Goal: Task Accomplishment & Management: Manage account settings

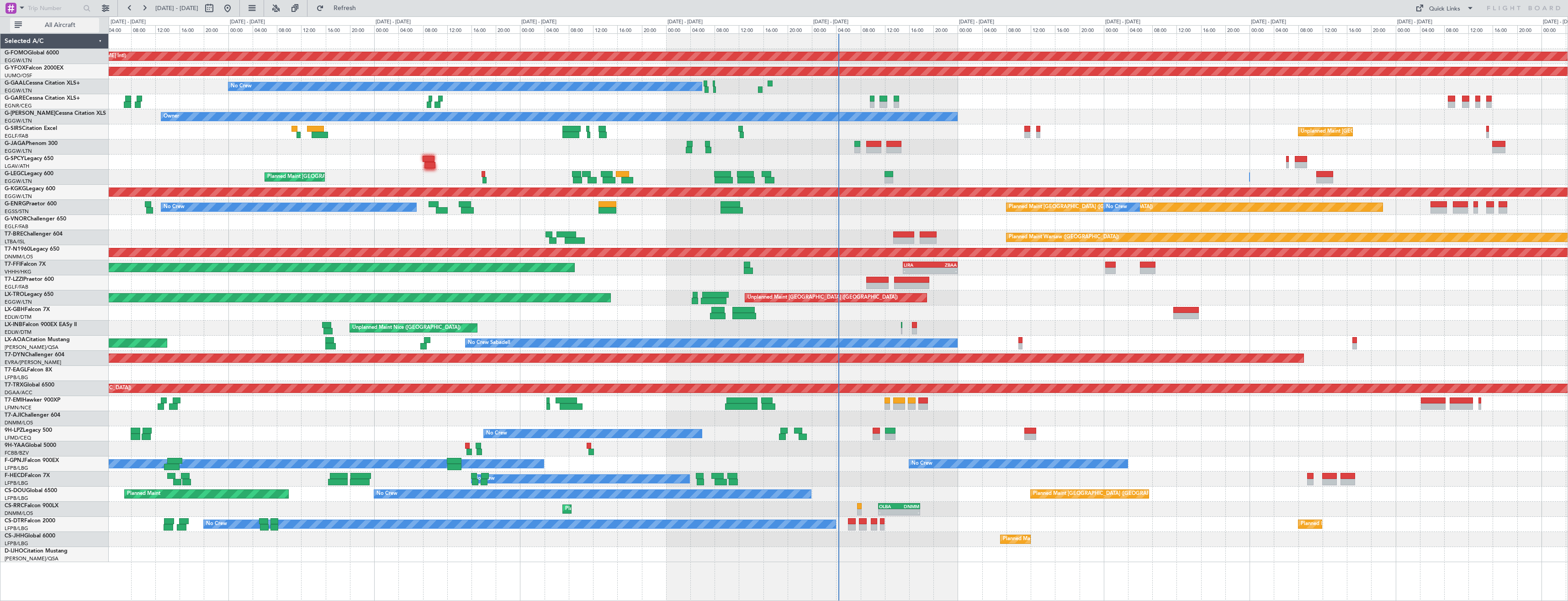
click at [62, 22] on span "All Aircraft" at bounding box center [60, 25] width 73 height 6
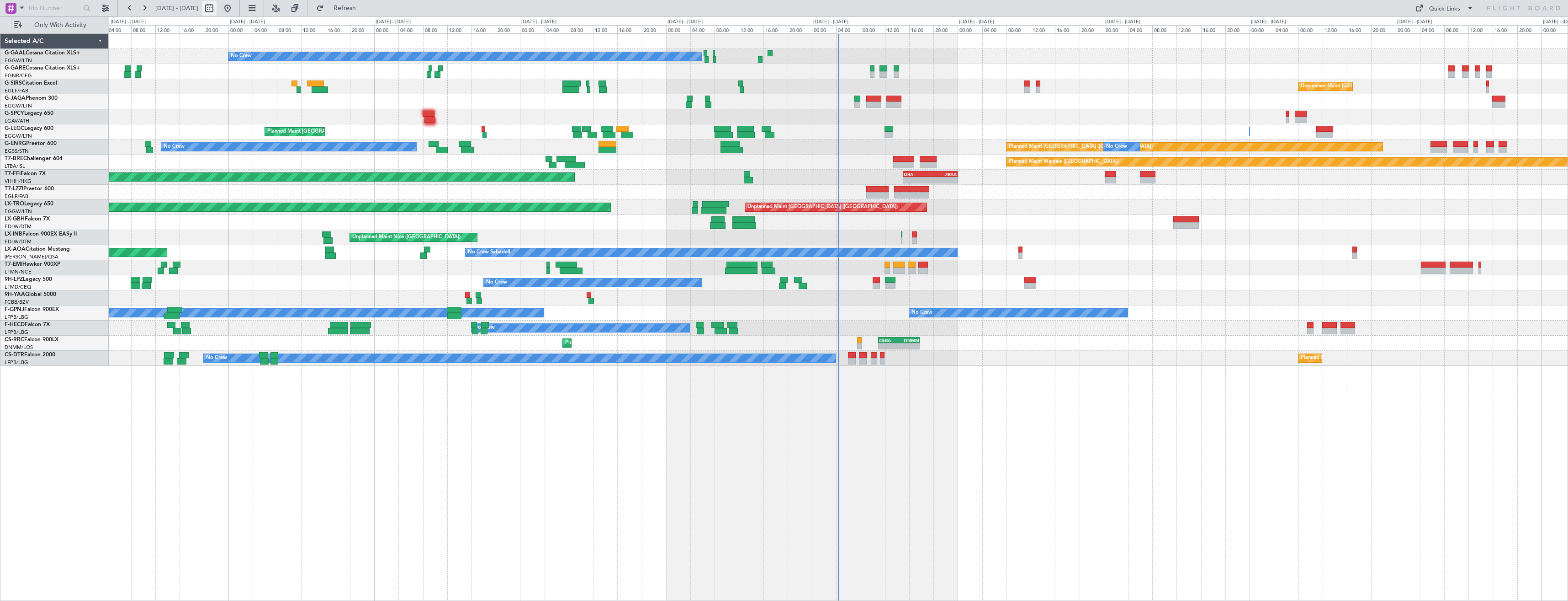
click at [217, 13] on button at bounding box center [209, 8] width 14 height 14
select select "8"
select select "2025"
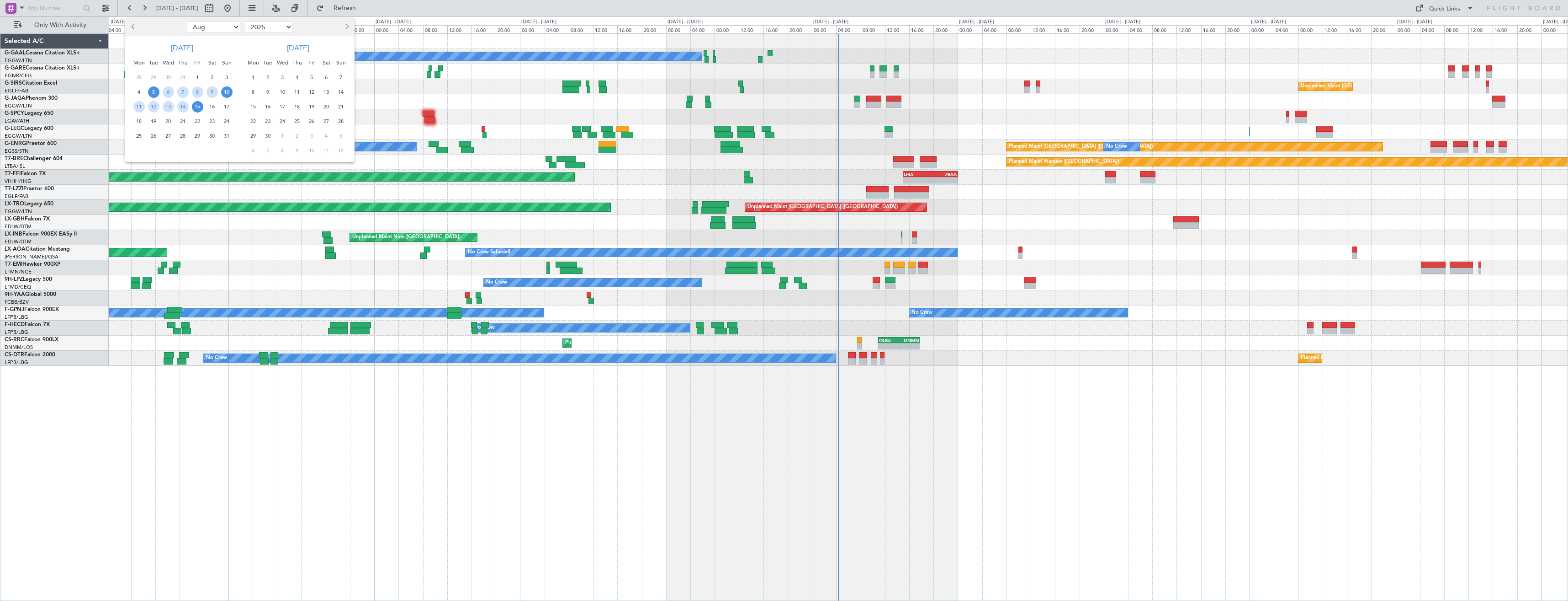
click at [224, 92] on span "10" at bounding box center [227, 92] width 11 height 11
click at [229, 120] on span "24" at bounding box center [227, 121] width 11 height 11
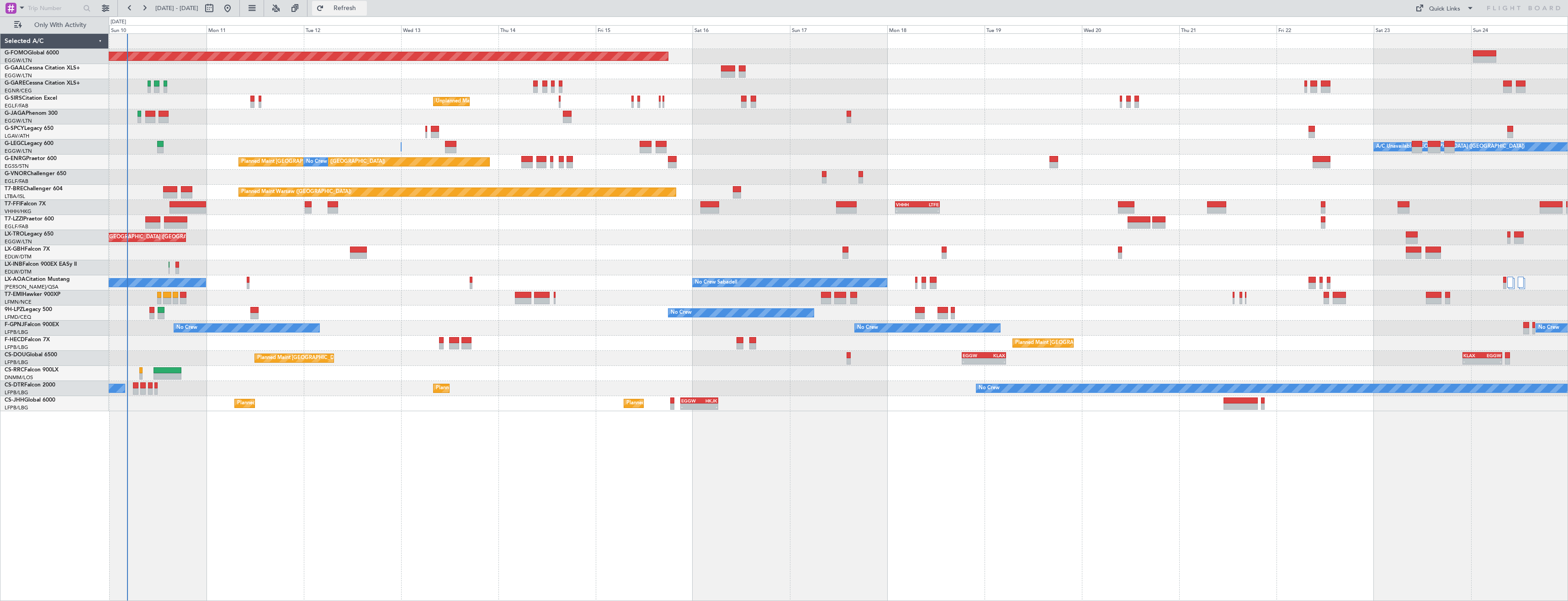
click at [364, 8] on span "Refresh" at bounding box center [345, 8] width 38 height 6
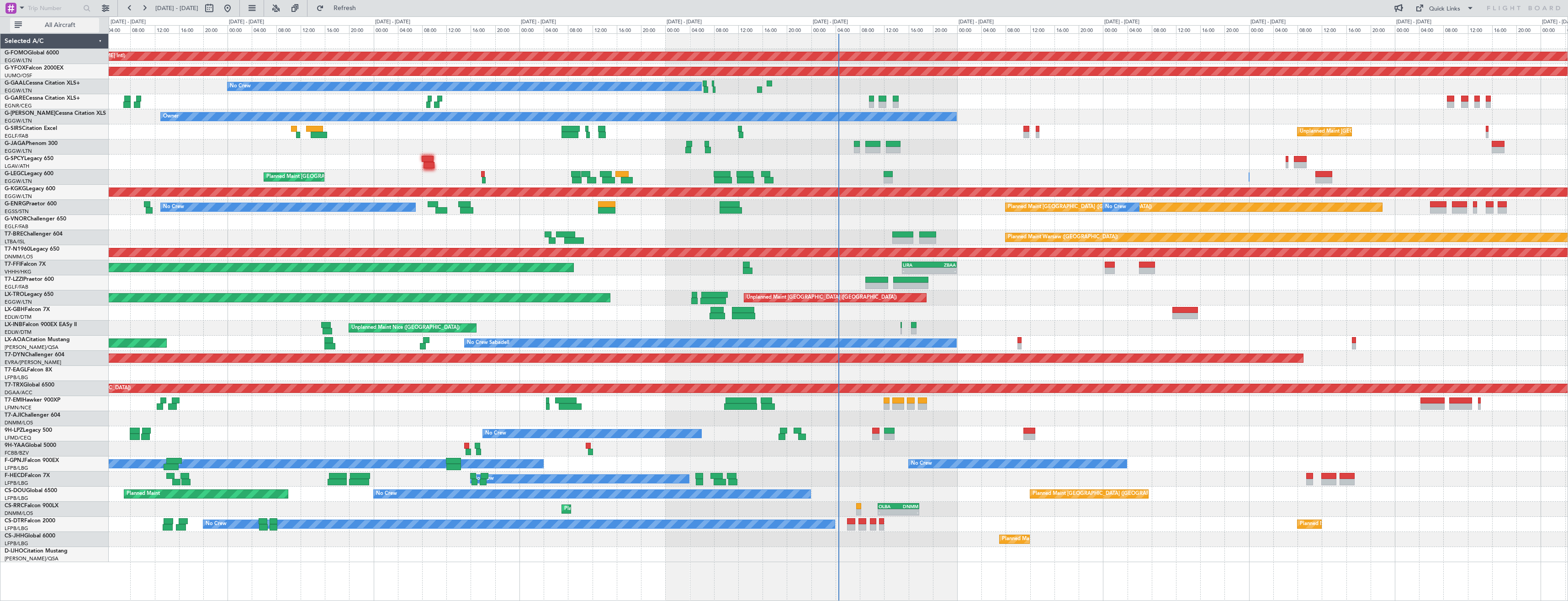
click at [64, 22] on span "All Aircraft" at bounding box center [60, 25] width 73 height 6
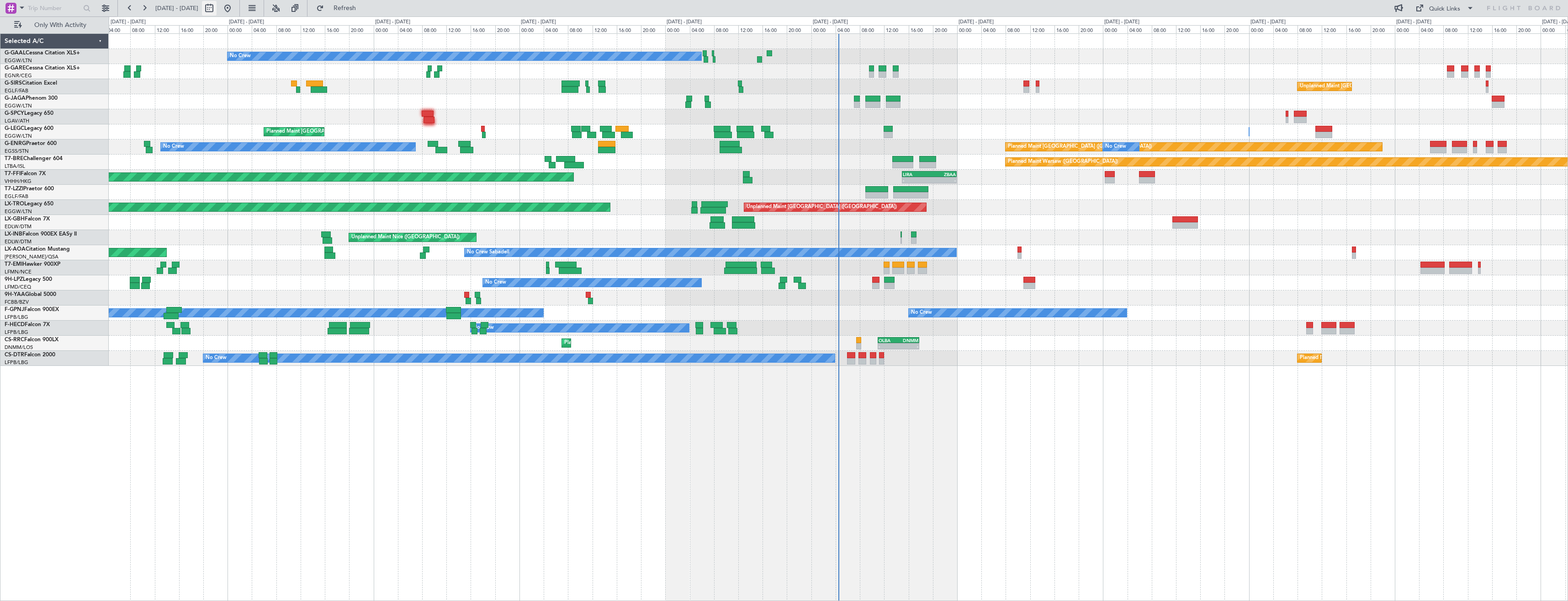
click at [217, 8] on button at bounding box center [209, 8] width 14 height 14
select select "8"
select select "2025"
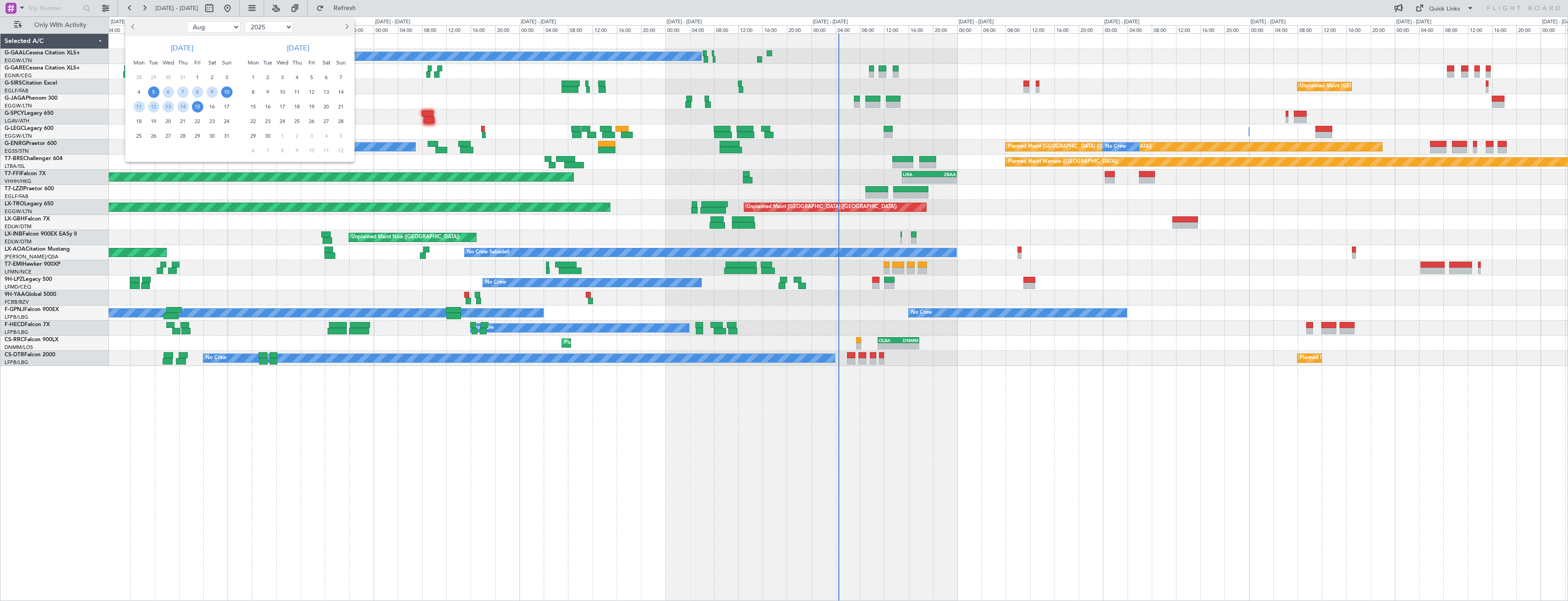
click at [222, 93] on span "10" at bounding box center [227, 92] width 11 height 11
click at [227, 120] on span "24" at bounding box center [227, 121] width 11 height 11
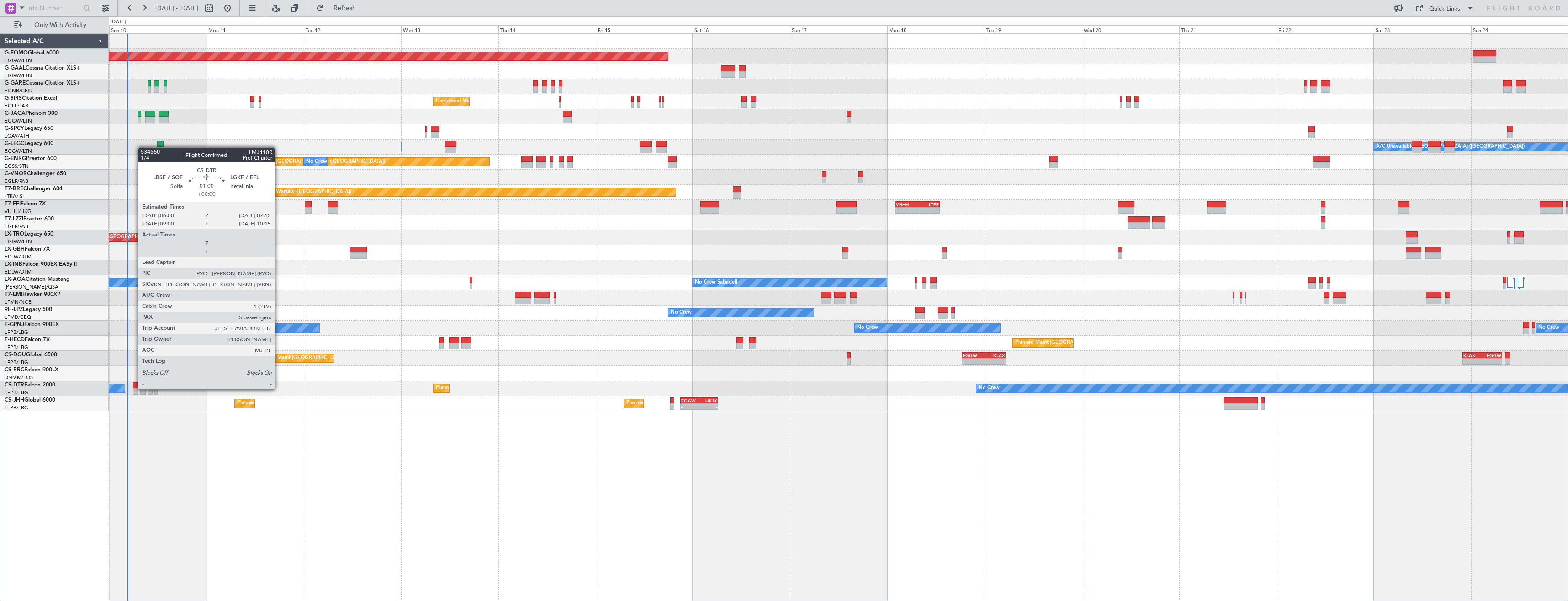
click at [133, 388] on div at bounding box center [136, 392] width 6 height 6
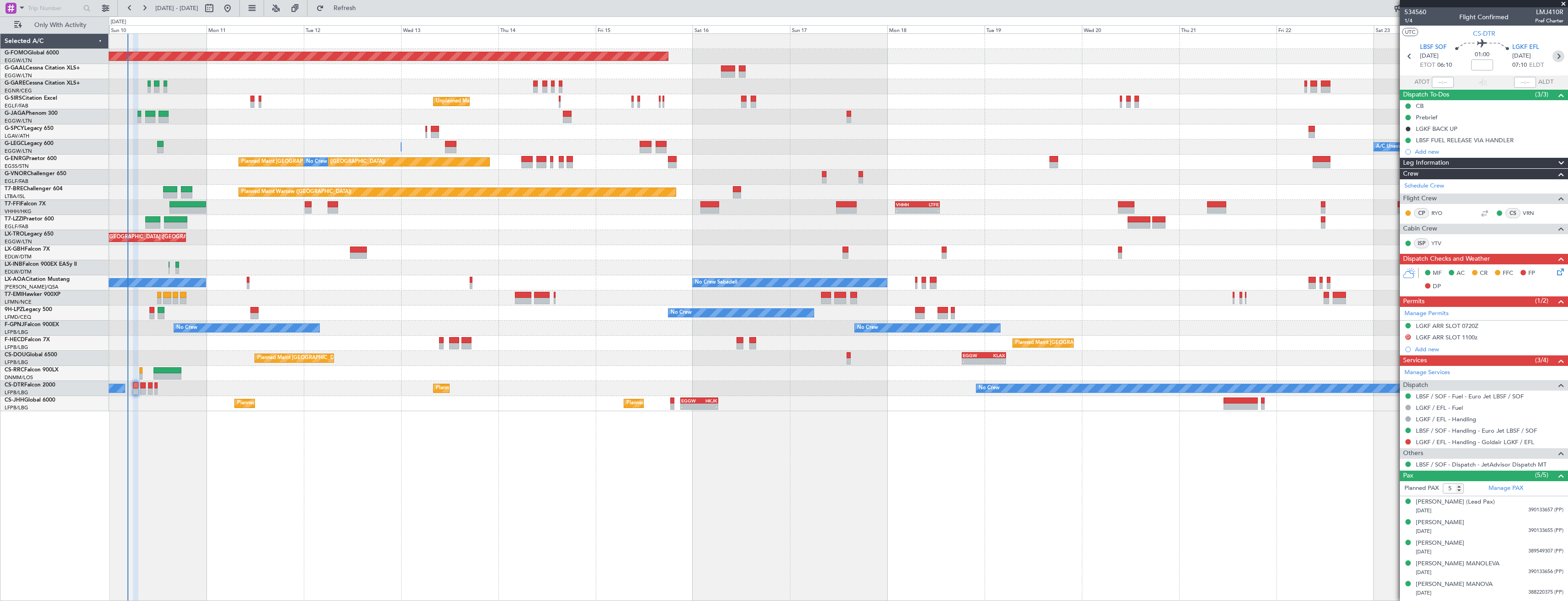
click at [1562, 55] on icon at bounding box center [1558, 56] width 12 height 12
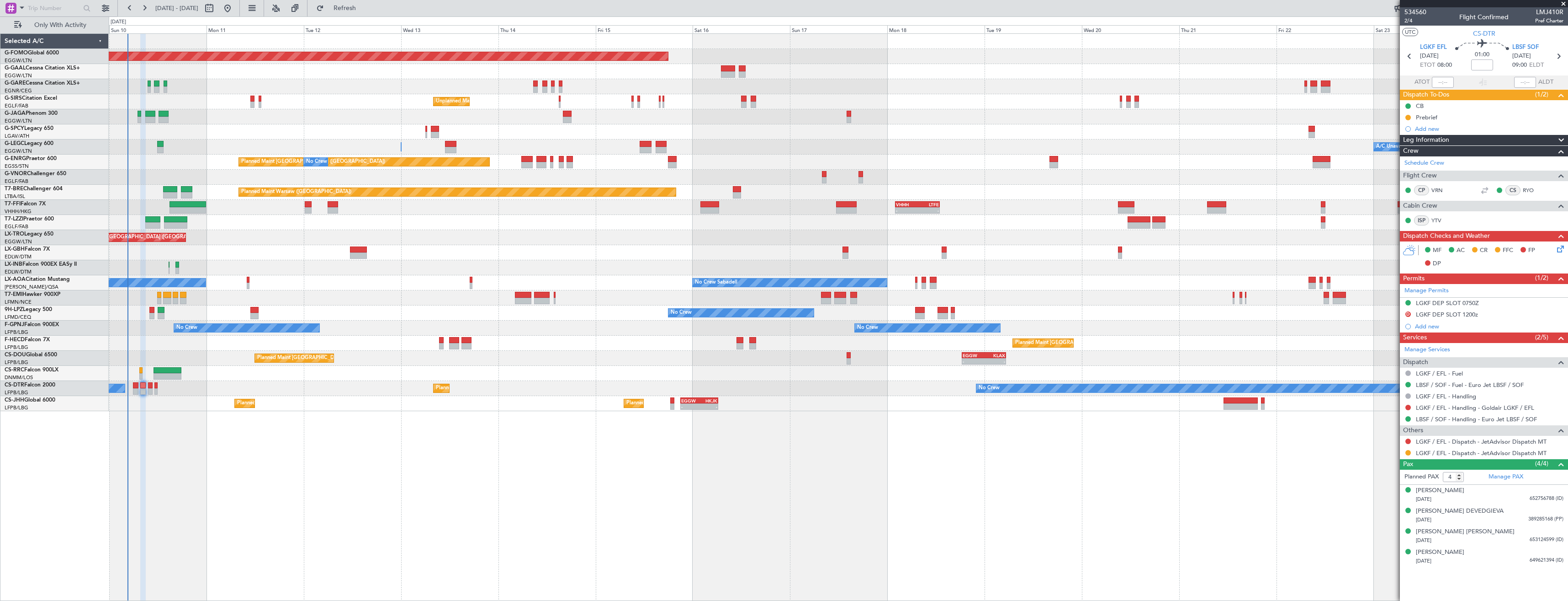
click at [1412, 441] on div at bounding box center [1408, 441] width 7 height 7
click at [1408, 441] on button at bounding box center [1408, 441] width 6 height 6
click at [1378, 453] on span "Not Required" at bounding box center [1387, 453] width 37 height 9
click at [1409, 451] on button at bounding box center [1408, 453] width 6 height 6
click at [1388, 563] on span "Confirmed" at bounding box center [1382, 561] width 28 height 9
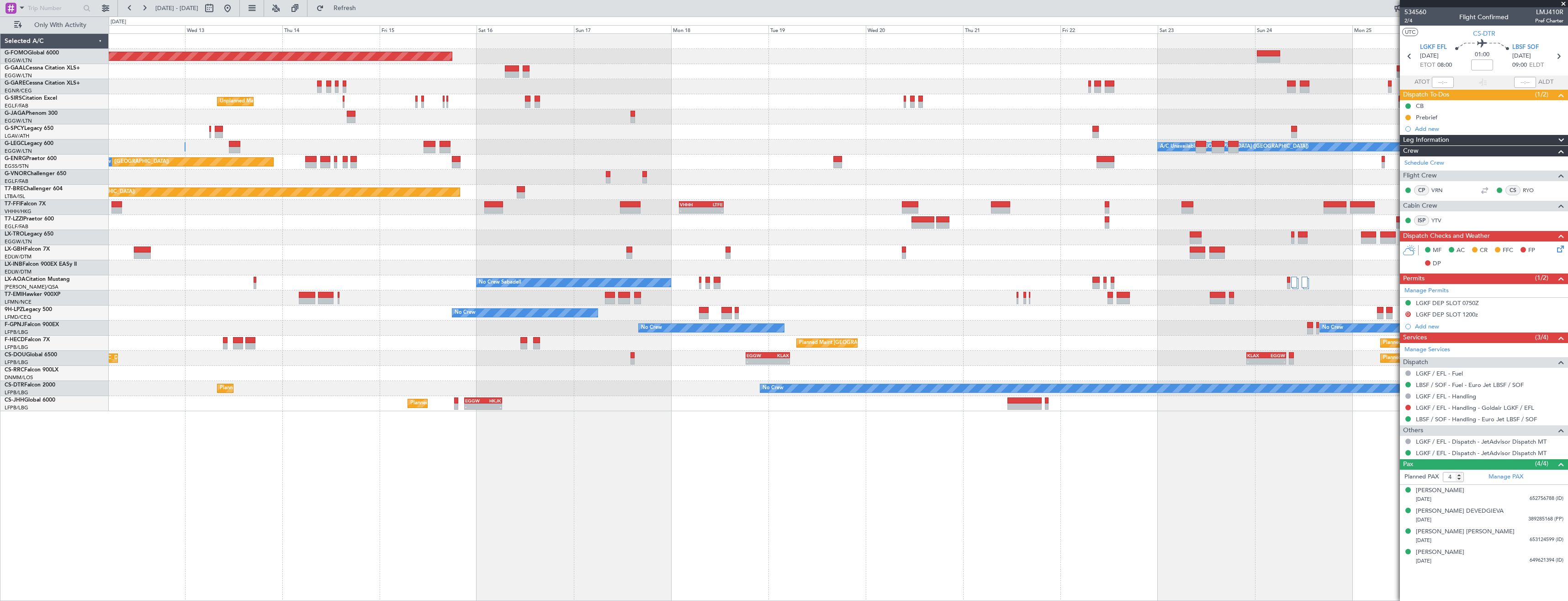
click at [834, 263] on div "Planned Maint Windsor Locks (Bradley Intl) Planned Maint Dusseldorf No Crew Unp…" at bounding box center [838, 222] width 1459 height 377
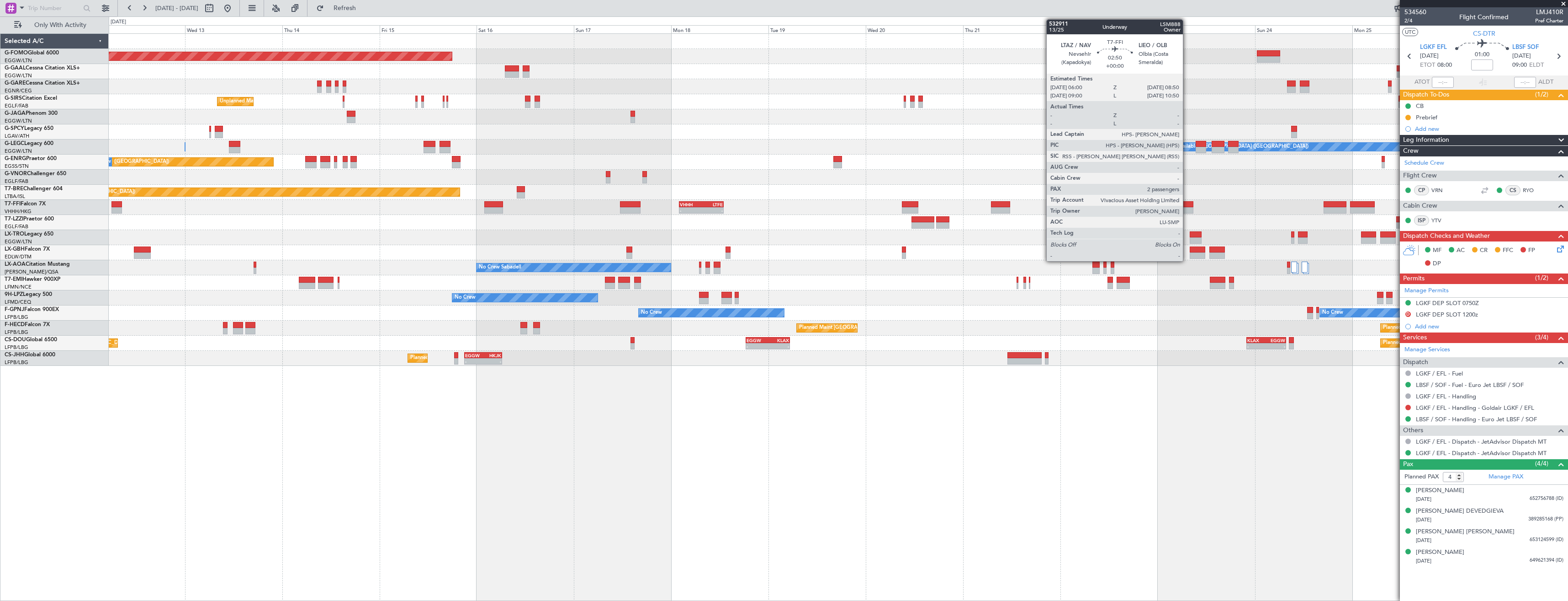
click at [1187, 206] on div at bounding box center [1187, 205] width 12 height 6
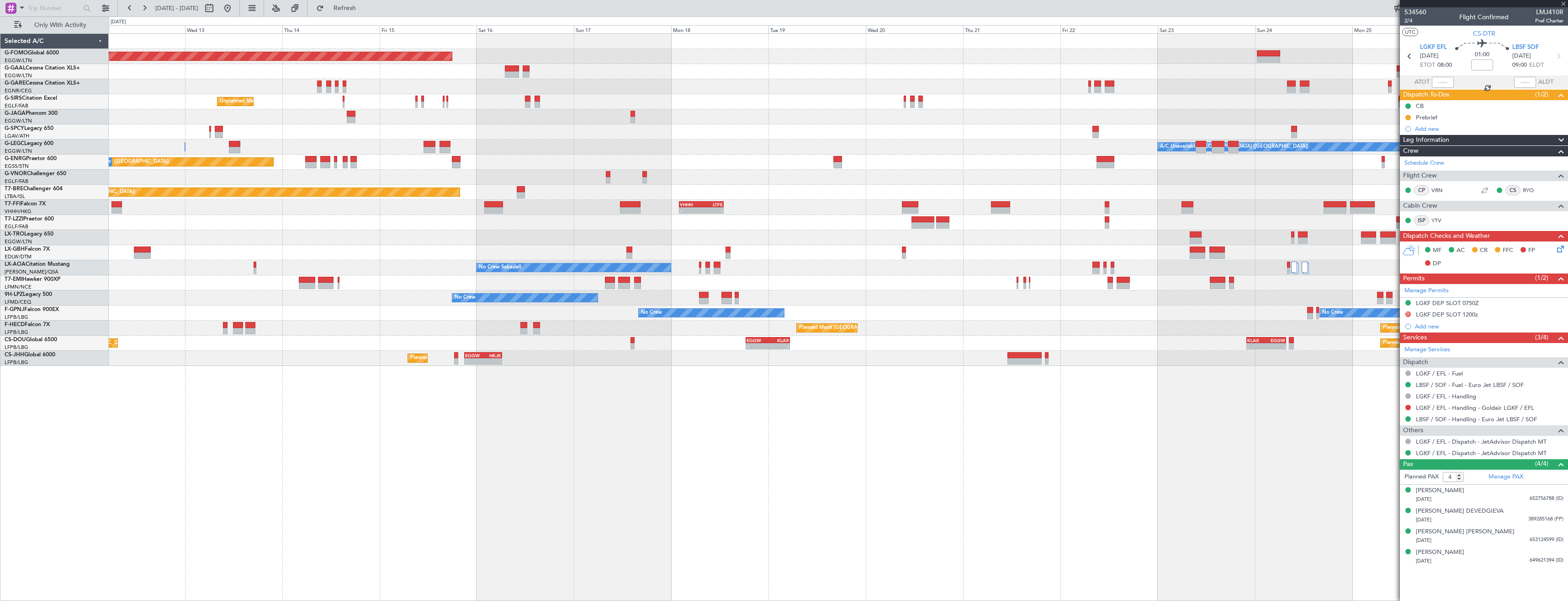
type input "2"
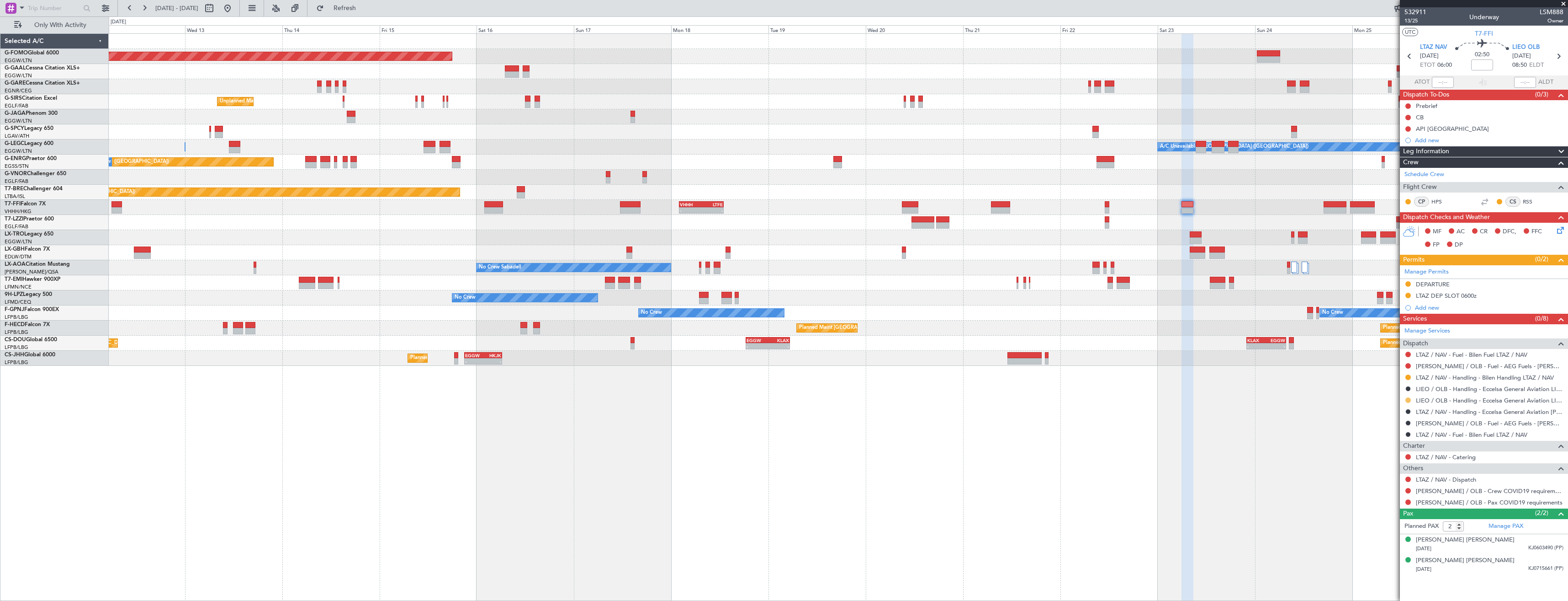
click at [1409, 401] on button at bounding box center [1408, 400] width 6 height 6
drag, startPoint x: 1372, startPoint y: 506, endPoint x: 1371, endPoint y: 499, distance: 7.1
click at [1373, 507] on span "Confirmed" at bounding box center [1382, 508] width 28 height 9
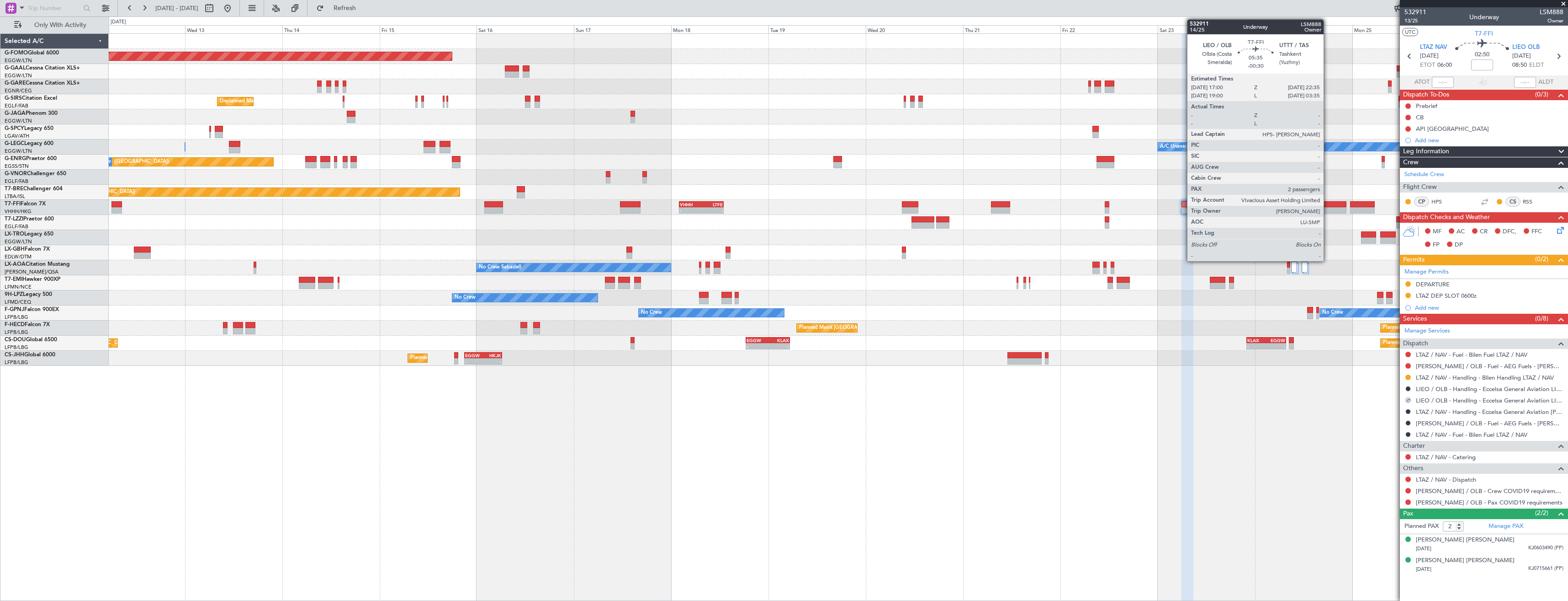
click at [1327, 209] on div at bounding box center [1335, 210] width 22 height 6
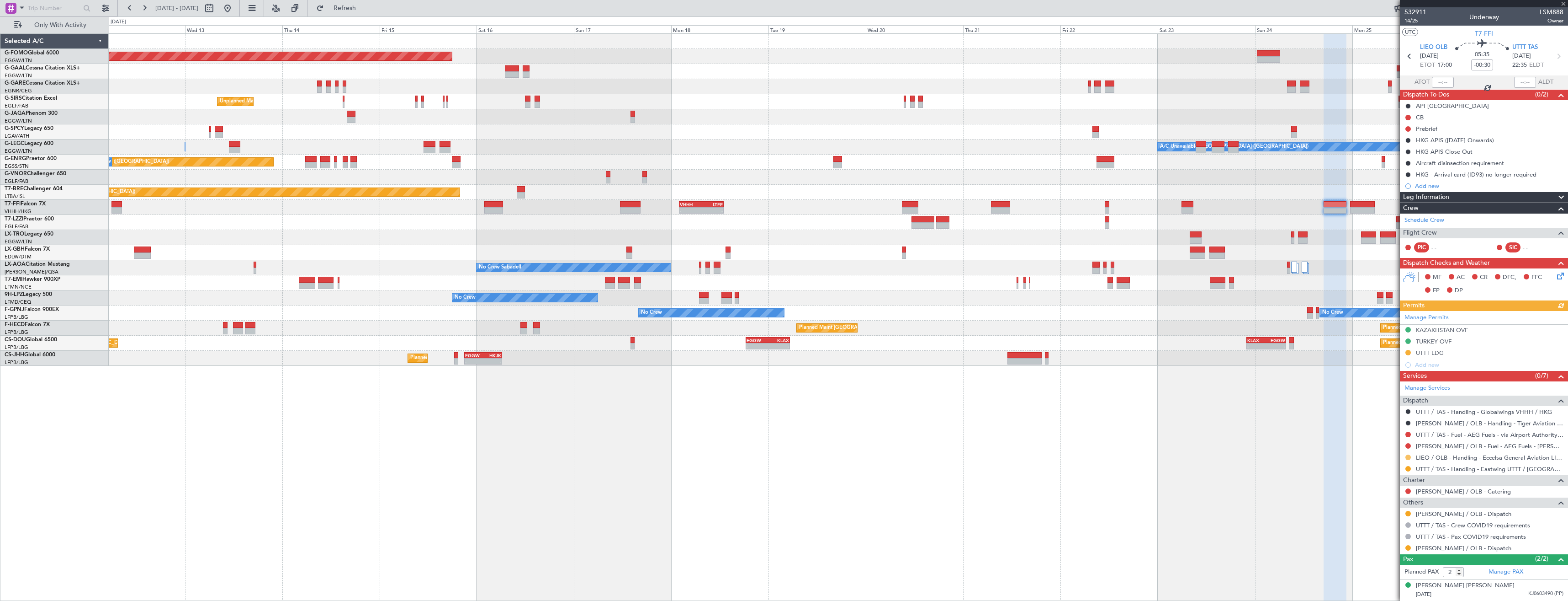
click at [1408, 457] on button at bounding box center [1408, 457] width 6 height 6
click at [1381, 568] on span "Confirmed" at bounding box center [1382, 566] width 28 height 9
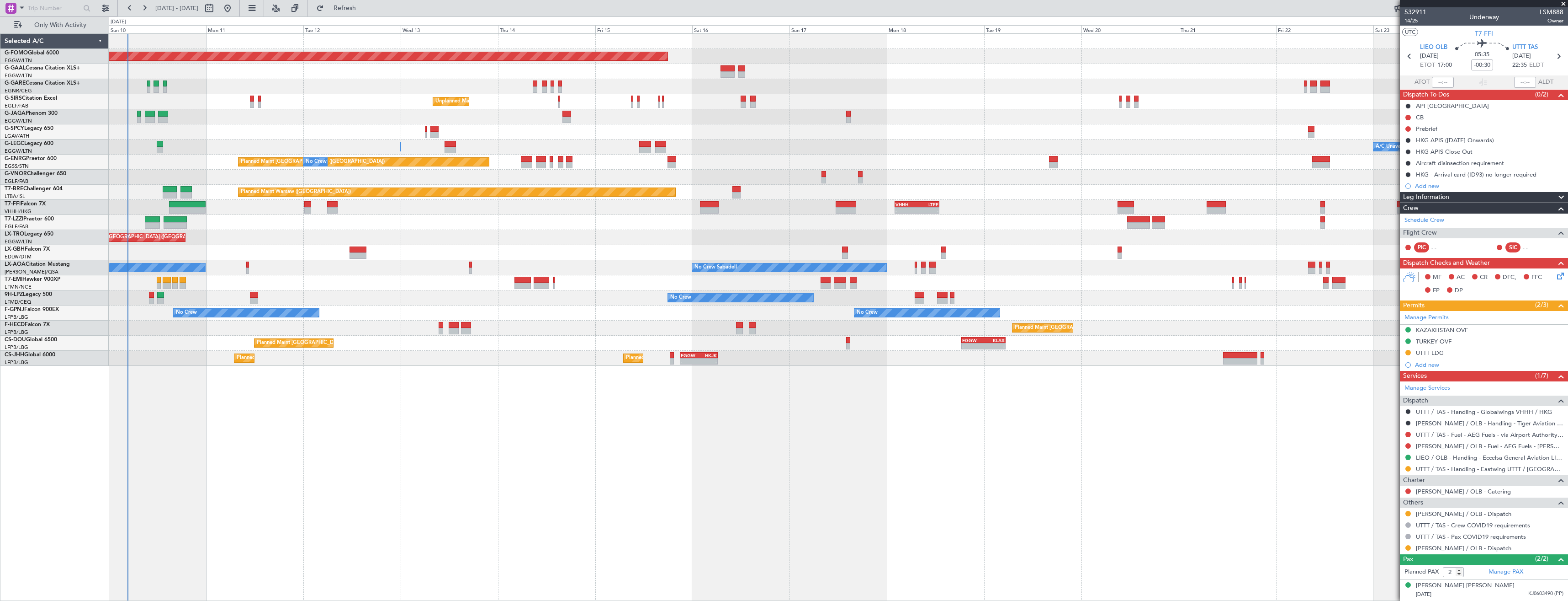
click at [418, 303] on div "Planned Maint Windsor Locks (Bradley Intl) Planned Maint Dusseldorf No Crew Unp…" at bounding box center [838, 200] width 1459 height 332
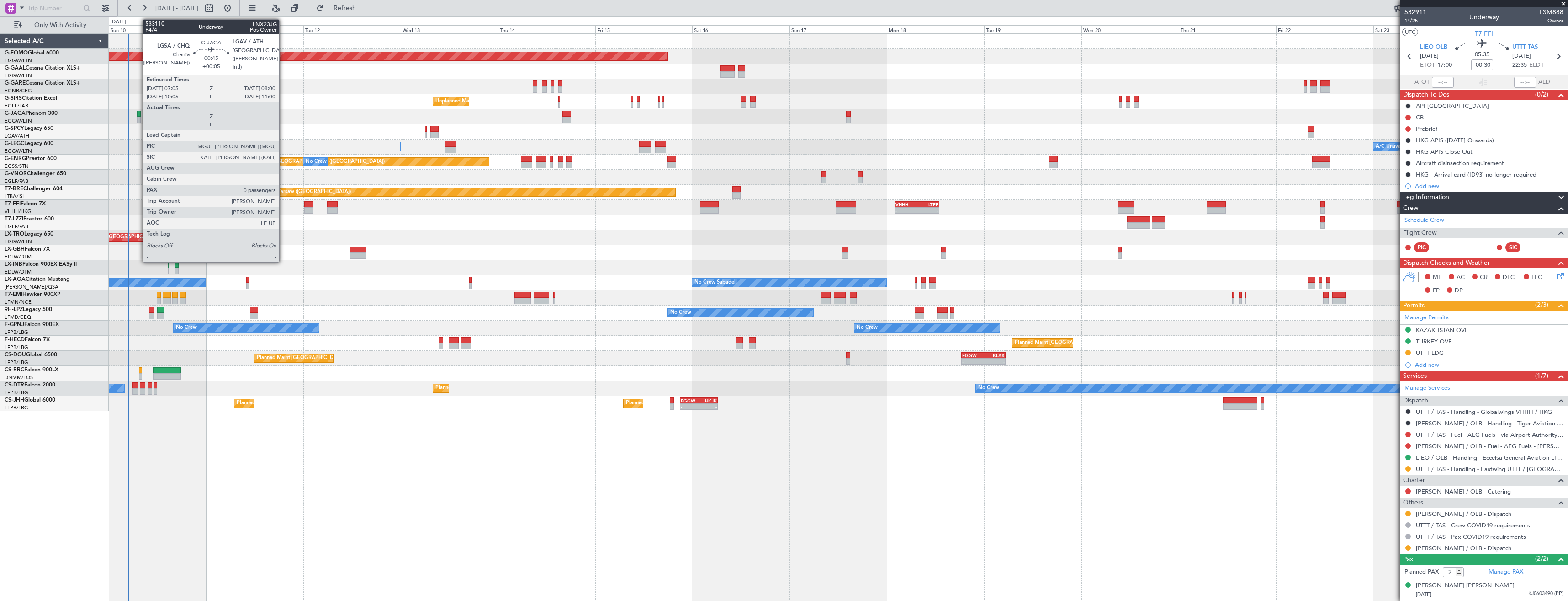
click at [138, 116] on div at bounding box center [139, 120] width 4 height 6
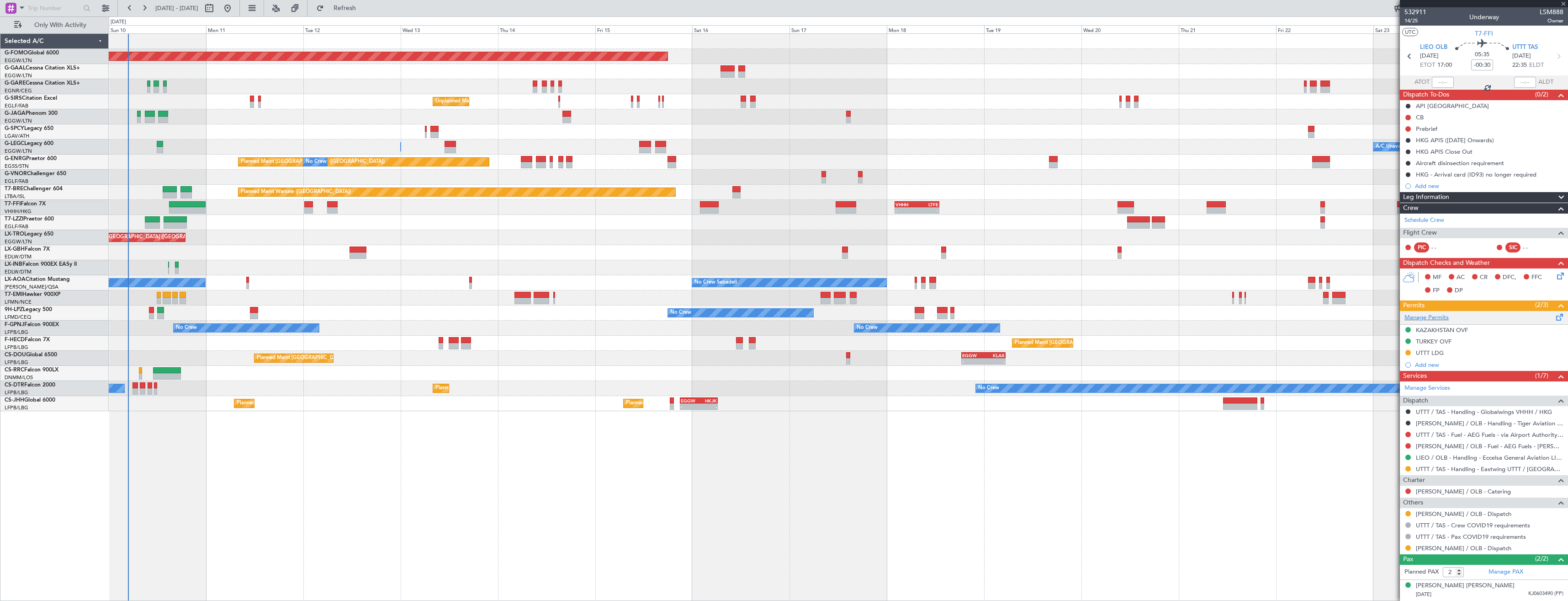
type input "+00:05"
type input "0"
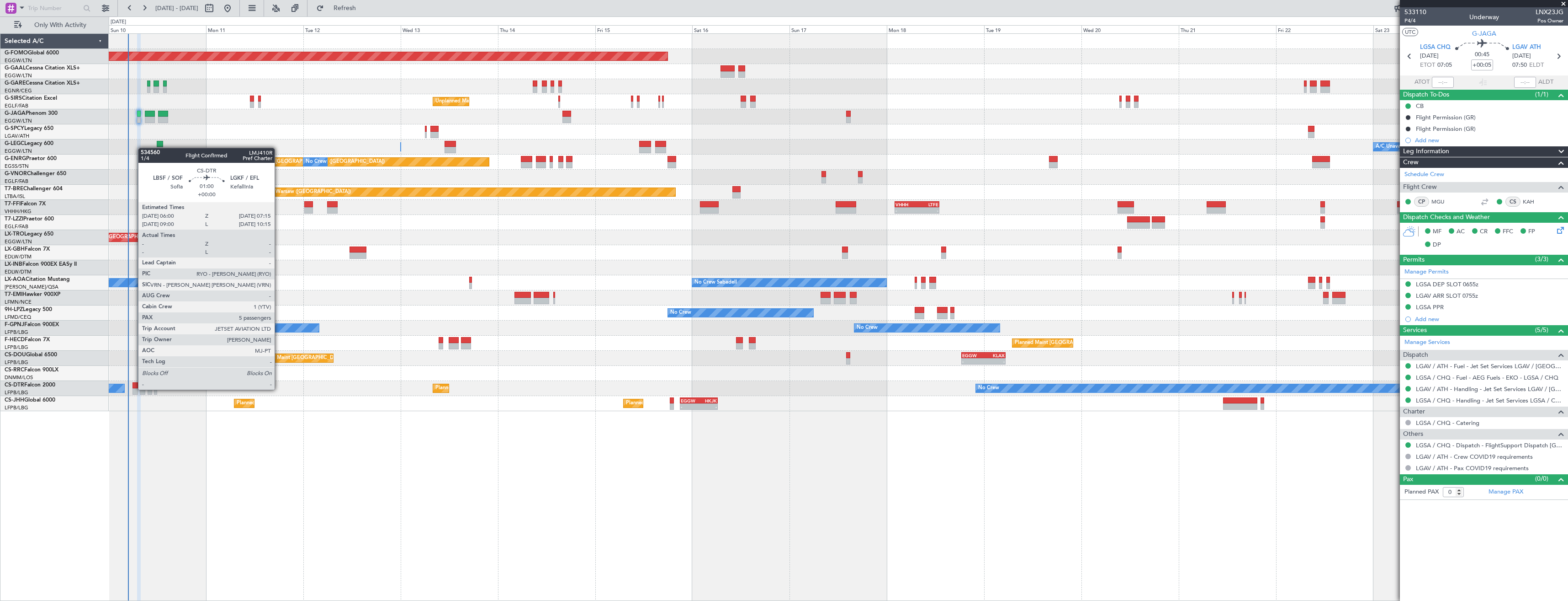
click at [133, 388] on div at bounding box center [135, 392] width 6 height 6
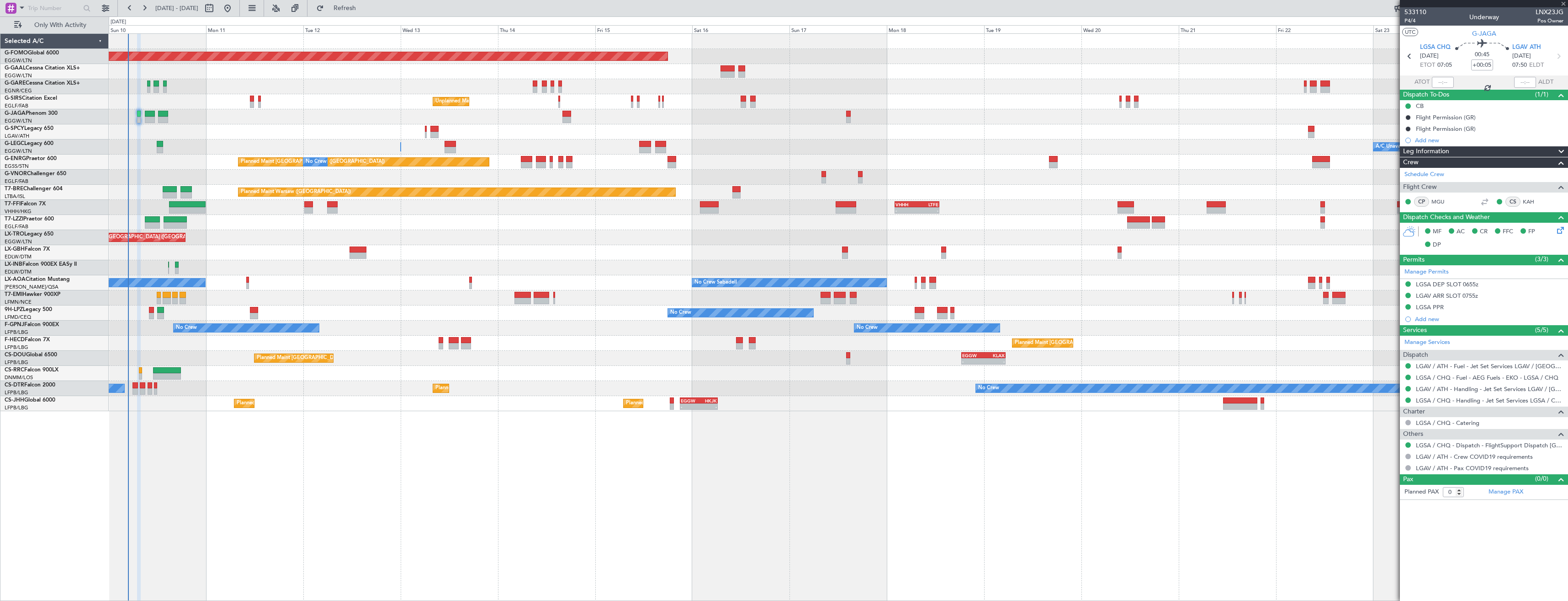
type input "5"
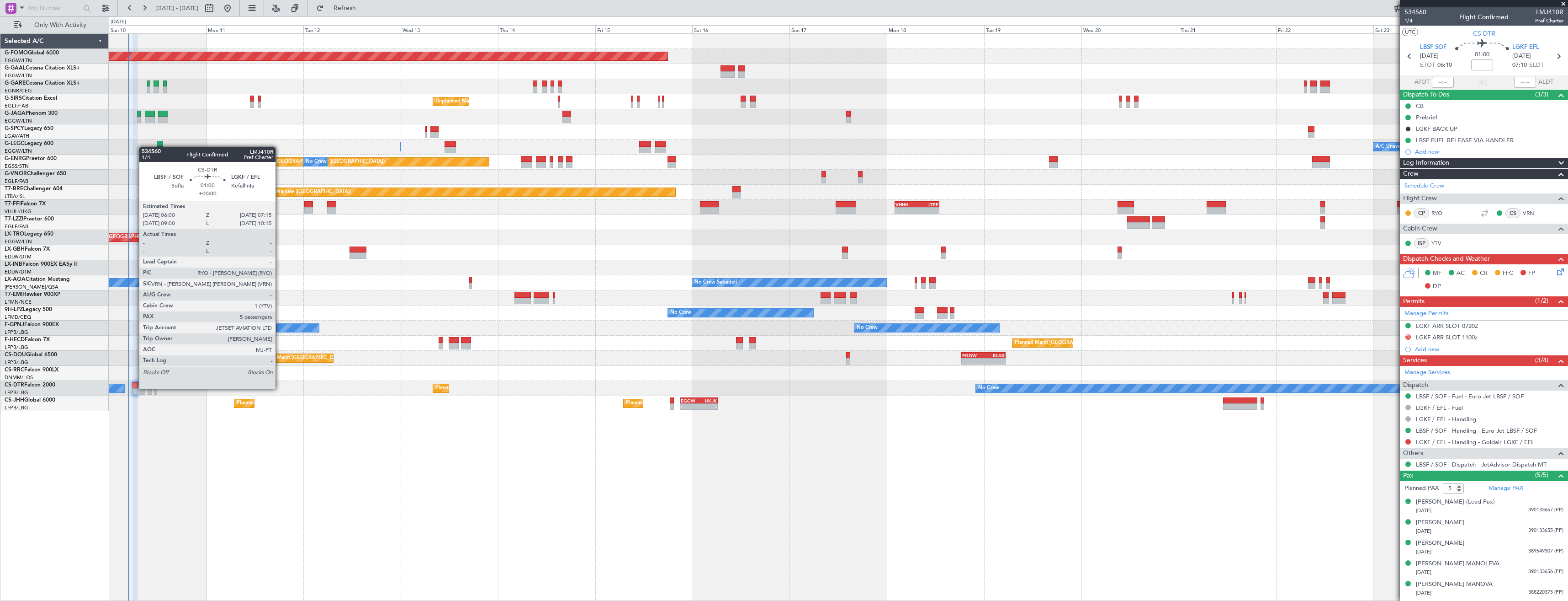
click at [134, 388] on div at bounding box center [135, 385] width 6 height 6
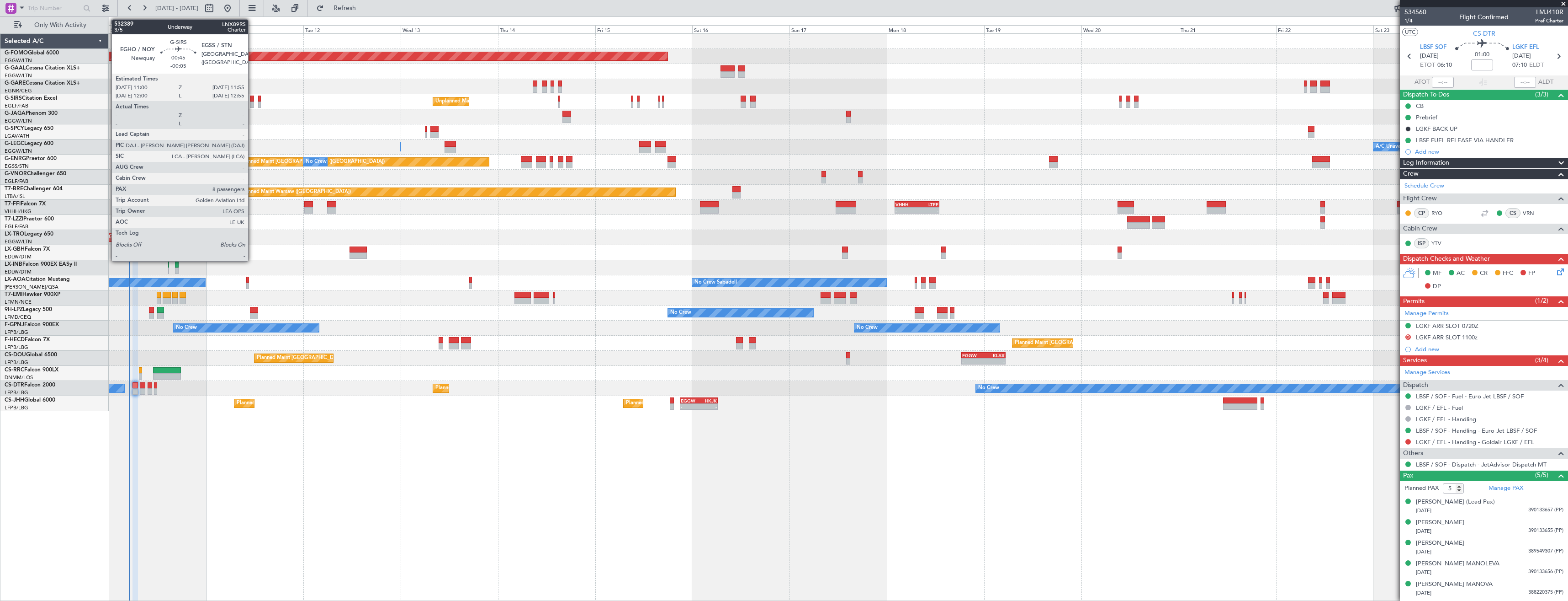
click at [252, 106] on div at bounding box center [252, 104] width 4 height 6
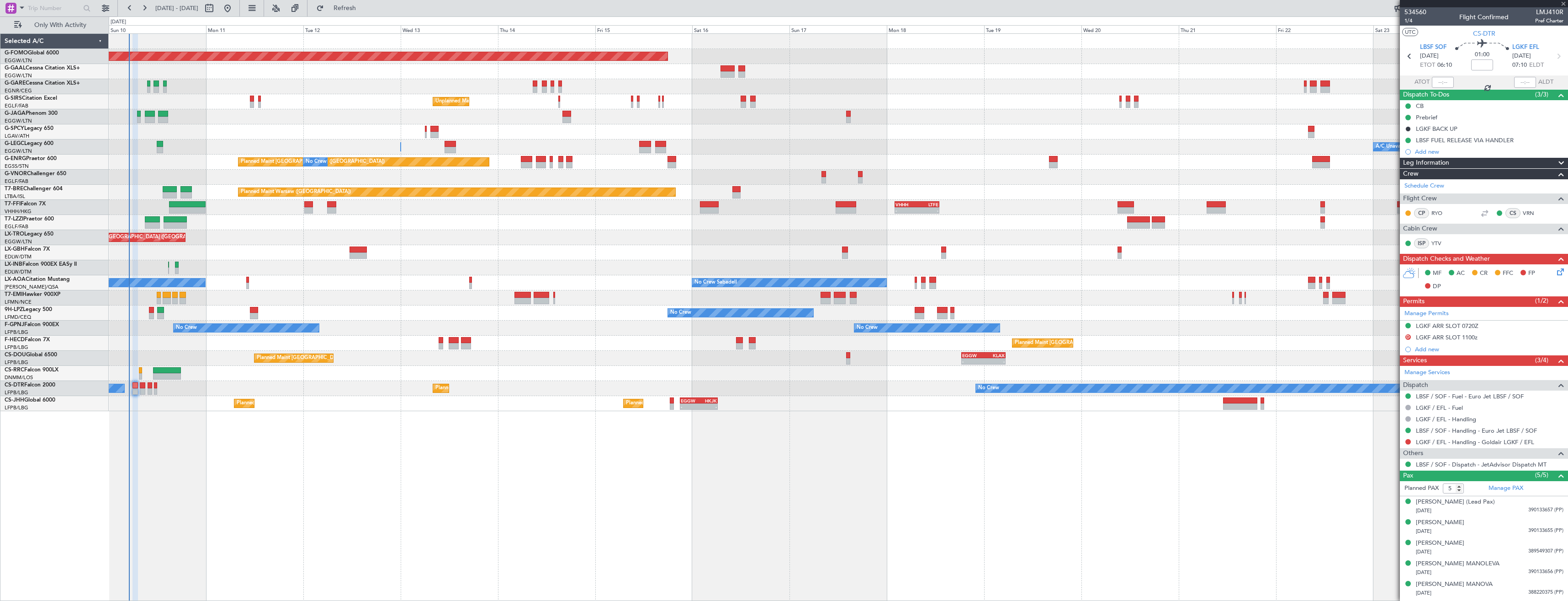
type input "-00:05"
type input "8"
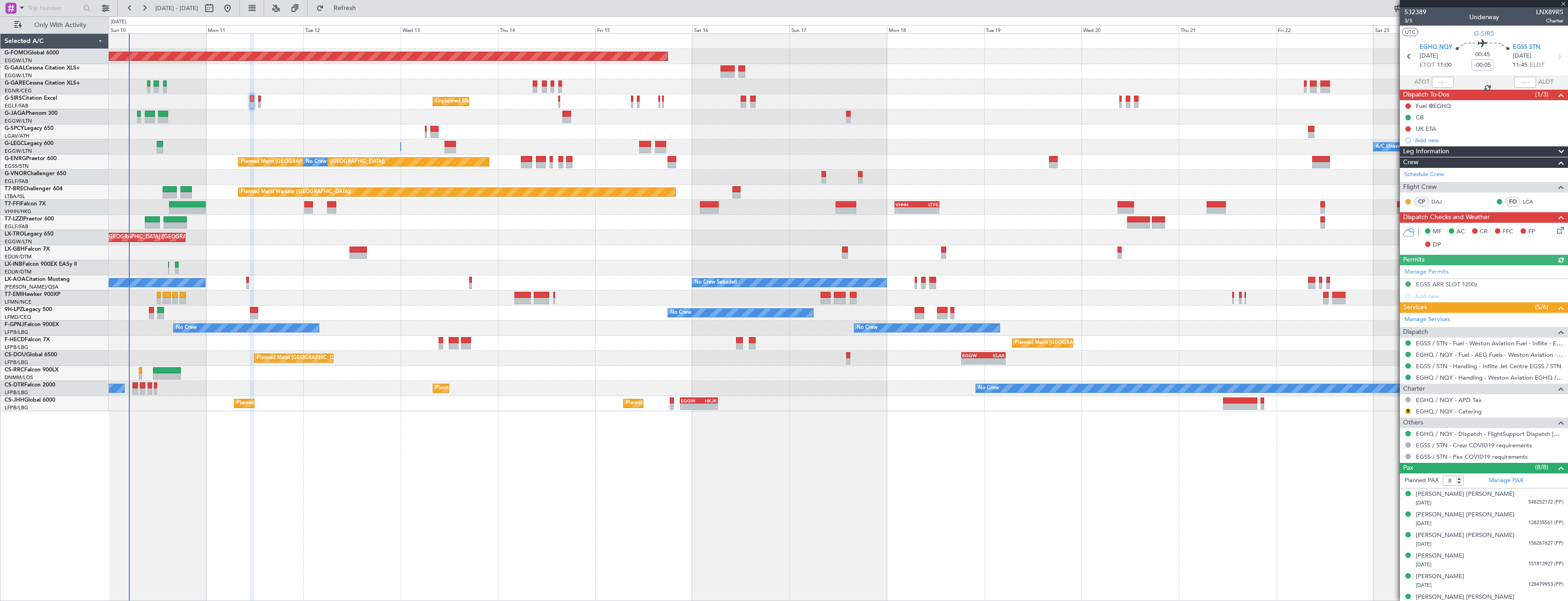
click at [261, 105] on div "Unplanned Maint [GEOGRAPHIC_DATA] ([GEOGRAPHIC_DATA])" at bounding box center [838, 101] width 1459 height 15
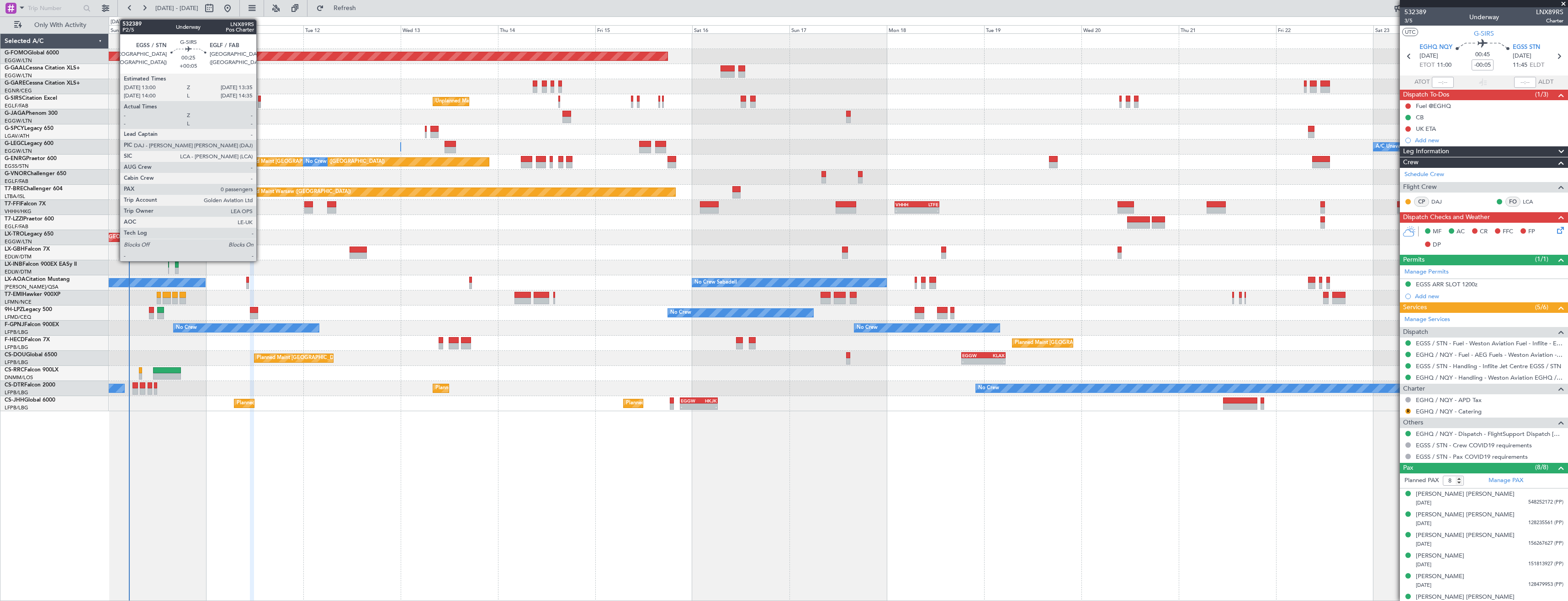
click at [261, 104] on div at bounding box center [259, 104] width 2 height 6
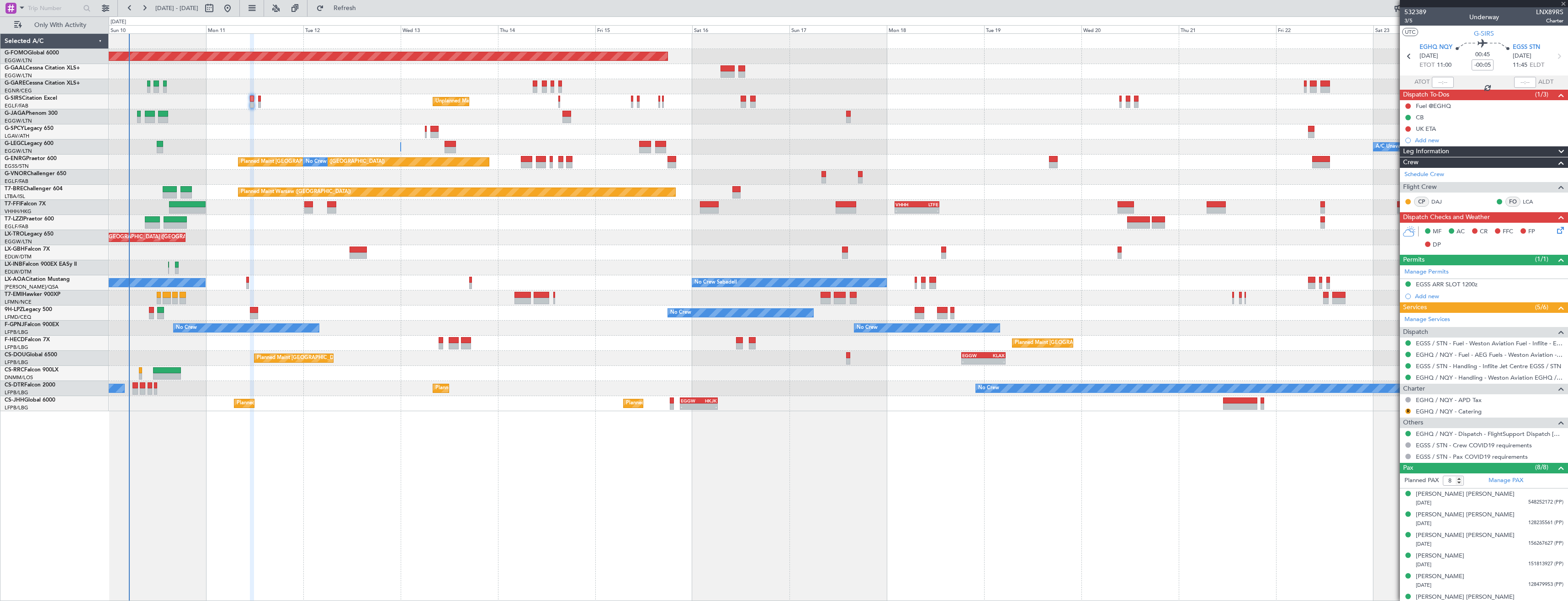
type input "+00:05"
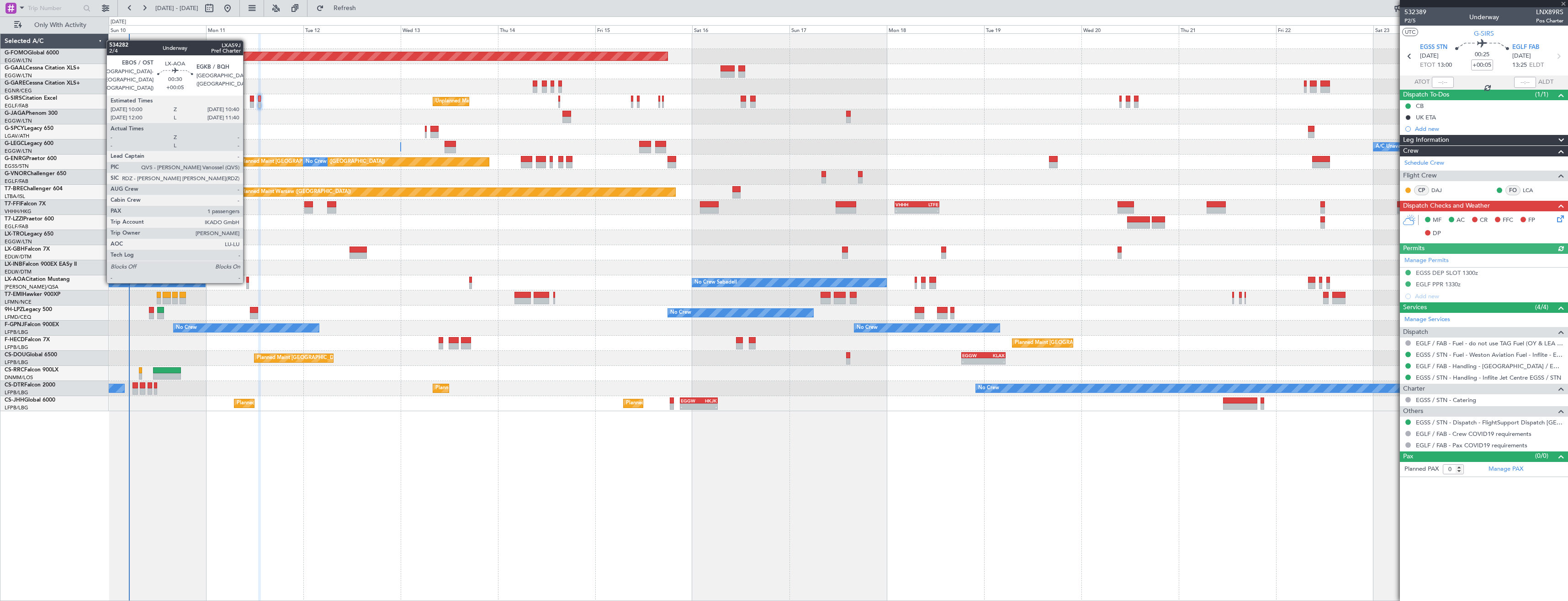
click at [247, 281] on div at bounding box center [247, 280] width 2 height 6
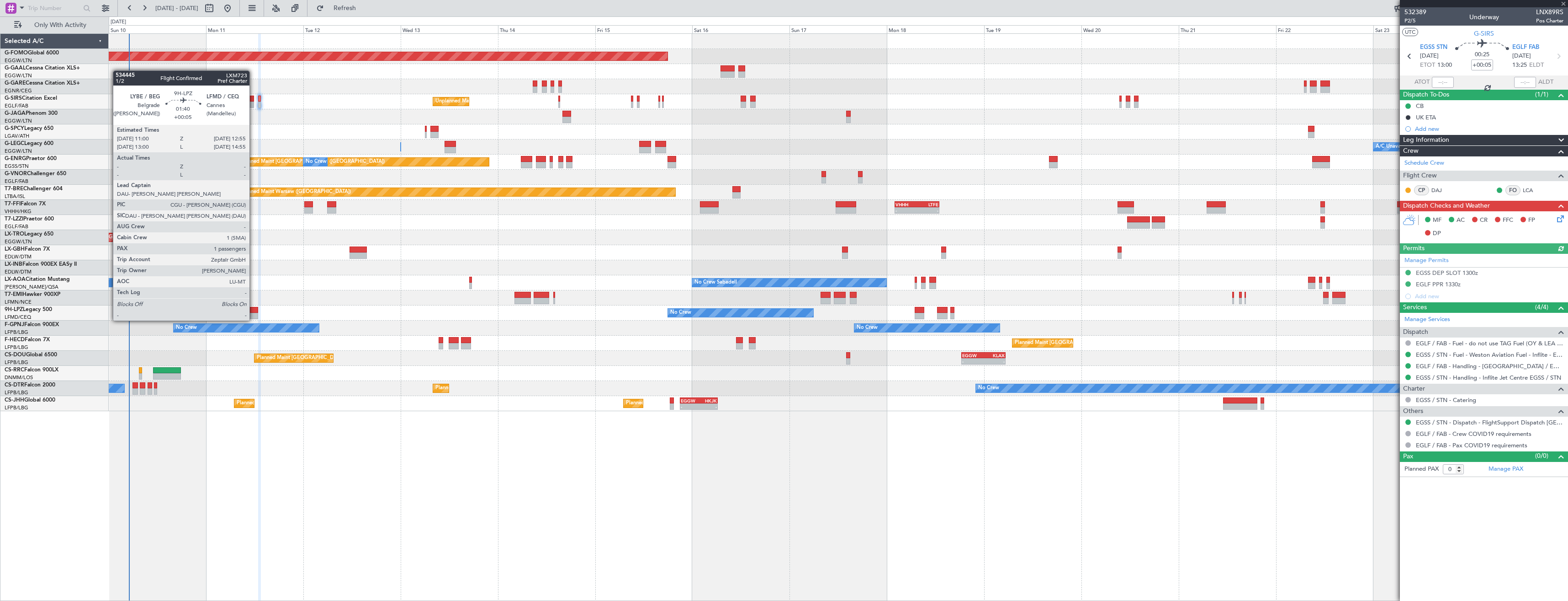
type input "1"
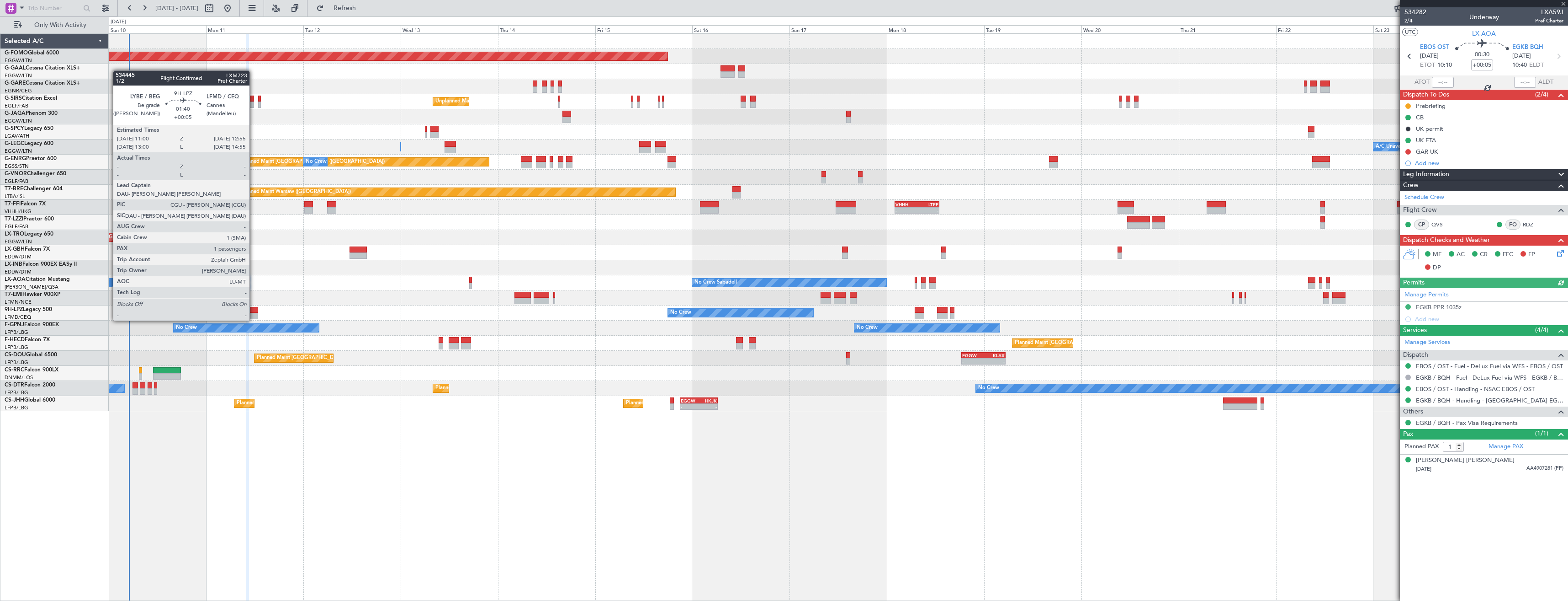
click at [253, 311] on div at bounding box center [254, 310] width 8 height 6
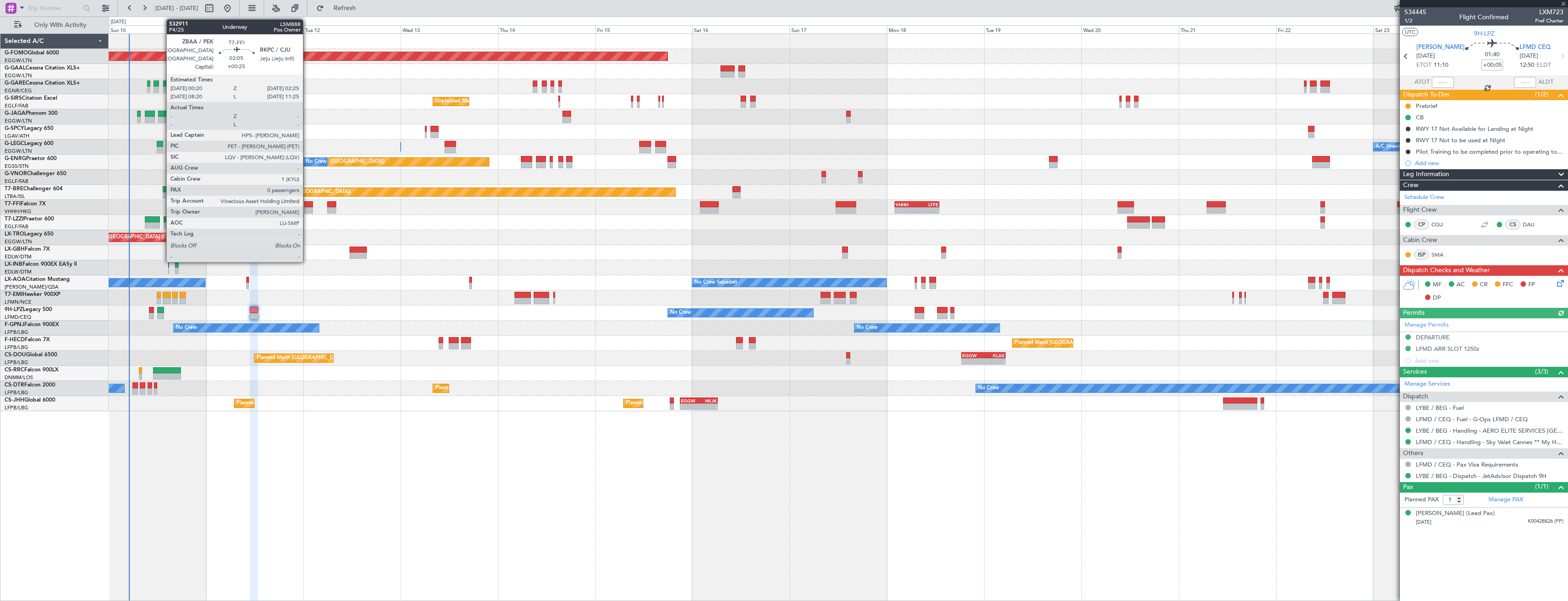
click at [307, 208] on div at bounding box center [308, 210] width 9 height 6
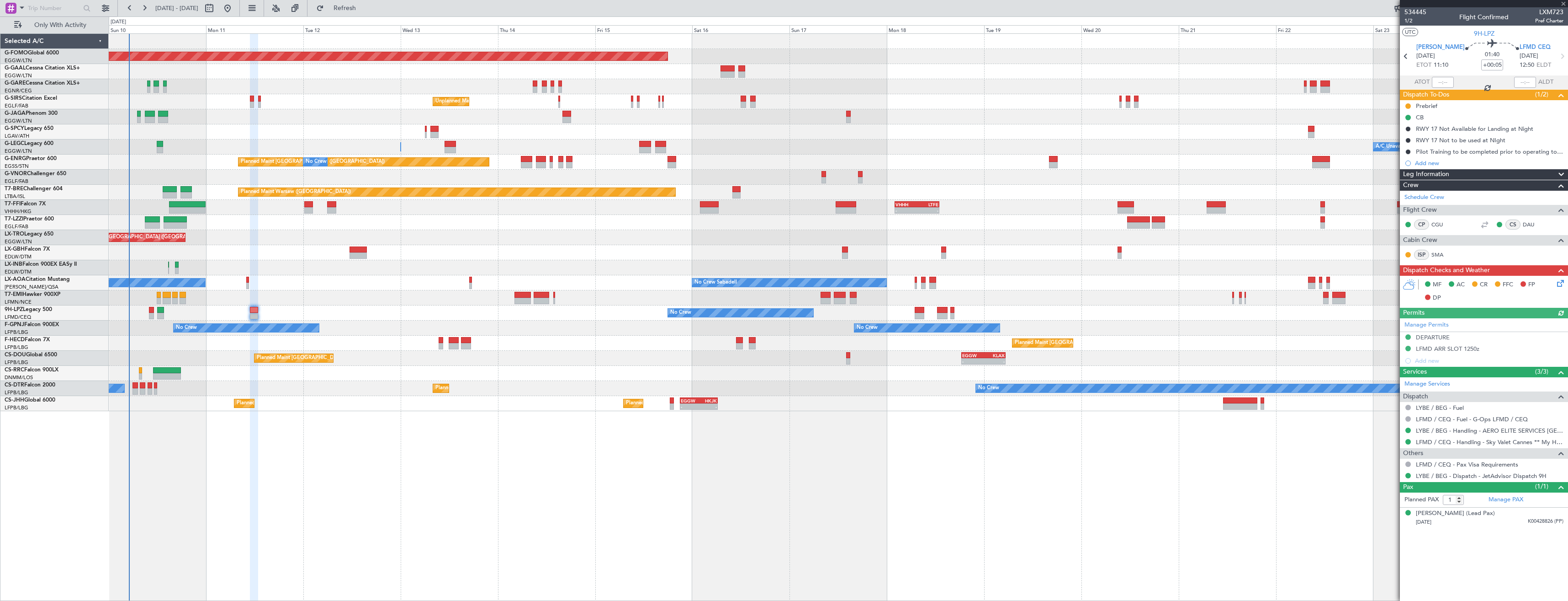
type input "+00:25"
type input "0"
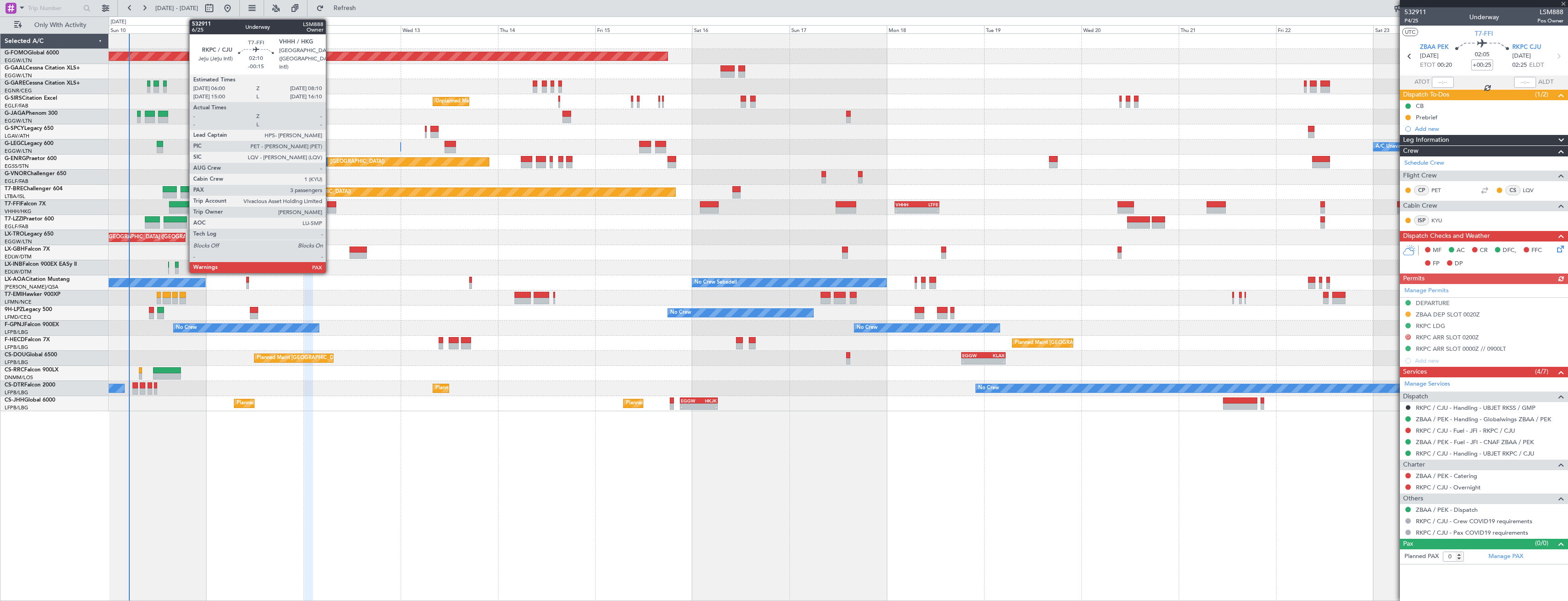
click at [330, 209] on div at bounding box center [331, 210] width 9 height 6
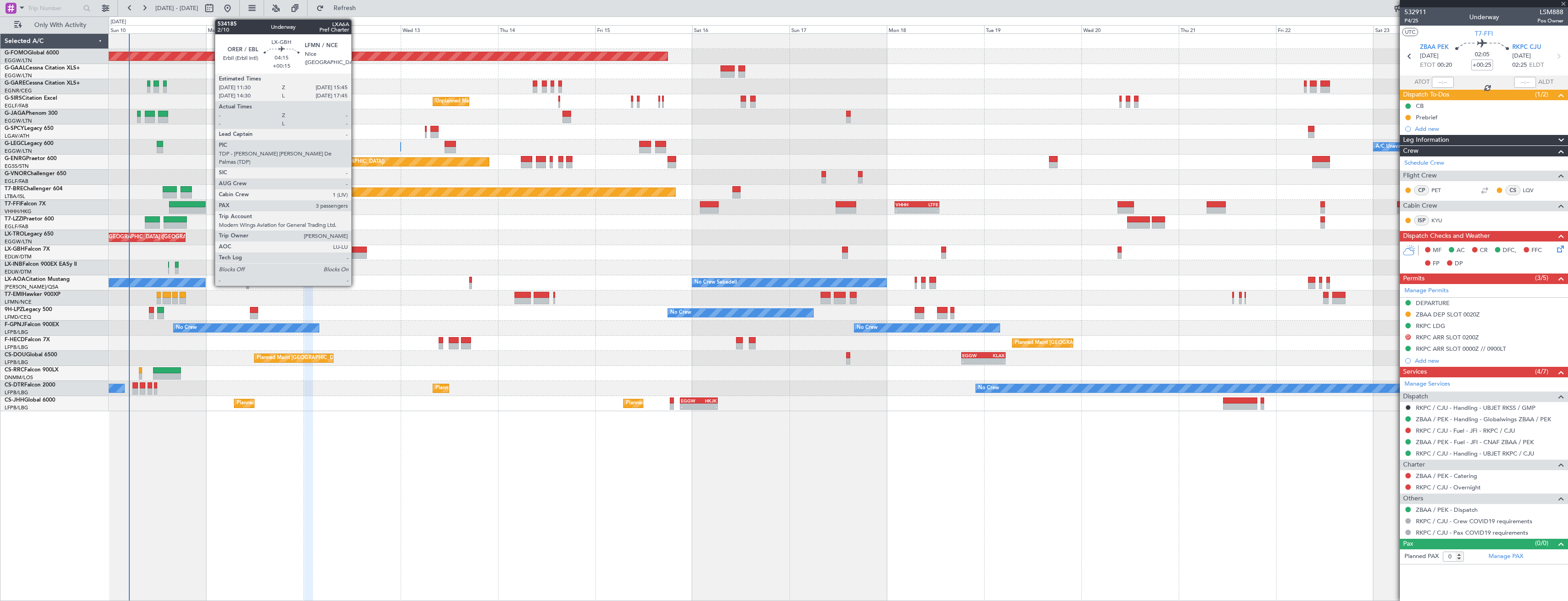
type input "-00:15"
type input "3"
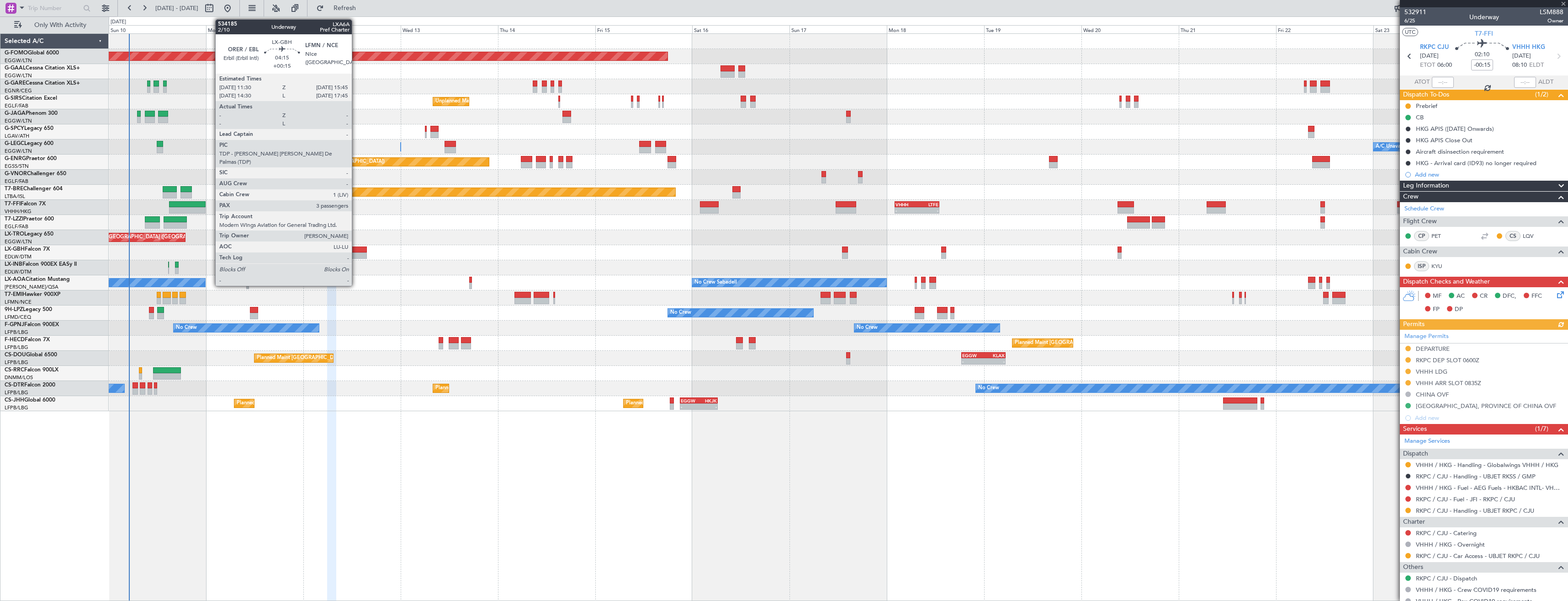
click at [356, 256] on div at bounding box center [359, 255] width 18 height 6
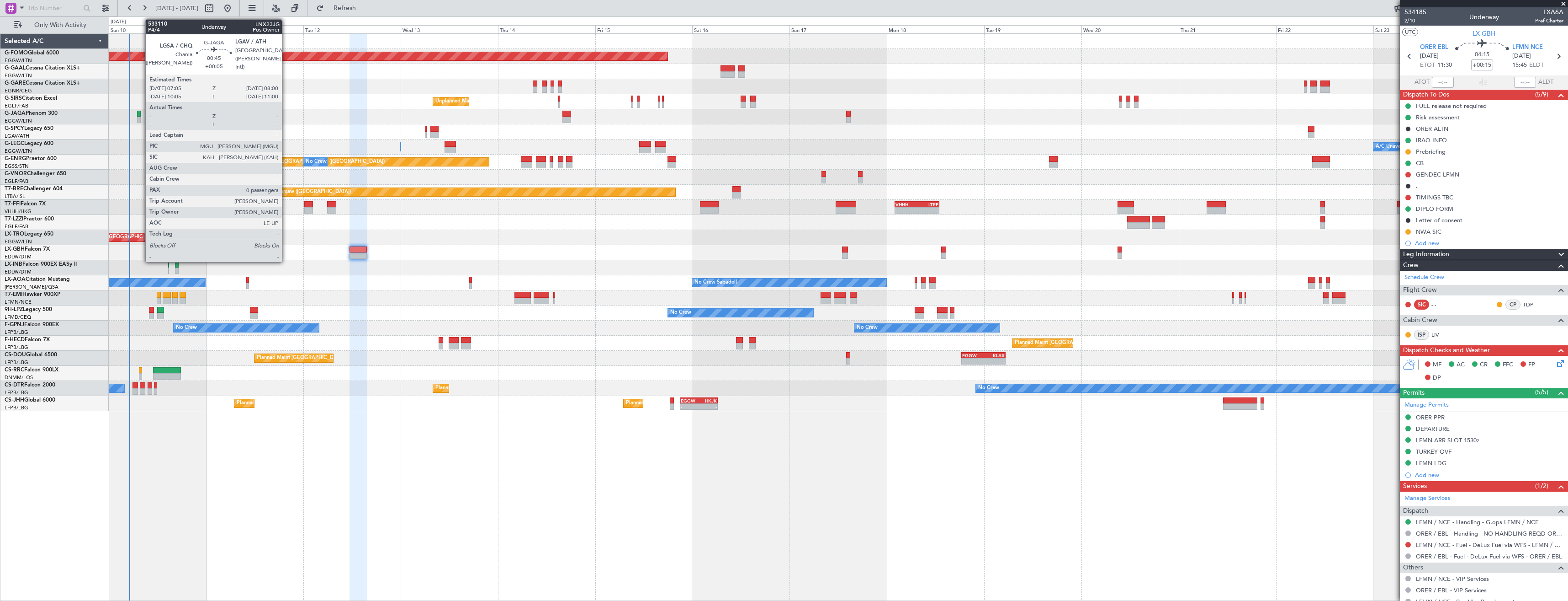
click at [140, 116] on div at bounding box center [139, 114] width 4 height 6
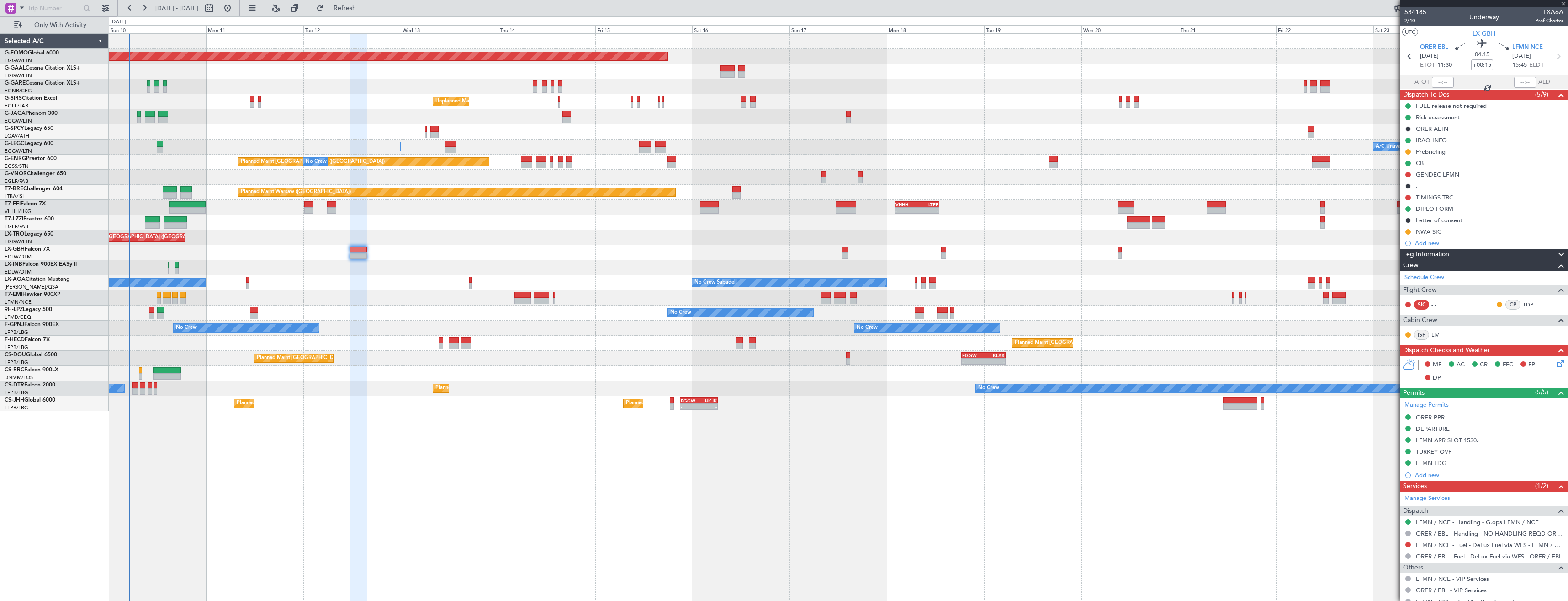
type input "+00:05"
type input "0"
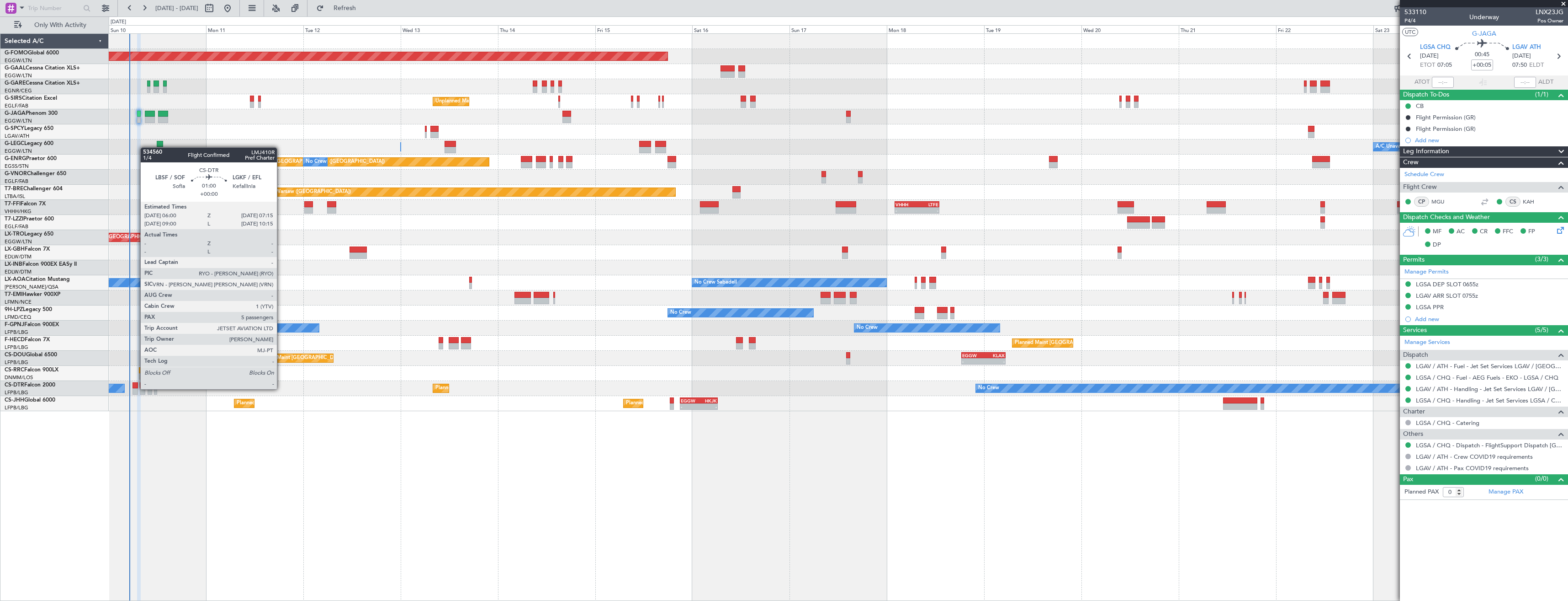
click at [136, 388] on div at bounding box center [135, 392] width 6 height 6
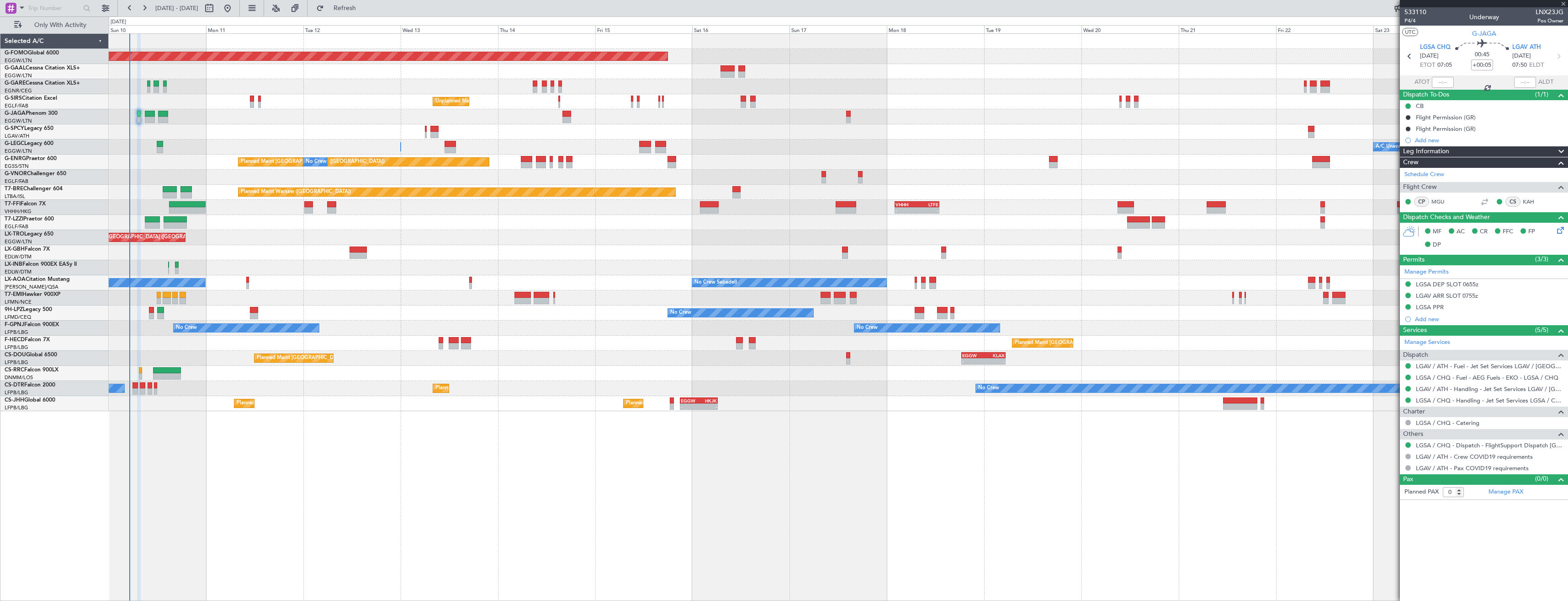
type input "5"
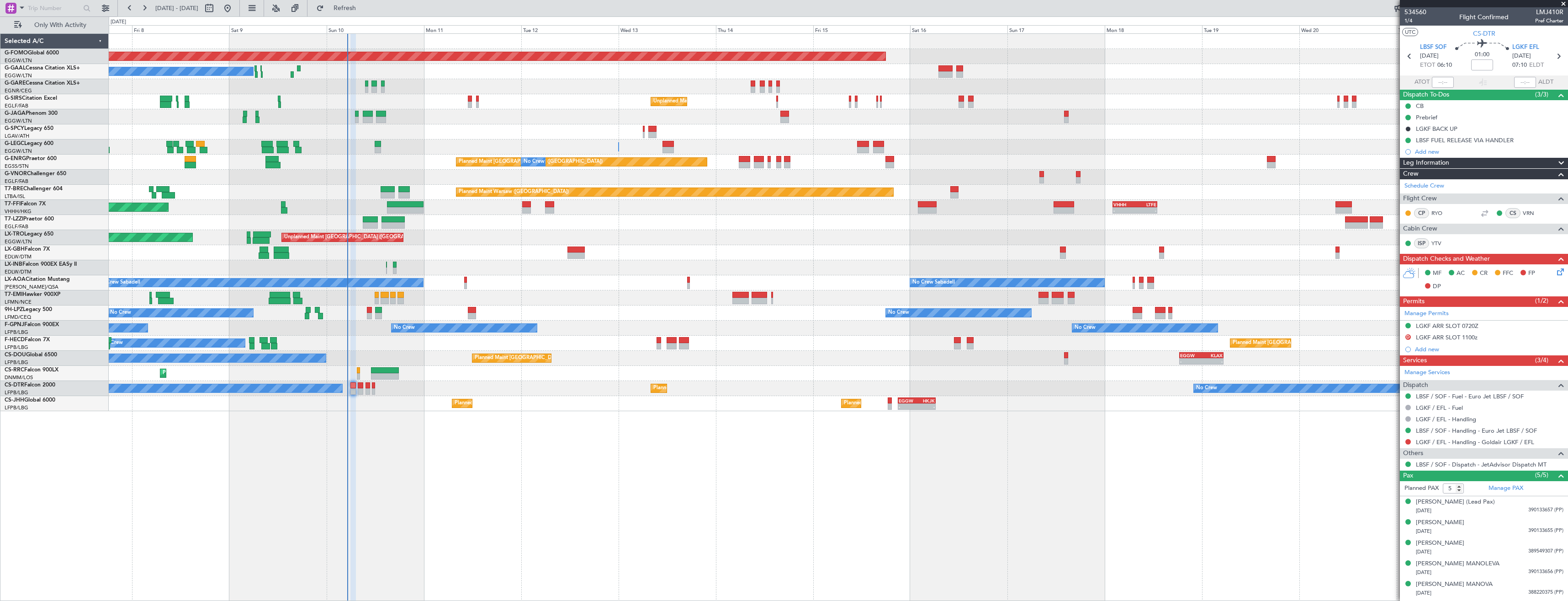
click at [406, 140] on div "A/C Unavailable London (Luton) Planned Maint London (Luton) A/C Unavailable Lon…" at bounding box center [838, 147] width 1459 height 15
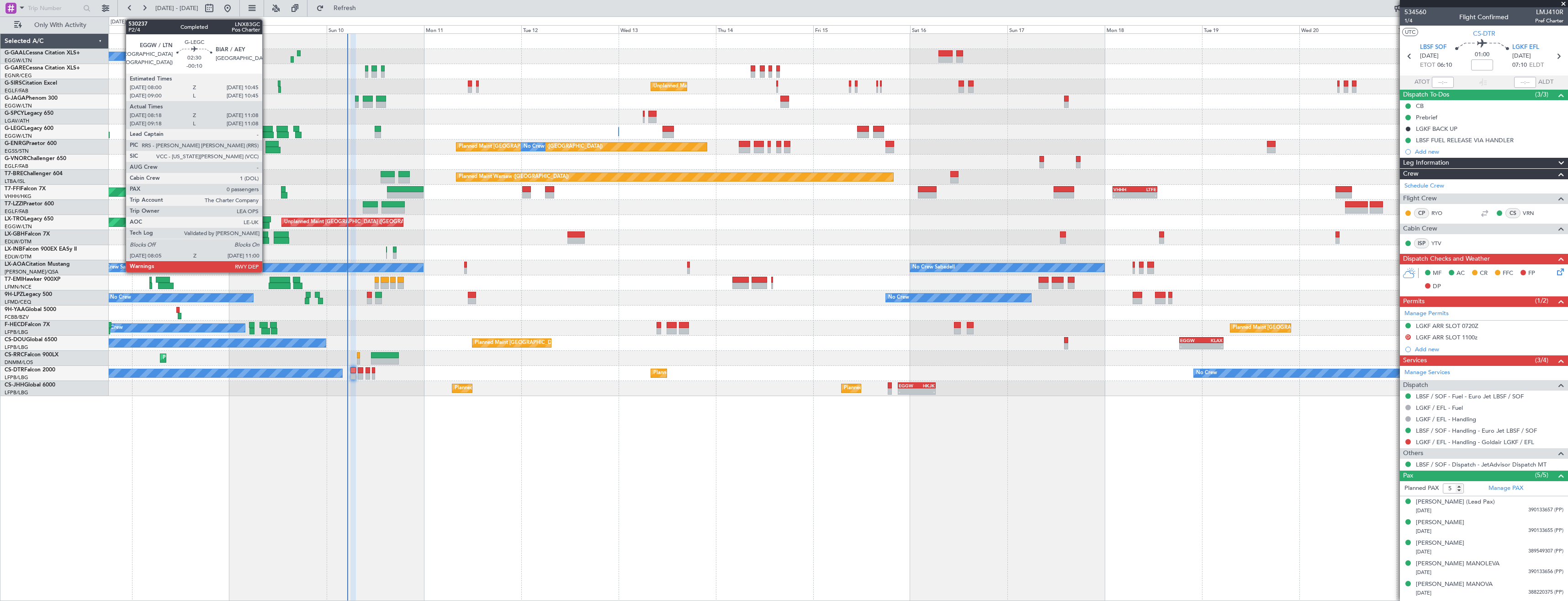
click at [266, 130] on div at bounding box center [267, 129] width 11 height 6
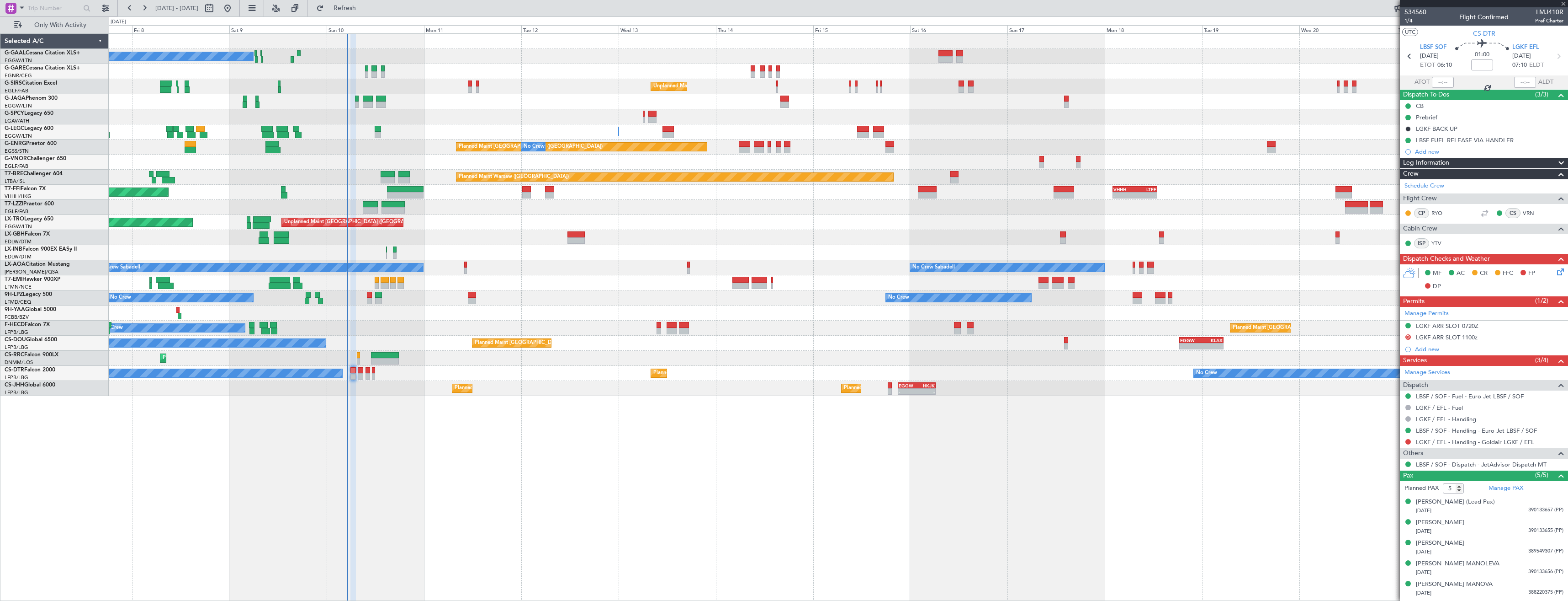
type input "-00:10"
type input "08:18"
type input "10:53"
type input "0"
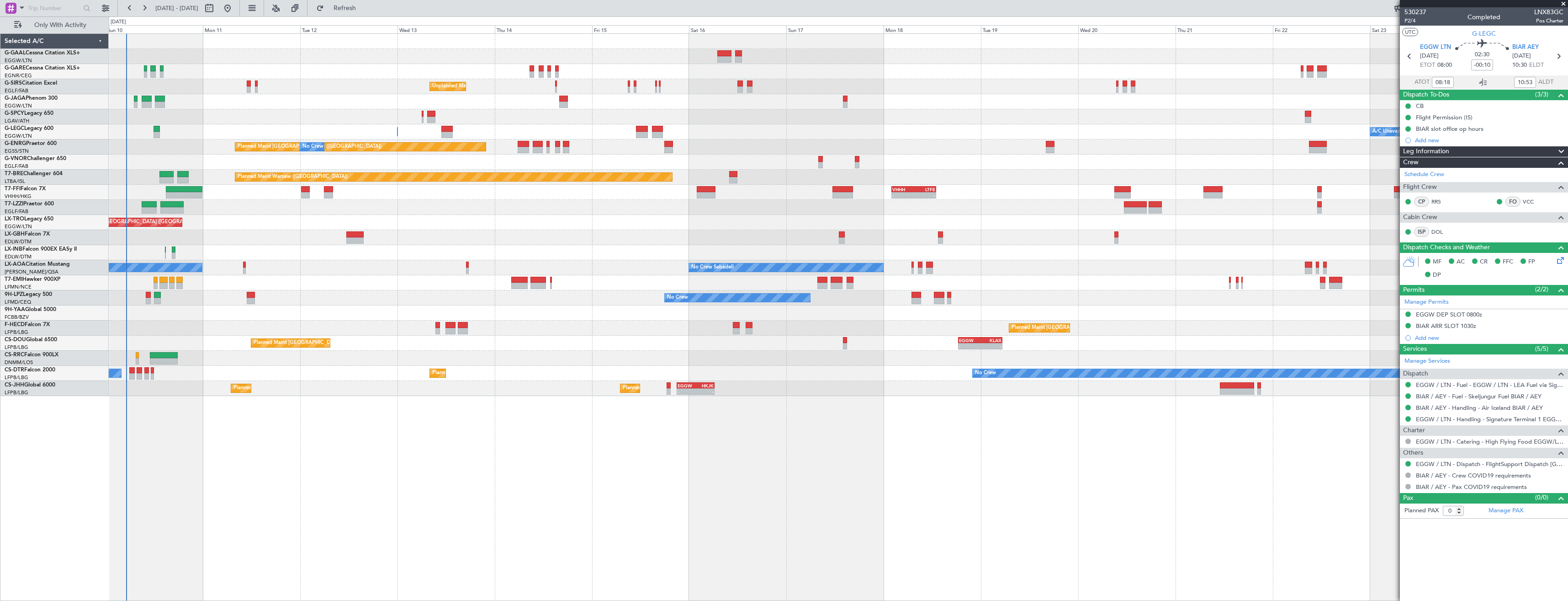
click at [162, 143] on div "Planned Maint Dusseldorf No Crew Unplanned Maint London (Farnborough) A/C Unava…" at bounding box center [838, 214] width 1459 height 362
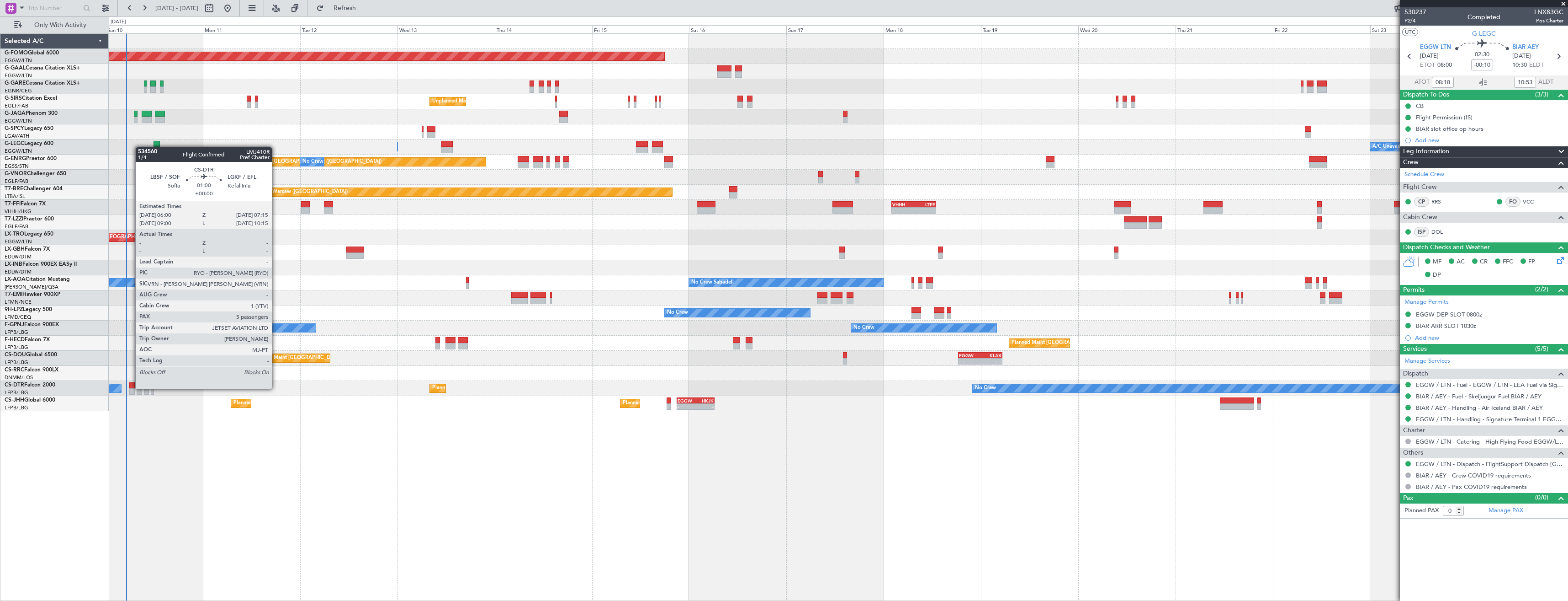
click at [131, 388] on div at bounding box center [132, 385] width 6 height 6
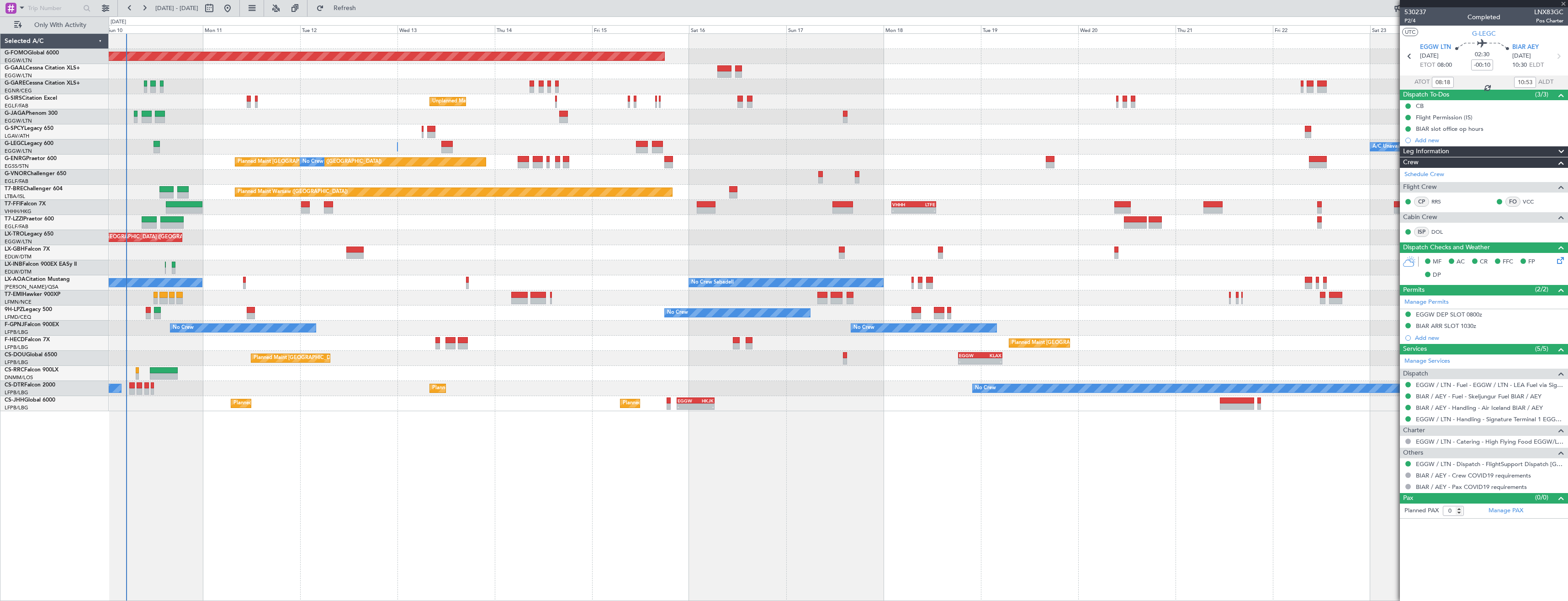
type input "5"
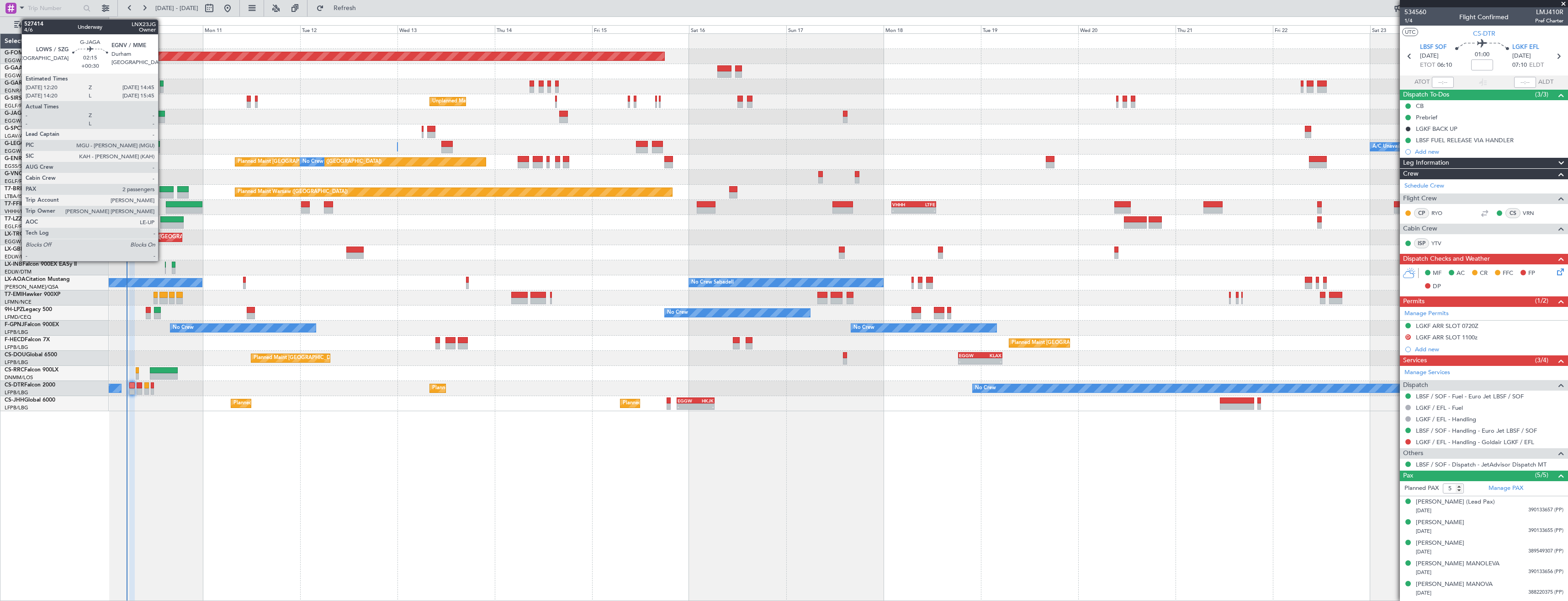
click at [162, 116] on div at bounding box center [160, 114] width 10 height 6
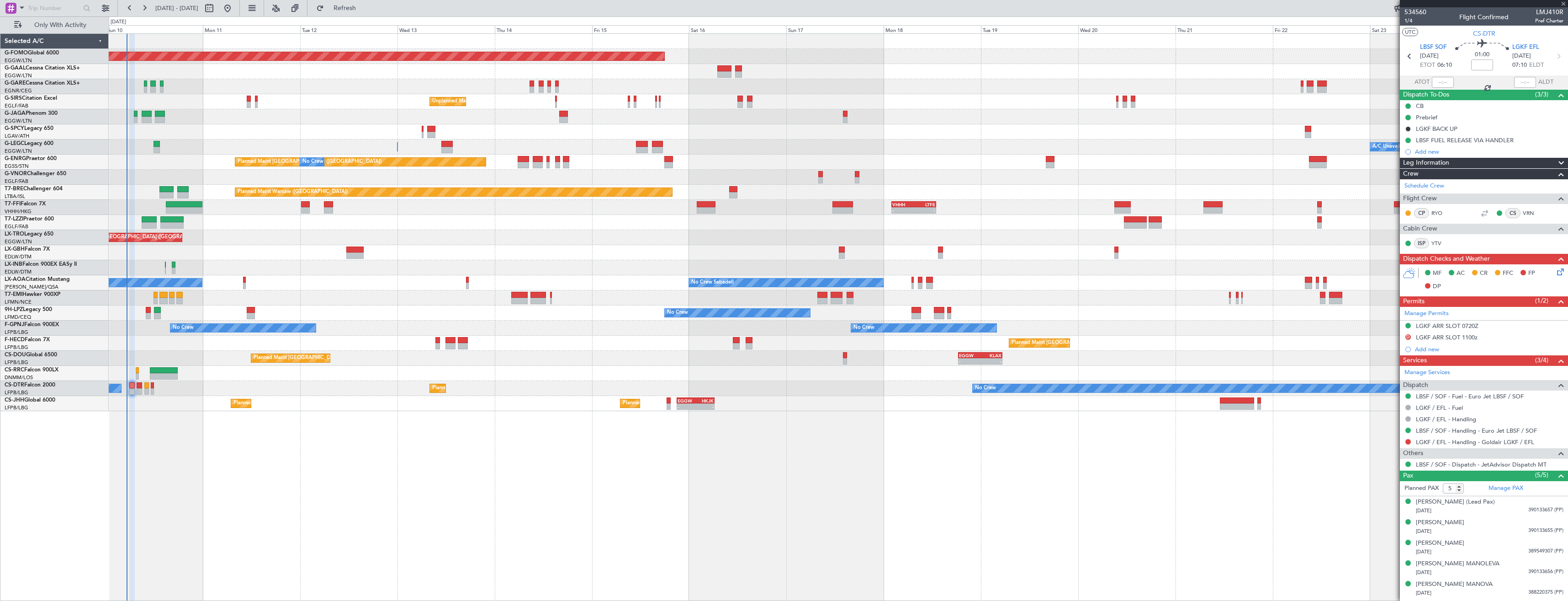
type input "+00:30"
type input "2"
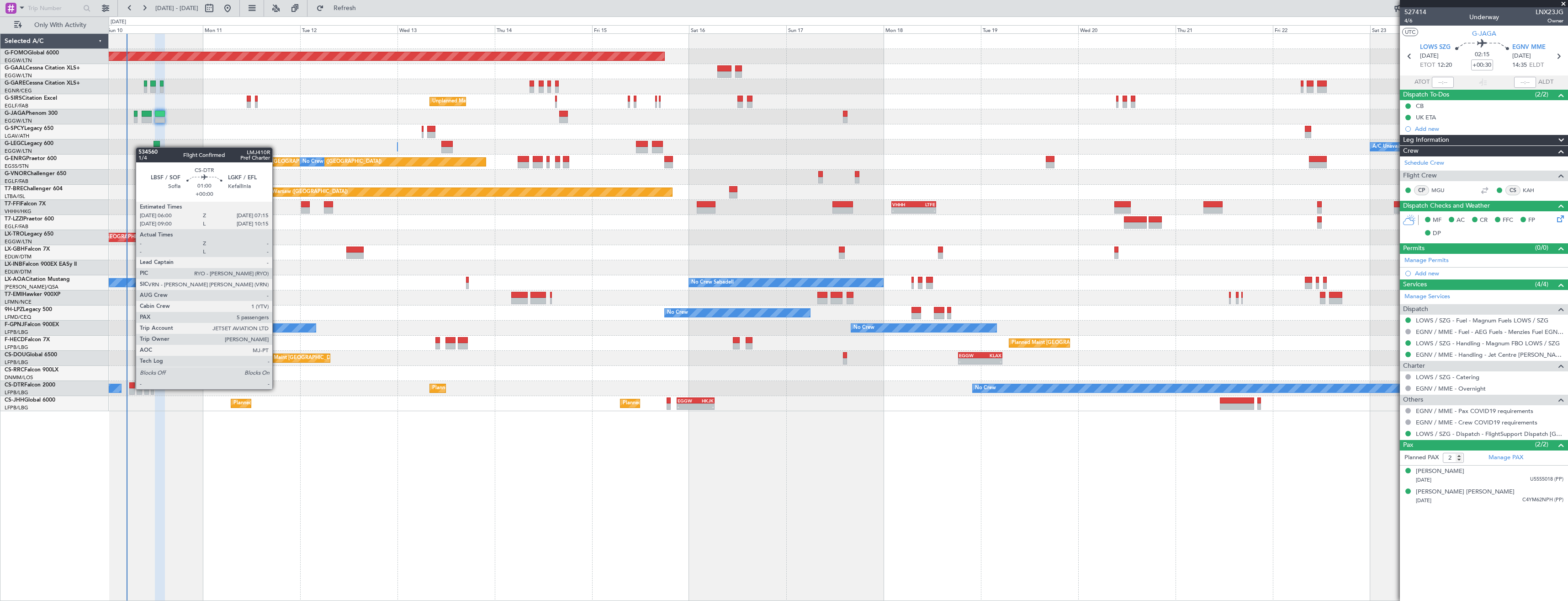
click at [131, 388] on div at bounding box center [132, 392] width 6 height 6
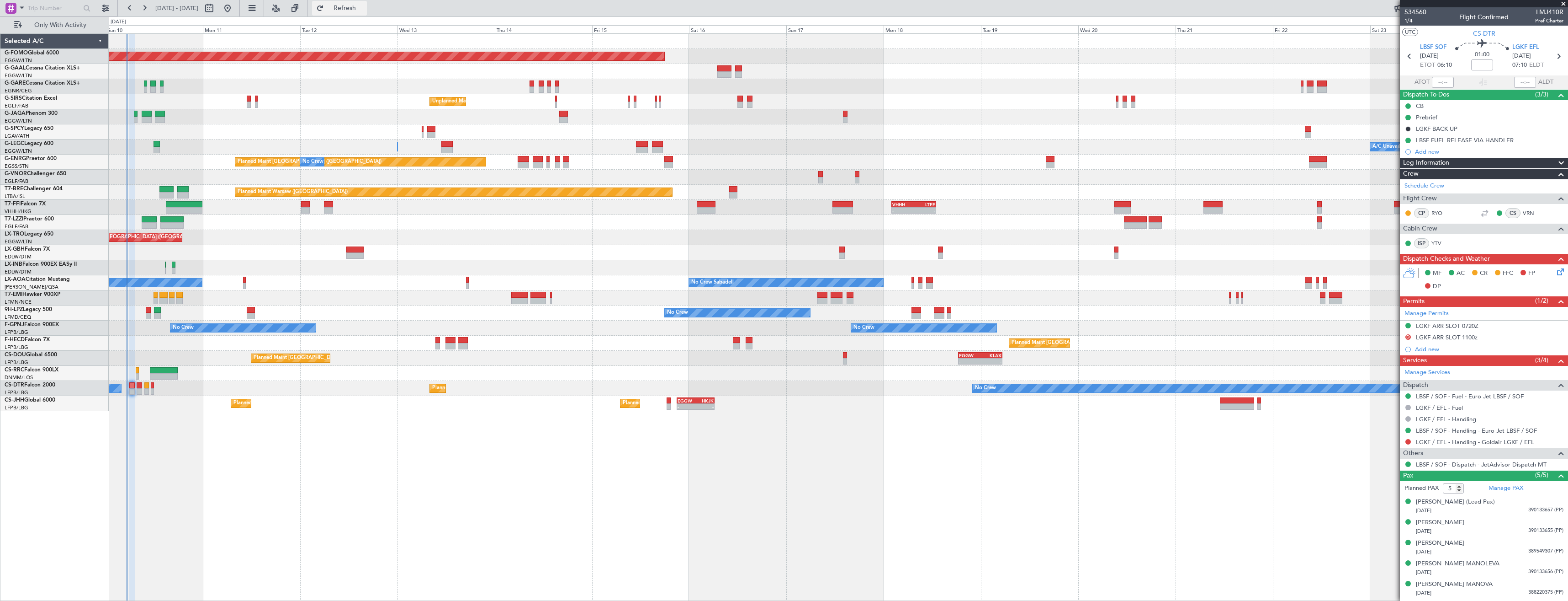
click at [363, 9] on span "Refresh" at bounding box center [345, 8] width 38 height 6
click at [1563, 3] on span at bounding box center [1563, 4] width 9 height 8
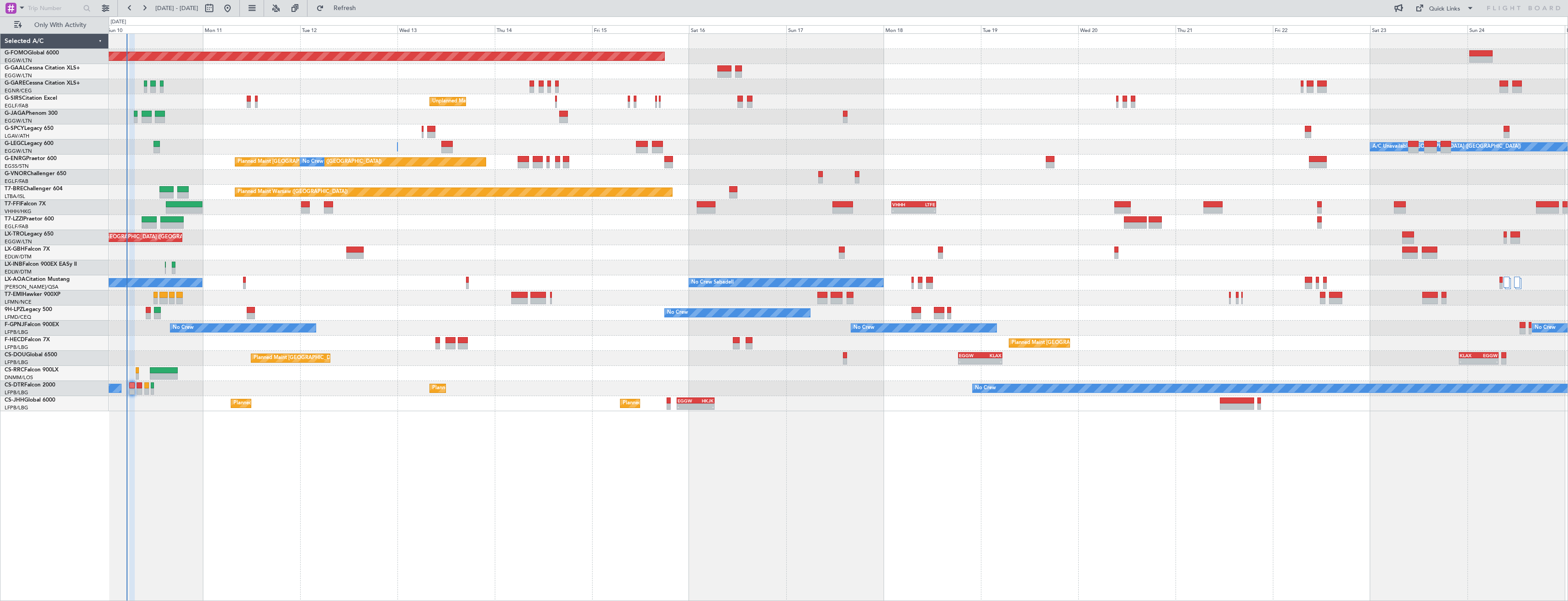
type input "0"
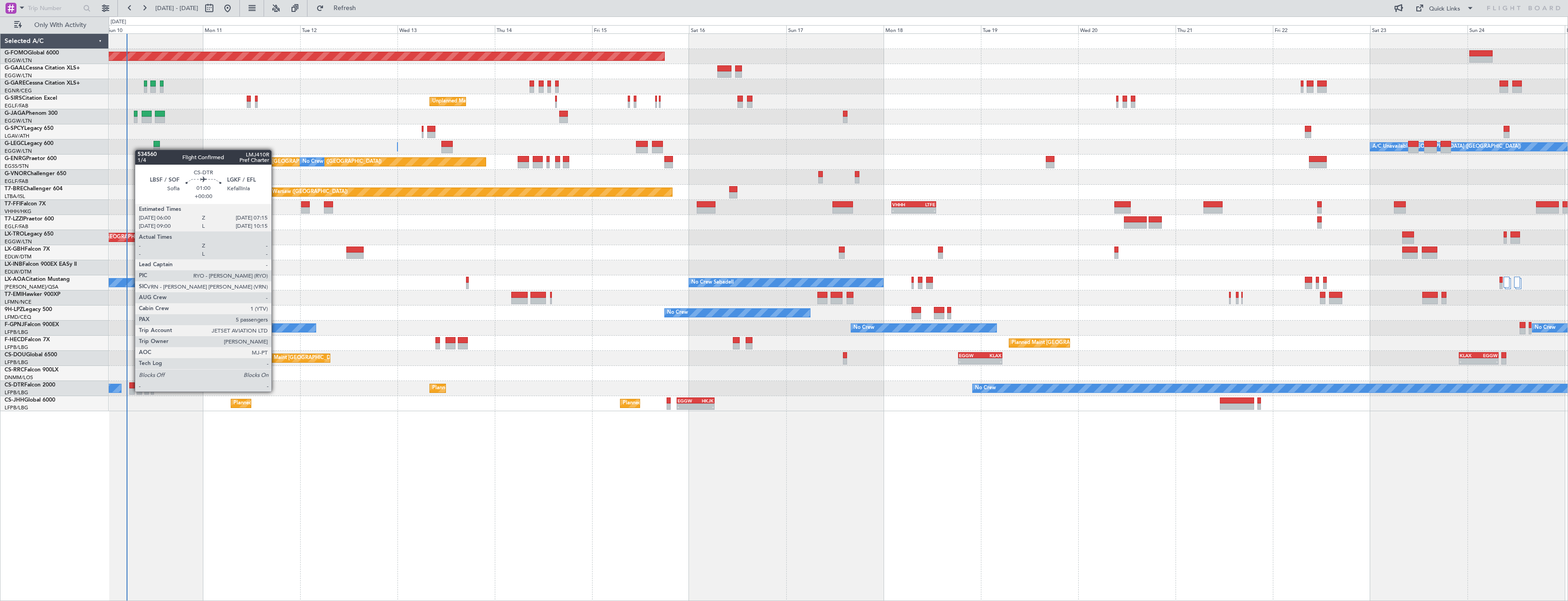
click at [130, 390] on div at bounding box center [132, 392] width 6 height 6
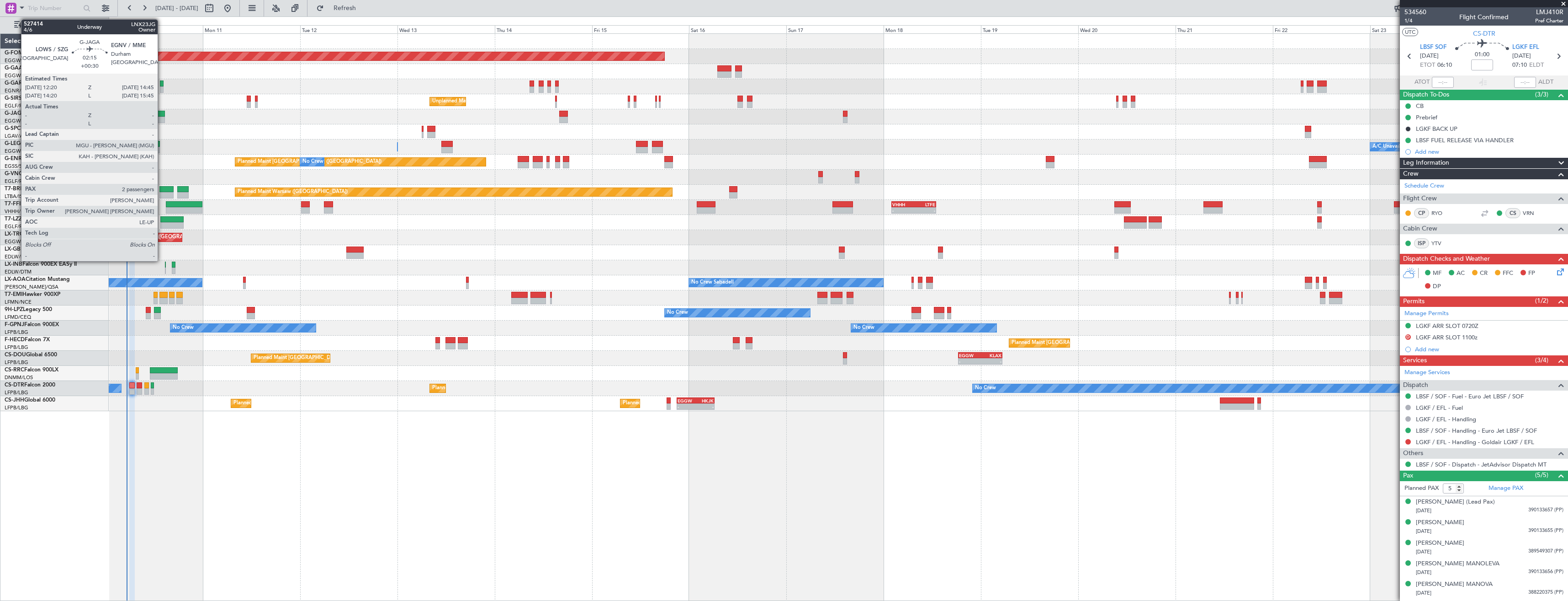
click at [162, 116] on div at bounding box center [160, 114] width 10 height 6
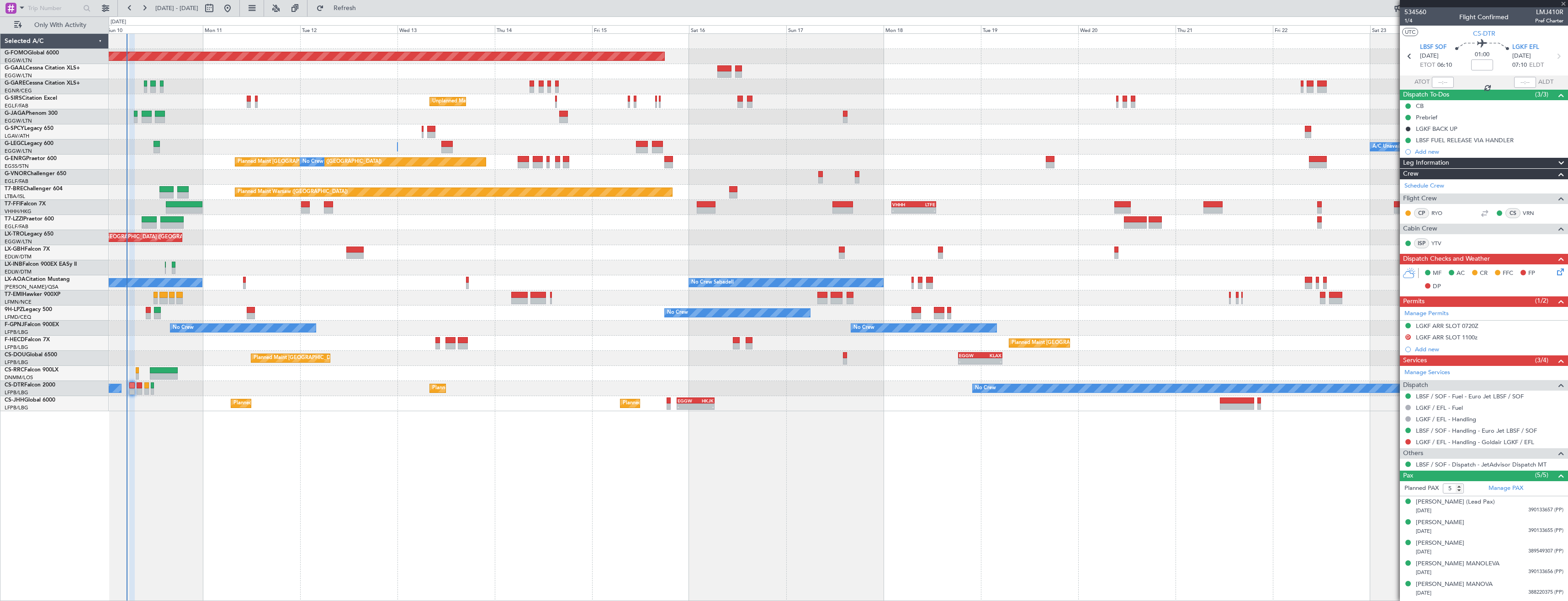
type input "+00:30"
type input "2"
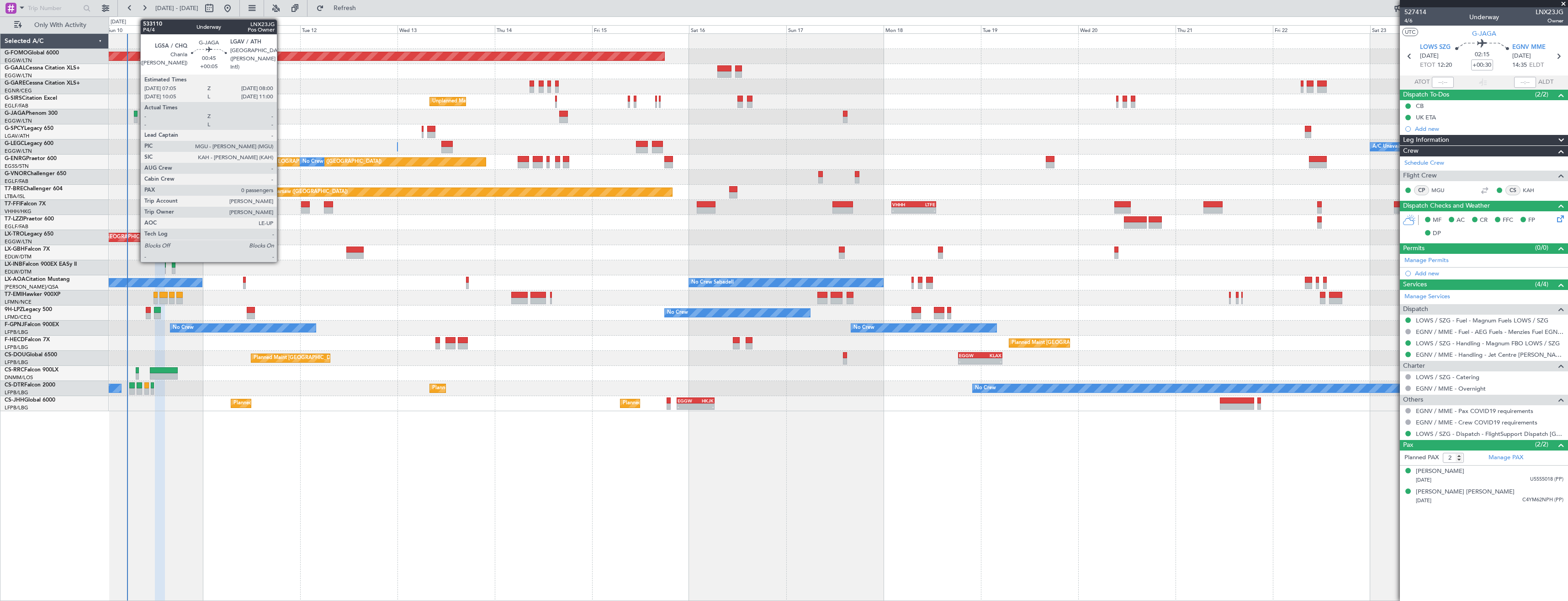
click at [136, 118] on div at bounding box center [136, 120] width 4 height 6
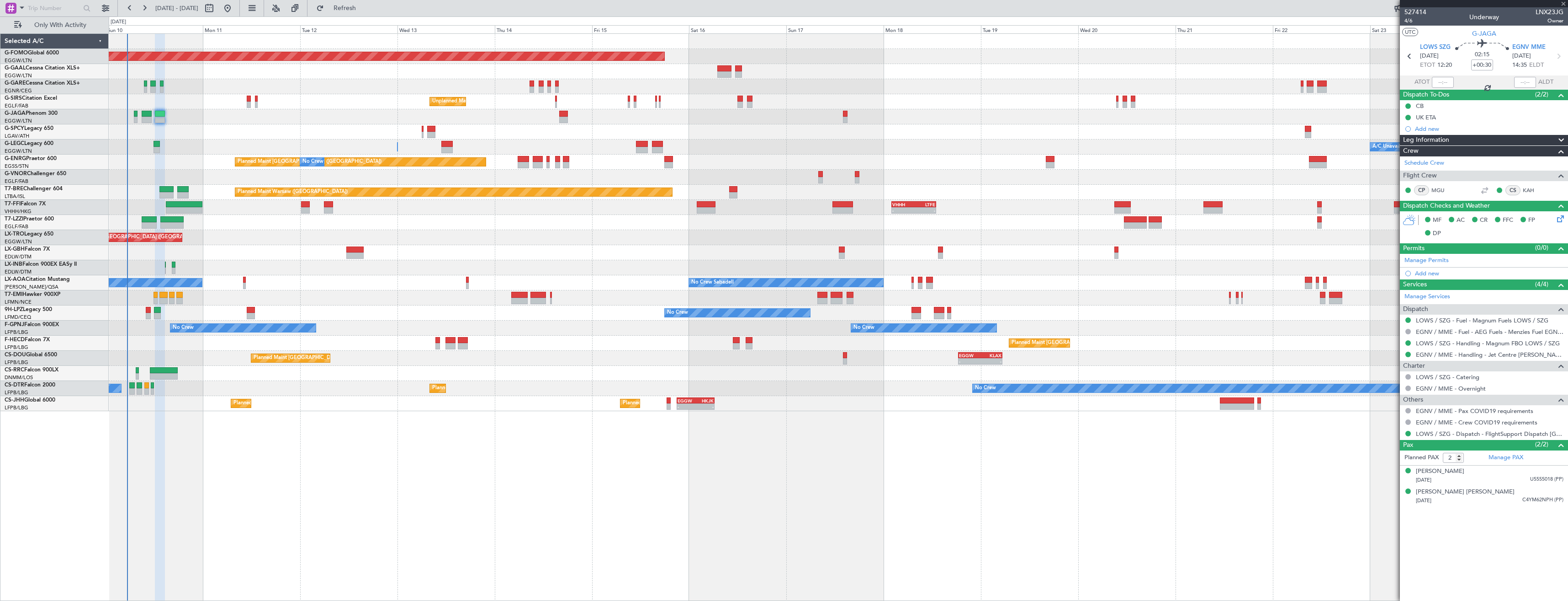
type input "+00:05"
type input "0"
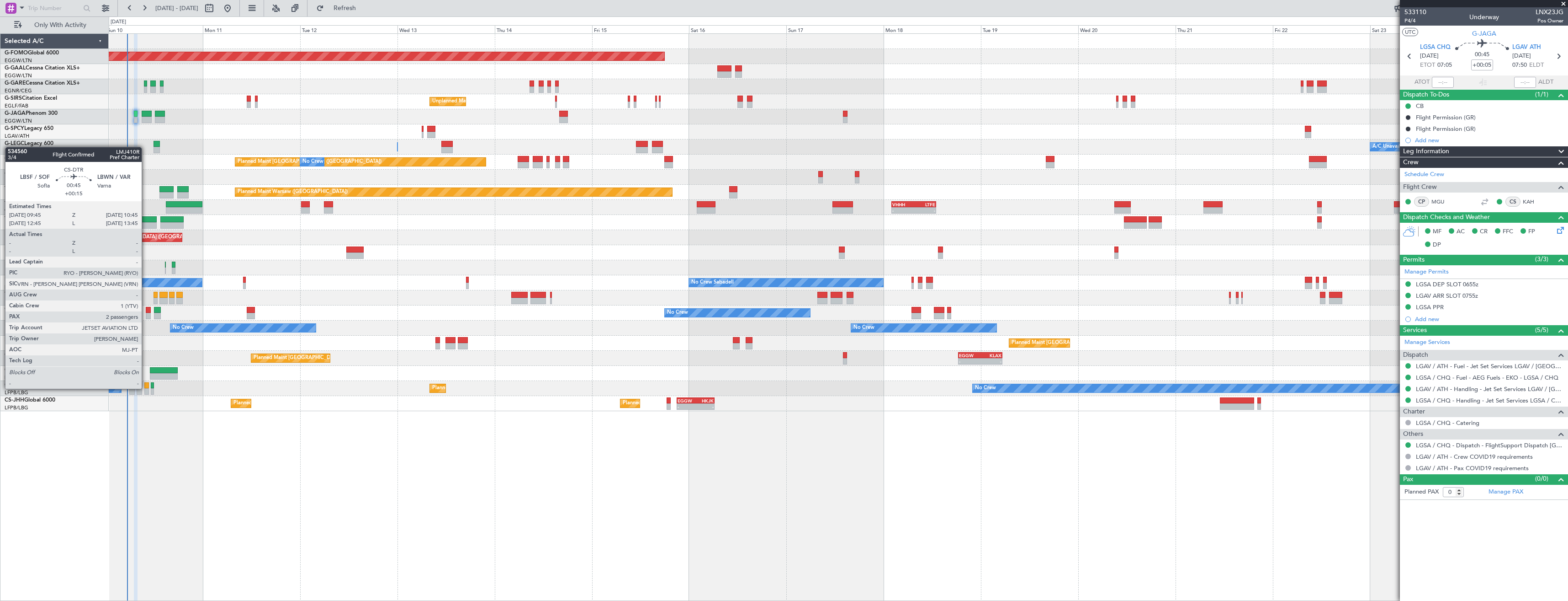
click at [146, 388] on div at bounding box center [146, 385] width 4 height 6
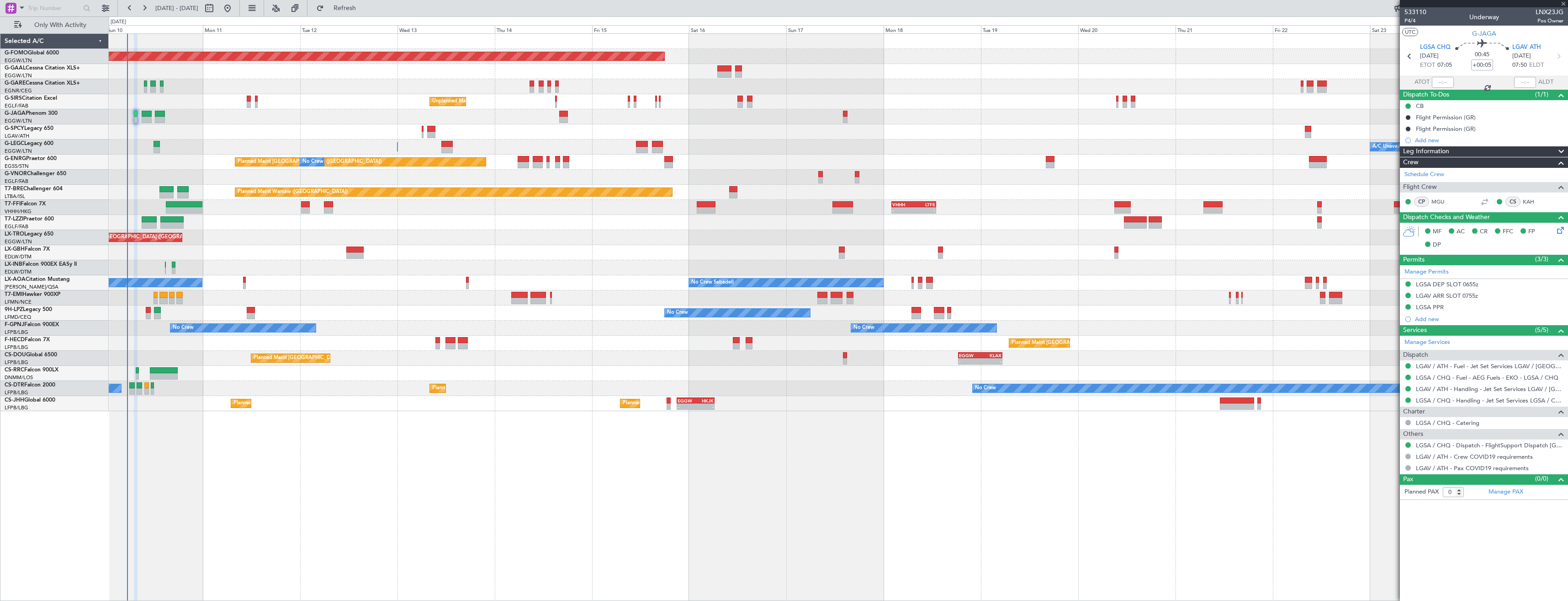
type input "+00:15"
type input "2"
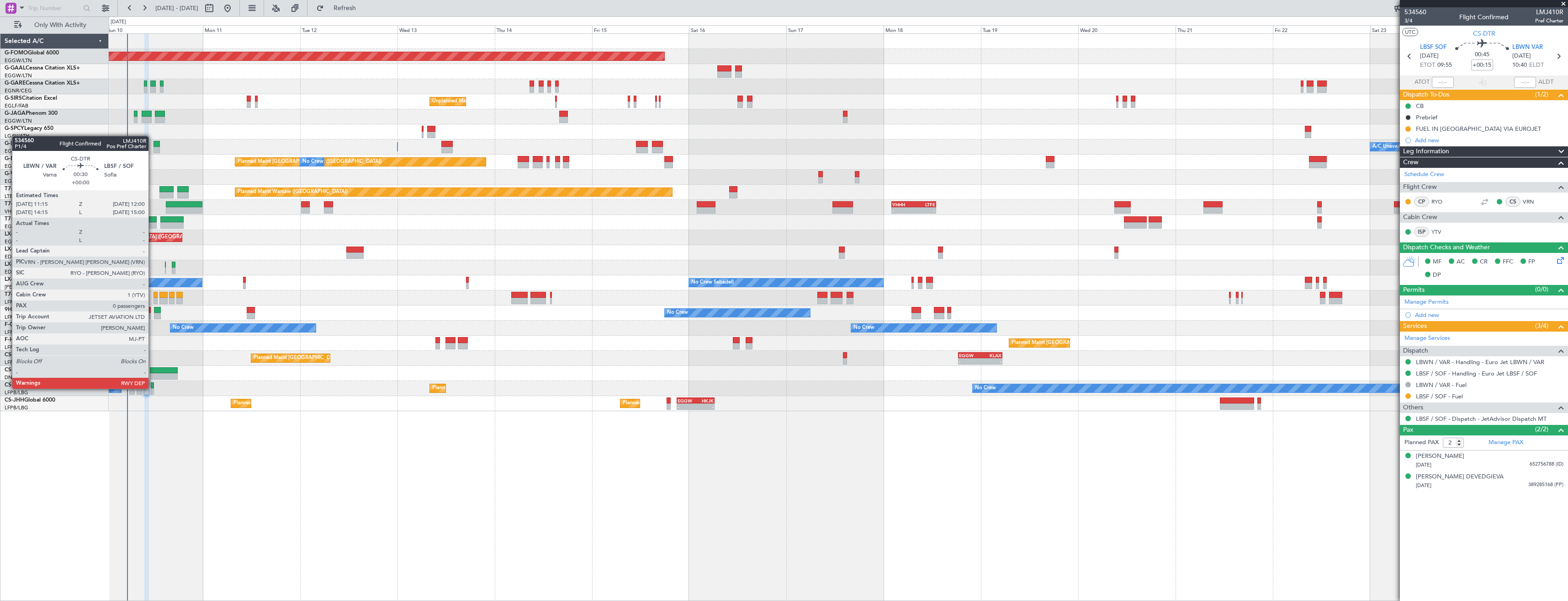
click at [152, 388] on div at bounding box center [152, 385] width 3 height 6
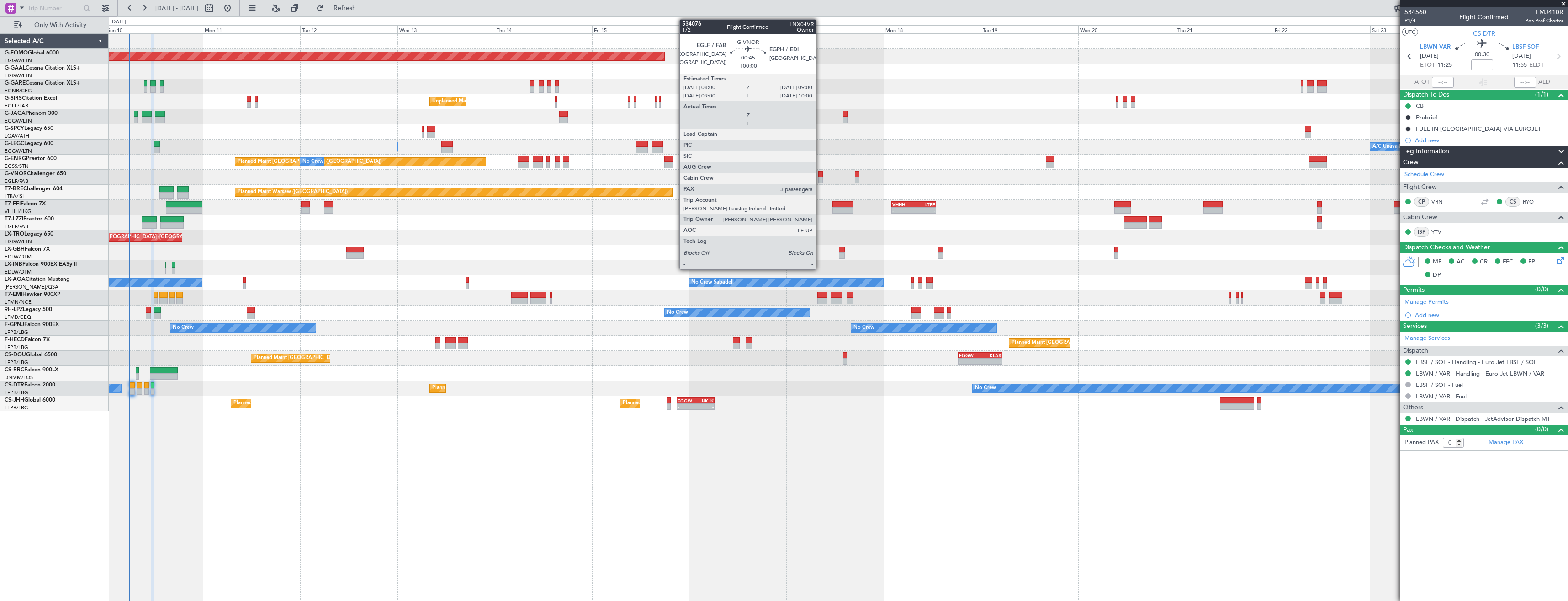
click at [820, 177] on div at bounding box center [820, 180] width 4 height 6
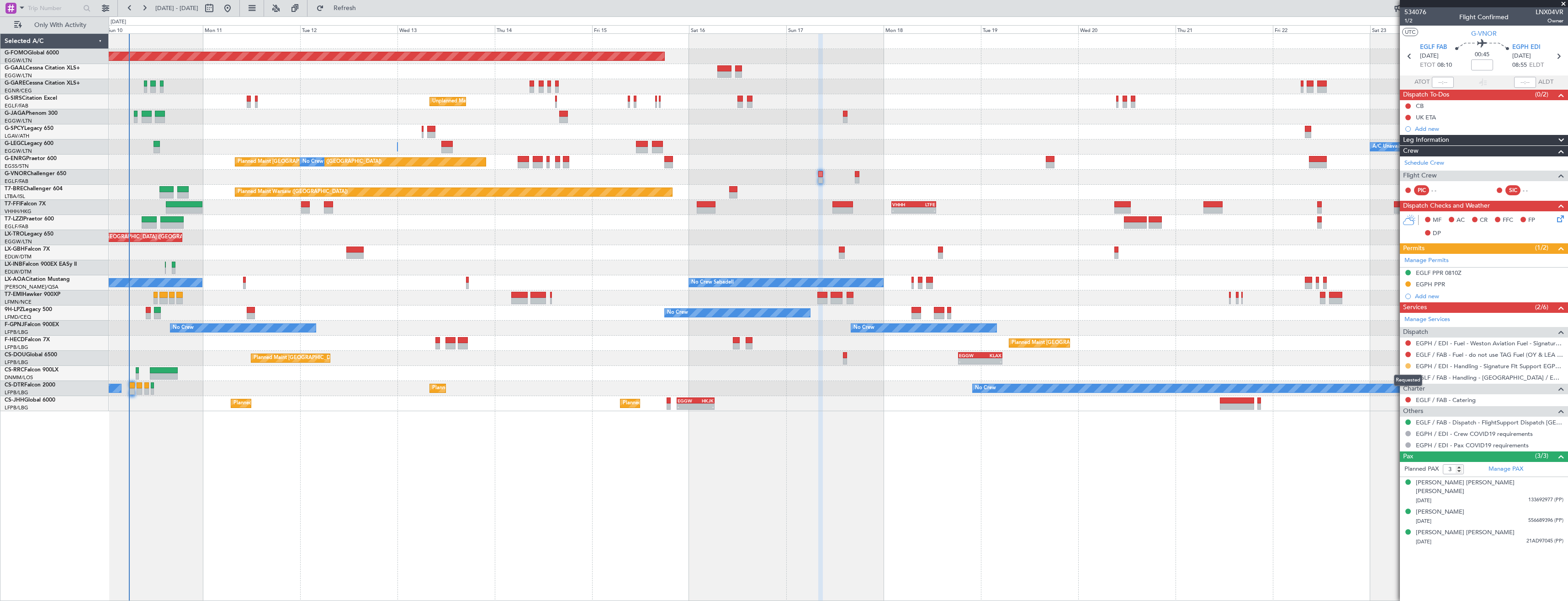
click at [1408, 363] on button at bounding box center [1408, 365] width 6 height 6
click at [1385, 473] on span "Confirmed" at bounding box center [1382, 474] width 28 height 9
click at [1556, 59] on icon at bounding box center [1558, 56] width 12 height 12
click at [1408, 376] on button at bounding box center [1408, 377] width 6 height 6
click at [1408, 488] on li "Confirmed" at bounding box center [1408, 485] width 106 height 14
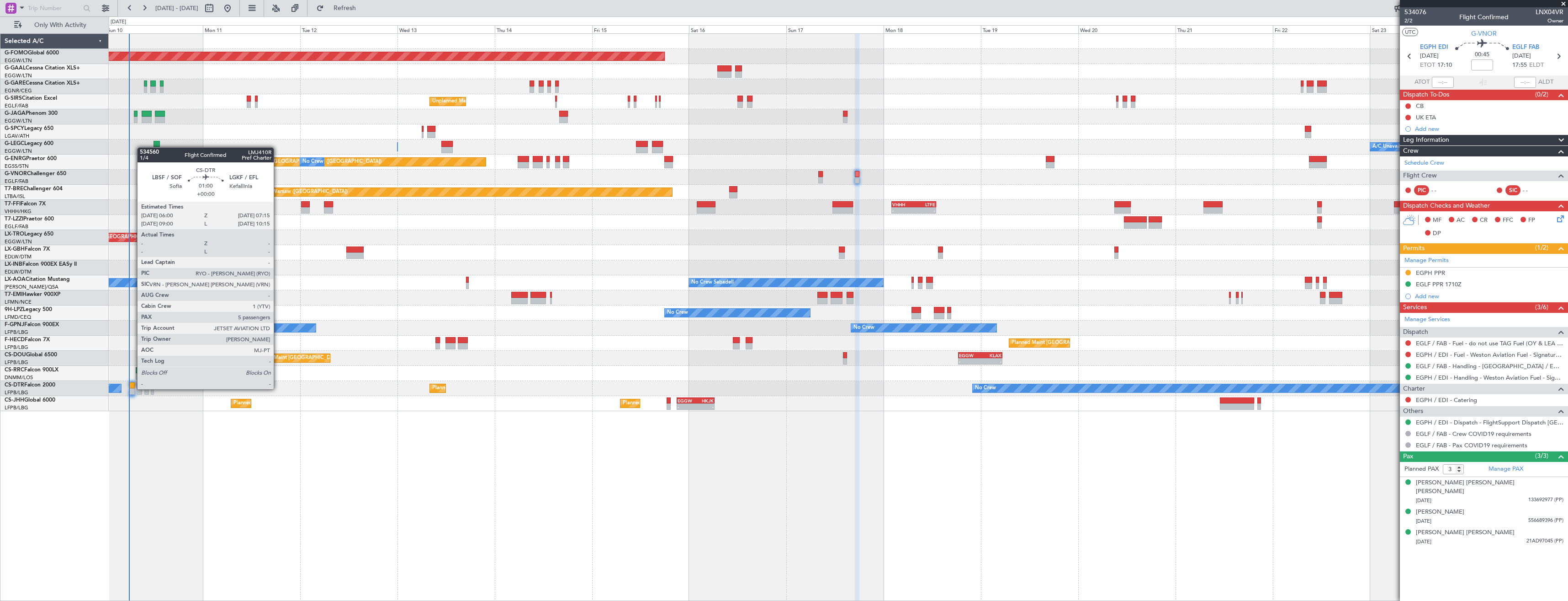
click at [132, 388] on div at bounding box center [132, 392] width 6 height 6
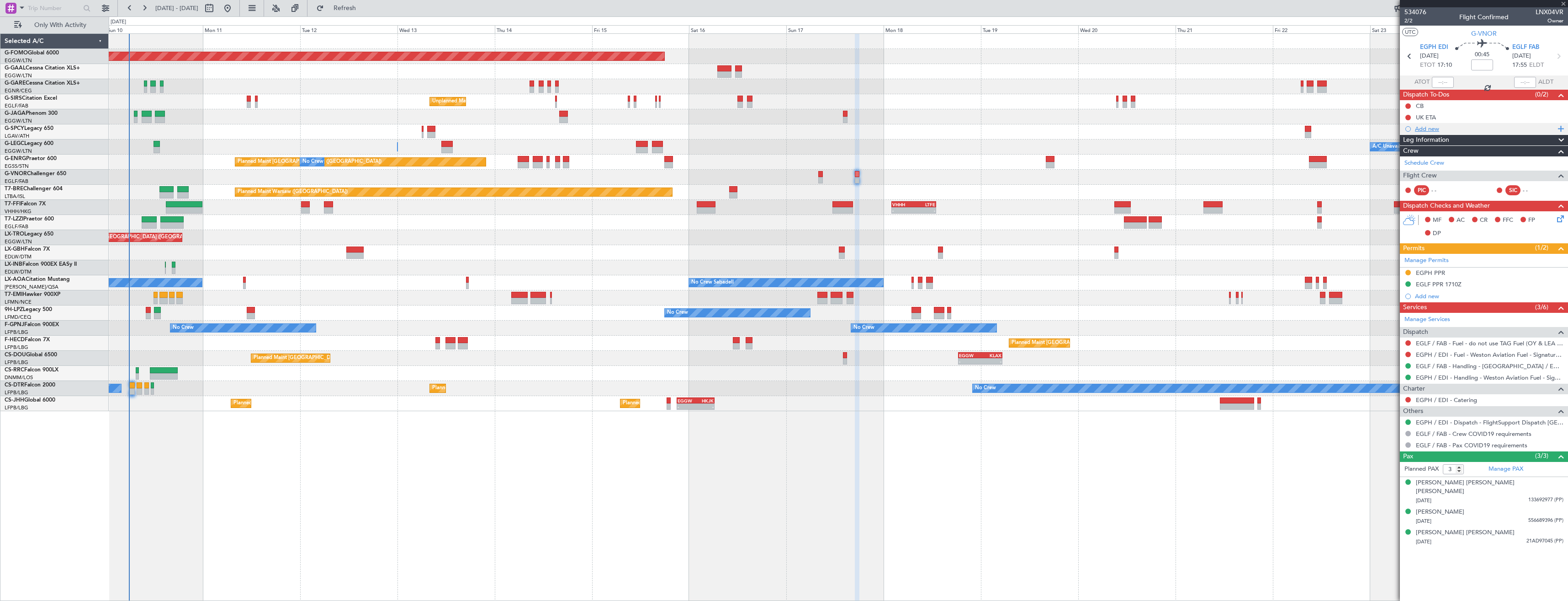
type input "5"
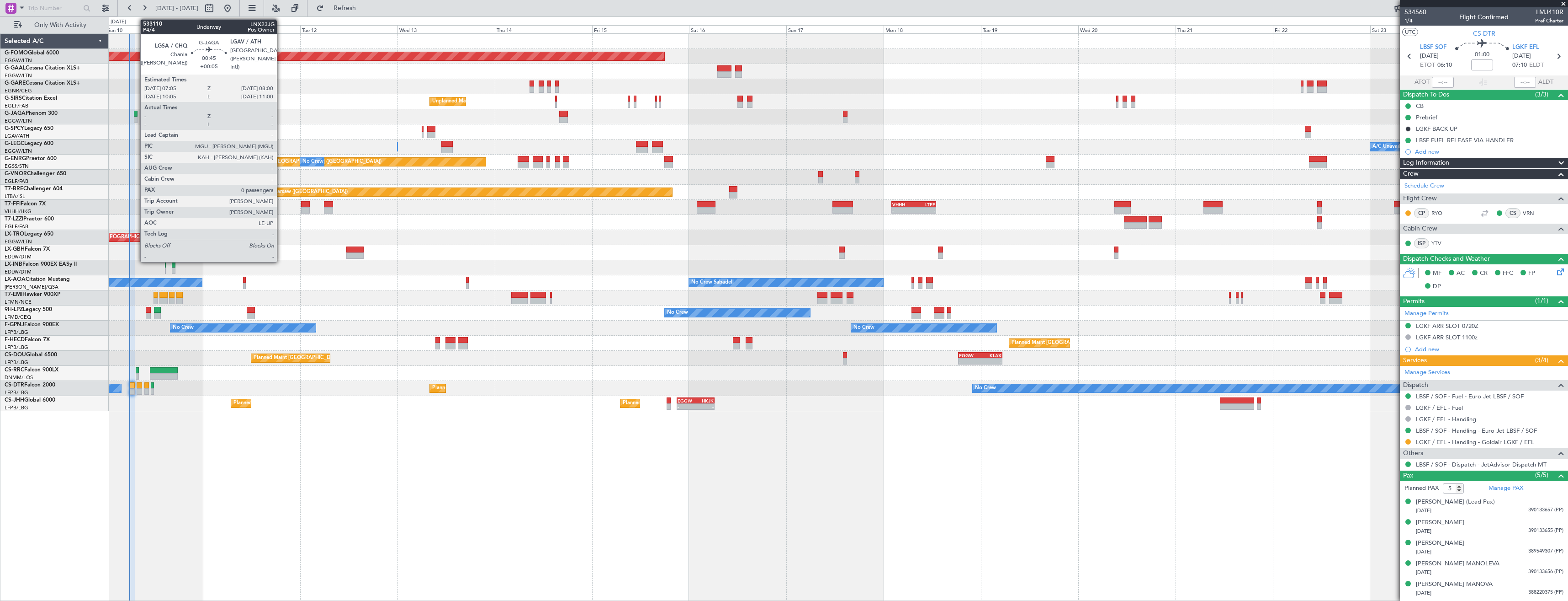
click at [136, 116] on div at bounding box center [136, 114] width 4 height 6
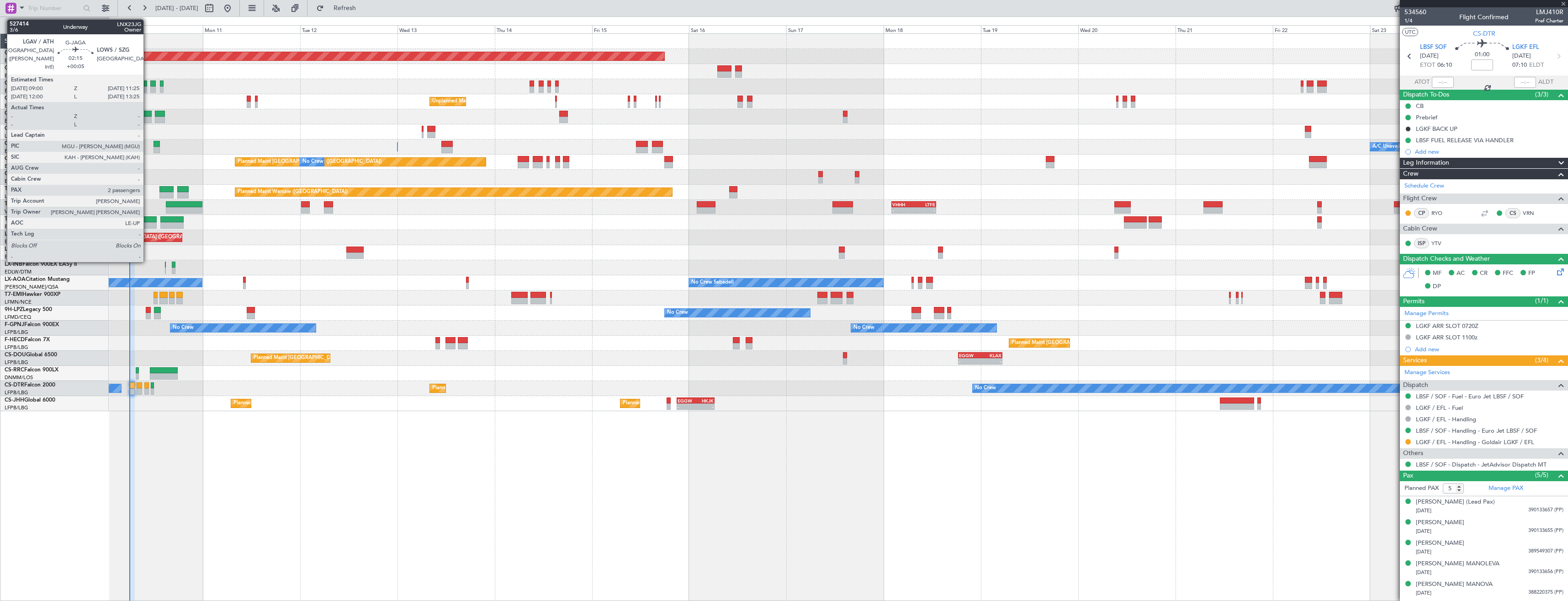
type input "+00:05"
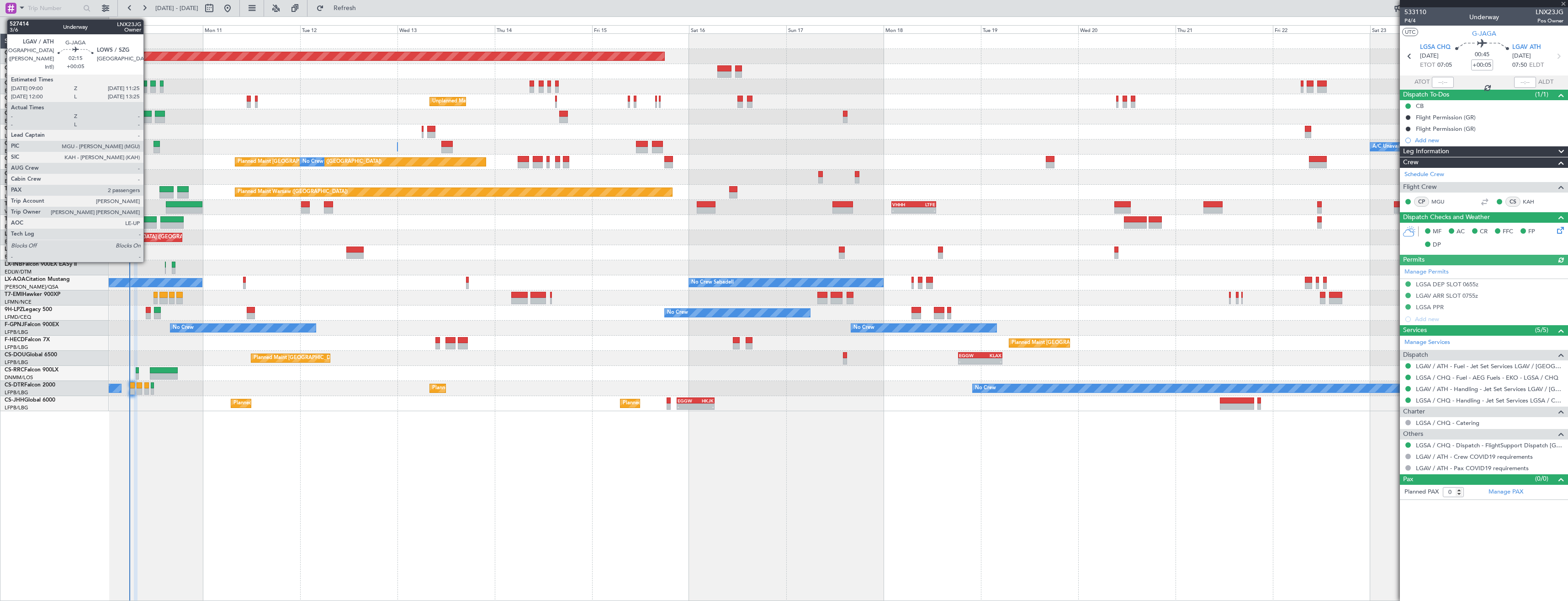
click at [148, 115] on div at bounding box center [147, 114] width 10 height 6
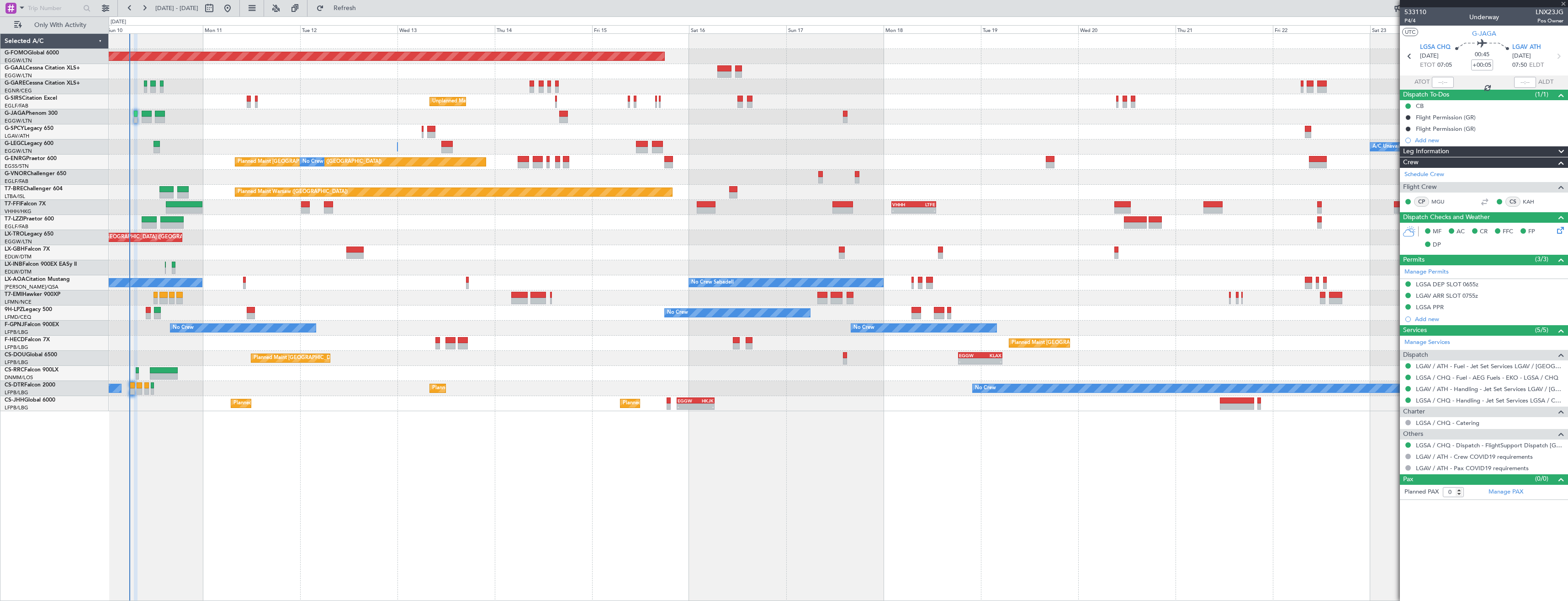
type input "2"
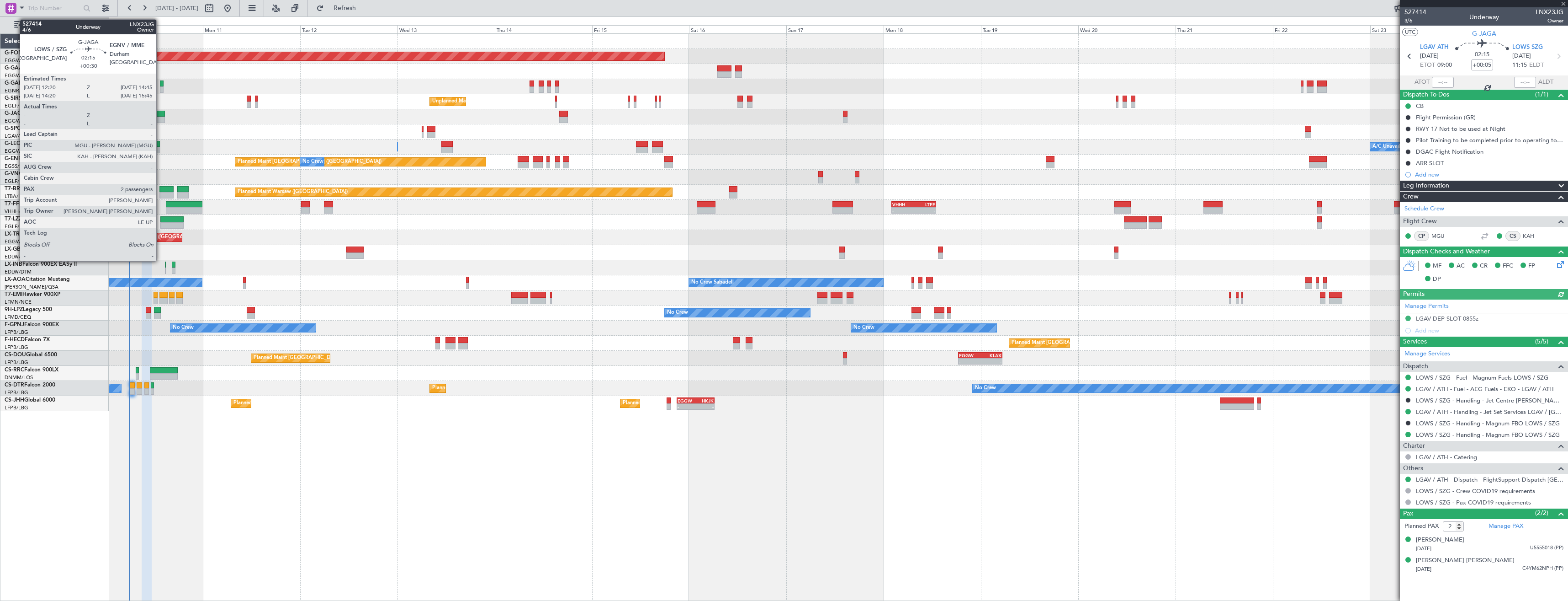
click at [160, 116] on div at bounding box center [160, 114] width 10 height 6
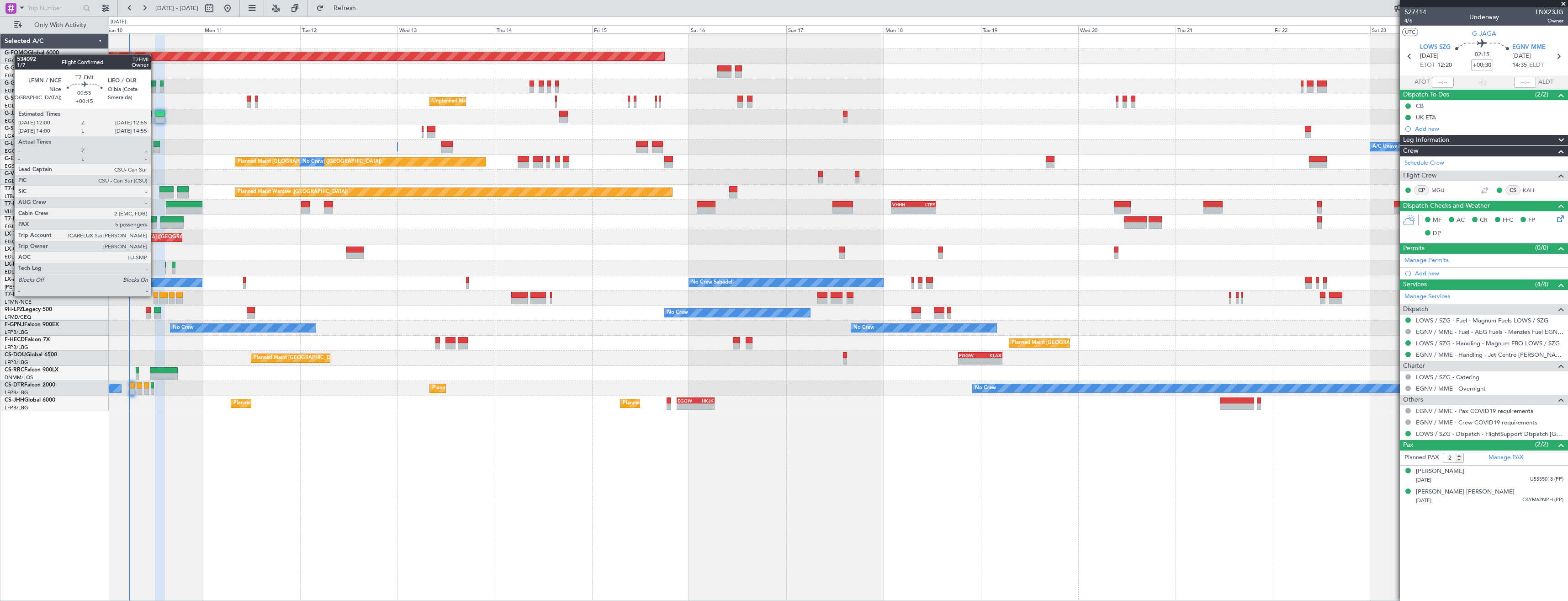
click at [155, 295] on div at bounding box center [155, 294] width 4 height 6
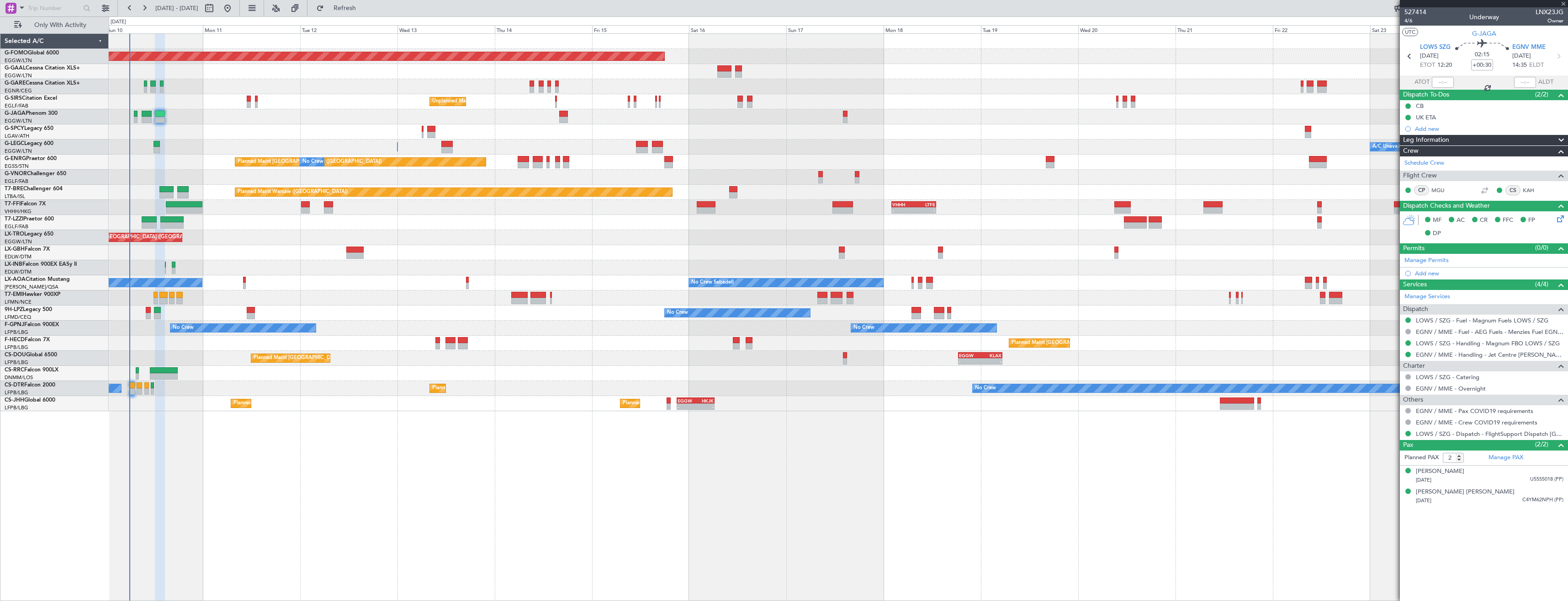
type input "+00:15"
type input "5"
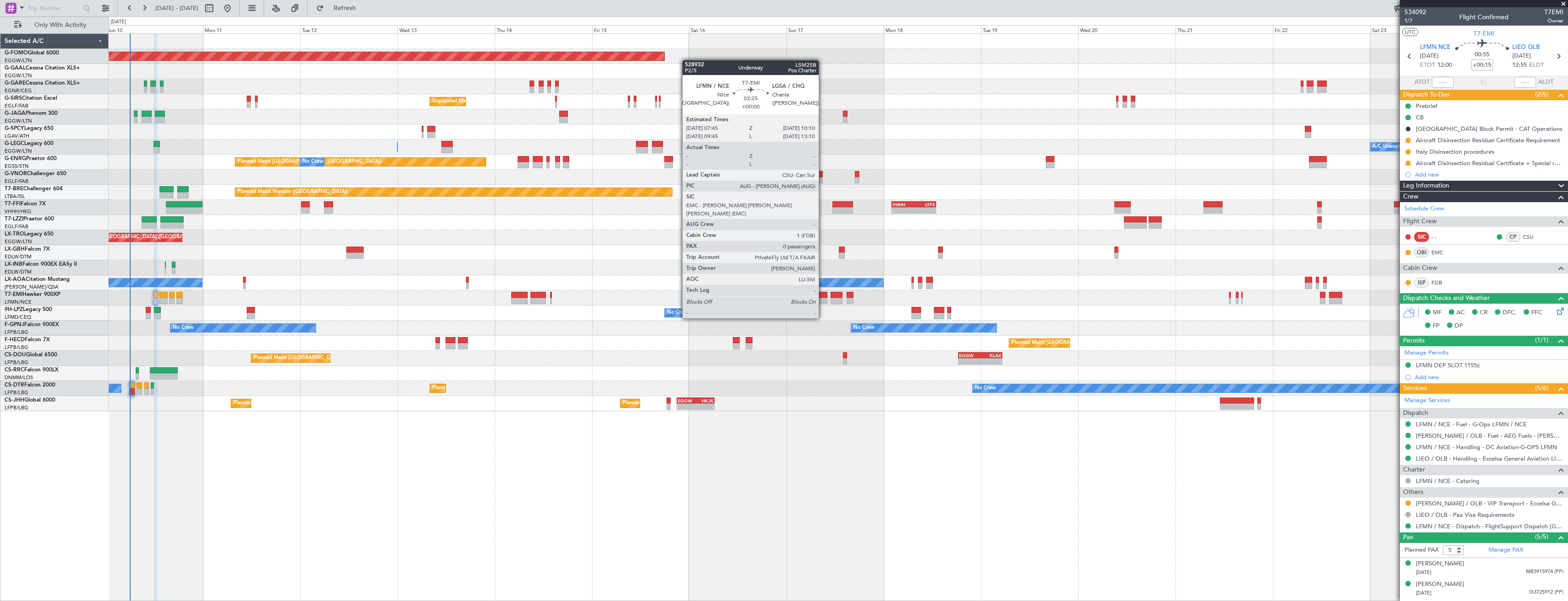
click at [823, 301] on div at bounding box center [822, 301] width 10 height 6
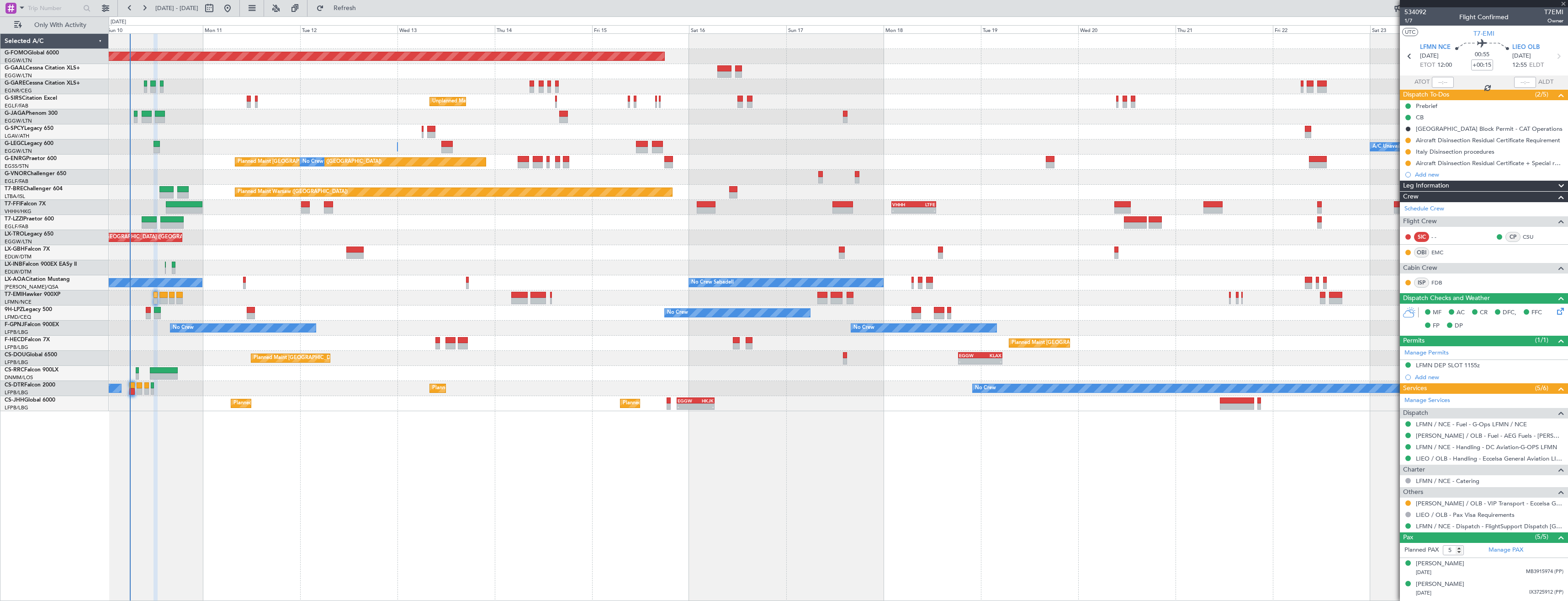
type input "0"
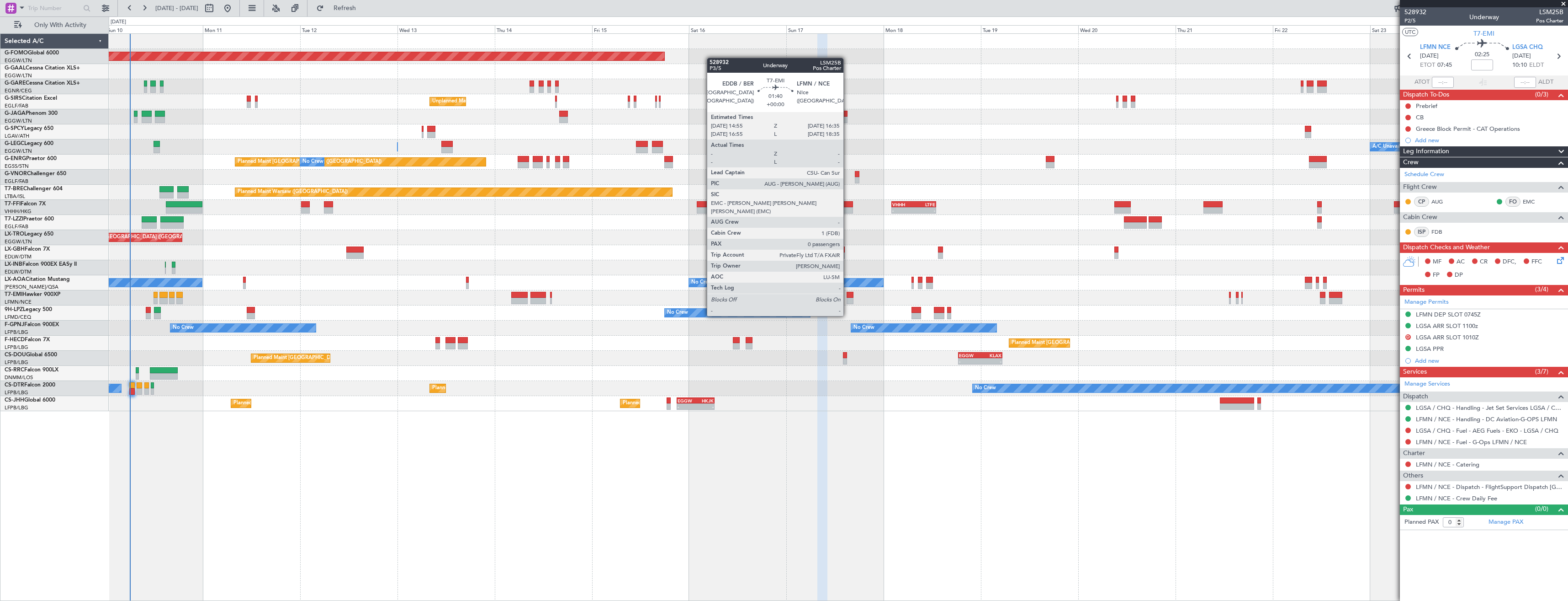
click at [848, 298] on div at bounding box center [850, 301] width 7 height 6
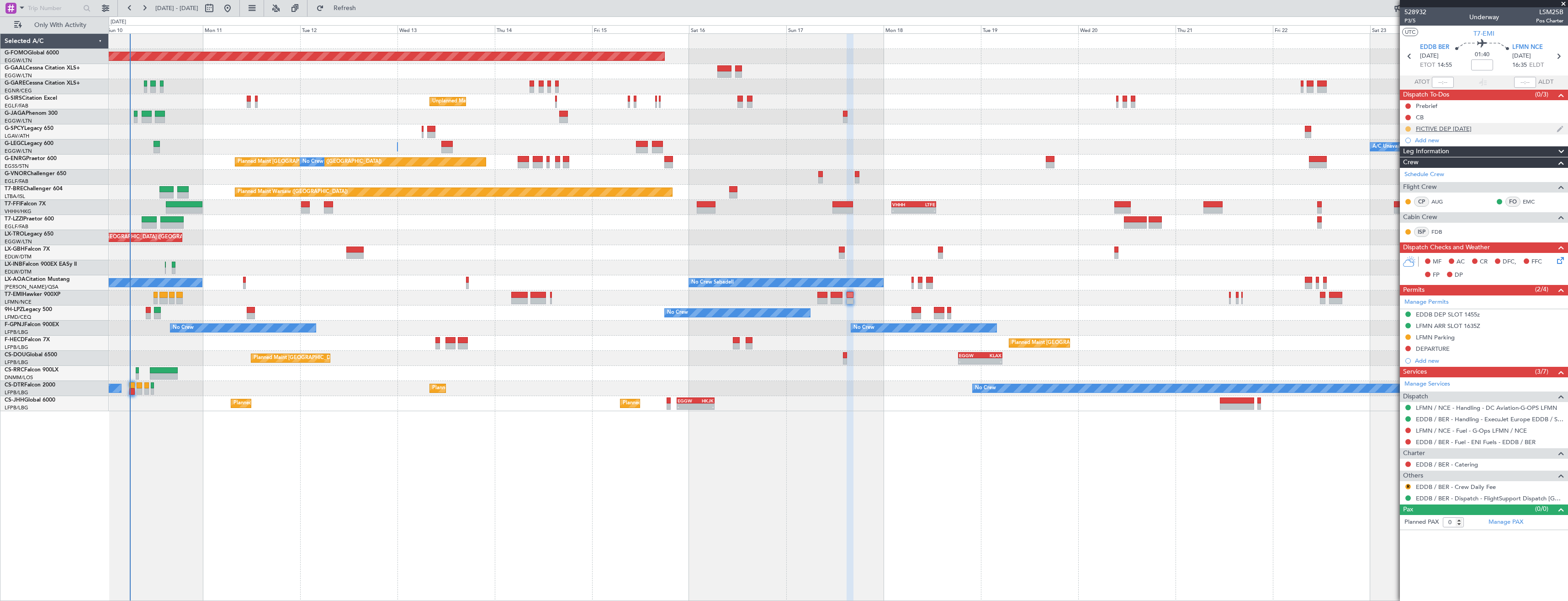
click at [1408, 128] on button at bounding box center [1408, 128] width 6 height 6
click at [1503, 324] on div "LFMN ARR SLOT 1635Z" at bounding box center [1484, 326] width 168 height 11
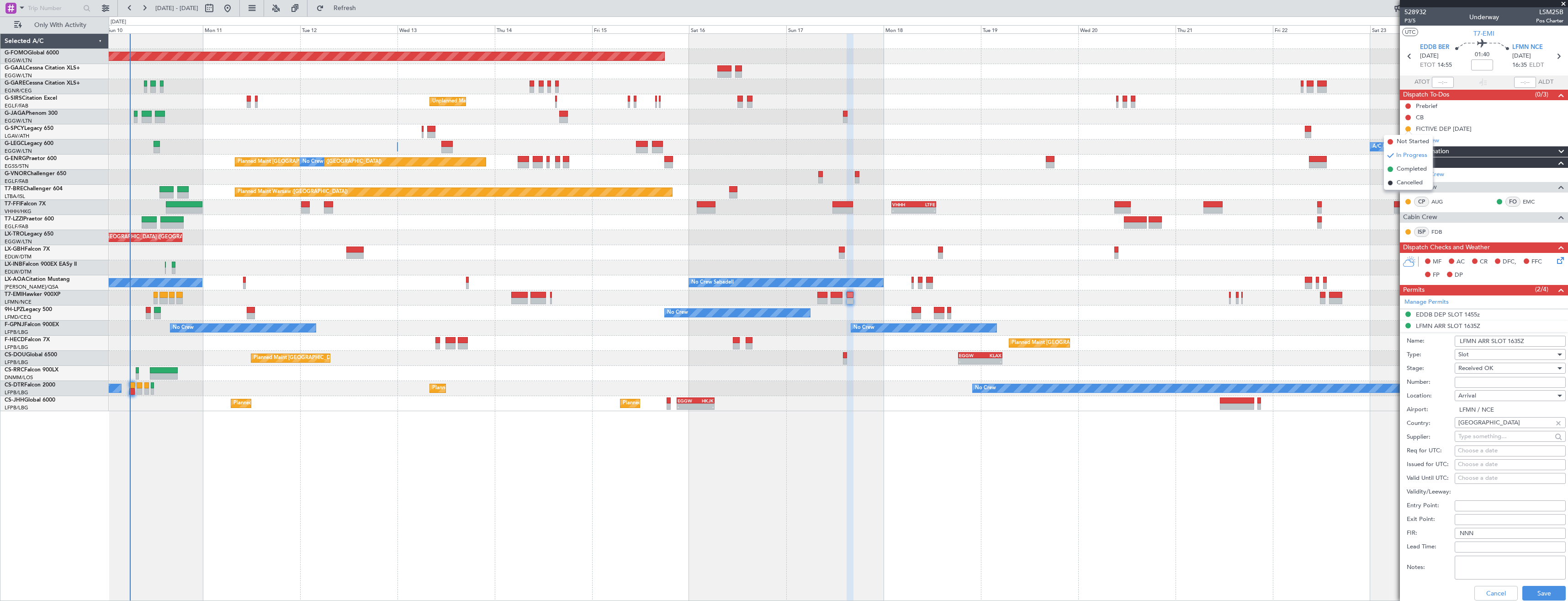
click at [1485, 382] on input "Number:" at bounding box center [1510, 382] width 111 height 11
paste input "LFMNA000038856"
type input "LFMNA000038856"
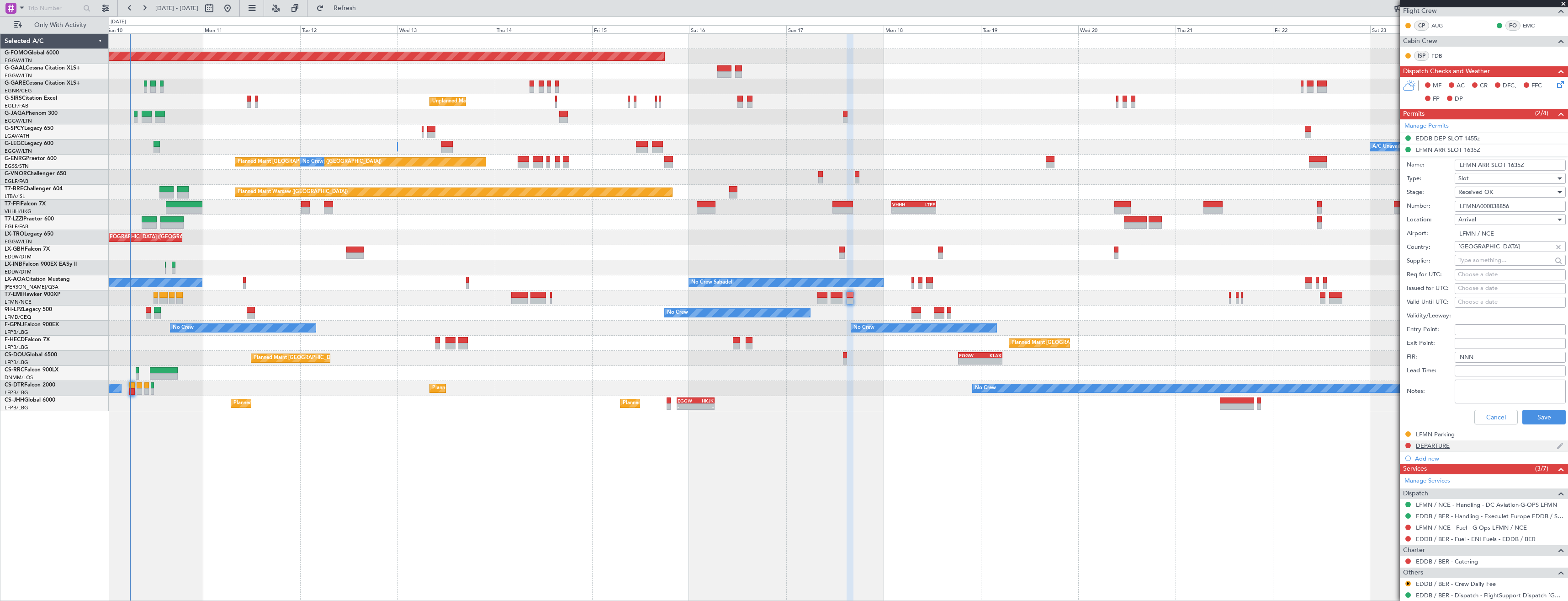
scroll to position [201, 0]
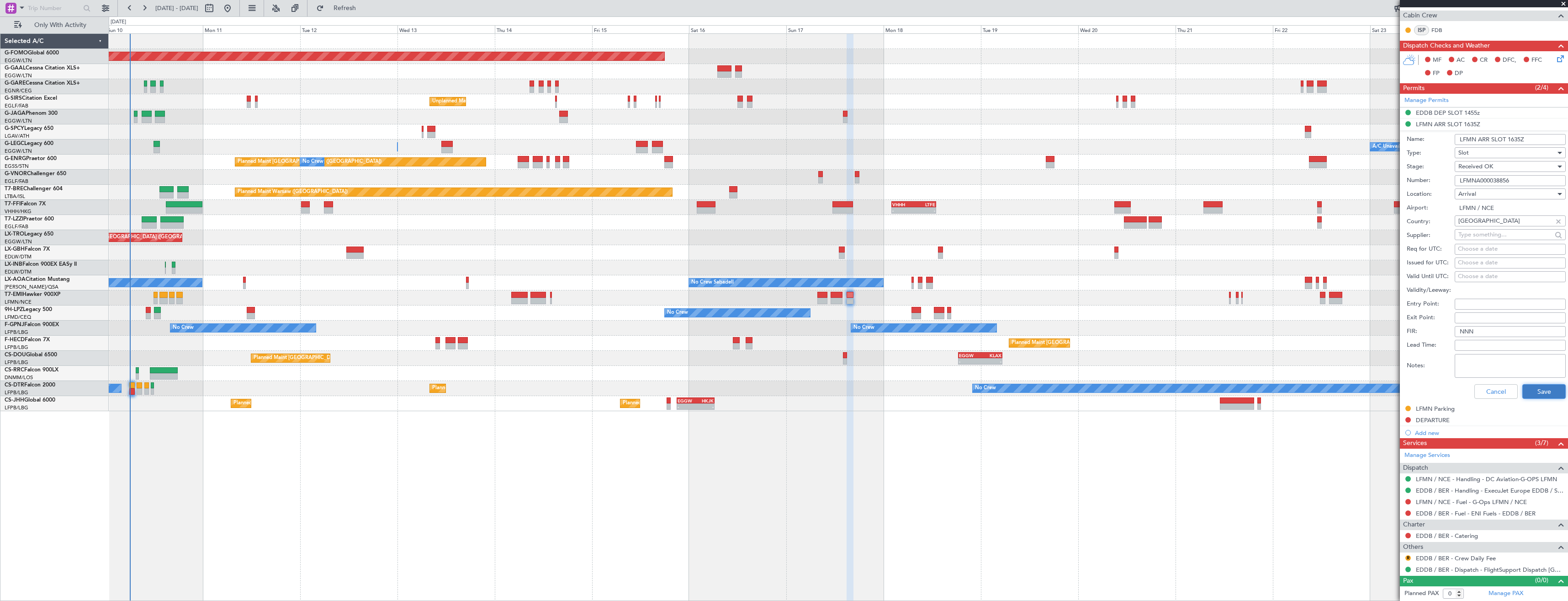
click at [1534, 392] on button "Save" at bounding box center [1544, 392] width 43 height 14
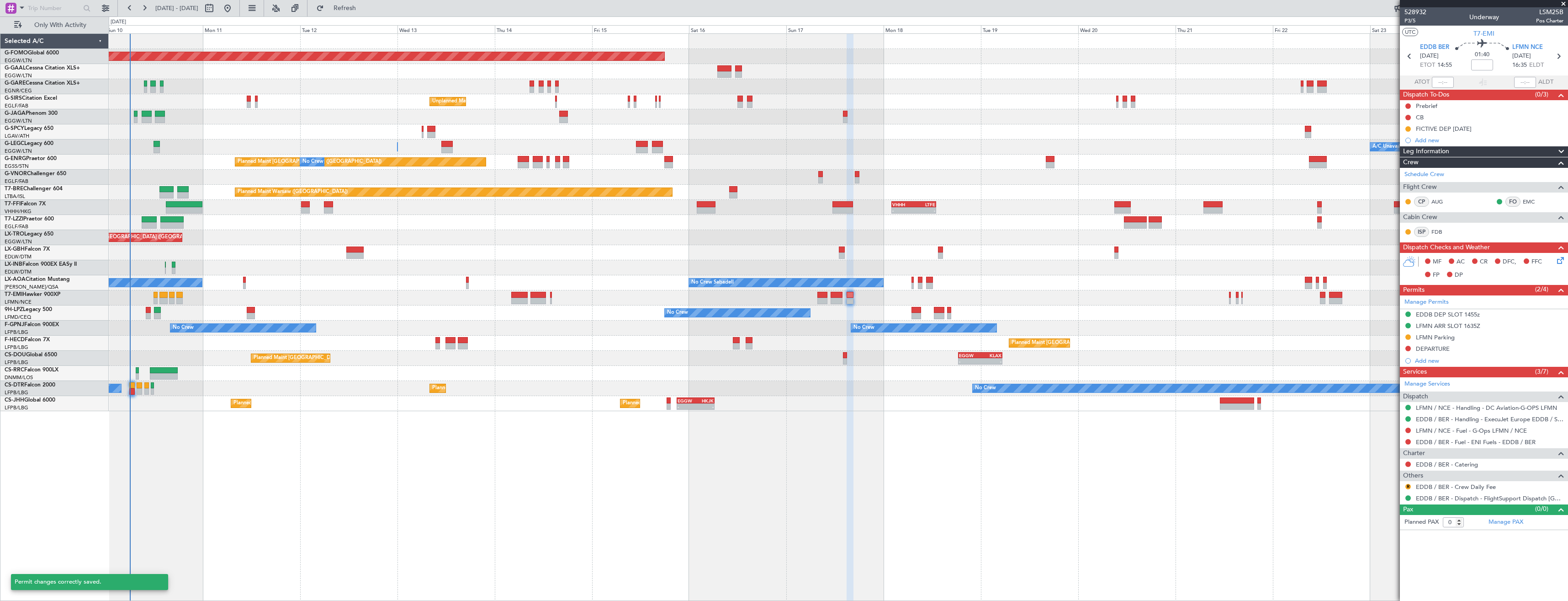
scroll to position [0, 0]
click at [1559, 55] on icon at bounding box center [1558, 56] width 12 height 12
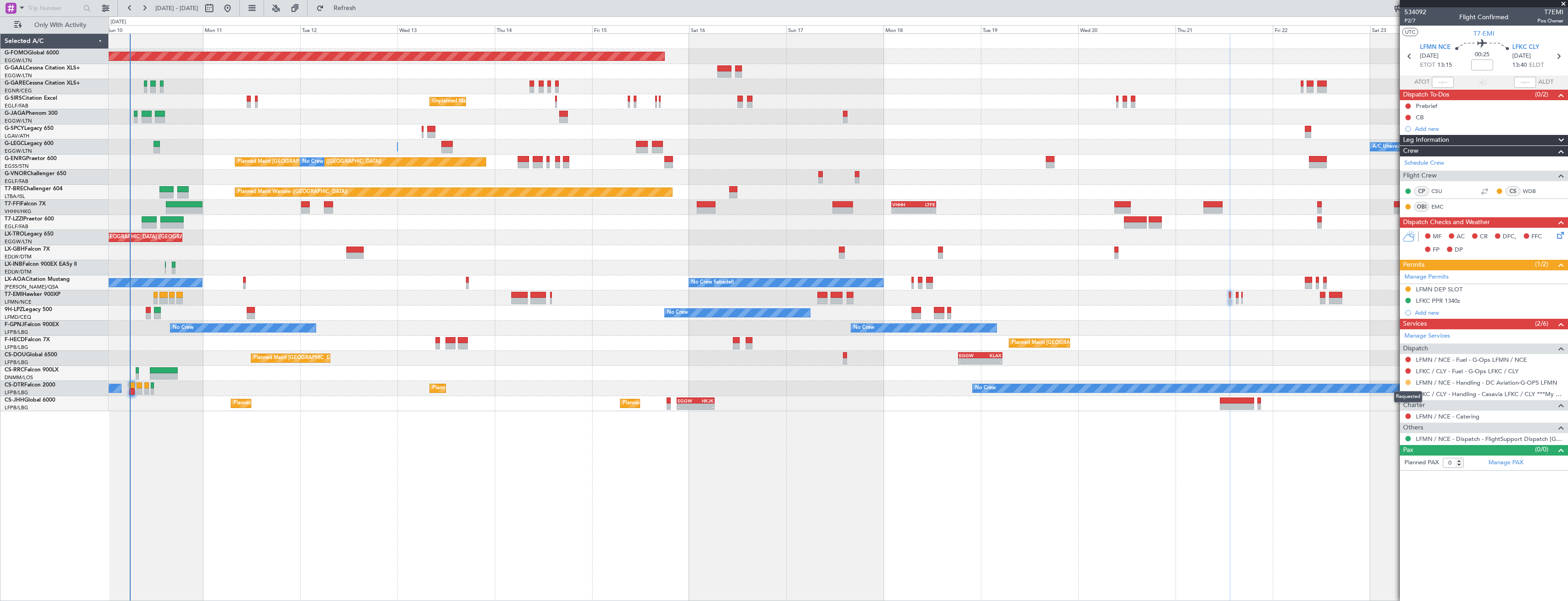
click at [1408, 384] on button at bounding box center [1408, 382] width 6 height 6
click at [1396, 491] on span "Confirmed" at bounding box center [1382, 490] width 28 height 9
click at [1487, 292] on div "LFMN DEP SLOT" at bounding box center [1484, 290] width 168 height 11
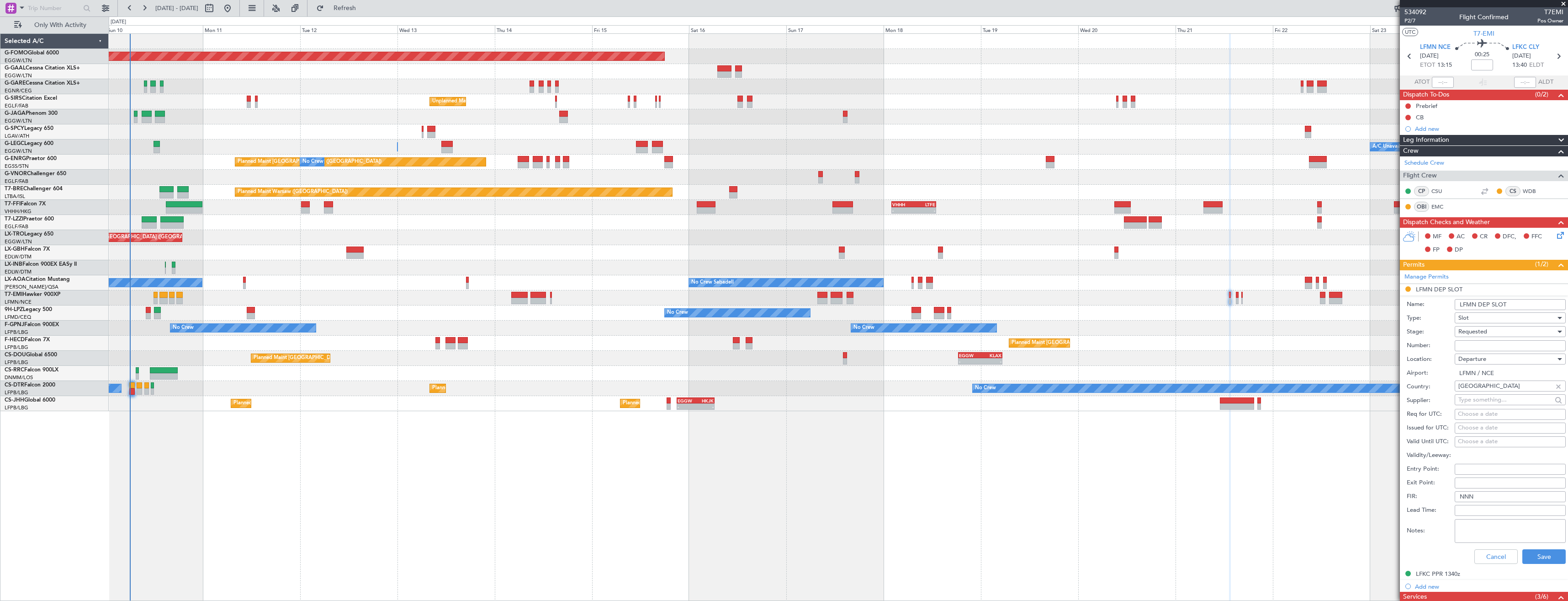
click at [1488, 345] on input "Number:" at bounding box center [1510, 346] width 111 height 11
paste input "LFMND000038857"
type input "LFMND000038857"
click at [1474, 331] on span "Requested" at bounding box center [1473, 331] width 29 height 8
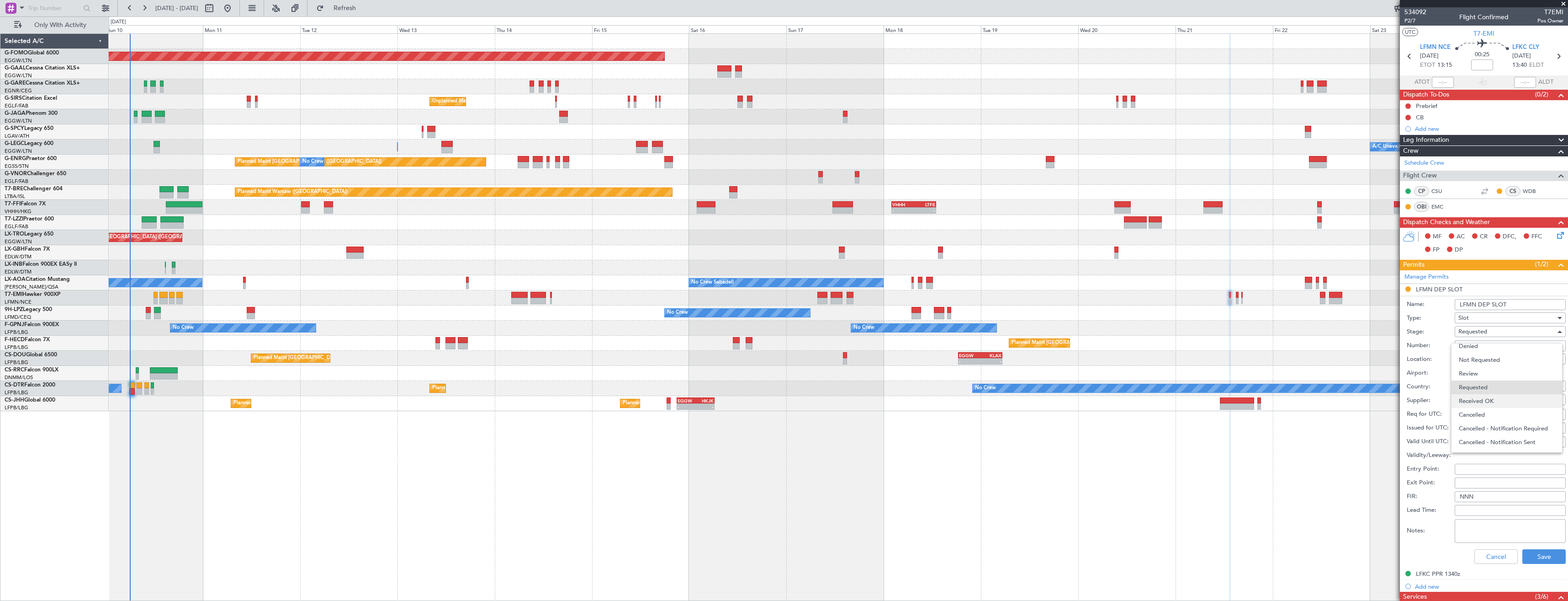
click at [1477, 399] on span "Received OK" at bounding box center [1507, 400] width 96 height 14
click at [1509, 303] on input "LFMN DEP SLOT" at bounding box center [1510, 305] width 111 height 11
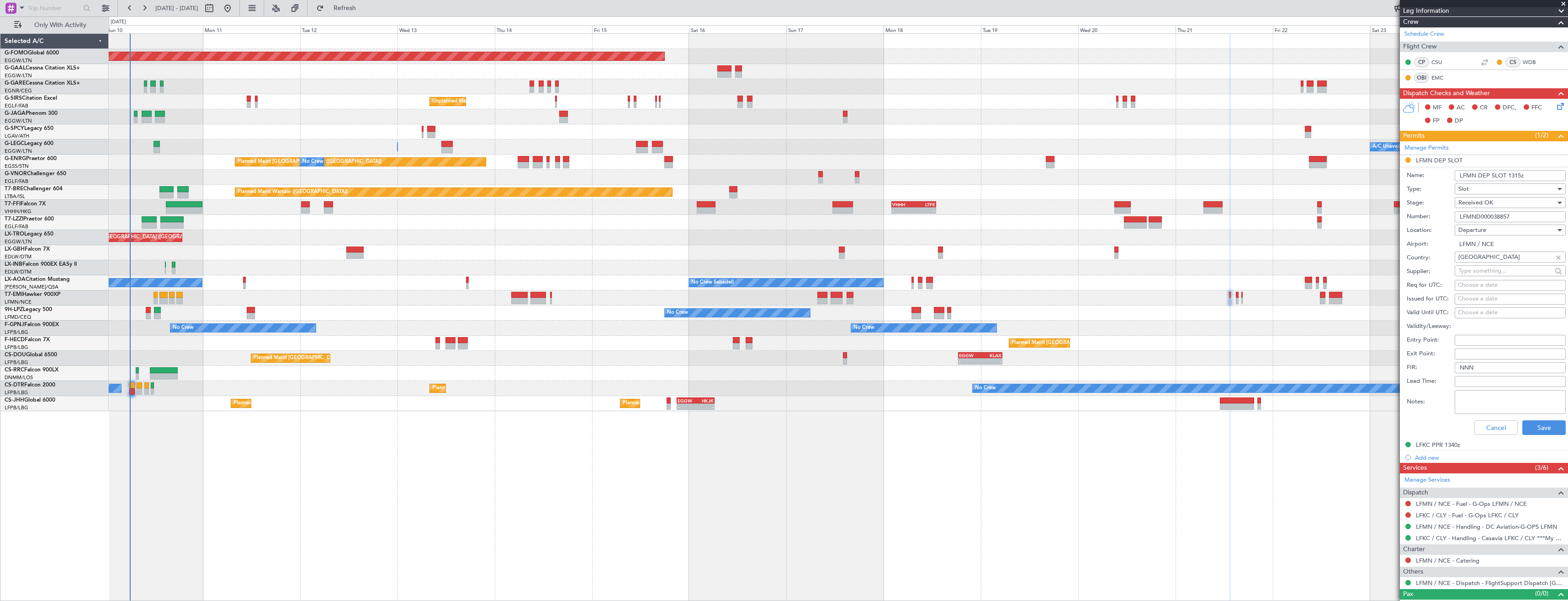
scroll to position [137, 0]
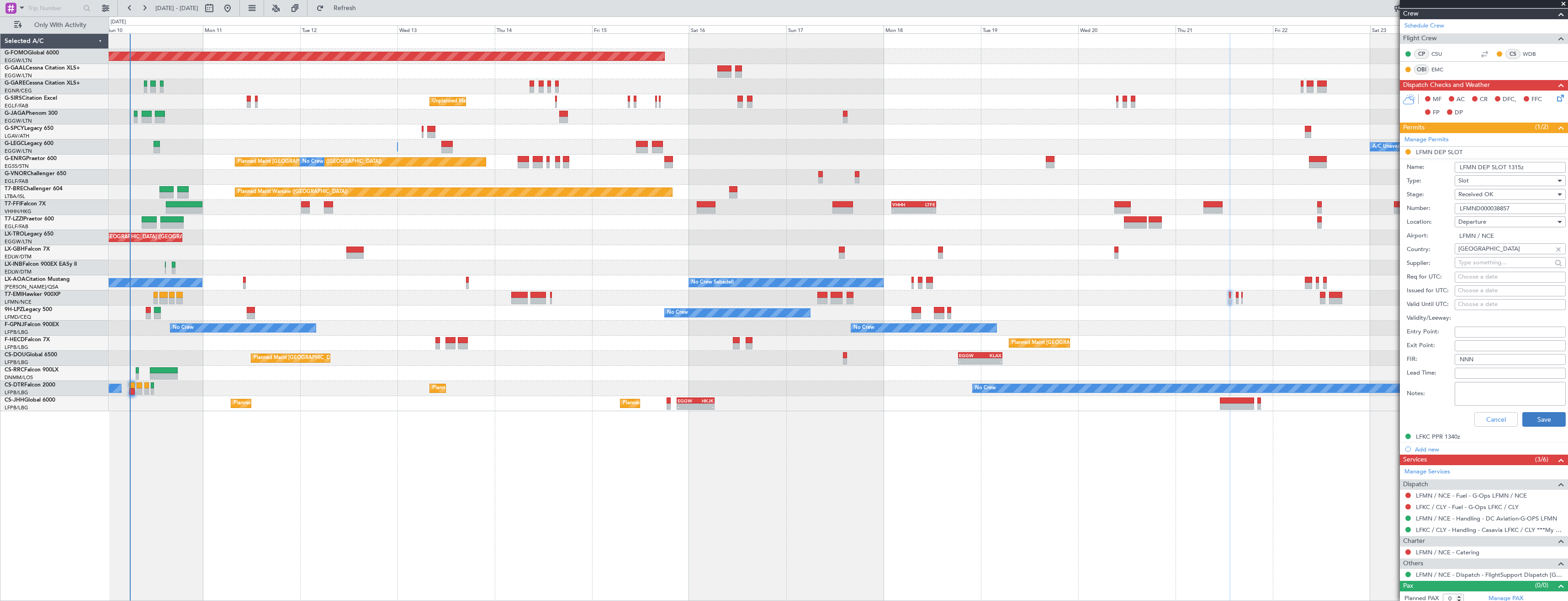
type input "LFMN DEP SLOT 1315z"
click at [1538, 415] on button "Save" at bounding box center [1544, 419] width 43 height 14
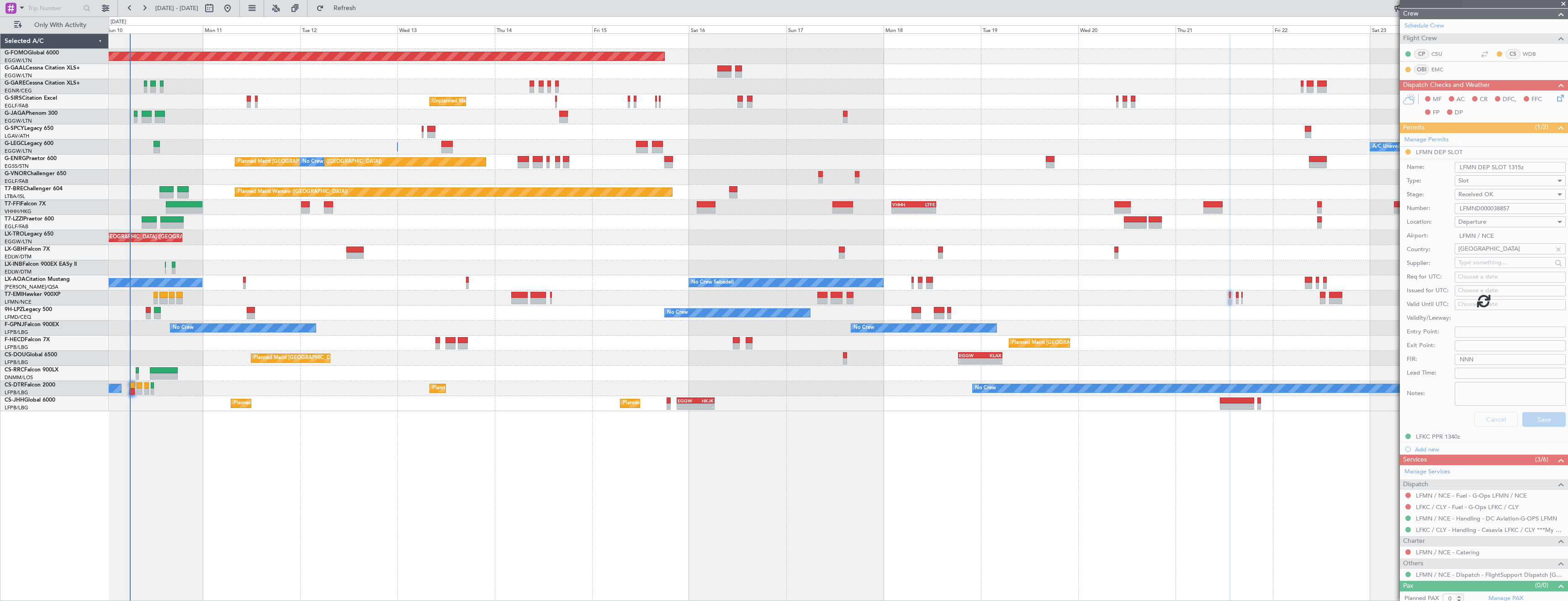
scroll to position [0, 0]
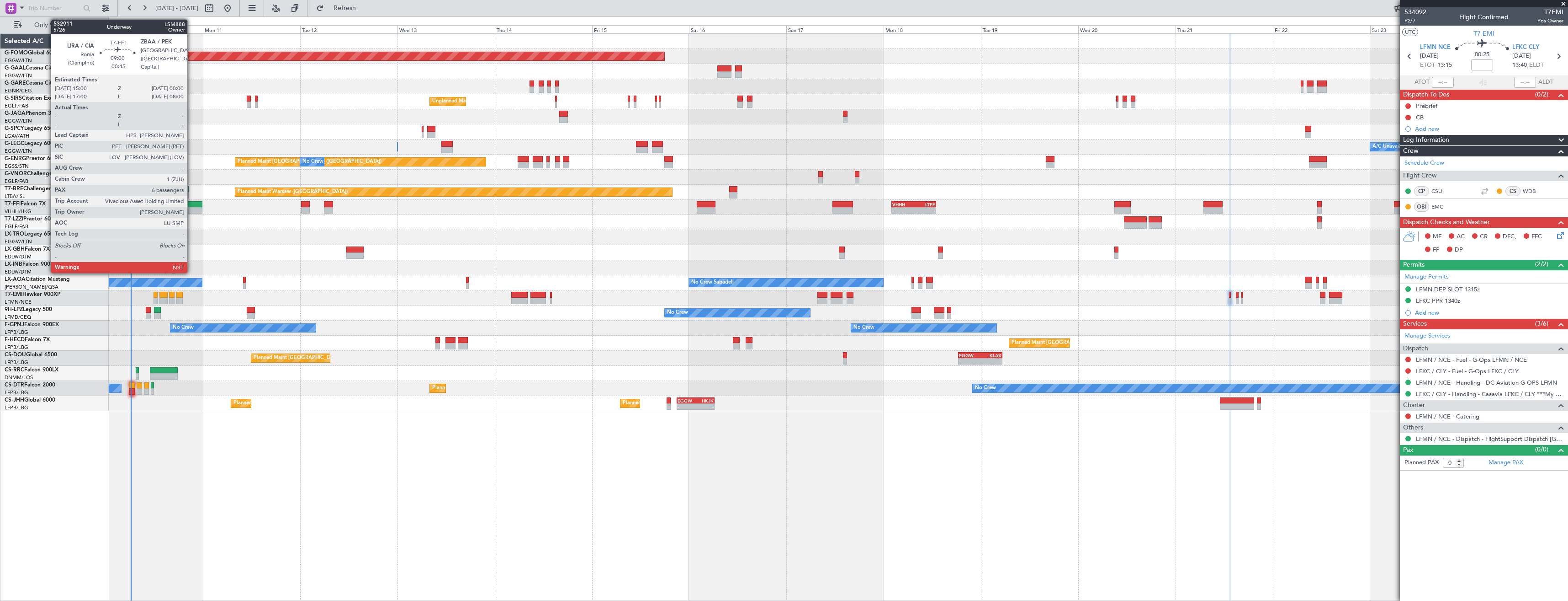
click at [192, 205] on div at bounding box center [184, 205] width 37 height 6
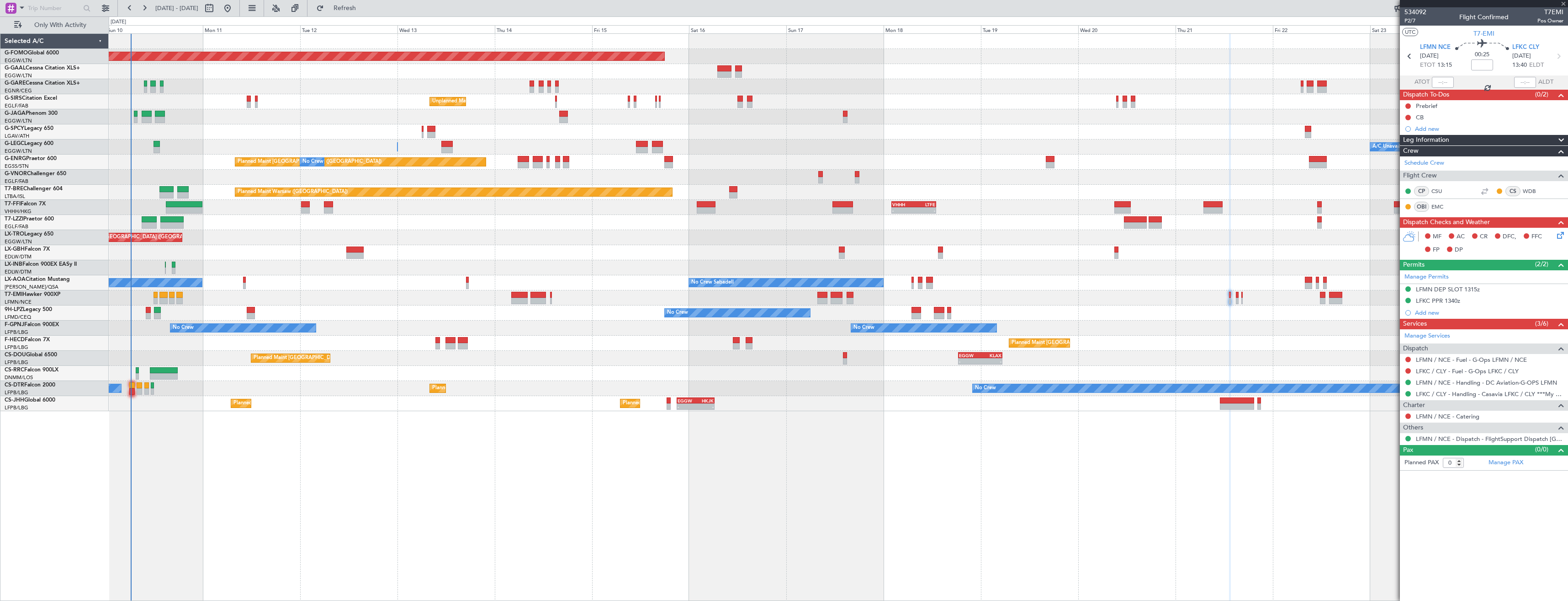
type input "-00:45"
type input "6"
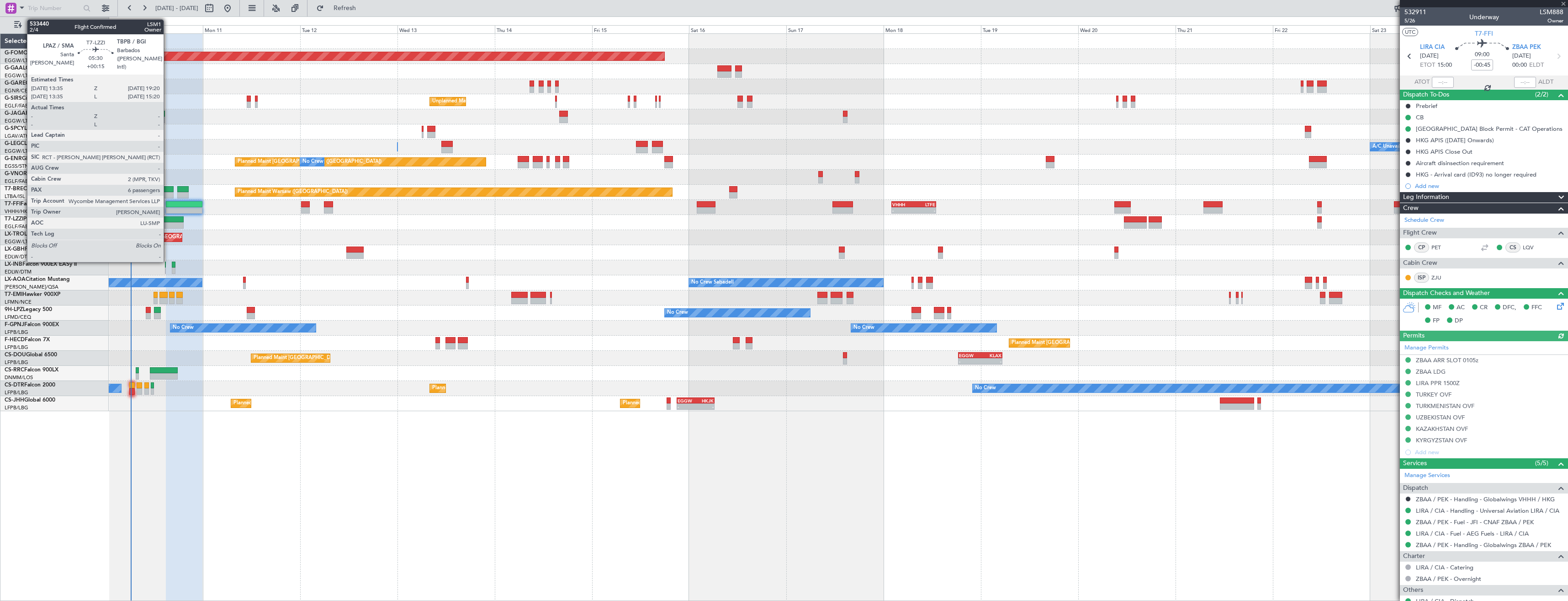
click at [168, 221] on div at bounding box center [172, 219] width 24 height 6
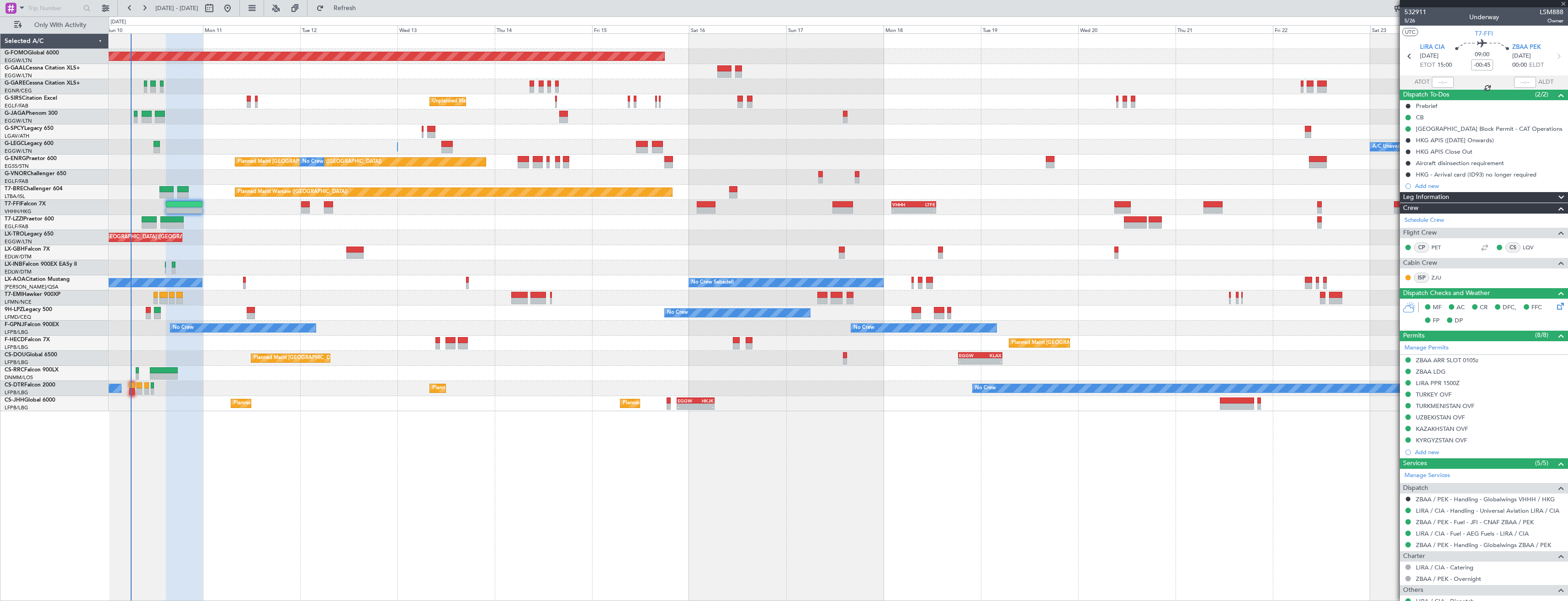
type input "+00:15"
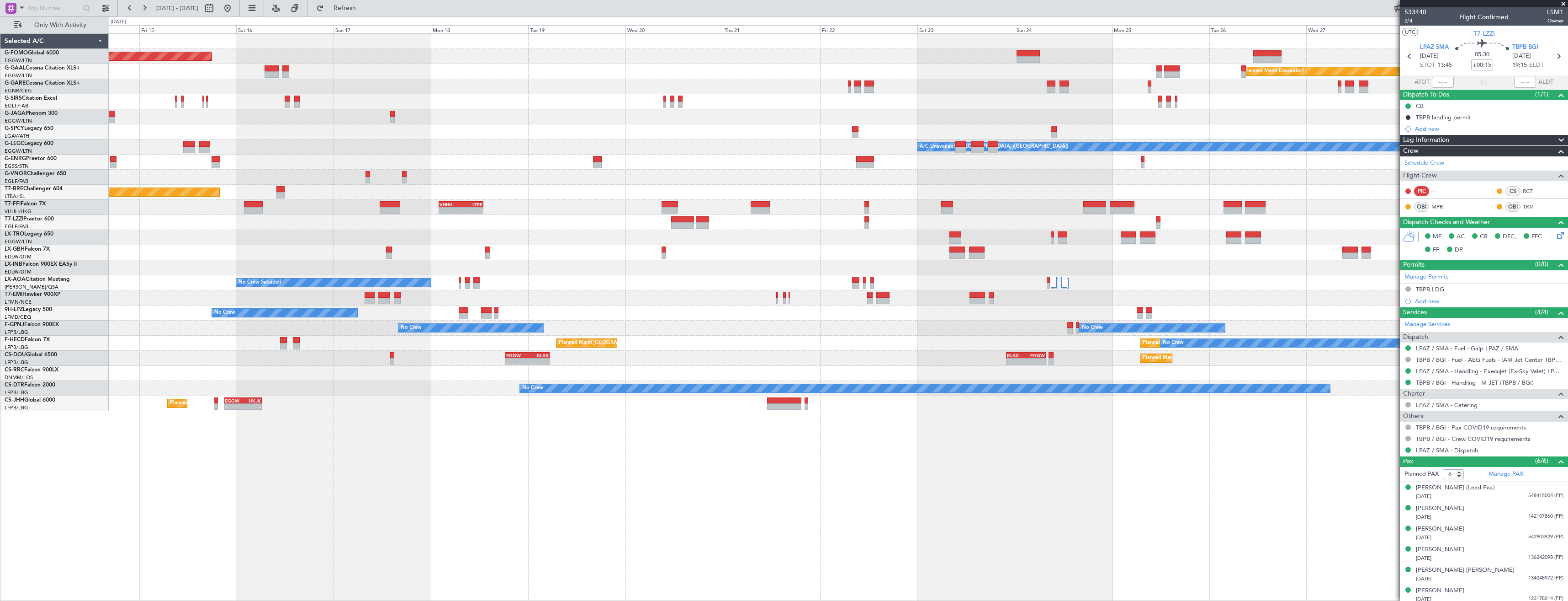
click at [805, 163] on div "Planned Maint Windsor Locks (Bradley Intl) Planned Maint Dusseldorf Unplanned M…" at bounding box center [838, 222] width 1459 height 377
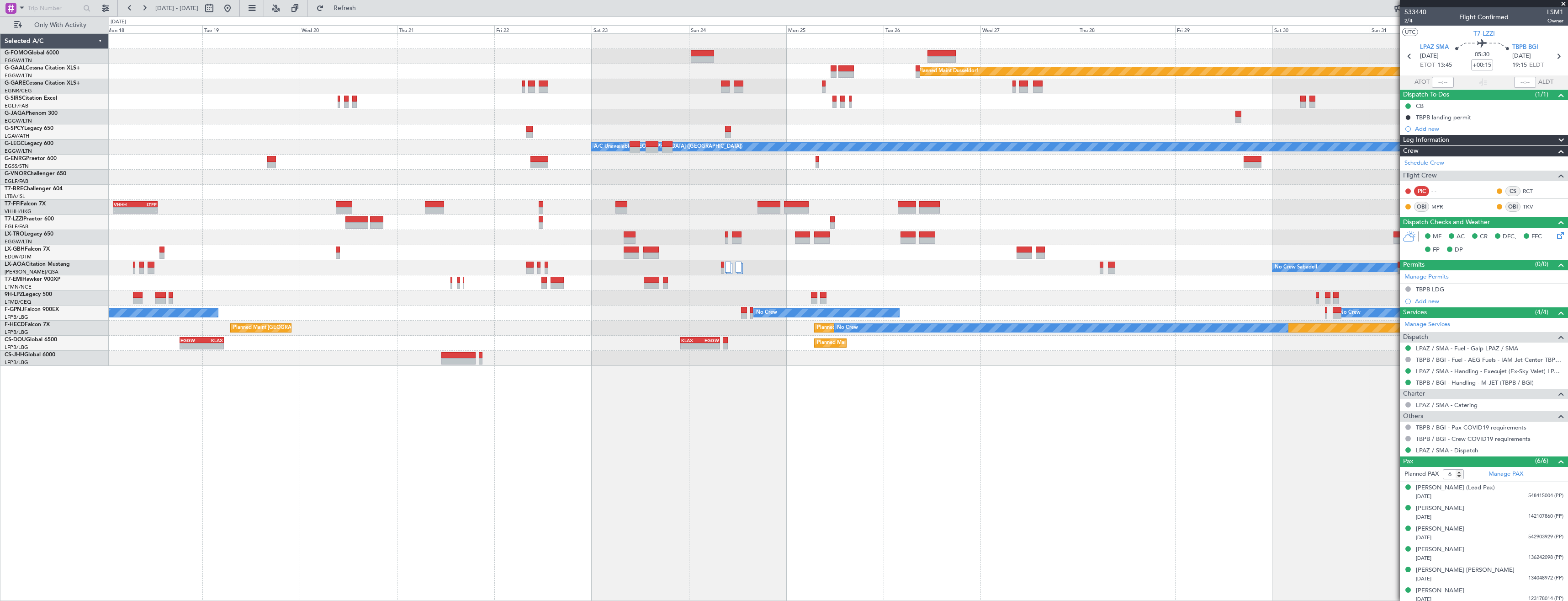
click at [753, 166] on div at bounding box center [838, 162] width 1459 height 15
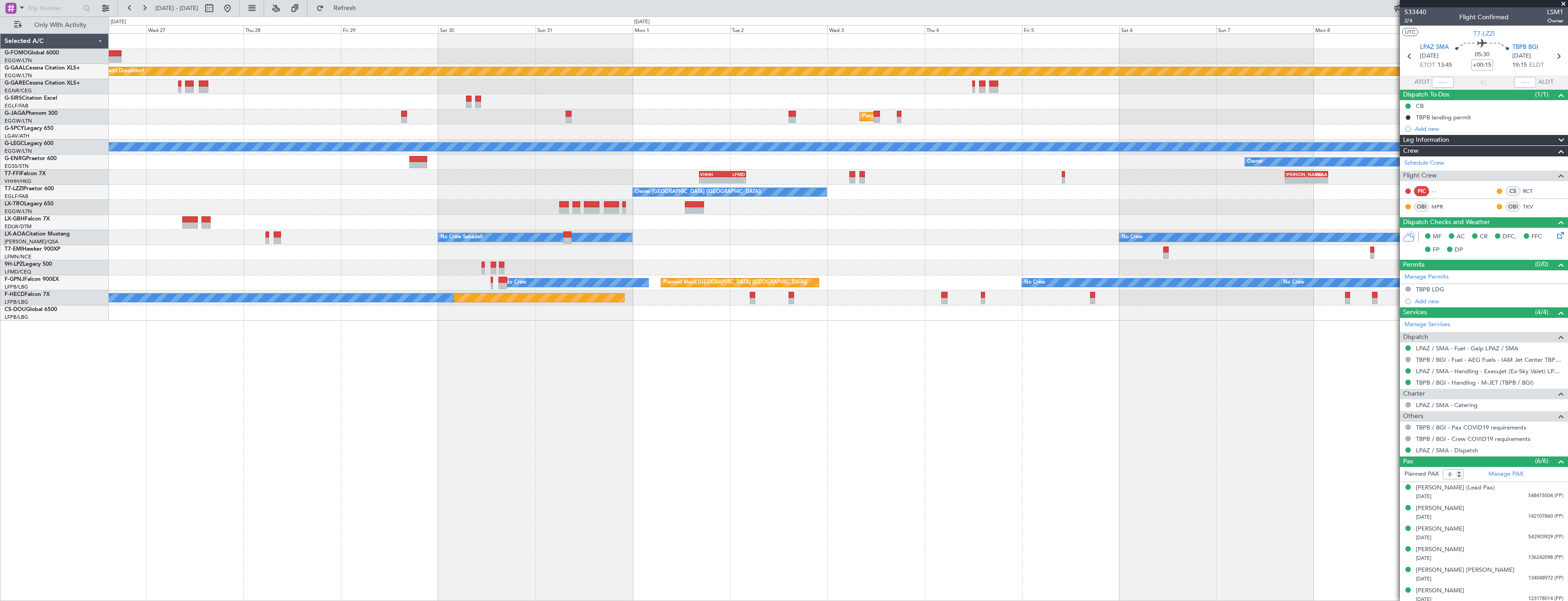
click at [658, 201] on div "Planned Maint Dusseldorf Planned Maint London (Luton) A/C Unavailable London (L…" at bounding box center [838, 177] width 1459 height 286
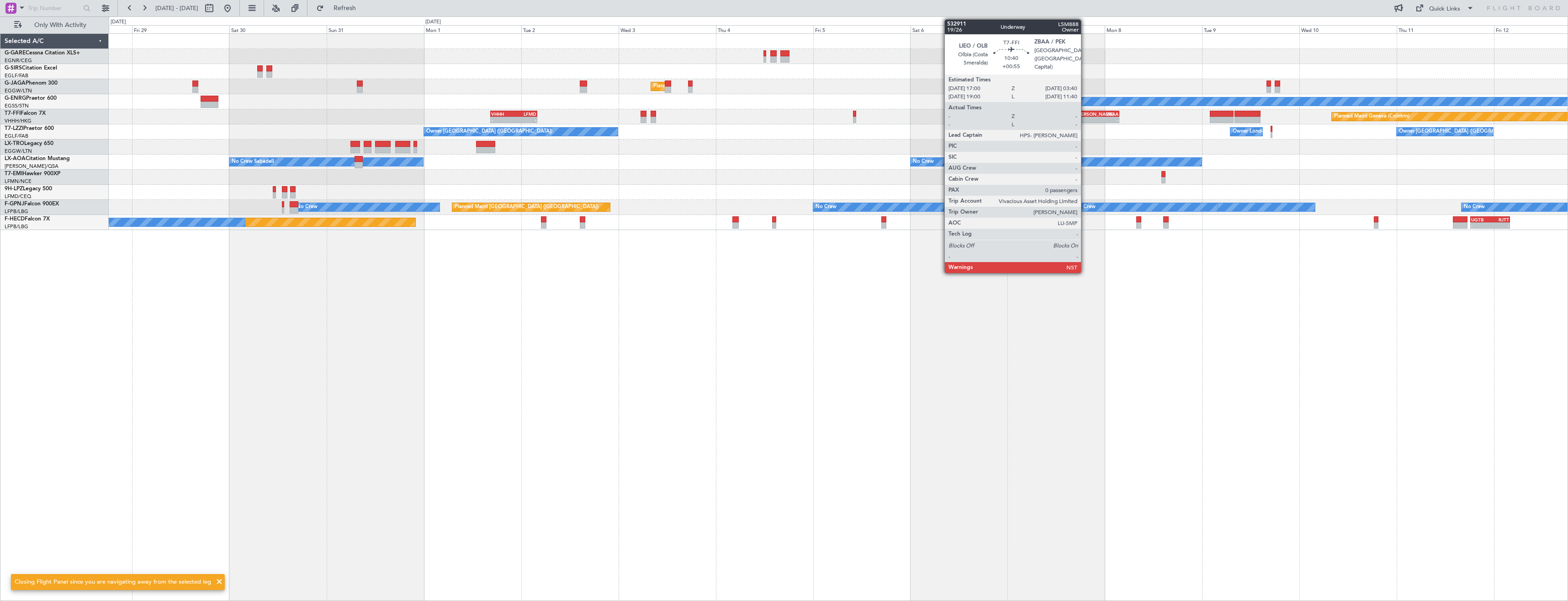
click at [1085, 113] on div "LIEO" at bounding box center [1088, 113] width 21 height 6
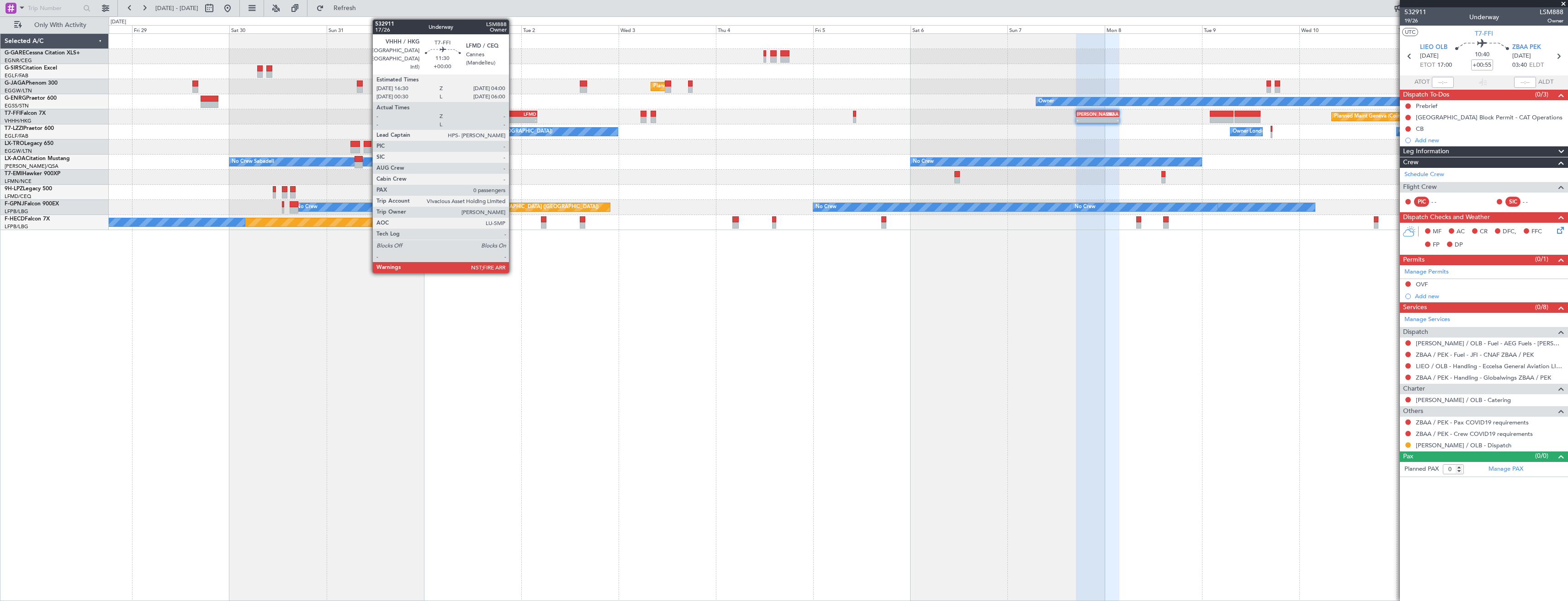
click at [513, 116] on div "VHHH" at bounding box center [502, 113] width 22 height 6
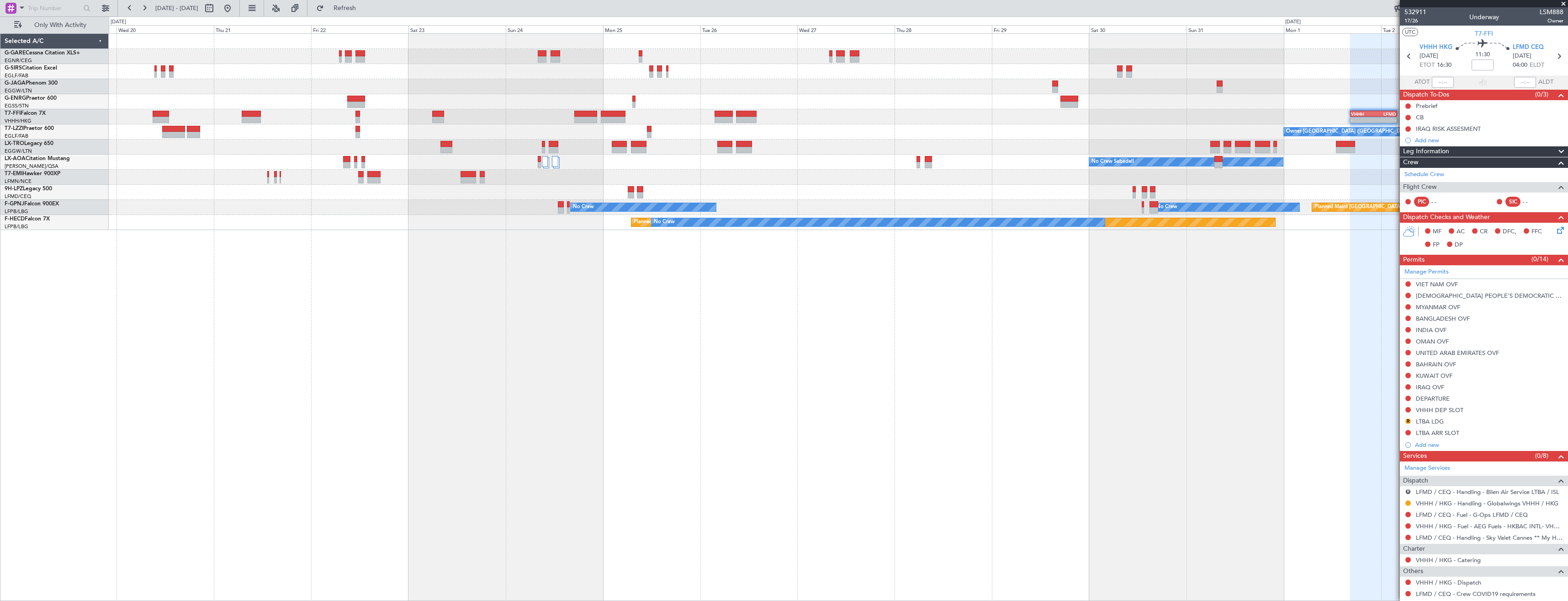
click at [1296, 378] on div "Planned Maint London (Luton) Owner - - VHHH 16:30 Z LFMD 04:00 Z VHHH 02:00 Z L…" at bounding box center [838, 317] width 1459 height 567
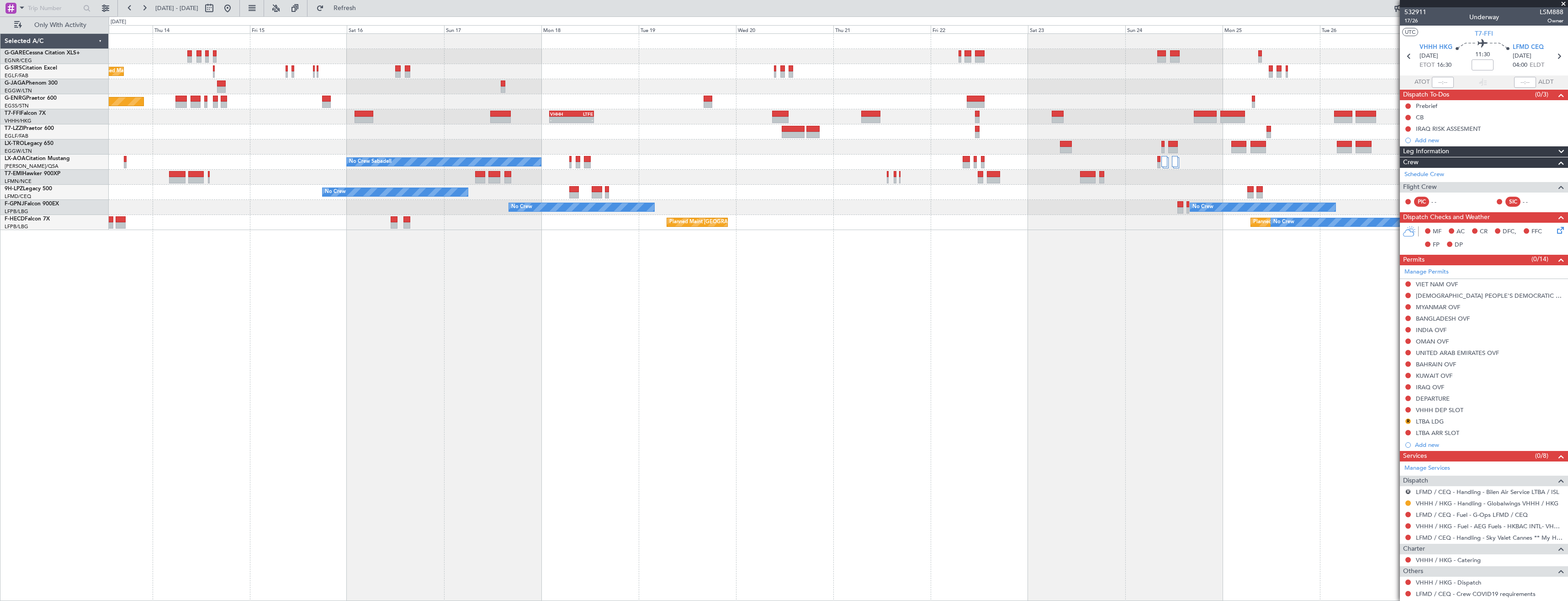
click at [1274, 393] on div "Unplanned Maint London (Farnborough) Planned Maint London (Stansted) No Crew VH…" at bounding box center [838, 317] width 1459 height 567
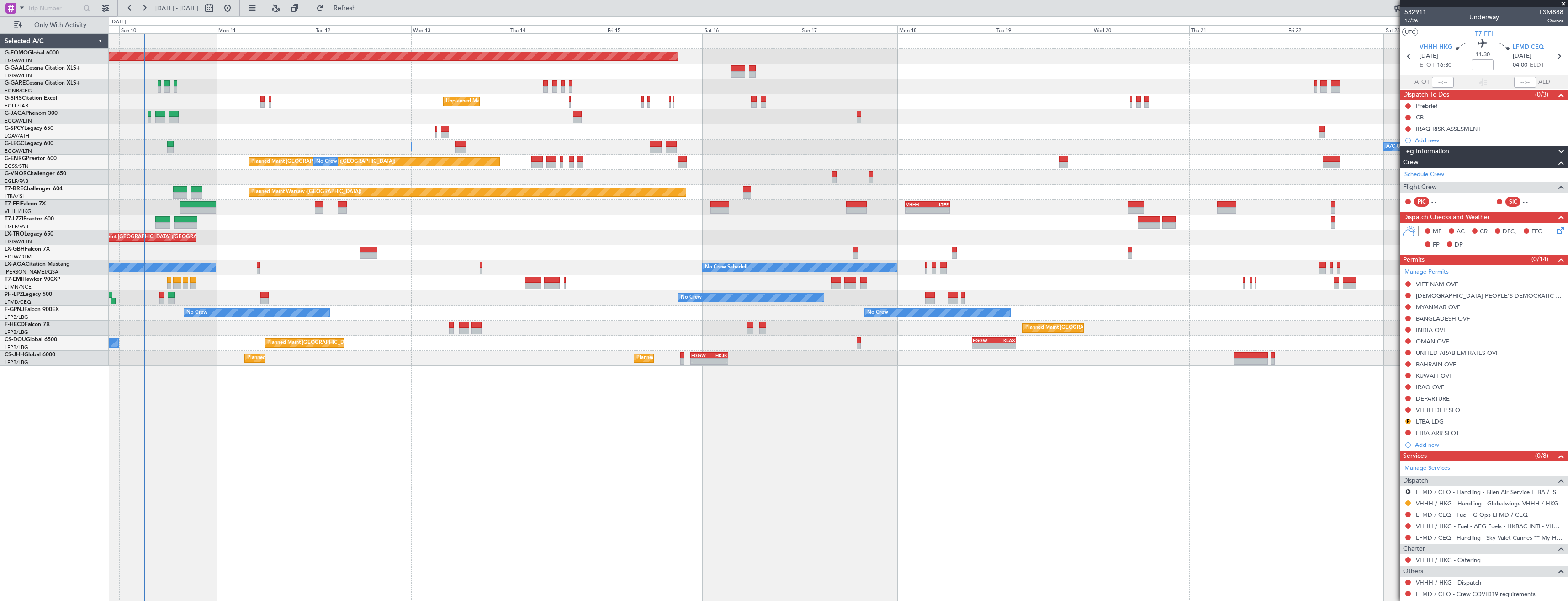
click at [670, 375] on div "Planned Maint Windsor Locks (Bradley Intl) Planned Maint Dusseldorf No Crew Unp…" at bounding box center [838, 317] width 1459 height 567
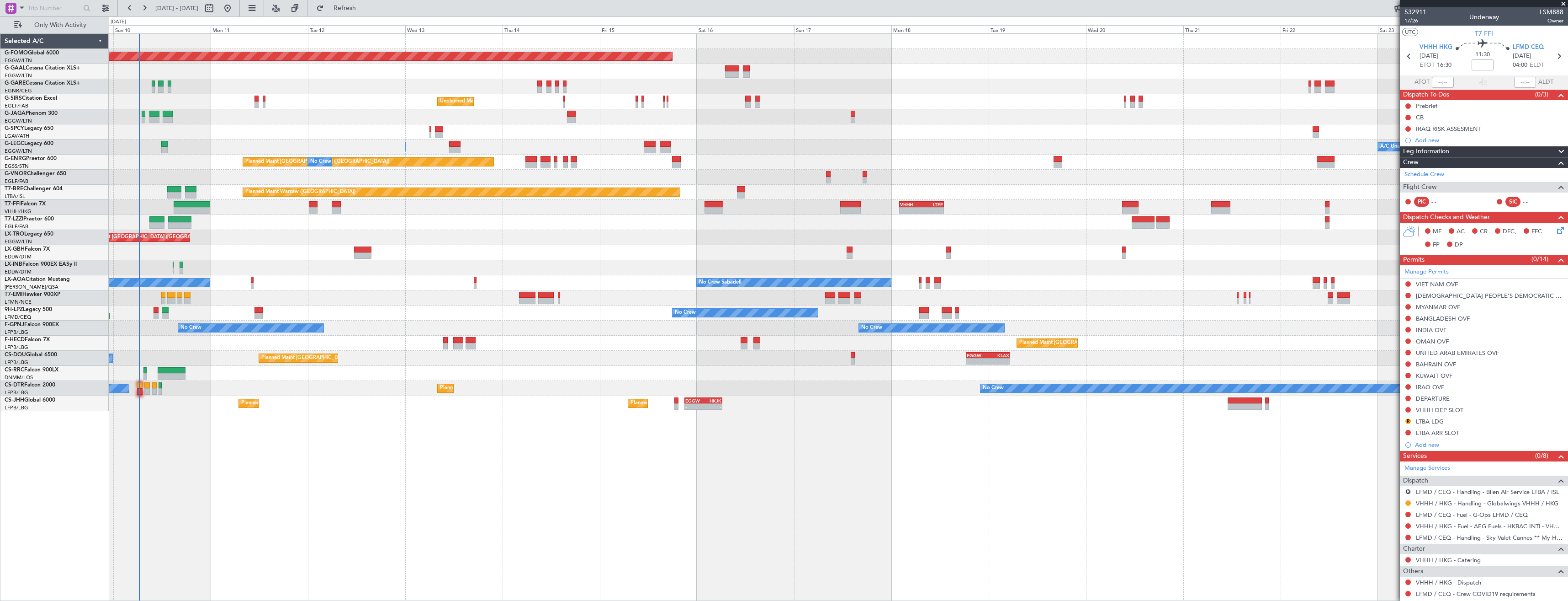
click at [847, 153] on div "Planned Maint Windsor Locks ([PERSON_NAME] Intl) Planned [GEOGRAPHIC_DATA] No C…" at bounding box center [838, 222] width 1459 height 377
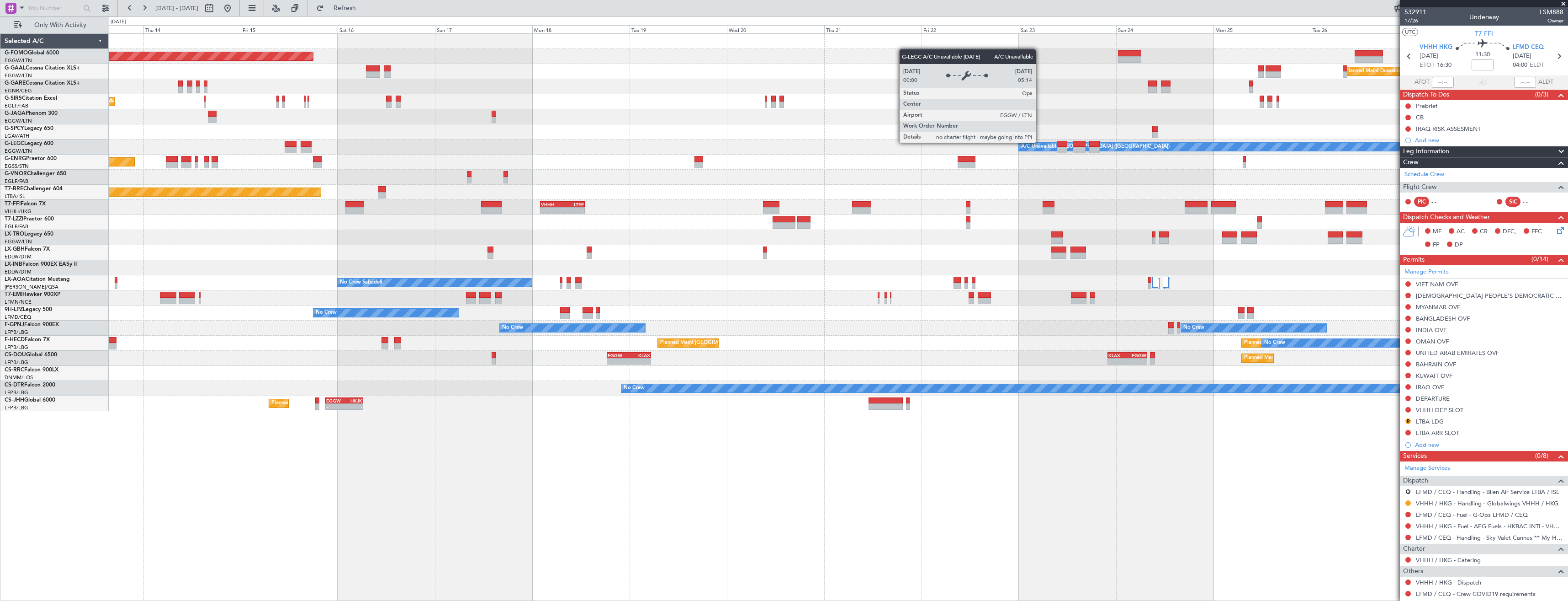
click at [790, 181] on div "Planned Maint Windsor Locks ([PERSON_NAME] Intl) Planned [GEOGRAPHIC_DATA] Unpl…" at bounding box center [838, 222] width 1459 height 377
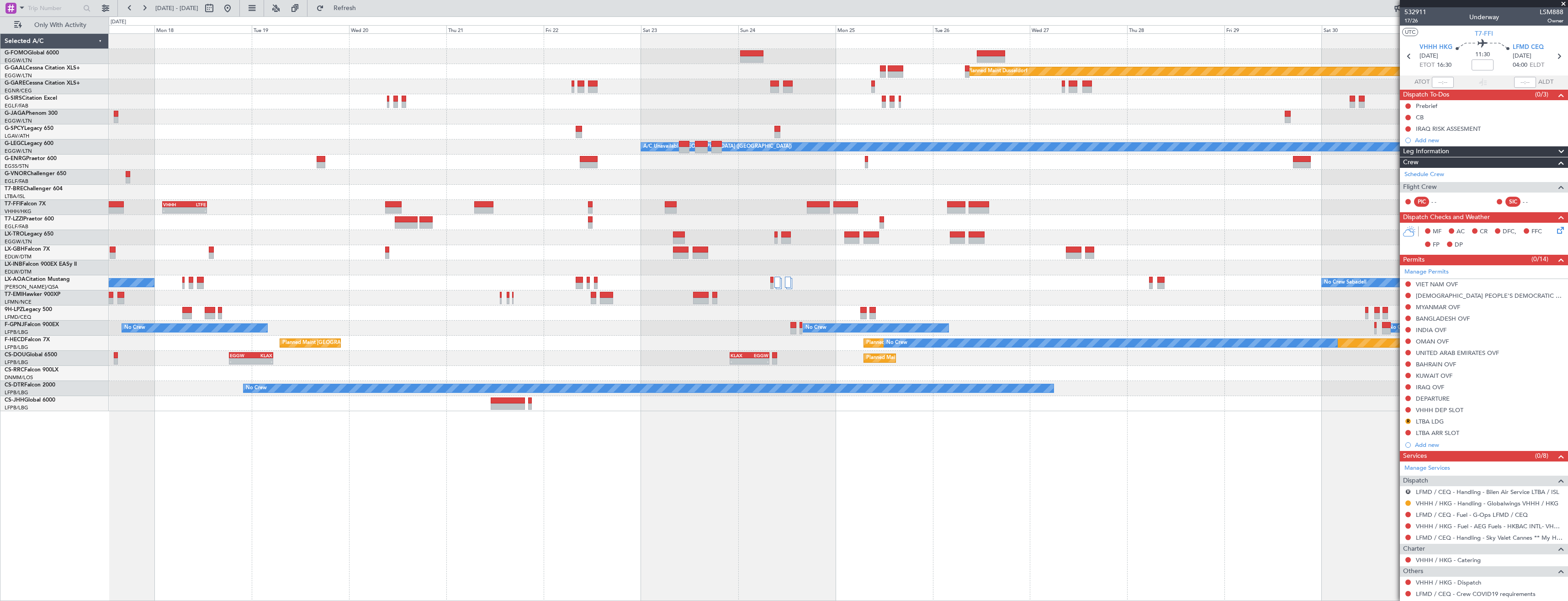
click at [844, 183] on div "Planned Maint Windsor Locks ([PERSON_NAME] Intl) Planned [GEOGRAPHIC_DATA] Plan…" at bounding box center [838, 222] width 1459 height 377
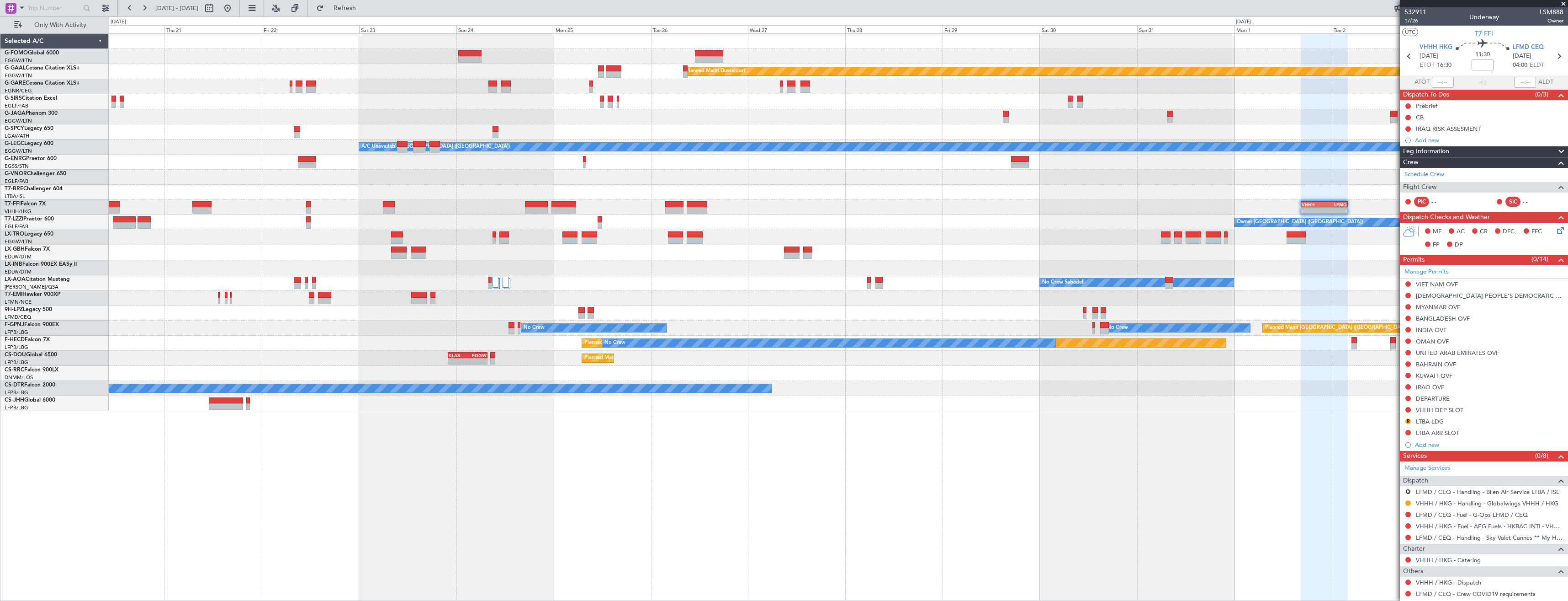
click at [799, 189] on div "Planned Maint Dusseldorf Planned Maint [GEOGRAPHIC_DATA] ([GEOGRAPHIC_DATA]) A/…" at bounding box center [838, 222] width 1459 height 377
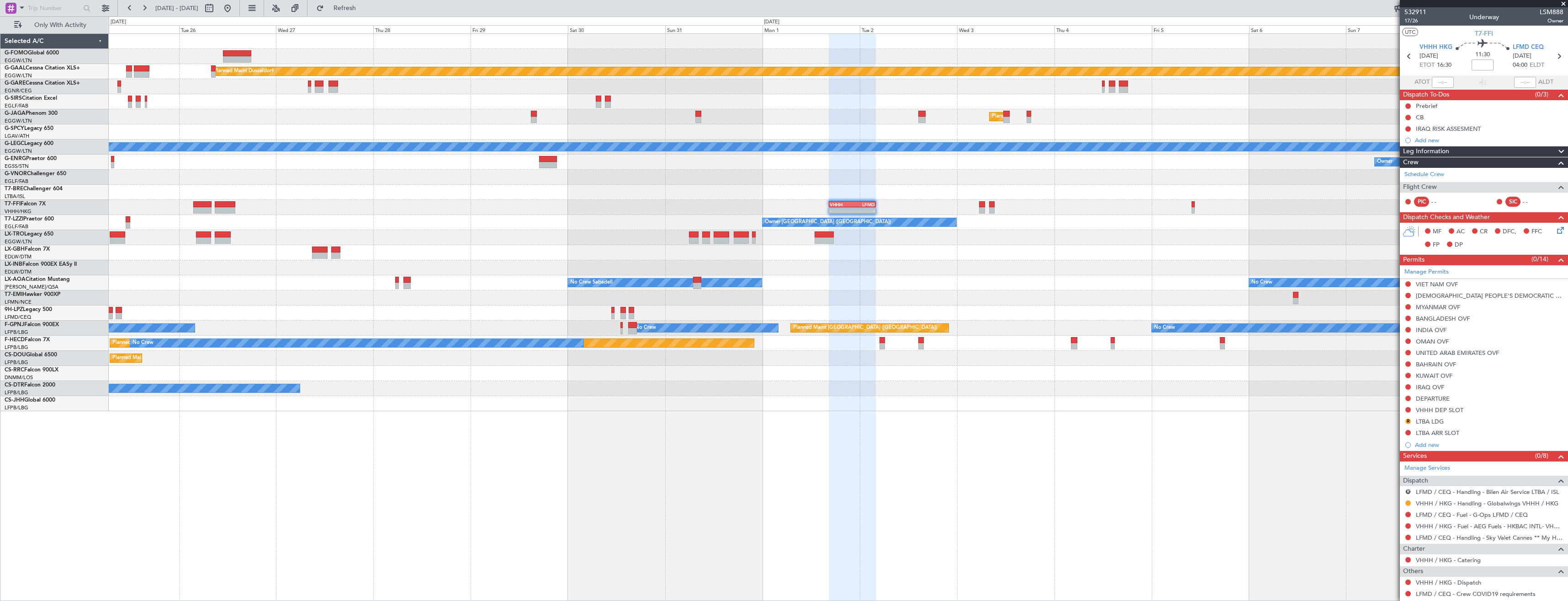
click at [773, 183] on div at bounding box center [838, 177] width 1459 height 15
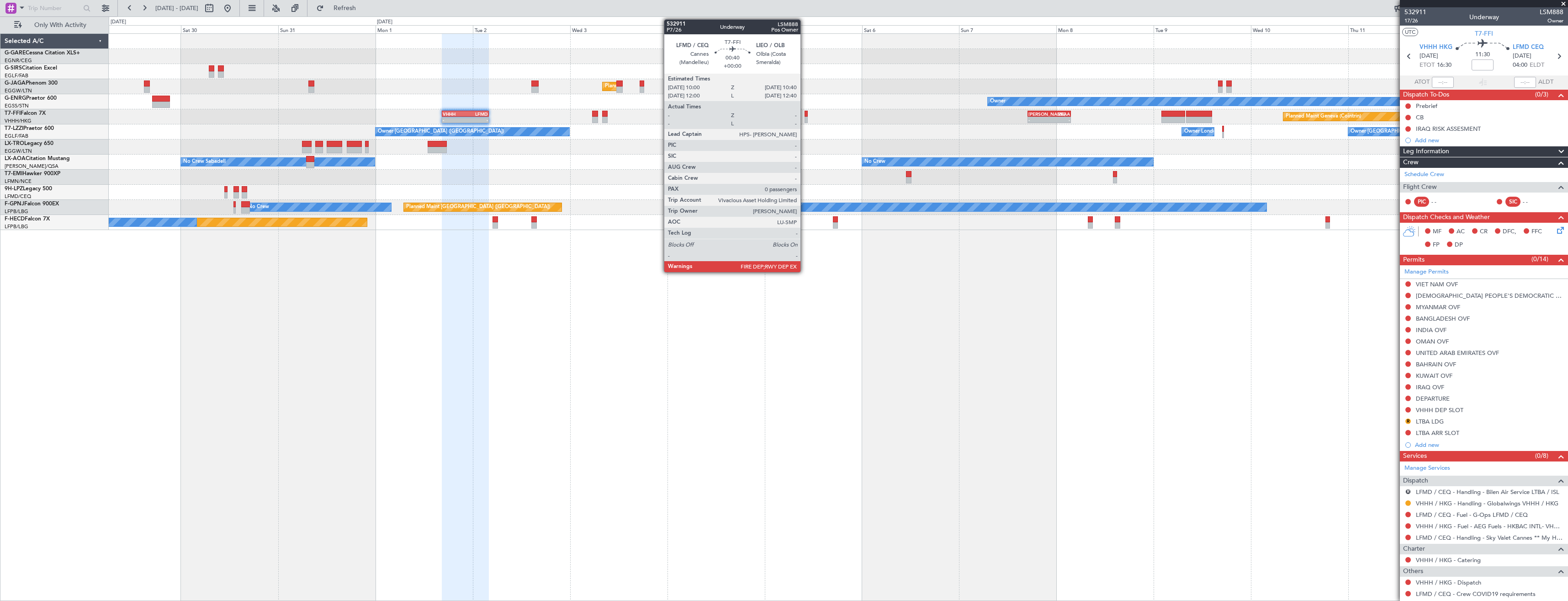
click at [804, 120] on div at bounding box center [805, 120] width 2 height 6
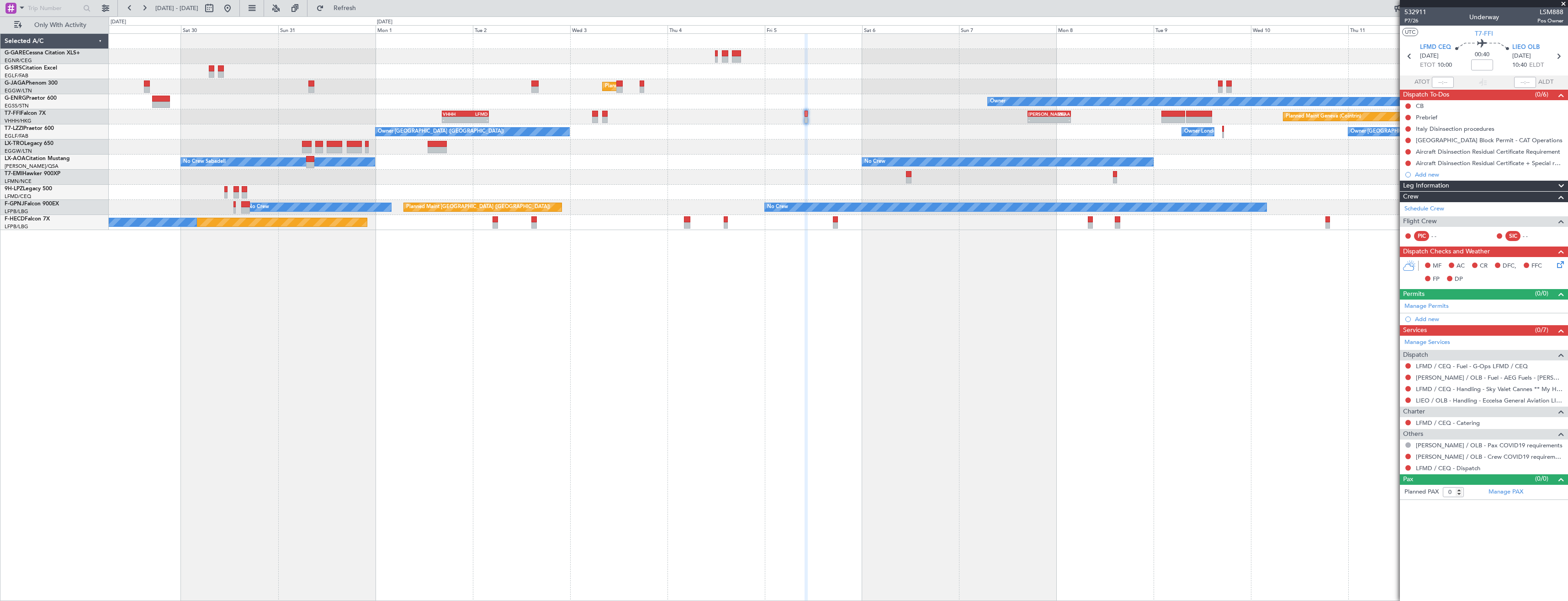
drag, startPoint x: 1563, startPoint y: 3, endPoint x: 1524, endPoint y: 10, distance: 39.6
click at [1563, 3] on span at bounding box center [1563, 4] width 9 height 8
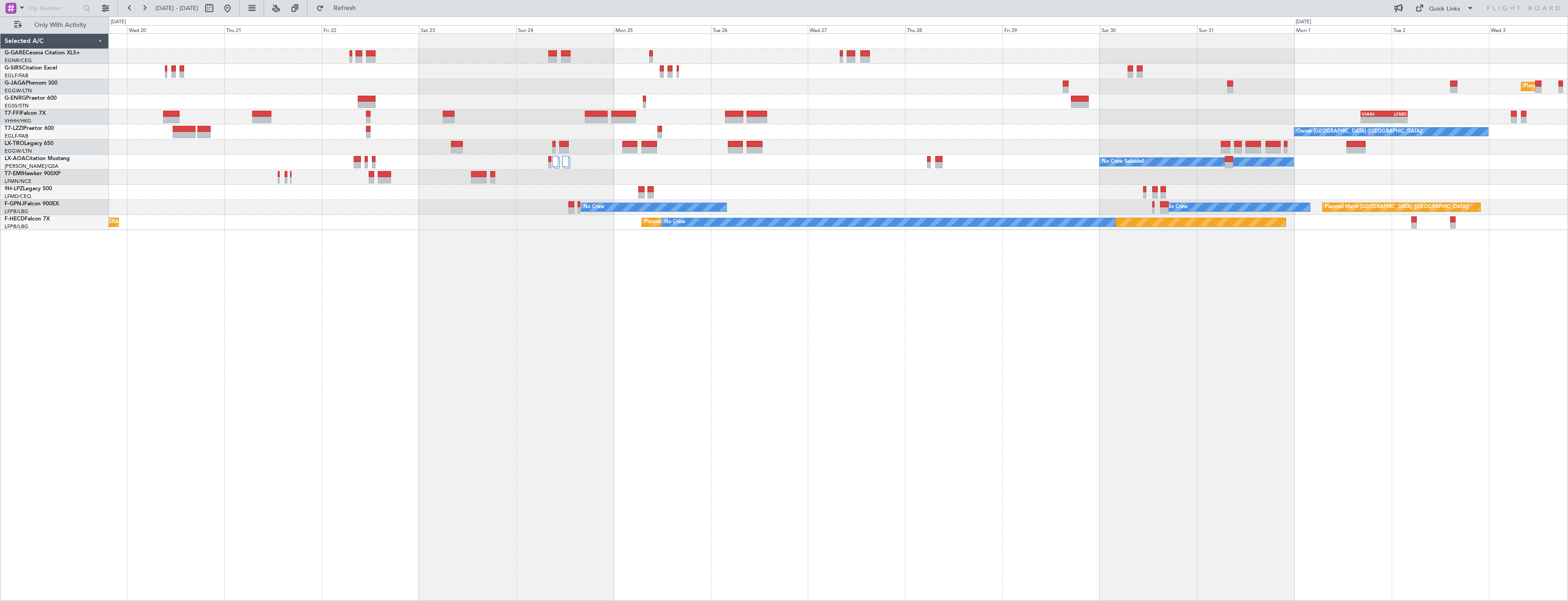
click at [1567, 353] on html "[DATE] - [DATE] Refresh Quick Links Only With Activity Planned Maint [GEOGRAPHI…" at bounding box center [784, 300] width 1568 height 601
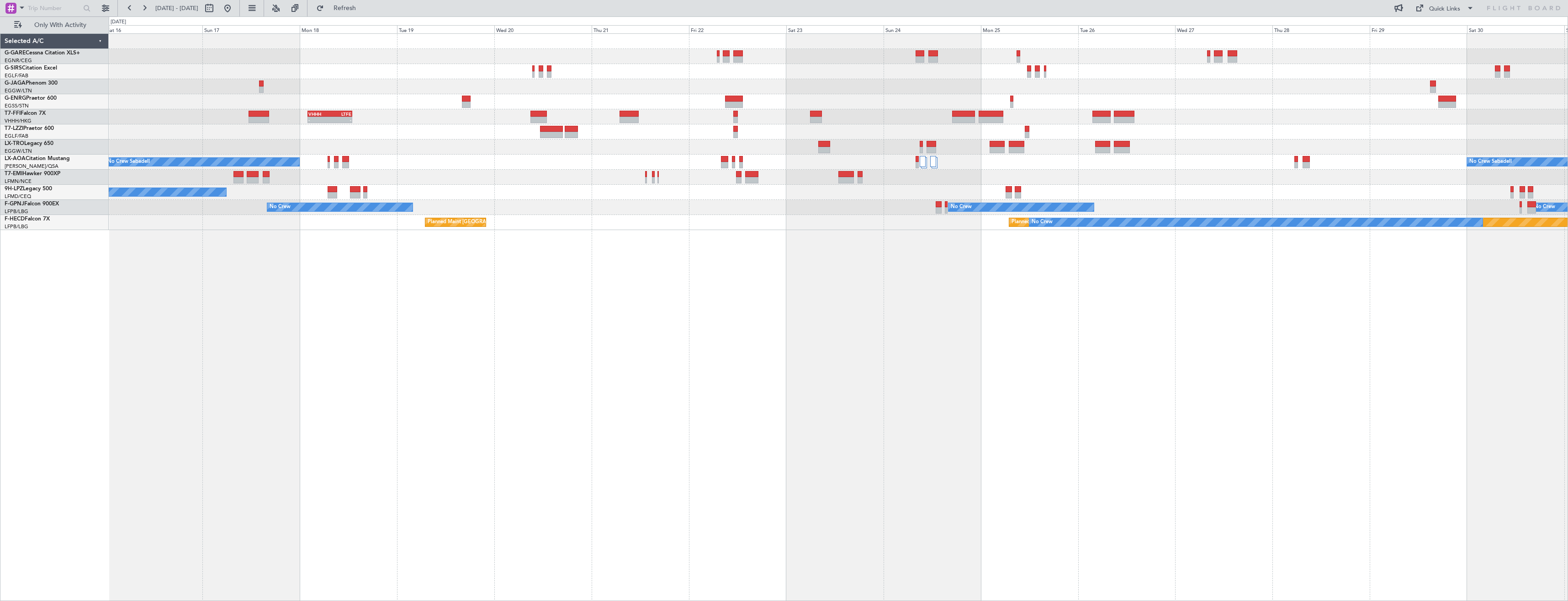
click at [1054, 340] on div "Planned Maint [GEOGRAPHIC_DATA] ([GEOGRAPHIC_DATA]) Planned Maint [GEOGRAPHIC_D…" at bounding box center [838, 317] width 1459 height 567
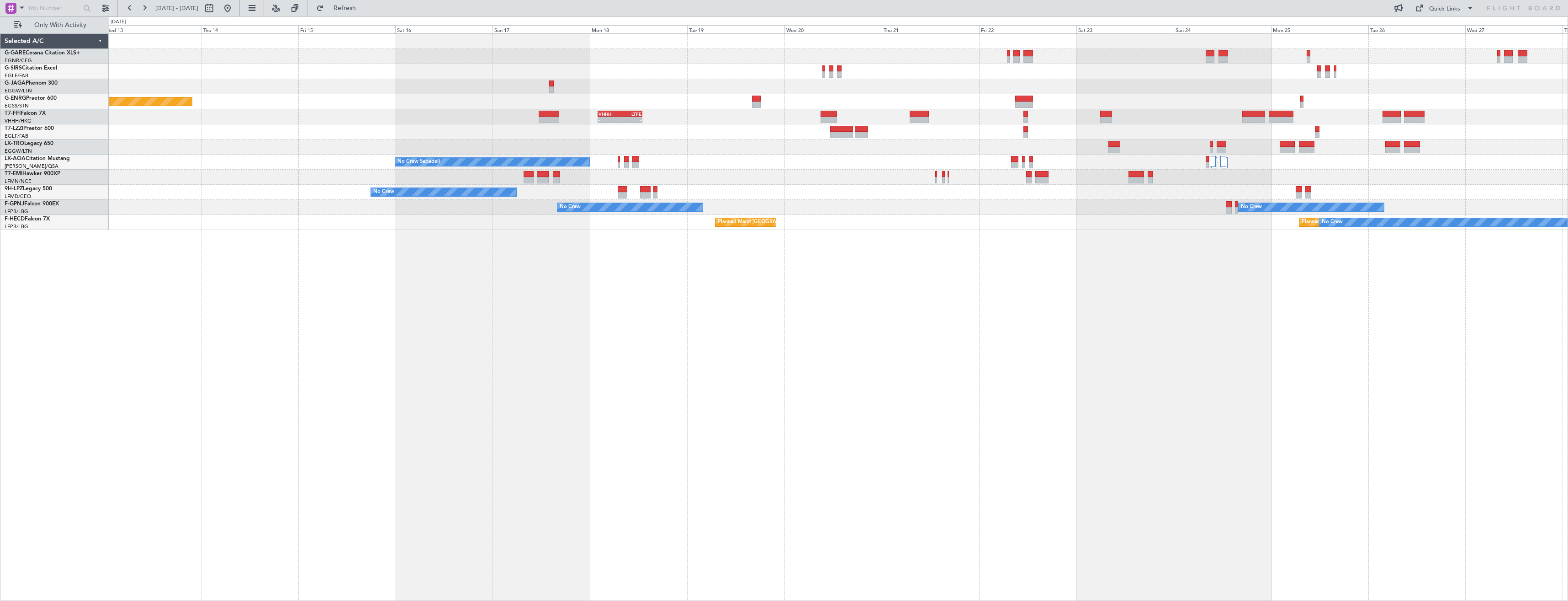
click at [890, 337] on div "Planned Maint [GEOGRAPHIC_DATA] ([GEOGRAPHIC_DATA]) No Crew VHHH 02:00 Z LTFE 1…" at bounding box center [838, 317] width 1459 height 567
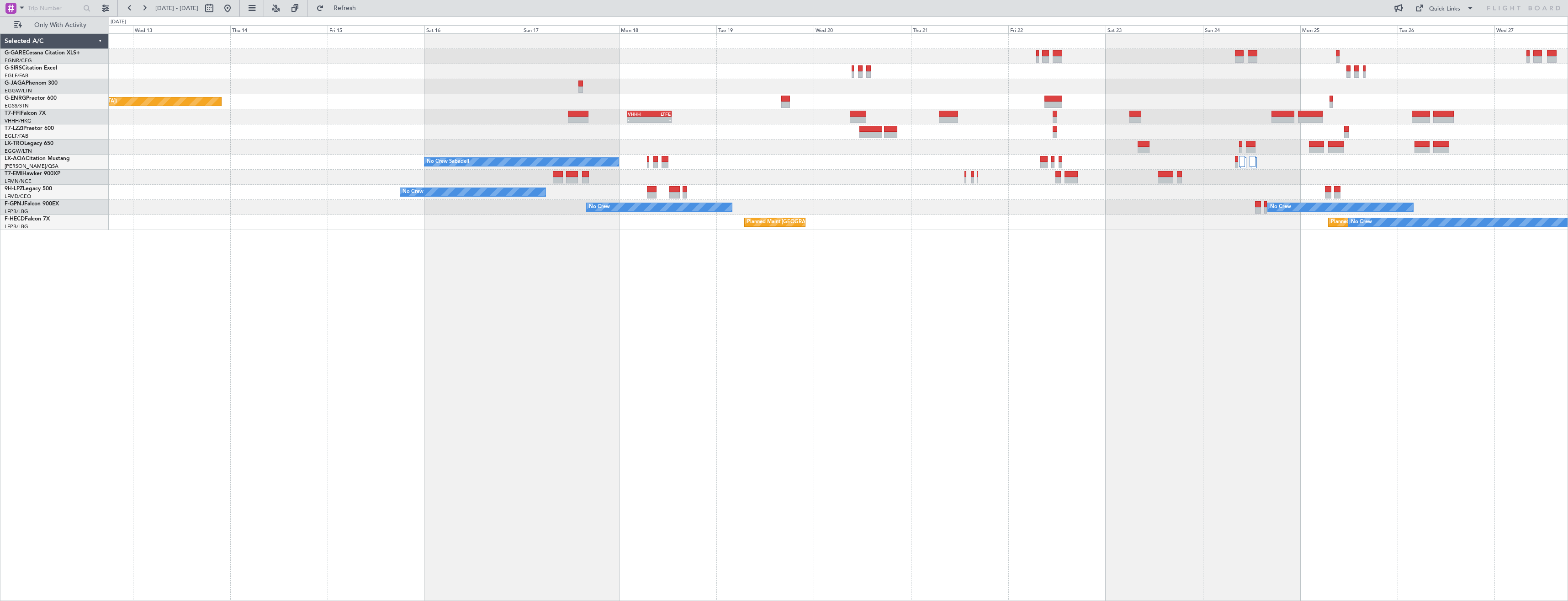
click at [833, 343] on div "Planned Maint [GEOGRAPHIC_DATA] ([GEOGRAPHIC_DATA]) No Crew VHHH 02:00 Z LTFE 1…" at bounding box center [838, 317] width 1459 height 567
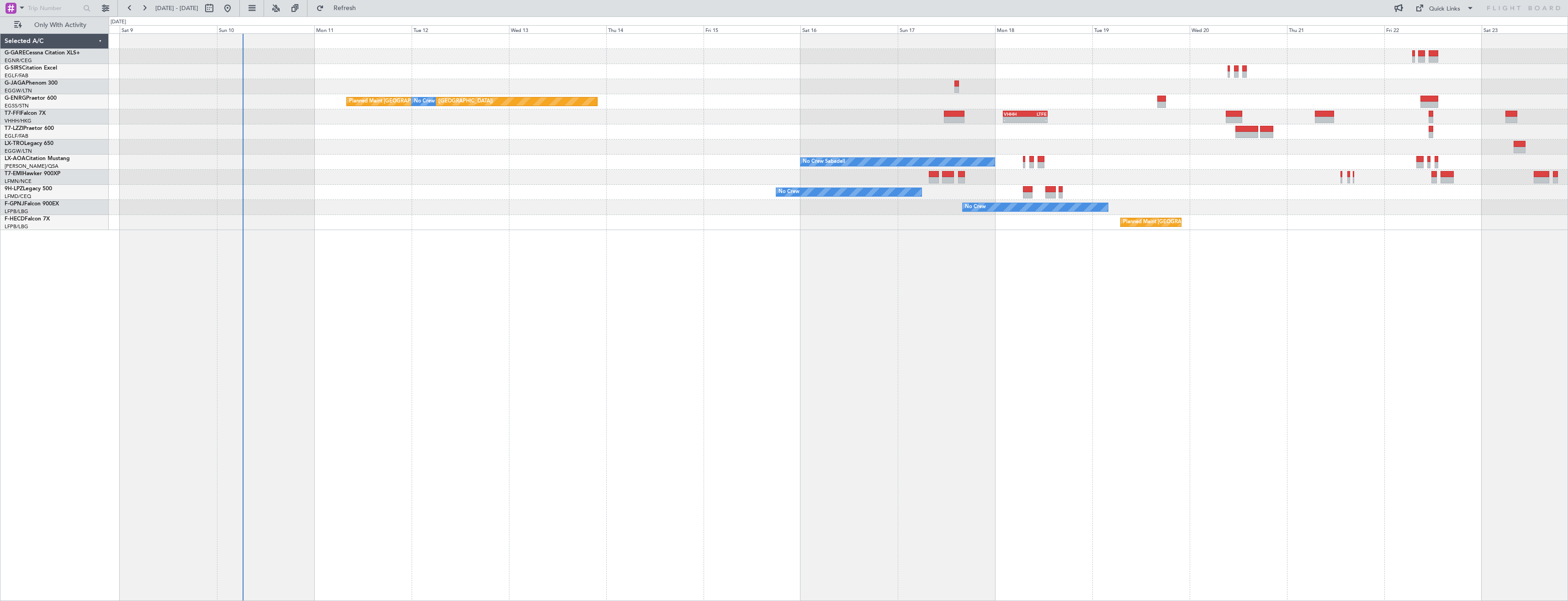
click at [829, 350] on div "Planned Maint [GEOGRAPHIC_DATA] ([GEOGRAPHIC_DATA]) No Crew No Crew VHHH 02:00 …" at bounding box center [838, 317] width 1459 height 567
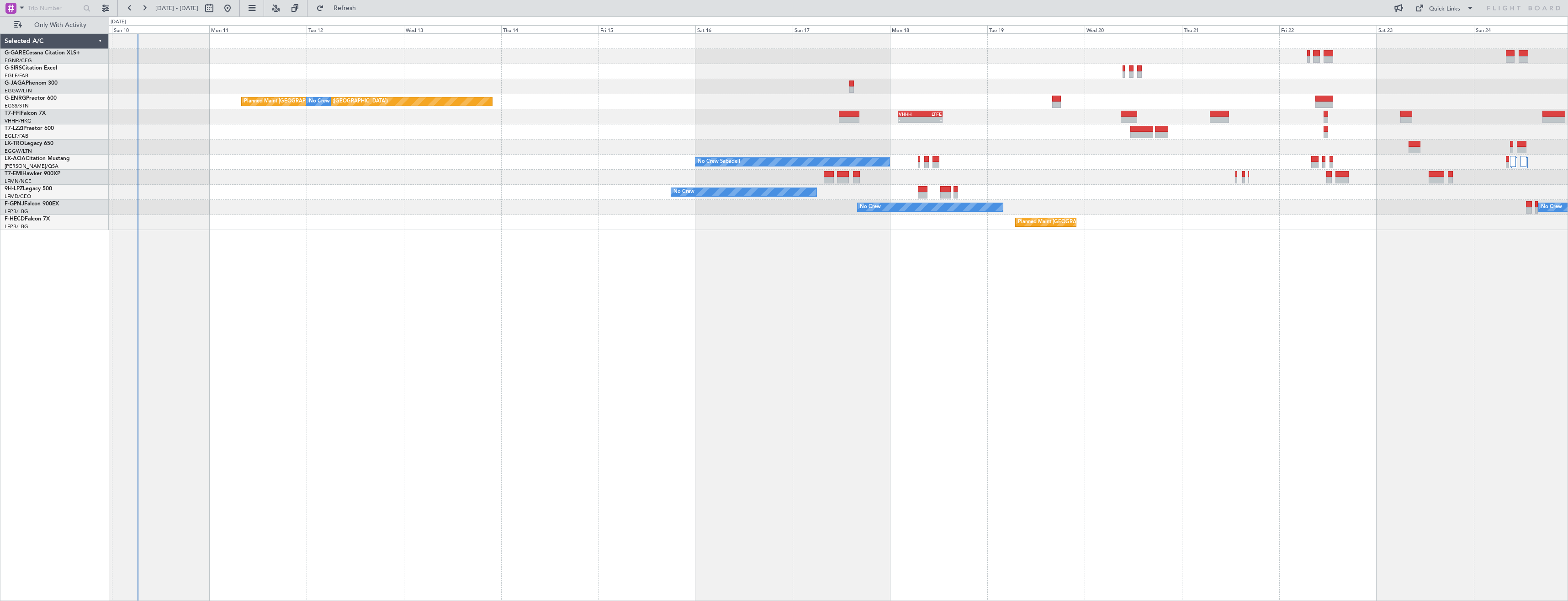
click at [578, 360] on div "Planned Maint [GEOGRAPHIC_DATA] ([GEOGRAPHIC_DATA]) No Crew No Crew VHHH 02:00 …" at bounding box center [838, 317] width 1459 height 567
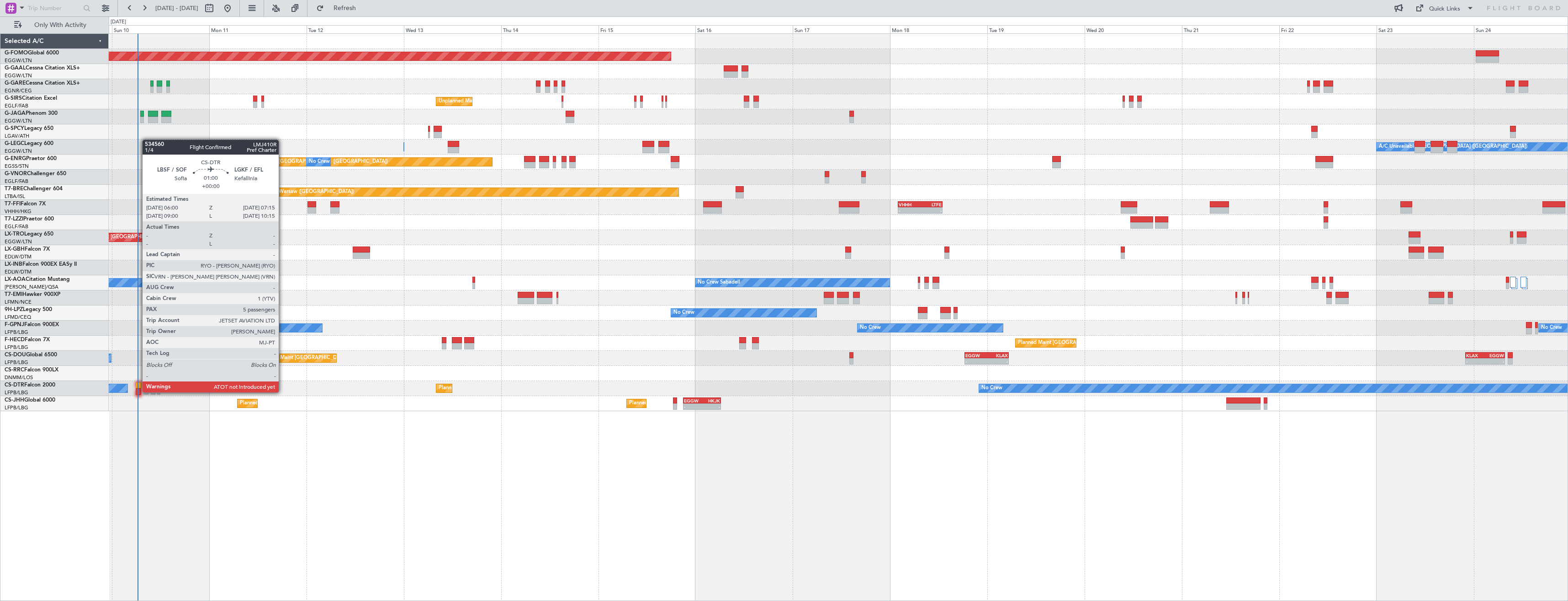
click at [137, 392] on div at bounding box center [138, 392] width 6 height 6
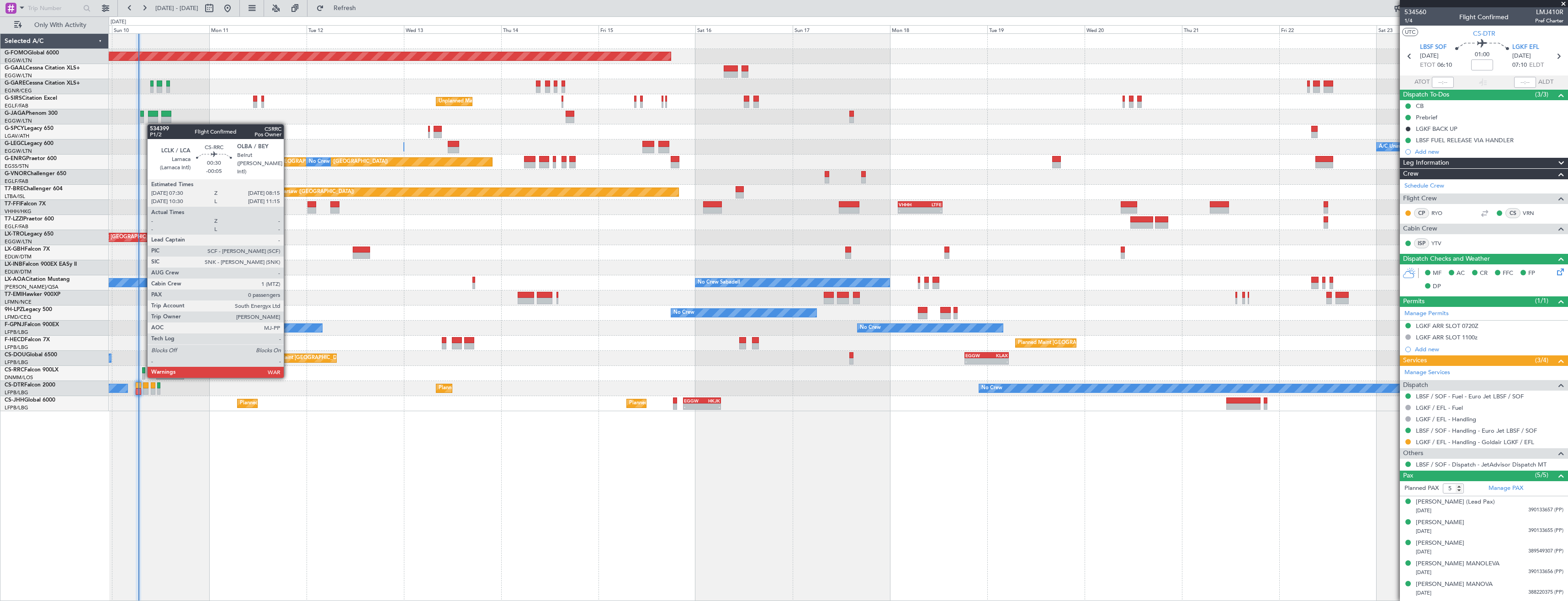
click at [143, 376] on div at bounding box center [144, 376] width 3 height 6
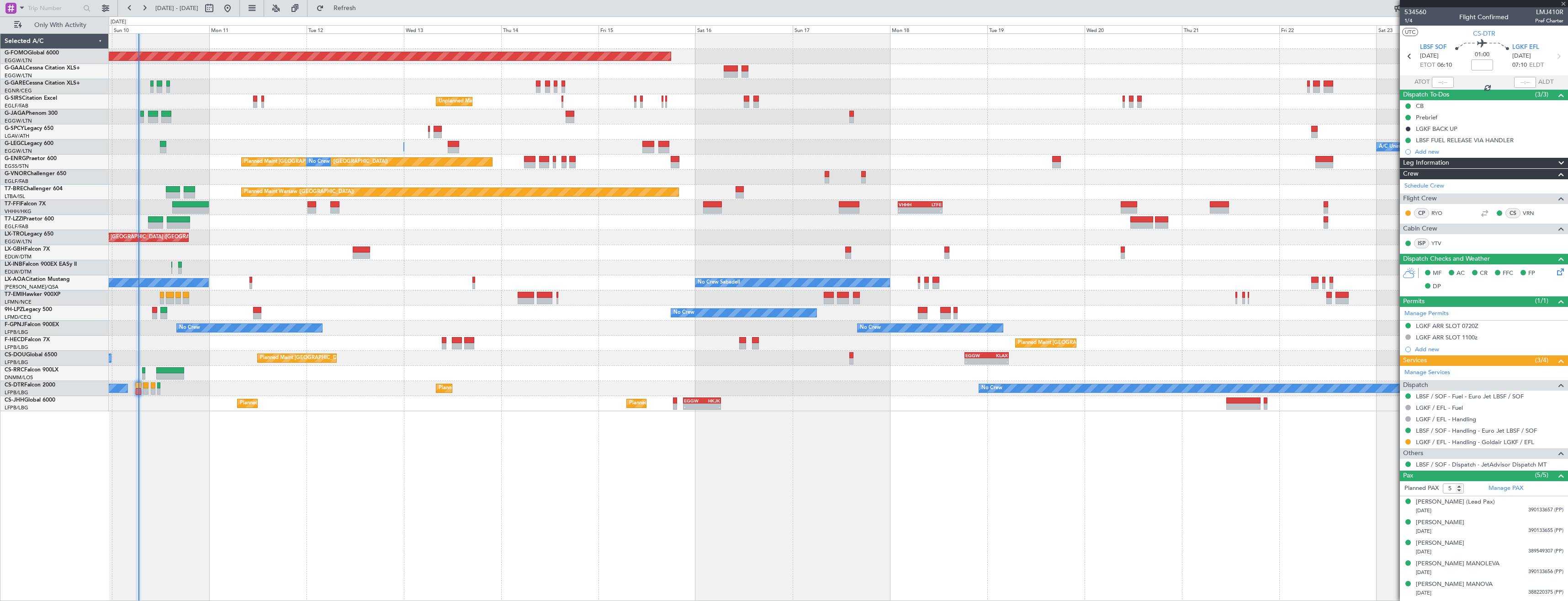
type input "-00:05"
type input "0"
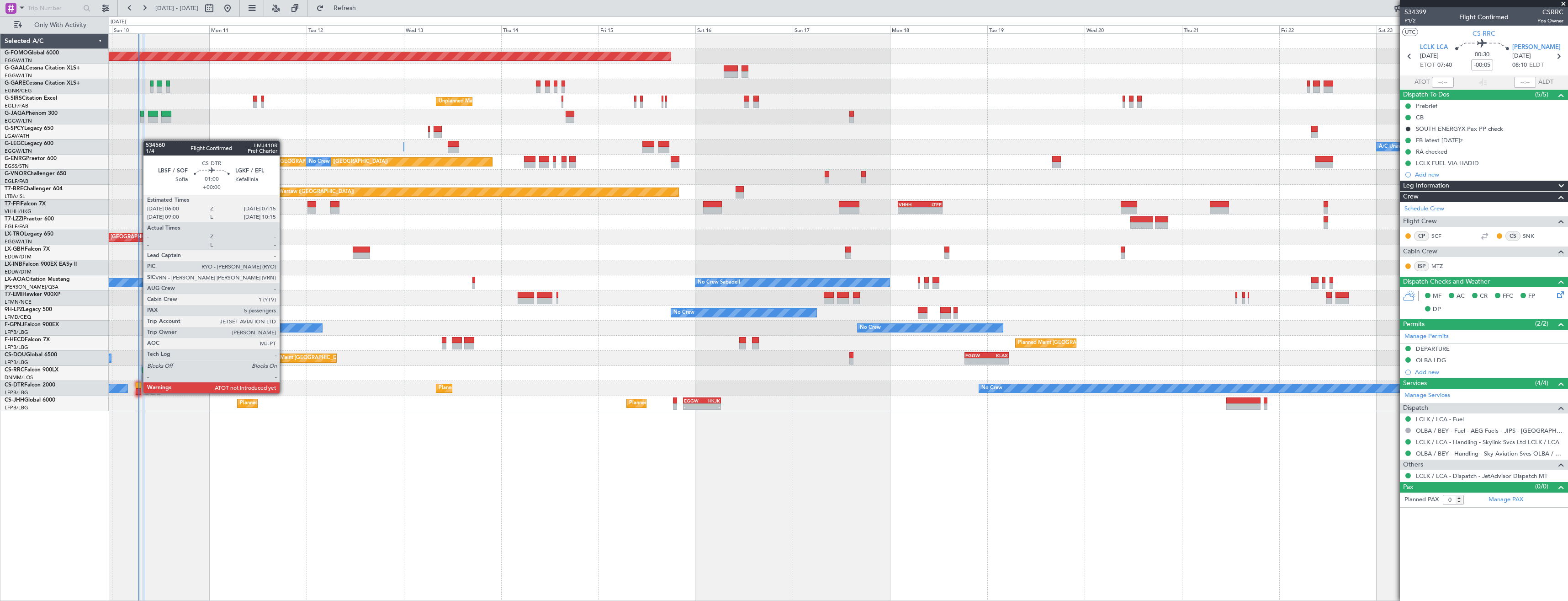
click at [139, 392] on div at bounding box center [138, 392] width 6 height 6
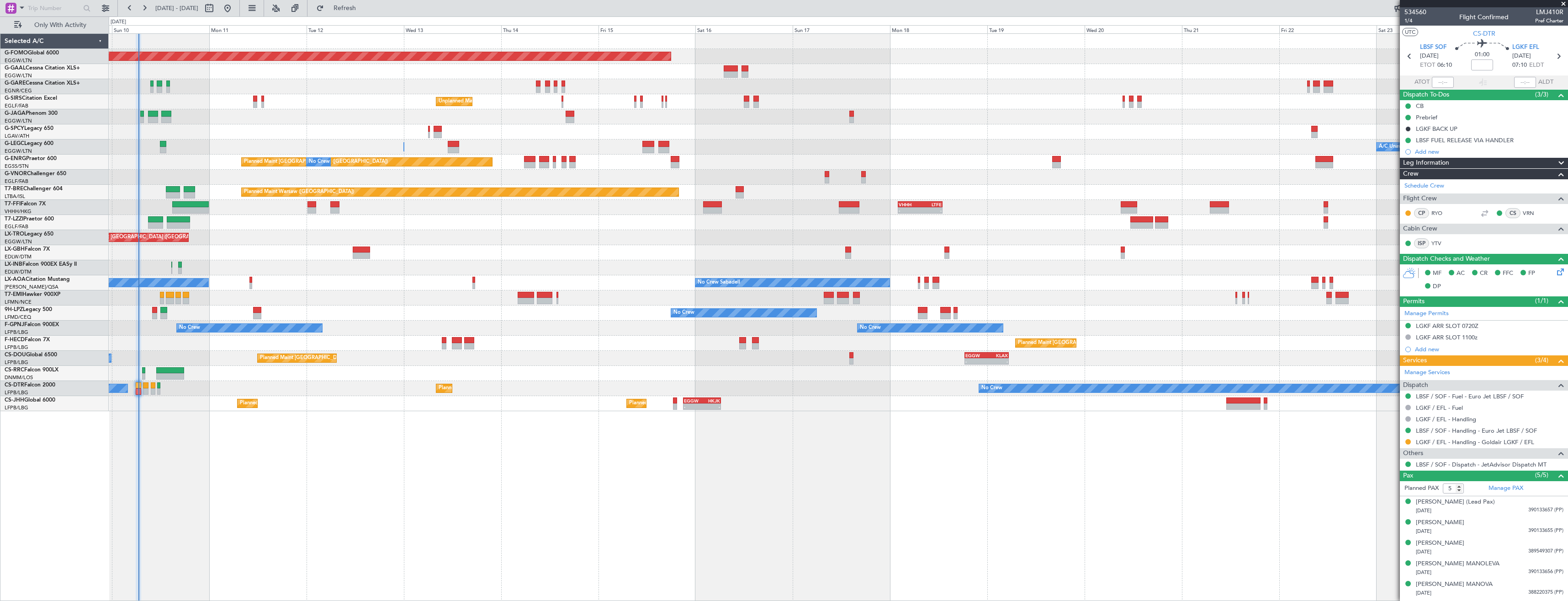
click at [724, 244] on div "Planned Maint Windsor Locks ([PERSON_NAME] Intl) Planned [GEOGRAPHIC_DATA] No C…" at bounding box center [838, 222] width 1459 height 377
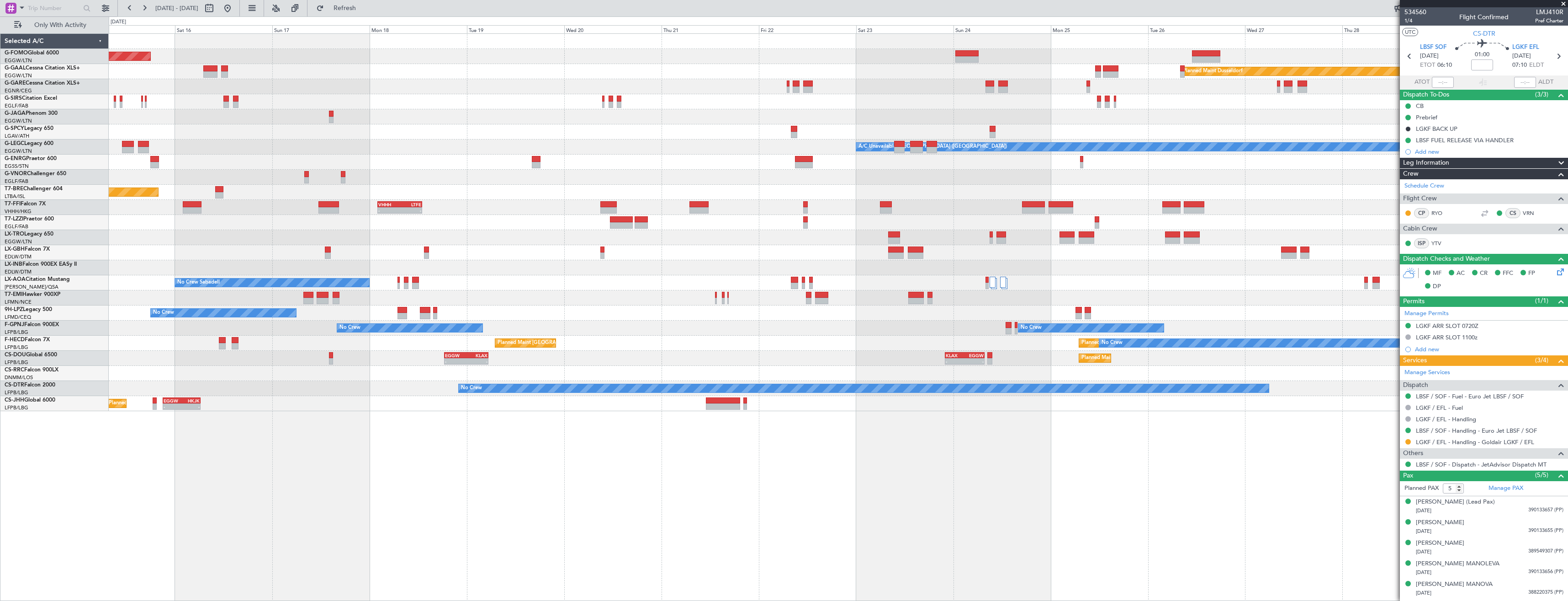
click at [774, 239] on div at bounding box center [838, 238] width 1459 height 15
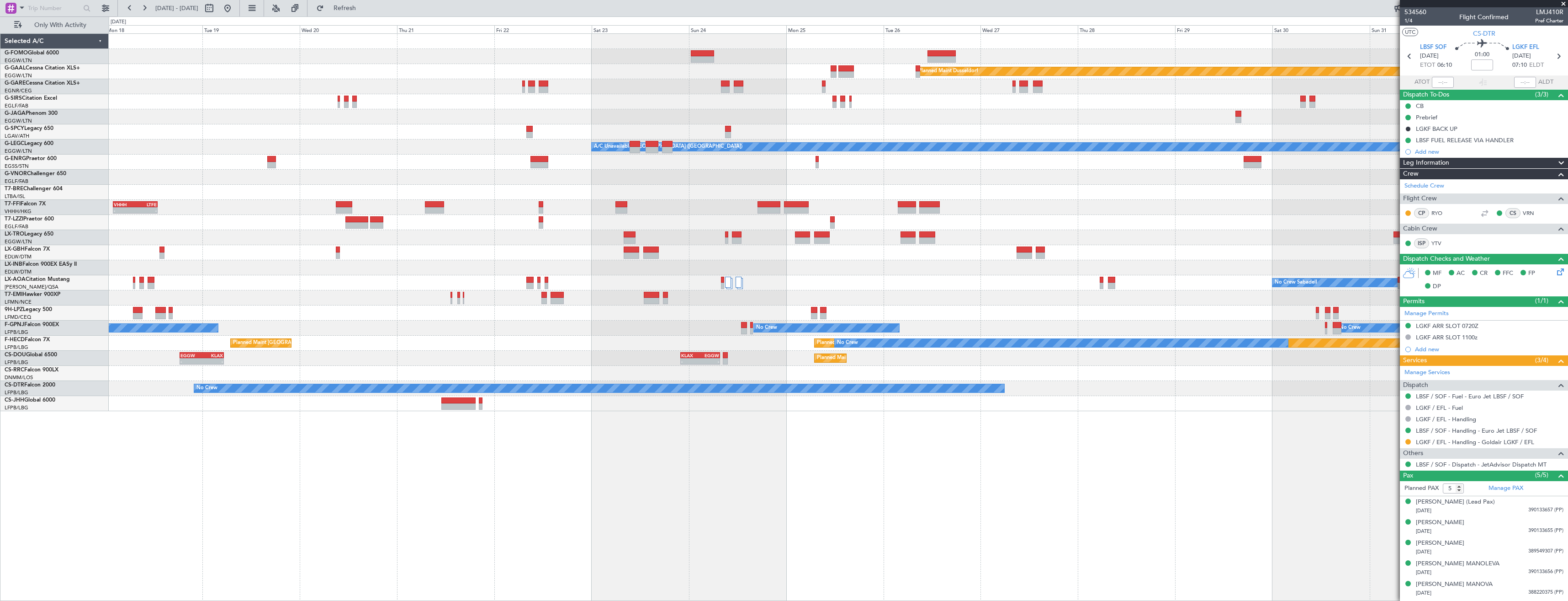
click at [664, 229] on div "Owner [GEOGRAPHIC_DATA] ([GEOGRAPHIC_DATA])" at bounding box center [838, 222] width 1459 height 15
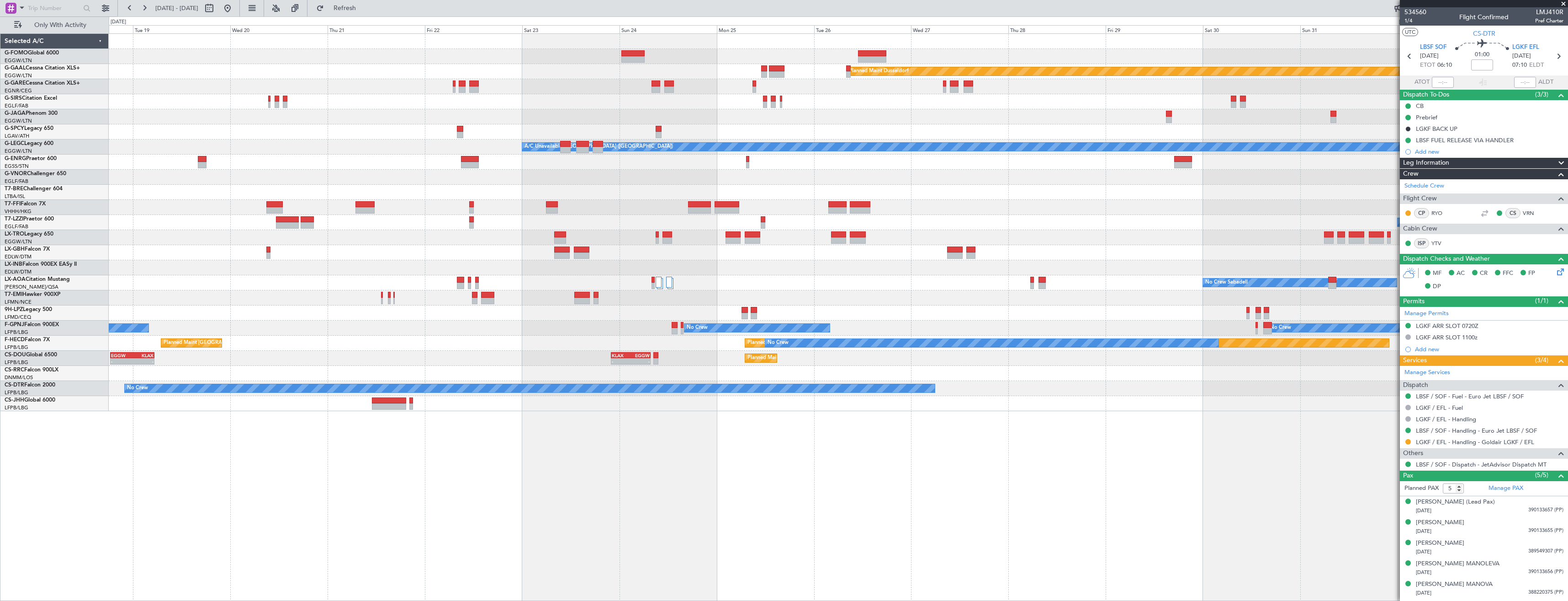
click at [825, 213] on div "Planned Maint Windsor Locks ([PERSON_NAME] Intl) Planned [GEOGRAPHIC_DATA] Plan…" at bounding box center [838, 222] width 1459 height 377
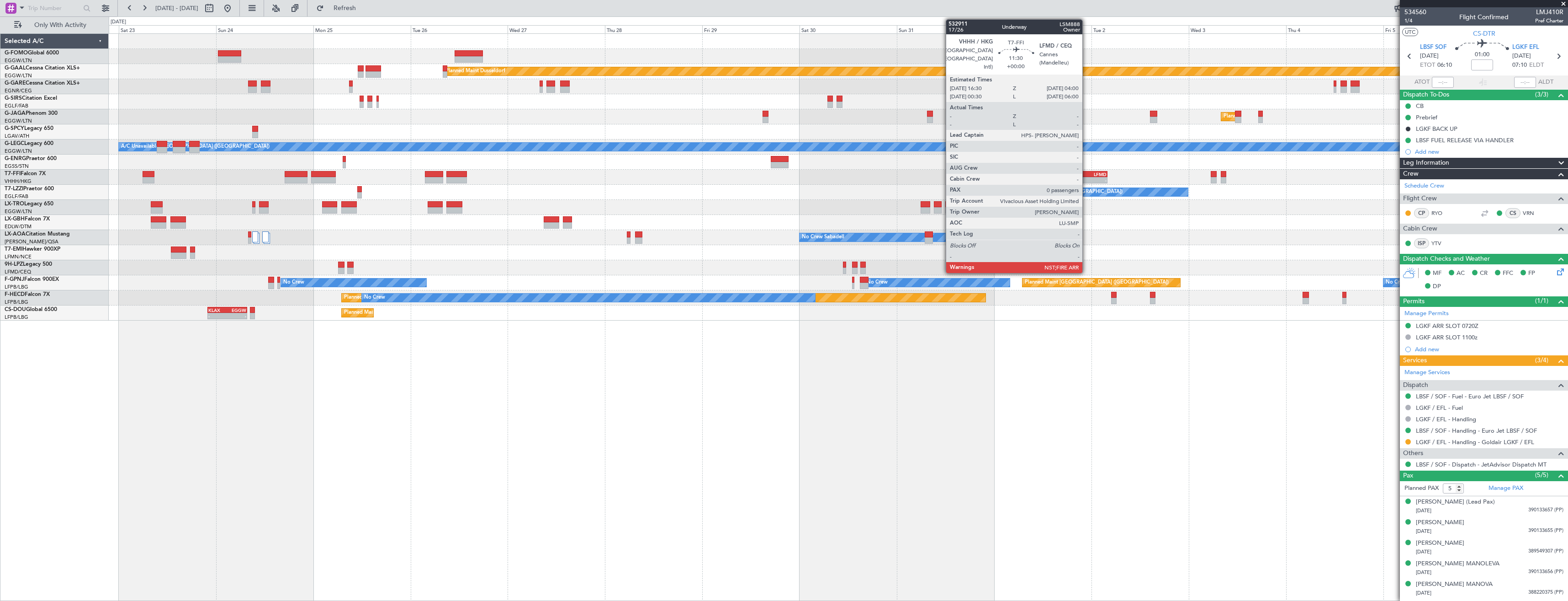
click at [1087, 176] on div "LFMD" at bounding box center [1096, 174] width 22 height 6
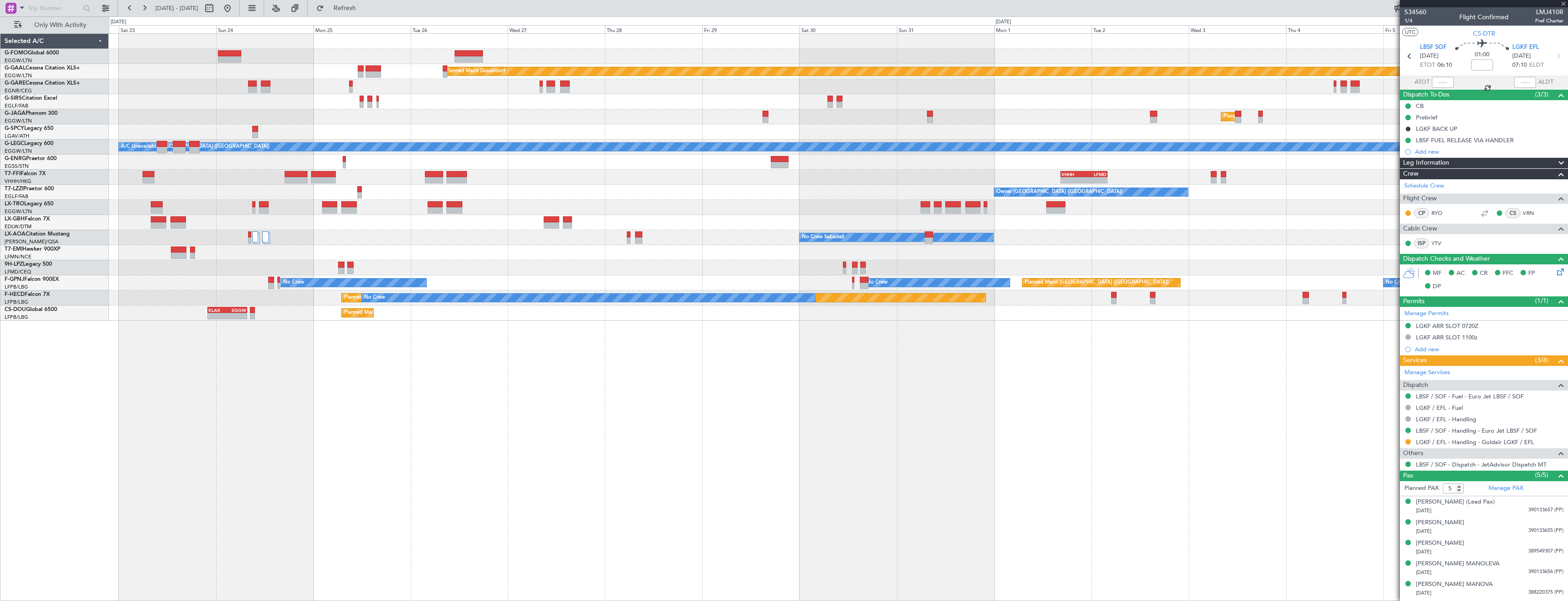
type input "0"
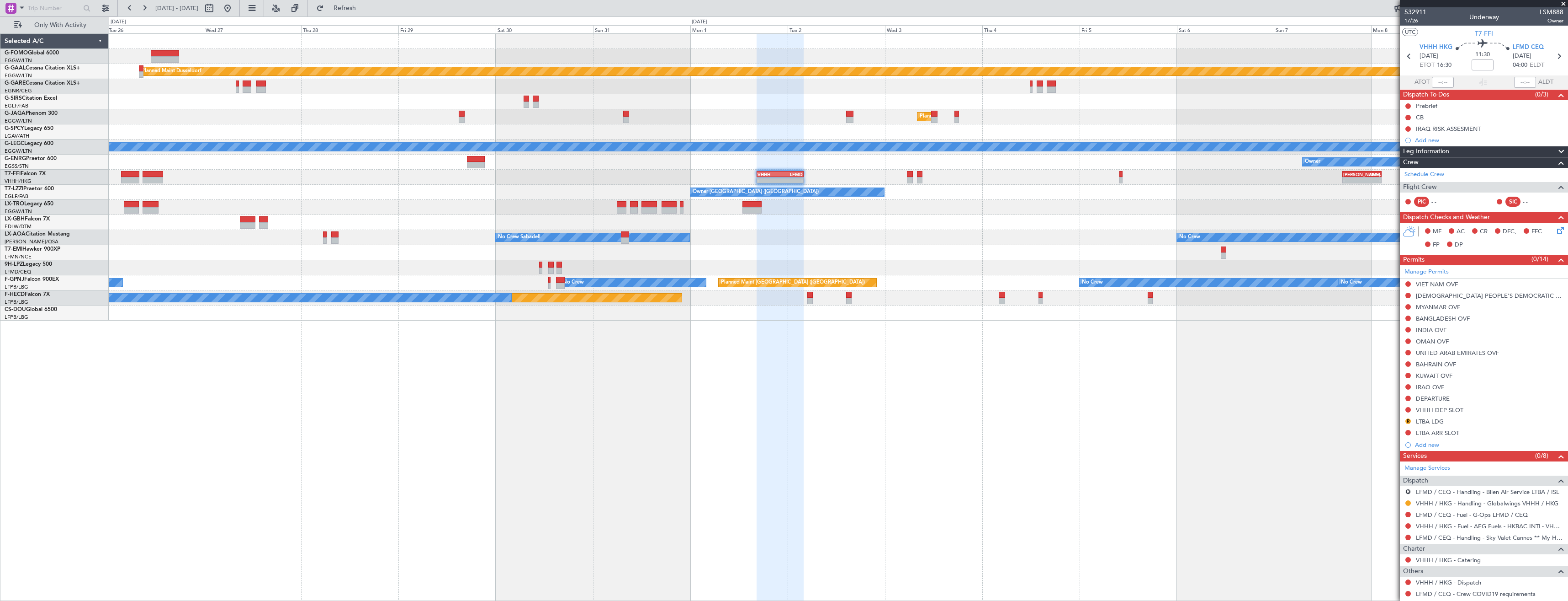
click at [976, 227] on div "Planned Maint Dusseldorf Planned Maint [GEOGRAPHIC_DATA] ([GEOGRAPHIC_DATA]) A/…" at bounding box center [838, 177] width 1459 height 286
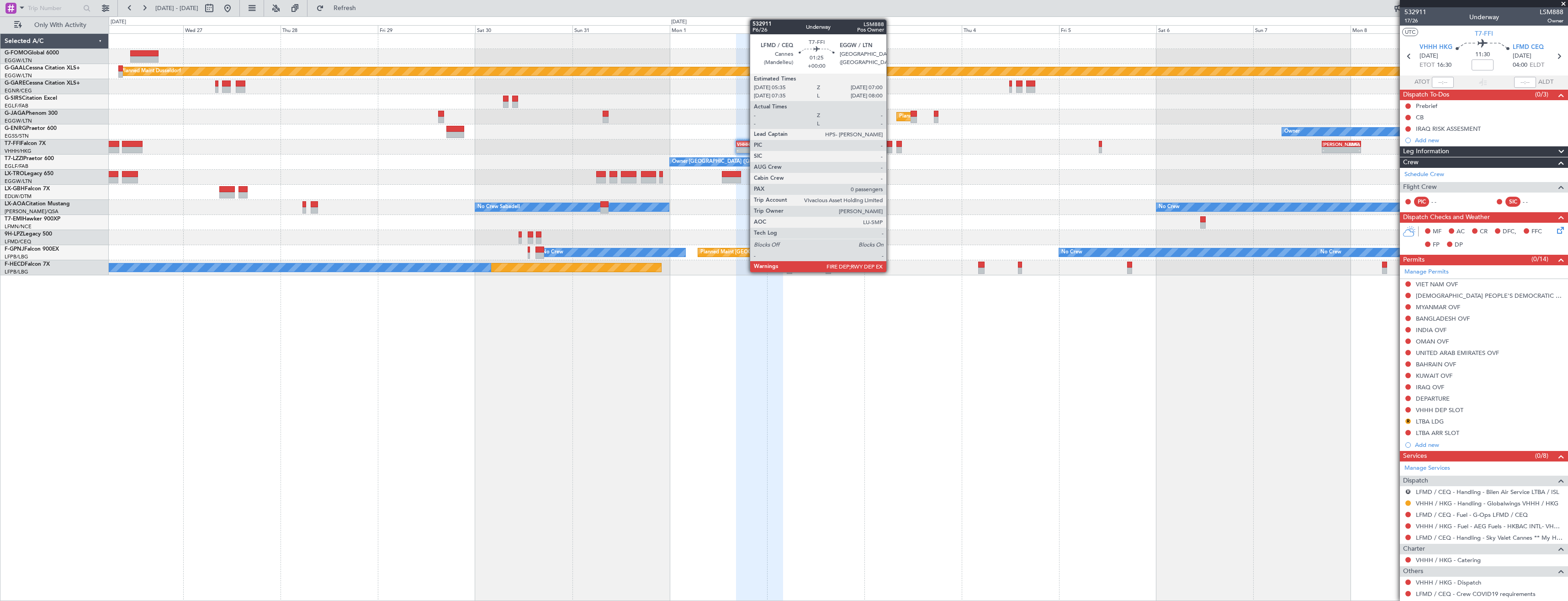
click at [890, 146] on div at bounding box center [889, 144] width 6 height 6
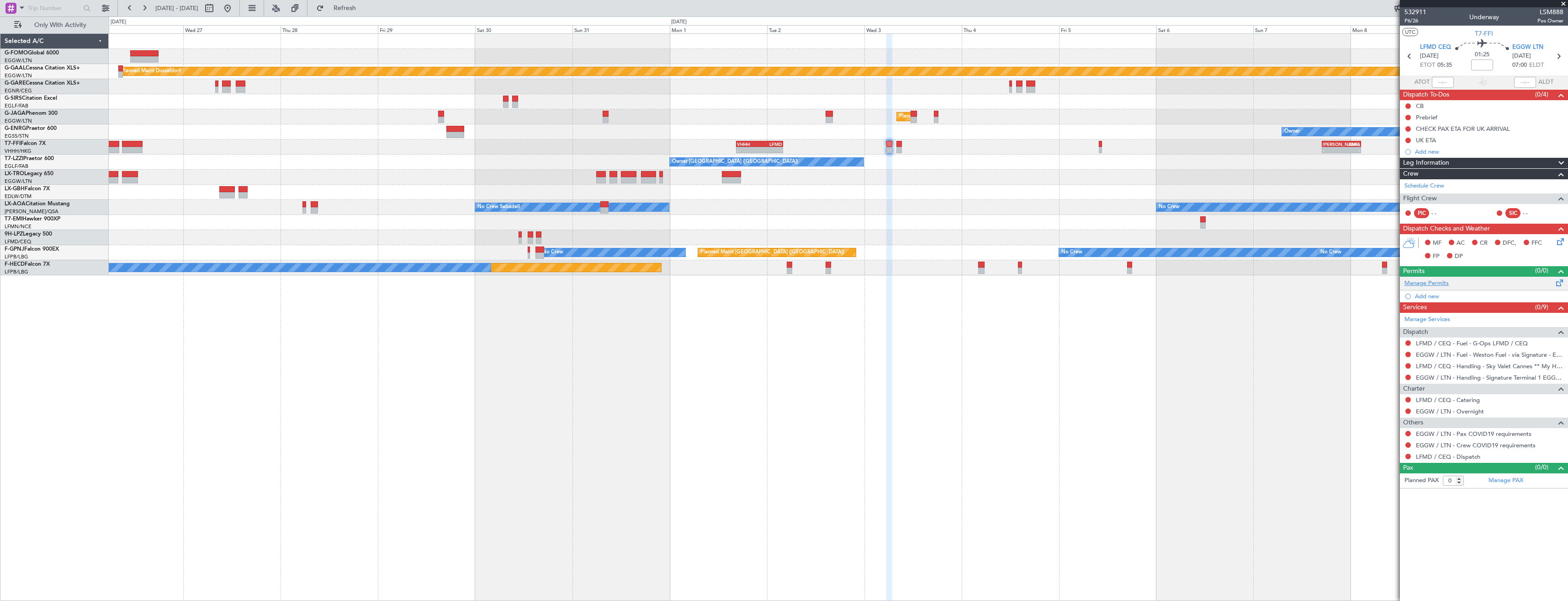
click at [1434, 284] on link "Manage Permits" at bounding box center [1426, 282] width 44 height 9
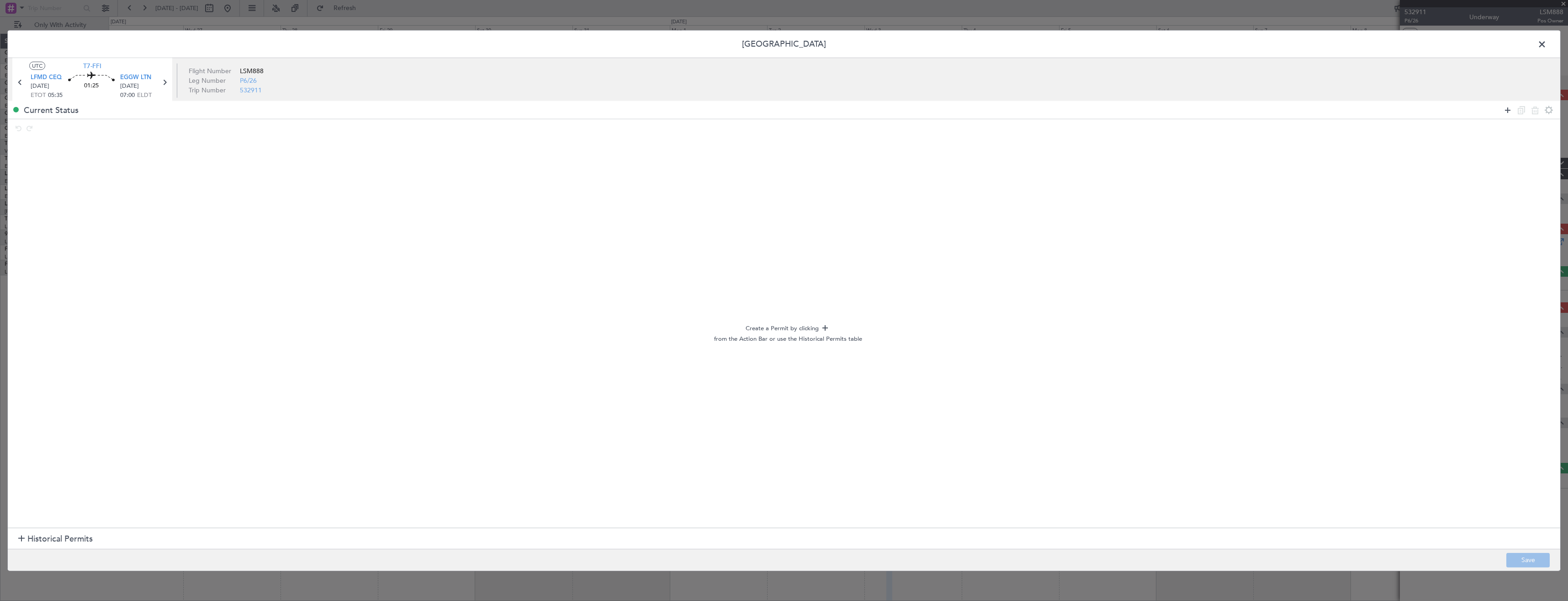
click at [1507, 107] on icon at bounding box center [1508, 110] width 11 height 11
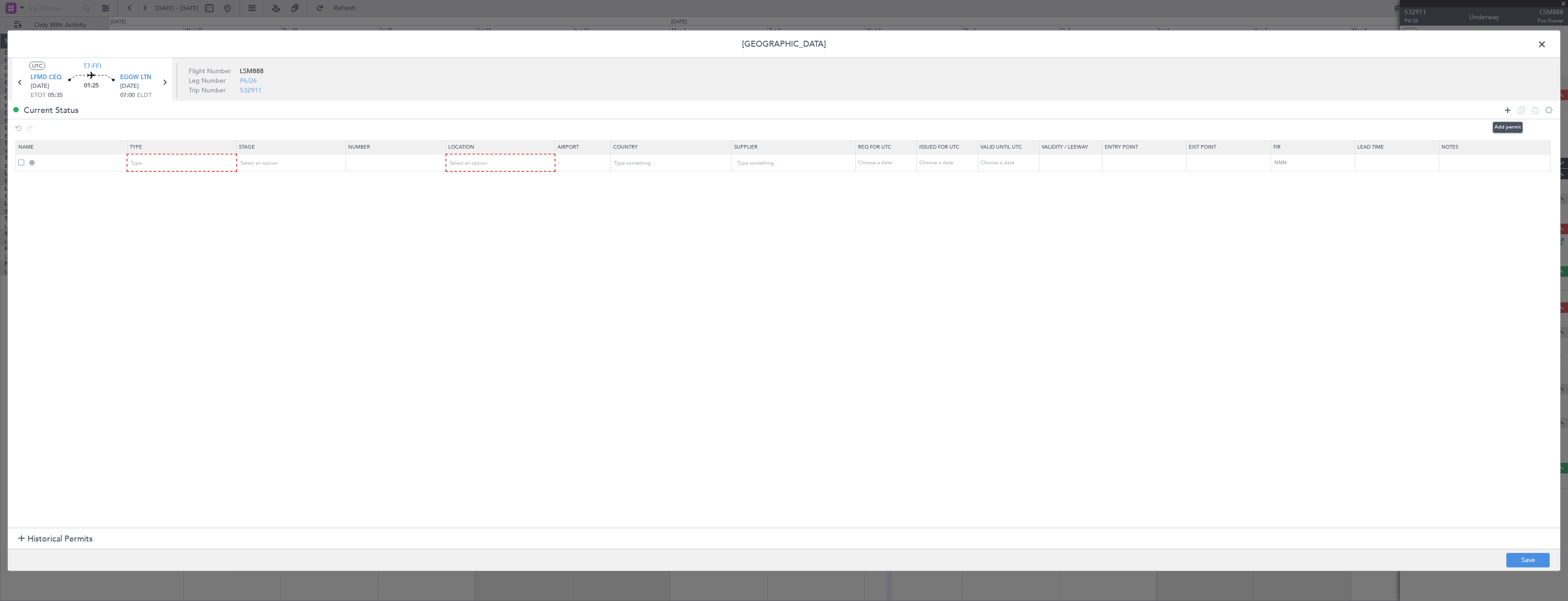
click at [1507, 107] on icon at bounding box center [1508, 110] width 11 height 11
click at [160, 163] on div "Type" at bounding box center [178, 163] width 95 height 14
click at [168, 247] on span "Slot" at bounding box center [184, 250] width 103 height 14
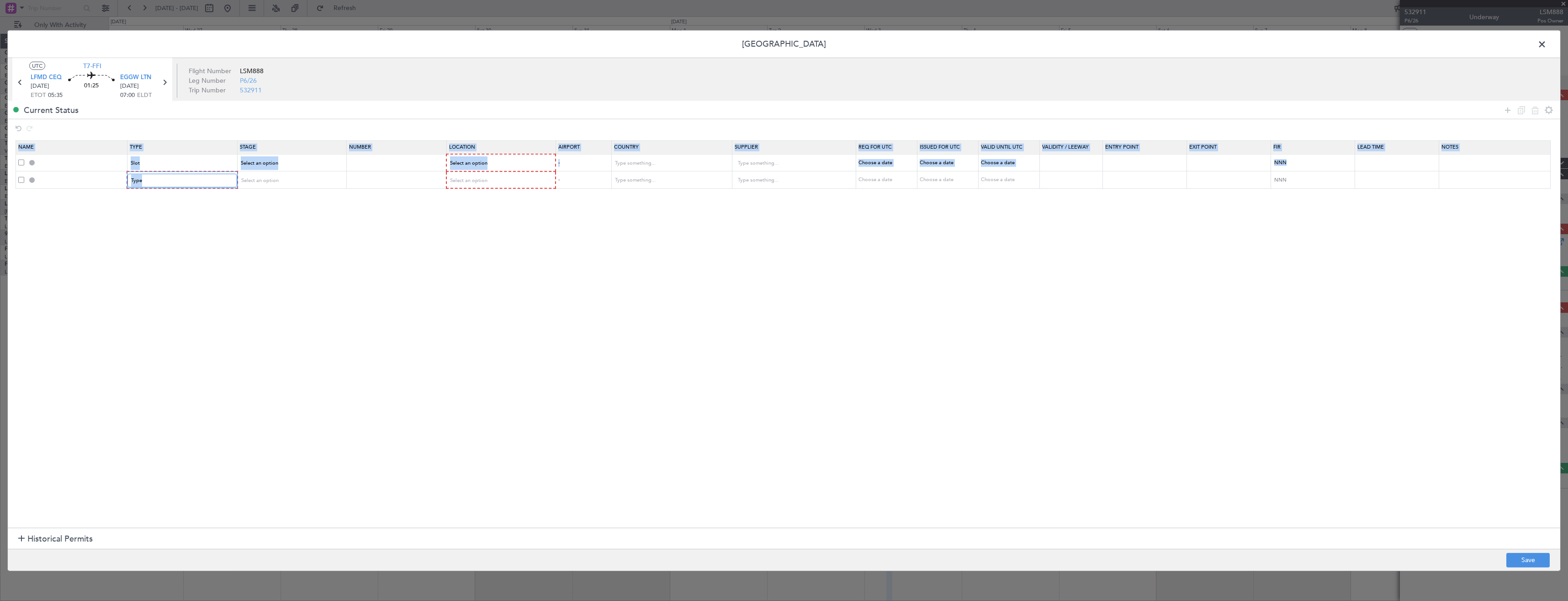
drag, startPoint x: 185, startPoint y: 186, endPoint x: 185, endPoint y: 196, distance: 10.0
click at [185, 196] on section "Name Type Stage Number Location Airport Country Supplier Req For Utc Issued For…" at bounding box center [784, 333] width 1553 height 390
click at [185, 182] on div "Type" at bounding box center [178, 180] width 95 height 14
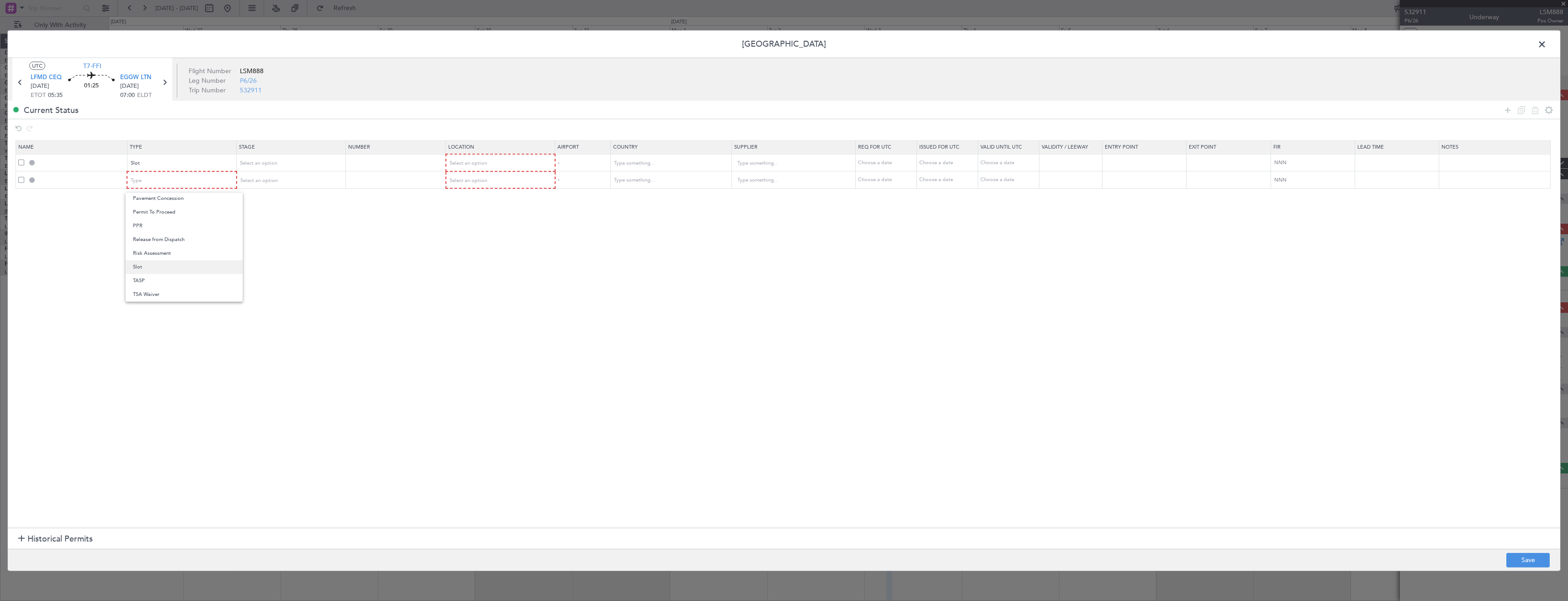
click at [162, 270] on span "Slot" at bounding box center [184, 266] width 103 height 14
click at [470, 160] on span "Select an option" at bounding box center [468, 163] width 38 height 7
click at [480, 179] on span "Departure" at bounding box center [505, 182] width 103 height 14
click at [480, 179] on span "Select an option" at bounding box center [468, 180] width 38 height 7
click at [492, 225] on span "Arrival" at bounding box center [505, 226] width 103 height 14
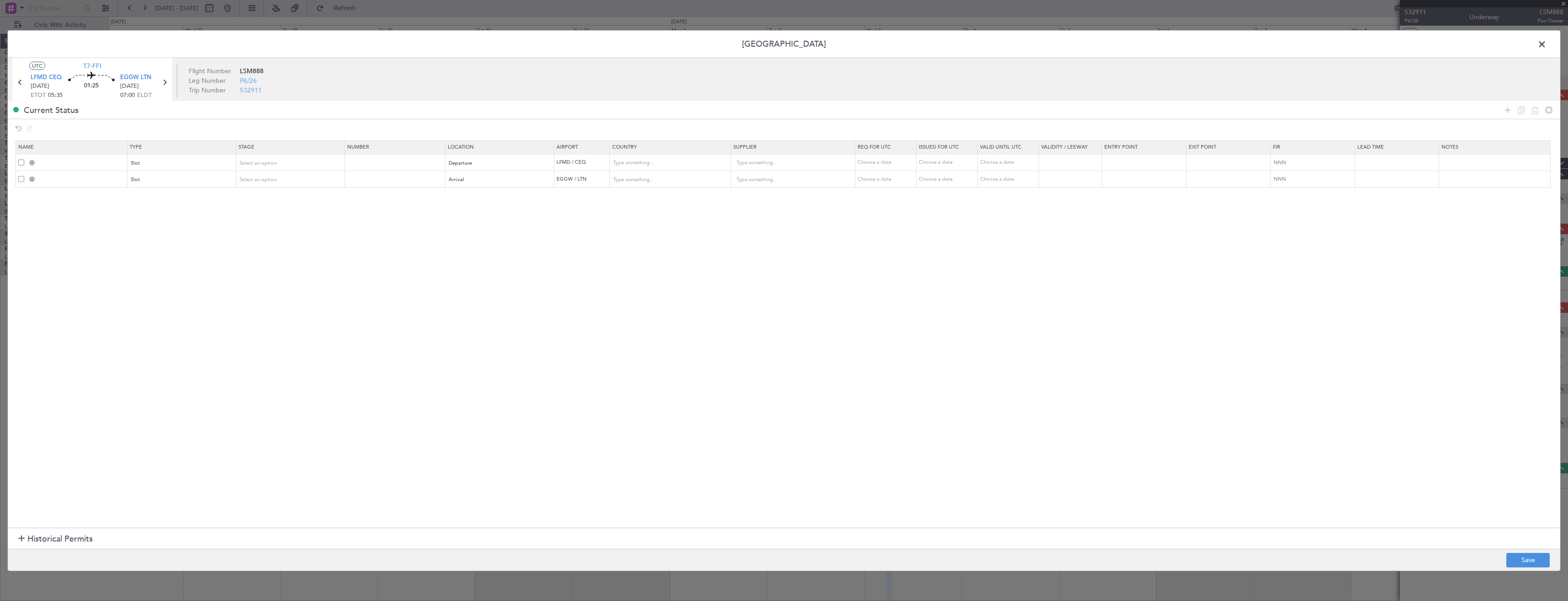
click at [1534, 552] on footer "Save" at bounding box center [784, 558] width 1553 height 22
click at [1534, 555] on button "Save" at bounding box center [1528, 559] width 43 height 14
type input "LFMD DEP SLOT"
type input "France"
type input "NNN"
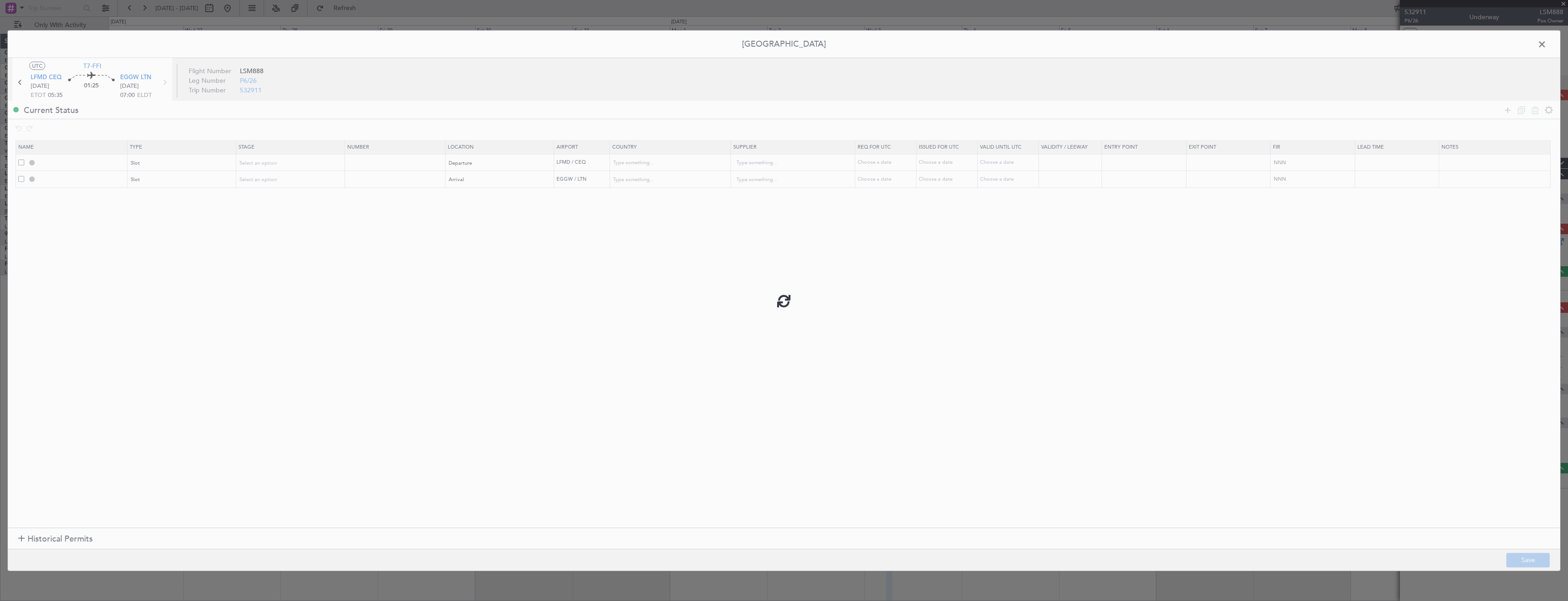
type input "EGGW ARR SLOT"
type input "United Kingdom"
type input "NNN"
type input "2"
click at [109, 178] on input "EGGW ARR SLOT" at bounding box center [82, 179] width 89 height 8
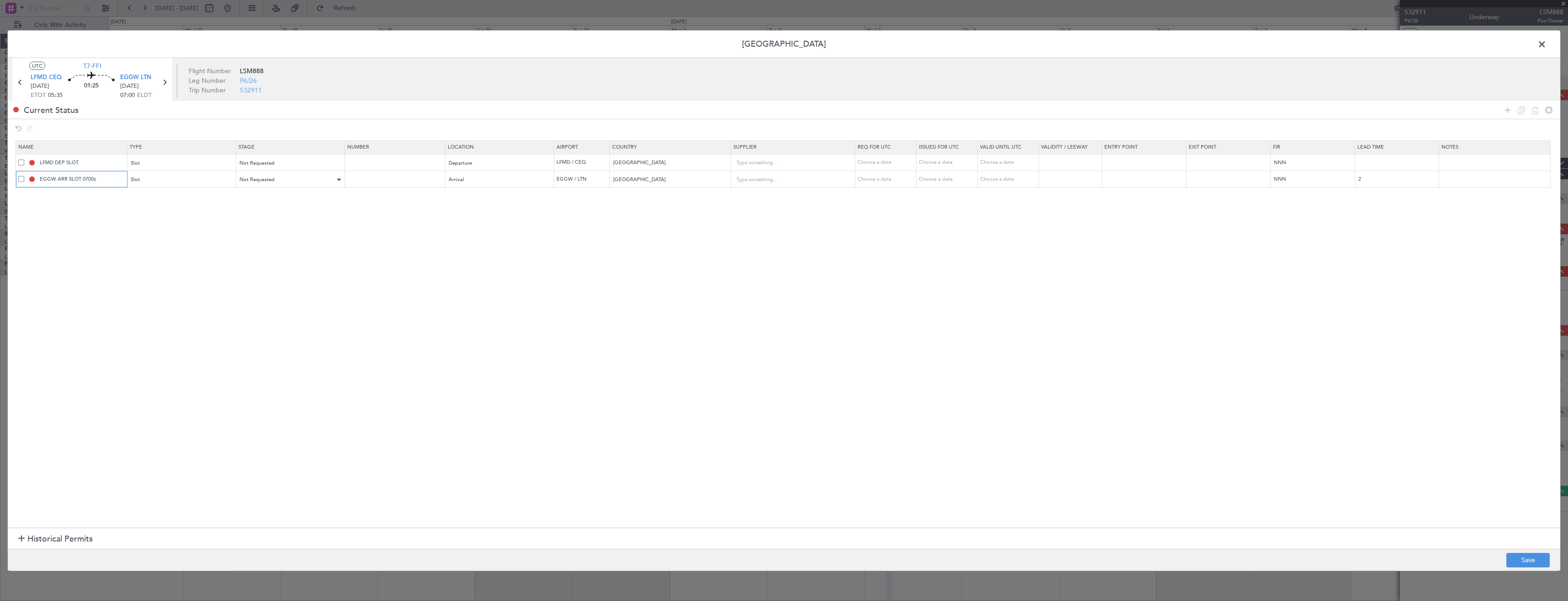
type input "EGGW ARR SLOT 0700z"
click at [326, 182] on div "Not Requested" at bounding box center [287, 179] width 95 height 14
click at [314, 238] on span "Requested" at bounding box center [294, 240] width 103 height 14
click at [1525, 560] on button "Save" at bounding box center [1528, 559] width 43 height 14
click at [1546, 42] on span at bounding box center [1546, 47] width 0 height 18
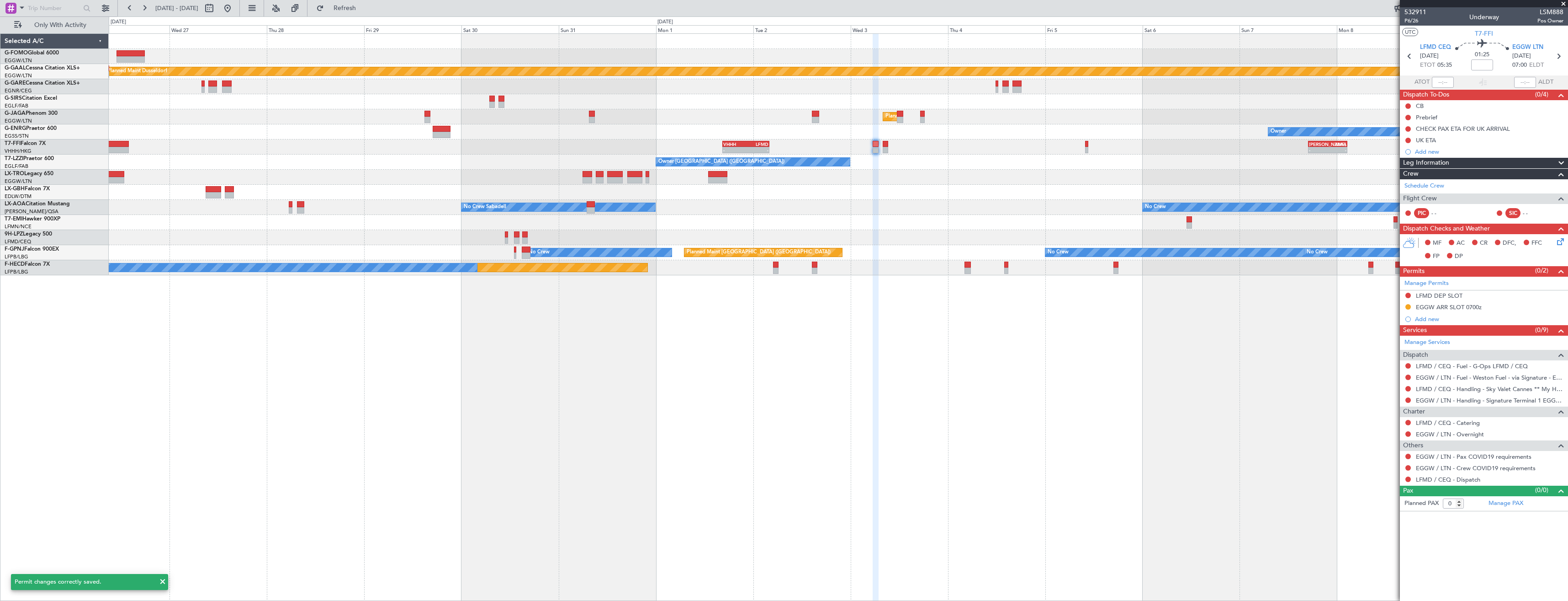
click at [906, 154] on div "Planned Maint Dusseldorf Planned Maint London (Luton) Owner - - VHHH 16:30 Z LF…" at bounding box center [838, 154] width 1459 height 242
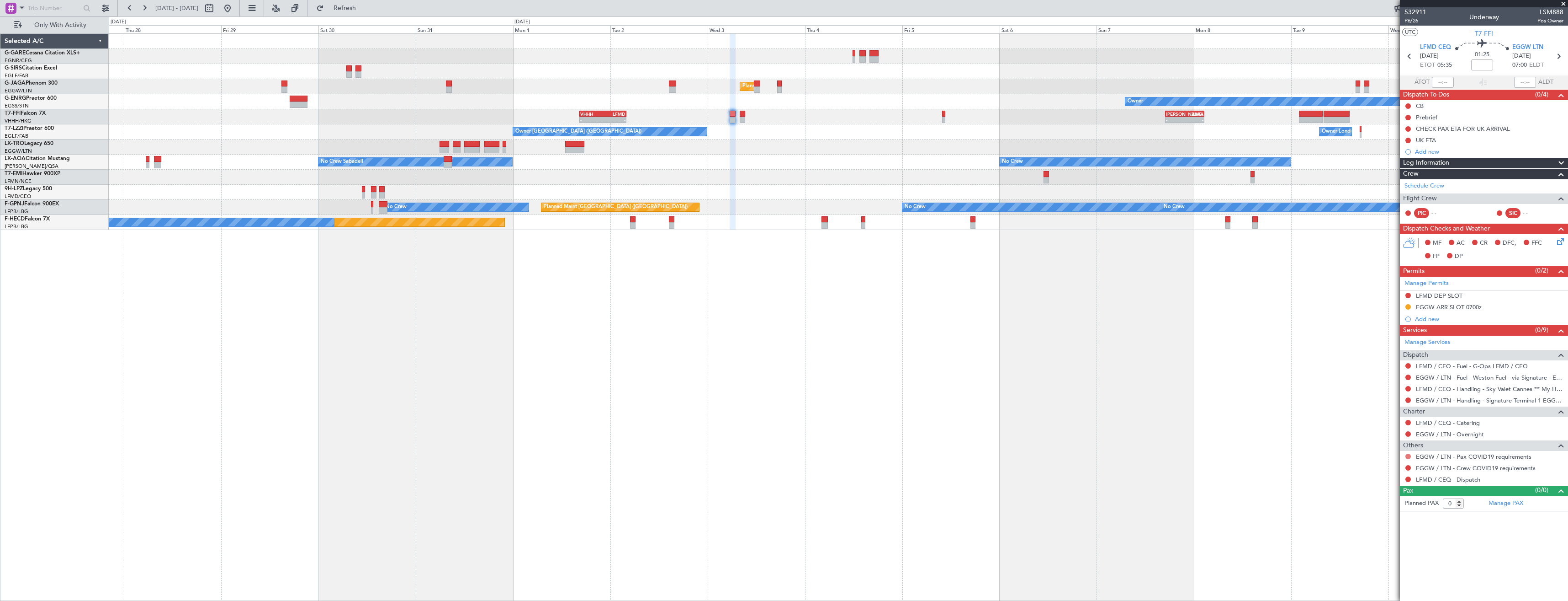
click at [1408, 457] on button at bounding box center [1408, 456] width 6 height 6
click at [1388, 471] on span "Not Required" at bounding box center [1387, 469] width 37 height 9
click at [1408, 467] on button at bounding box center [1408, 467] width 6 height 6
click at [1398, 477] on span "Not Required" at bounding box center [1387, 480] width 37 height 9
click at [1408, 478] on button at bounding box center [1408, 479] width 6 height 6
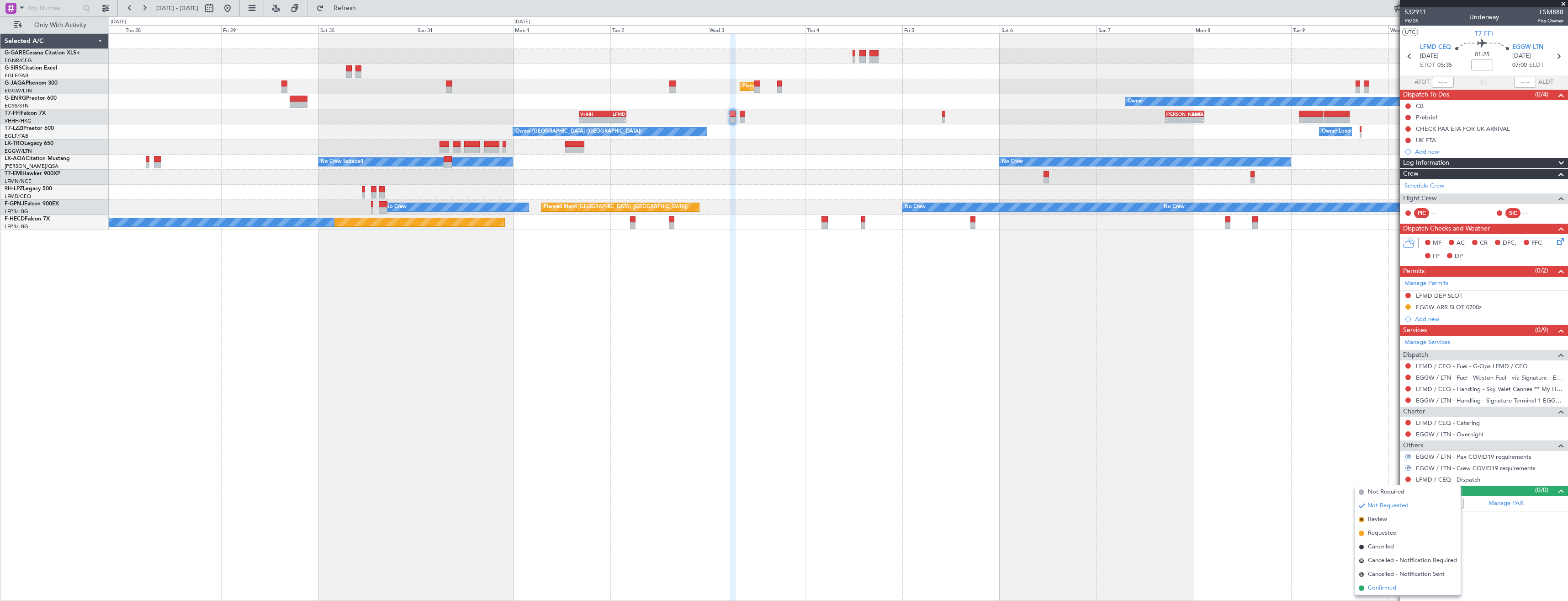
click at [1372, 591] on span "Confirmed" at bounding box center [1382, 587] width 28 height 9
click at [1558, 61] on icon at bounding box center [1558, 56] width 12 height 12
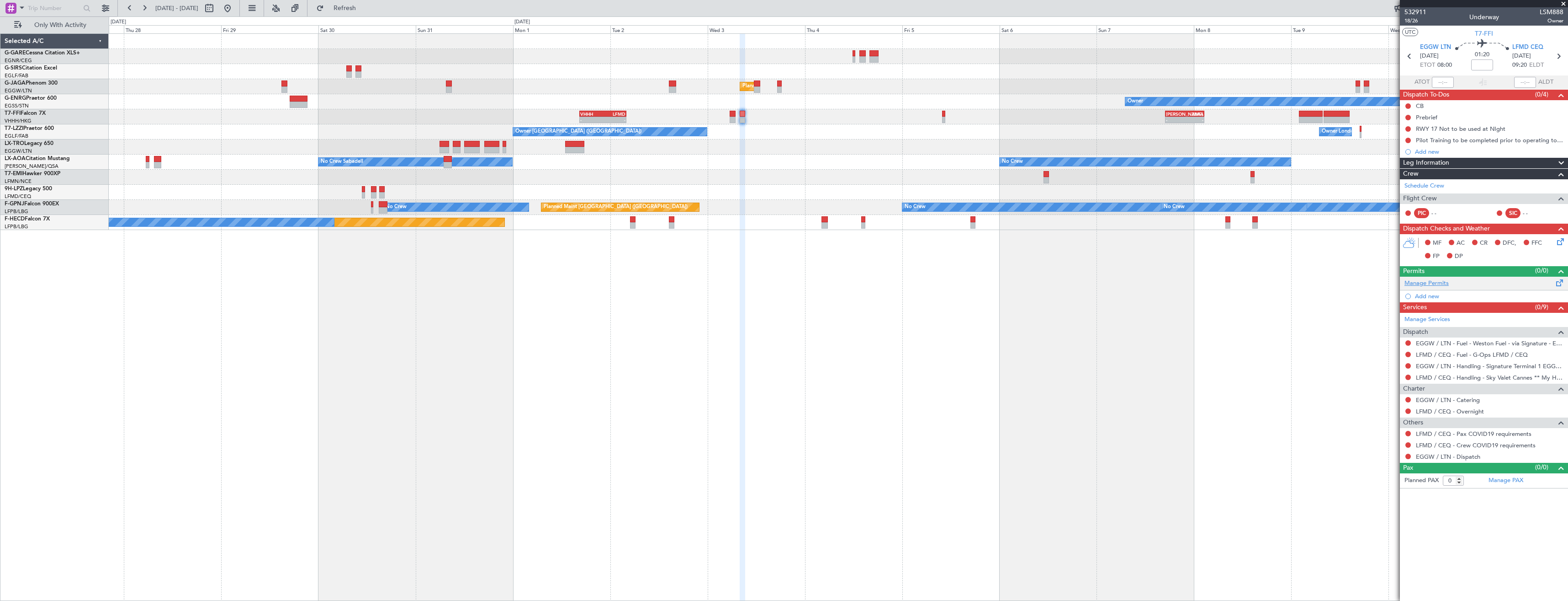
click at [1416, 284] on link "Manage Permits" at bounding box center [1426, 282] width 44 height 9
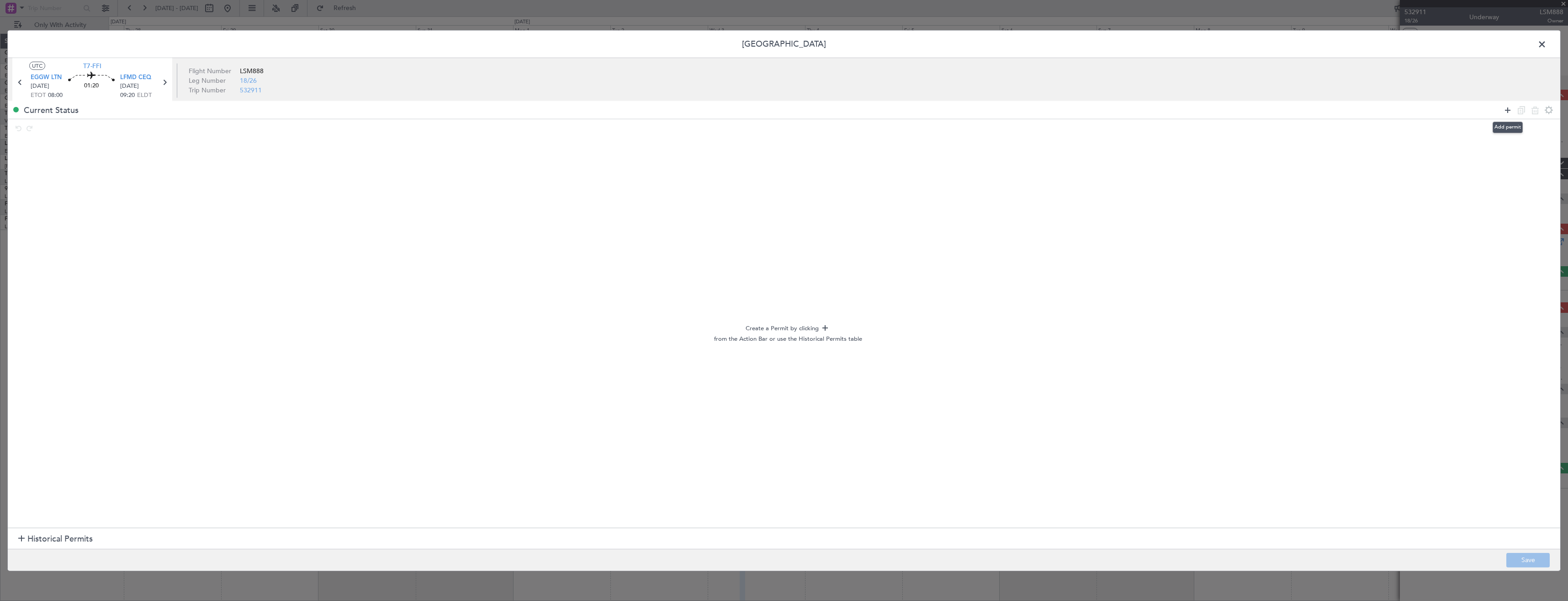
click at [1505, 109] on icon at bounding box center [1508, 110] width 11 height 11
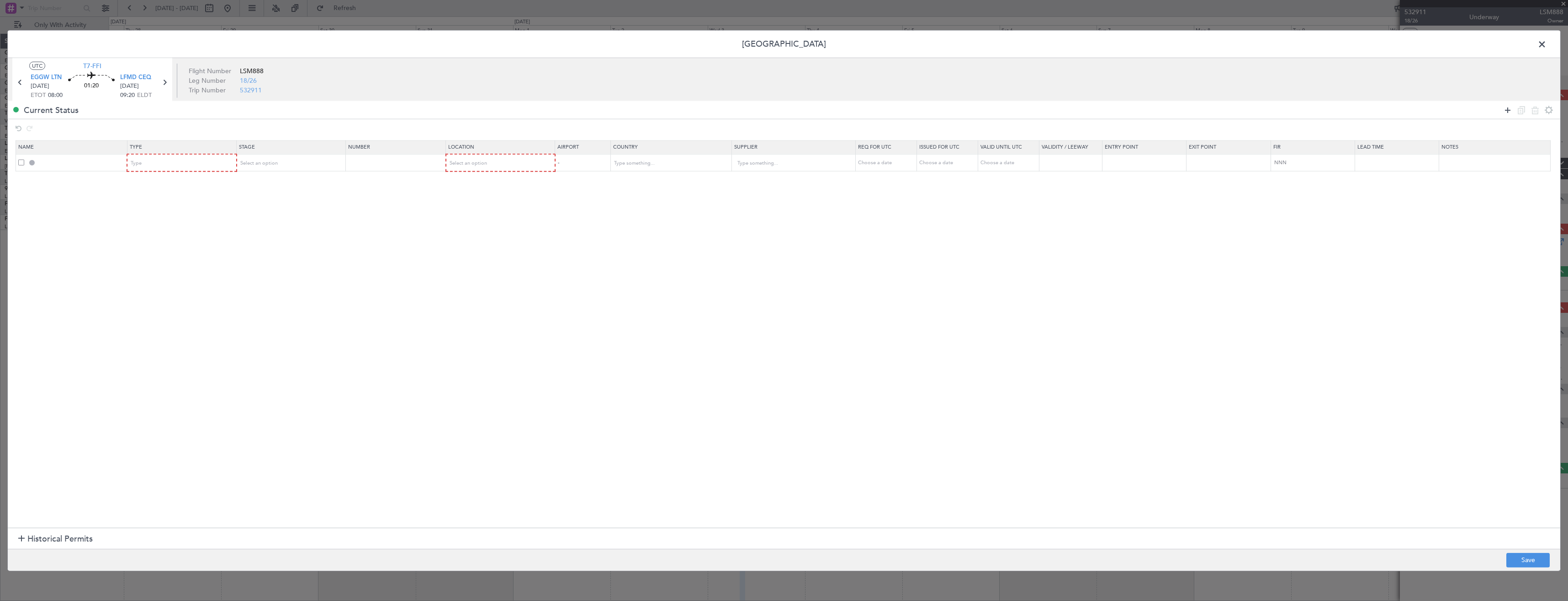
click at [1505, 109] on icon at bounding box center [1508, 110] width 11 height 11
click at [182, 165] on div "Type" at bounding box center [178, 163] width 95 height 14
drag, startPoint x: 167, startPoint y: 254, endPoint x: 172, endPoint y: 163, distance: 91.1
click at [167, 254] on span "Slot" at bounding box center [184, 250] width 103 height 14
click at [173, 181] on div "Type" at bounding box center [178, 180] width 95 height 14
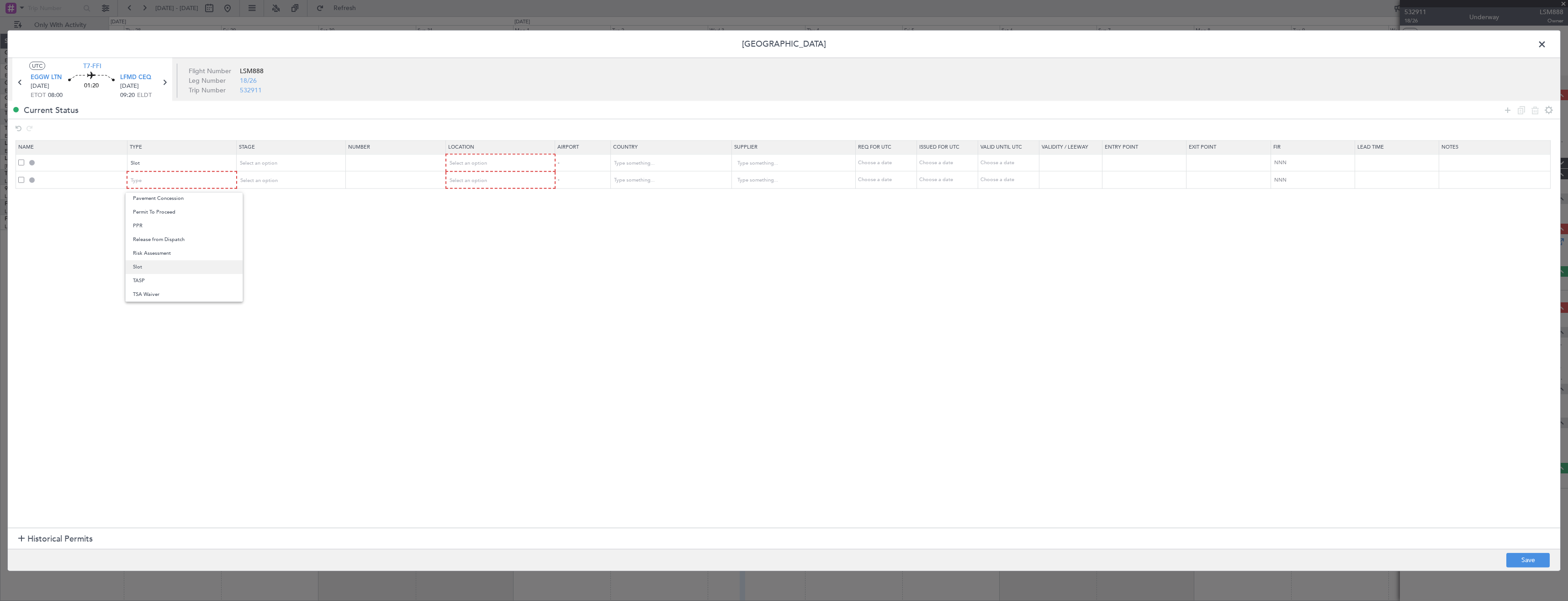
click at [172, 270] on span "Slot" at bounding box center [184, 266] width 103 height 14
click at [472, 165] on span "Select an option" at bounding box center [468, 163] width 38 height 7
click at [483, 182] on span "Departure" at bounding box center [505, 182] width 103 height 14
click at [483, 182] on span "Select an option" at bounding box center [468, 180] width 38 height 7
click at [501, 225] on span "Arrival" at bounding box center [505, 226] width 103 height 14
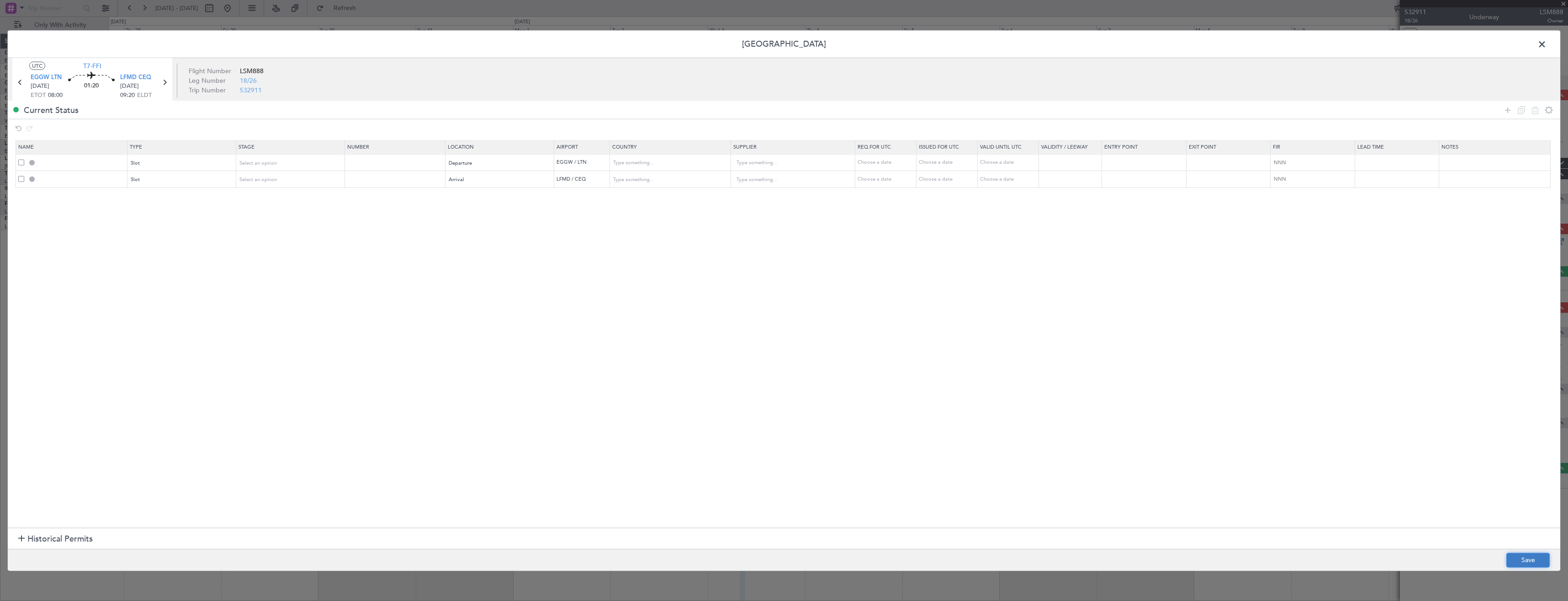
click at [1530, 556] on button "Save" at bounding box center [1528, 559] width 43 height 14
type input "EGGW DEP SLOT"
type input "United Kingdom"
type input "NNN"
type input "2"
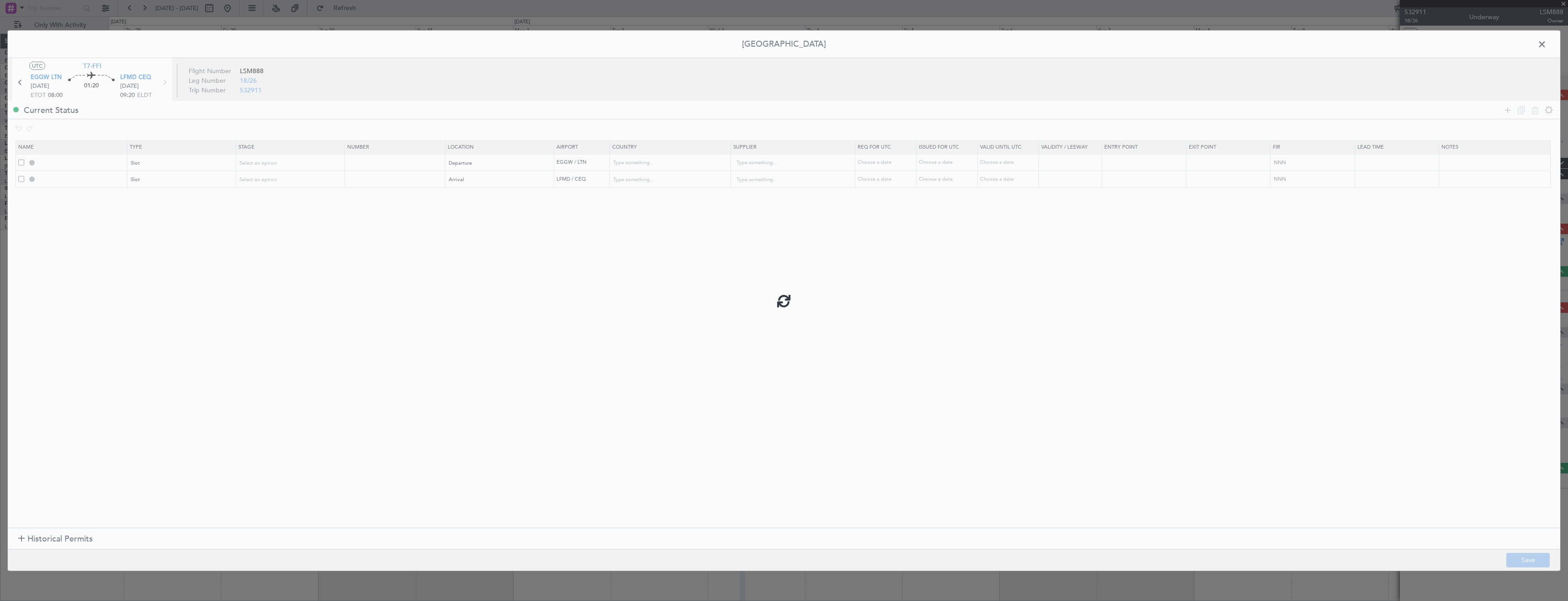
type input "LFMD ARR SLOT"
type input "France"
type input "NNN"
click at [93, 159] on input "EGGW DEP SLOT" at bounding box center [82, 163] width 89 height 8
type input "EGGW DEP SLOT 0800z"
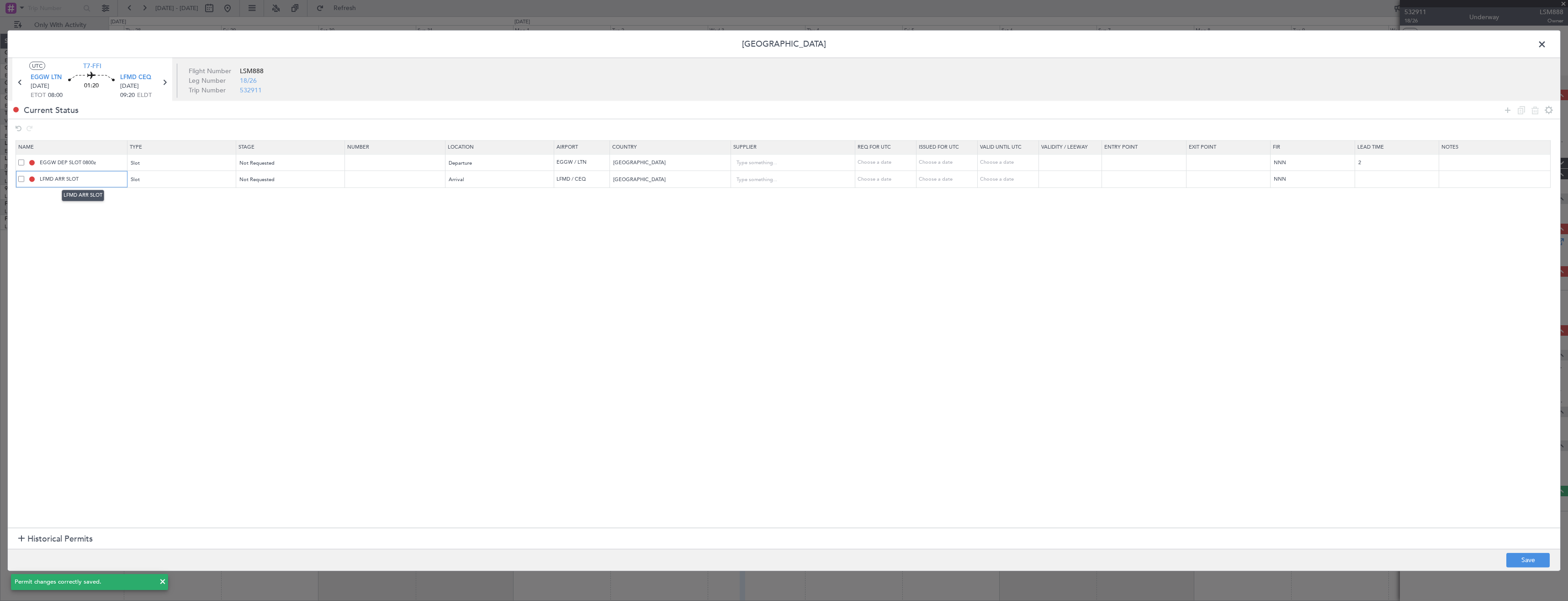
click at [101, 182] on input "LFMD ARR SLOT" at bounding box center [82, 179] width 89 height 8
type input "LFMD ARR SLOT 0920z"
click at [1530, 556] on button "Save" at bounding box center [1528, 559] width 43 height 14
click at [1546, 43] on span at bounding box center [1546, 47] width 0 height 18
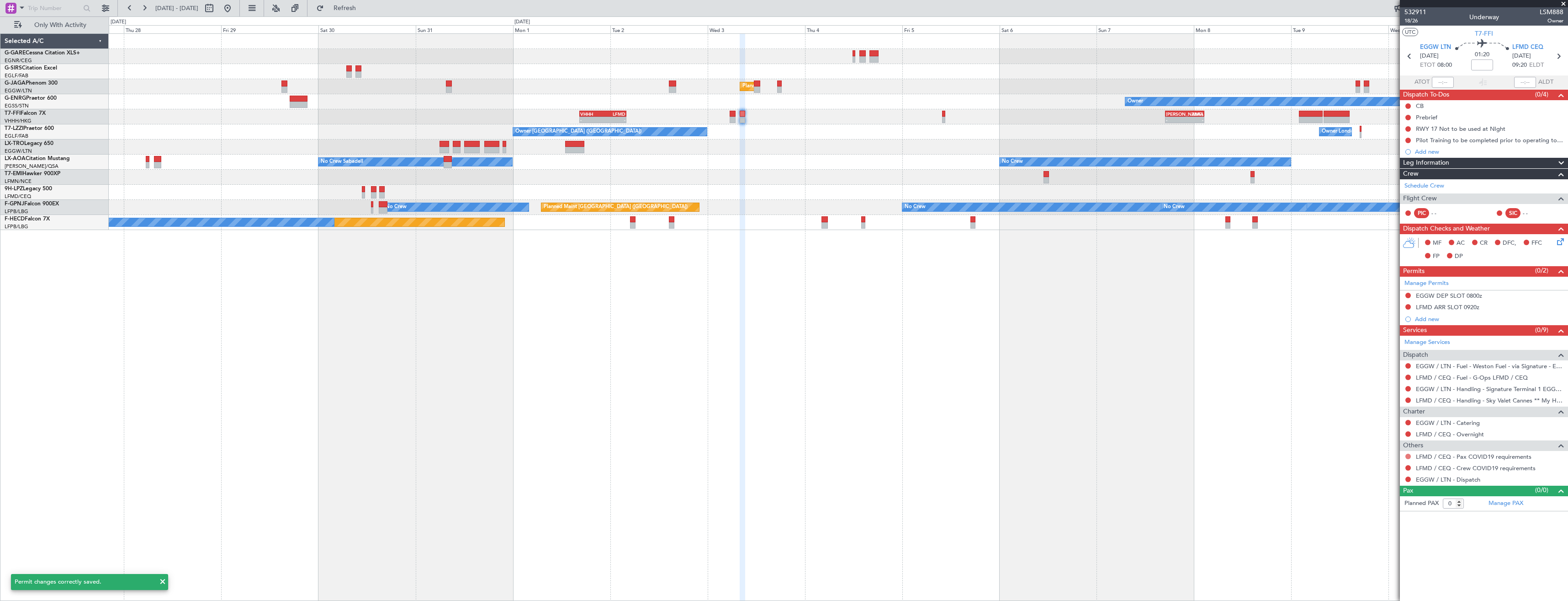
click at [1406, 455] on button at bounding box center [1408, 456] width 6 height 6
click at [1380, 472] on span "Not Required" at bounding box center [1387, 469] width 37 height 9
click at [1408, 467] on button at bounding box center [1408, 467] width 6 height 6
click at [1370, 480] on span "Not Required" at bounding box center [1387, 480] width 37 height 9
drag, startPoint x: 1406, startPoint y: 477, endPoint x: 1399, endPoint y: 494, distance: 18.4
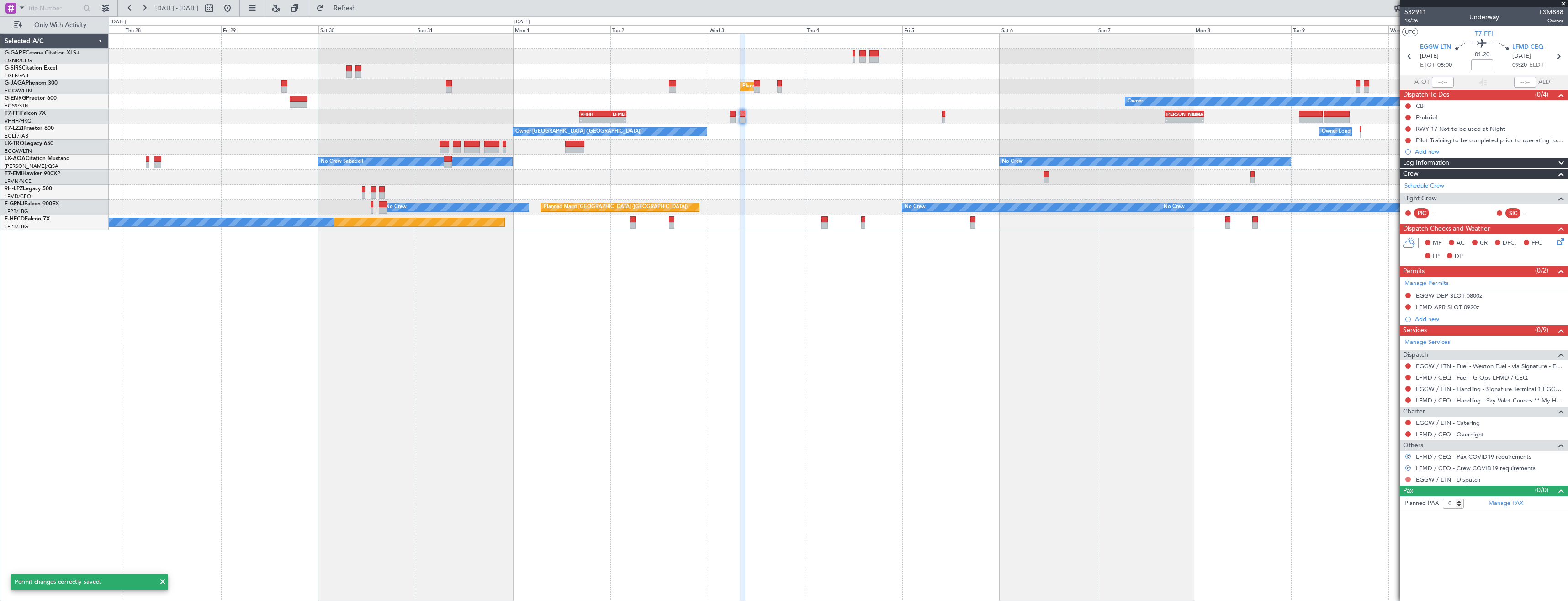
click at [1407, 477] on button at bounding box center [1408, 479] width 6 height 6
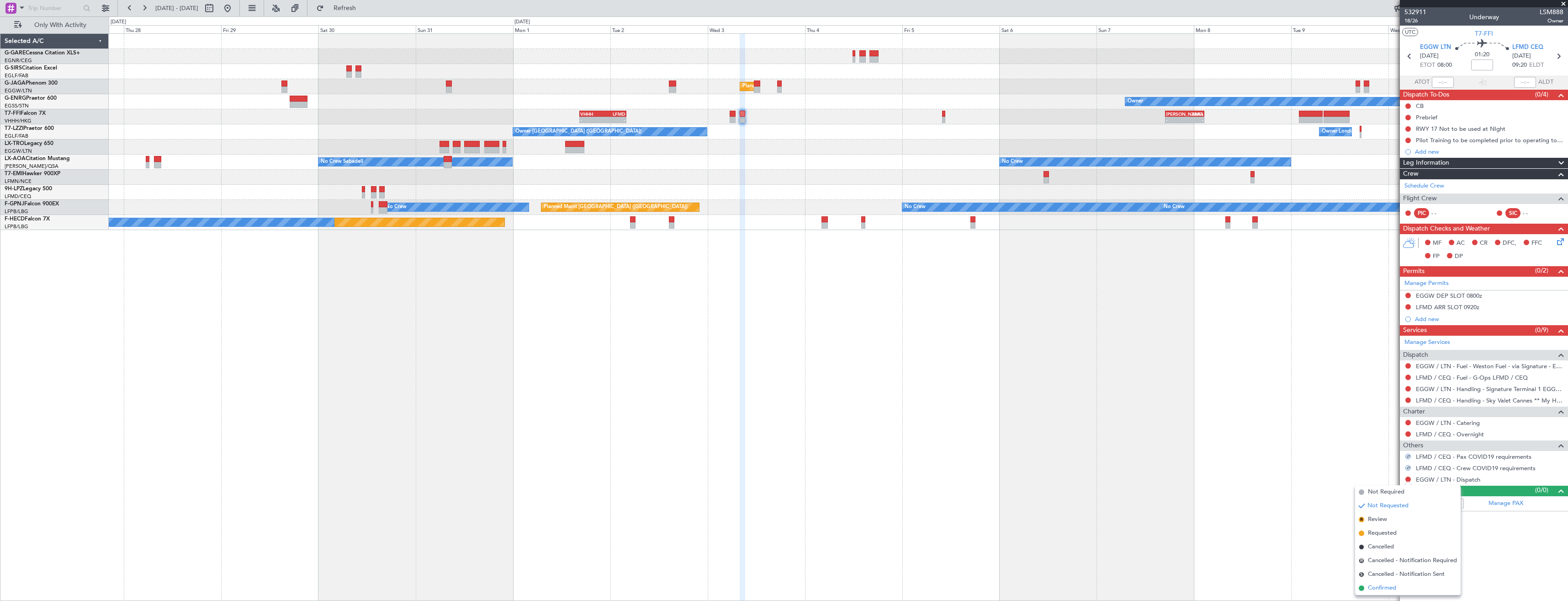
click at [1371, 587] on span "Confirmed" at bounding box center [1382, 587] width 28 height 9
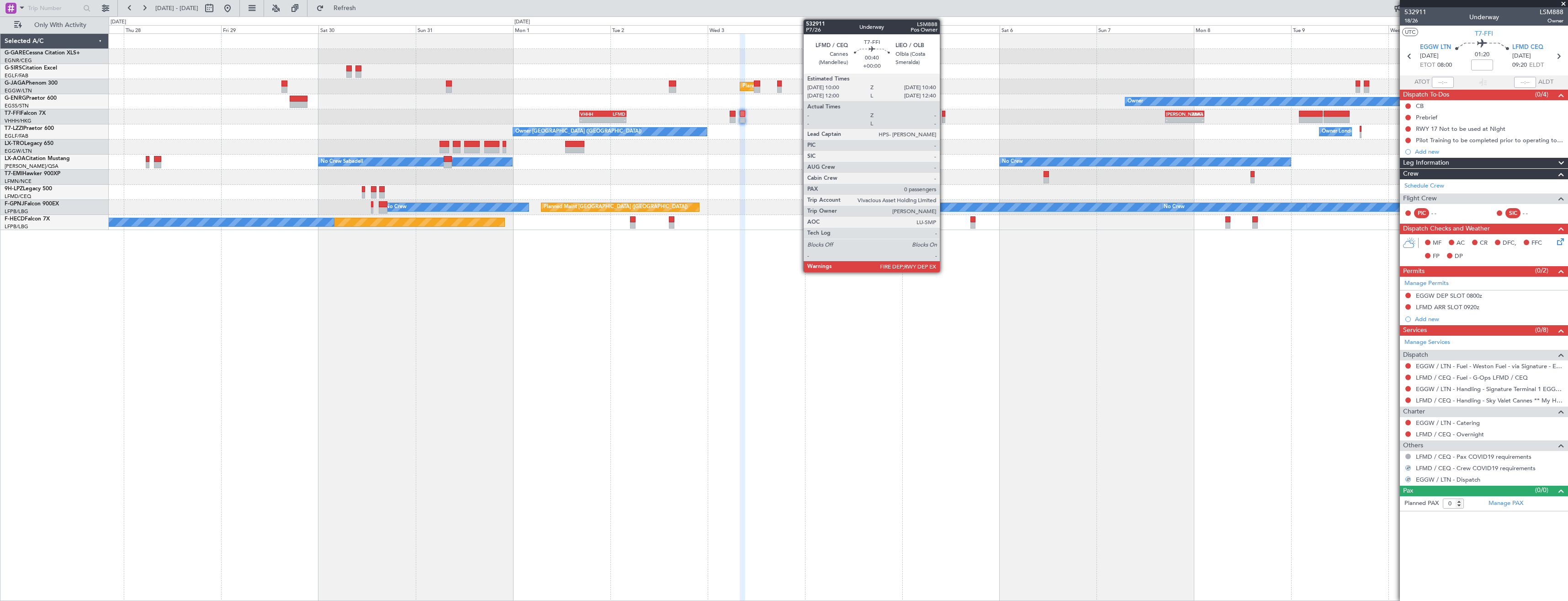
click at [944, 118] on div at bounding box center [943, 120] width 2 height 6
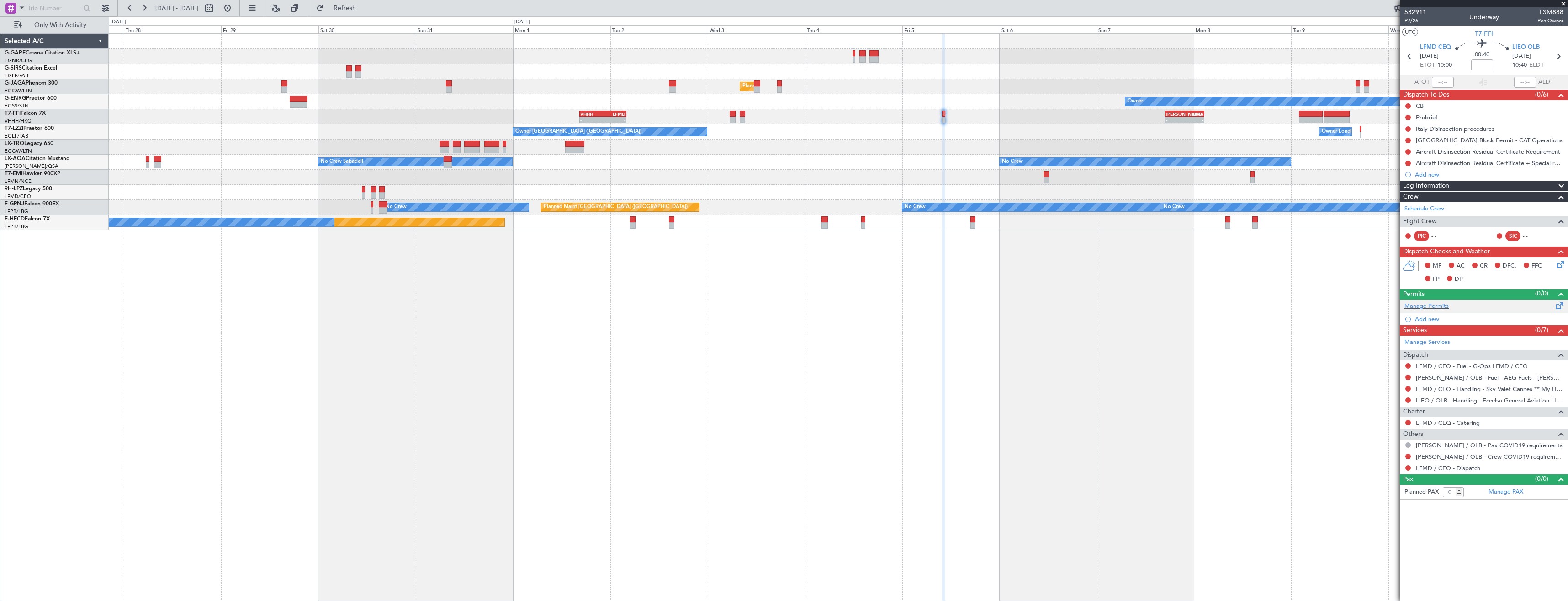
click at [1408, 311] on div "Manage Permits" at bounding box center [1484, 306] width 168 height 14
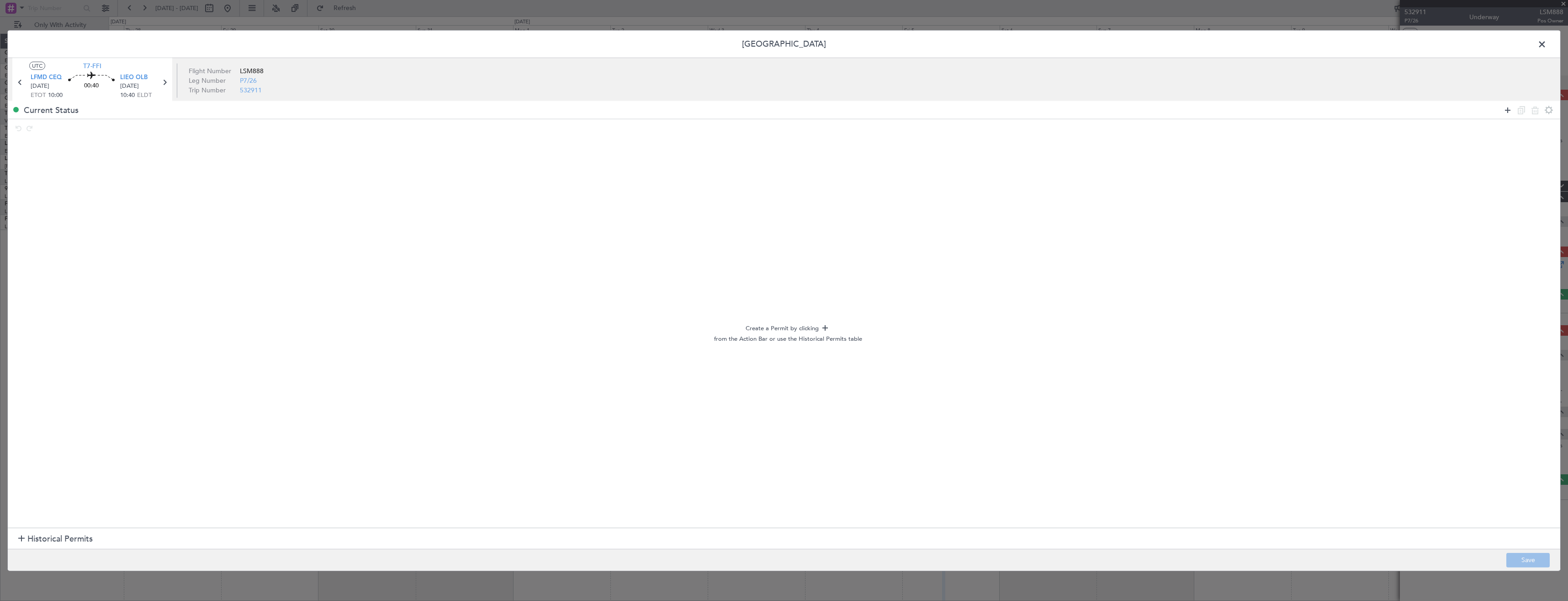
click at [1506, 110] on icon at bounding box center [1508, 110] width 11 height 11
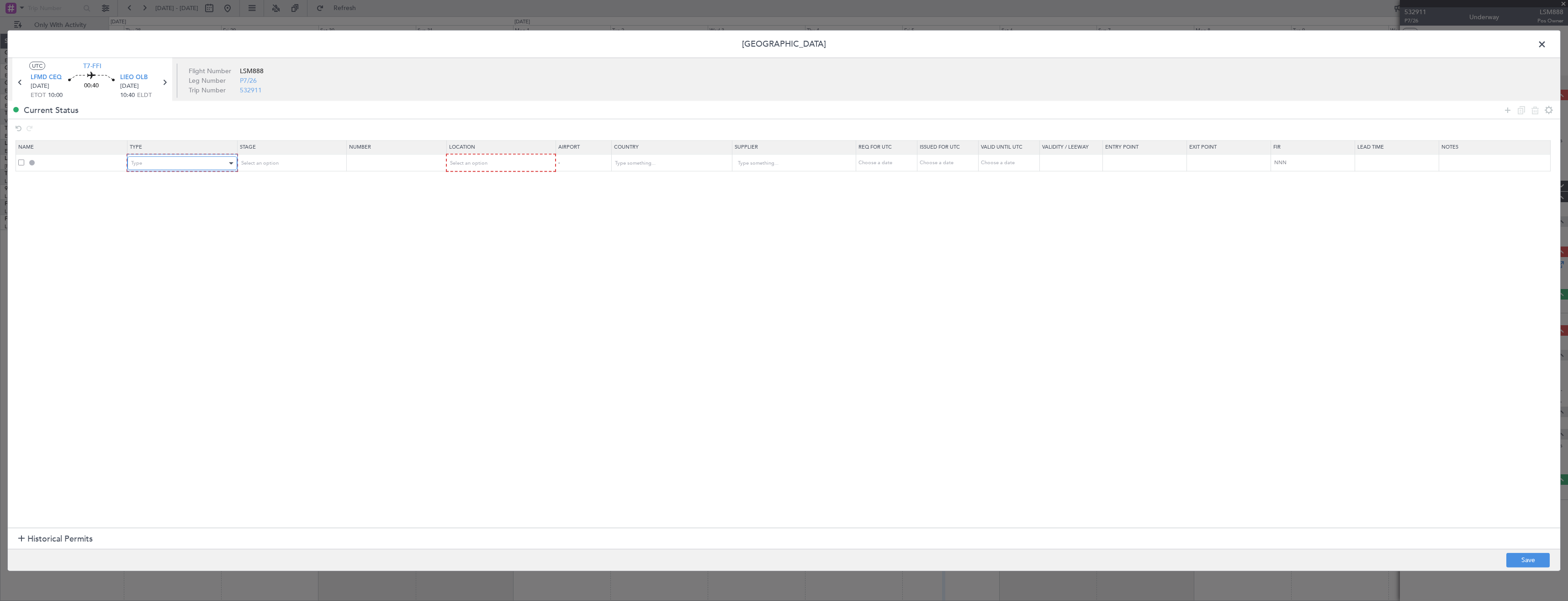
click at [158, 164] on div "Type" at bounding box center [178, 163] width 95 height 14
click at [172, 254] on span "Slot" at bounding box center [184, 250] width 103 height 14
click at [468, 163] on span "Select an option" at bounding box center [468, 163] width 38 height 7
click at [476, 181] on span "Departure" at bounding box center [505, 182] width 103 height 14
click at [1514, 557] on button "Save" at bounding box center [1528, 559] width 43 height 14
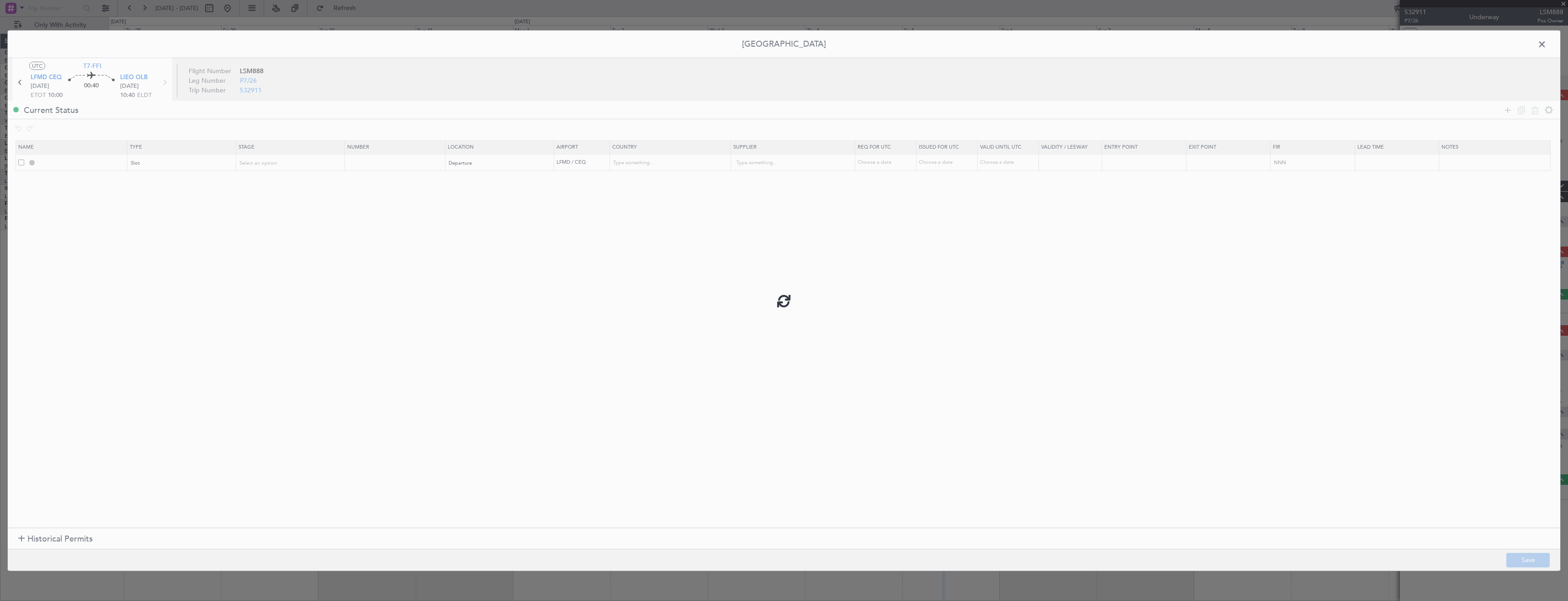
type input "LFMD DEP SLOT"
type input "France"
type input "NNN"
click at [1546, 43] on span at bounding box center [1546, 47] width 0 height 18
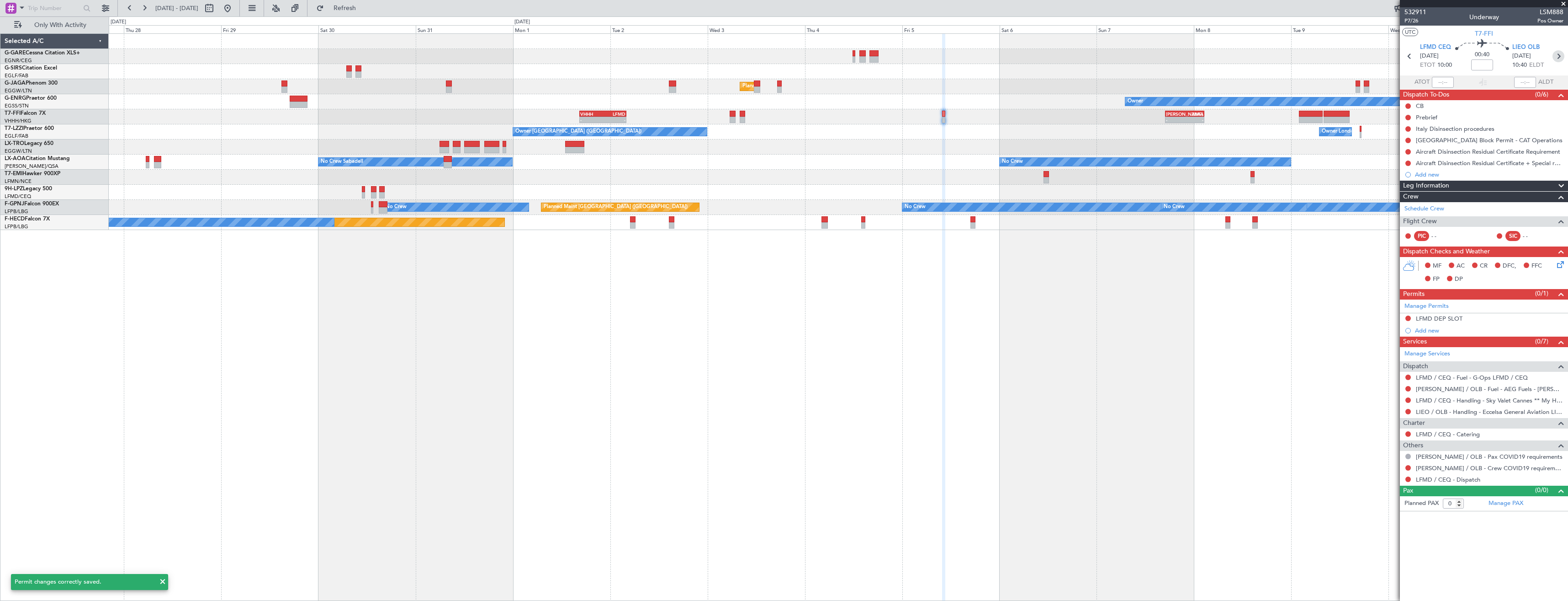
click at [1558, 57] on icon at bounding box center [1558, 56] width 12 height 12
type input "-00:10"
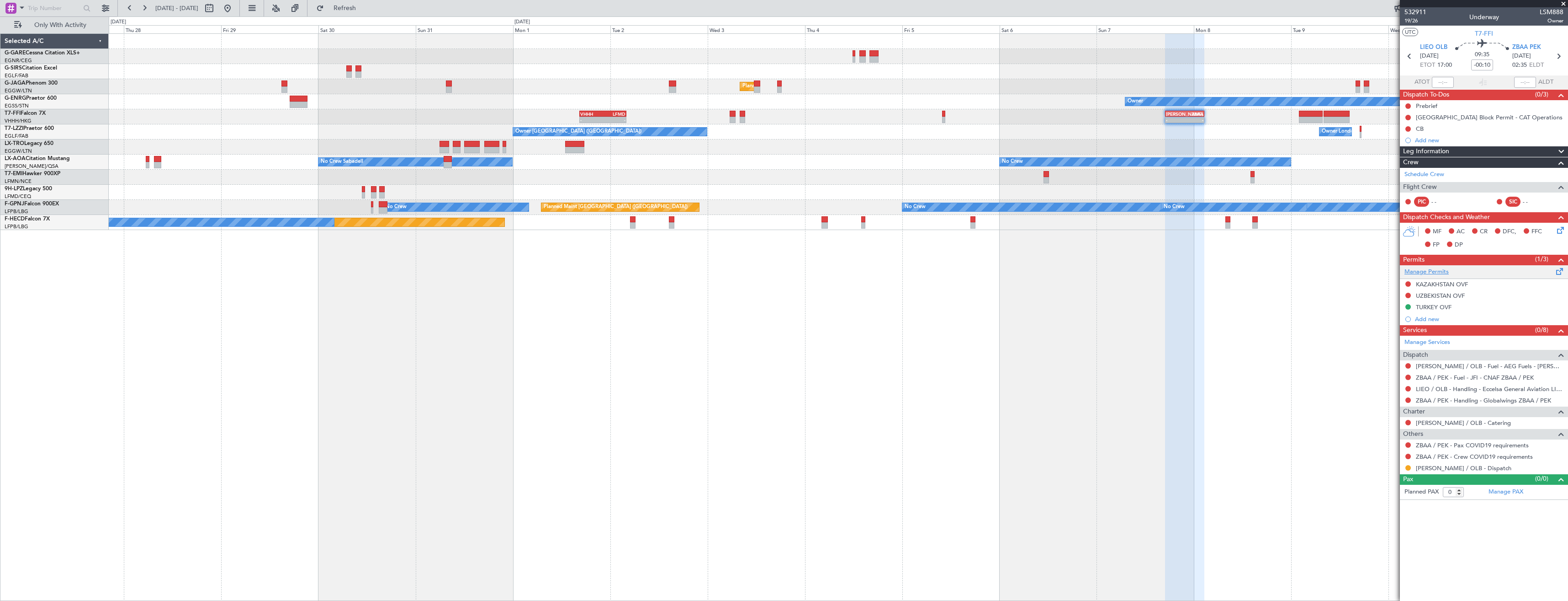
click at [1439, 272] on link "Manage Permits" at bounding box center [1426, 271] width 44 height 9
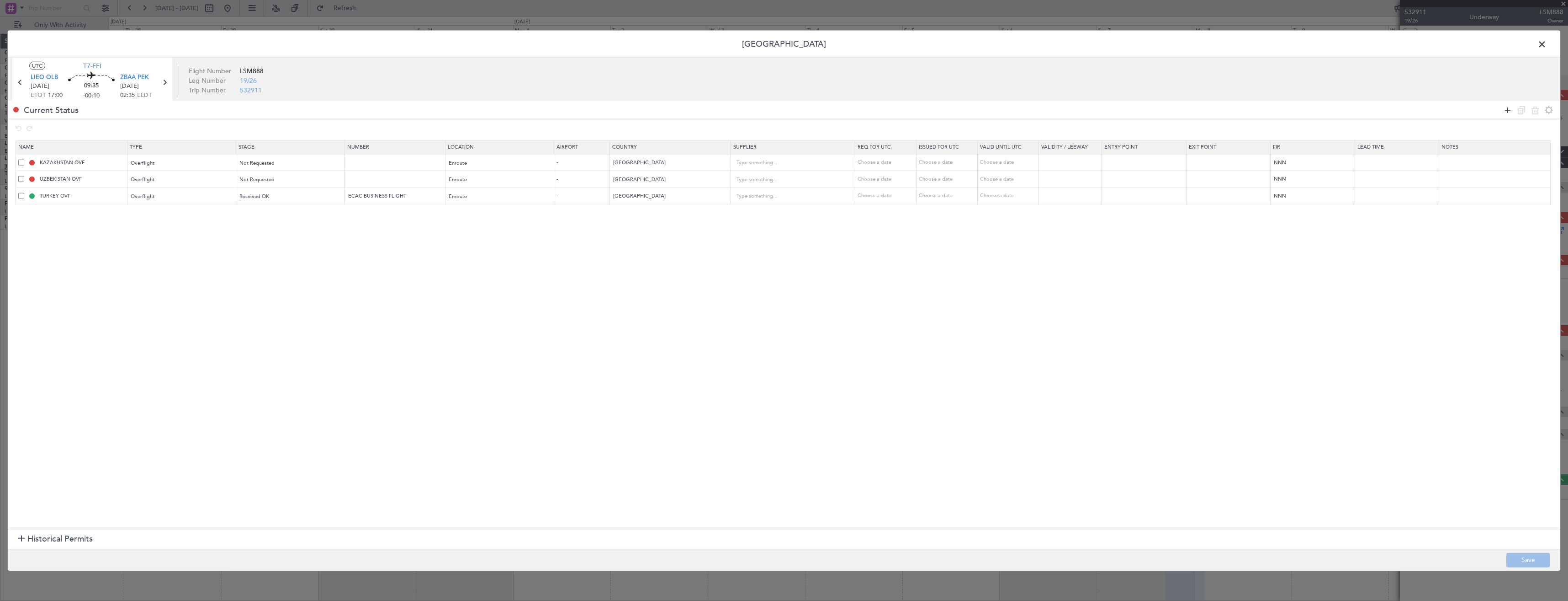
click at [1508, 109] on icon at bounding box center [1508, 110] width 11 height 11
click at [169, 213] on div "Type" at bounding box center [178, 213] width 95 height 14
click at [176, 303] on span "Slot" at bounding box center [184, 301] width 103 height 14
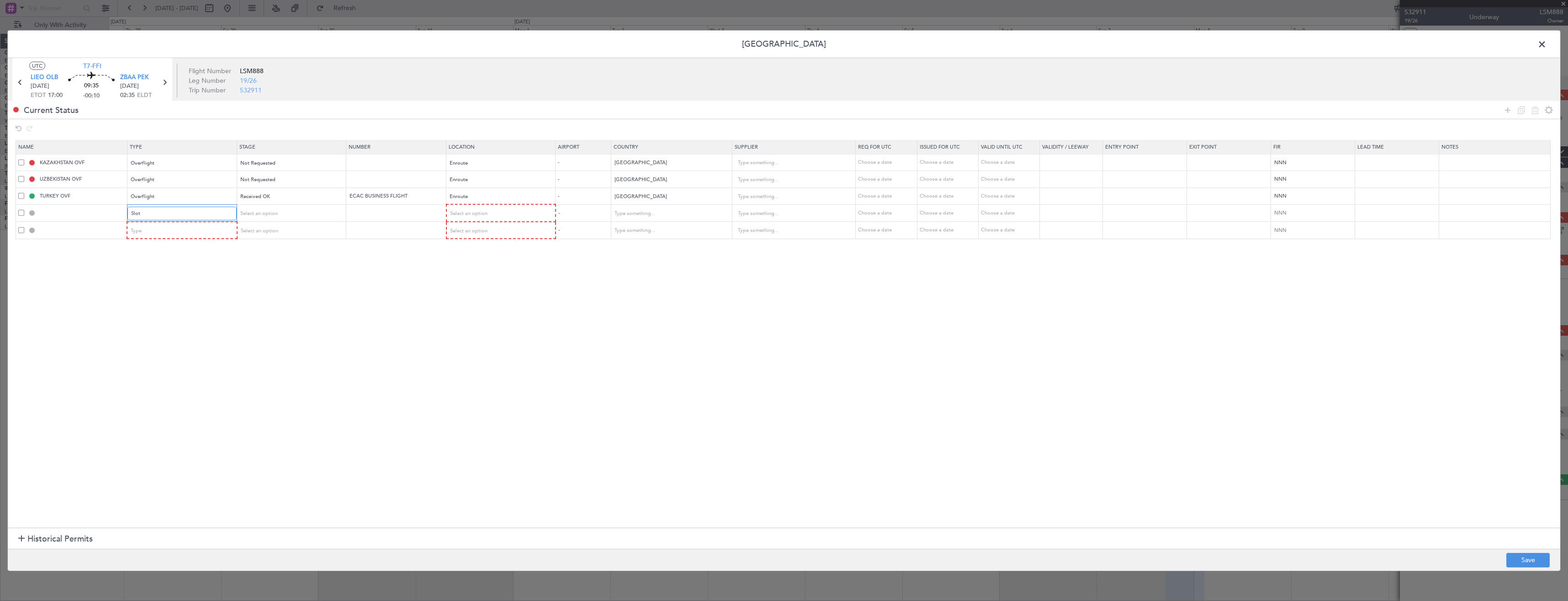
scroll to position [275, 0]
click at [171, 229] on div "Type" at bounding box center [178, 230] width 95 height 14
click at [176, 287] on span "Landing" at bounding box center [184, 285] width 103 height 14
click at [461, 216] on span "Select an option" at bounding box center [468, 213] width 38 height 7
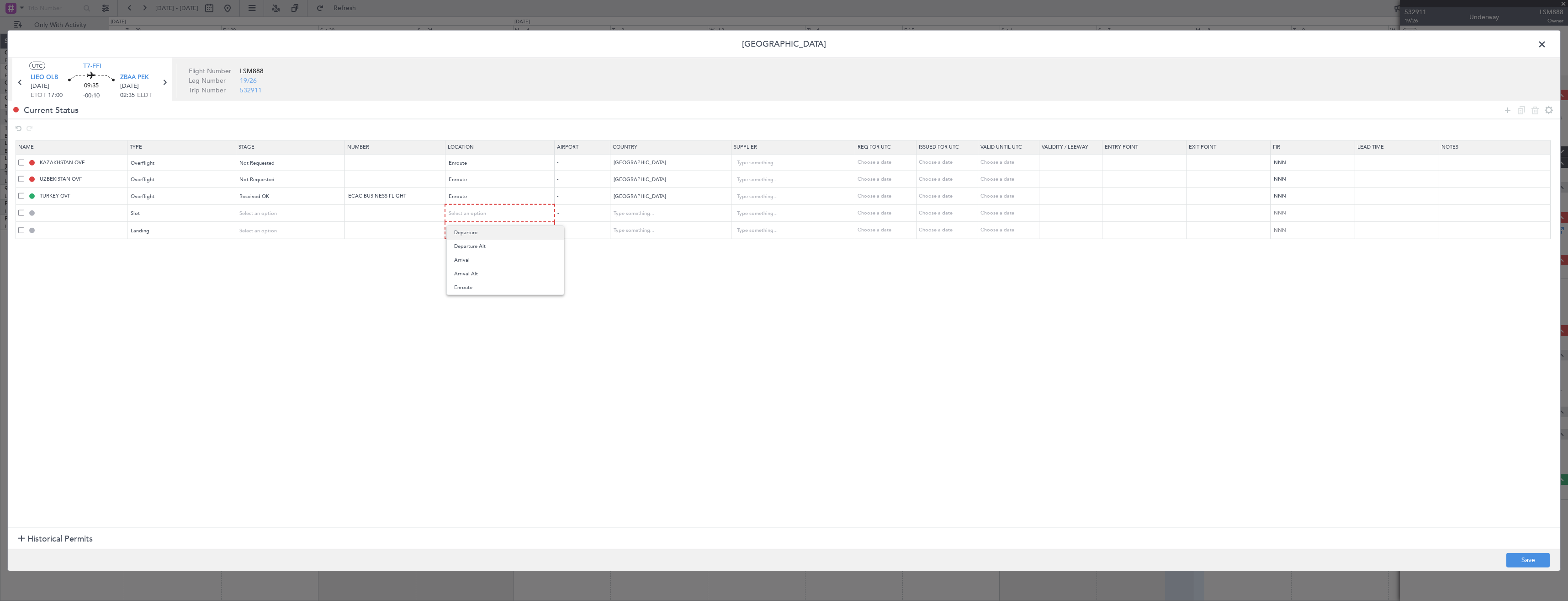
click at [468, 231] on span "Departure" at bounding box center [505, 232] width 103 height 14
click at [469, 213] on span "Departure" at bounding box center [460, 213] width 23 height 7
click at [468, 258] on span "Arrival" at bounding box center [505, 259] width 103 height 14
click at [472, 230] on span "Select an option" at bounding box center [468, 229] width 38 height 7
click at [477, 273] on span "Arrival" at bounding box center [505, 276] width 103 height 14
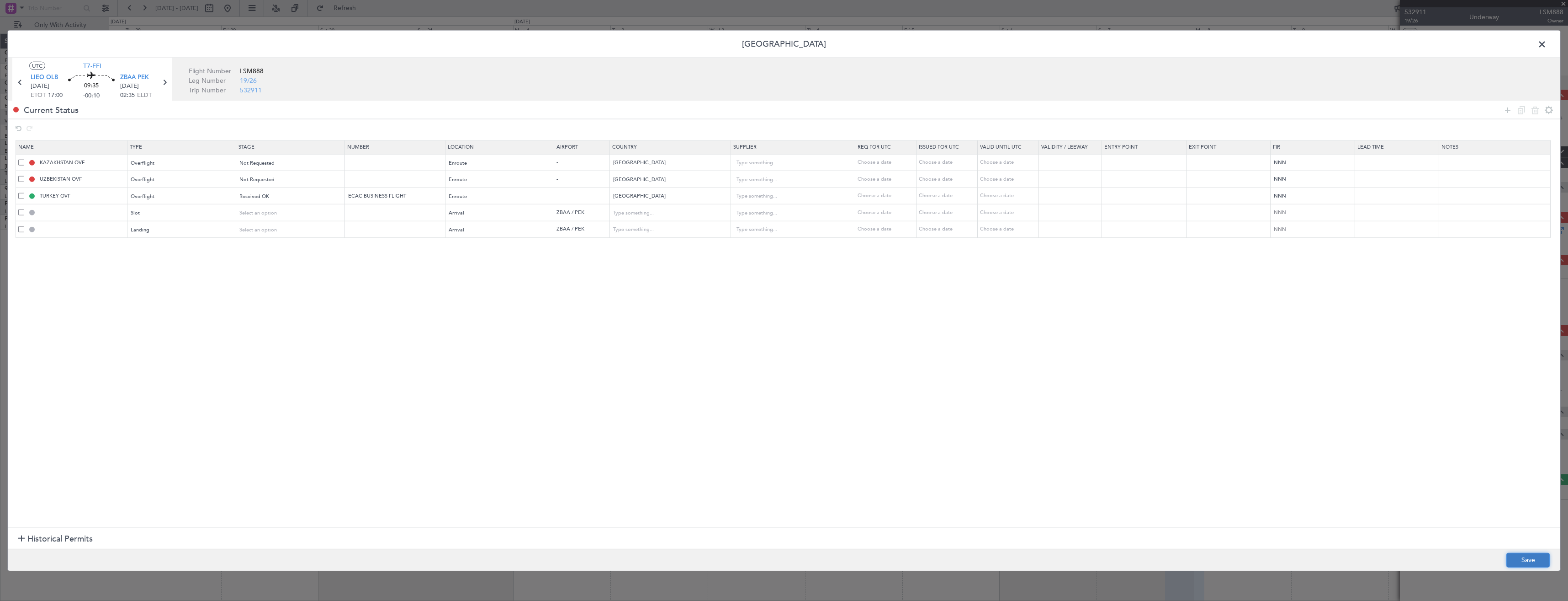
click at [1549, 560] on button "Save" at bounding box center [1528, 559] width 43 height 14
type input "ZBAA ARR SLOT"
type input "China"
type input "NNN"
type input "3"
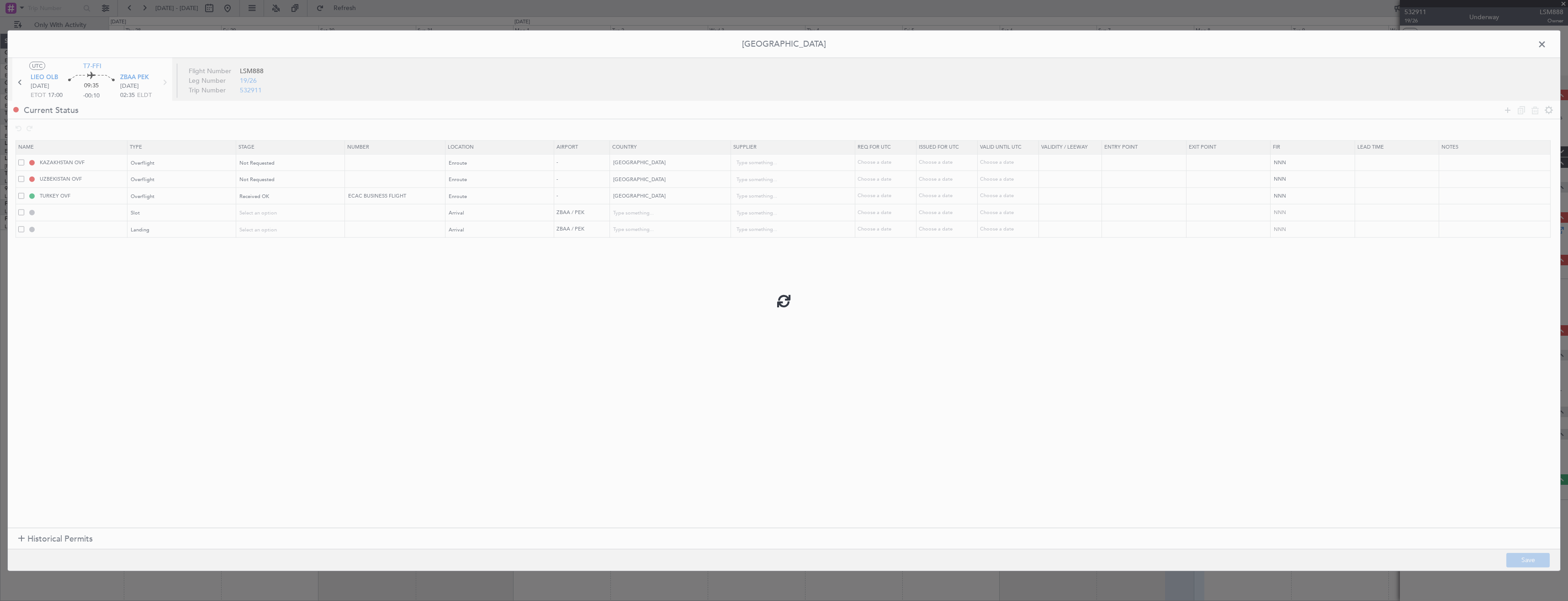
type input "ZBAA LDG"
type input "China"
type input "NNN"
type input "3"
click at [103, 213] on input "ZBAA ARR SLOT" at bounding box center [82, 213] width 89 height 8
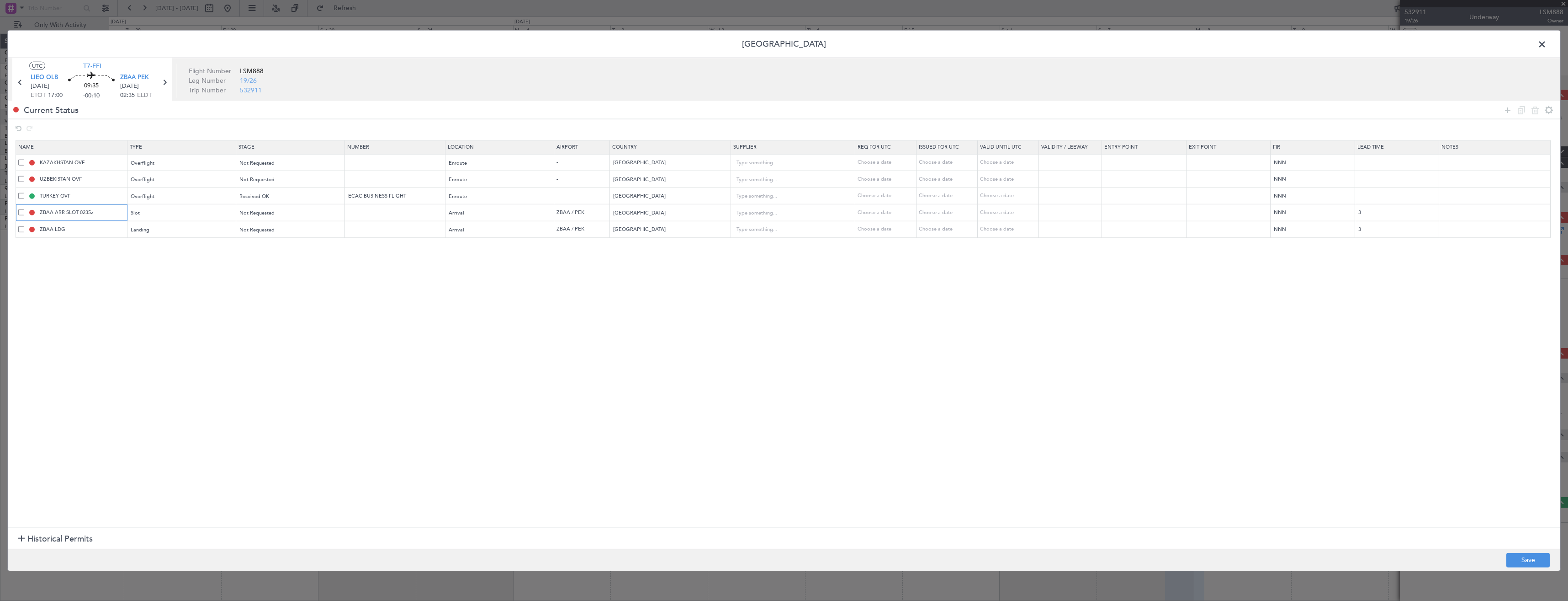
type input "ZBAA ARR SLOT 0235z"
click at [109, 230] on input "ZBAA LDG" at bounding box center [82, 229] width 89 height 8
click at [1526, 560] on button "Save" at bounding box center [1528, 559] width 43 height 14
type input "ZBAA LDG"
click at [1546, 46] on span at bounding box center [1546, 47] width 0 height 18
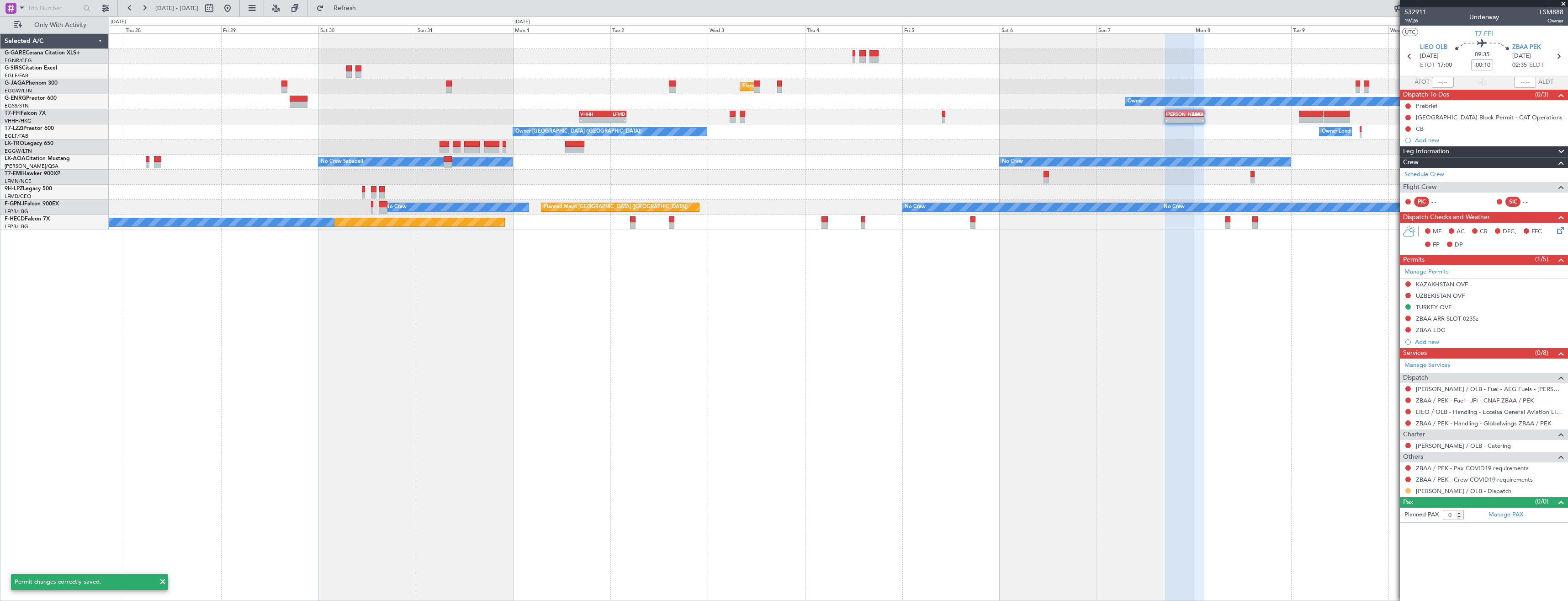
click at [1407, 489] on button at bounding box center [1408, 490] width 6 height 6
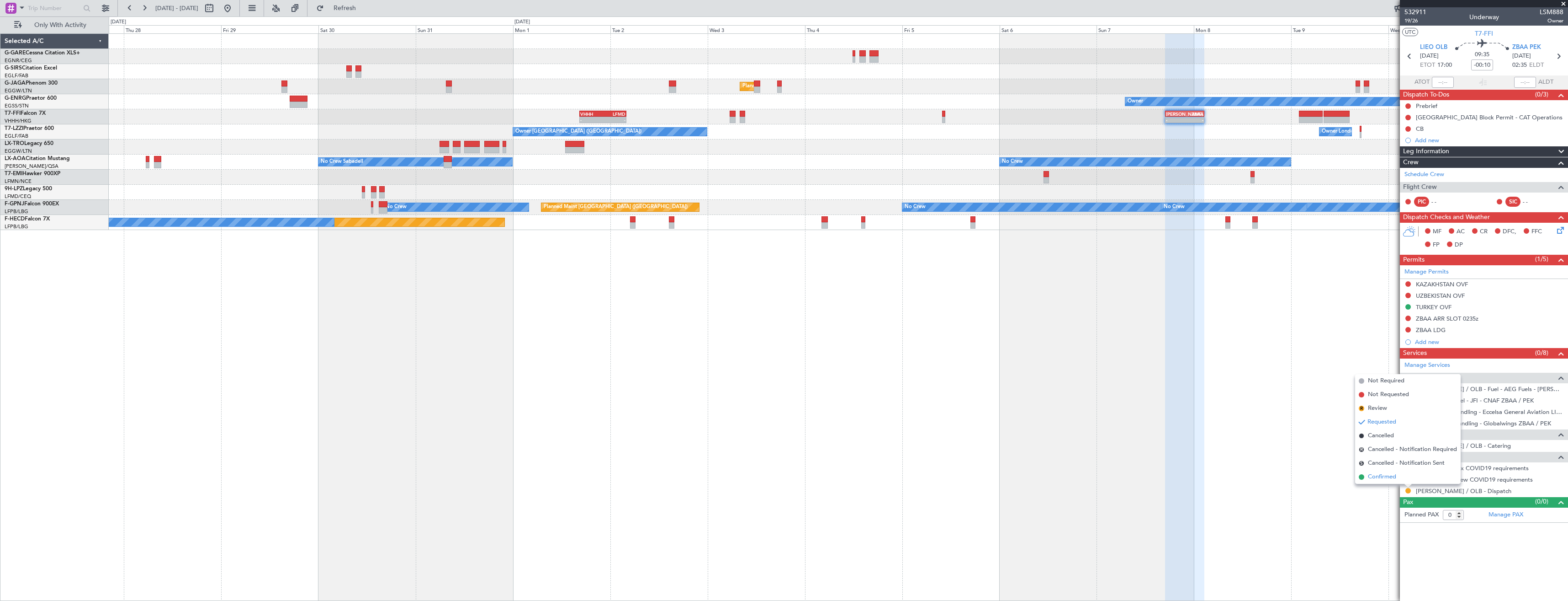
click at [1381, 476] on span "Confirmed" at bounding box center [1382, 476] width 28 height 9
click at [1409, 479] on button at bounding box center [1408, 479] width 6 height 6
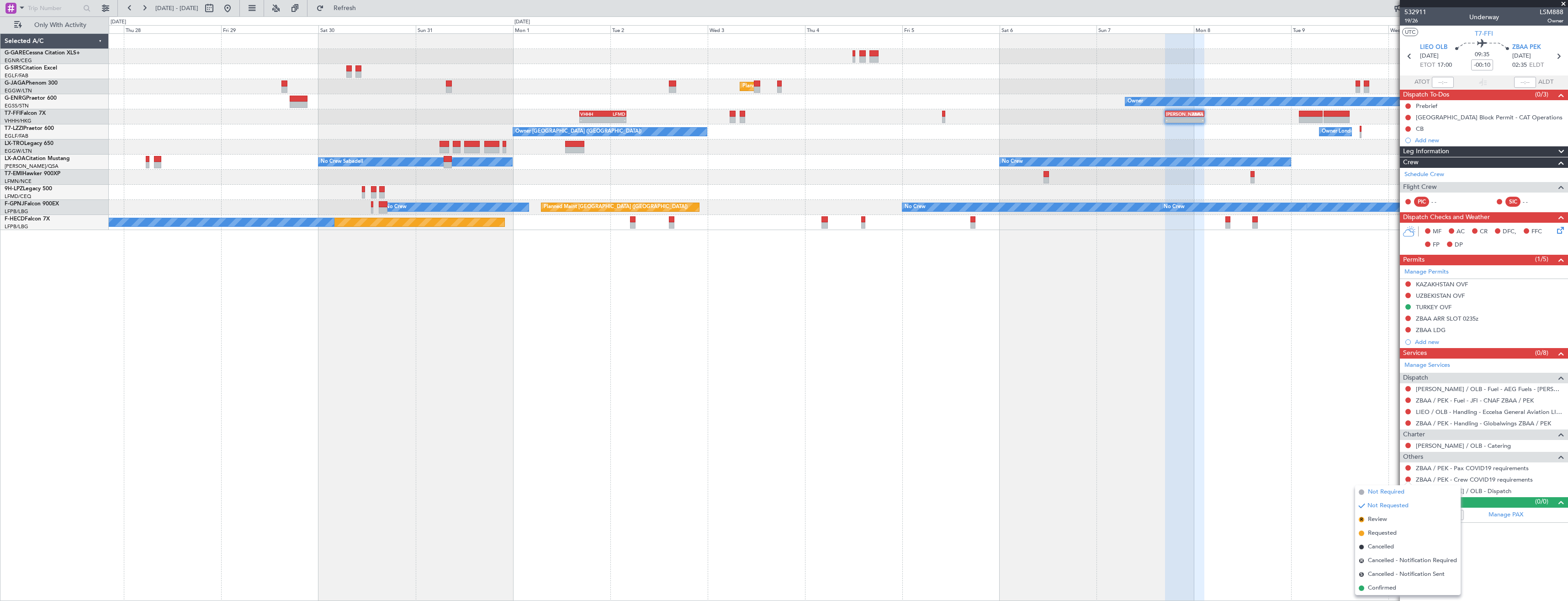
click at [1388, 487] on span "Not Required" at bounding box center [1387, 491] width 37 height 9
click at [1405, 469] on button at bounding box center [1408, 467] width 6 height 6
click at [1380, 479] on span "Not Required" at bounding box center [1387, 480] width 37 height 9
click at [1434, 420] on link "ZBAA / PEK - Handling - Globalwings ZBAA / PEK" at bounding box center [1483, 423] width 136 height 8
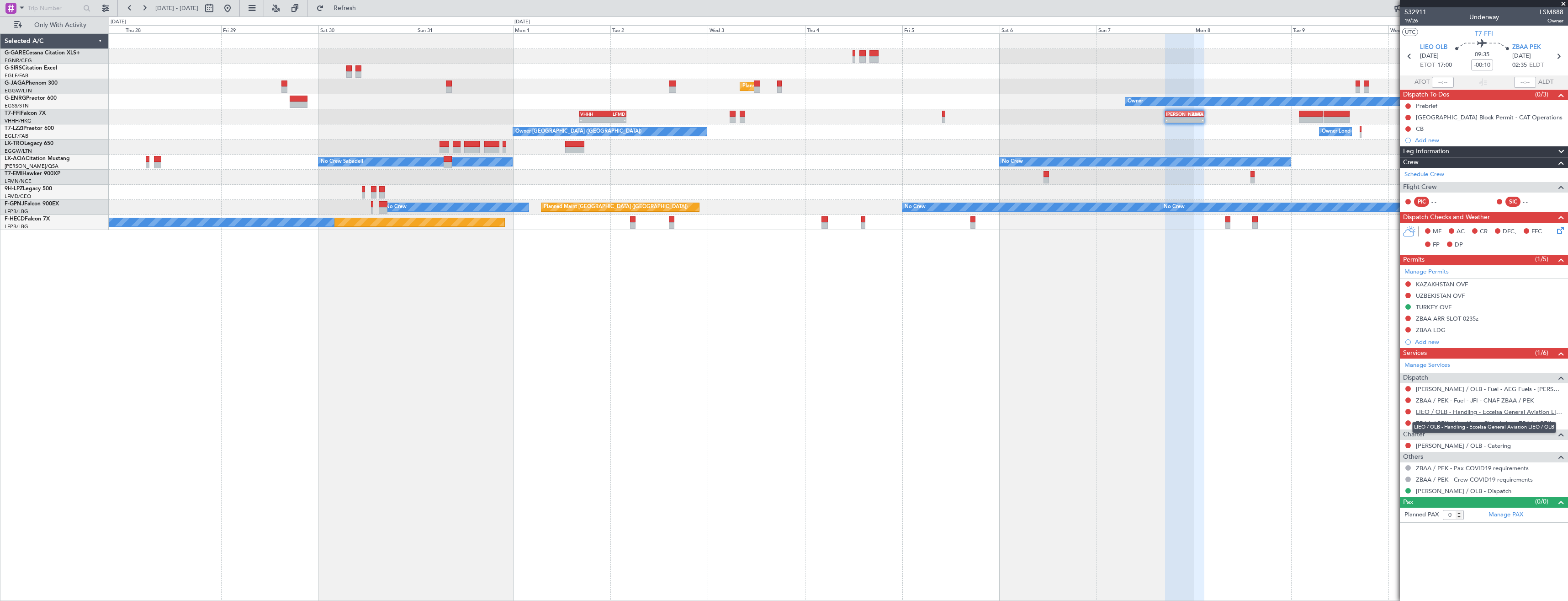
click at [1440, 409] on link "LIEO / OLB - Handling - Eccelsa General Aviation LIEO / OLB" at bounding box center [1489, 412] width 148 height 8
click at [353, 9] on button "Refresh" at bounding box center [339, 8] width 55 height 14
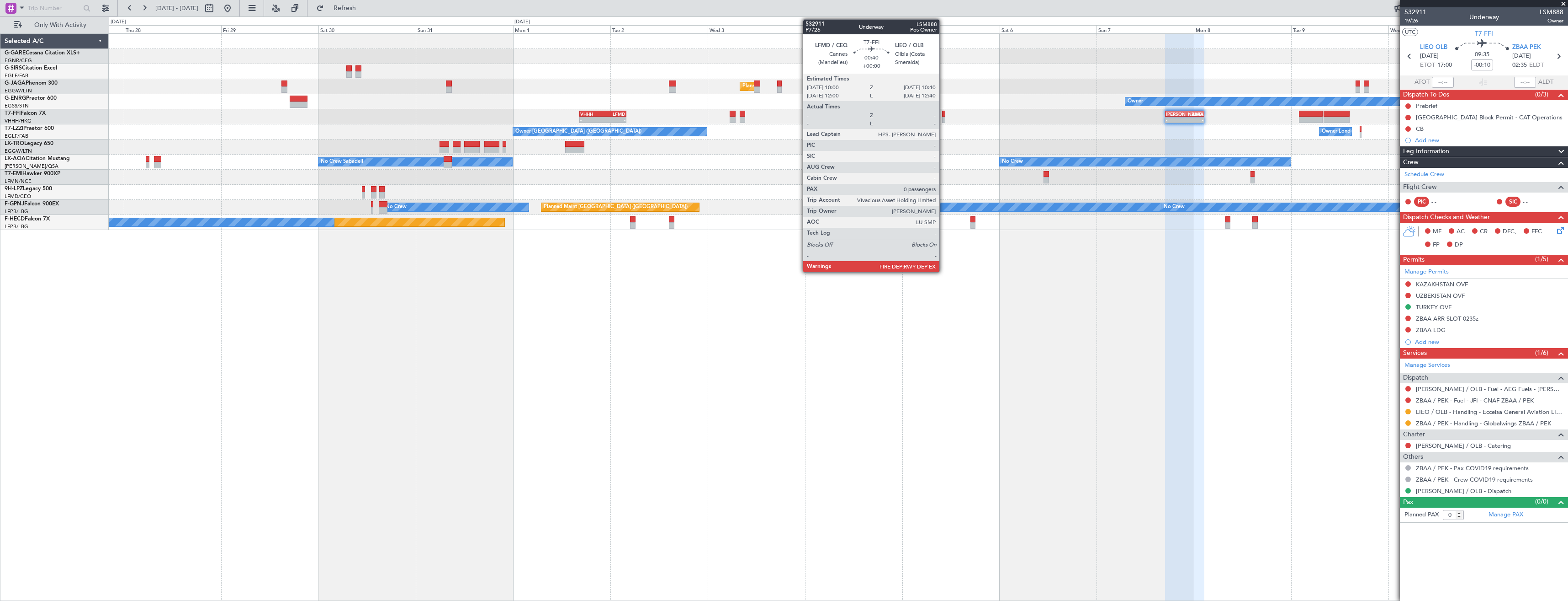
click at [943, 117] on div at bounding box center [943, 120] width 2 height 6
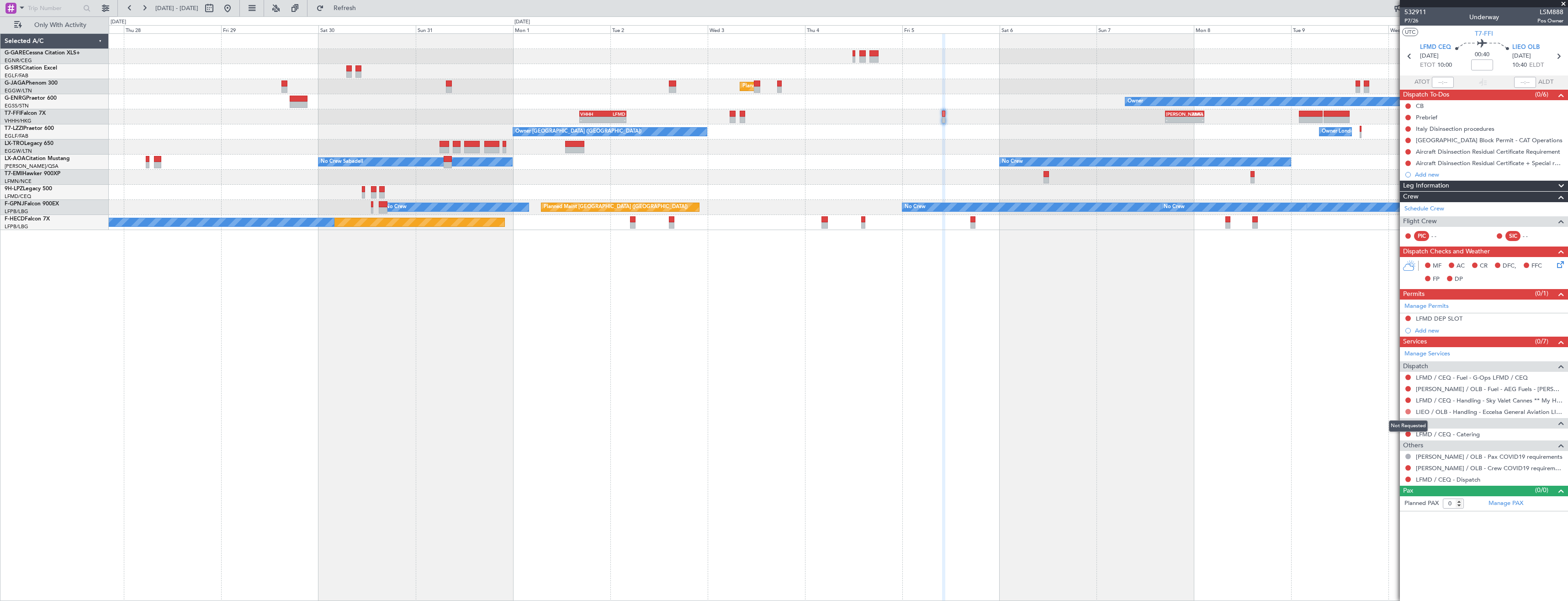
click at [1409, 412] on button at bounding box center [1408, 411] width 6 height 6
click at [1385, 465] on span "Requested" at bounding box center [1383, 465] width 29 height 9
click at [1409, 465] on button at bounding box center [1408, 467] width 6 height 6
click at [1380, 478] on span "Not Required" at bounding box center [1387, 480] width 37 height 9
click at [1405, 478] on button at bounding box center [1408, 479] width 6 height 6
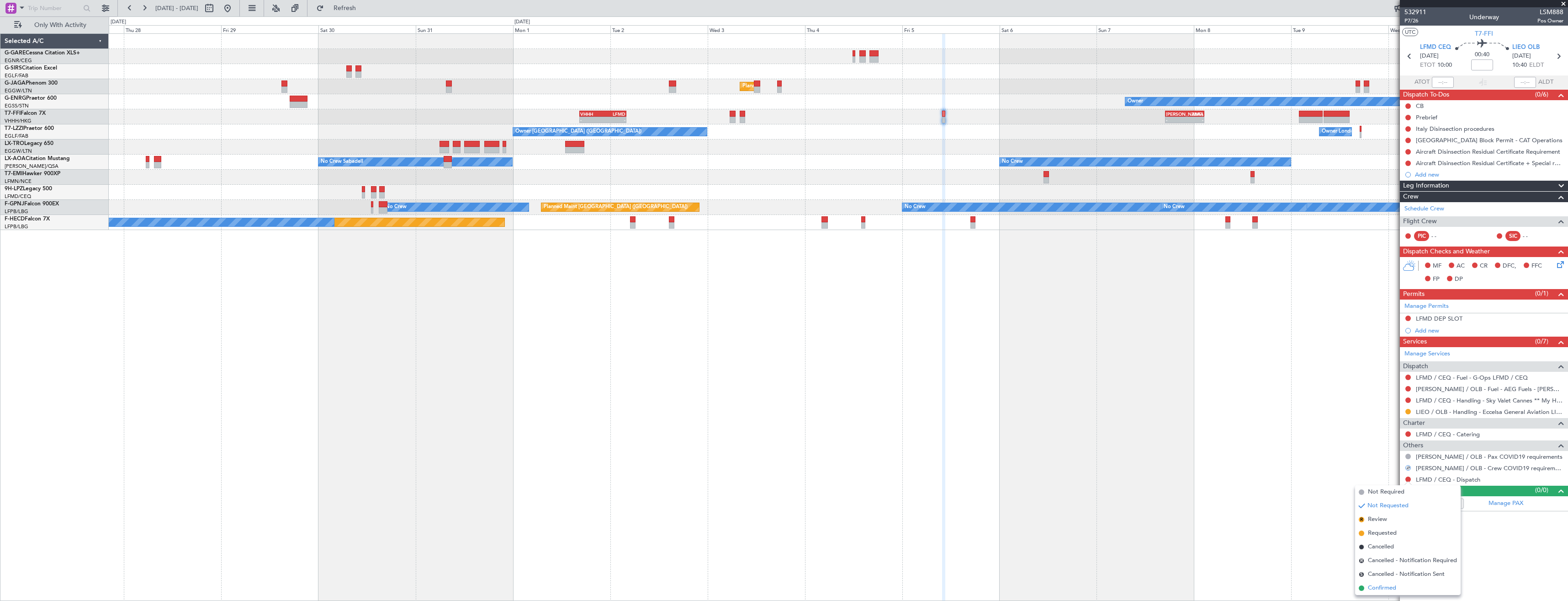
click at [1383, 583] on li "Confirmed" at bounding box center [1408, 587] width 106 height 14
click at [1481, 318] on div "LFMD DEP SLOT" at bounding box center [1484, 319] width 168 height 11
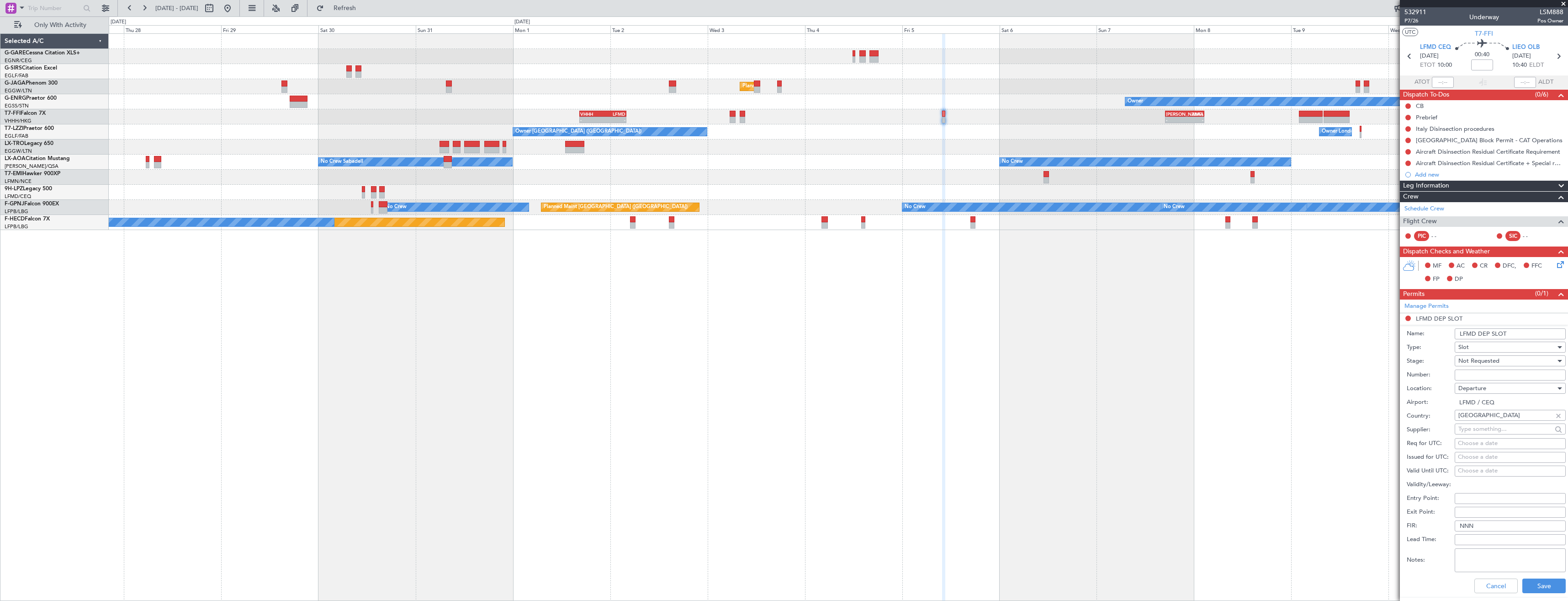
click at [1515, 331] on input "LFMD DEP SLOT" at bounding box center [1510, 334] width 111 height 11
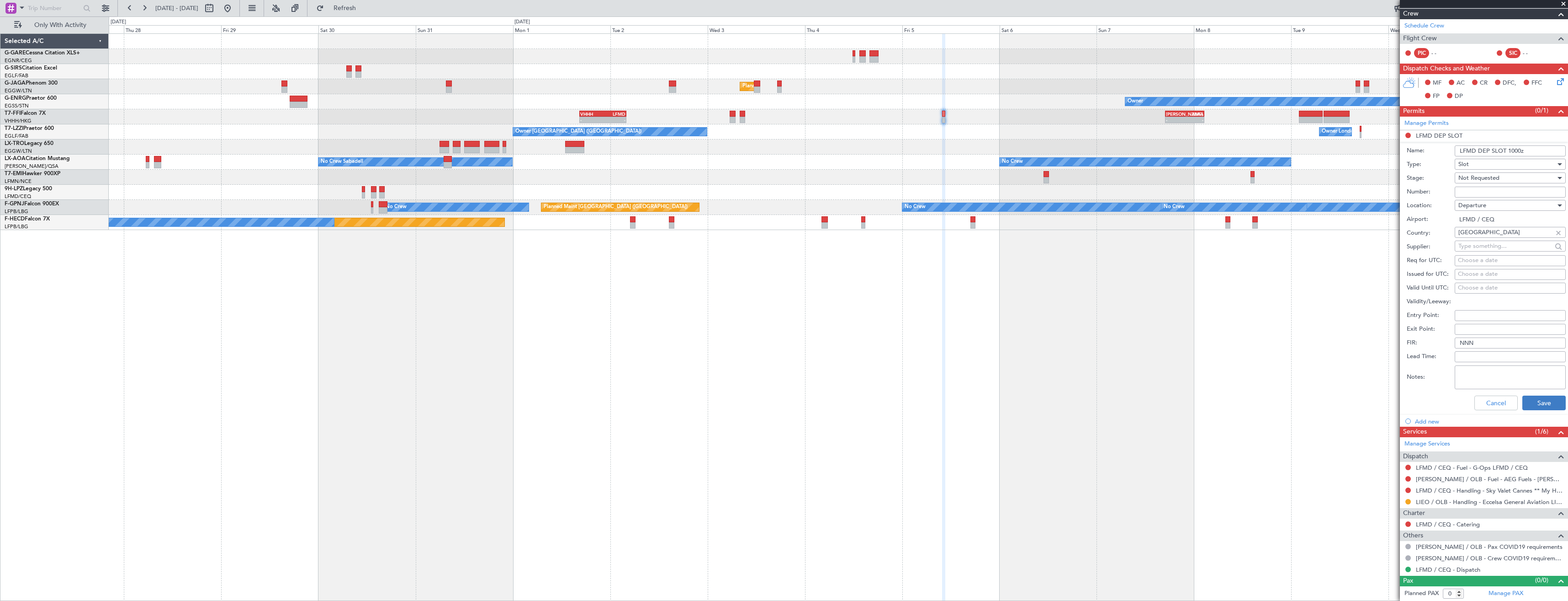
type input "LFMD DEP SLOT 1000z"
click at [1525, 404] on button "Save" at bounding box center [1544, 403] width 43 height 14
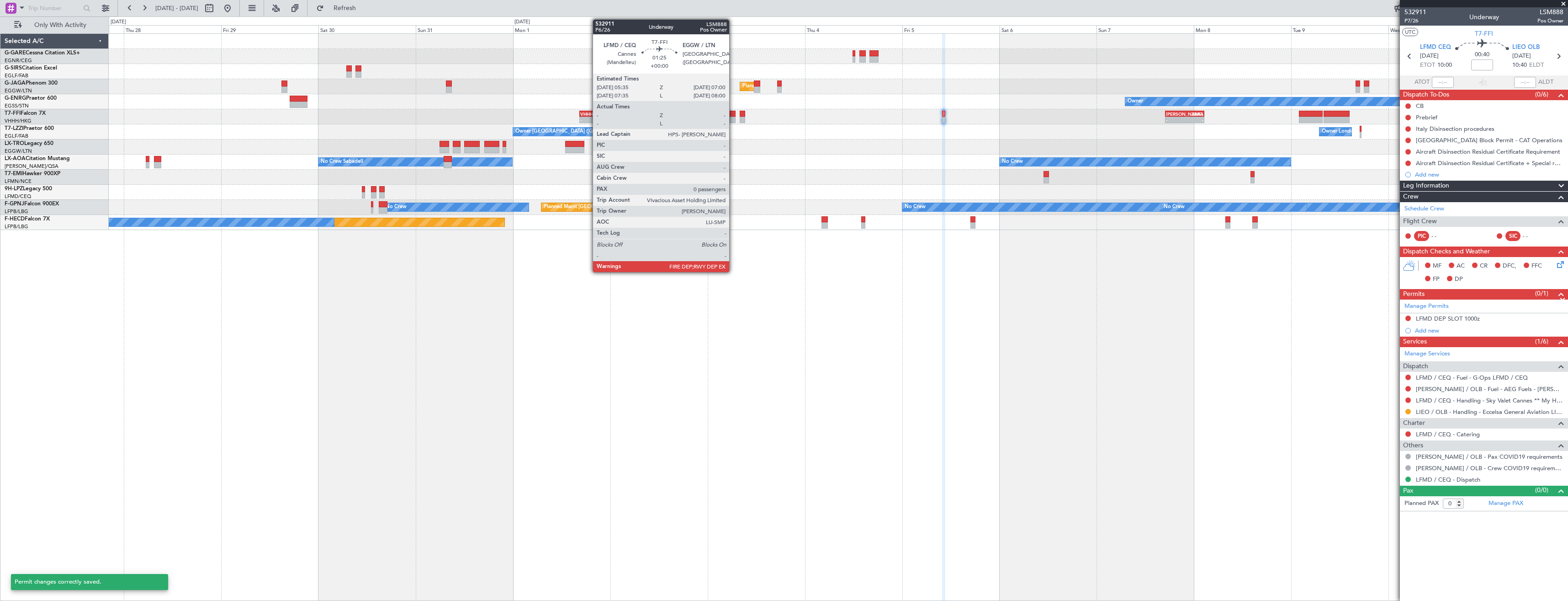
scroll to position [0, 0]
click at [733, 116] on div at bounding box center [732, 114] width 6 height 6
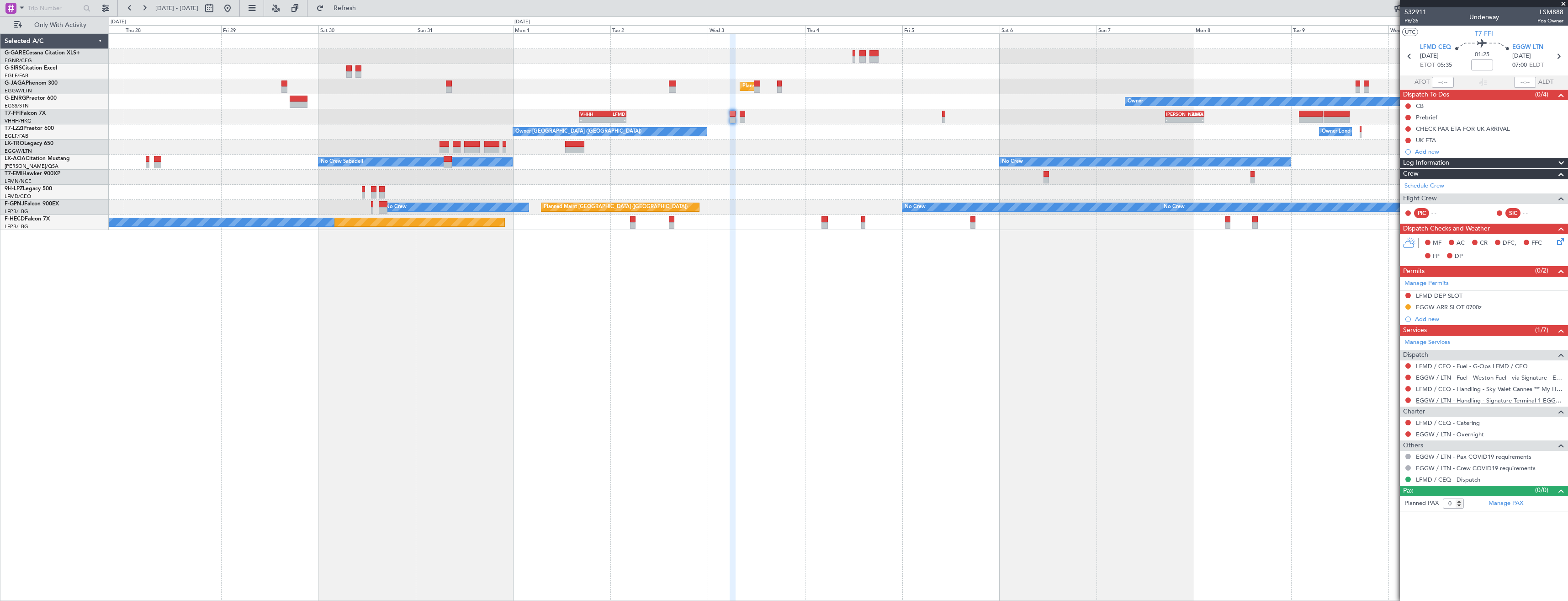
click at [1433, 400] on link "EGGW / LTN - Handling - Signature Terminal 1 EGGW / LTN" at bounding box center [1489, 400] width 148 height 8
click at [1408, 399] on button at bounding box center [1408, 400] width 6 height 6
click at [1385, 453] on span "Requested" at bounding box center [1383, 453] width 29 height 9
click at [1558, 58] on icon at bounding box center [1558, 56] width 12 height 12
click at [1411, 388] on div at bounding box center [1408, 388] width 7 height 7
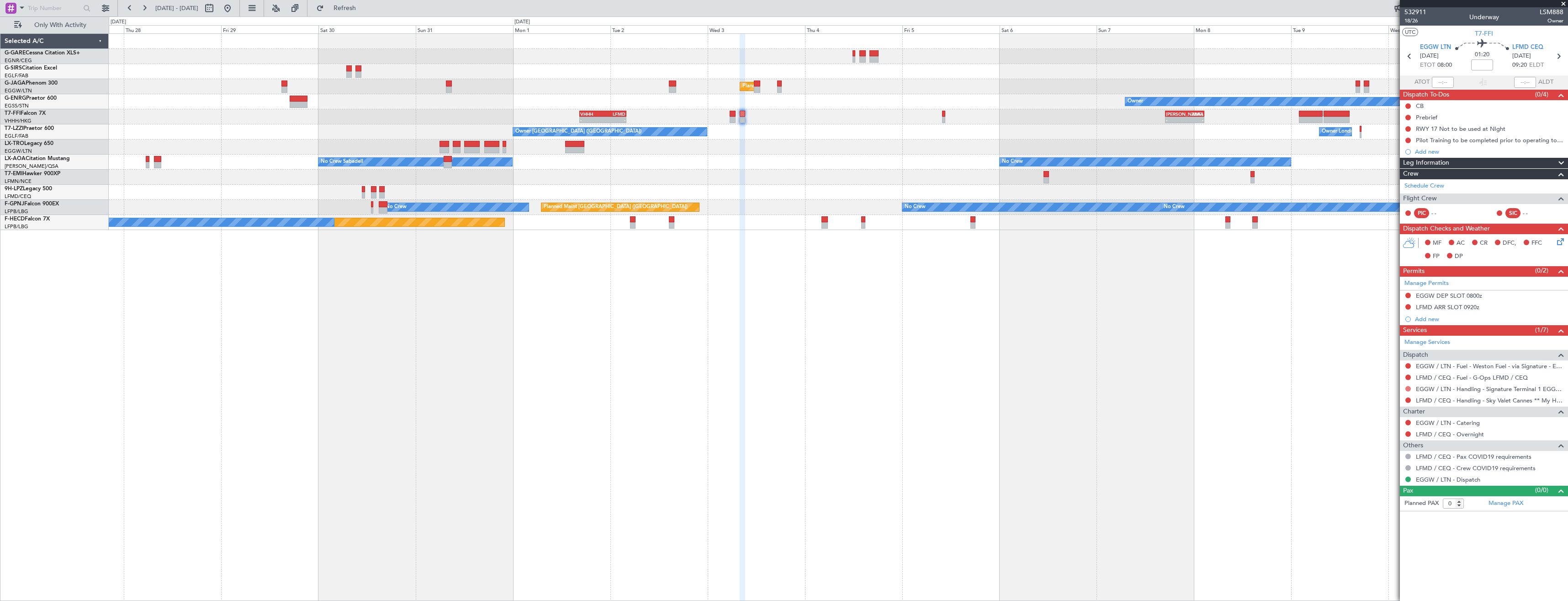
click at [1406, 388] on button at bounding box center [1408, 388] width 6 height 6
click at [1377, 441] on span "Requested" at bounding box center [1383, 442] width 29 height 9
click at [99, 8] on button at bounding box center [105, 8] width 14 height 14
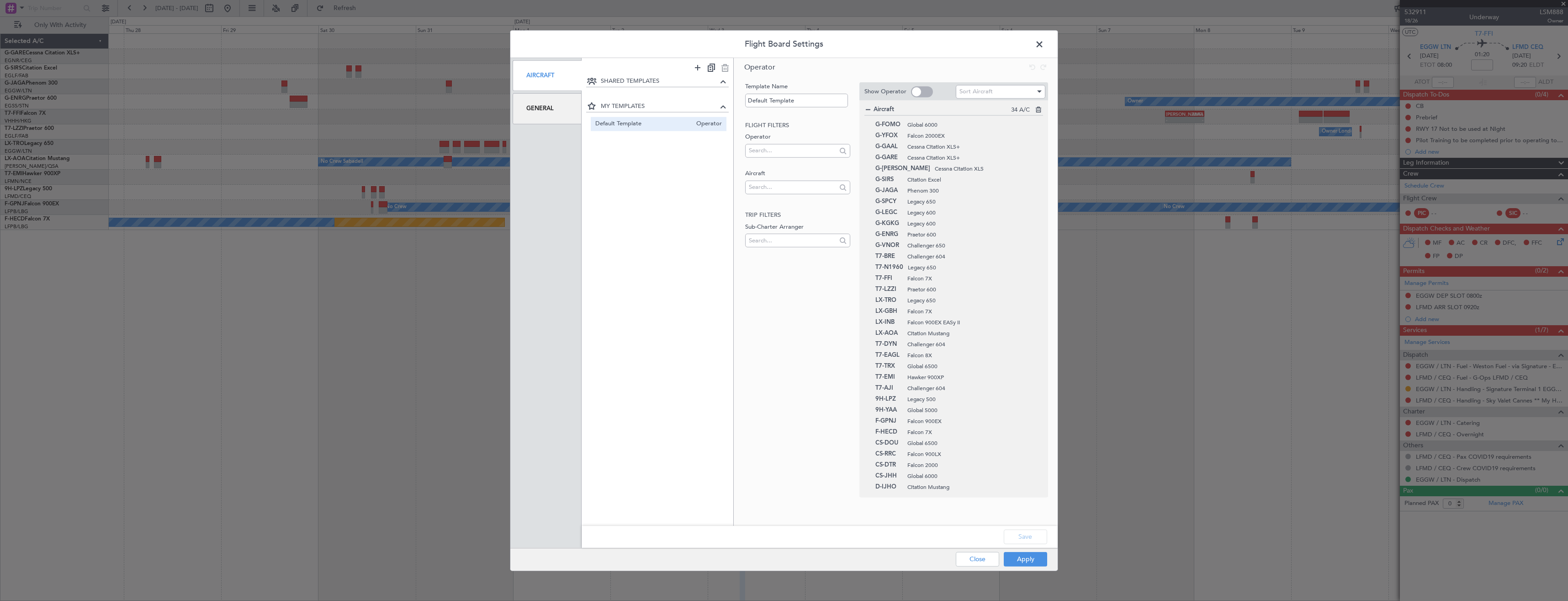
click at [913, 92] on span at bounding box center [922, 91] width 22 height 11
click at [0, 0] on input "checkbox" at bounding box center [0, 0] width 0 height 0
click at [914, 92] on span at bounding box center [922, 91] width 22 height 11
click at [0, 0] on input "checkbox" at bounding box center [0, 0] width 0 height 0
drag, startPoint x: 1032, startPoint y: 558, endPoint x: 995, endPoint y: 399, distance: 163.2
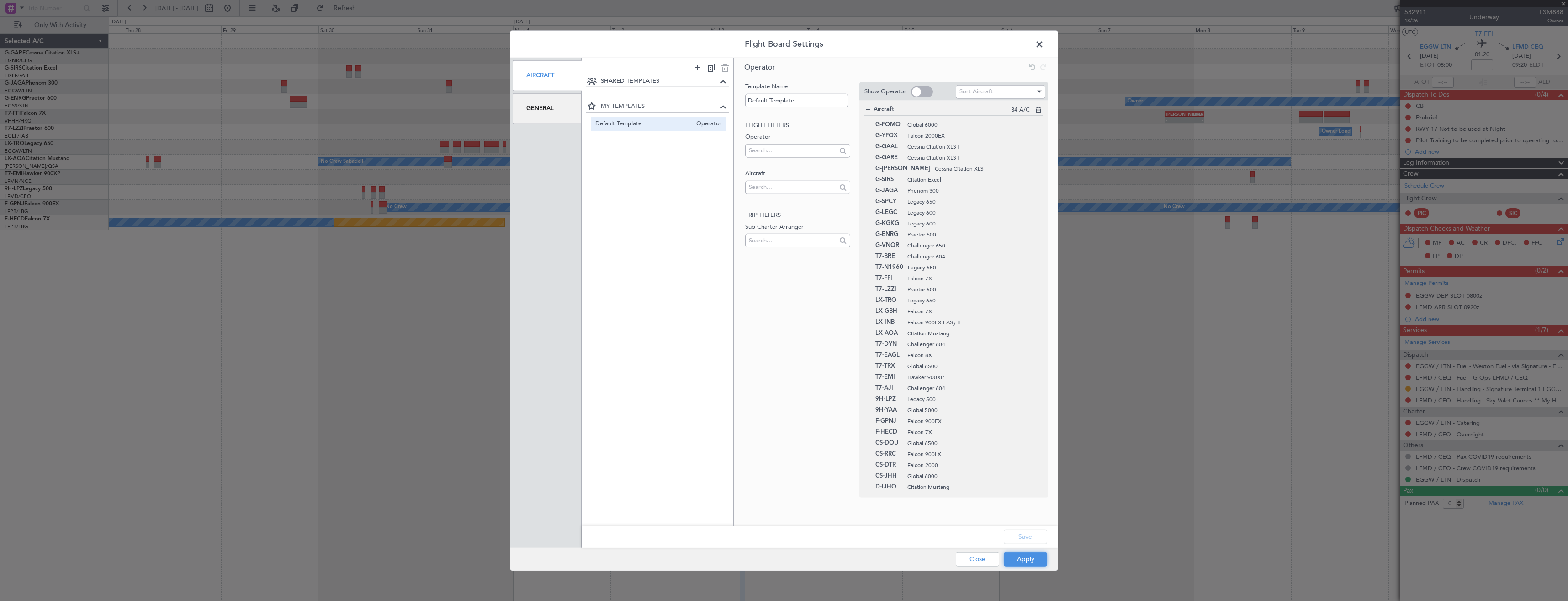
click at [1032, 557] on button "Apply" at bounding box center [1026, 558] width 43 height 14
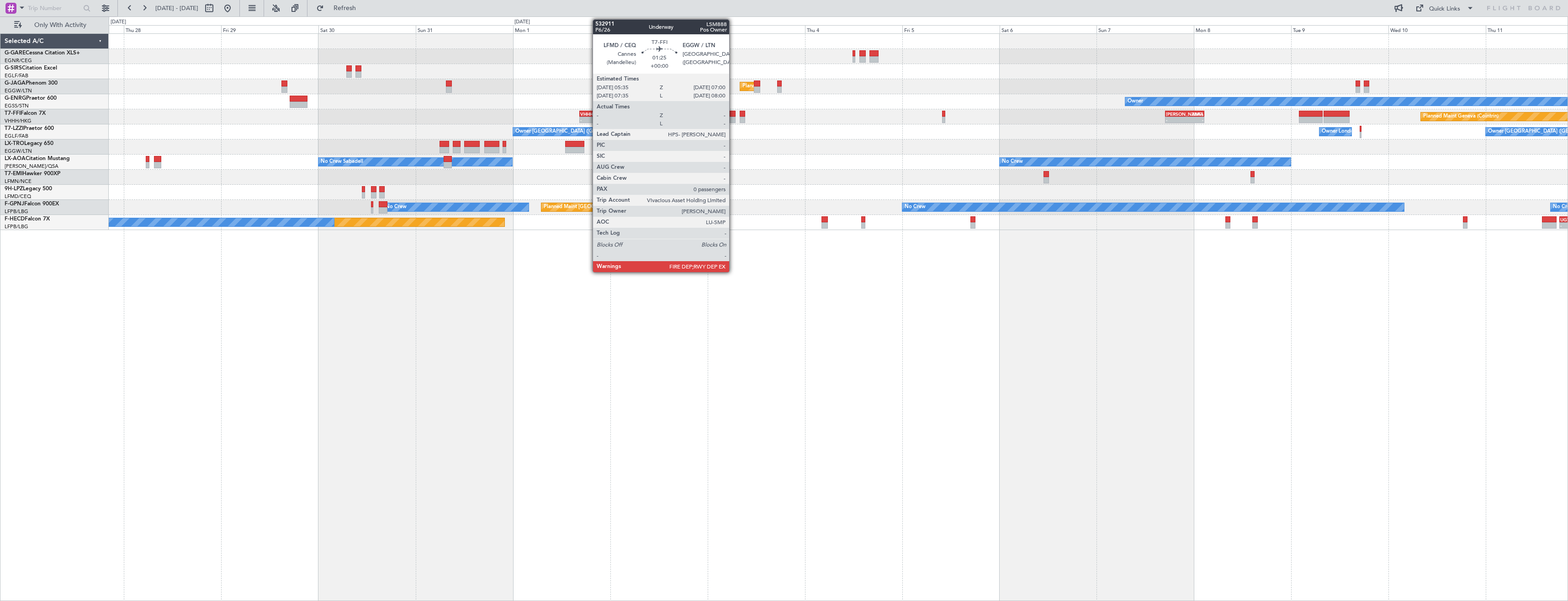
click at [733, 118] on div at bounding box center [732, 120] width 6 height 6
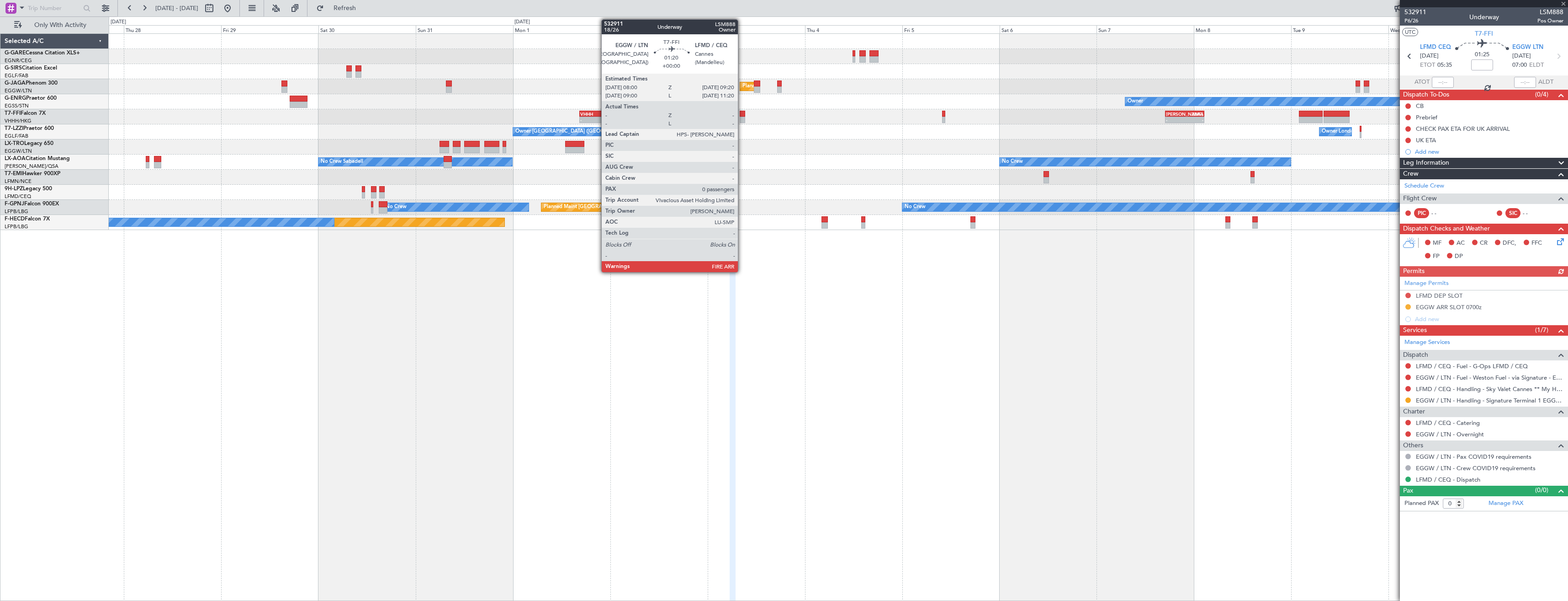
click at [742, 119] on div at bounding box center [742, 120] width 6 height 6
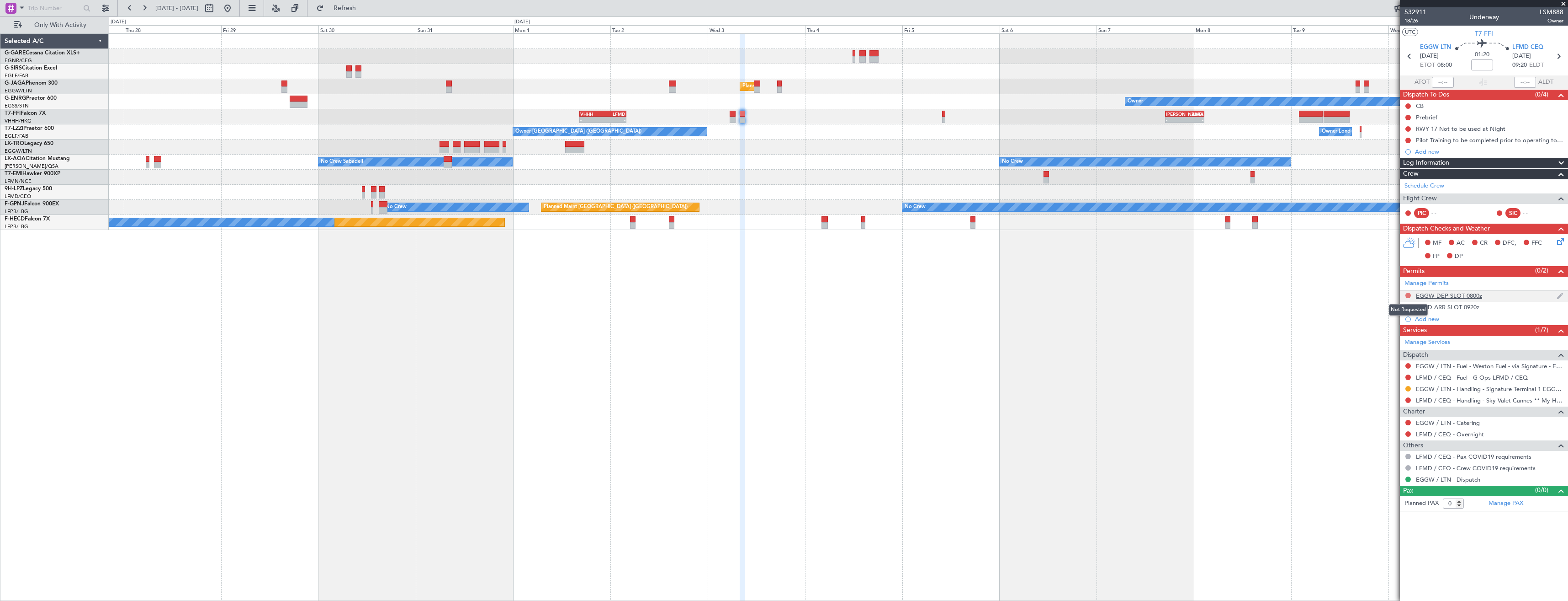
click at [1407, 294] on button at bounding box center [1408, 295] width 6 height 6
click at [1392, 336] on span "Requested" at bounding box center [1383, 335] width 29 height 9
click at [1438, 396] on link "LFMD / CEQ - Handling - Sky Valet Cannes ** My Handling**LFMD / CEQ" at bounding box center [1489, 400] width 148 height 8
click at [1546, 11] on span "LSM888" at bounding box center [1552, 12] width 24 height 10
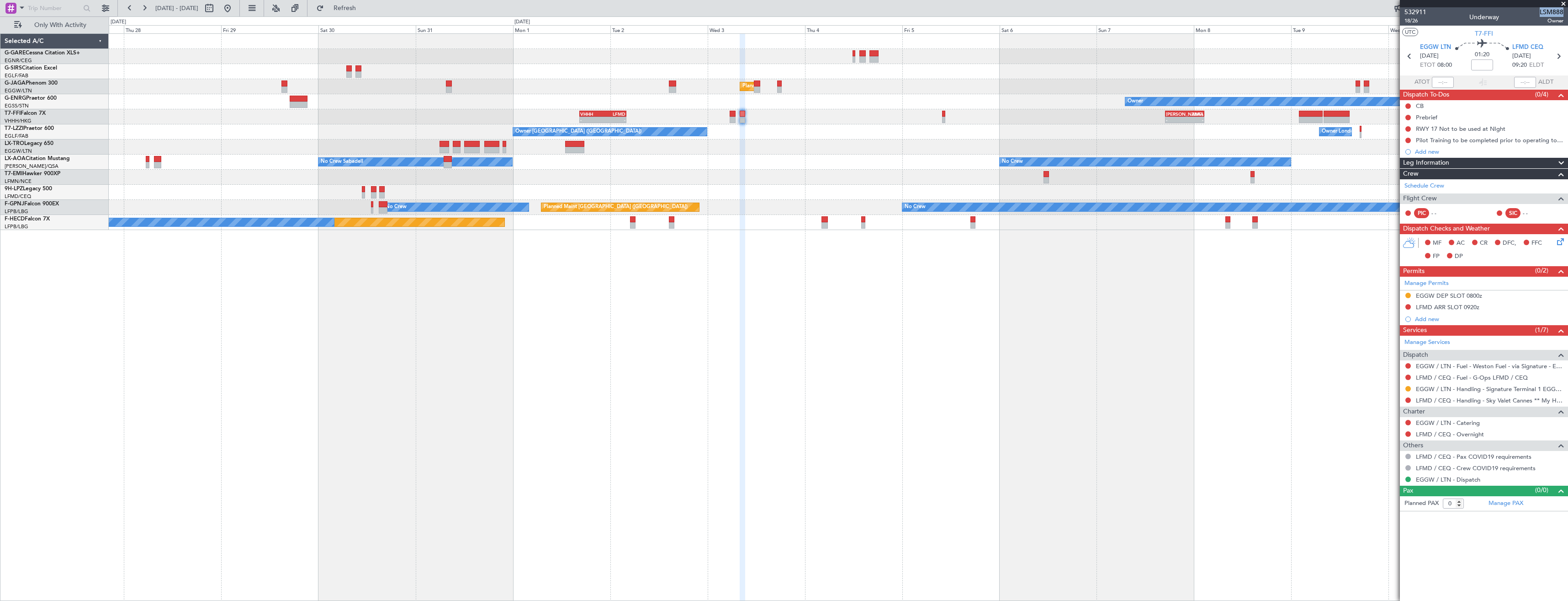
click at [1546, 11] on span "LSM888" at bounding box center [1552, 12] width 24 height 10
copy span "LSM888"
drag, startPoint x: 1408, startPoint y: 400, endPoint x: 1405, endPoint y: 425, distance: 25.2
click at [1408, 400] on button at bounding box center [1408, 400] width 6 height 6
click at [1376, 450] on span "Requested" at bounding box center [1383, 453] width 29 height 9
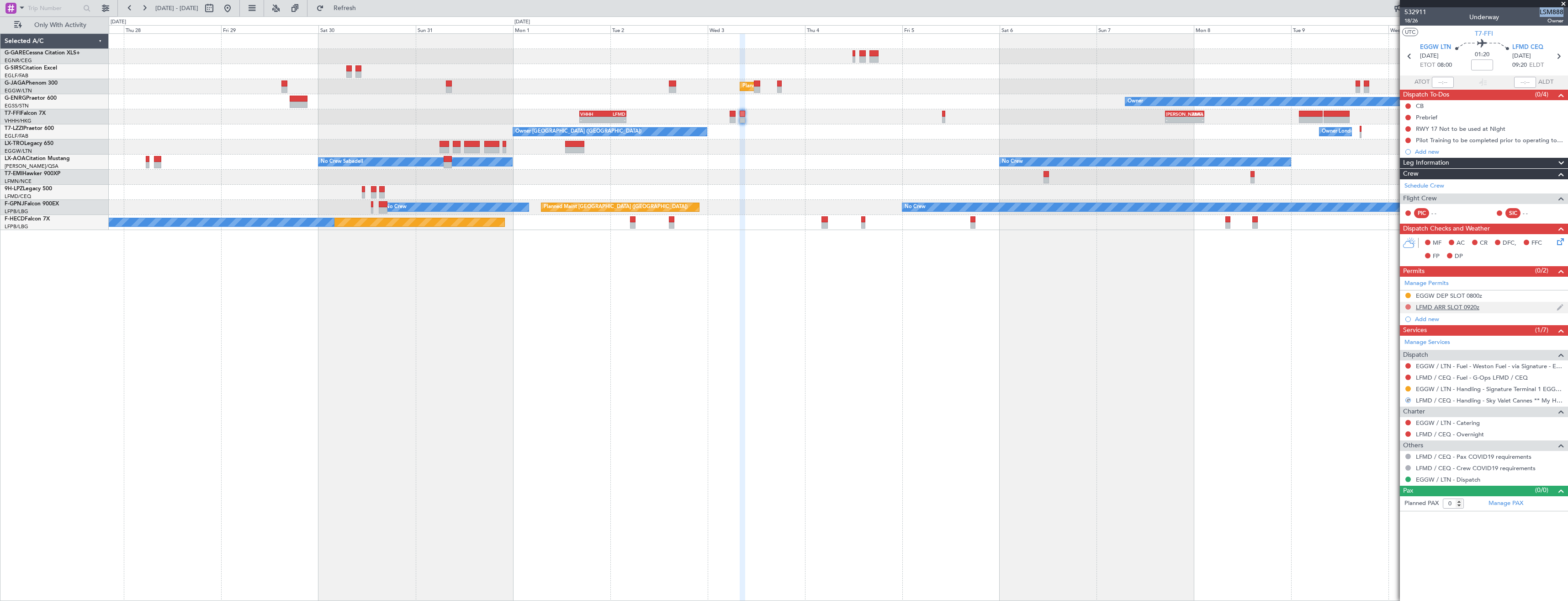
click at [1408, 309] on button at bounding box center [1408, 307] width 6 height 6
click at [1373, 346] on span "Requested" at bounding box center [1383, 347] width 29 height 9
click at [1560, 55] on icon at bounding box center [1558, 56] width 12 height 12
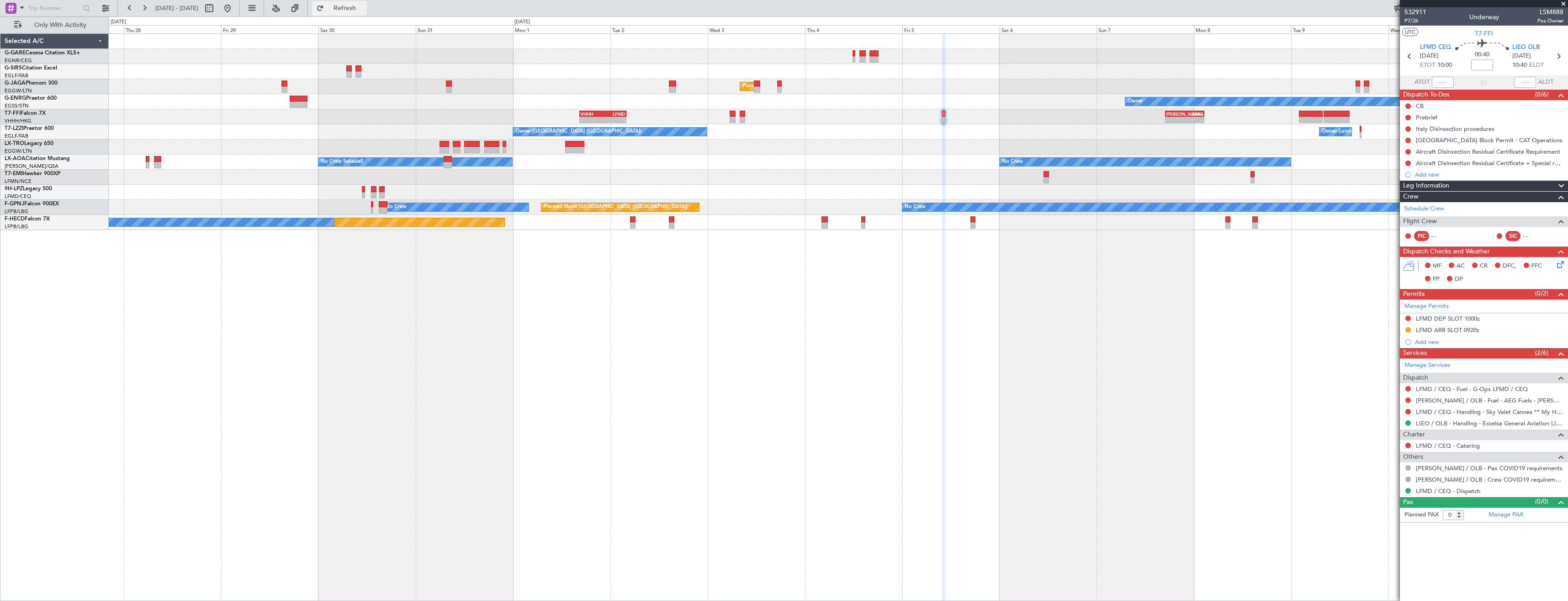
click at [355, 13] on button "Refresh" at bounding box center [339, 8] width 55 height 14
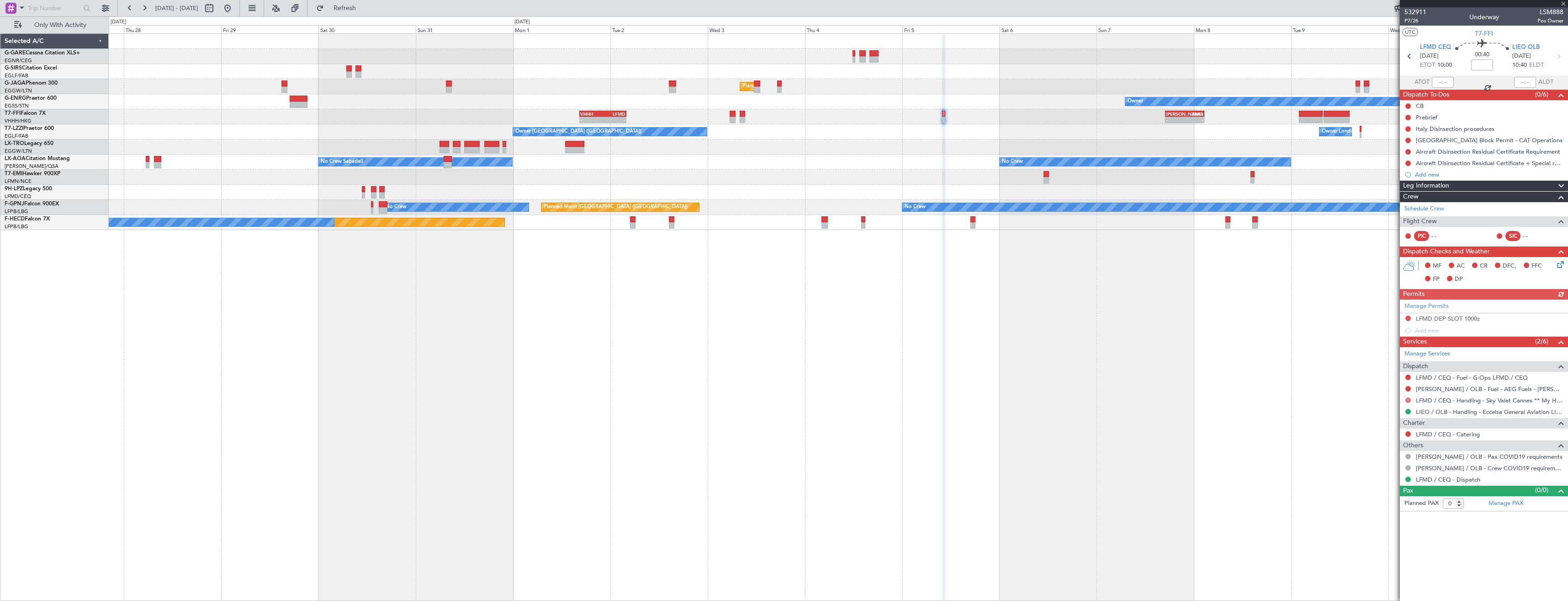
click at [1408, 401] on button at bounding box center [1408, 400] width 6 height 6
click at [1378, 454] on span "Requested" at bounding box center [1383, 453] width 29 height 9
click at [1408, 316] on button at bounding box center [1408, 318] width 6 height 6
click at [1378, 359] on span "Requested" at bounding box center [1383, 358] width 29 height 9
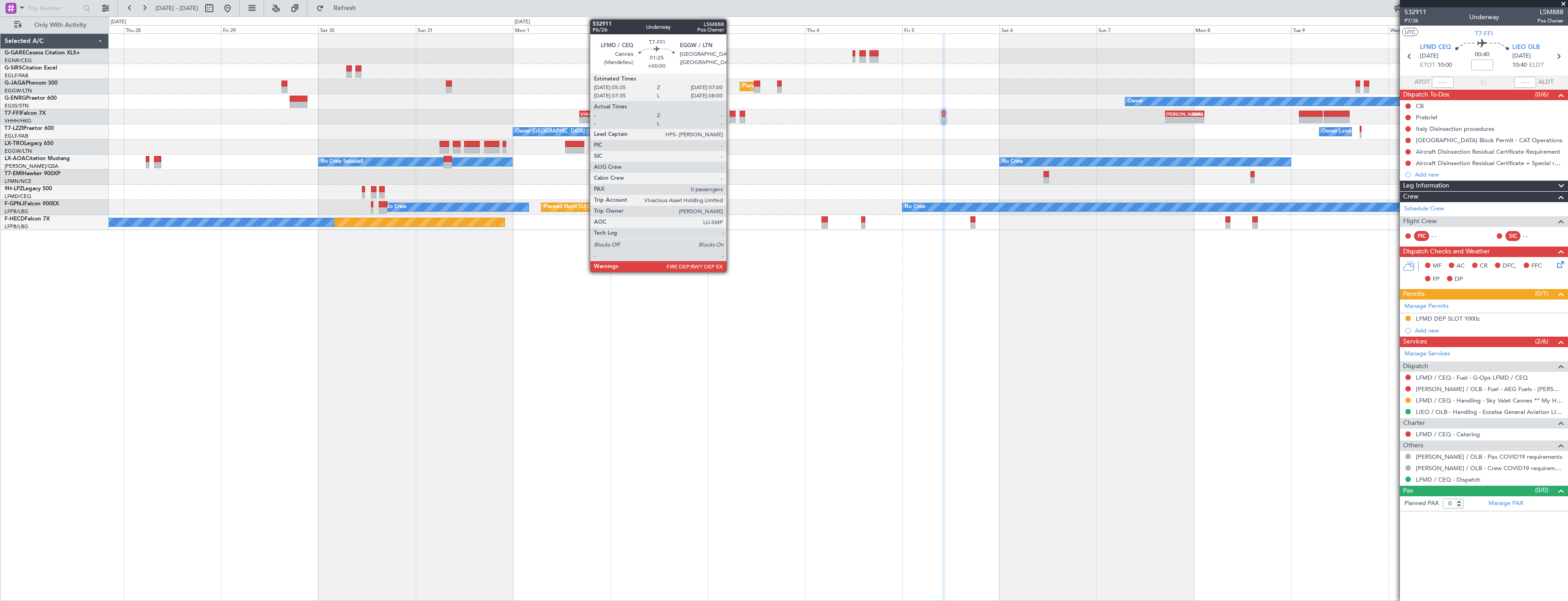
click at [731, 119] on div at bounding box center [732, 120] width 6 height 6
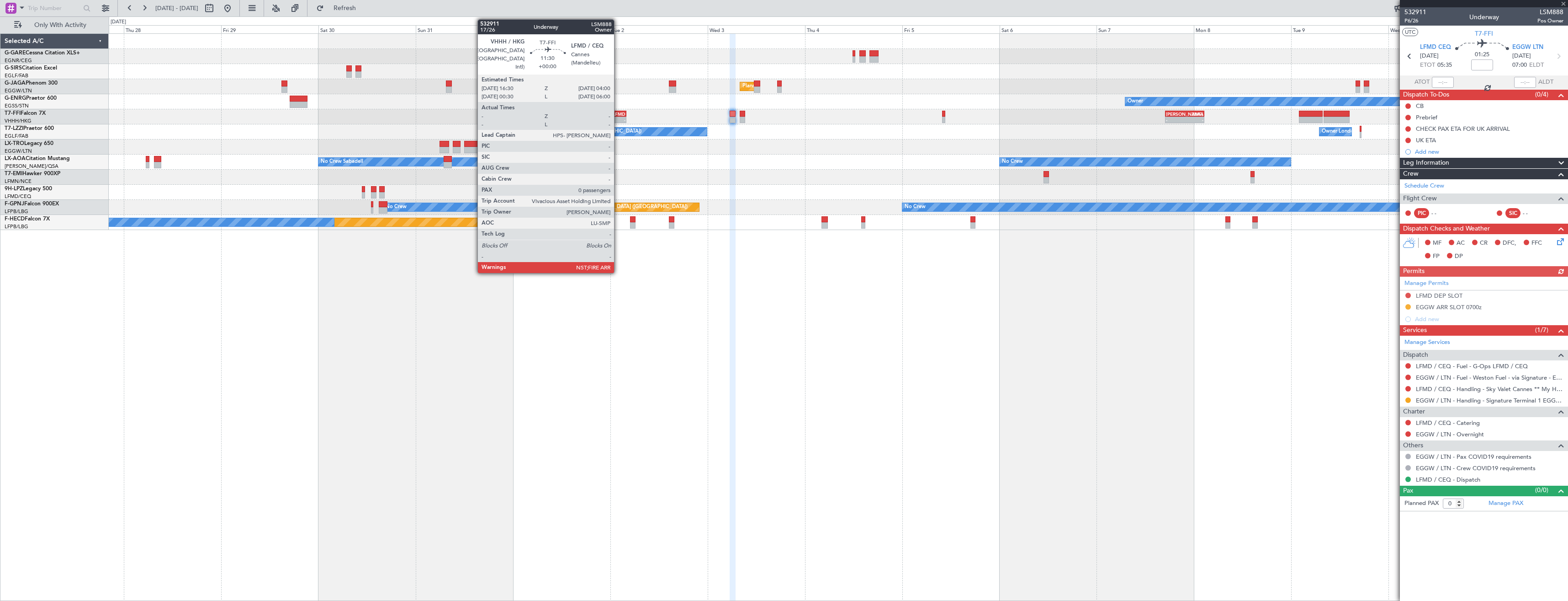
click at [618, 116] on div "- -" at bounding box center [602, 120] width 47 height 6
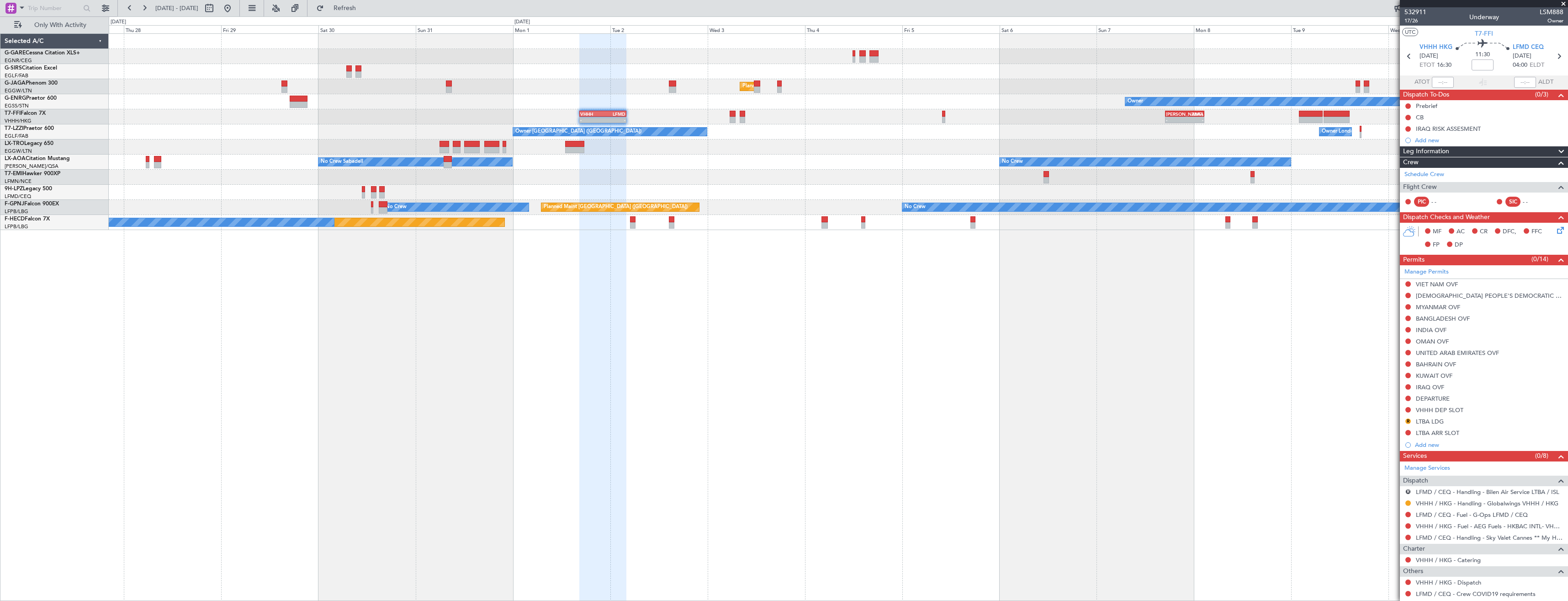
click at [1560, 4] on span at bounding box center [1563, 4] width 9 height 8
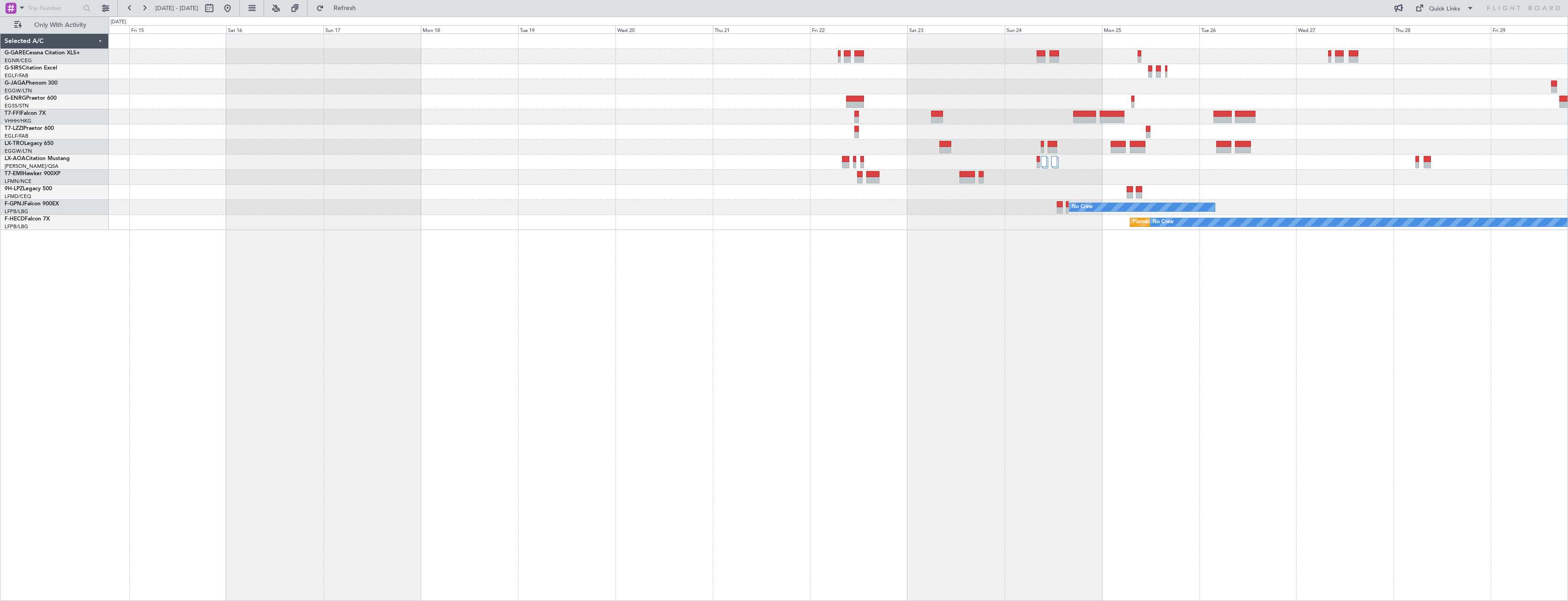
click at [1567, 272] on html "27 Aug 2025 - 11 Sep 2025 Refresh Quick Links Only With Activity VHHH 16:30 Z L…" at bounding box center [784, 300] width 1568 height 601
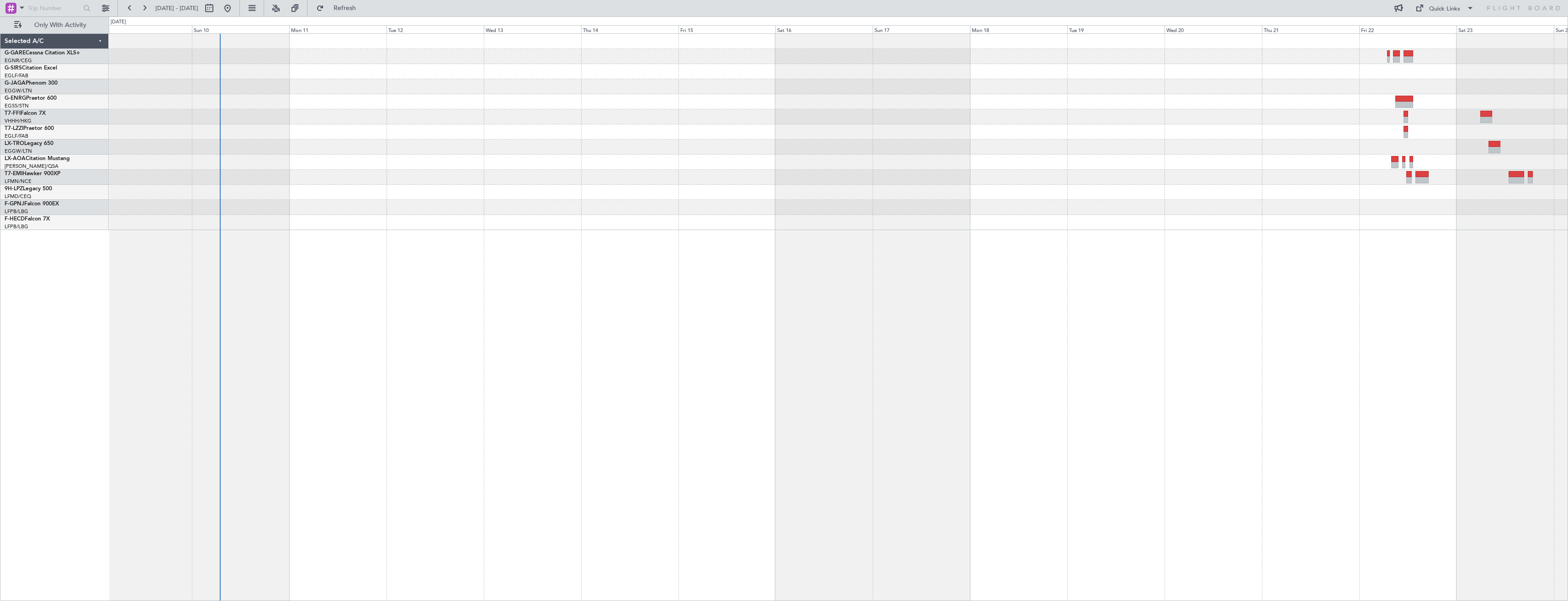
click at [1487, 281] on div "No Crew No Crew Planned Maint Paris (Le Bourget)" at bounding box center [838, 317] width 1459 height 567
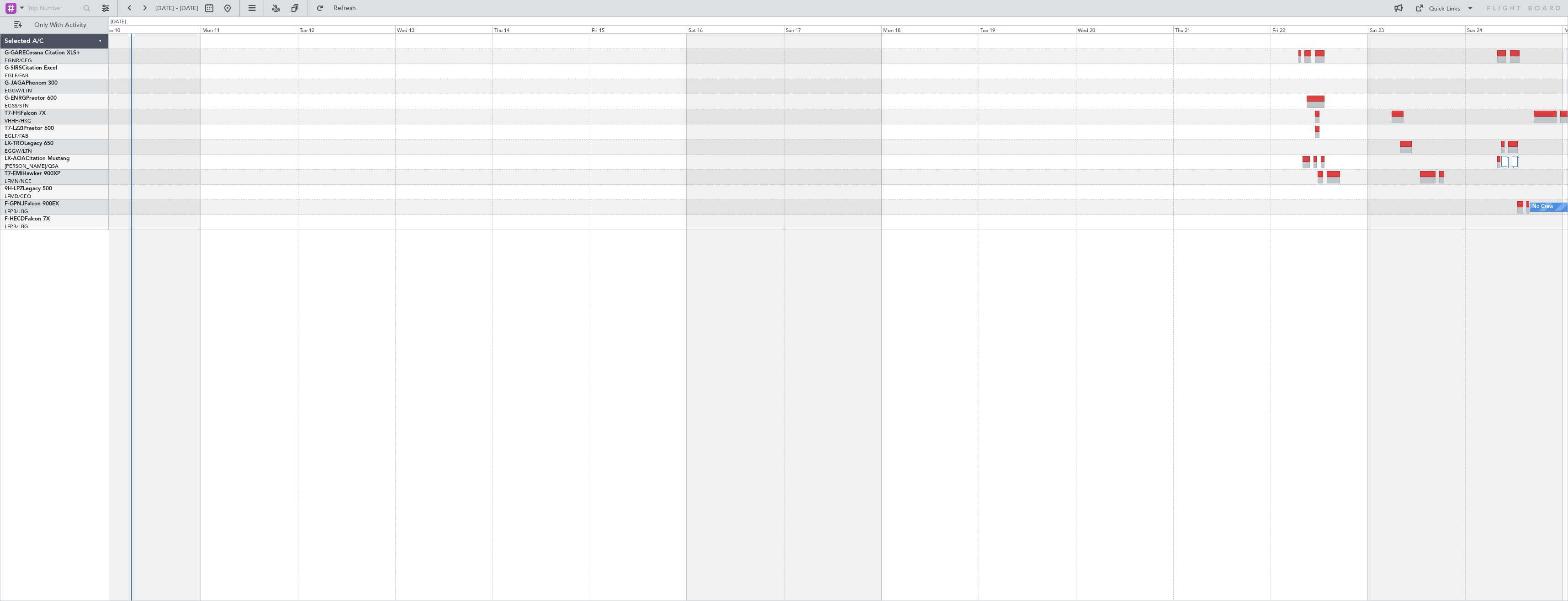
click at [576, 255] on div "No Crew No Crew Planned Maint Paris (Le Bourget)" at bounding box center [838, 317] width 1459 height 567
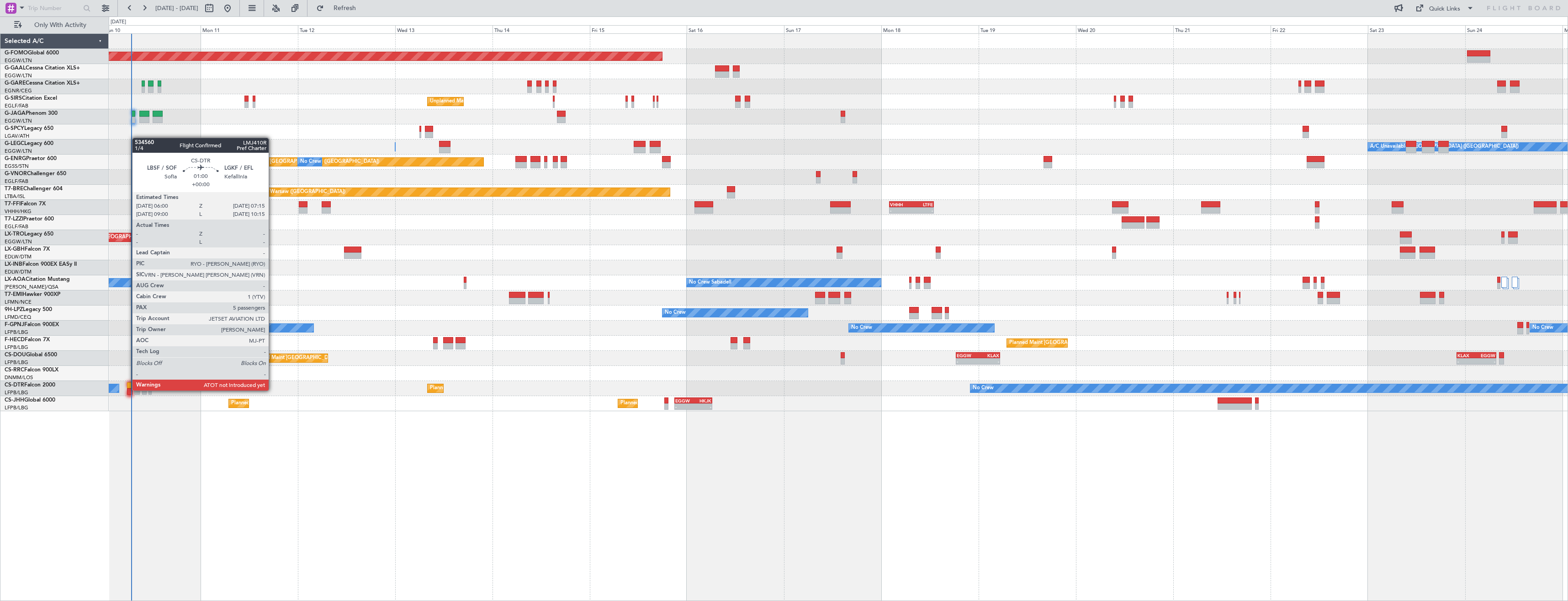
click at [128, 389] on div at bounding box center [129, 392] width 6 height 6
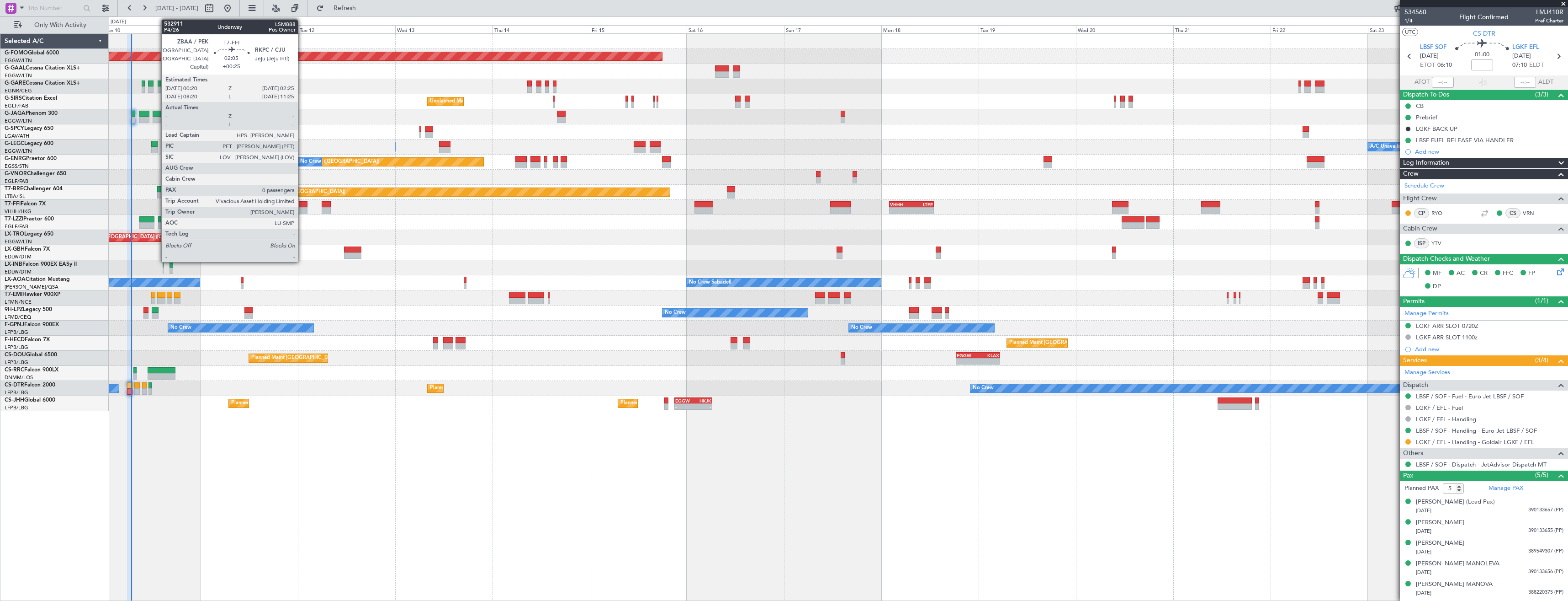
click at [302, 209] on div at bounding box center [303, 210] width 9 height 6
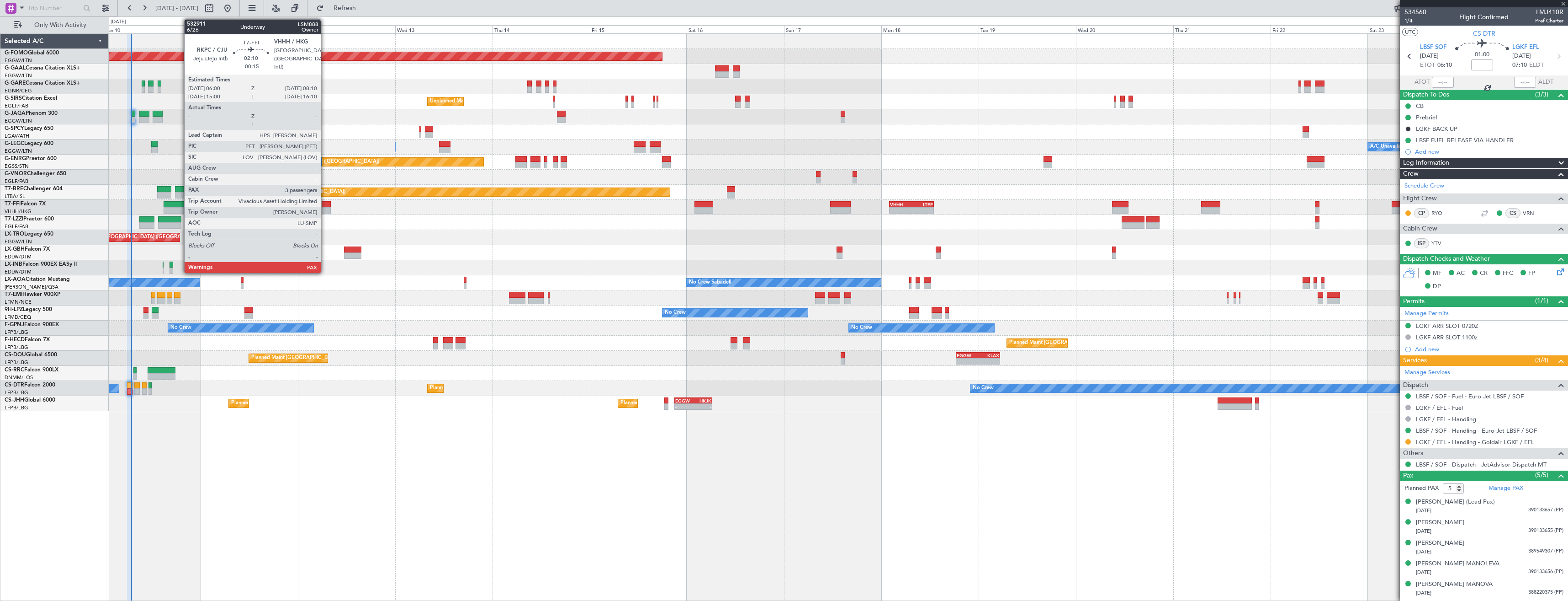
type input "+00:25"
type input "0"
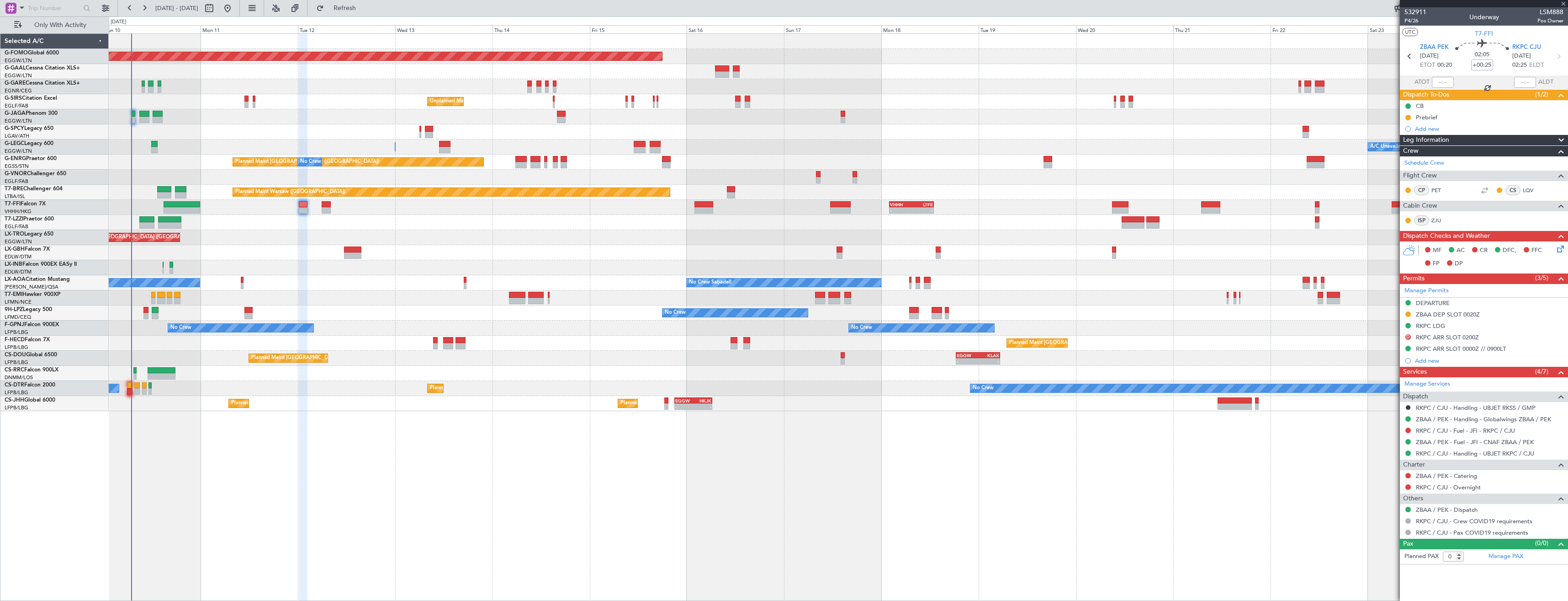
type input "-00:15"
type input "3"
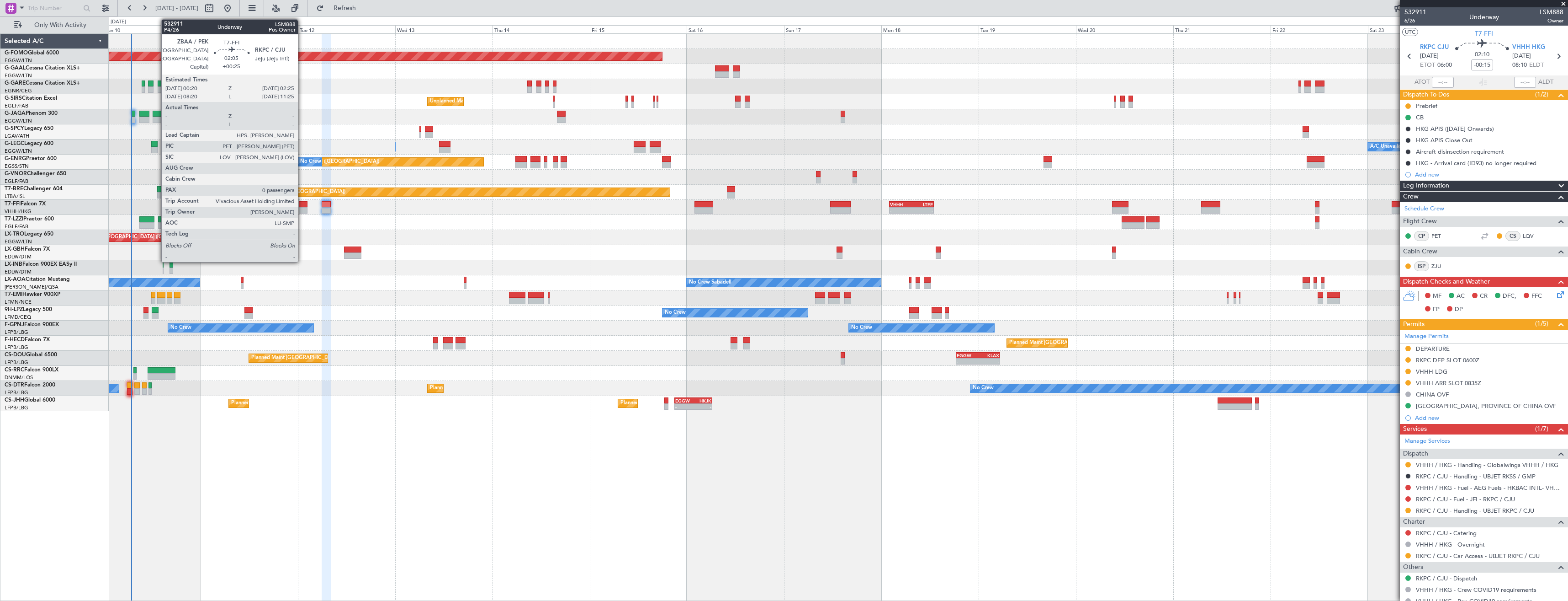
click at [302, 206] on div at bounding box center [303, 205] width 9 height 6
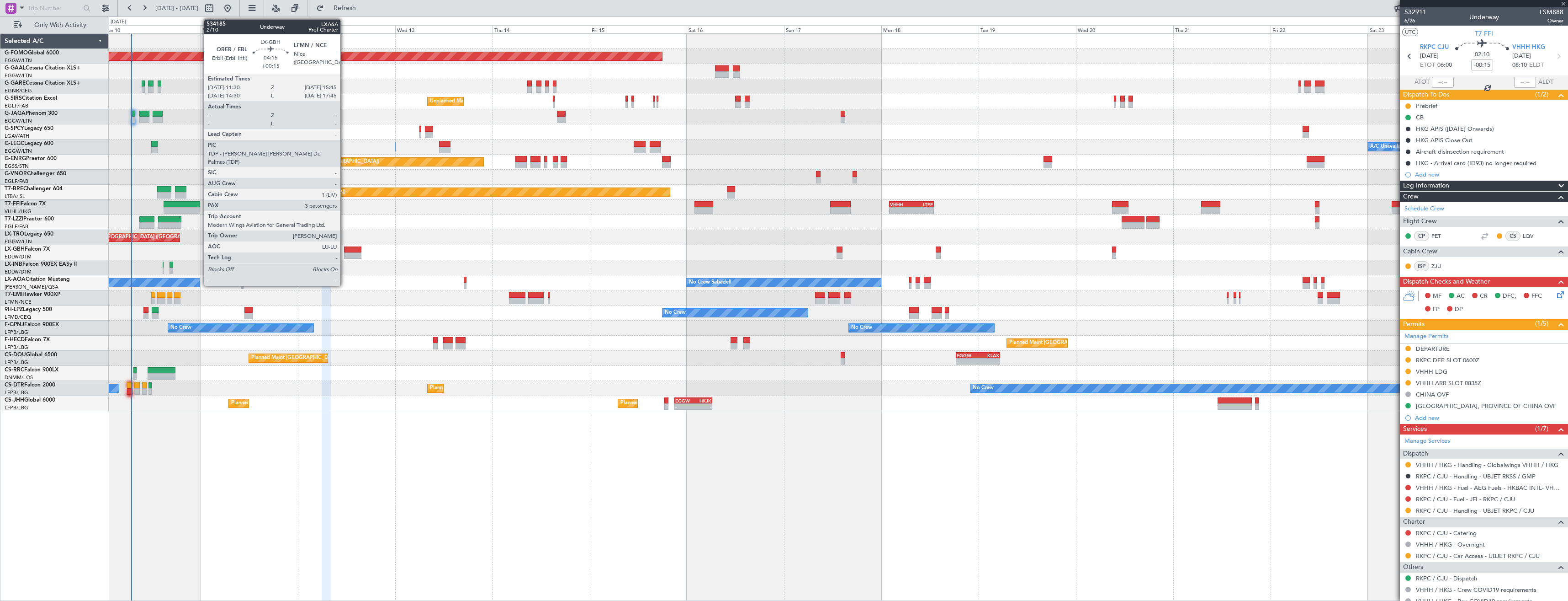
type input "+00:25"
type input "0"
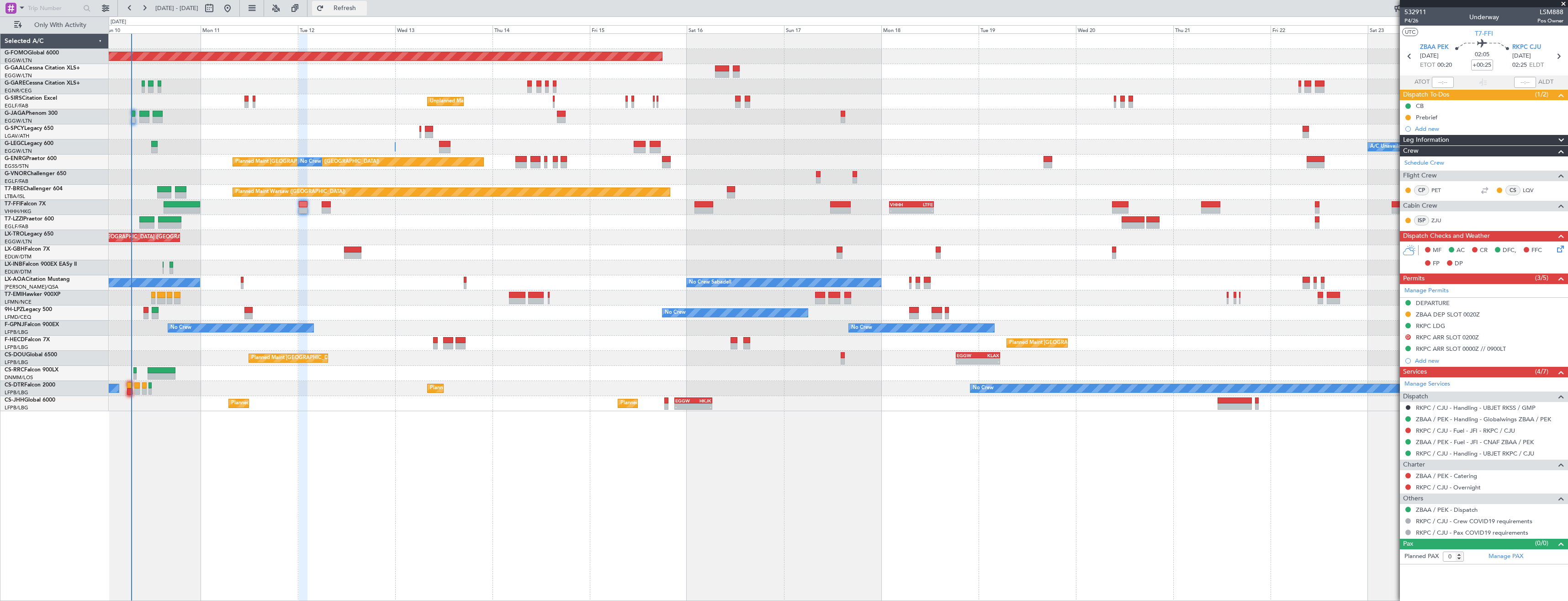
click at [361, 7] on span "Refresh" at bounding box center [345, 8] width 38 height 6
click at [1564, 4] on span at bounding box center [1563, 4] width 9 height 8
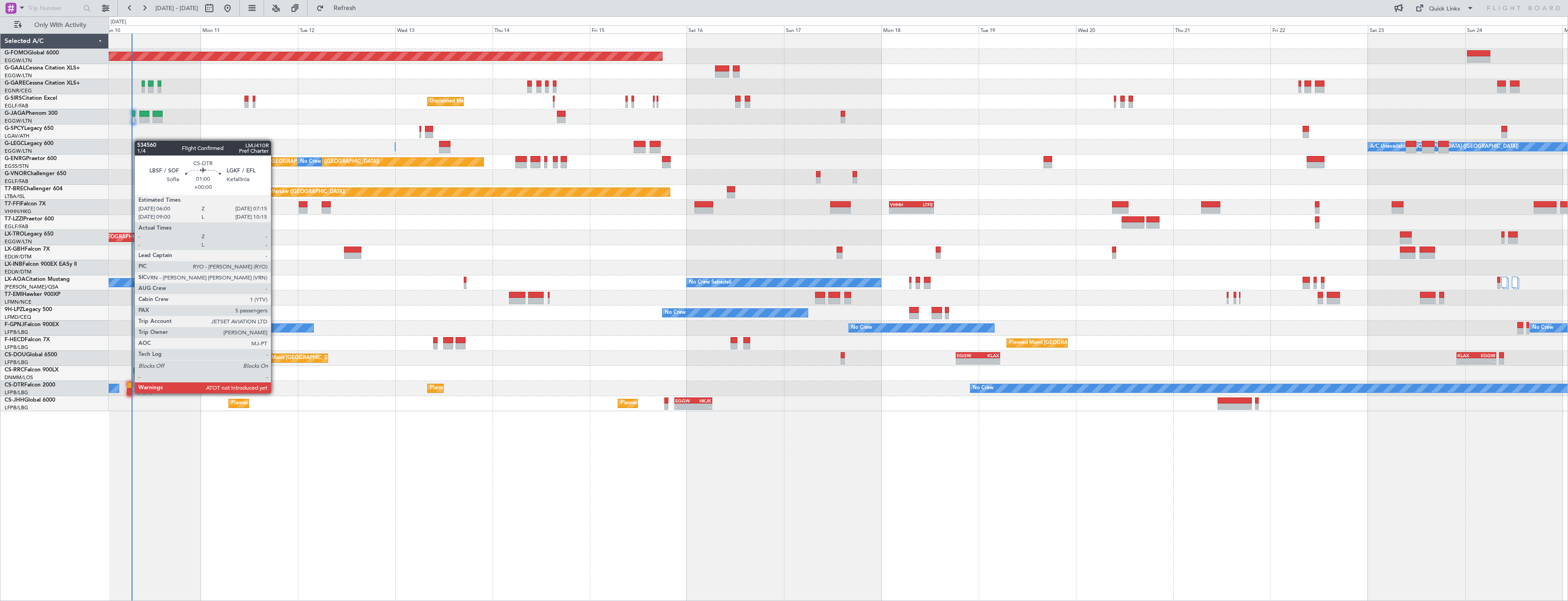
click at [130, 392] on div at bounding box center [129, 392] width 6 height 6
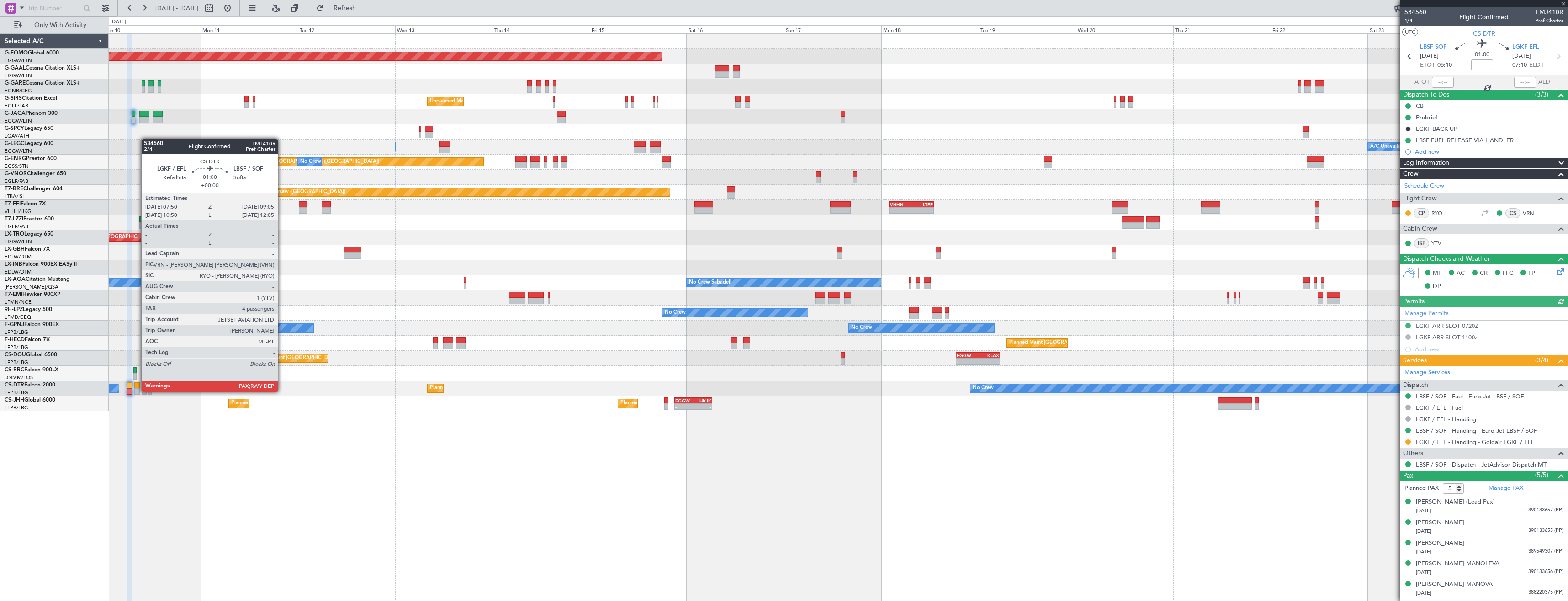
click at [136, 390] on div at bounding box center [136, 392] width 6 height 6
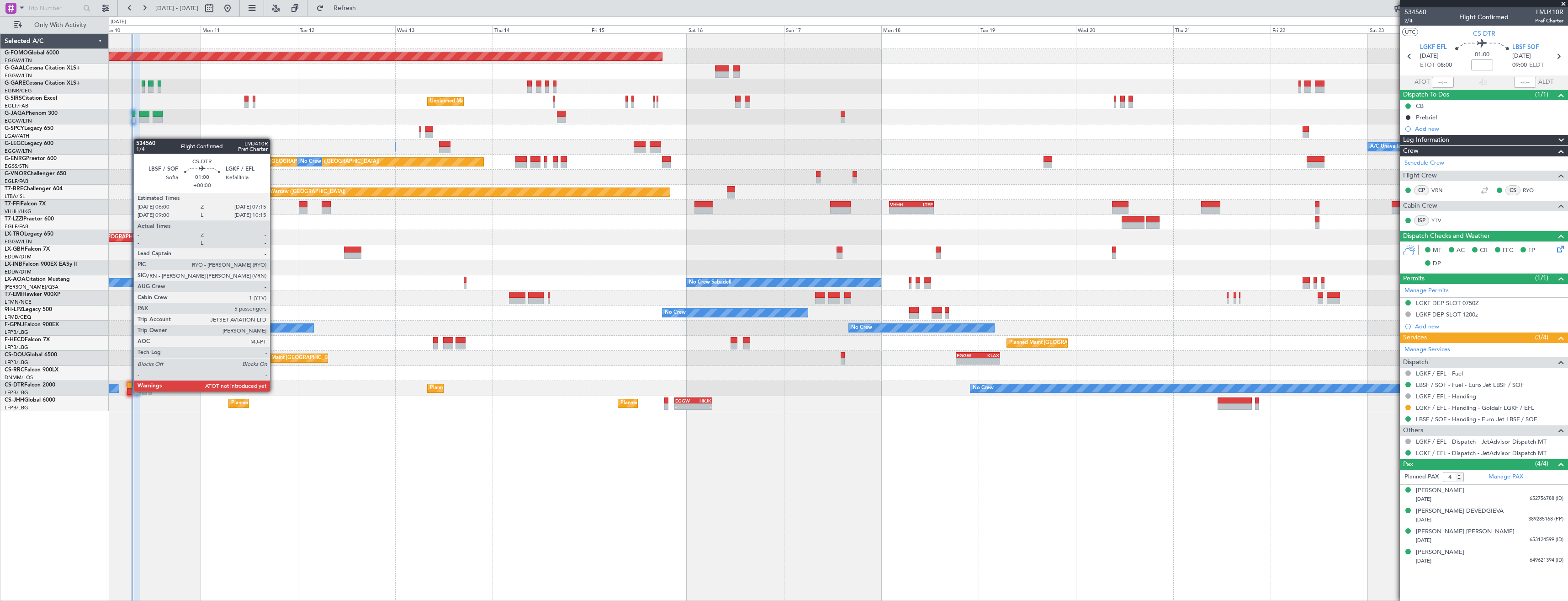
click at [129, 390] on div at bounding box center [129, 392] width 6 height 6
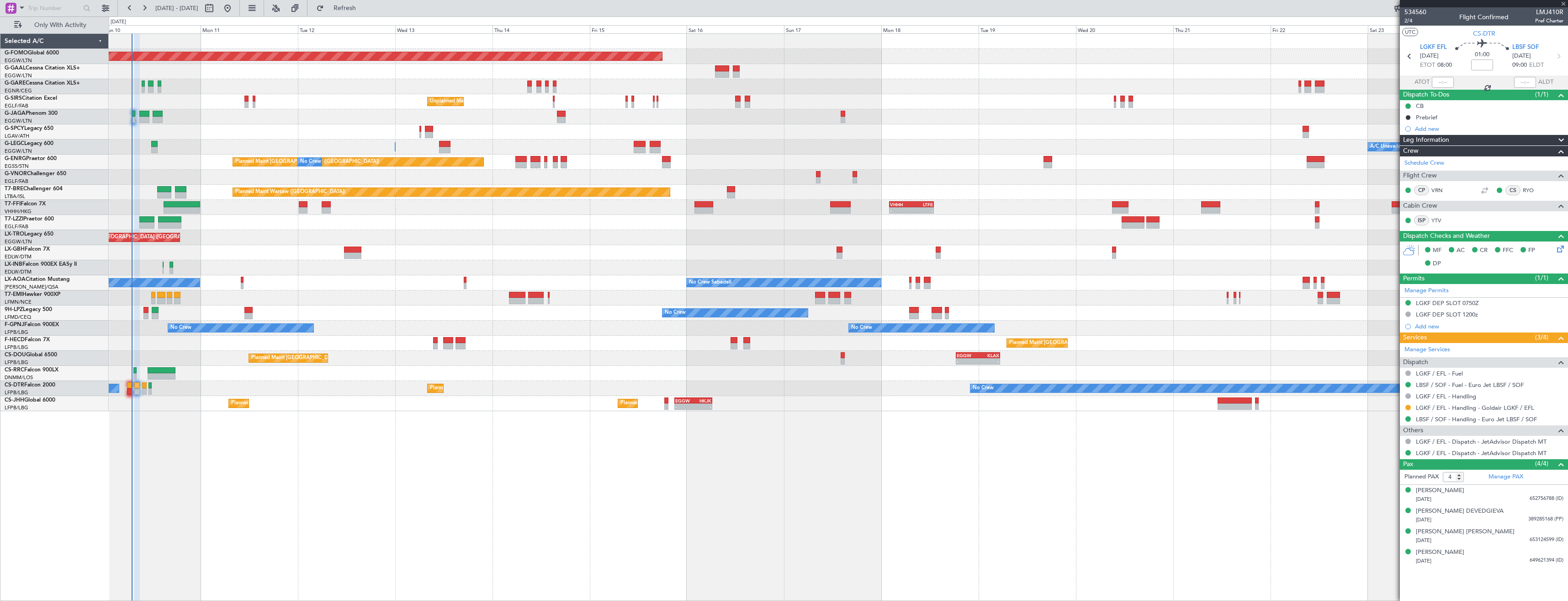
type input "5"
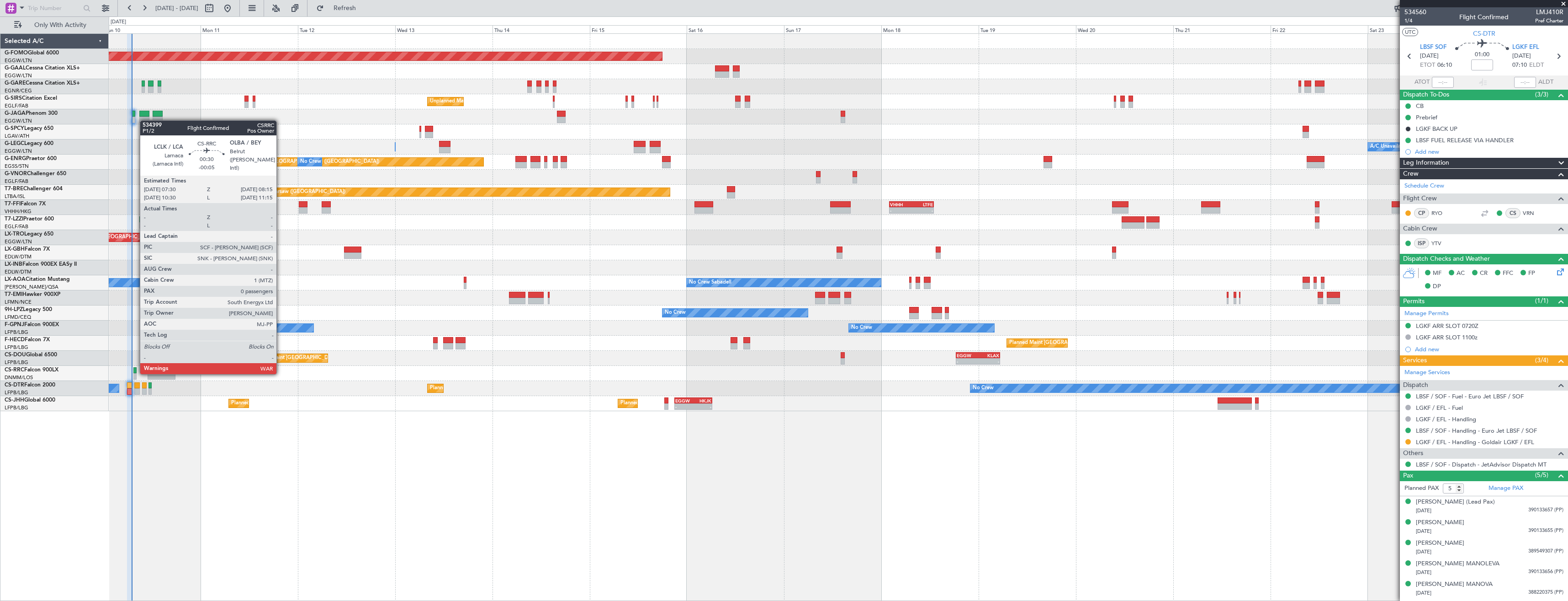
click at [136, 372] on div at bounding box center [135, 370] width 3 height 6
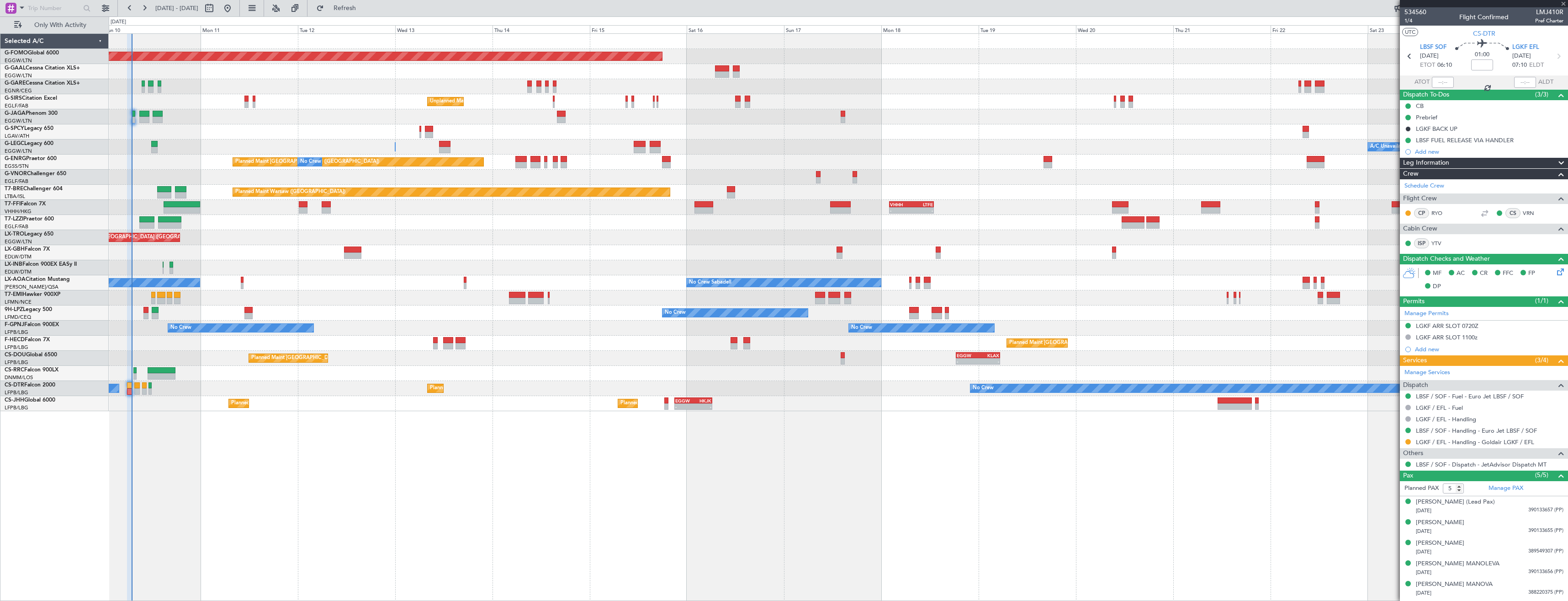
type input "-00:05"
type input "0"
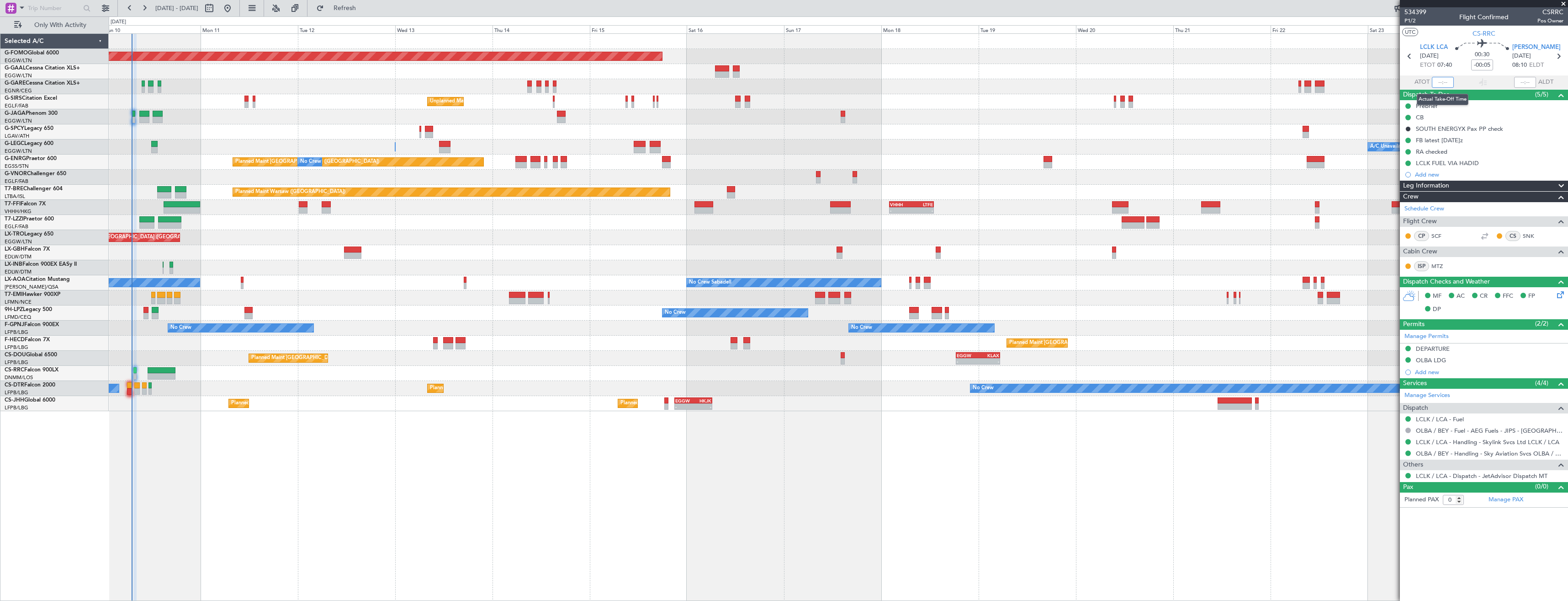
click at [1448, 82] on input "text" at bounding box center [1442, 83] width 22 height 11
click at [1446, 83] on input "00:07" at bounding box center [1442, 83] width 22 height 11
type input "07:01"
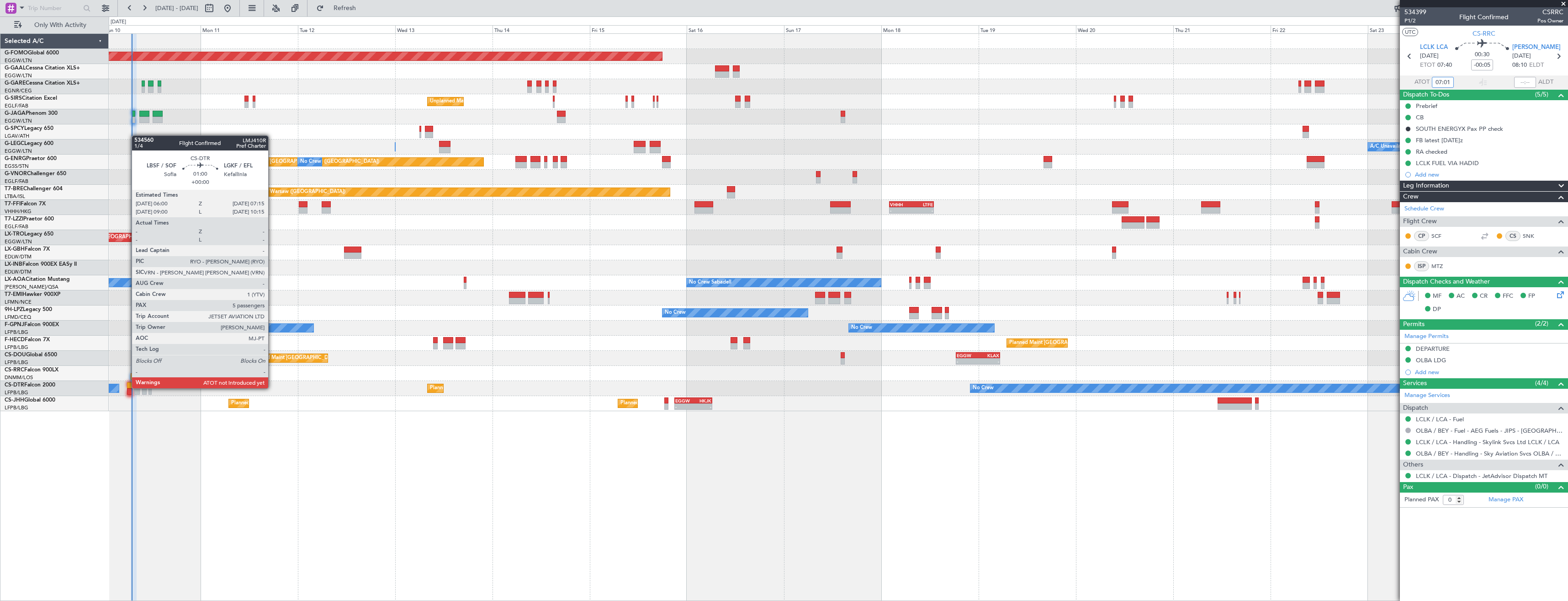
click at [127, 387] on div at bounding box center [129, 385] width 6 height 6
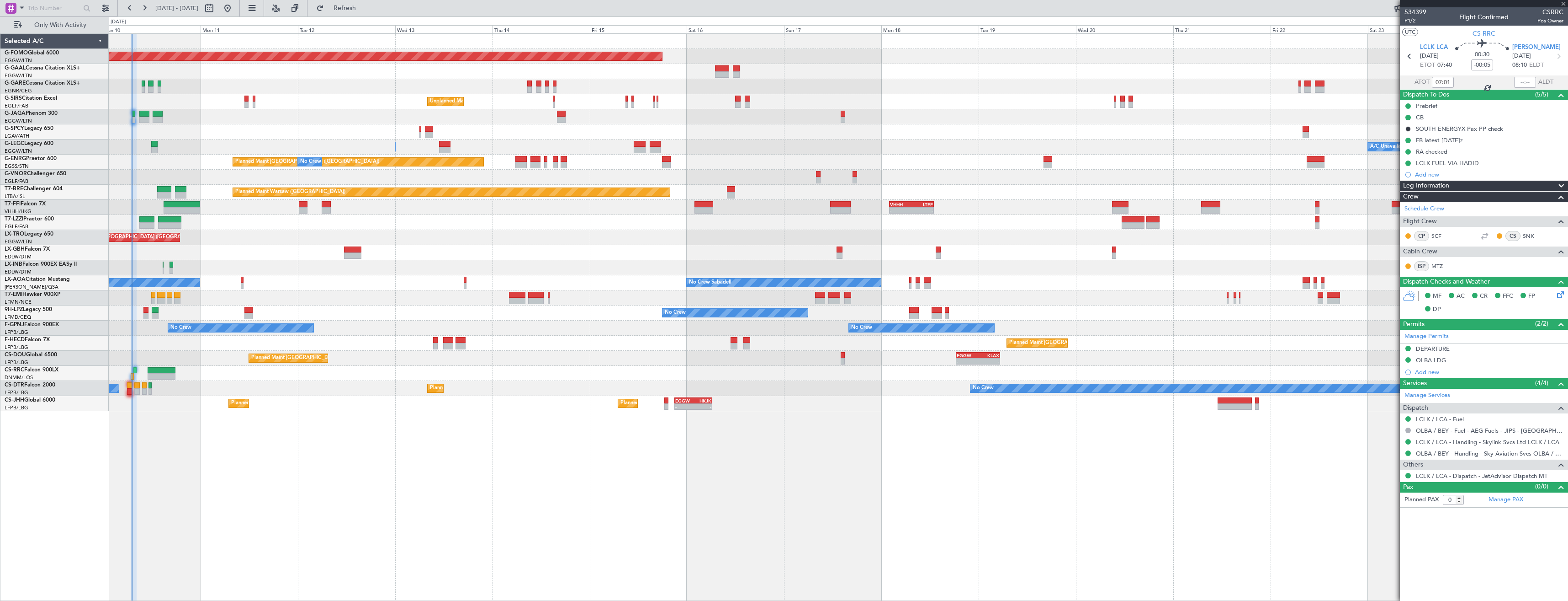
type input "5"
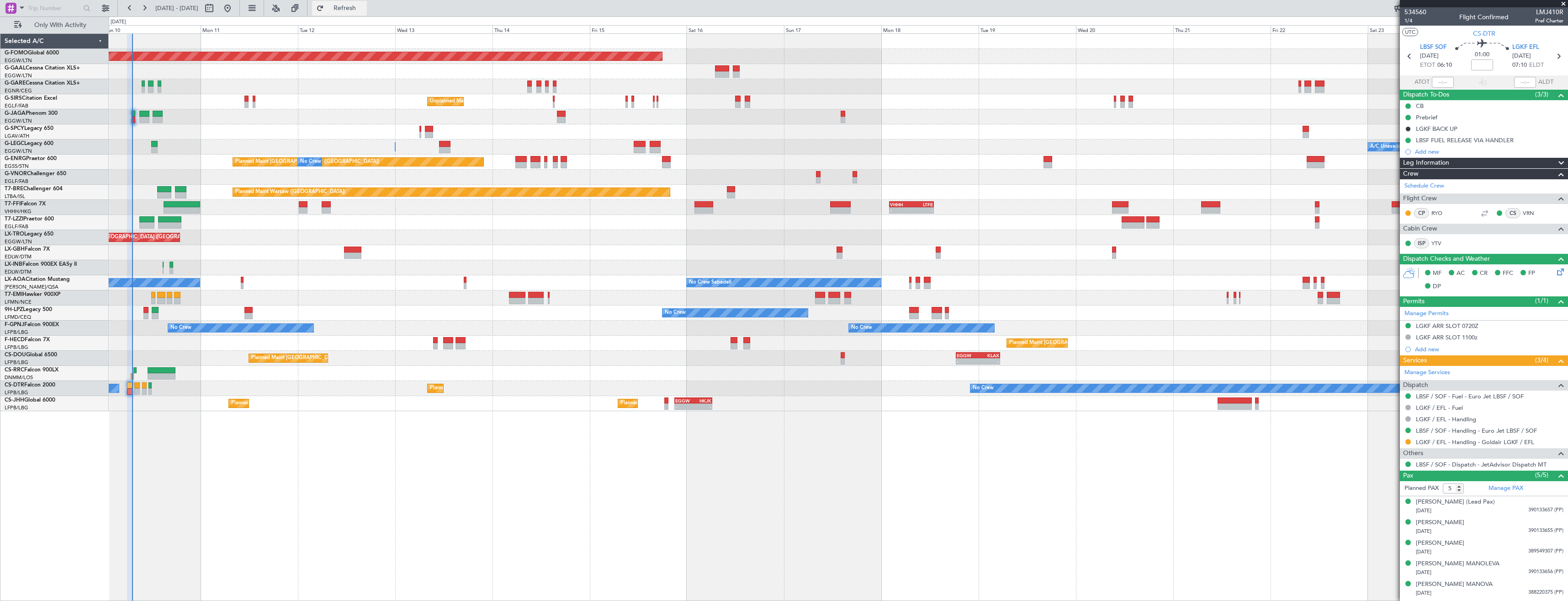
click at [349, 4] on button "Refresh" at bounding box center [339, 8] width 55 height 14
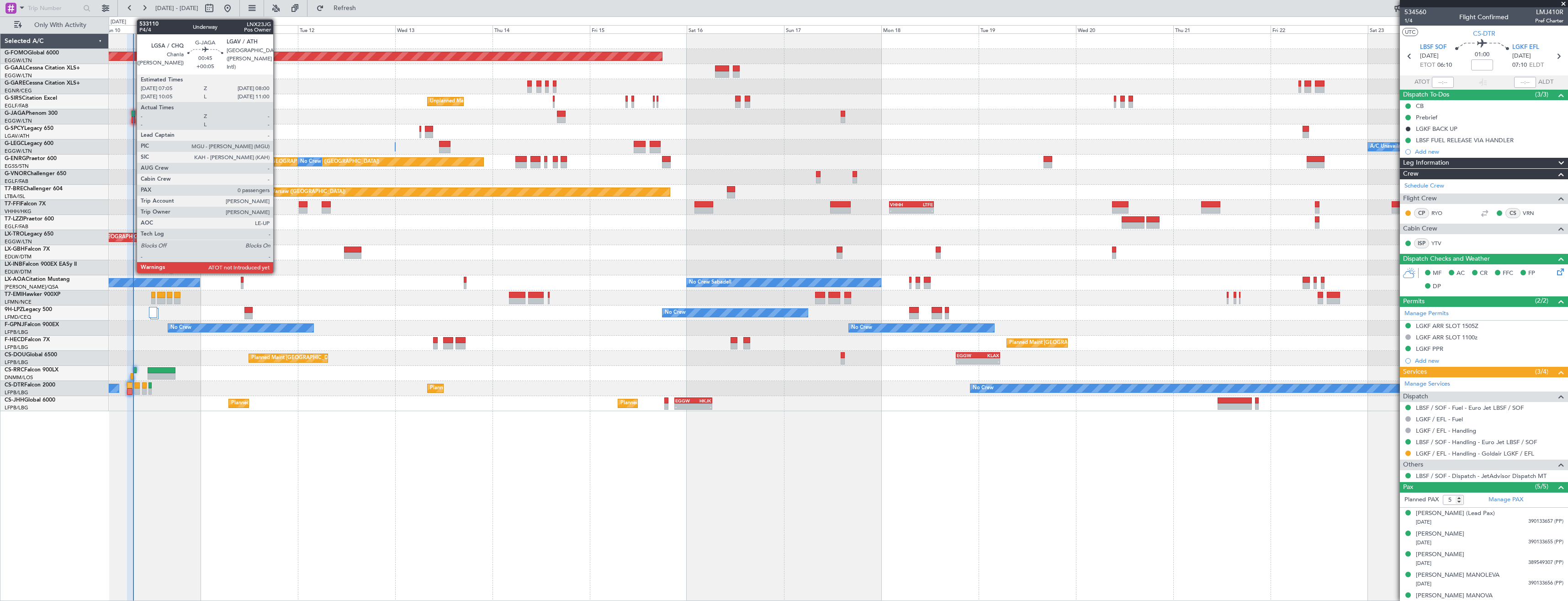
click at [132, 116] on div at bounding box center [133, 114] width 4 height 6
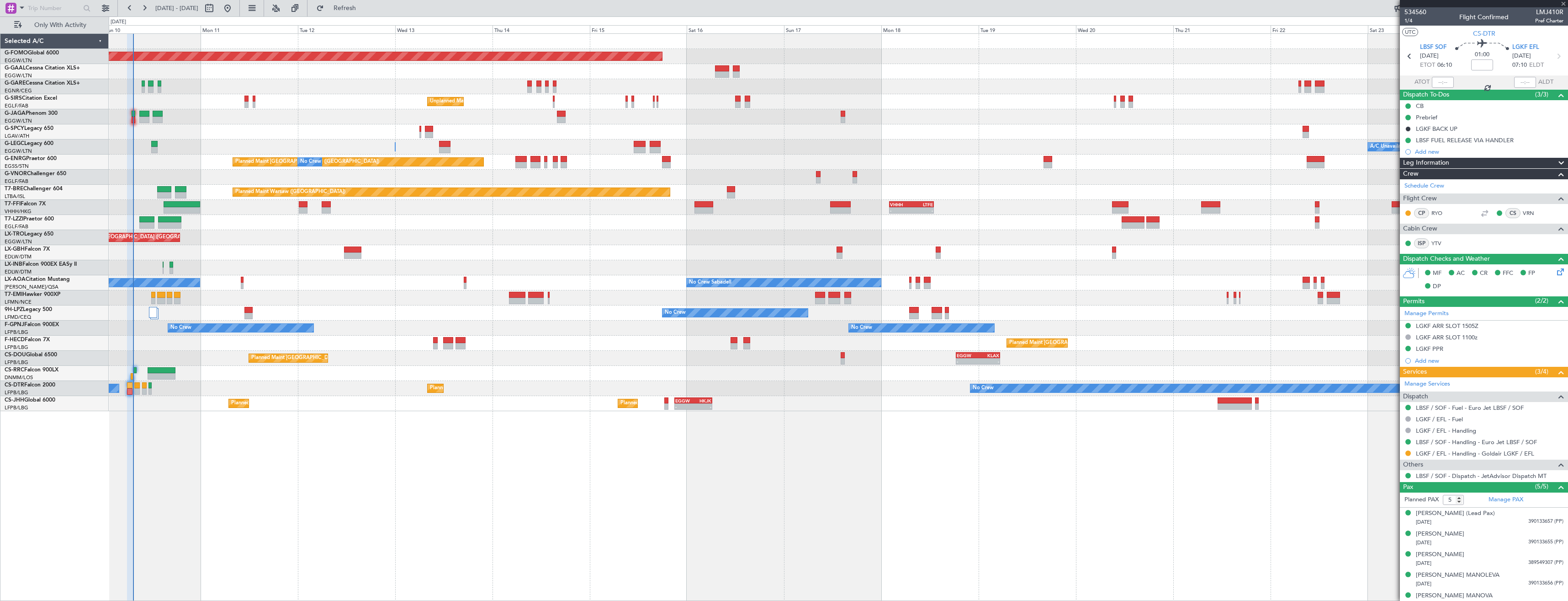
type input "+00:05"
type input "0"
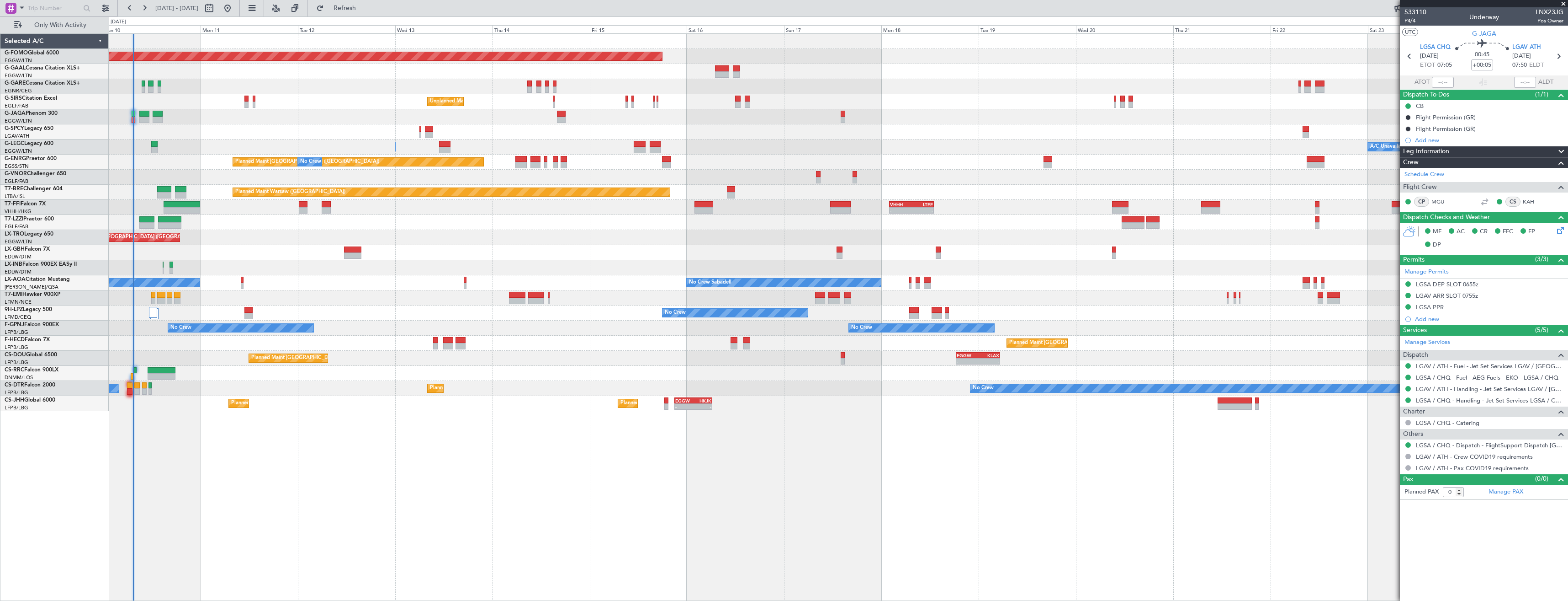
click at [1541, 14] on span "LNX23JG" at bounding box center [1550, 12] width 28 height 10
click at [1483, 10] on div "533110 P4/4 Underway LNX23JG Pos Owner" at bounding box center [1484, 16] width 168 height 18
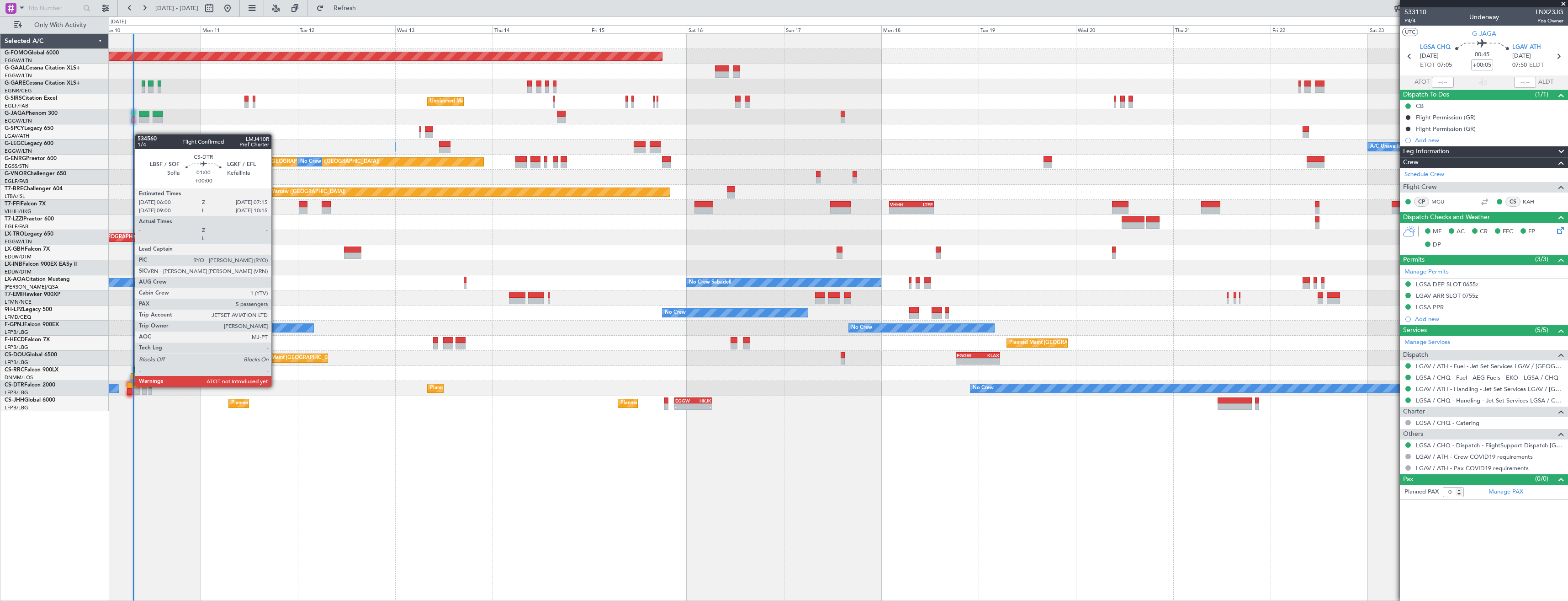
click at [130, 386] on div at bounding box center [129, 385] width 6 height 6
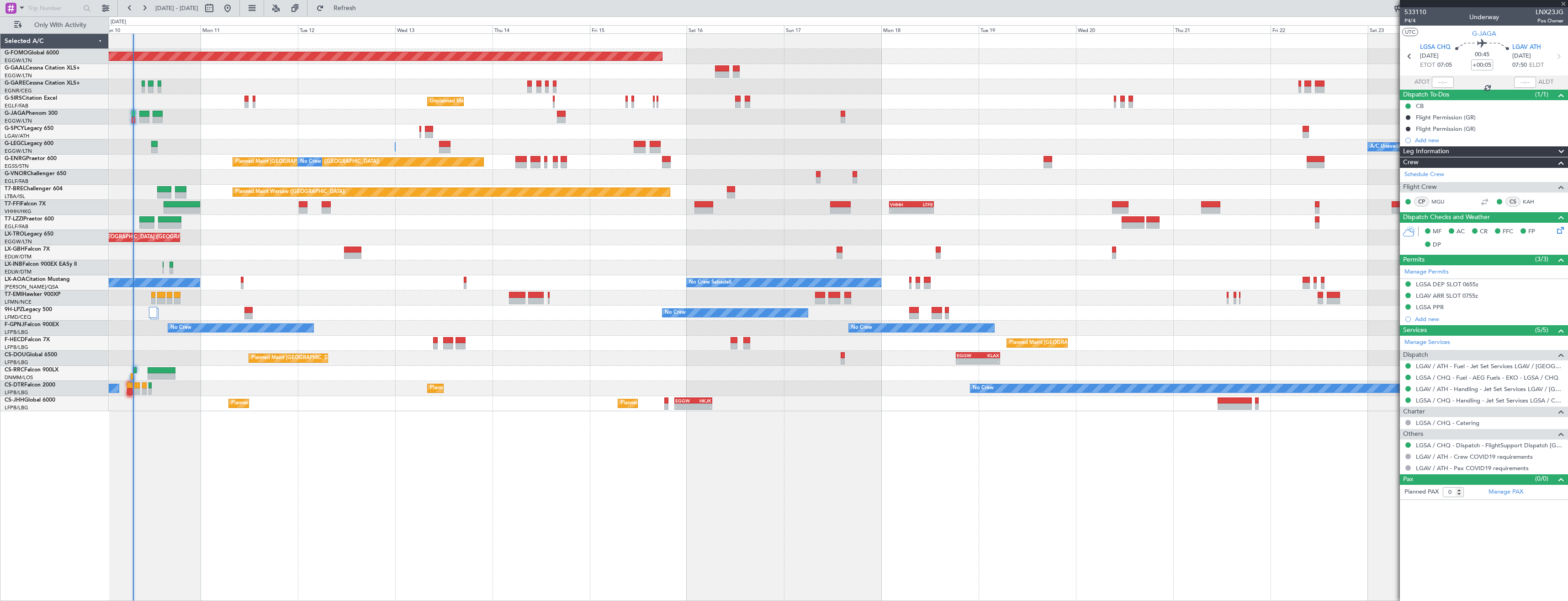
type input "5"
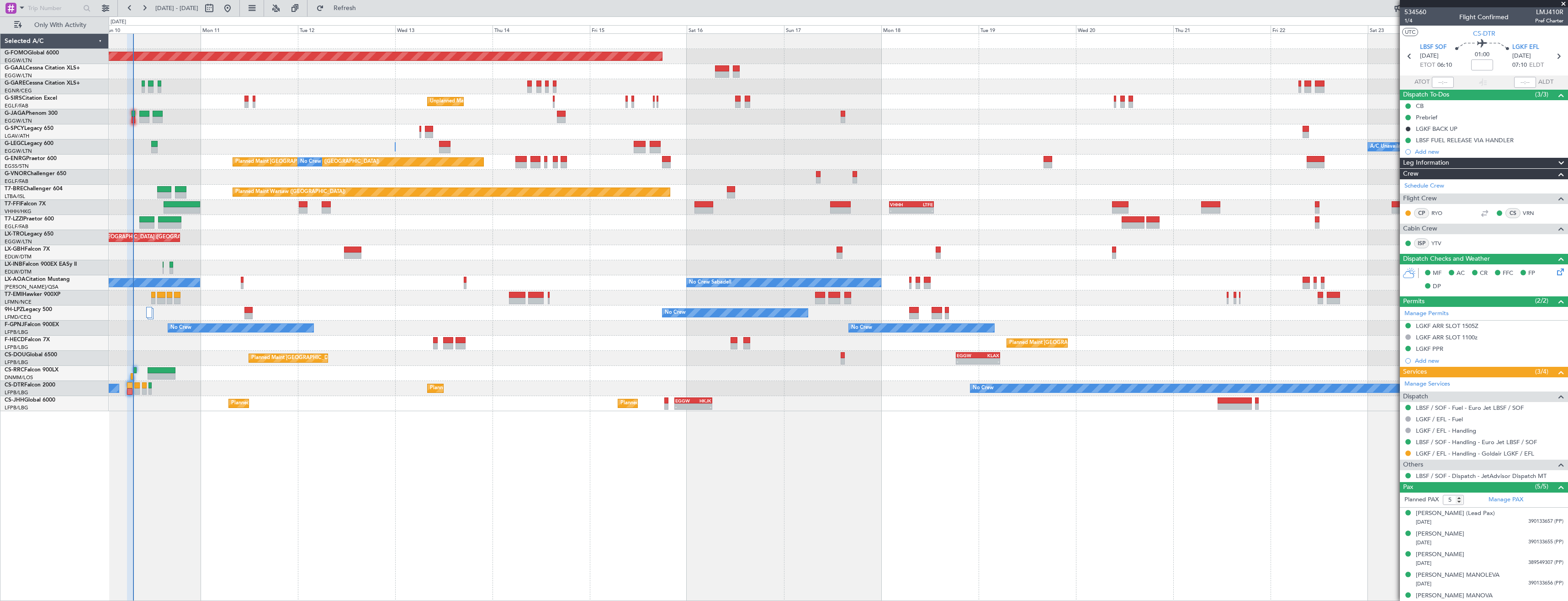
click at [728, 185] on div "Planned Maint Windsor Locks (Bradley Intl) Planned Maint Dusseldorf No Crew Unp…" at bounding box center [838, 222] width 1459 height 377
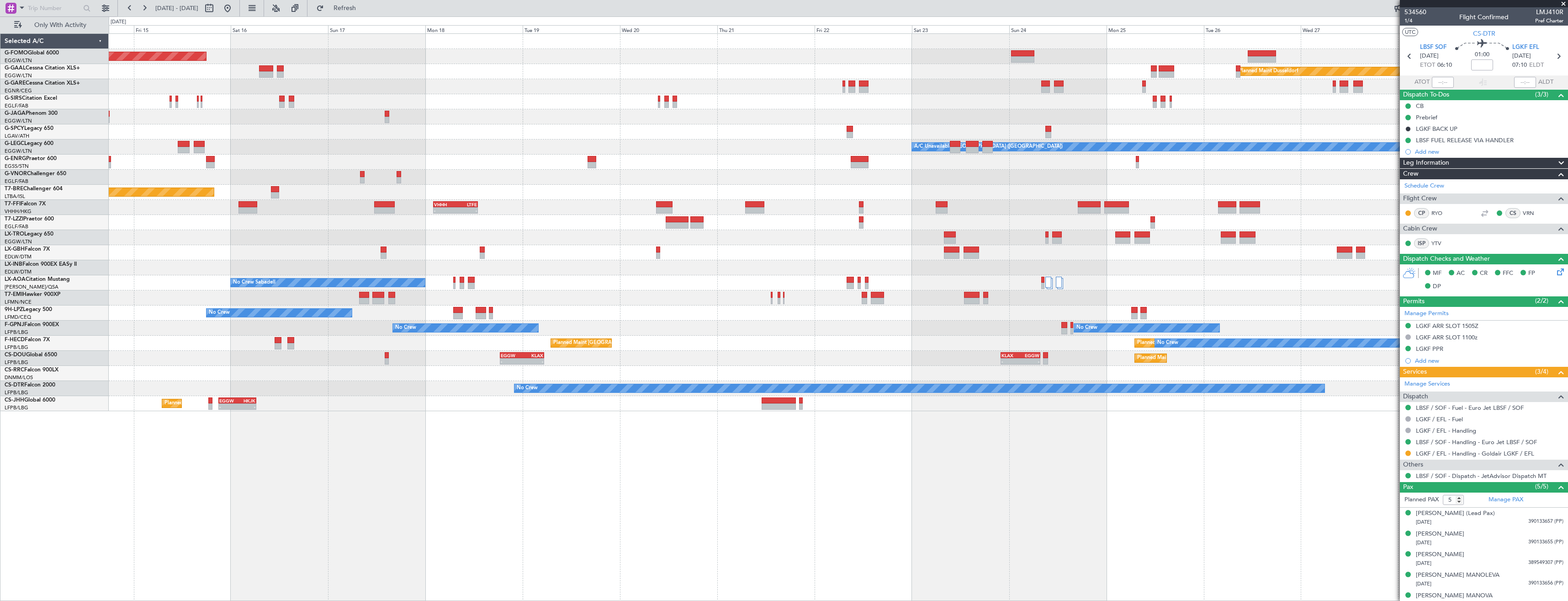
click at [735, 185] on div "Planned Maint Windsor Locks (Bradley Intl) Planned Maint Dusseldorf Unplanned M…" at bounding box center [838, 222] width 1459 height 377
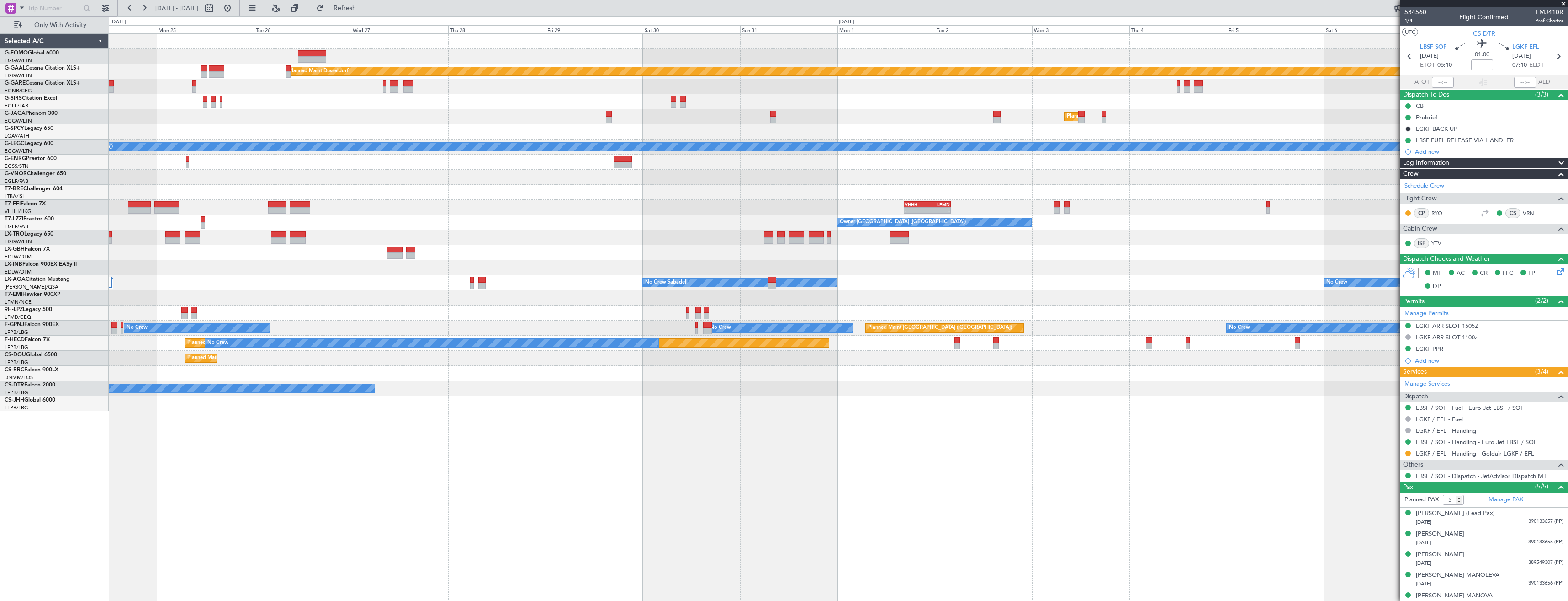
click at [176, 177] on div at bounding box center [838, 177] width 1459 height 15
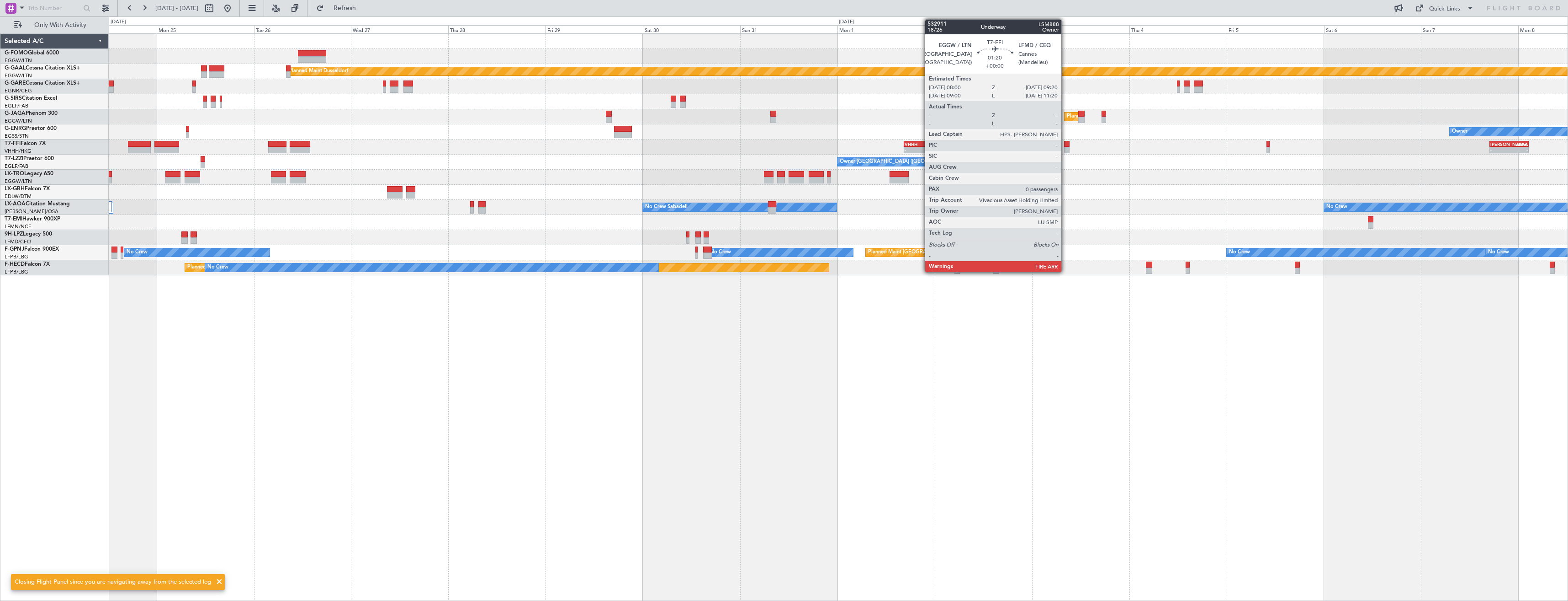
click at [1065, 147] on div at bounding box center [1067, 150] width 6 height 6
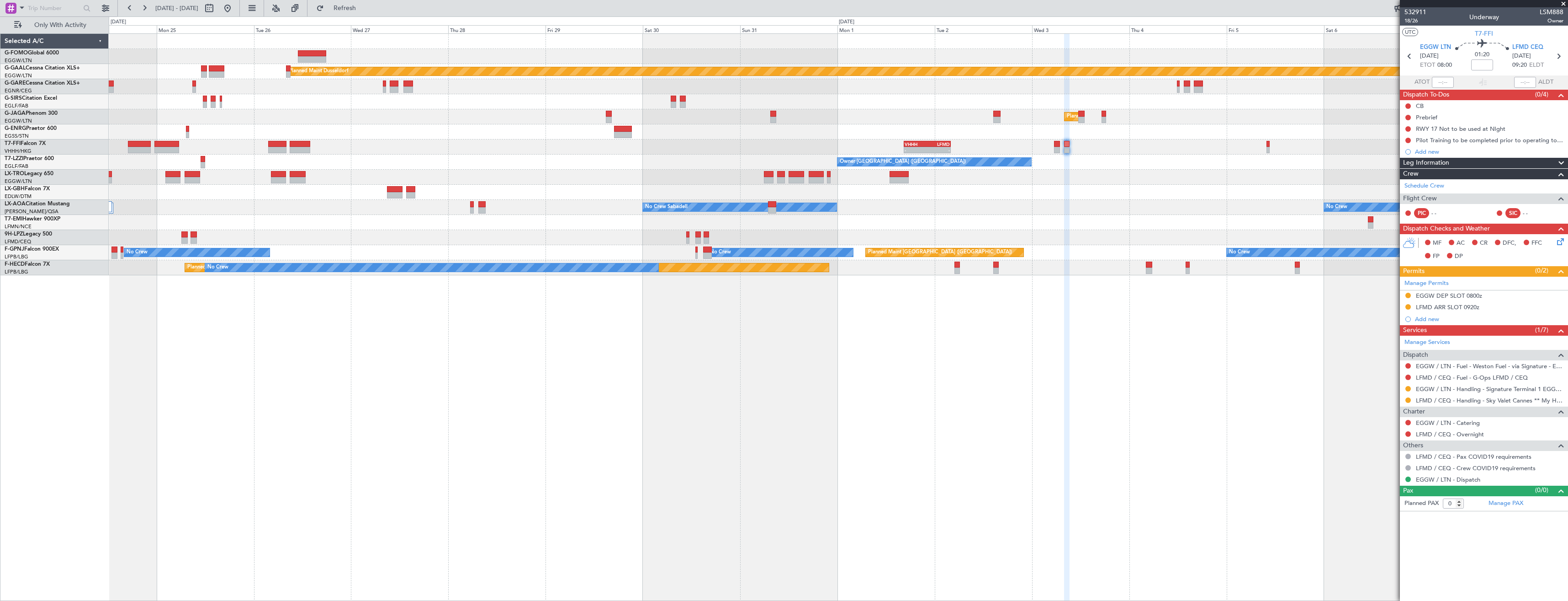
drag, startPoint x: 1408, startPoint y: 397, endPoint x: 1407, endPoint y: 404, distance: 7.1
click at [1408, 397] on button at bounding box center [1408, 400] width 6 height 6
click at [1387, 513] on span "Confirmed" at bounding box center [1382, 508] width 28 height 9
click at [1491, 310] on div "LFMD ARR SLOT 0920z" at bounding box center [1484, 307] width 168 height 11
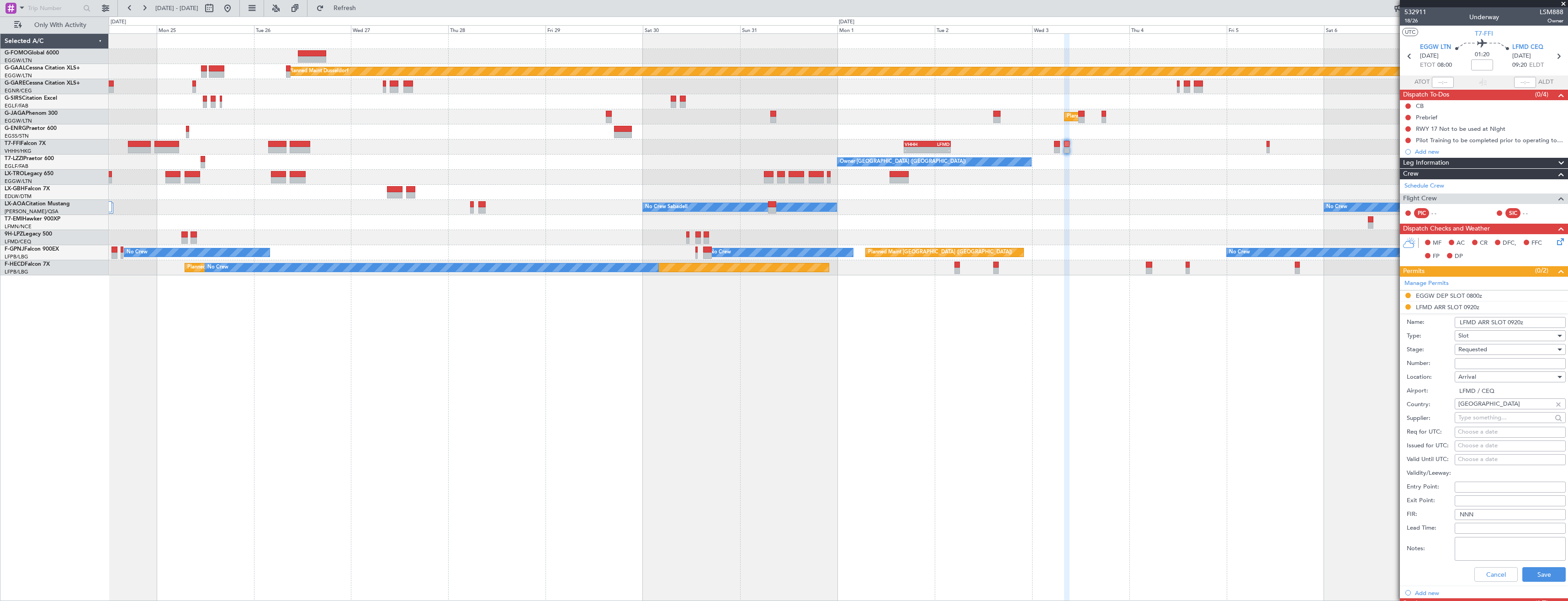
click at [1490, 365] on input "Number:" at bounding box center [1510, 363] width 111 height 11
paste input "LFMDA000012163"
type input "LFMDA000012163"
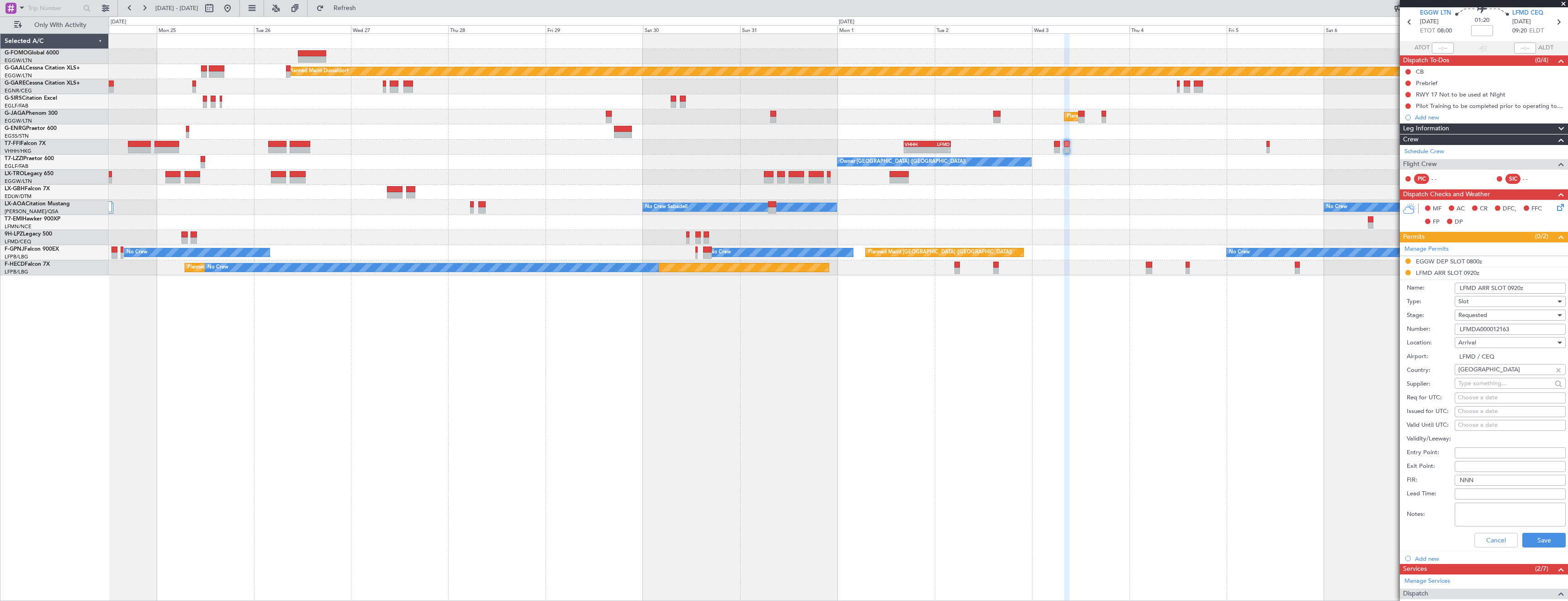
scroll to position [137, 0]
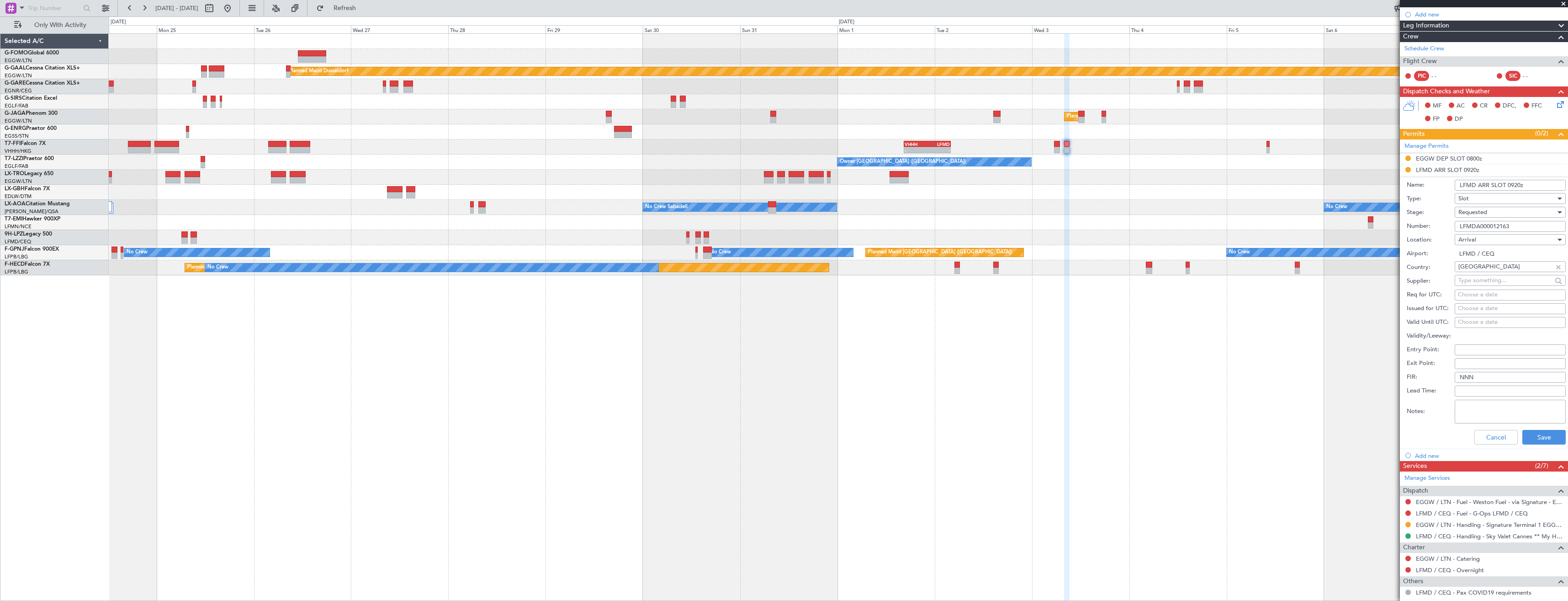
click at [1474, 215] on span "Requested" at bounding box center [1473, 212] width 29 height 8
click at [1473, 281] on span "Received OK" at bounding box center [1507, 281] width 96 height 14
click at [1538, 432] on button "Save" at bounding box center [1544, 437] width 43 height 14
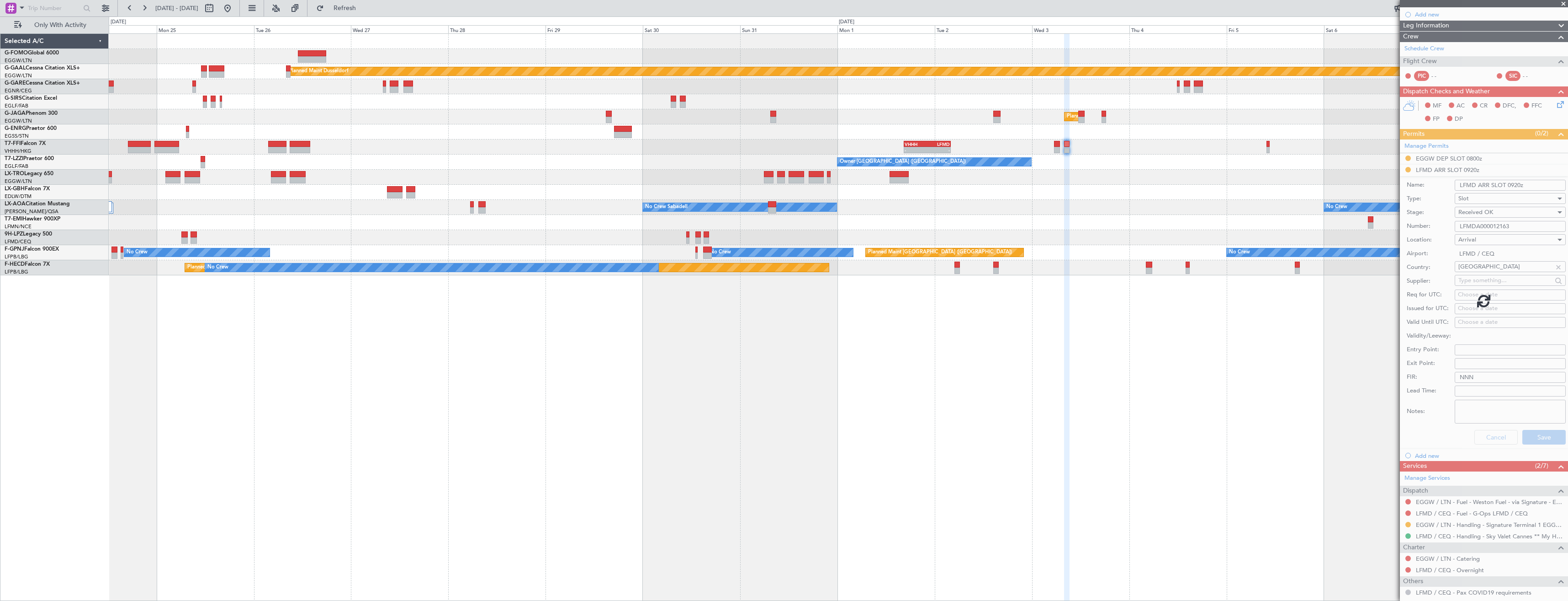
scroll to position [0, 0]
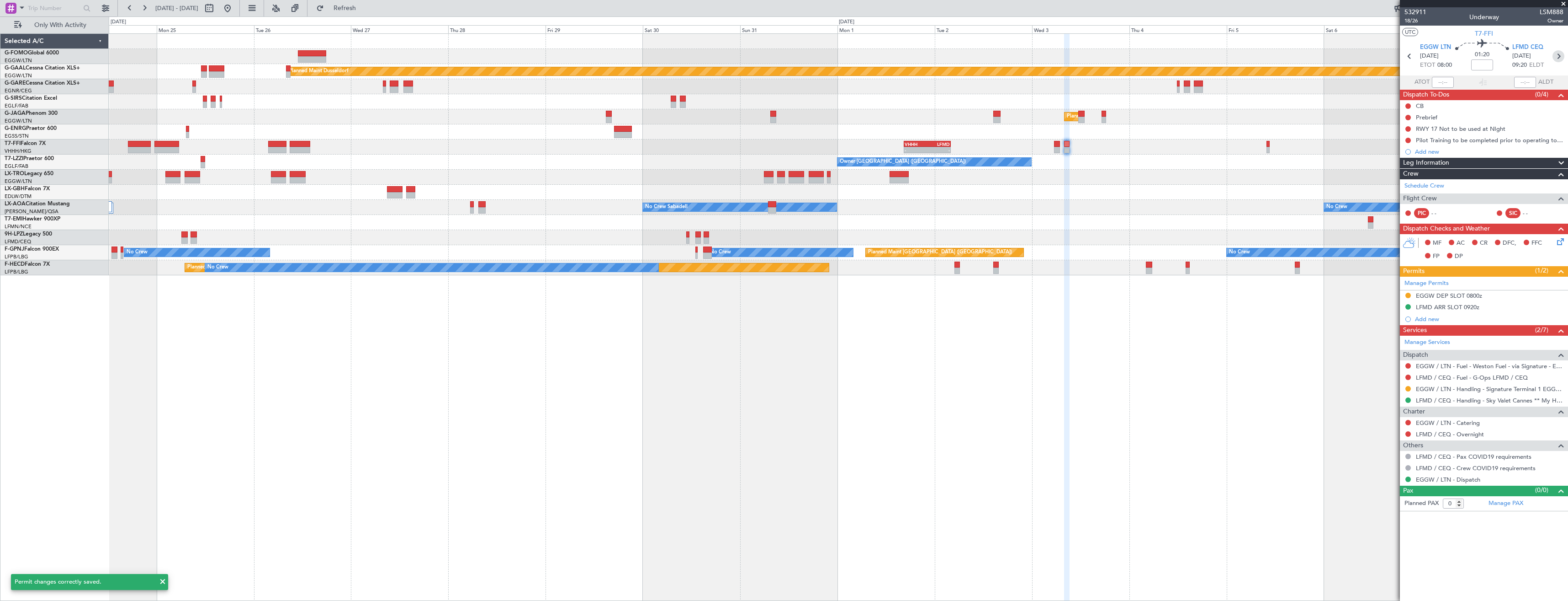
click at [1555, 57] on icon at bounding box center [1558, 56] width 12 height 12
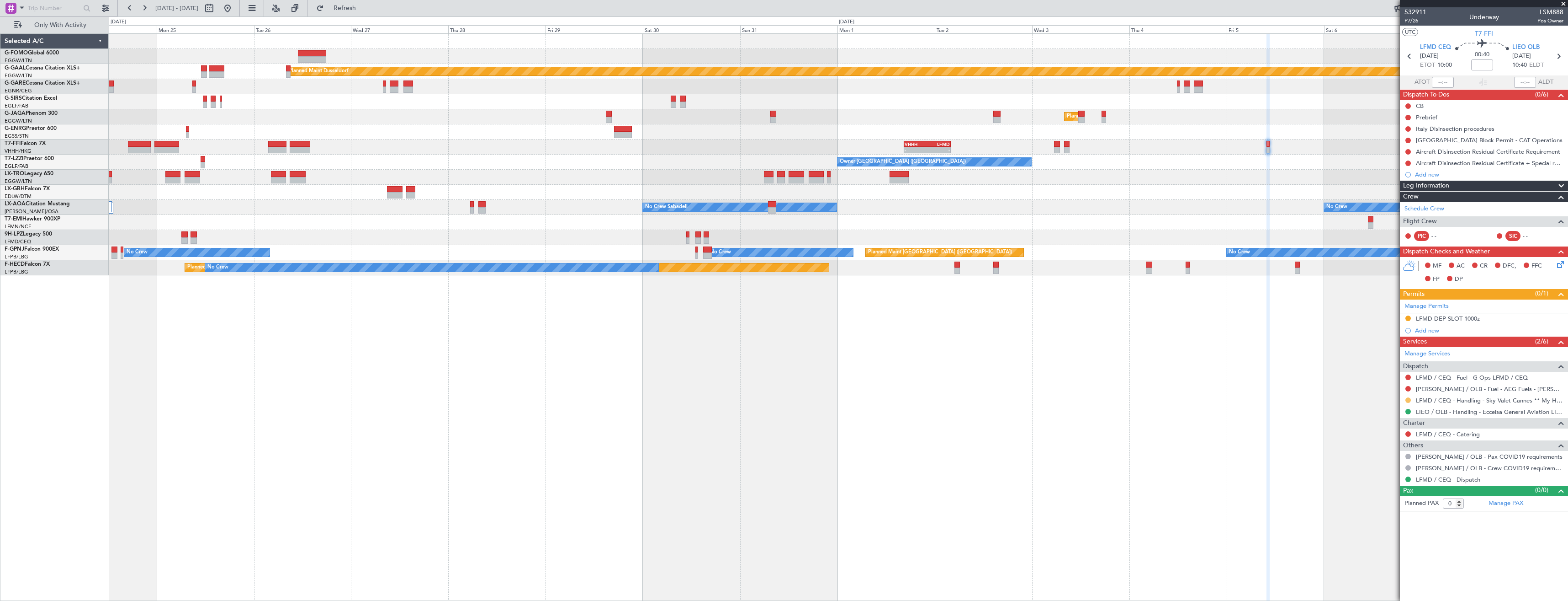
click at [1408, 398] on button at bounding box center [1408, 400] width 6 height 6
click at [1387, 507] on span "Confirmed" at bounding box center [1382, 508] width 28 height 9
click at [1495, 319] on div "LFMD DEP SLOT 1000z" at bounding box center [1484, 319] width 168 height 11
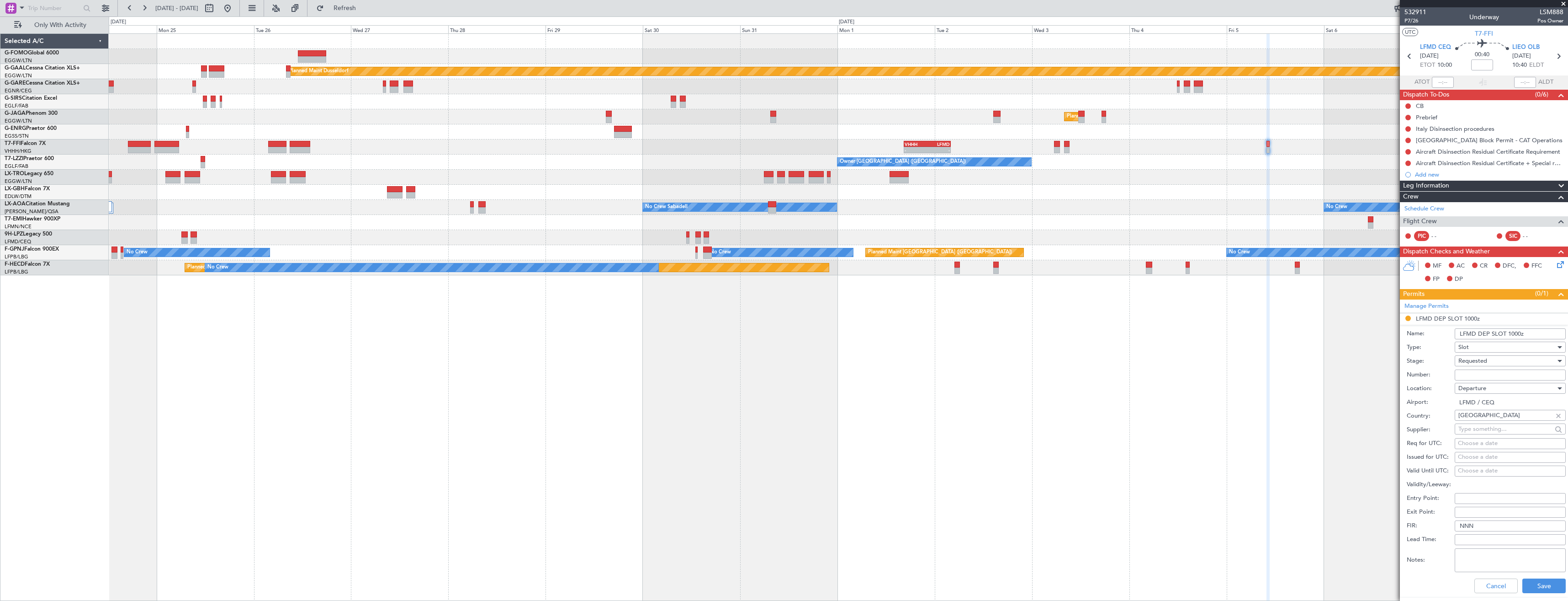
click at [1492, 375] on input "Number:" at bounding box center [1510, 375] width 111 height 11
paste input "LFMDD000012164"
type input "LFMDD000012164"
click at [1484, 359] on span "Requested" at bounding box center [1473, 360] width 29 height 8
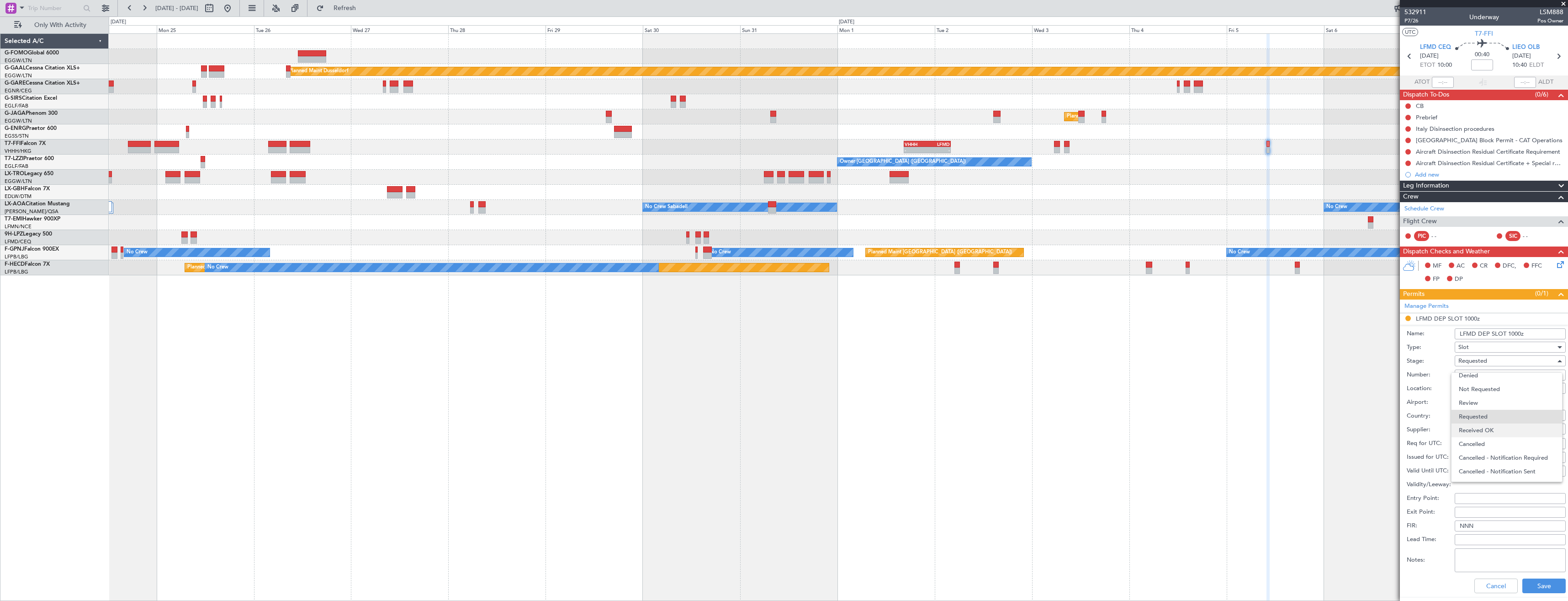
click at [1477, 426] on span "Received OK" at bounding box center [1507, 429] width 96 height 14
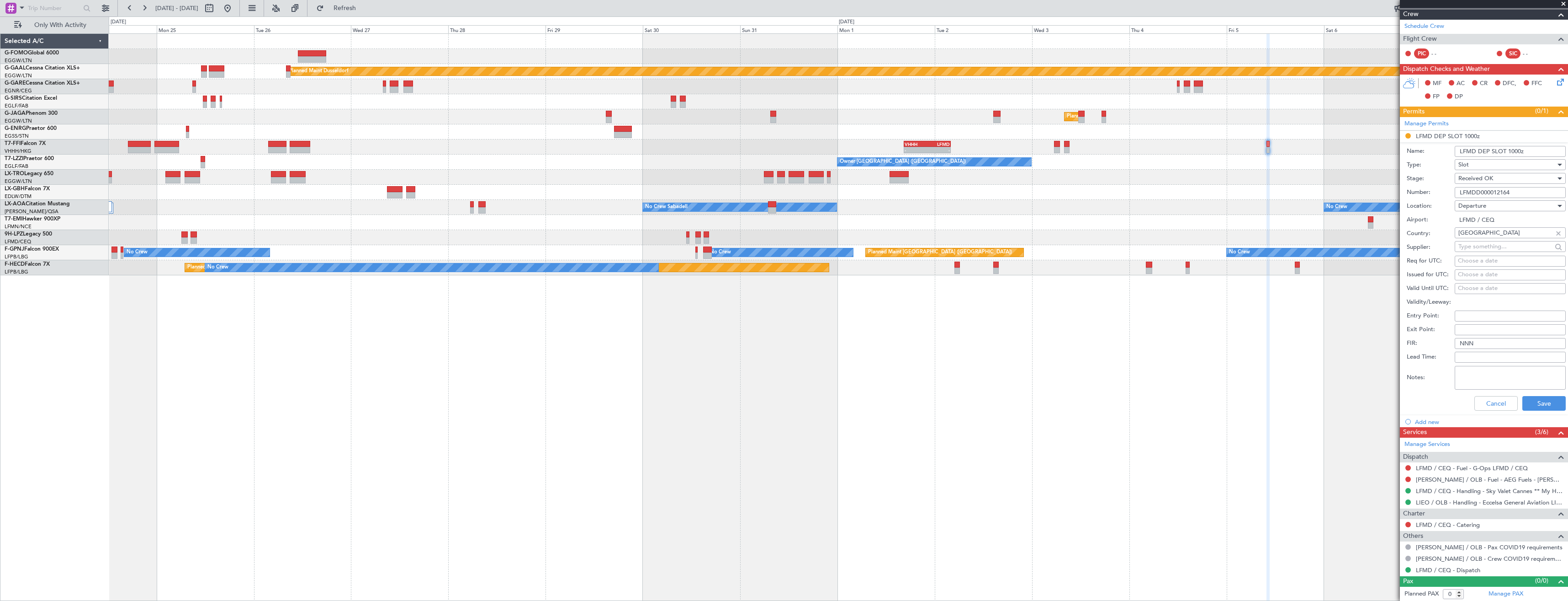
scroll to position [183, 0]
click at [1527, 402] on button "Save" at bounding box center [1544, 403] width 43 height 14
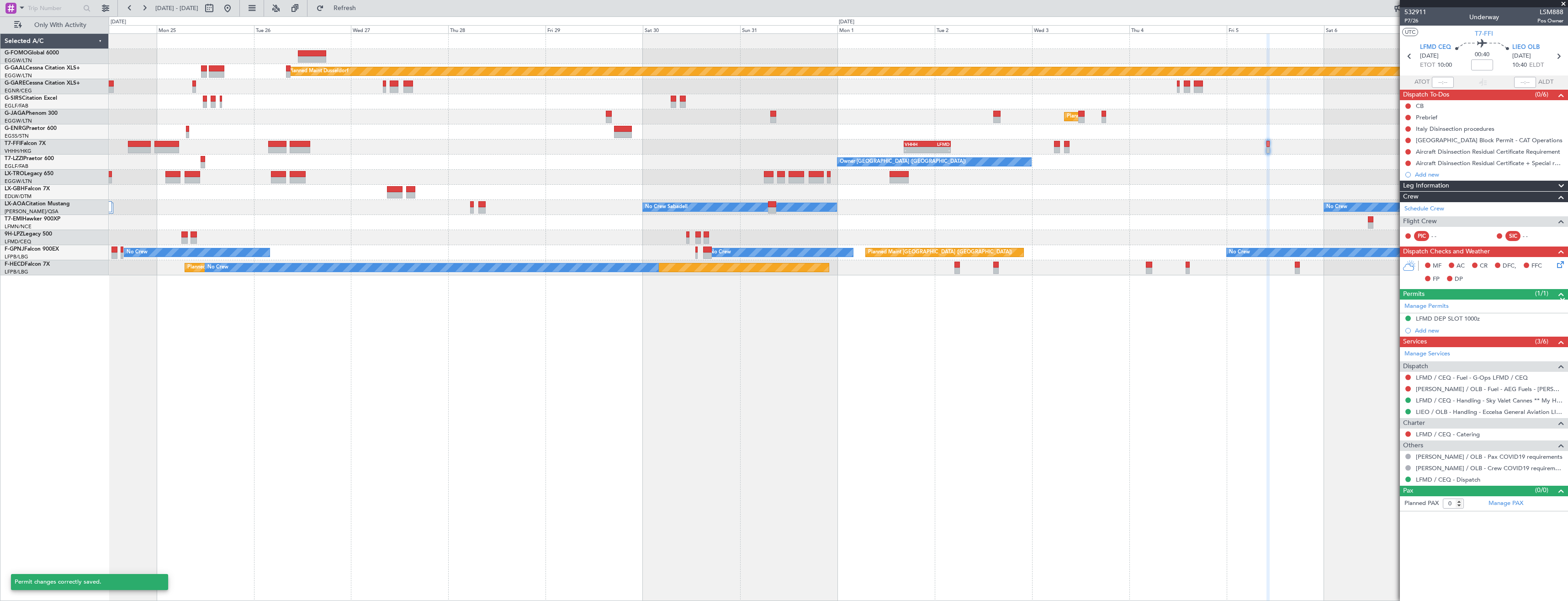
scroll to position [0, 0]
click at [949, 127] on div "Planned Maint Dusseldorf Planned Maint London (Luton) Owner - - VHHH 16:30 Z LF…" at bounding box center [838, 154] width 1459 height 242
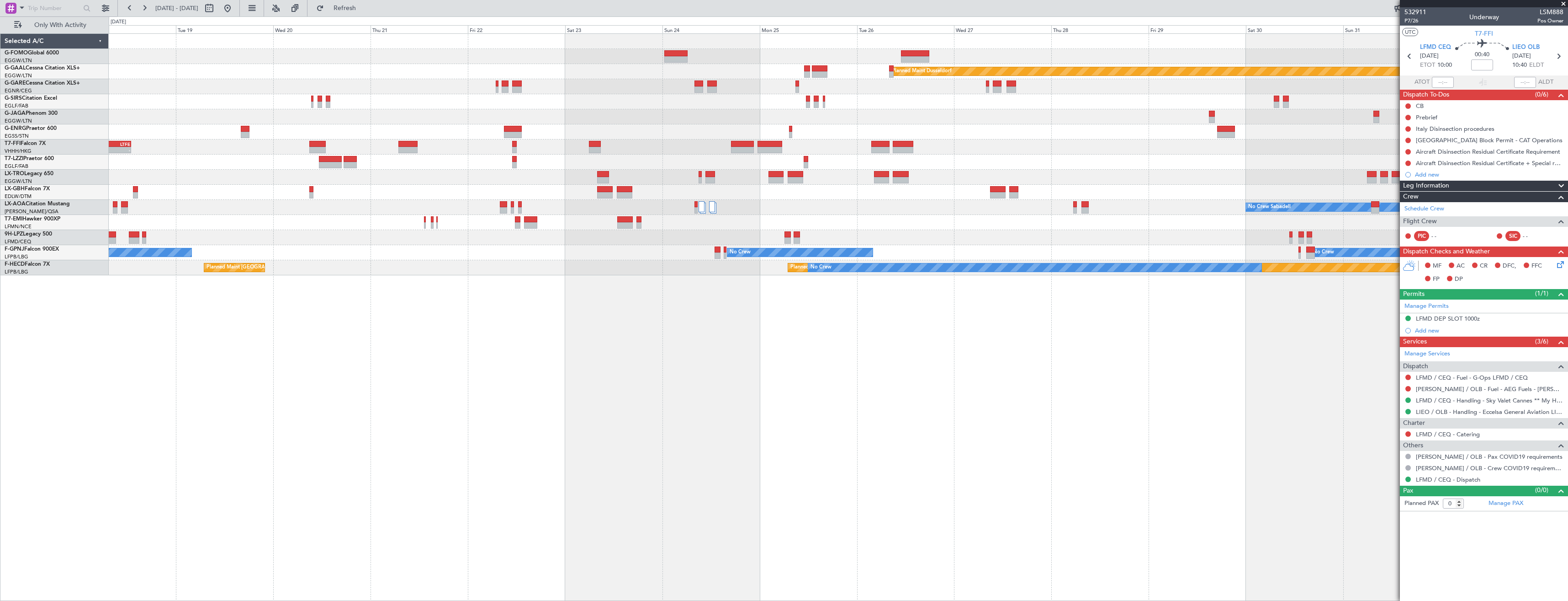
click at [836, 167] on div "Planned Maint Windsor Locks (Bradley Intl) Planned Maint Dusseldorf Planned Mai…" at bounding box center [838, 154] width 1459 height 242
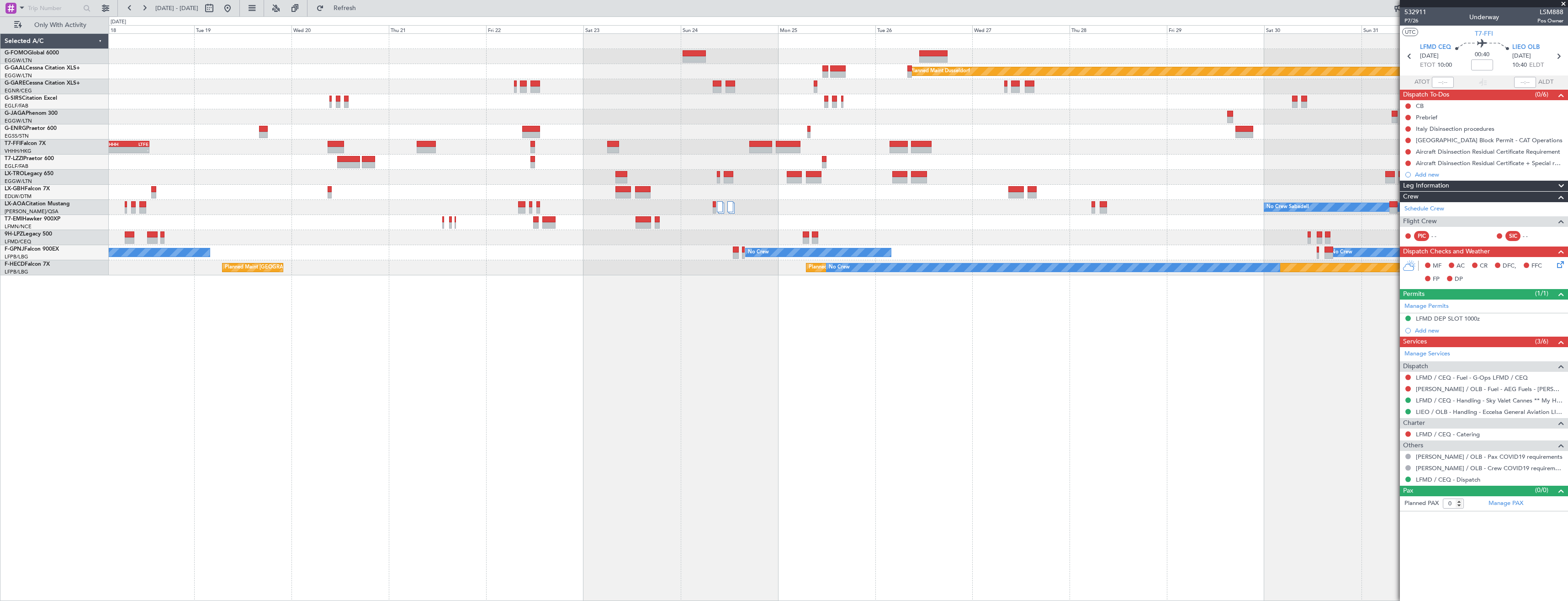
click at [770, 180] on div at bounding box center [838, 177] width 1459 height 15
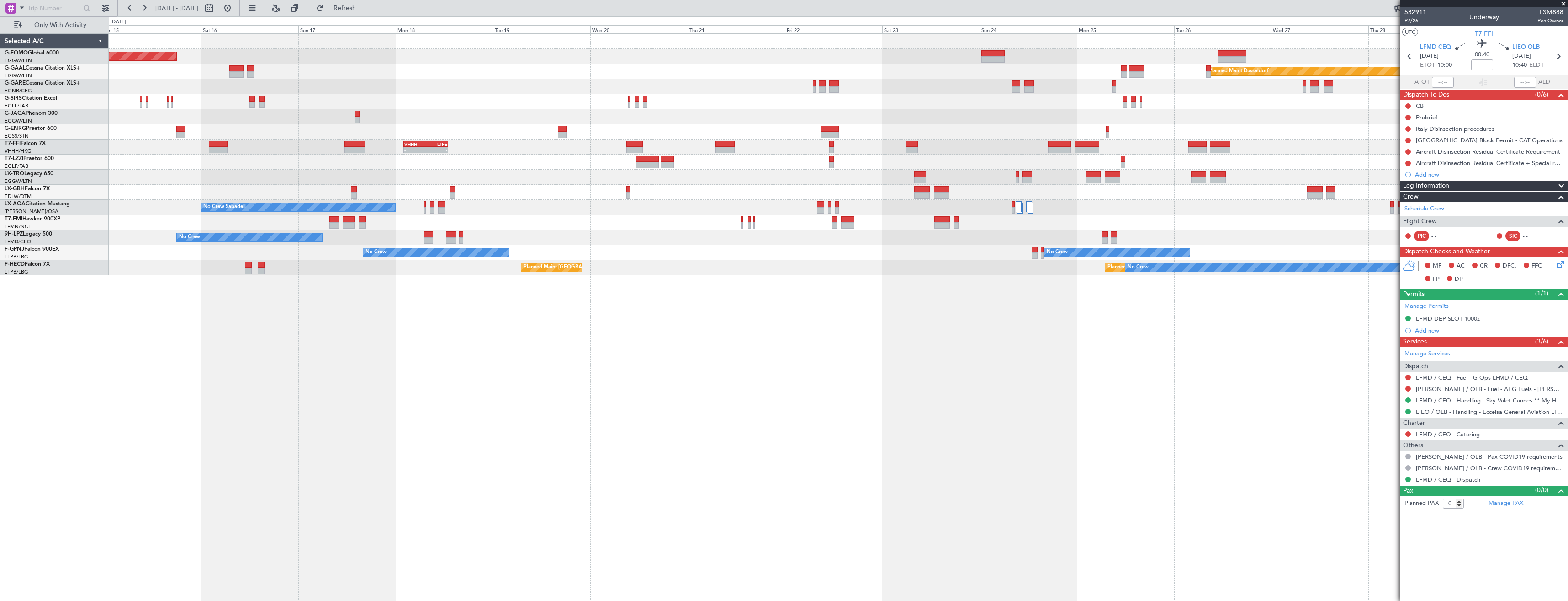
click at [594, 205] on div "Planned Maint Windsor Locks (Bradley Intl) Planned Maint Dusseldorf Unplanned M…" at bounding box center [838, 154] width 1459 height 242
click at [595, 209] on div "No Crew Sabadell No Crew Sabadell" at bounding box center [838, 207] width 1459 height 15
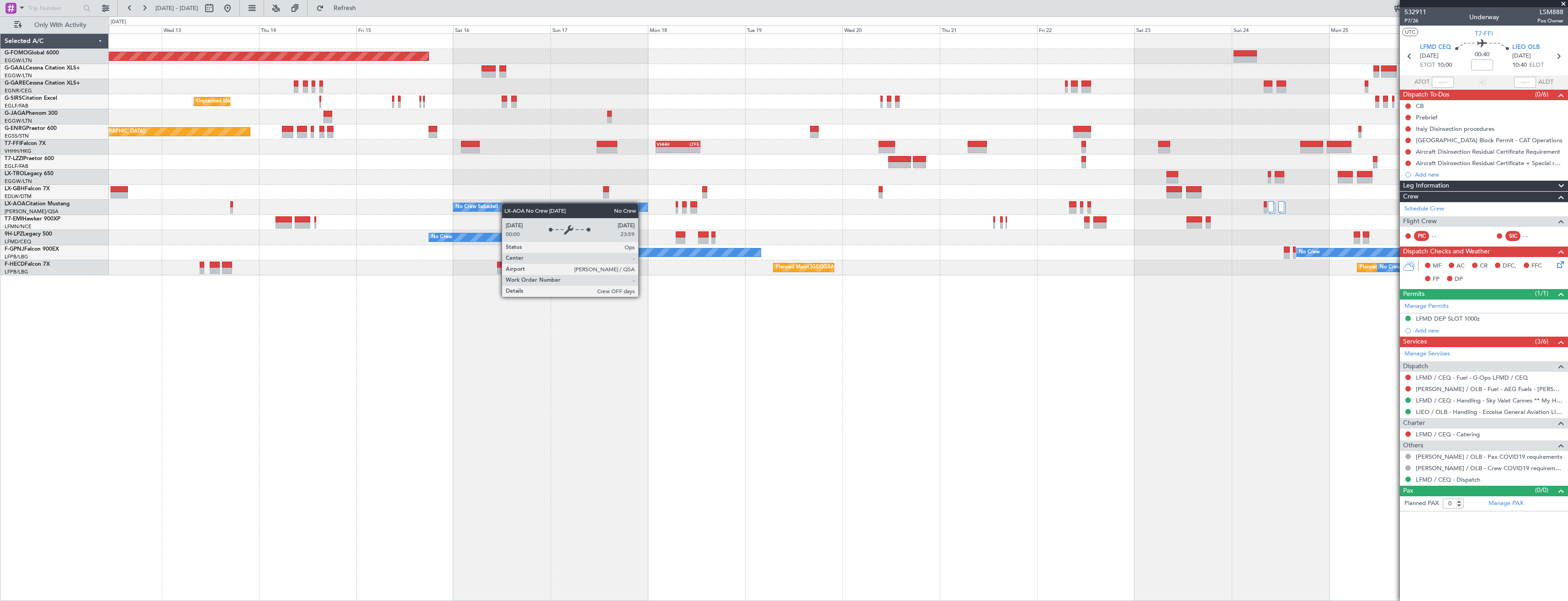
click at [588, 205] on div "No Crew Sabadell No Crew Sabadell" at bounding box center [838, 207] width 1459 height 15
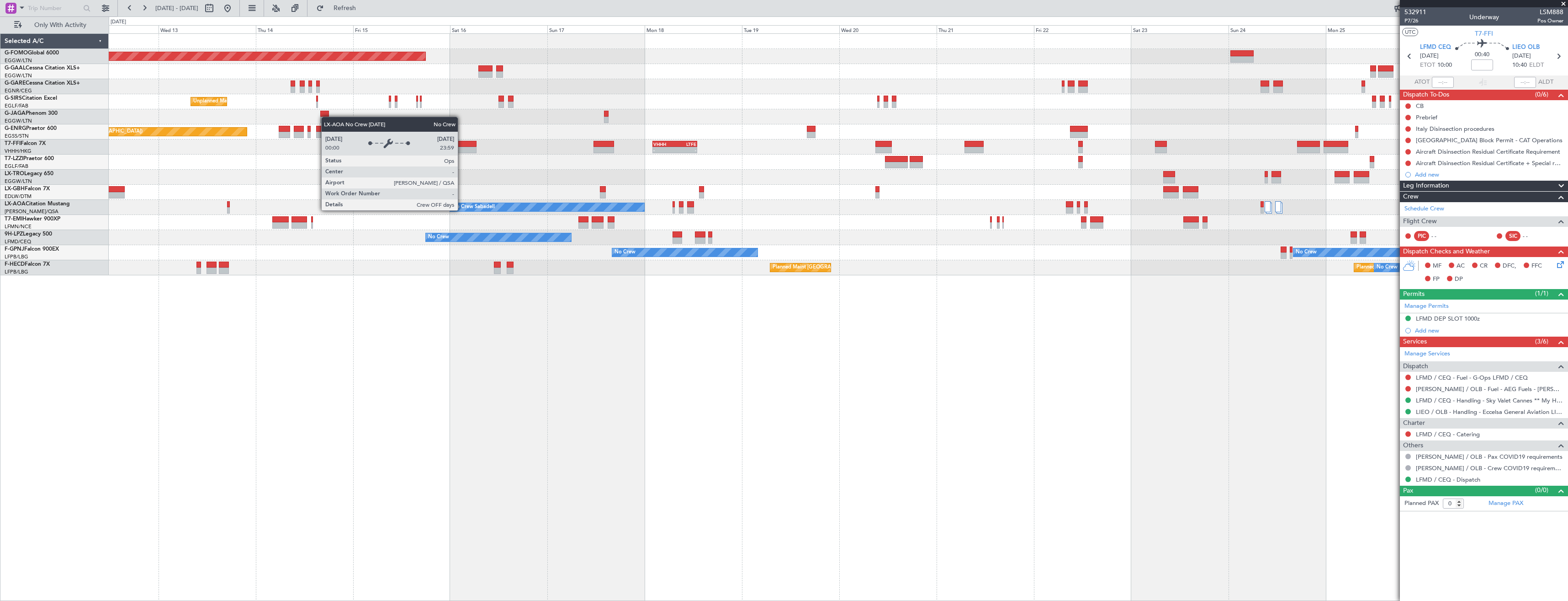
click at [602, 214] on div "No Crew Sabadell No Crew Sabadell" at bounding box center [838, 207] width 1459 height 15
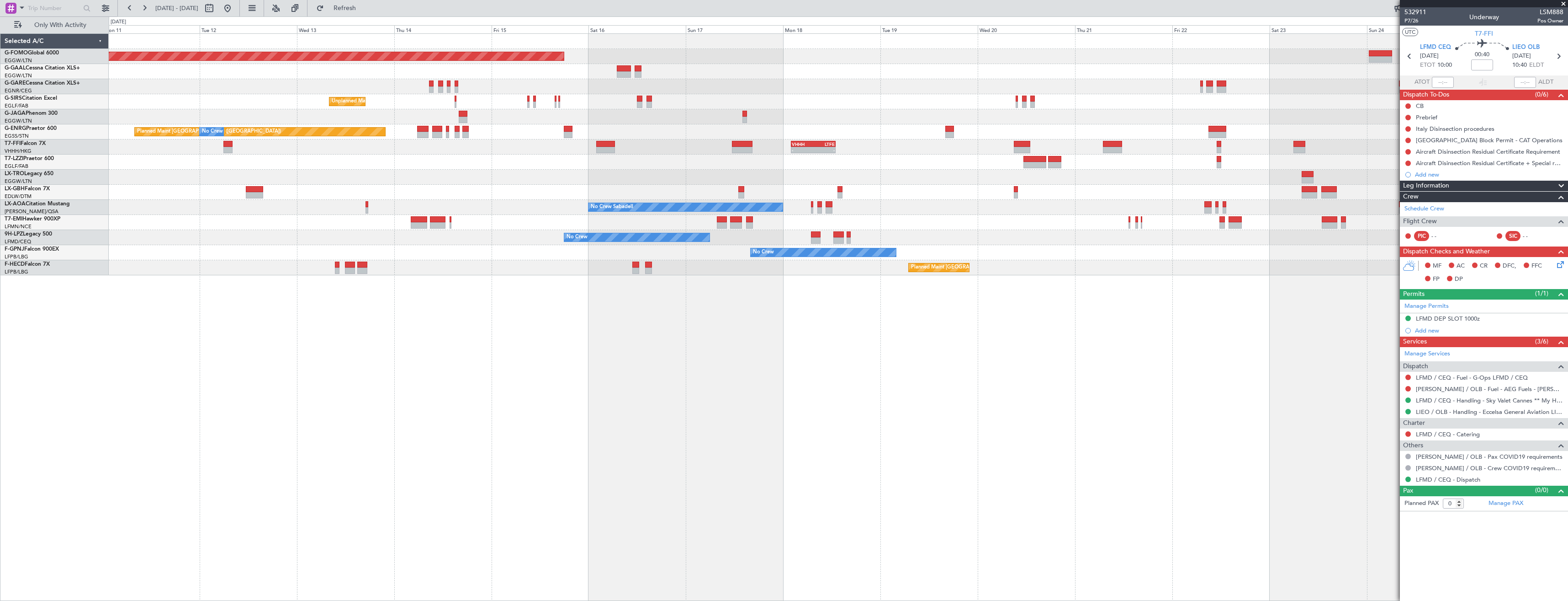
click at [573, 218] on div "Planned Maint Windsor Locks (Bradley Intl) Planned Maint Dusseldorf No Crew Unp…" at bounding box center [838, 154] width 1459 height 242
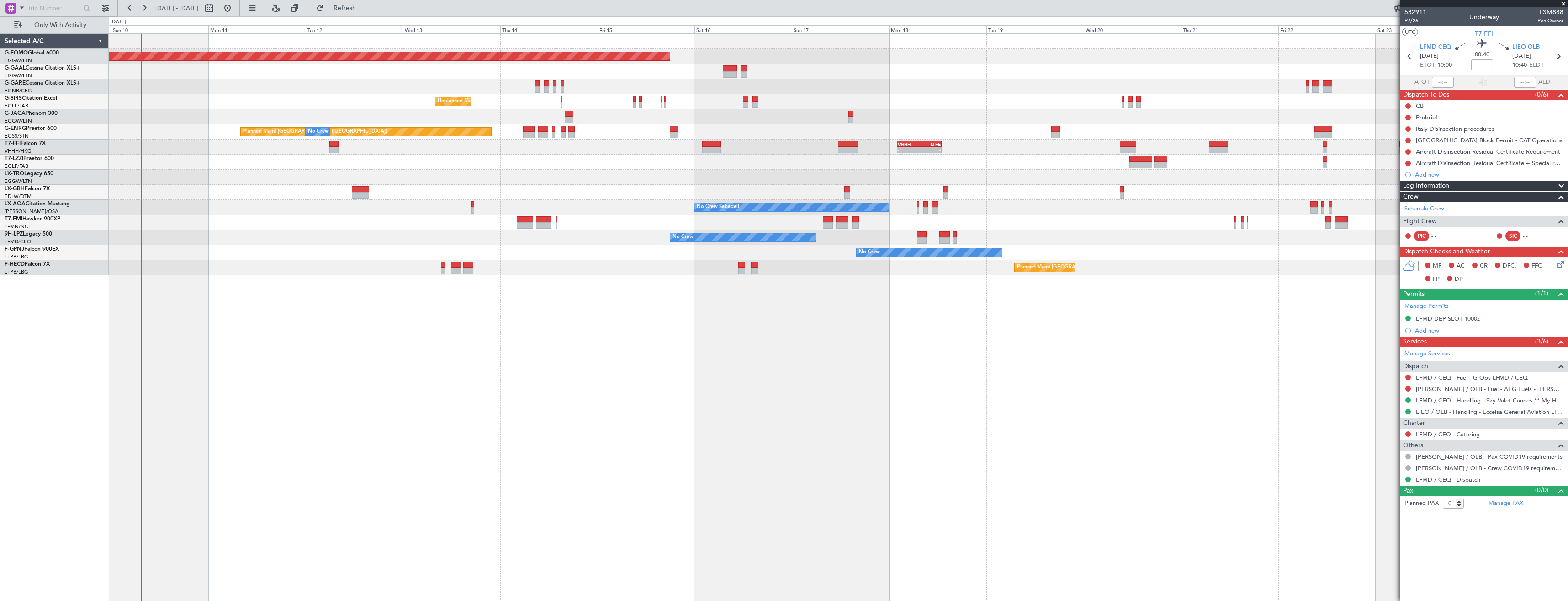
click at [436, 218] on div "Planned Maint Windsor Locks (Bradley Intl) Planned Maint Dusseldorf No Crew Unp…" at bounding box center [838, 154] width 1459 height 242
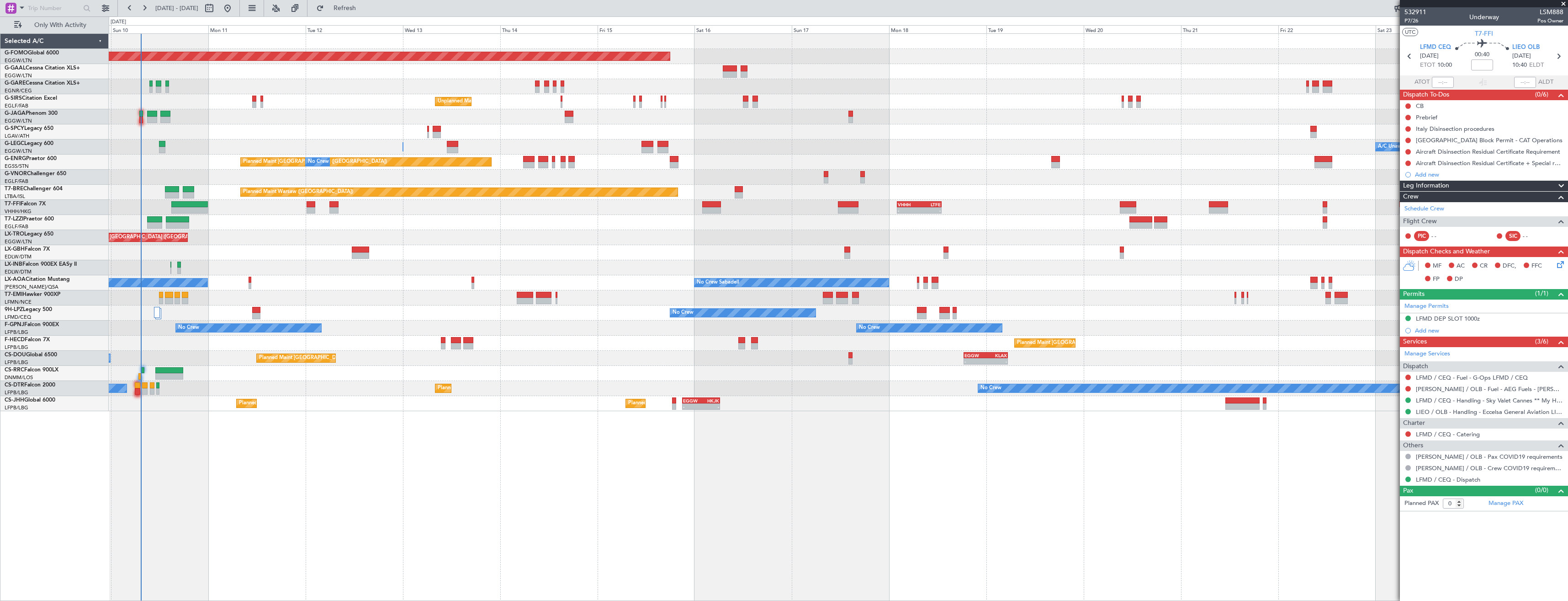
click at [1563, 4] on span at bounding box center [1563, 4] width 9 height 8
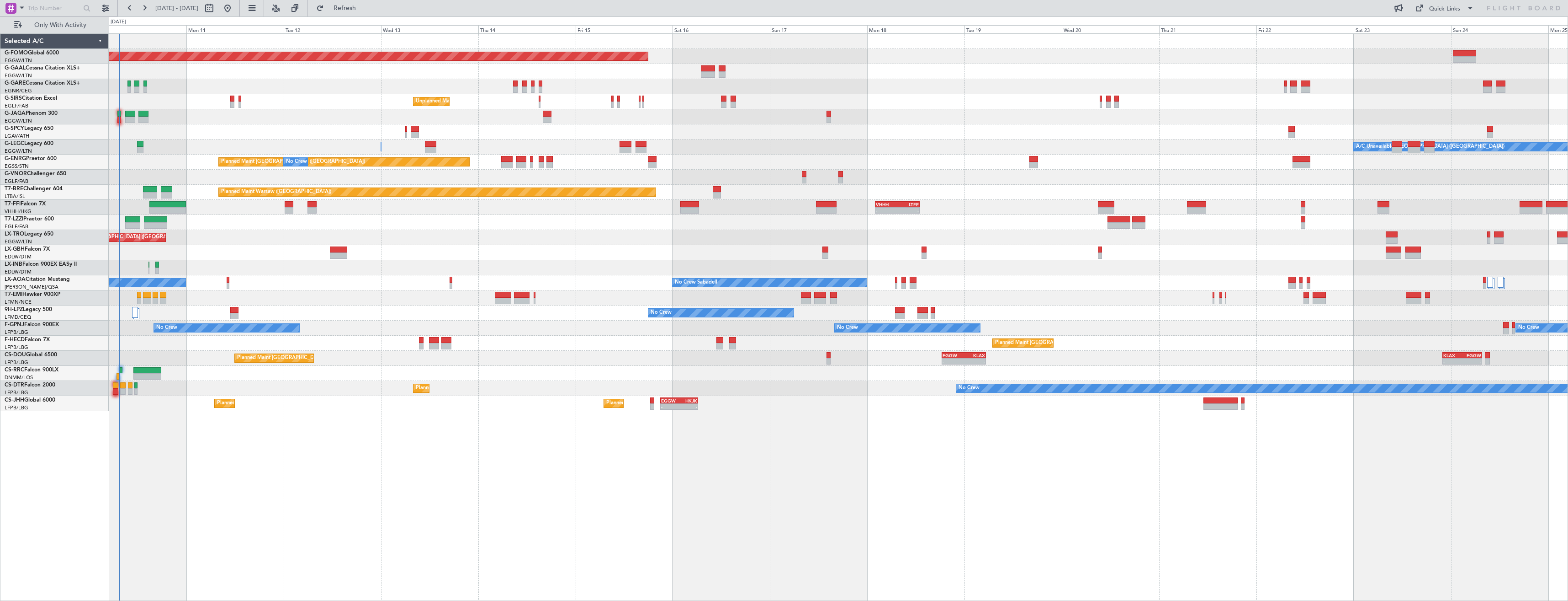
click at [503, 242] on div "Unplanned Maint London (Luton) Planned Maint" at bounding box center [838, 238] width 1459 height 15
click at [136, 310] on div at bounding box center [135, 312] width 6 height 11
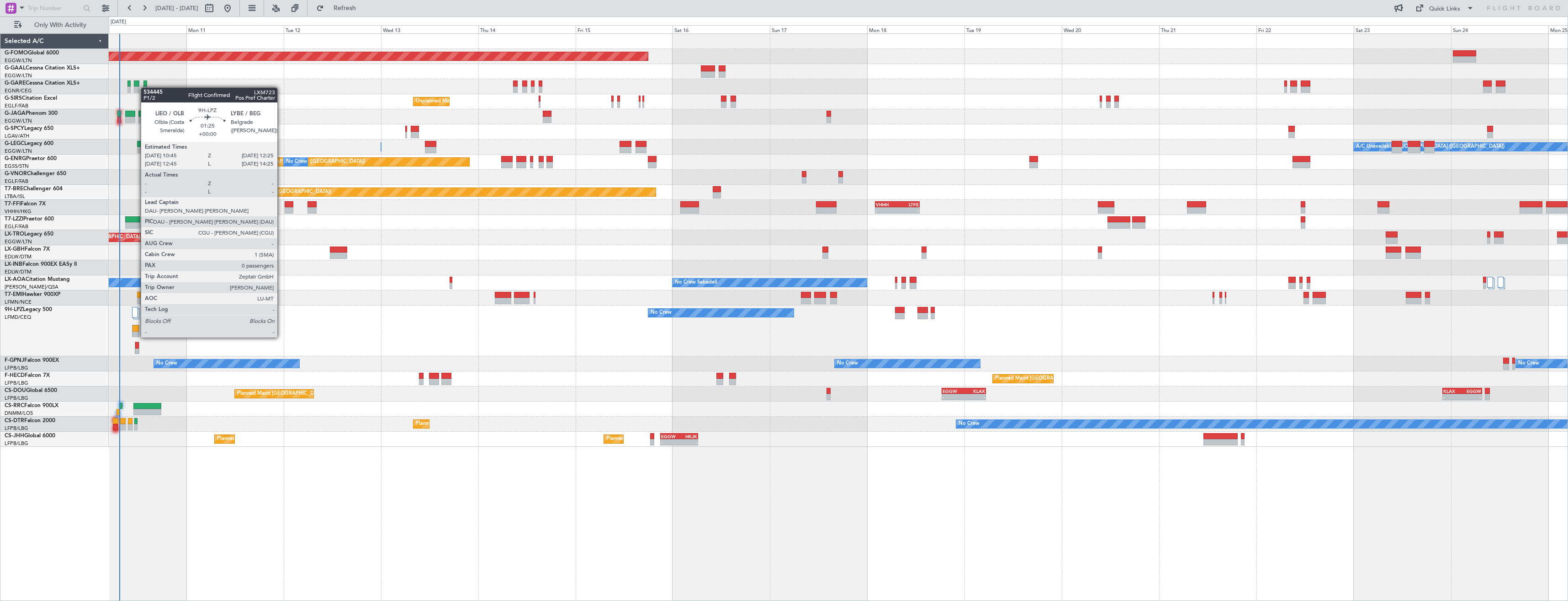
click at [136, 328] on div at bounding box center [135, 328] width 6 height 6
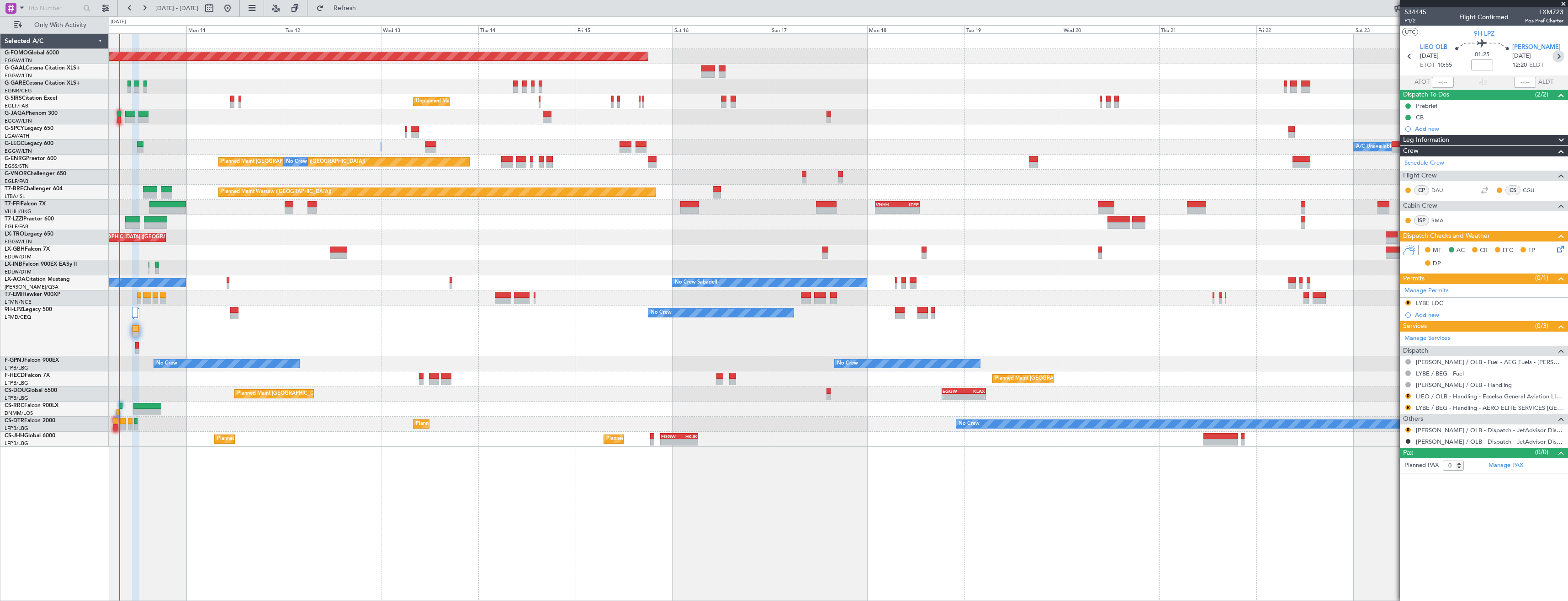
click at [1554, 55] on icon at bounding box center [1558, 56] width 12 height 12
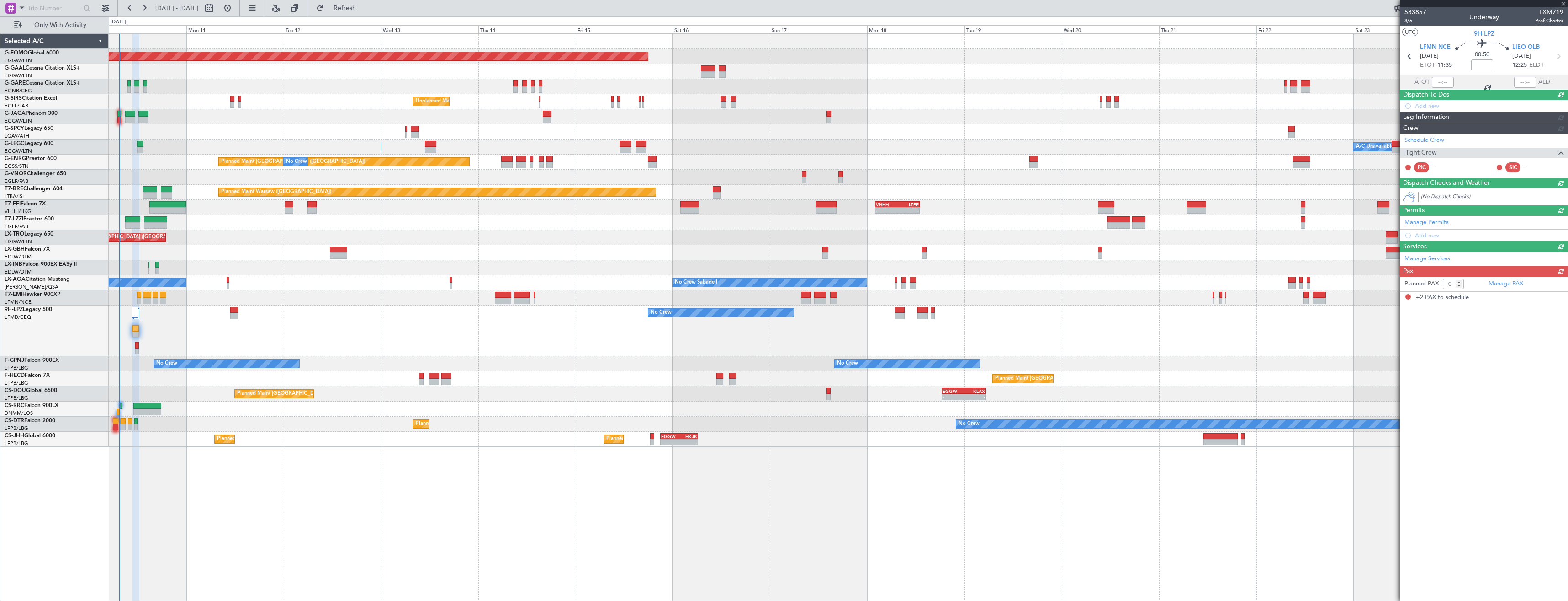
type input "+00:05"
type input "2"
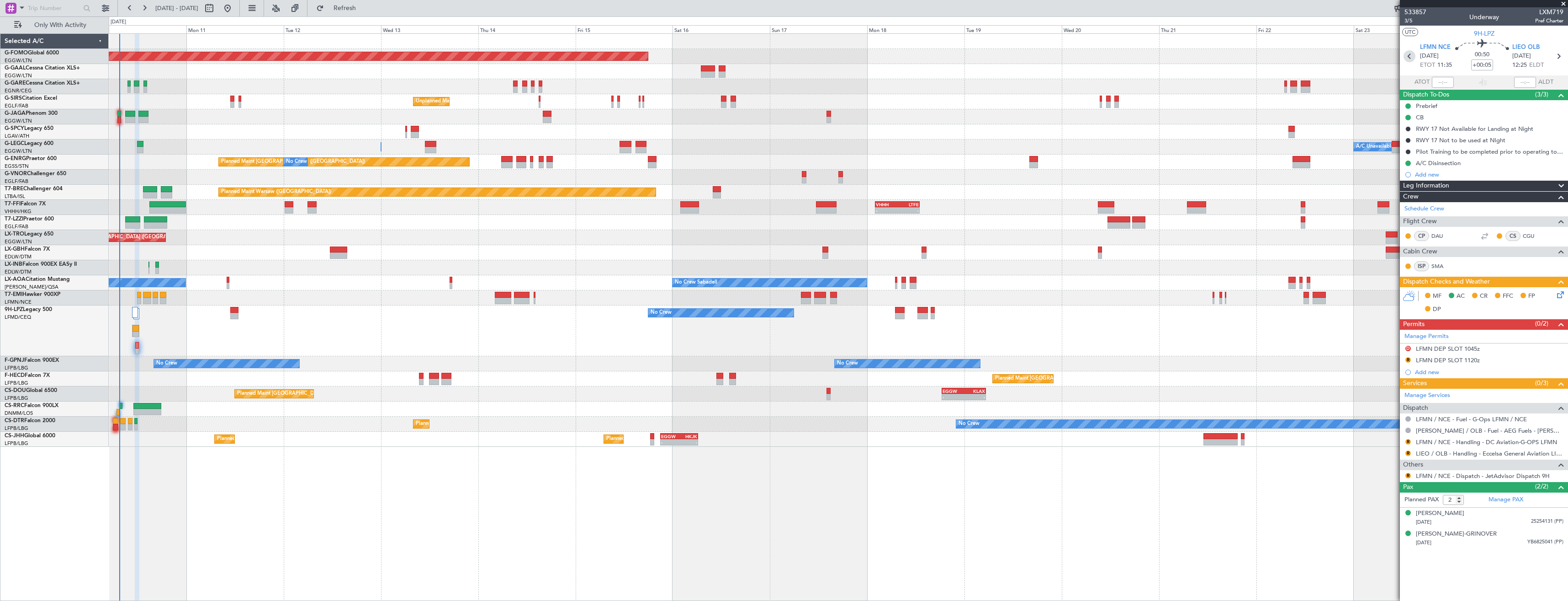
click at [1408, 59] on icon at bounding box center [1409, 56] width 12 height 12
type input "0"
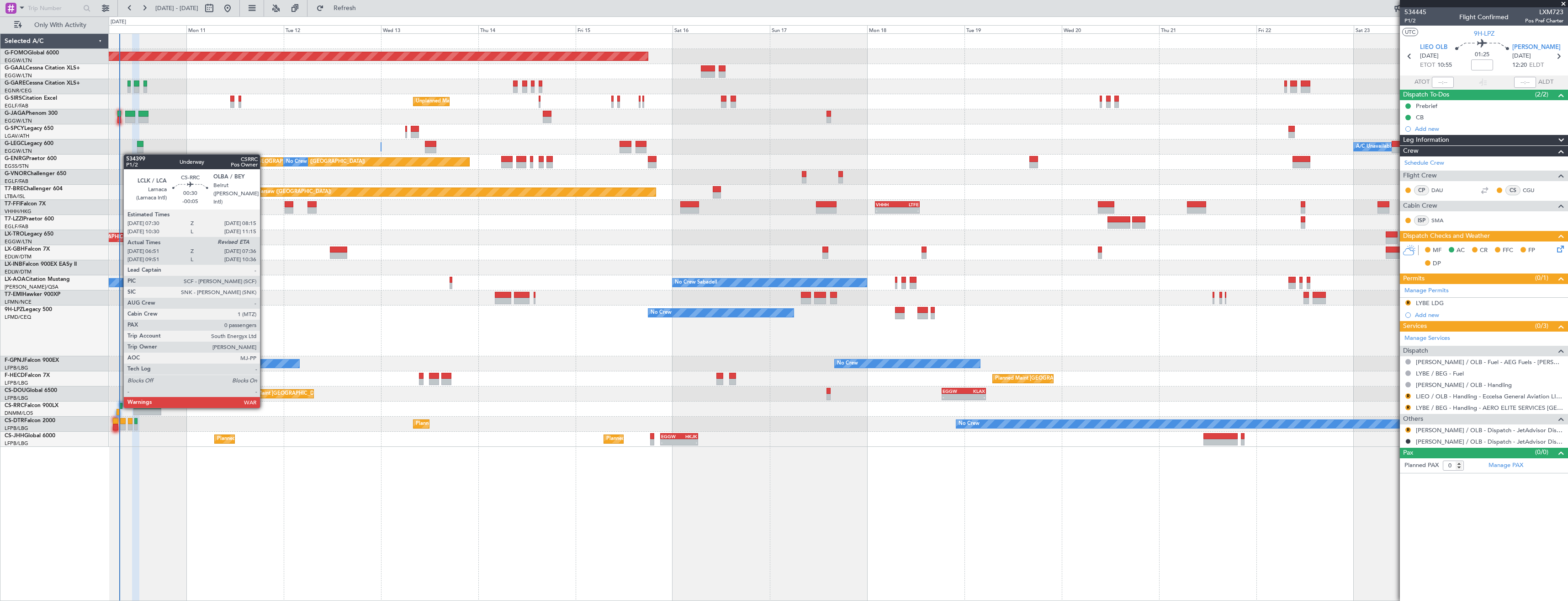
click at [120, 406] on div at bounding box center [121, 406] width 3 height 6
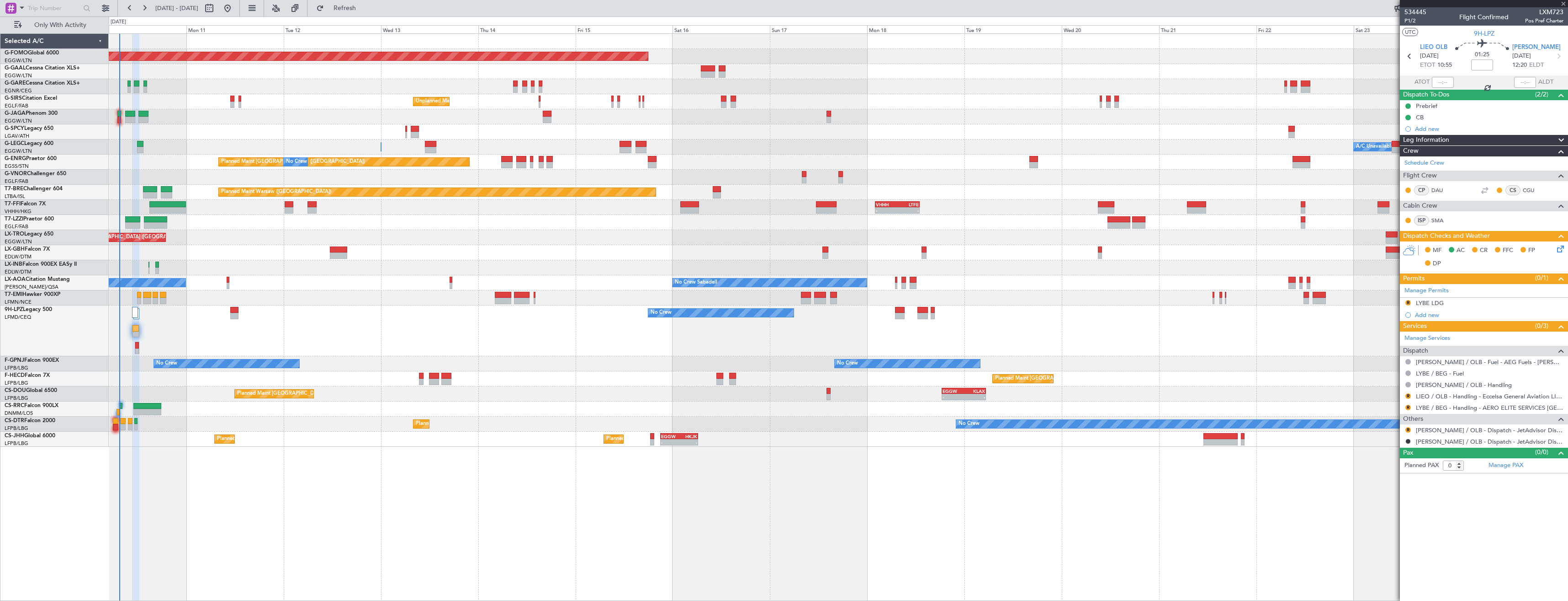
type input "-00:05"
type input "07:01"
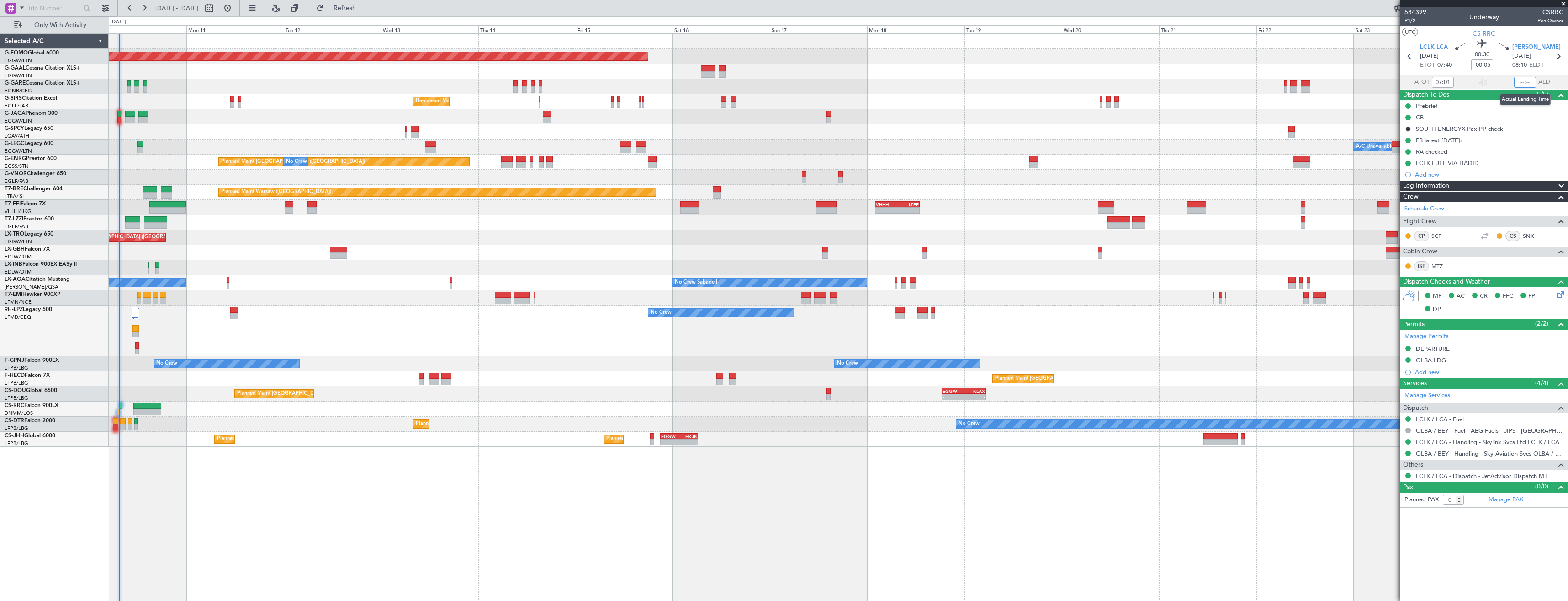
click at [1524, 84] on input "text" at bounding box center [1525, 83] width 22 height 11
type input "07:26"
click at [364, 7] on span "Refresh" at bounding box center [345, 8] width 38 height 6
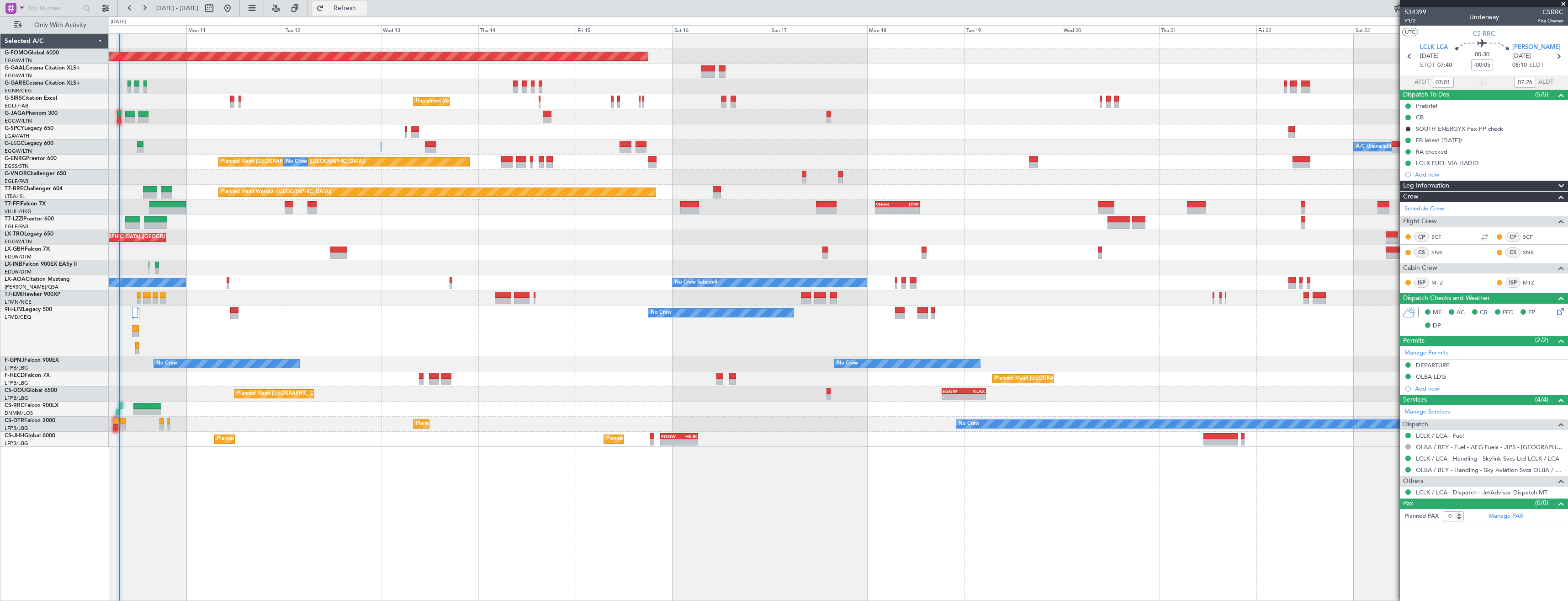
click at [364, 10] on span "Refresh" at bounding box center [345, 8] width 38 height 6
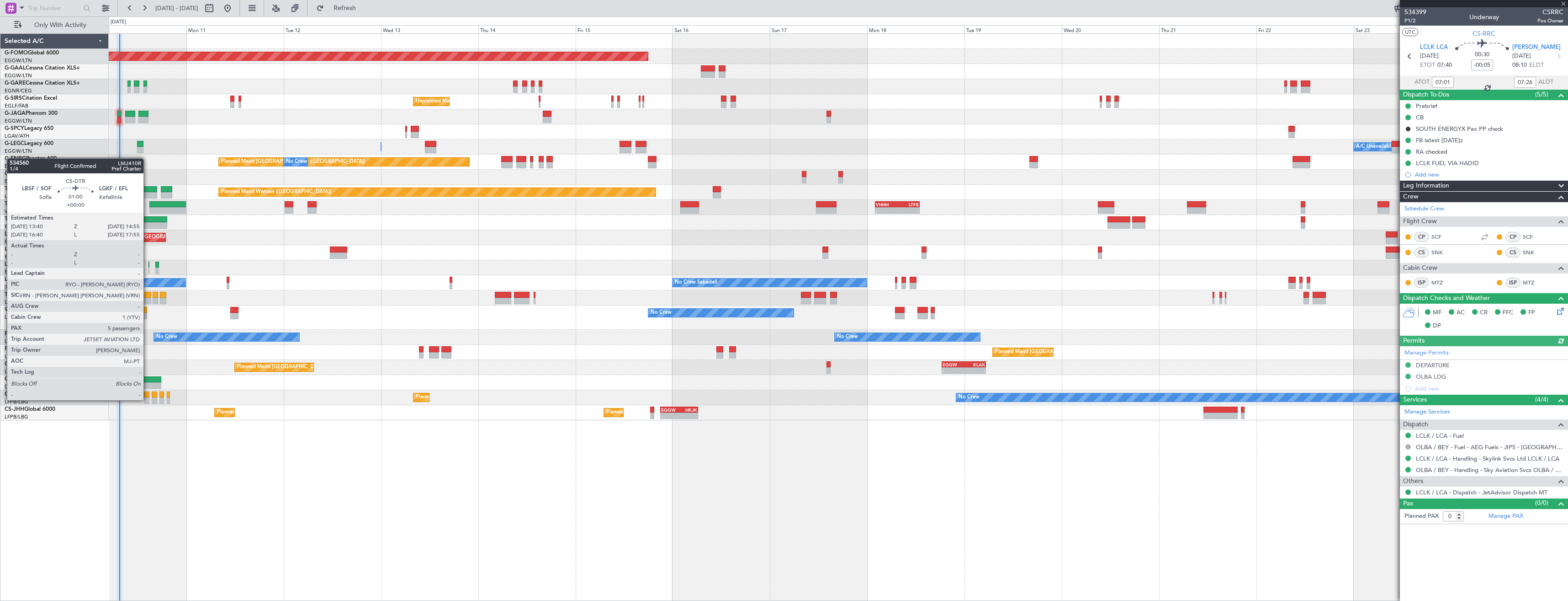
click at [148, 399] on div at bounding box center [146, 400] width 6 height 6
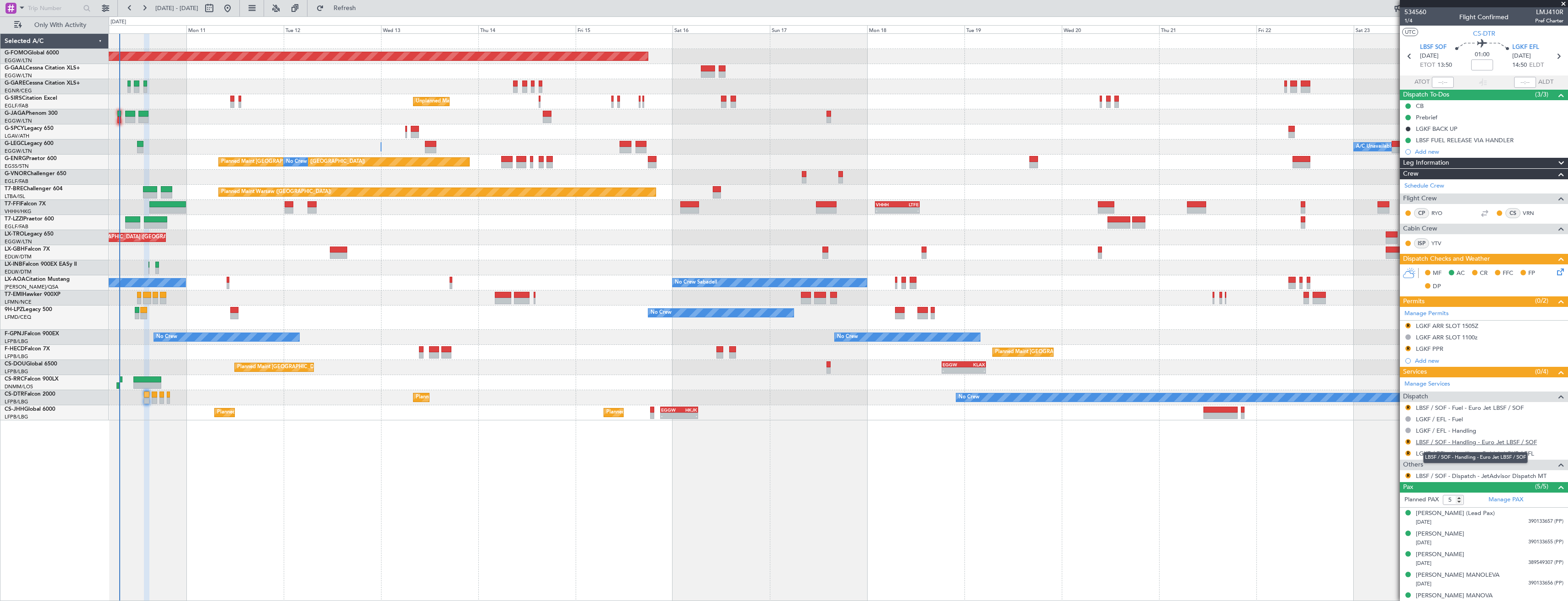
click at [1439, 442] on link "LBSF / SOF - Handling - Euro Jet LBSF / SOF" at bounding box center [1476, 442] width 121 height 8
click at [361, 7] on span "Refresh" at bounding box center [345, 8] width 38 height 6
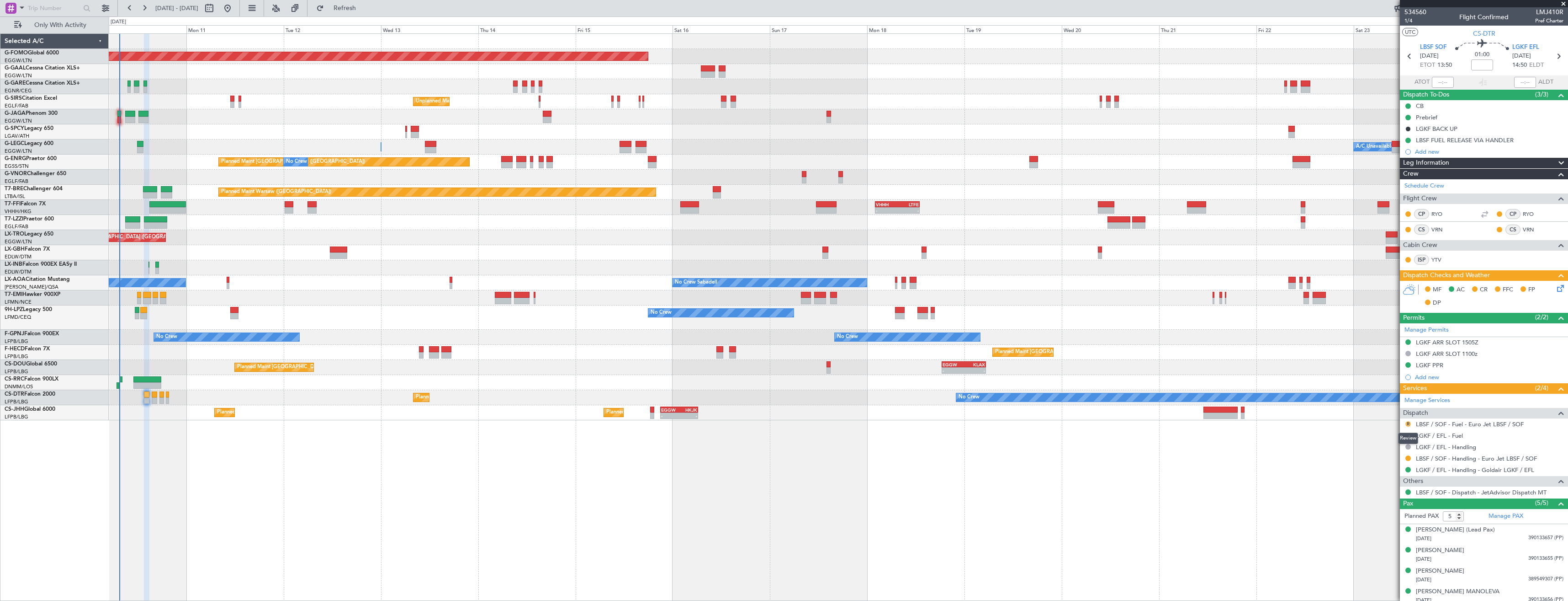
click at [1411, 422] on button "R" at bounding box center [1408, 424] width 6 height 6
click at [1376, 532] on span "Confirmed" at bounding box center [1382, 532] width 28 height 9
click at [1553, 55] on icon at bounding box center [1558, 56] width 12 height 12
type input "4"
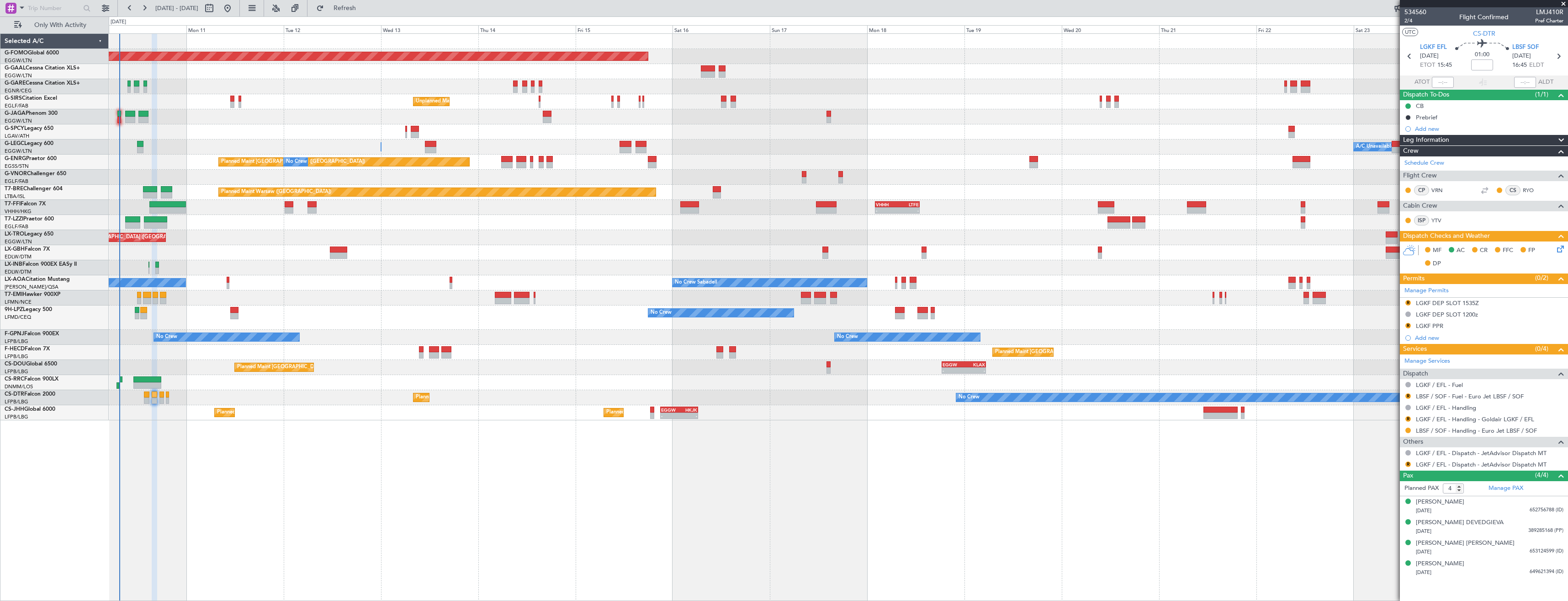
click at [1405, 464] on div "R" at bounding box center [1408, 464] width 7 height 7
click at [1408, 465] on button "R" at bounding box center [1408, 464] width 6 height 6
click at [1364, 572] on li "Confirmed" at bounding box center [1408, 572] width 106 height 14
click at [1555, 61] on icon at bounding box center [1558, 56] width 12 height 12
type input "+00:15"
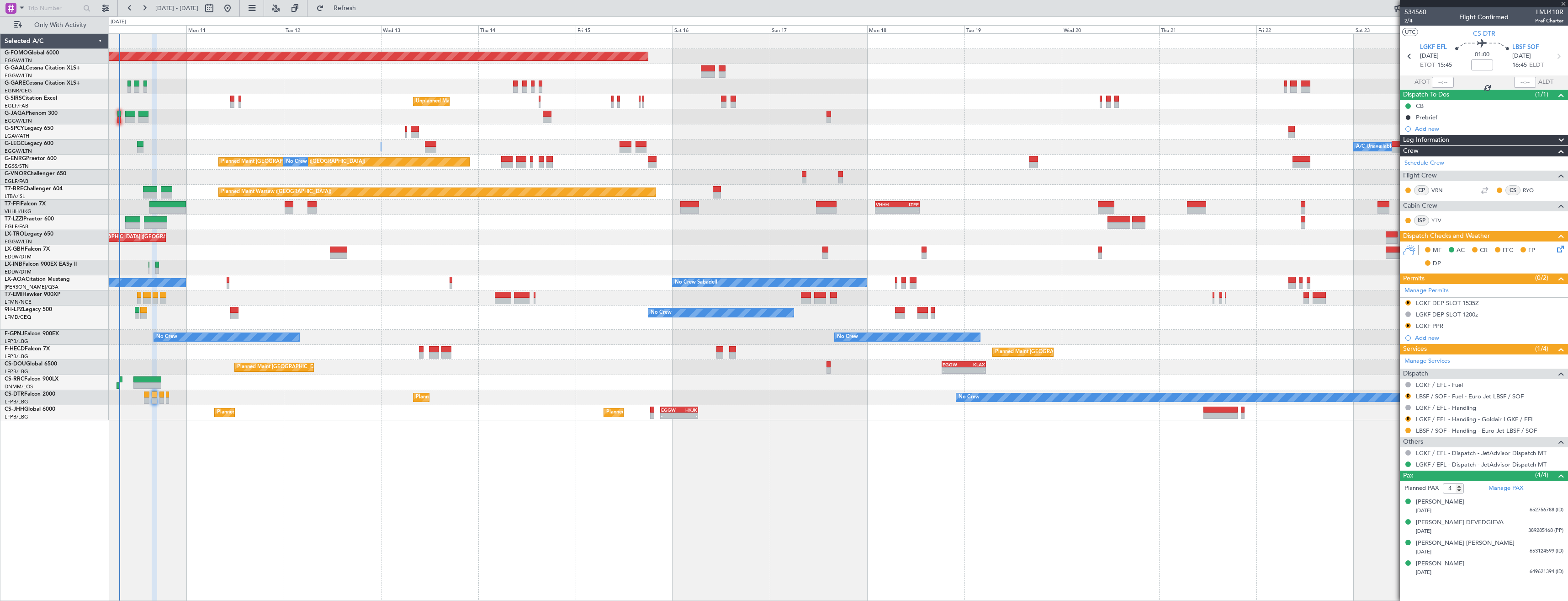
type input "2"
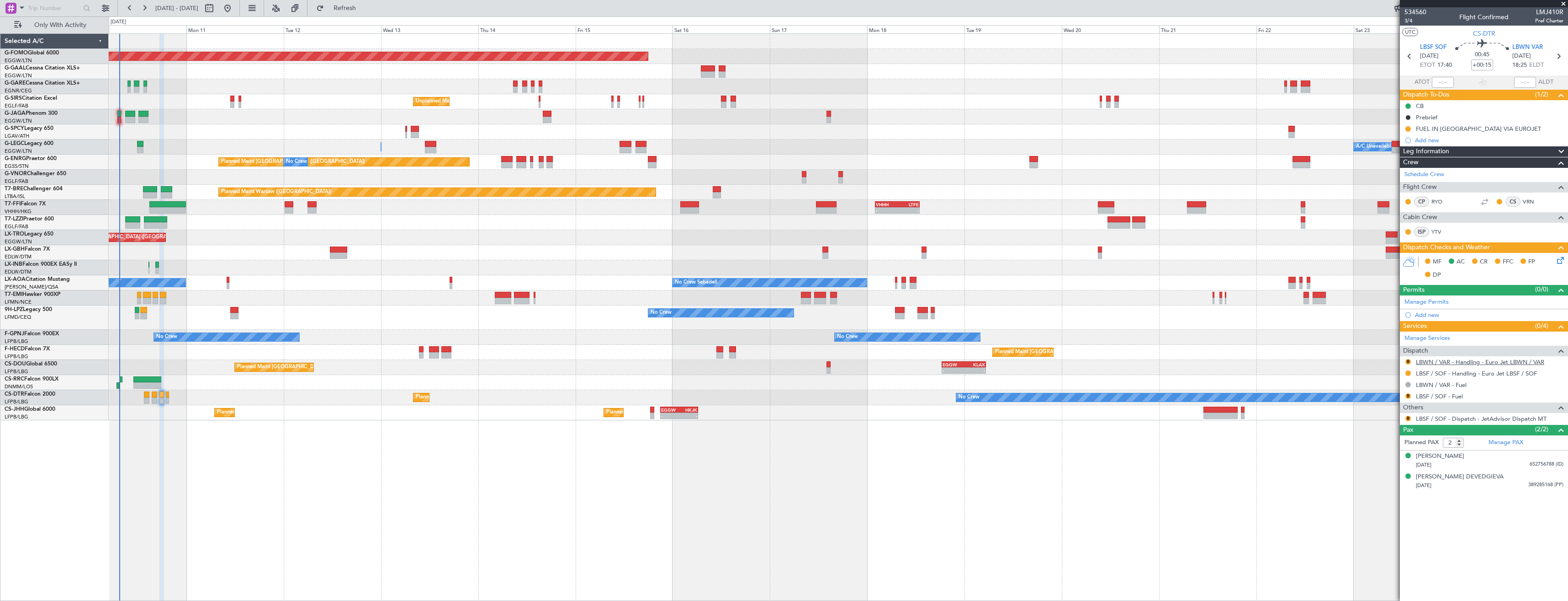
click at [1426, 360] on link "LBWN / VAR - Handling - Euro Jet LBWN / VAR" at bounding box center [1480, 362] width 128 height 8
click at [360, 6] on span "Refresh" at bounding box center [345, 8] width 38 height 6
click at [1428, 398] on link "LBSF / SOF - Fuel" at bounding box center [1439, 396] width 47 height 8
click at [1558, 58] on icon at bounding box center [1558, 56] width 12 height 12
type input "0"
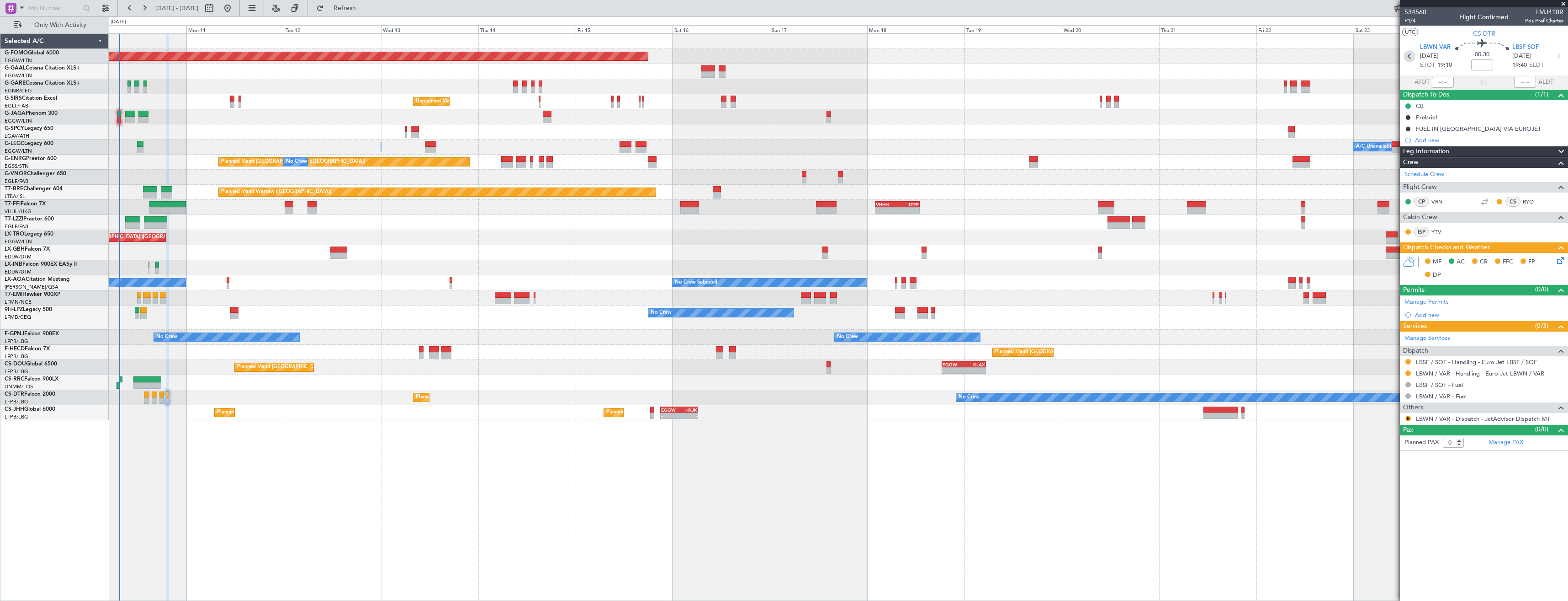
click at [1412, 55] on icon at bounding box center [1409, 56] width 12 height 12
type input "+00:15"
type input "2"
drag, startPoint x: 1406, startPoint y: 418, endPoint x: 1402, endPoint y: 421, distance: 5.0
click at [1406, 418] on button "R" at bounding box center [1408, 418] width 6 height 6
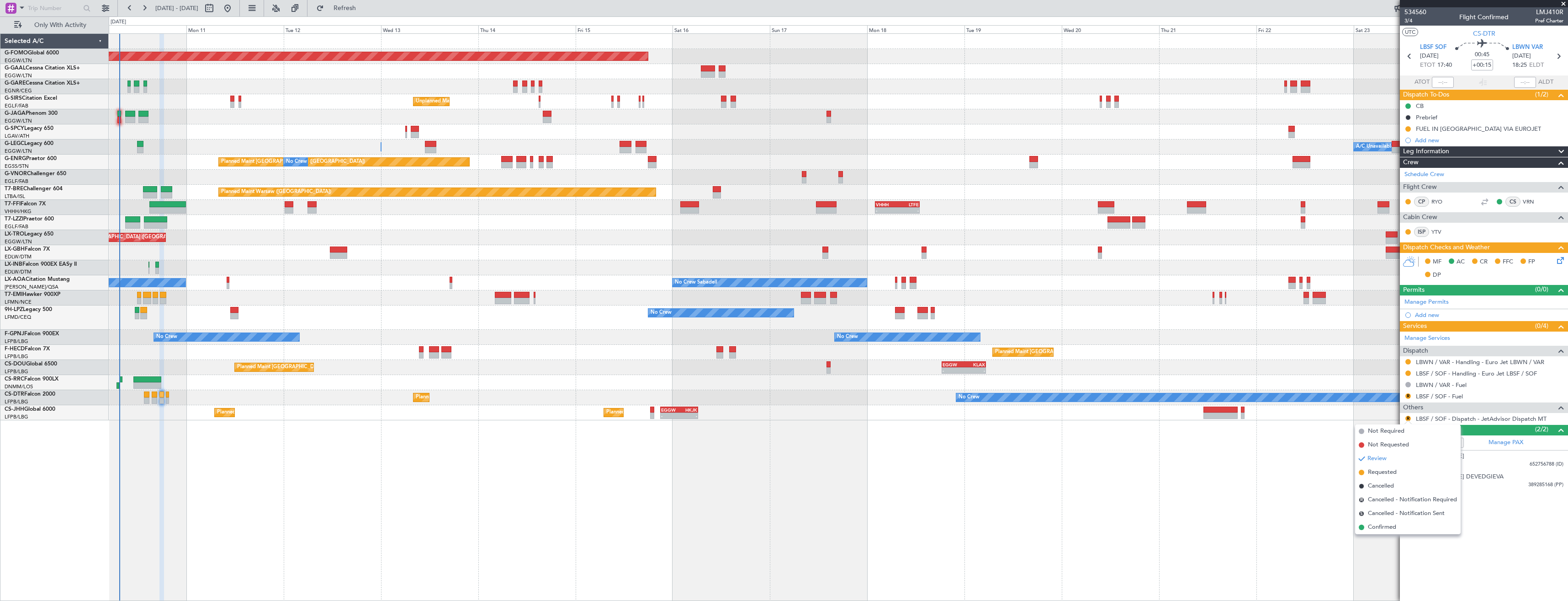
drag, startPoint x: 1365, startPoint y: 527, endPoint x: 1217, endPoint y: 522, distance: 148.1
click at [1366, 527] on li "Confirmed" at bounding box center [1408, 526] width 106 height 14
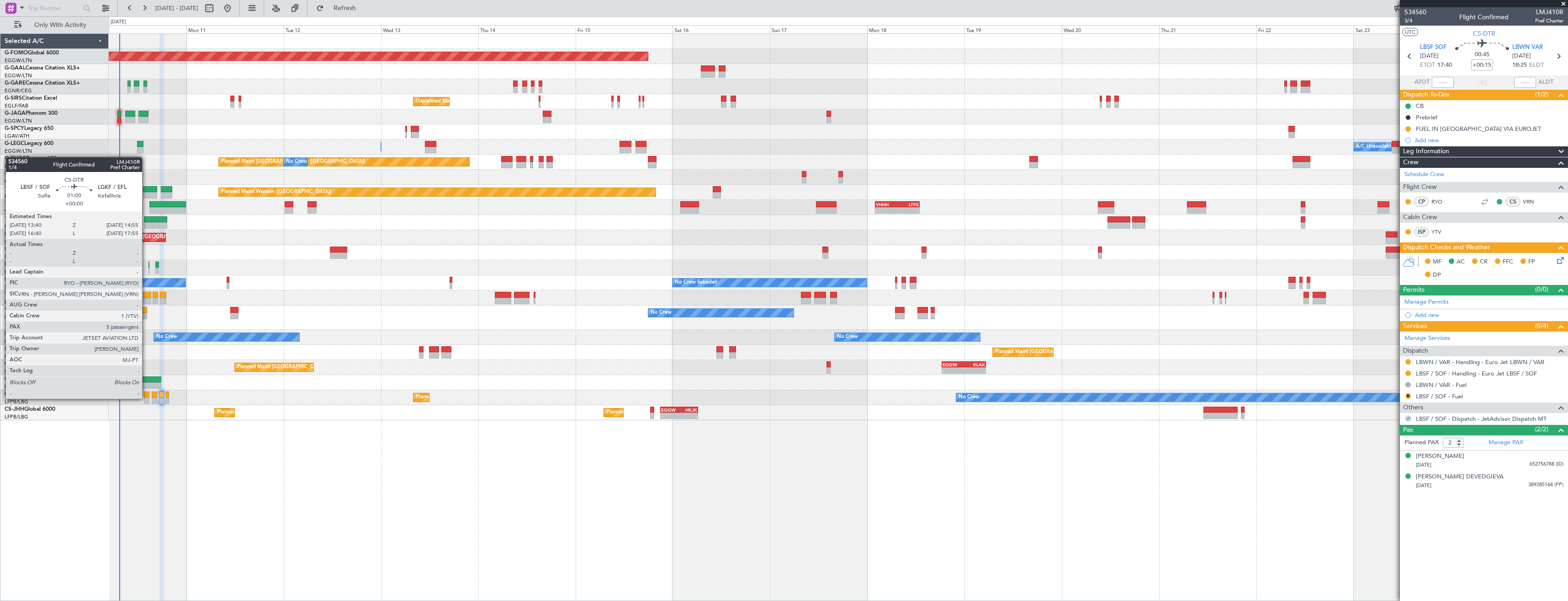
click at [146, 398] on div at bounding box center [146, 400] width 6 height 6
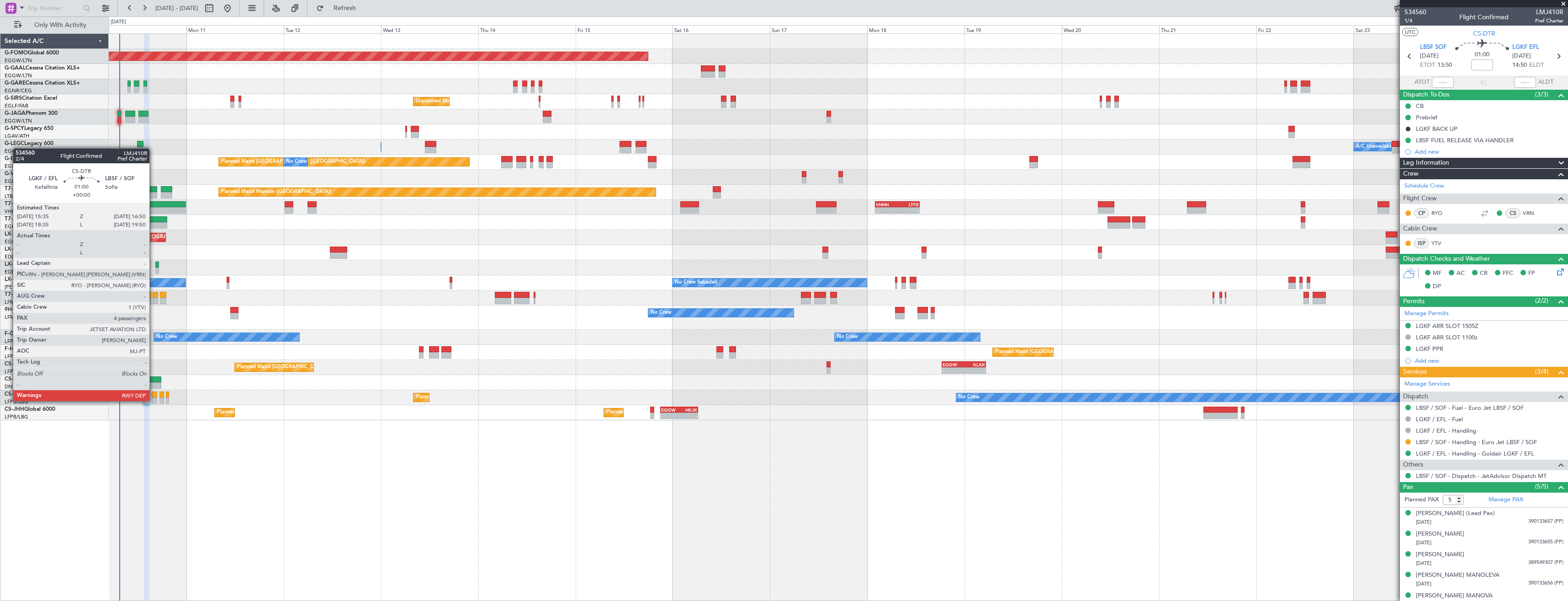
click at [153, 400] on div at bounding box center [154, 400] width 6 height 6
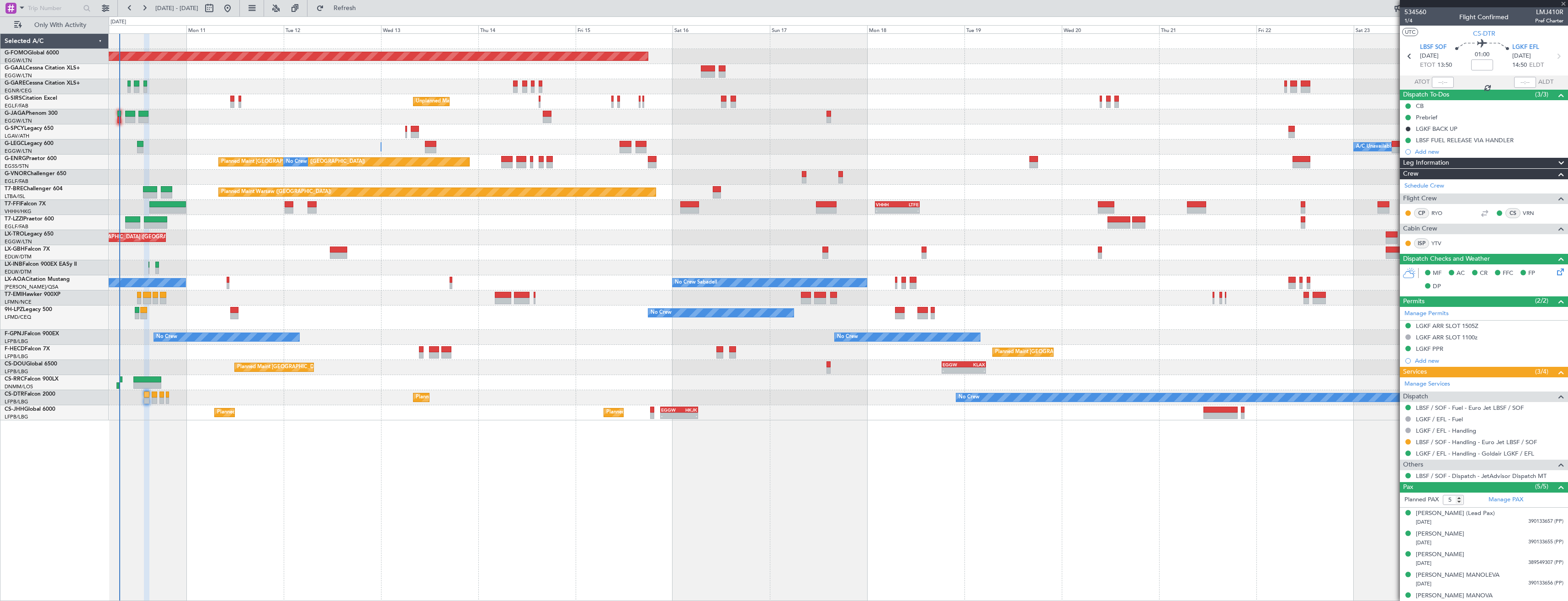
type input "4"
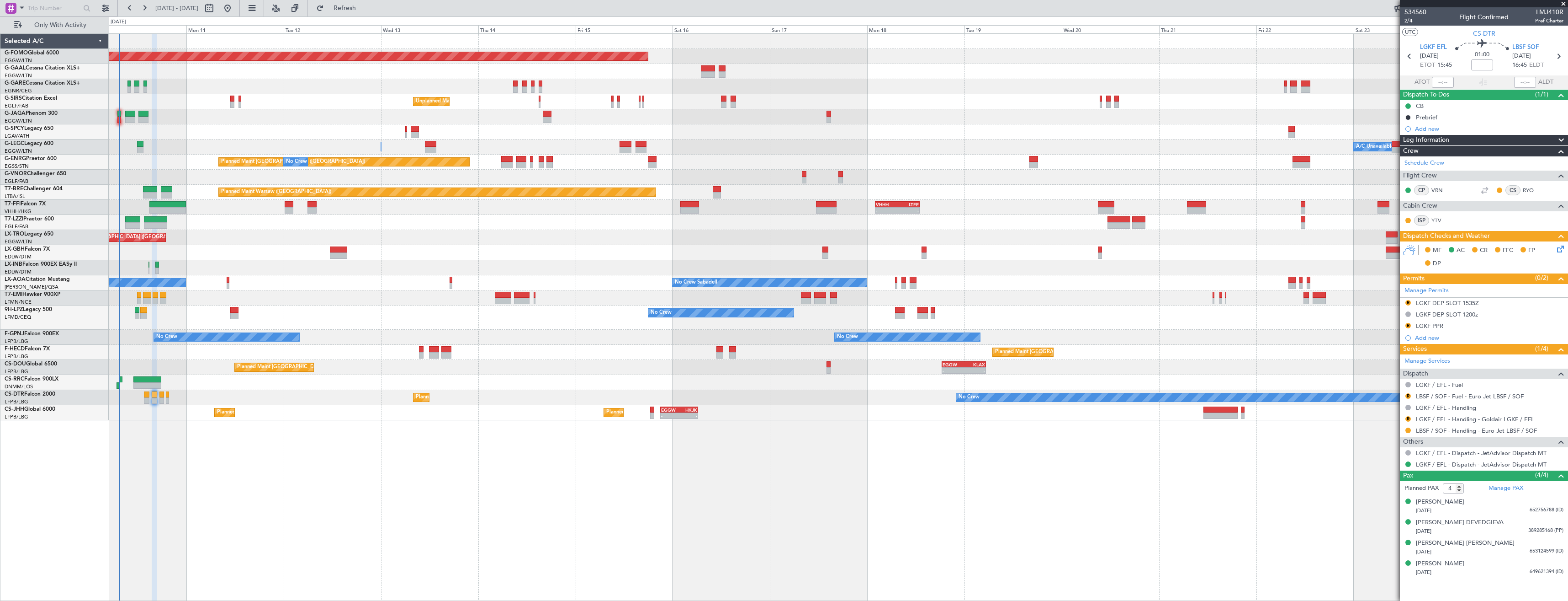
click at [1432, 400] on mat-tooltip-component "LBSF / SOF - Fuel - Euro Jet LBSF / SOF" at bounding box center [1469, 412] width 106 height 24
click at [1487, 400] on mat-tooltip-component "LBSF / SOF - Fuel - Euro Jet LBSF / SOF" at bounding box center [1469, 412] width 106 height 24
click at [1485, 395] on link "LBSF / SOF - Fuel - Euro Jet LBSF / SOF" at bounding box center [1469, 396] width 107 height 8
click at [1406, 396] on button "R" at bounding box center [1408, 396] width 6 height 6
click at [1389, 502] on span "Confirmed" at bounding box center [1382, 504] width 28 height 9
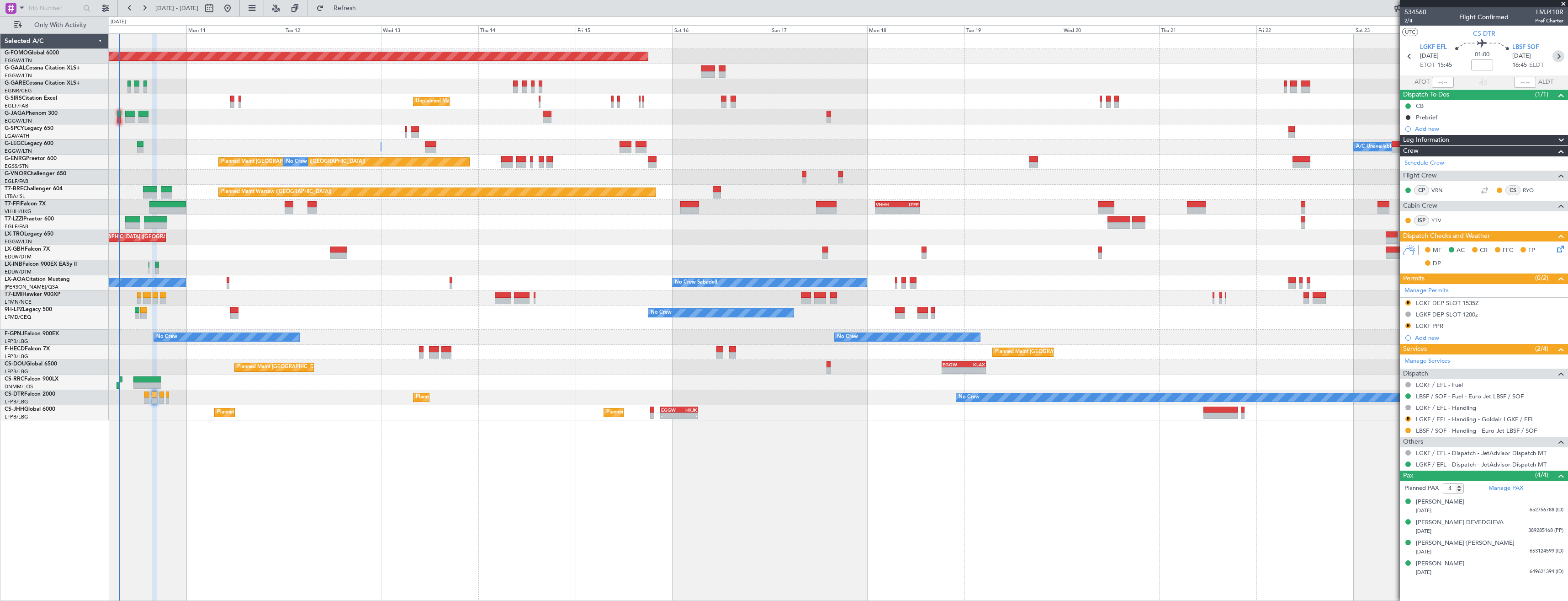
click at [1555, 58] on icon at bounding box center [1558, 56] width 12 height 12
type input "+00:15"
type input "2"
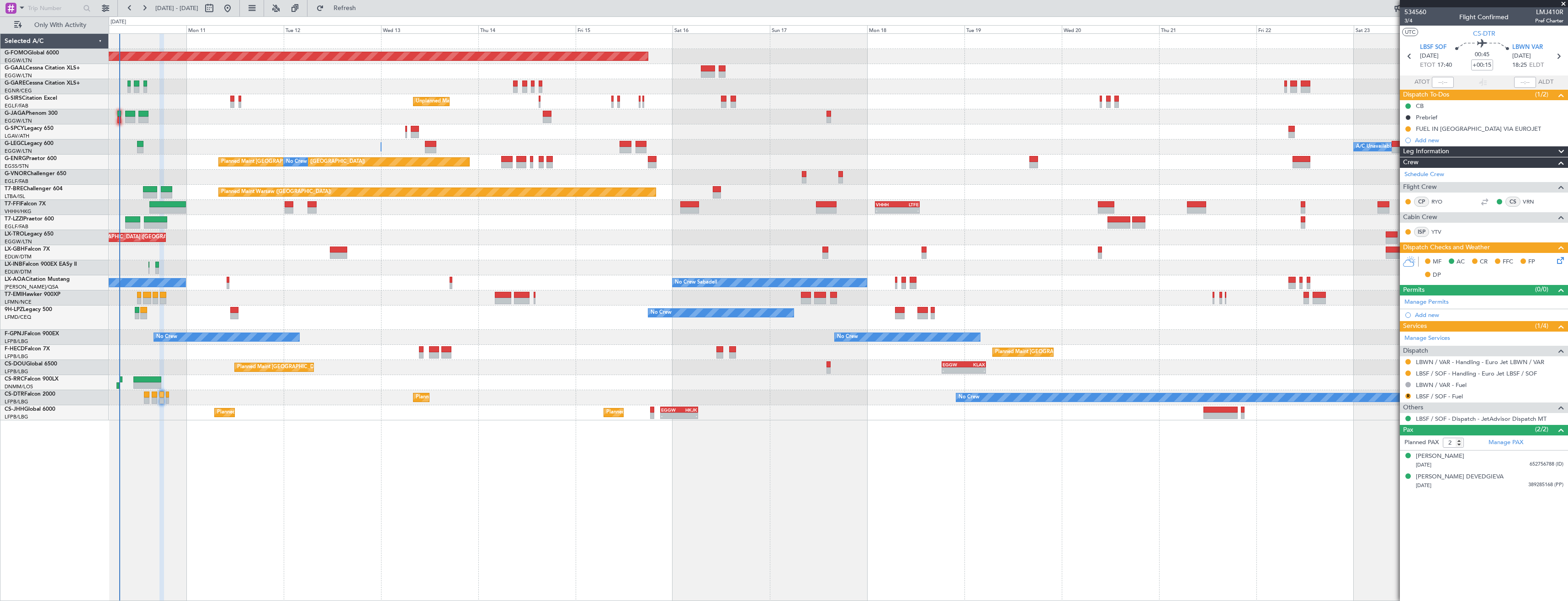
drag, startPoint x: 1407, startPoint y: 394, endPoint x: 1407, endPoint y: 401, distance: 7.0
click at [1407, 393] on button "R" at bounding box center [1408, 396] width 6 height 6
click at [1392, 504] on span "Confirmed" at bounding box center [1382, 504] width 28 height 9
click at [1409, 130] on button at bounding box center [1408, 128] width 6 height 6
click at [1395, 173] on li "Completed" at bounding box center [1408, 169] width 49 height 14
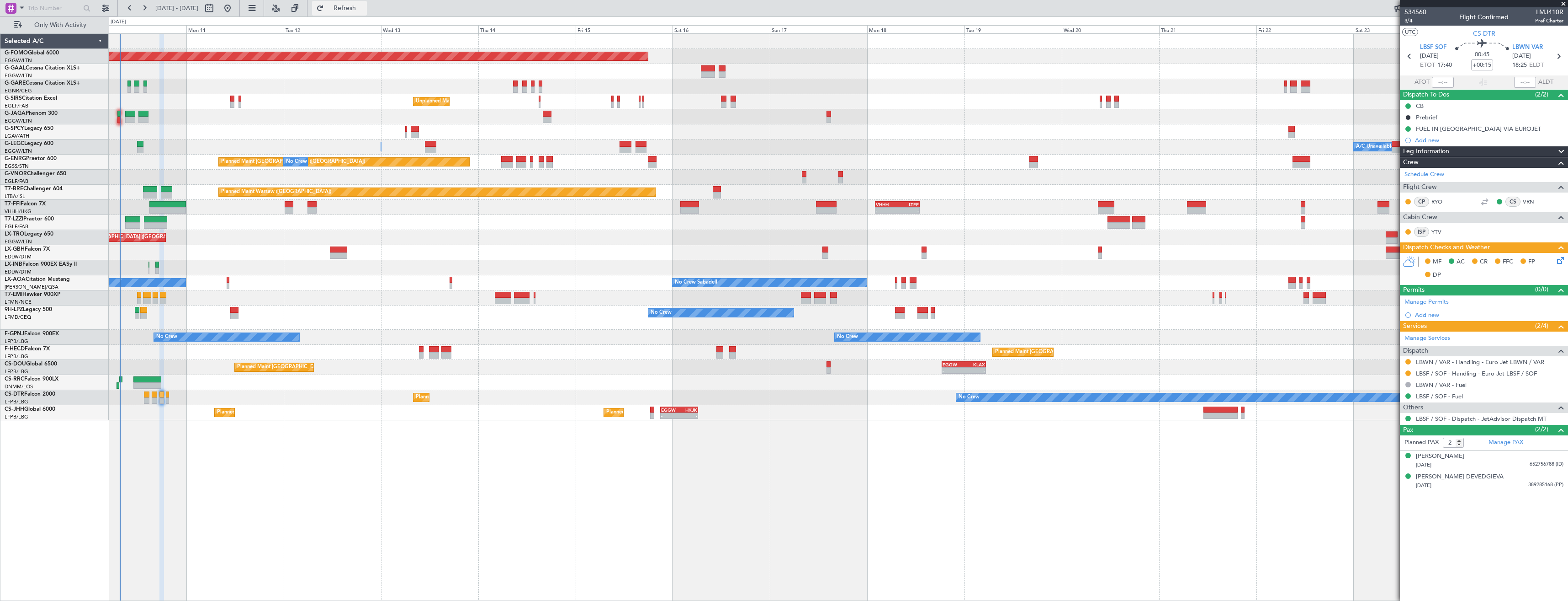
click at [363, 7] on span "Refresh" at bounding box center [345, 8] width 38 height 6
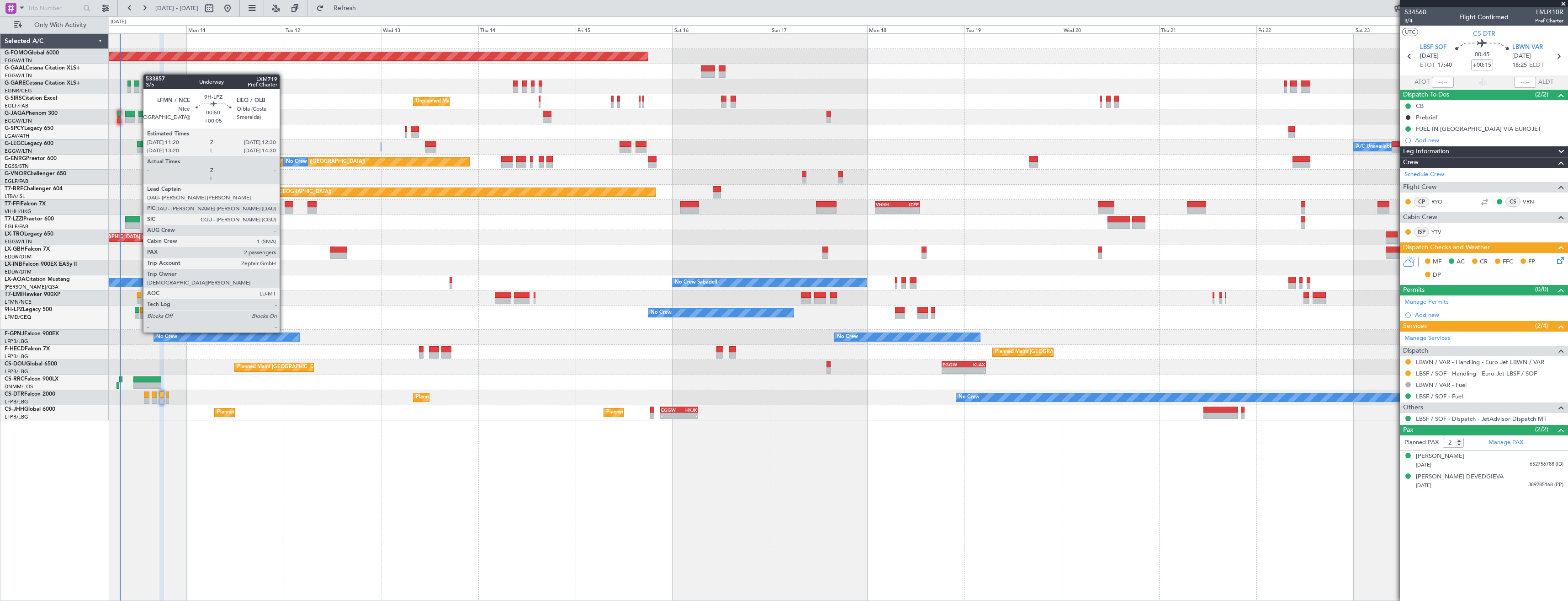
click at [139, 315] on div at bounding box center [137, 316] width 5 height 6
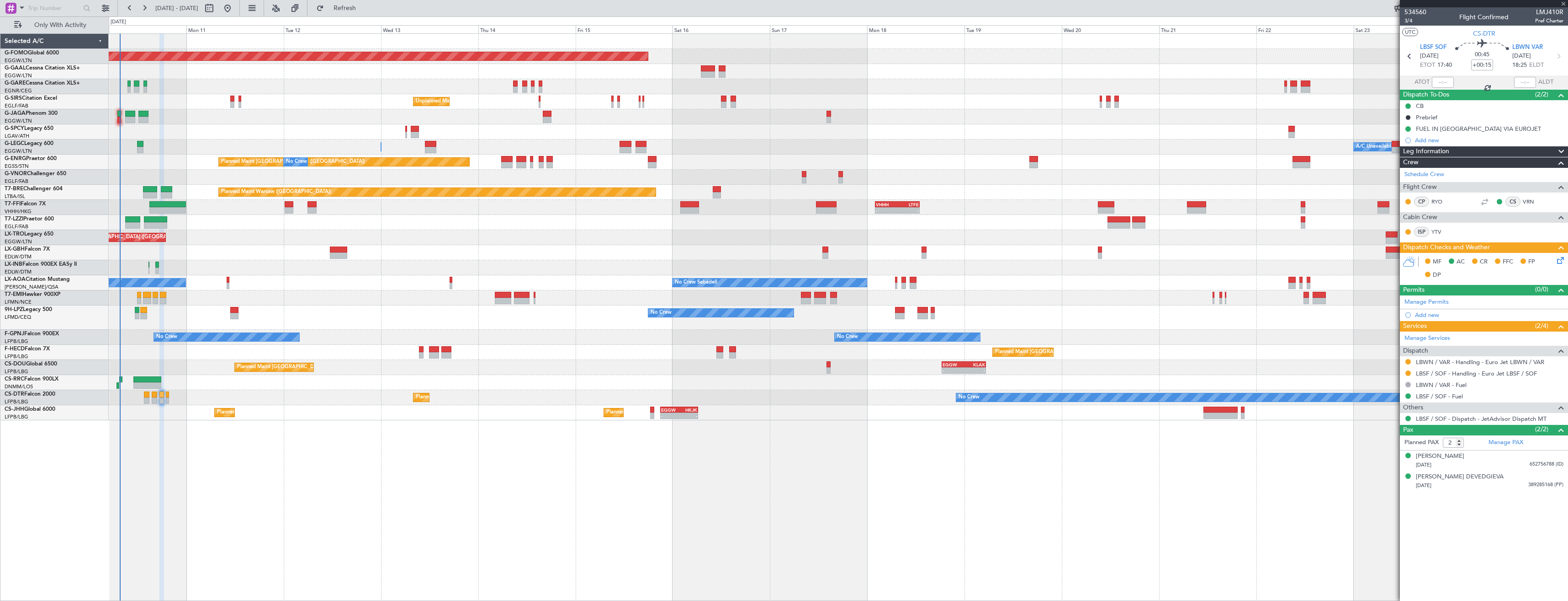
type input "+00:05"
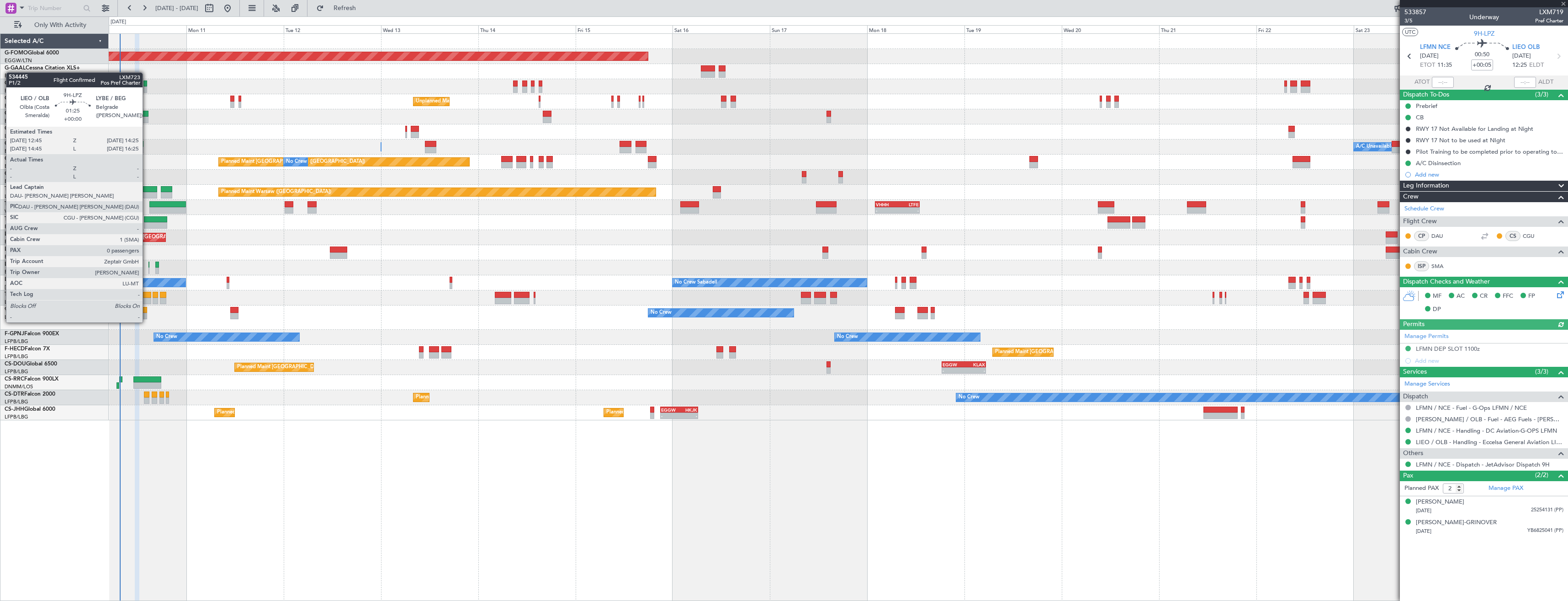
click at [147, 313] on div at bounding box center [144, 316] width 7 height 6
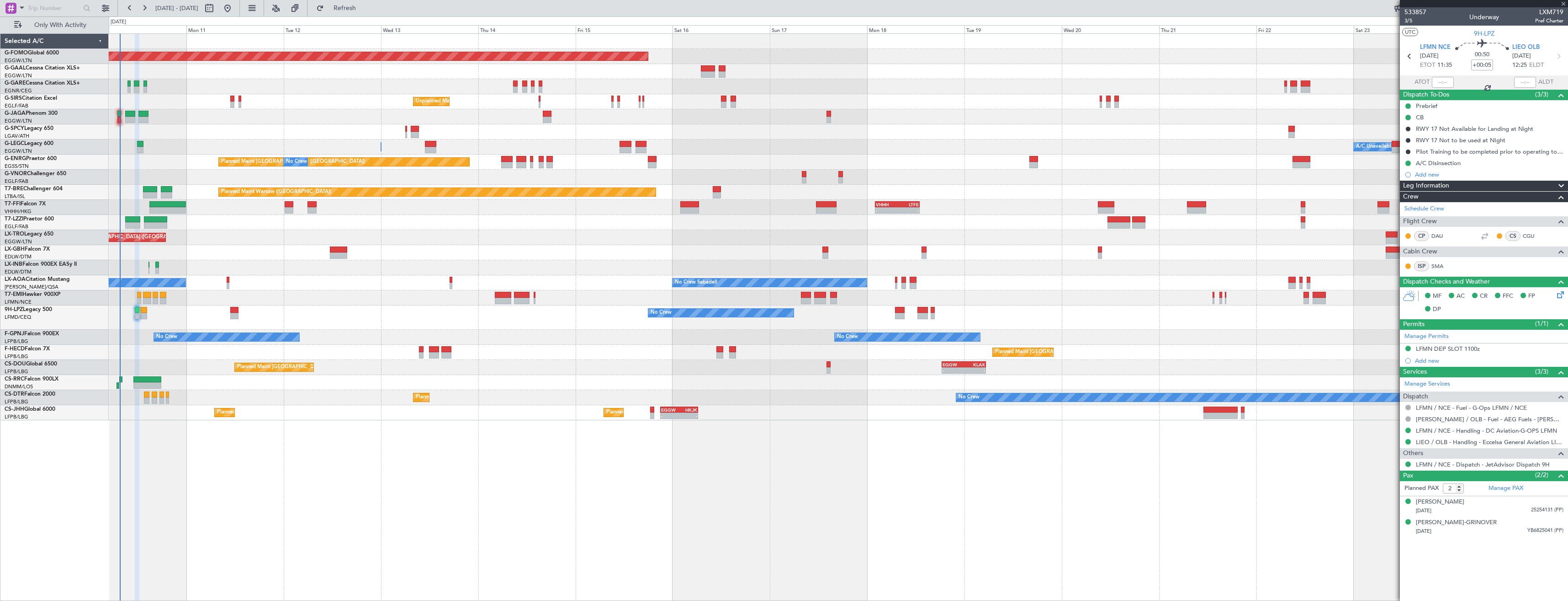
type input "0"
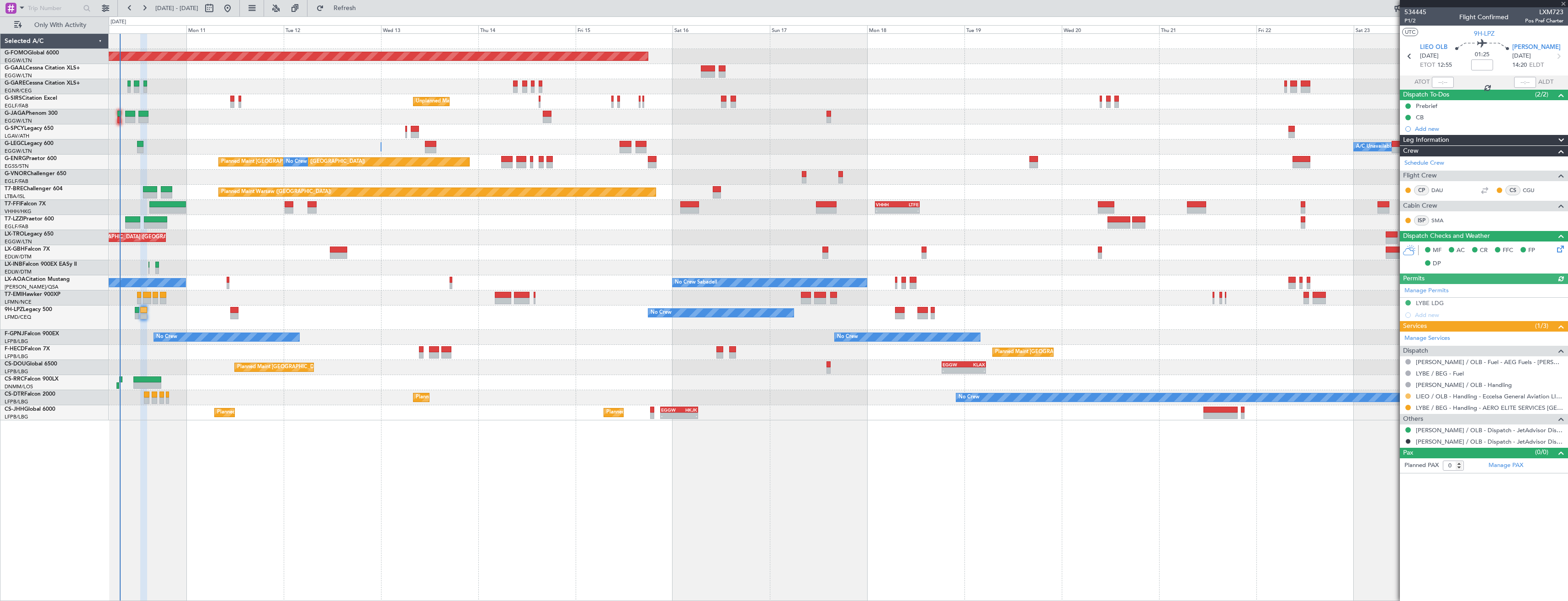
click at [1409, 396] on button at bounding box center [1408, 396] width 6 height 6
click at [1404, 503] on li "Confirmed" at bounding box center [1408, 504] width 106 height 14
click at [1411, 406] on button at bounding box center [1408, 407] width 6 height 6
click at [1371, 519] on span "Confirmed" at bounding box center [1382, 515] width 28 height 9
click at [1564, 54] on icon at bounding box center [1558, 56] width 12 height 12
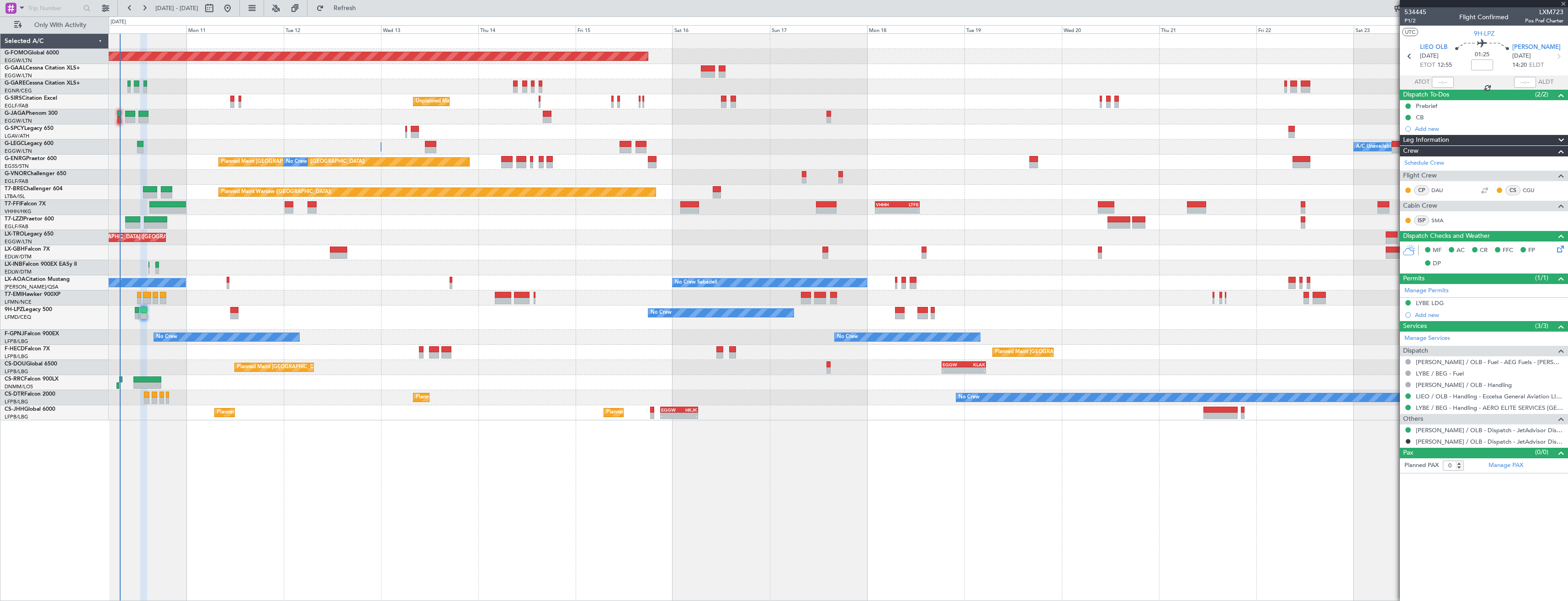
type input "+00:05"
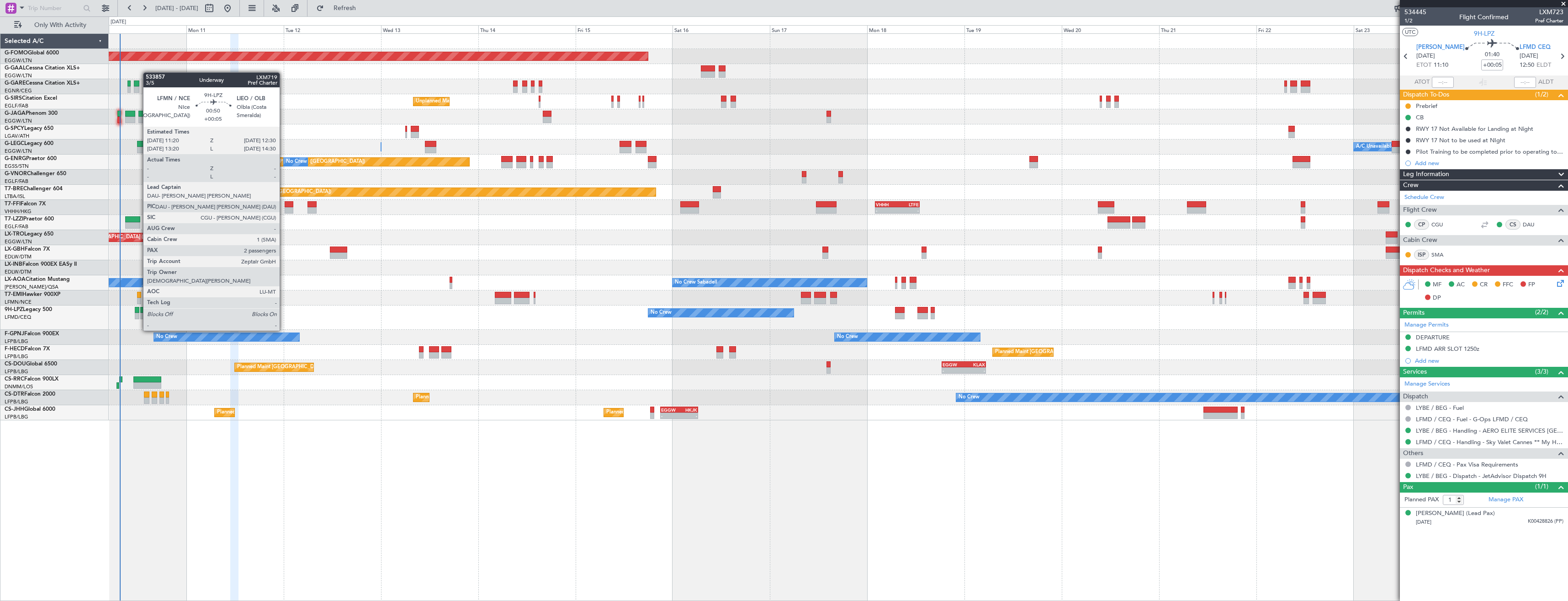
click at [139, 313] on div at bounding box center [137, 316] width 5 height 6
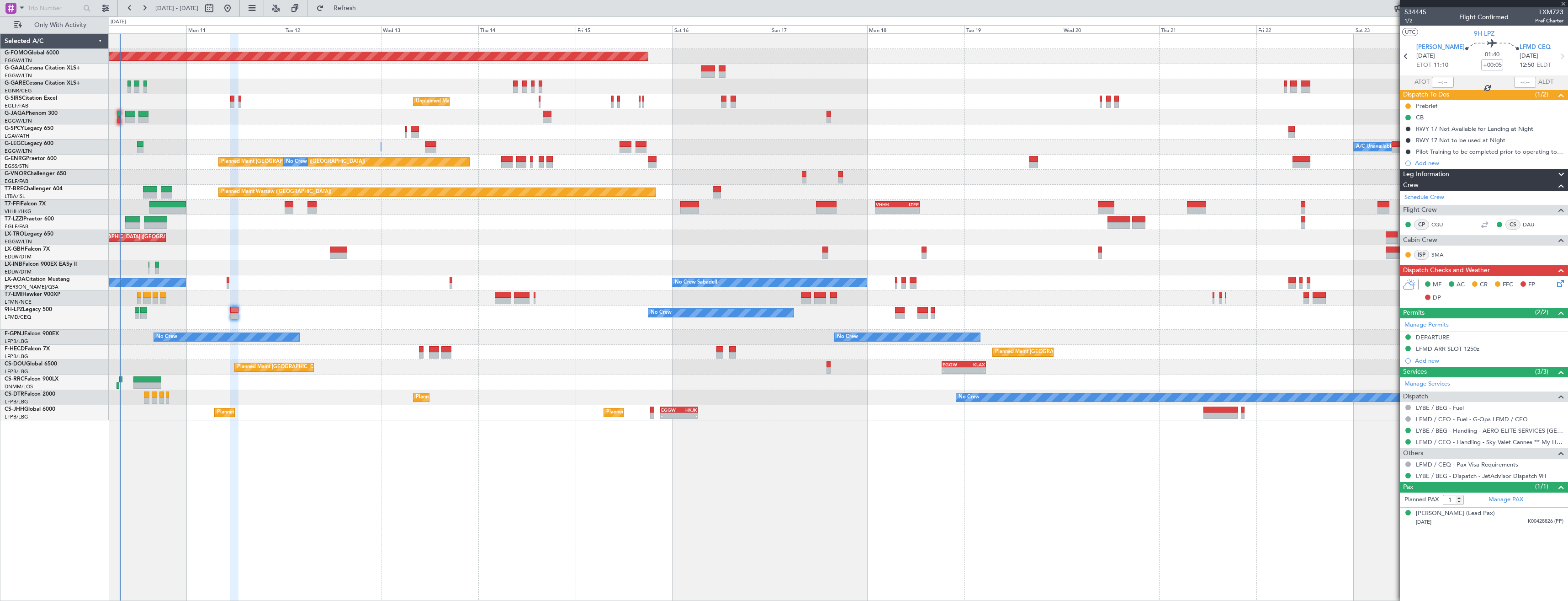
type input "2"
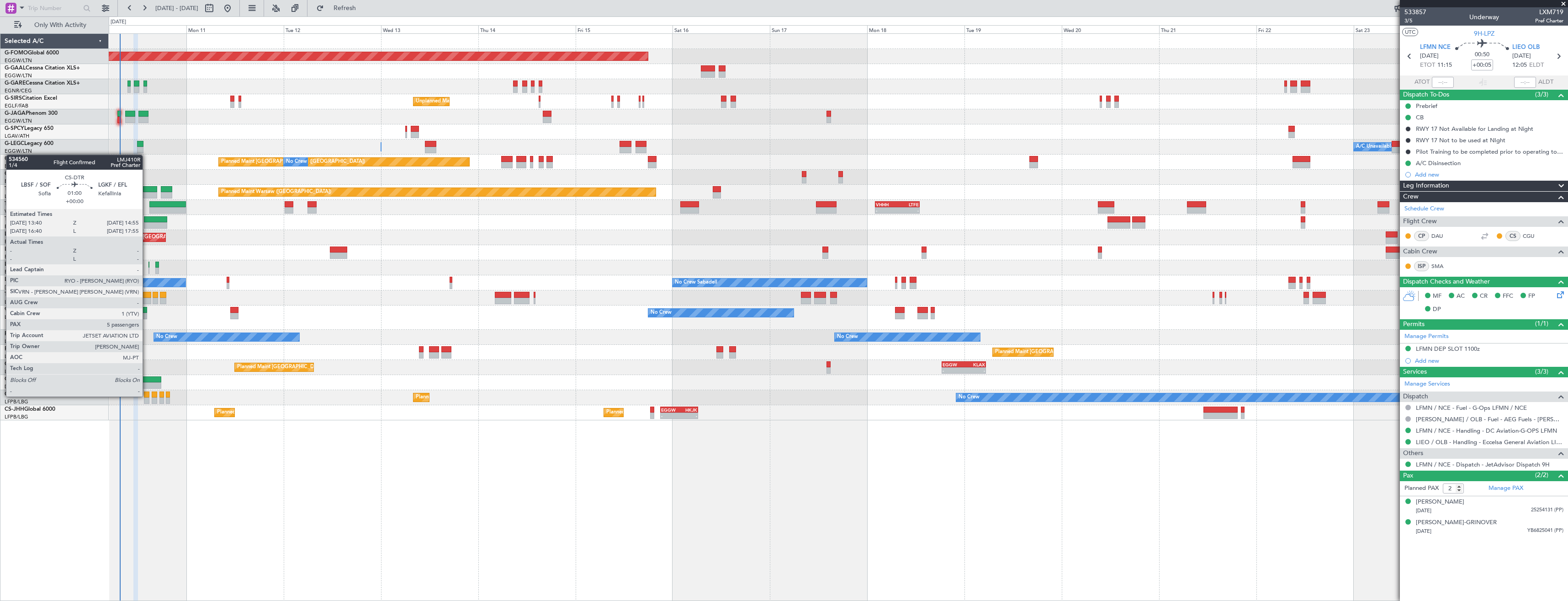
click at [147, 396] on div at bounding box center [146, 395] width 6 height 6
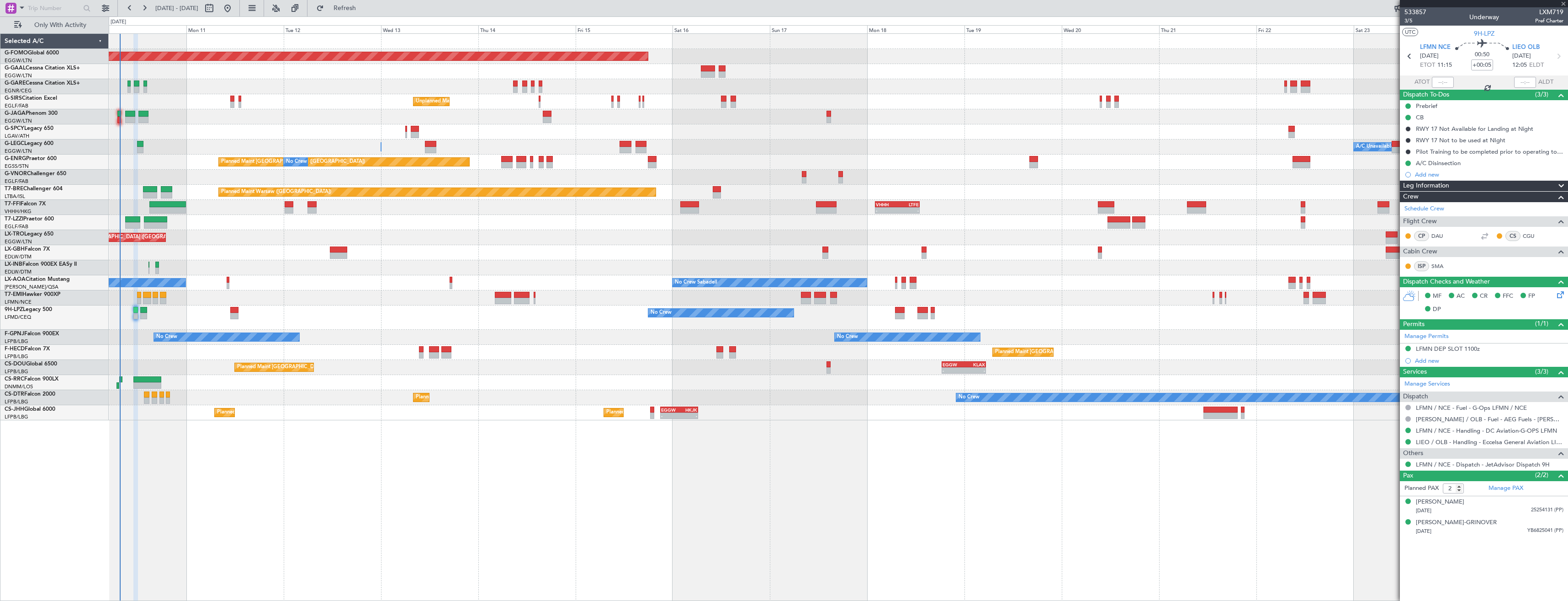
type input "5"
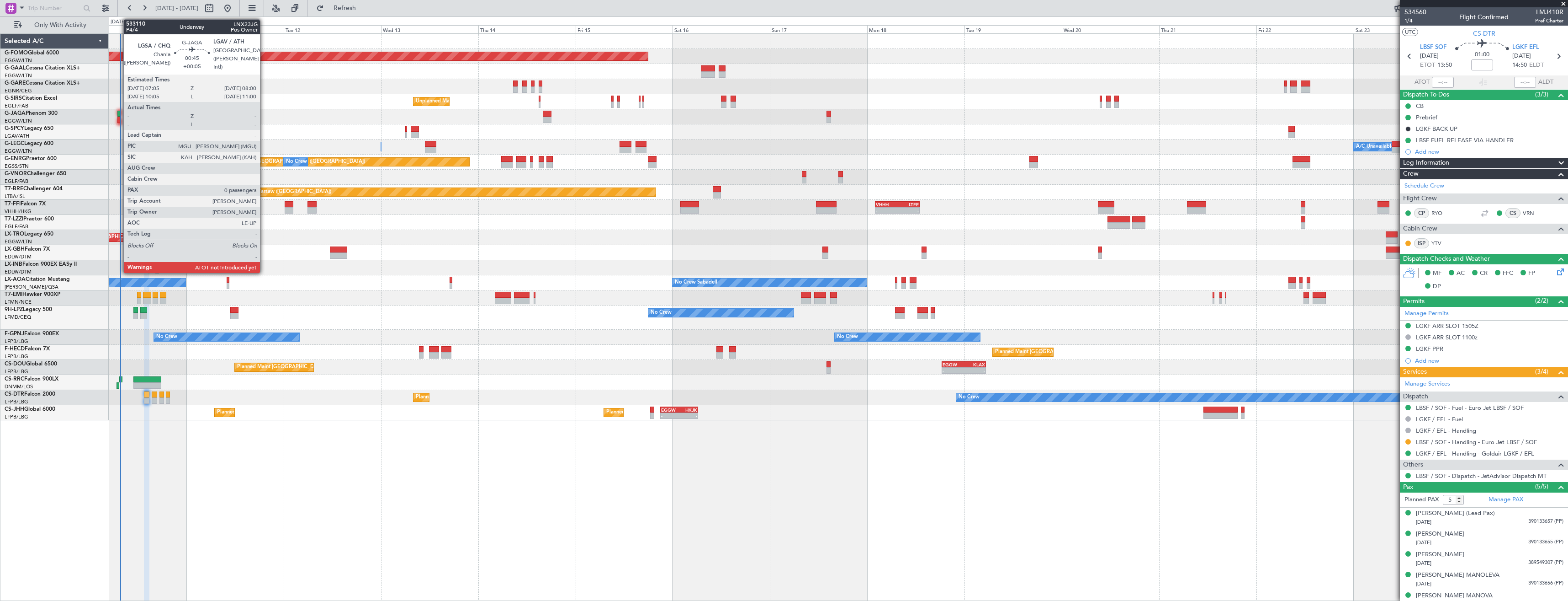
click at [119, 117] on div at bounding box center [119, 120] width 4 height 6
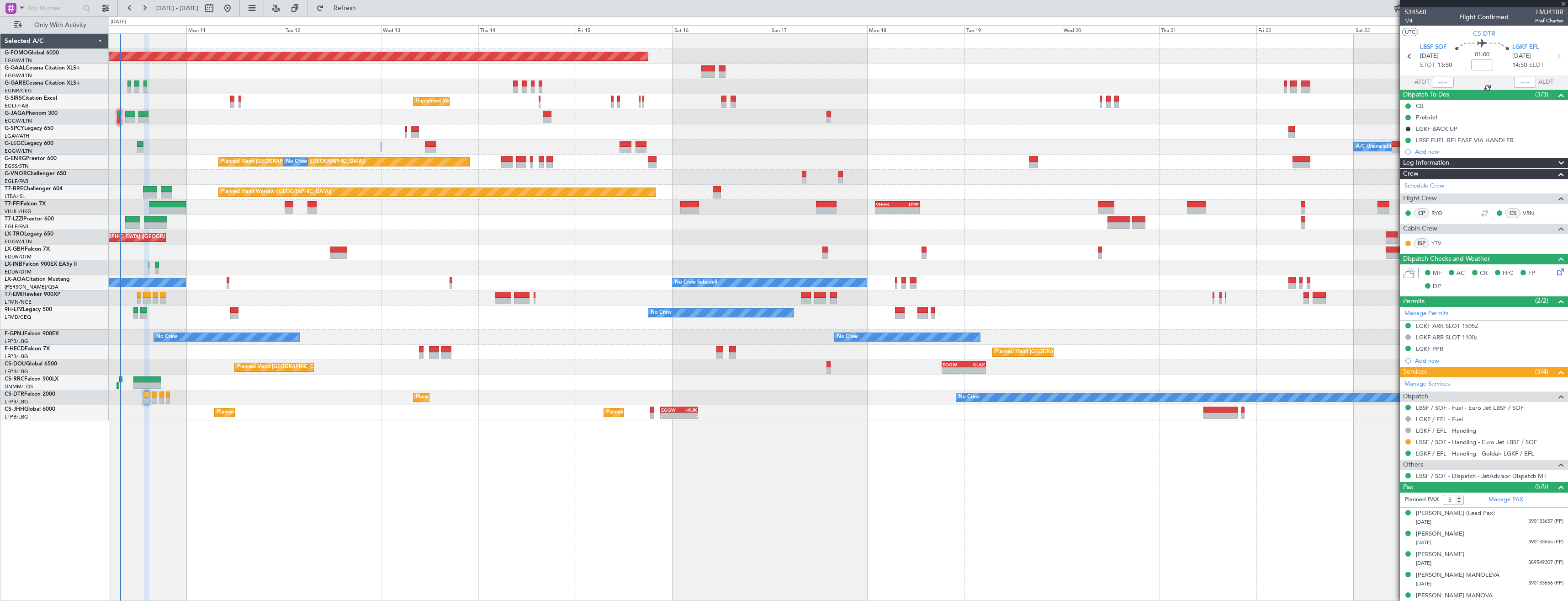
type input "+00:05"
type input "0"
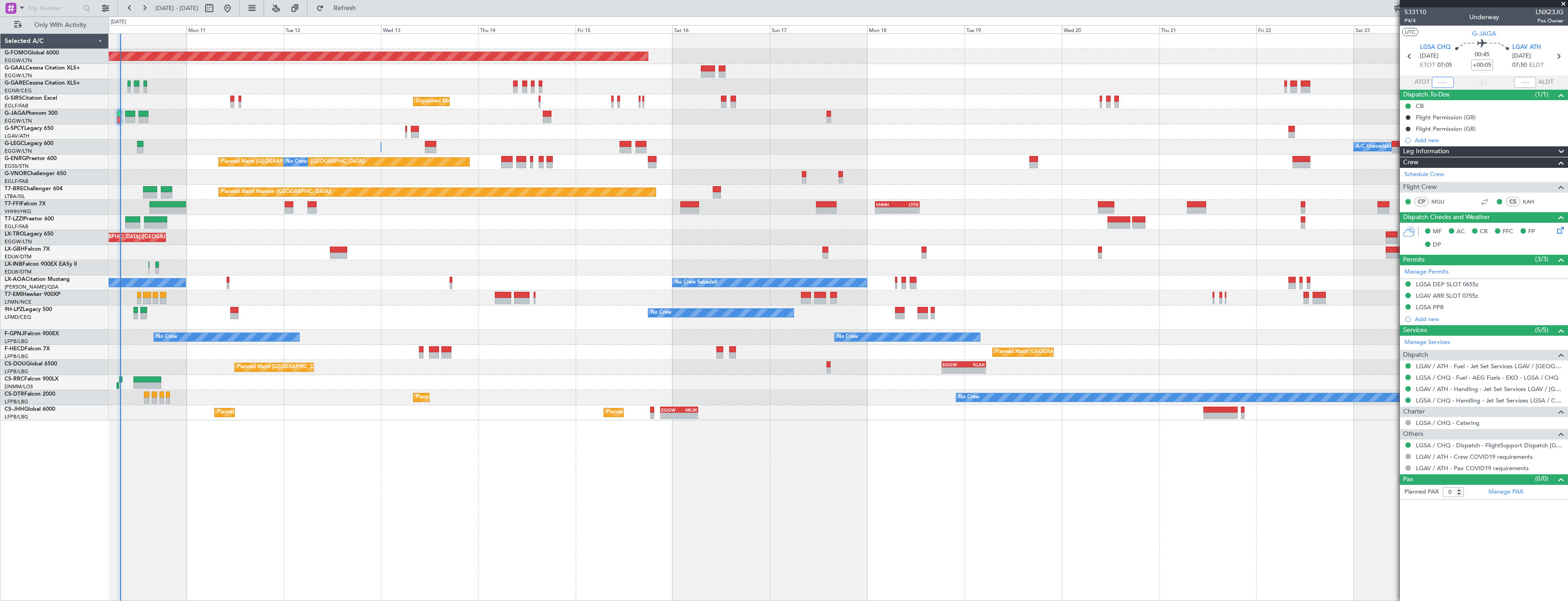
click at [1441, 83] on input "text" at bounding box center [1442, 83] width 22 height 11
type input "07:44"
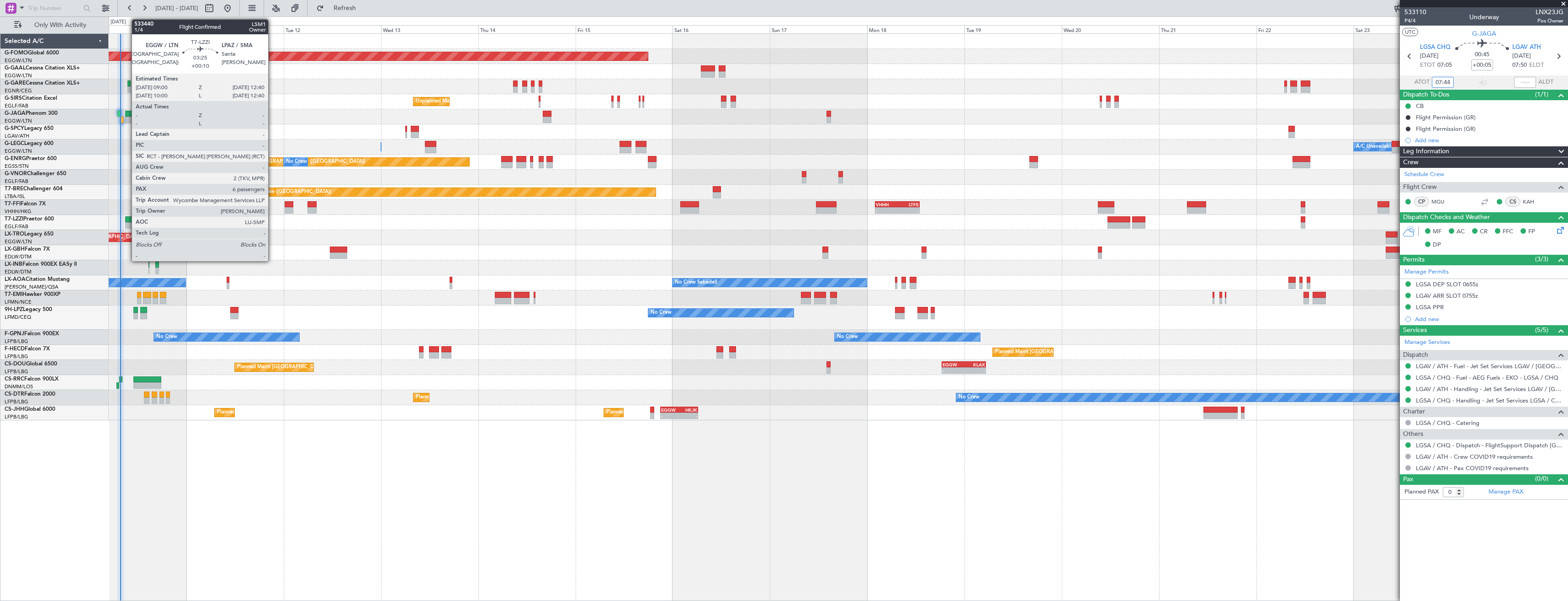
click at [127, 224] on div at bounding box center [132, 225] width 15 height 6
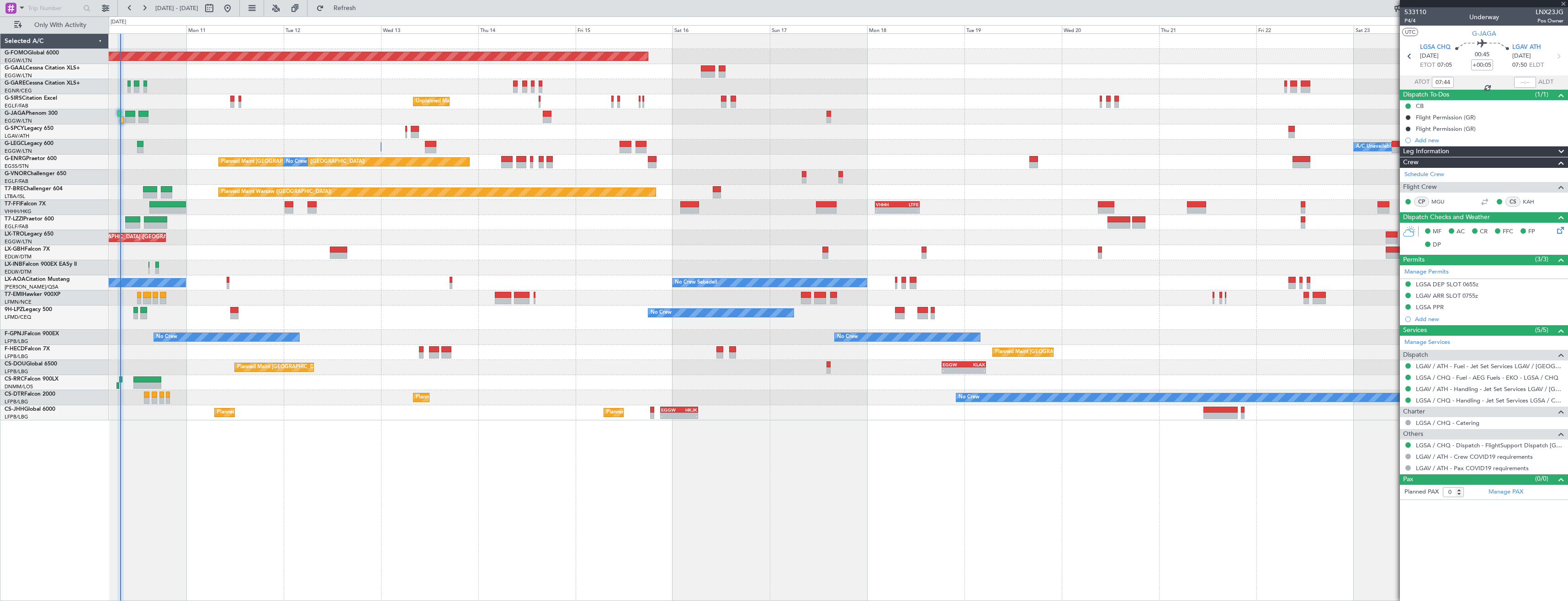
type input "+00:10"
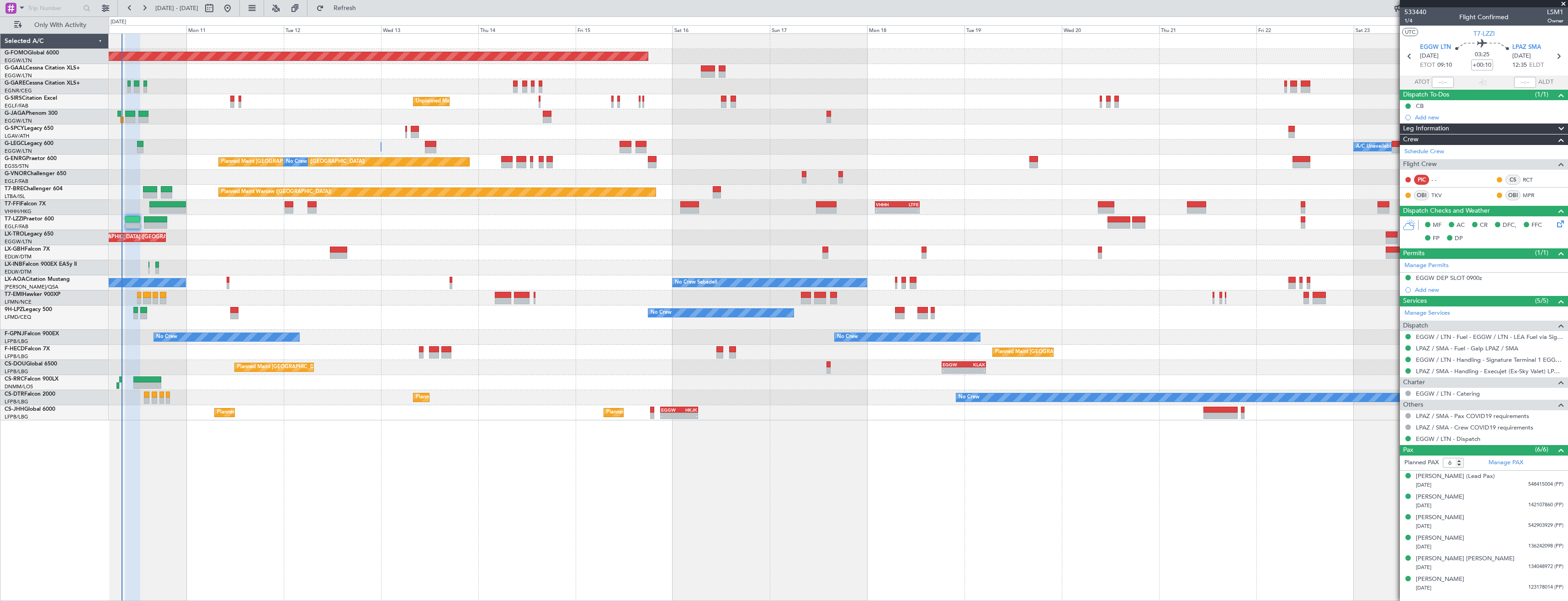
drag, startPoint x: 1564, startPoint y: 4, endPoint x: 1555, endPoint y: 7, distance: 9.5
click at [1564, 4] on span at bounding box center [1563, 4] width 9 height 8
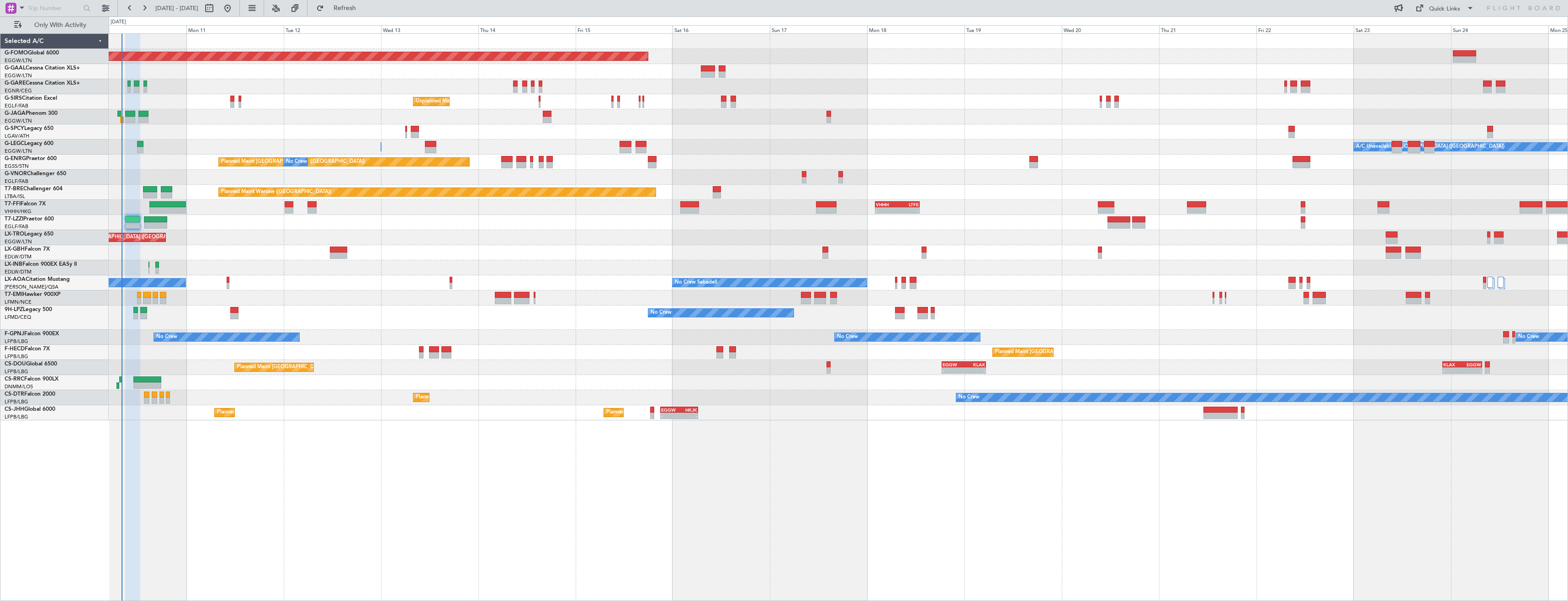
type input "0"
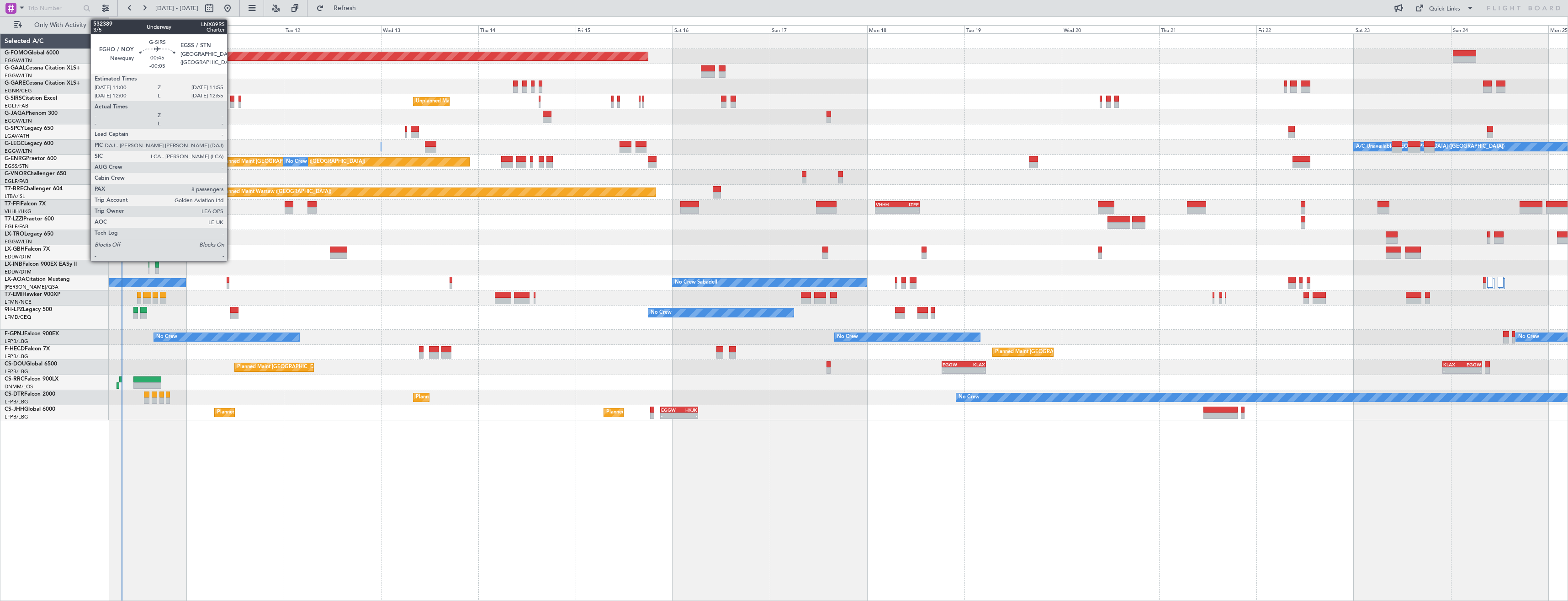
click at [231, 100] on div at bounding box center [232, 99] width 4 height 6
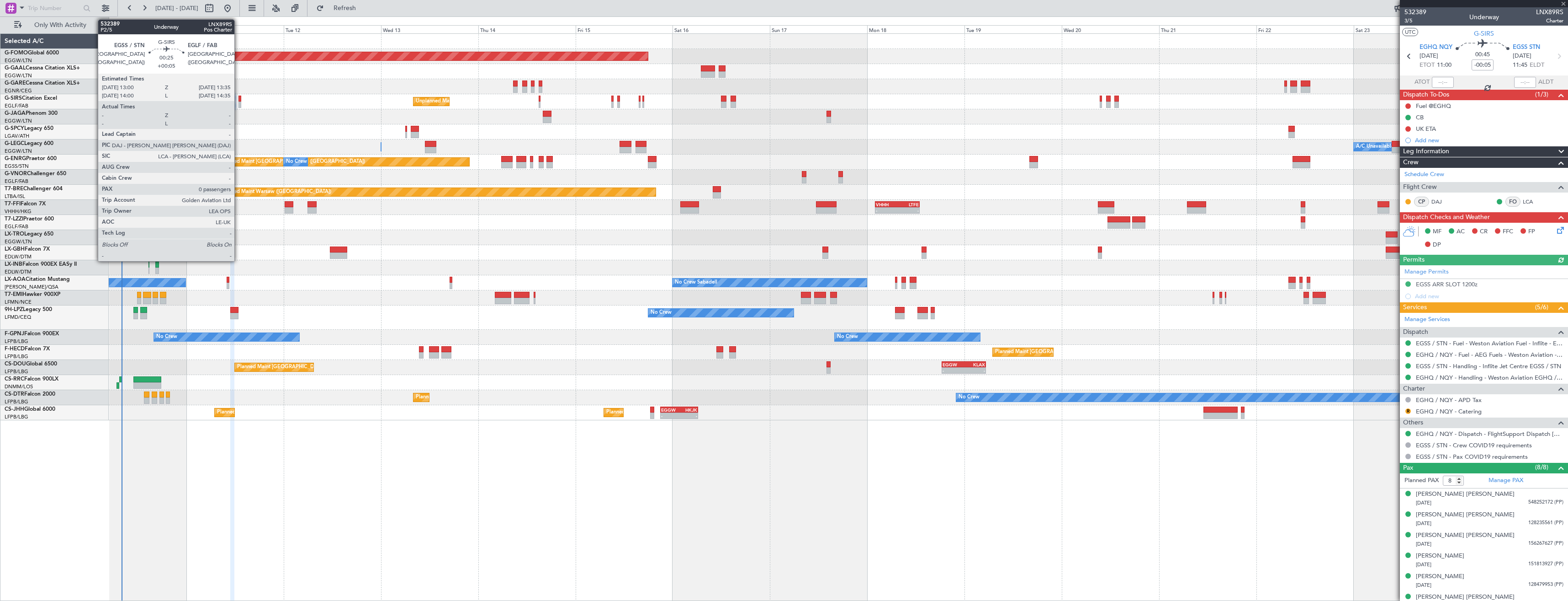
click at [238, 101] on div at bounding box center [239, 104] width 2 height 6
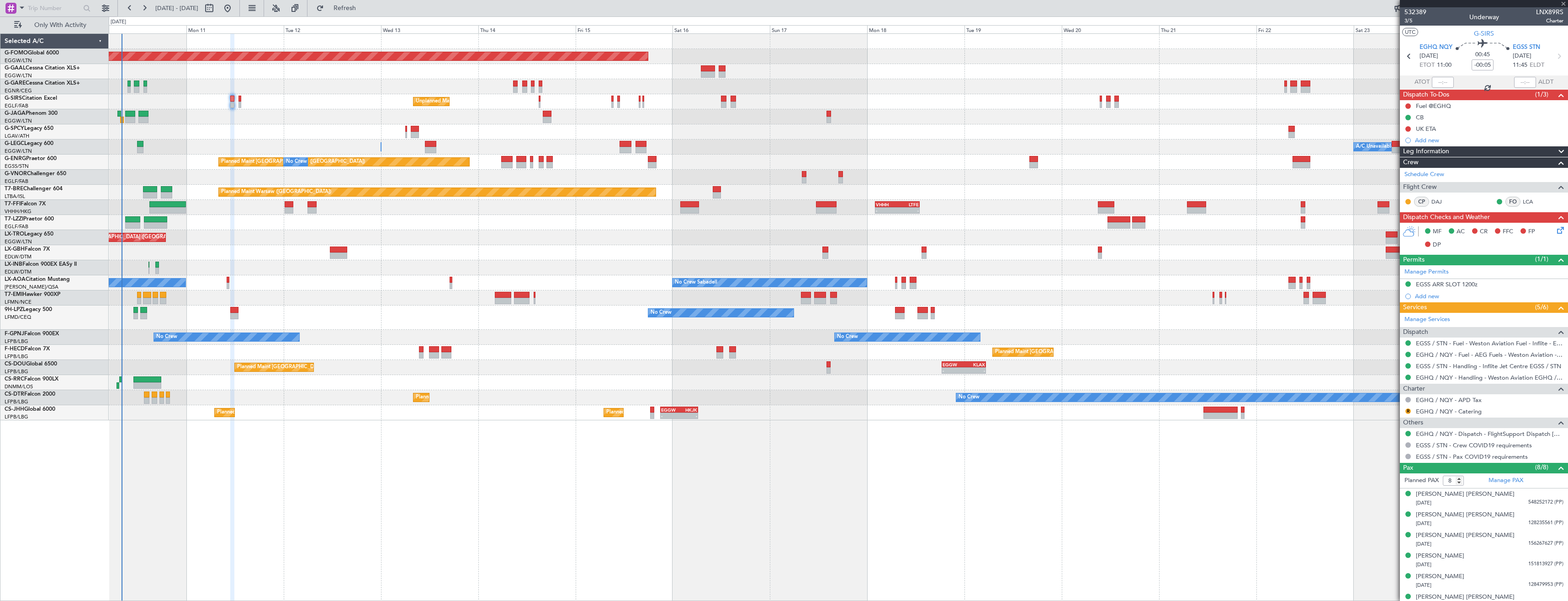
type input "+00:05"
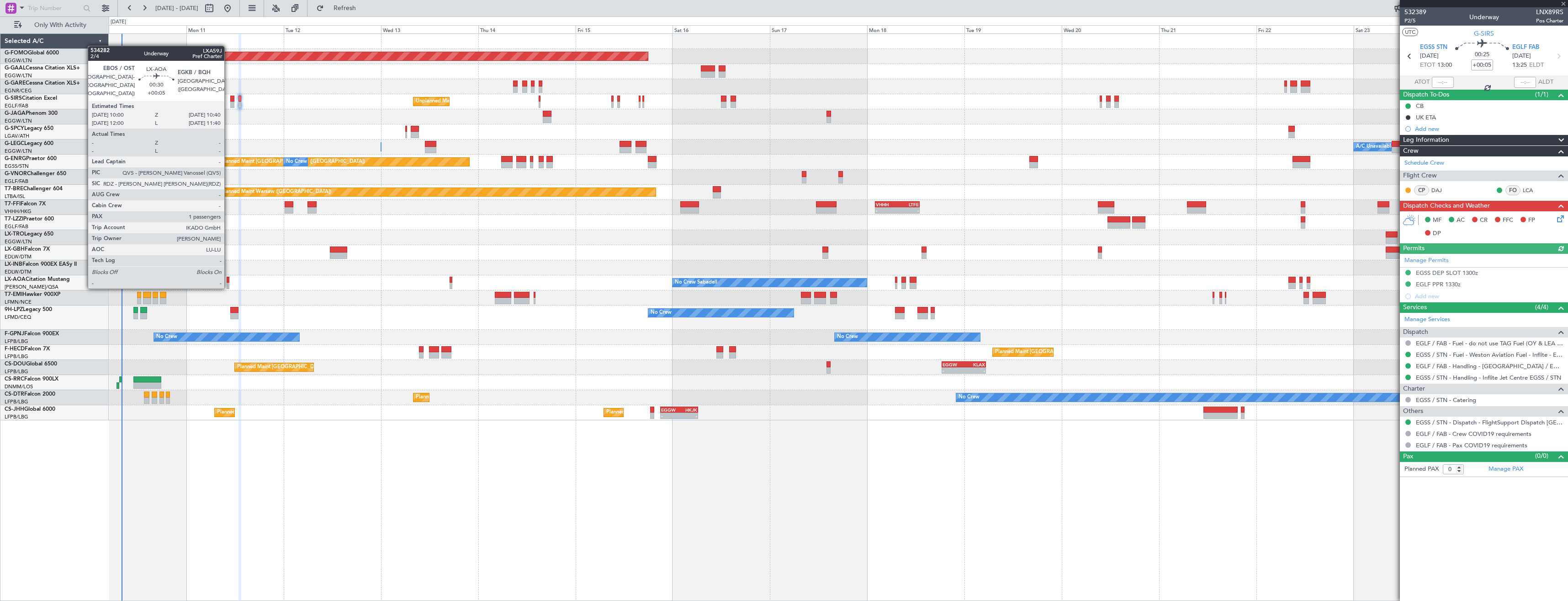
click at [229, 286] on div at bounding box center [228, 286] width 2 height 6
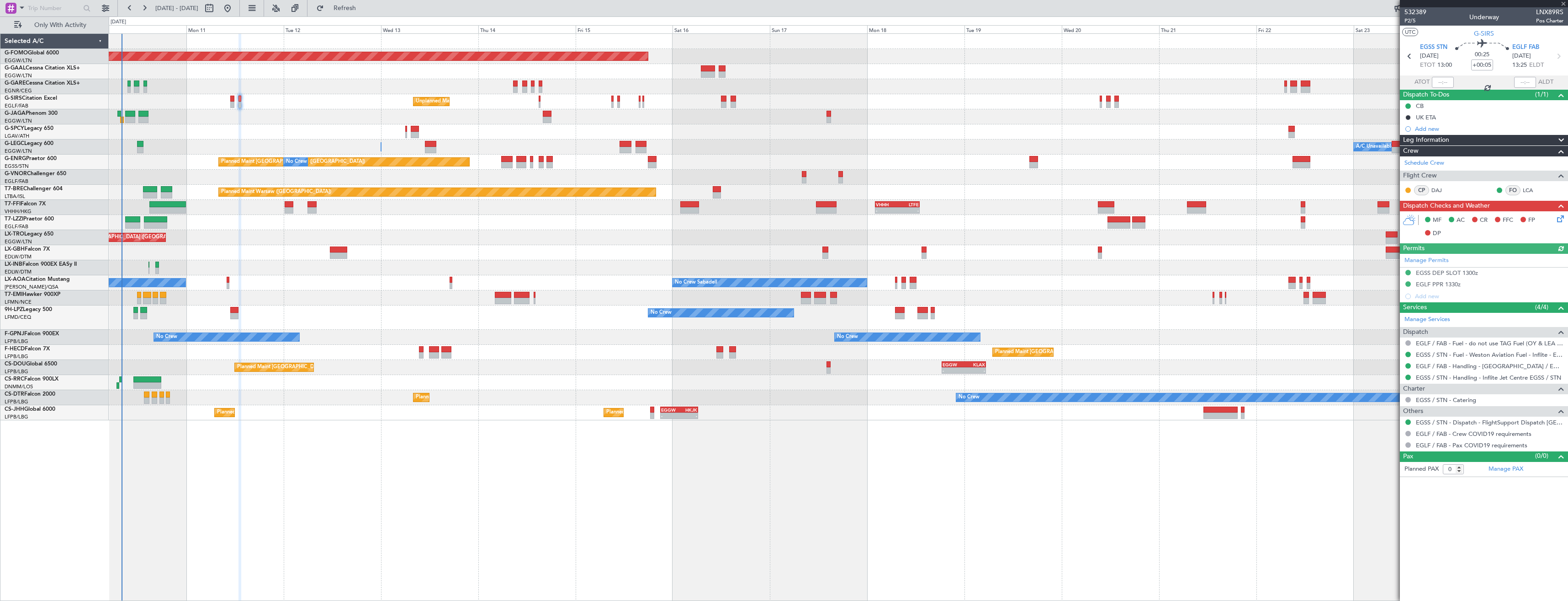
type input "1"
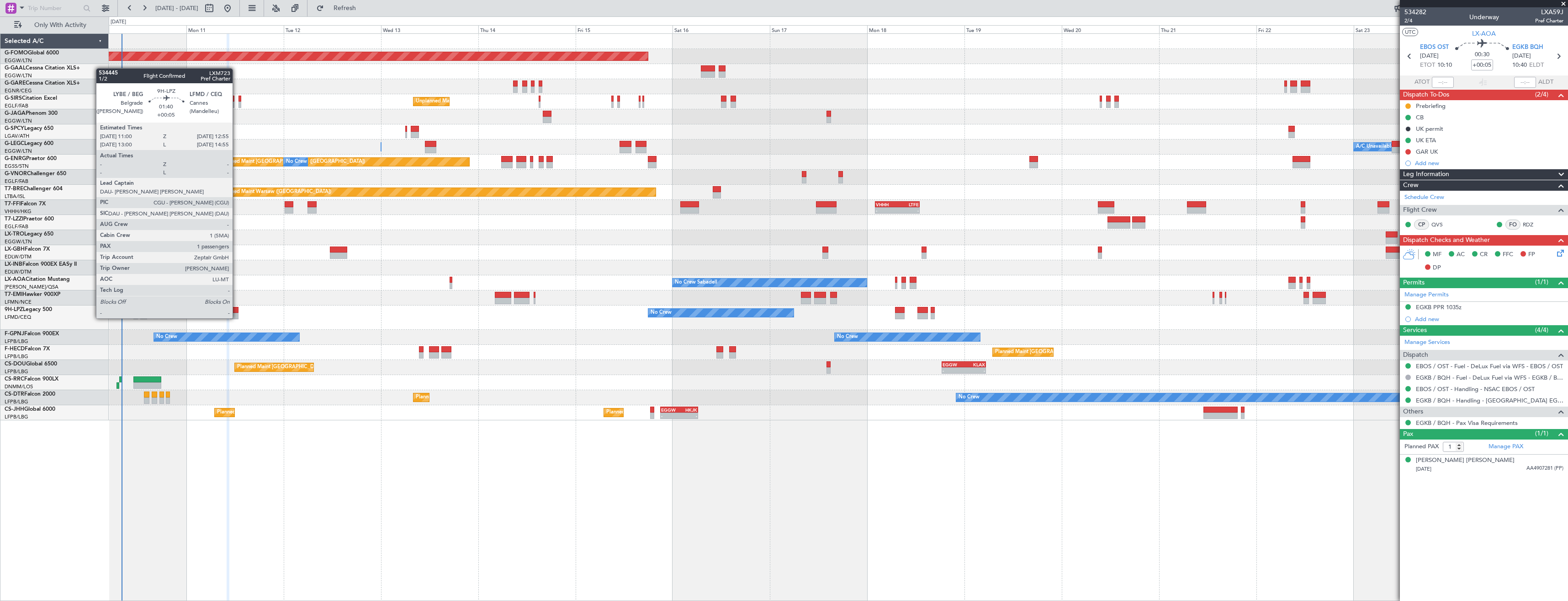
click at [237, 309] on div at bounding box center [234, 310] width 8 height 6
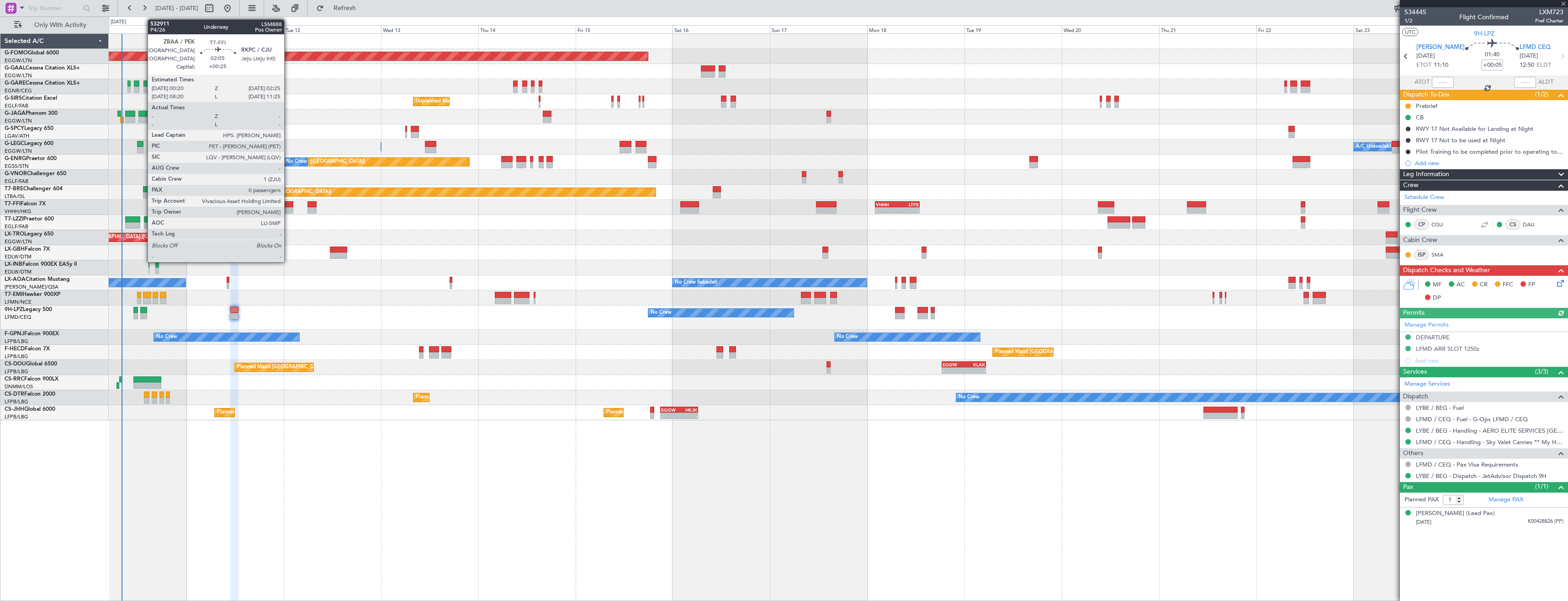
click at [288, 203] on div at bounding box center [289, 205] width 9 height 6
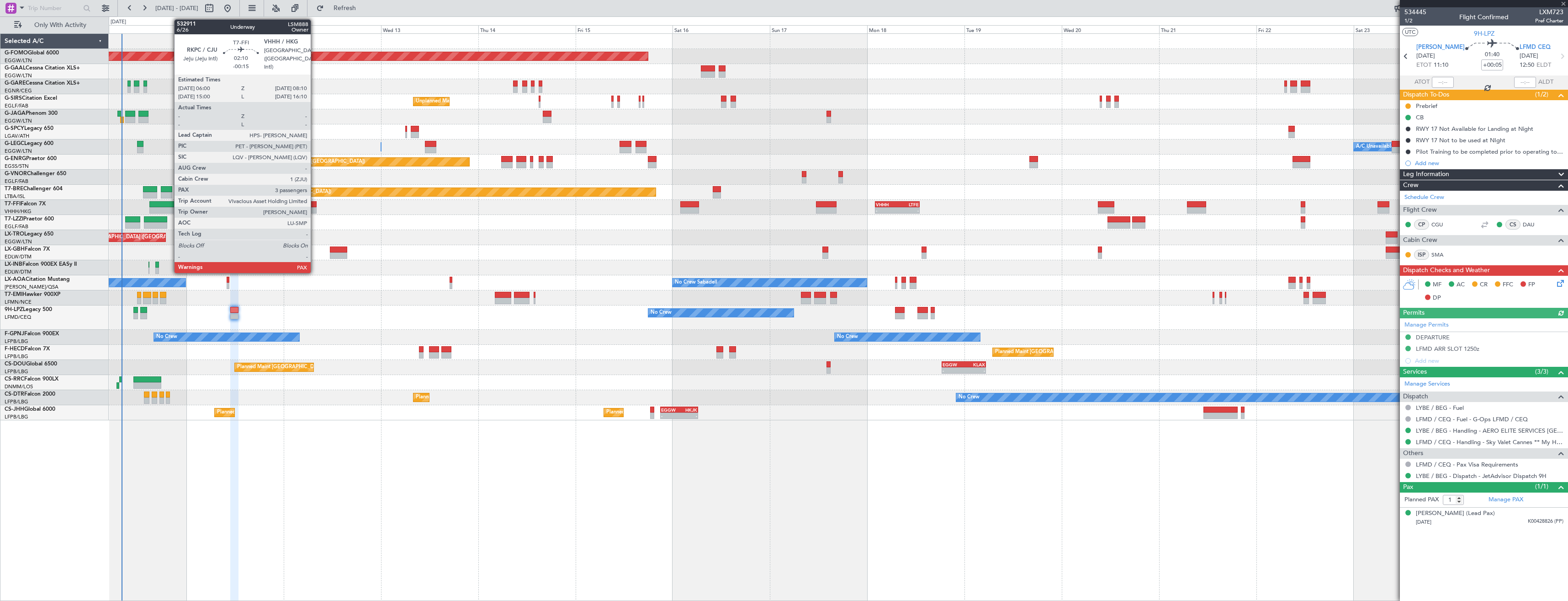
type input "+00:25"
type input "0"
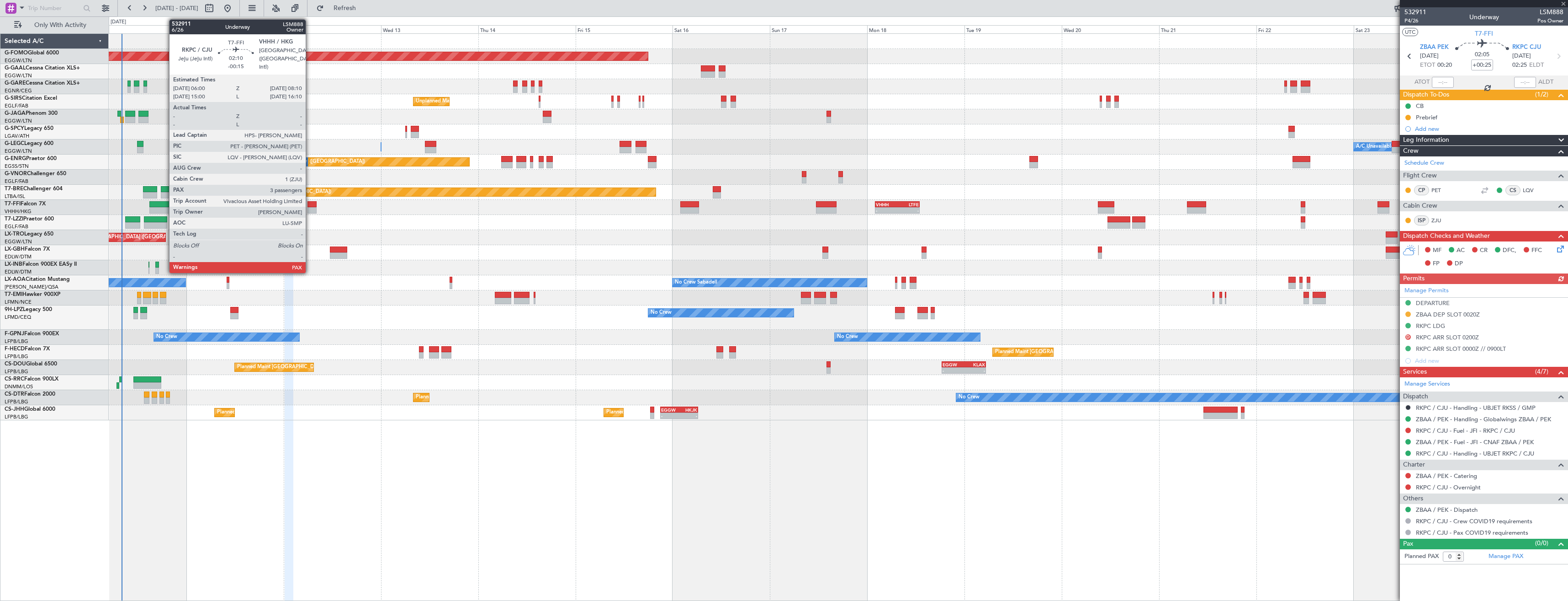
click at [310, 206] on div at bounding box center [311, 205] width 9 height 6
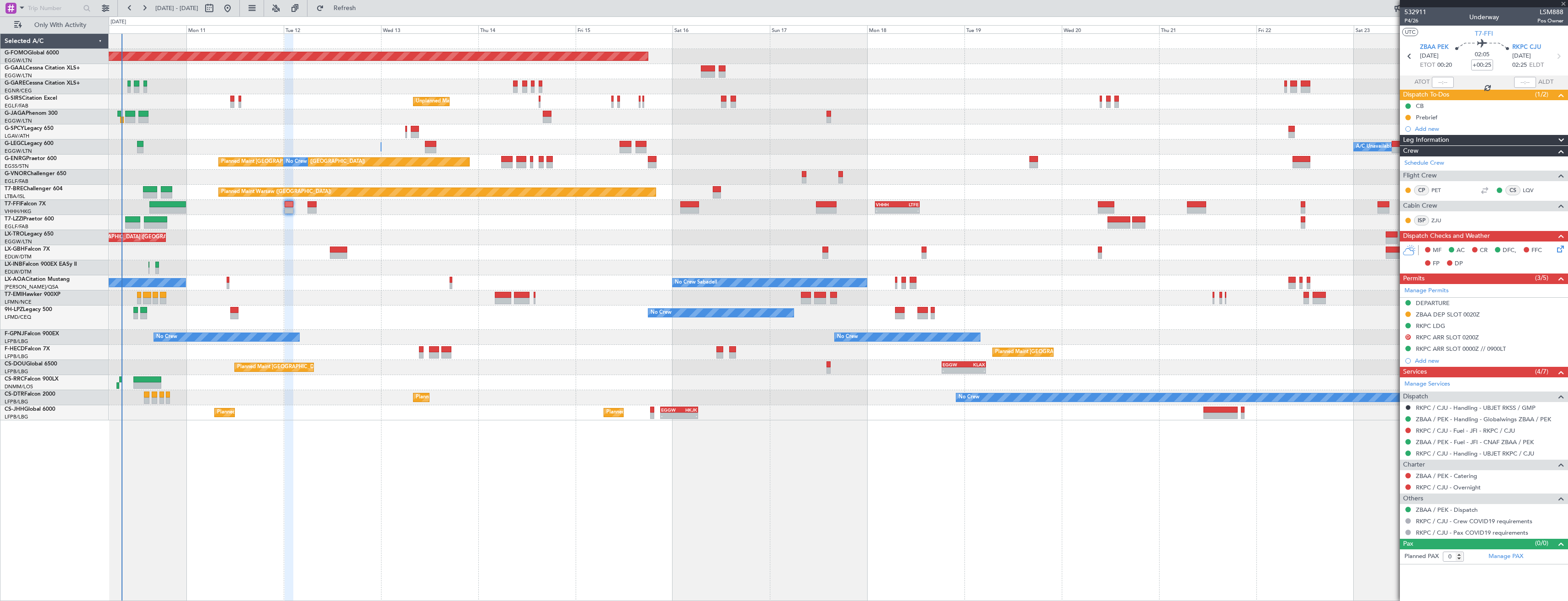
type input "-00:15"
type input "3"
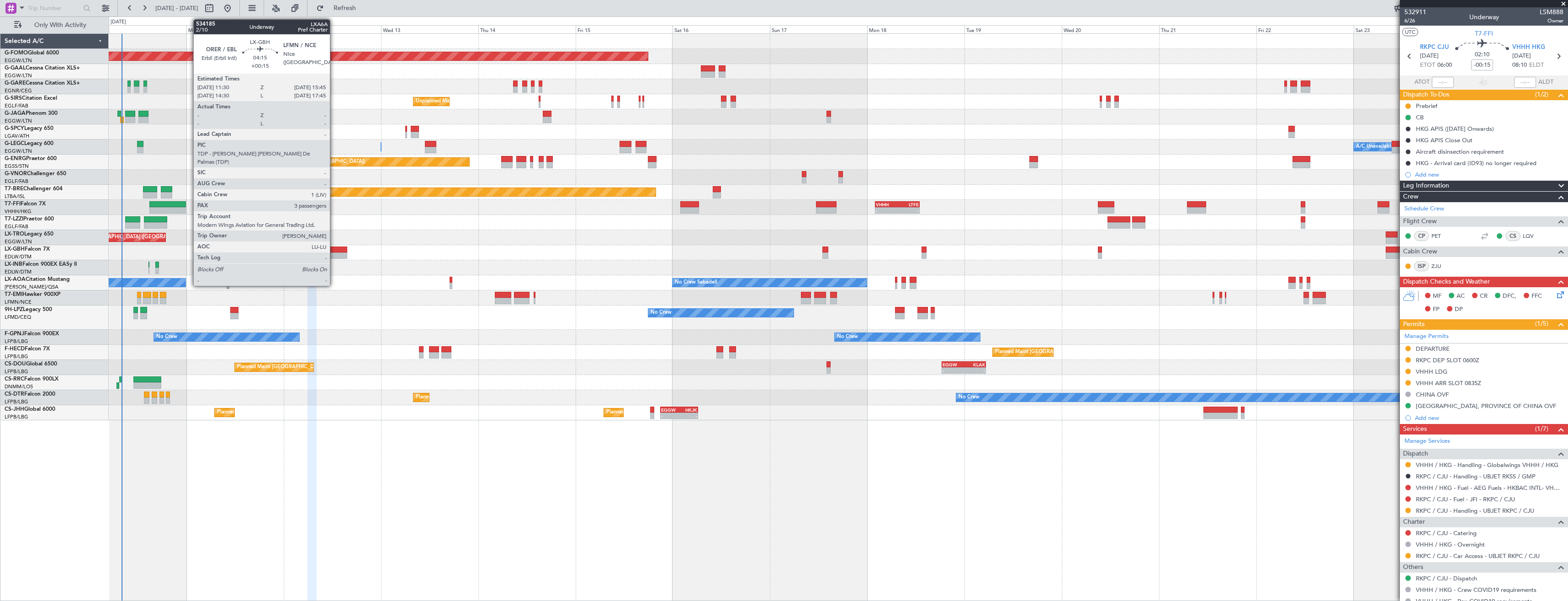
click at [334, 255] on div at bounding box center [338, 255] width 18 height 6
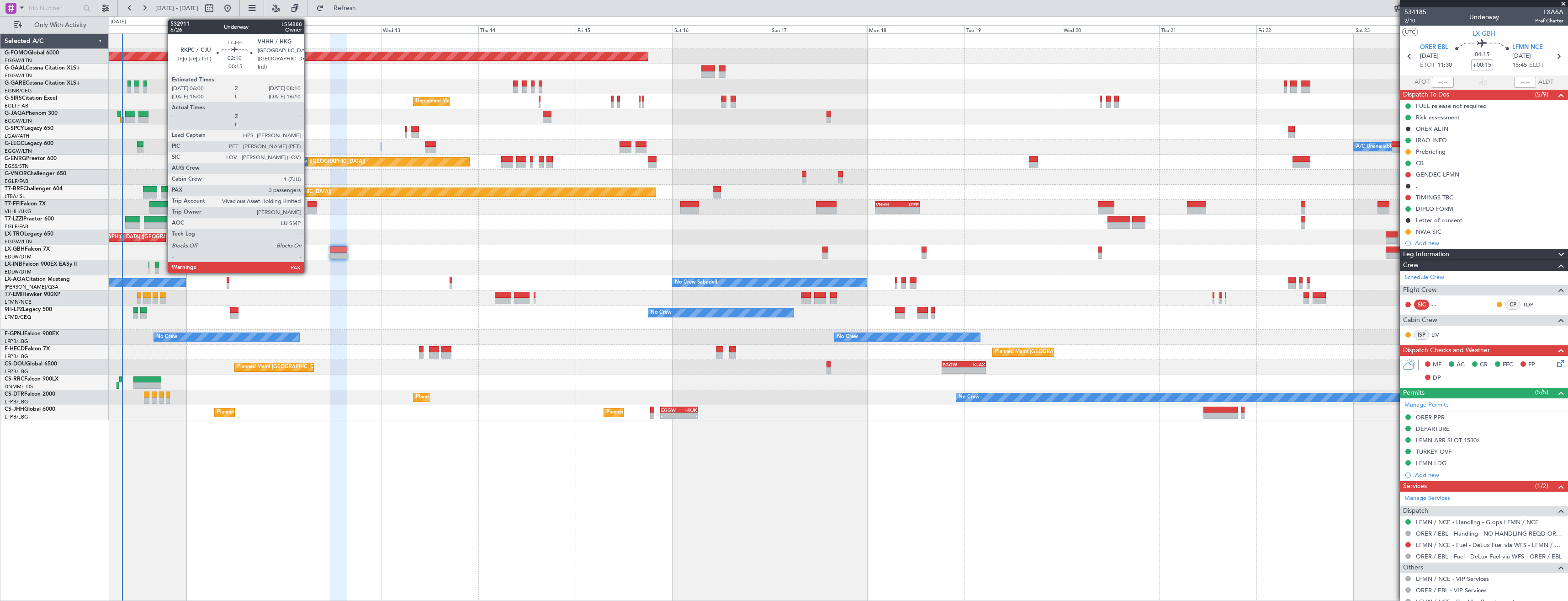
click at [309, 205] on div at bounding box center [311, 205] width 9 height 6
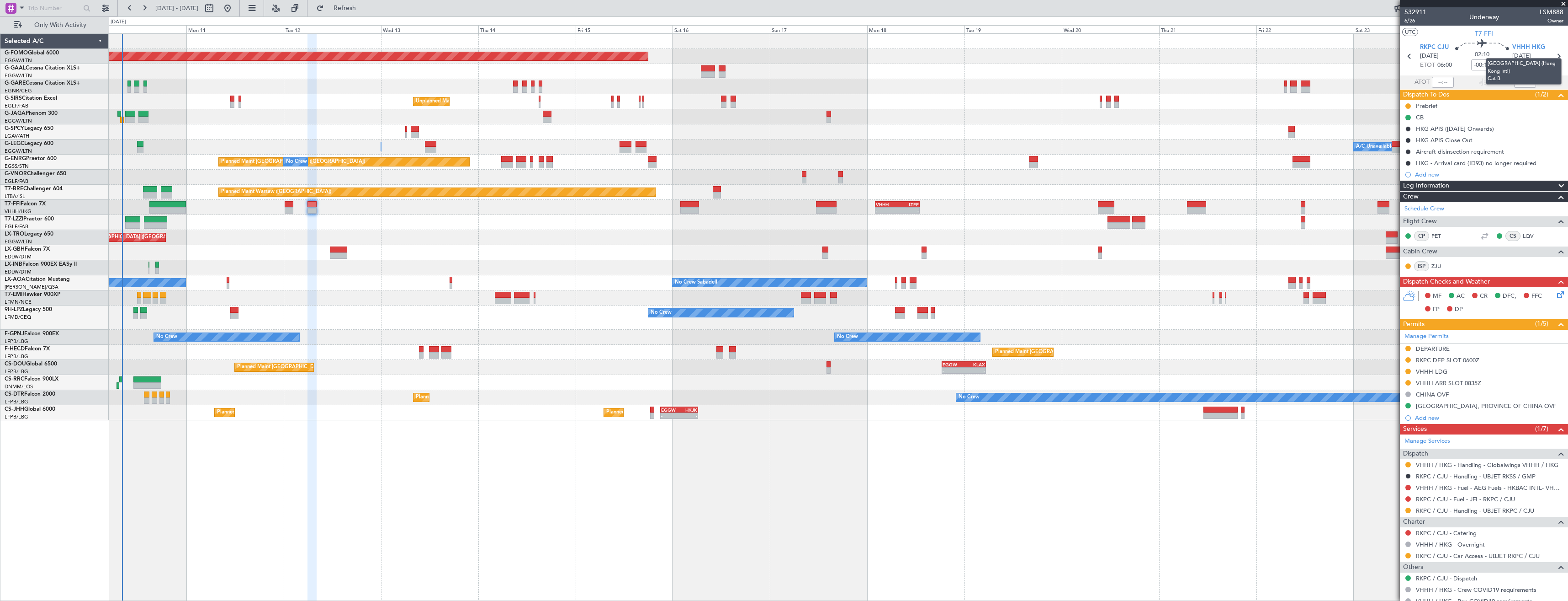
click at [1555, 59] on mat-tooltip-component "[GEOGRAPHIC_DATA] (Hong Kong Intl) Cat B" at bounding box center [1524, 71] width 89 height 39
click at [1553, 59] on icon at bounding box center [1558, 56] width 12 height 12
type input "+00:10"
type input "12"
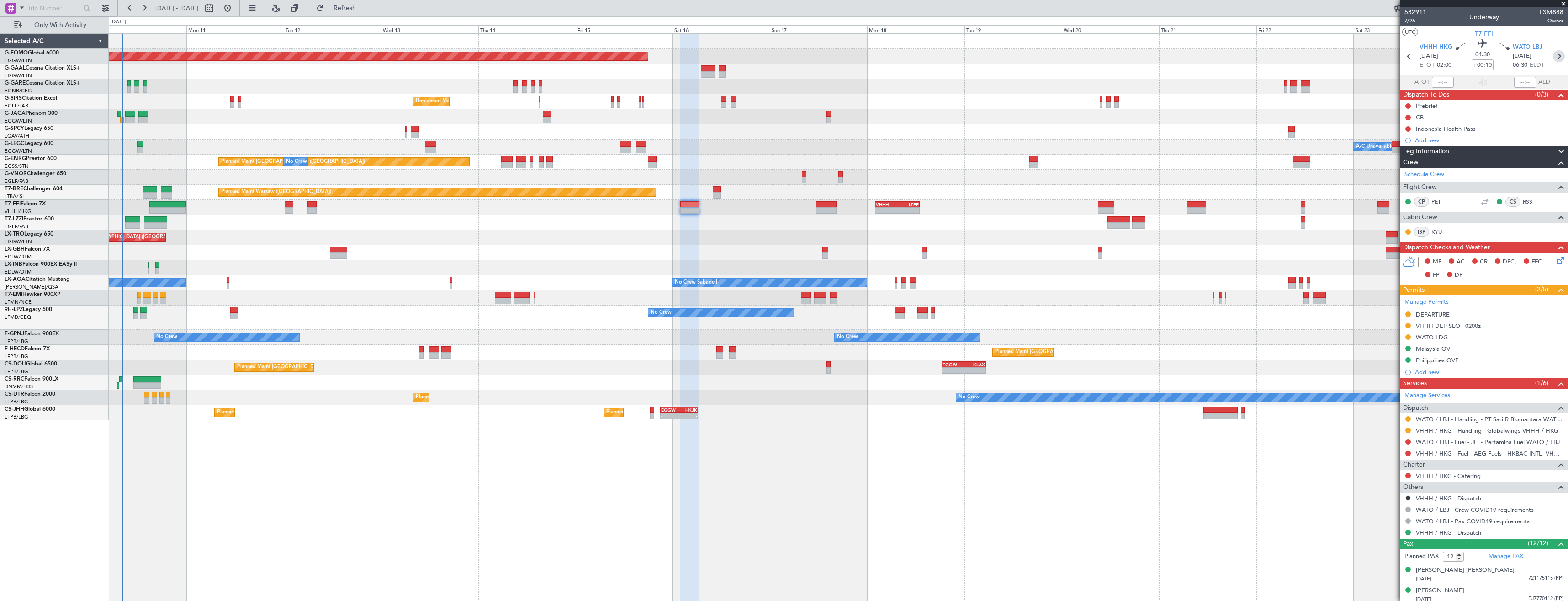
click at [1553, 52] on icon at bounding box center [1558, 56] width 12 height 12
type input "+00:40"
type input "1"
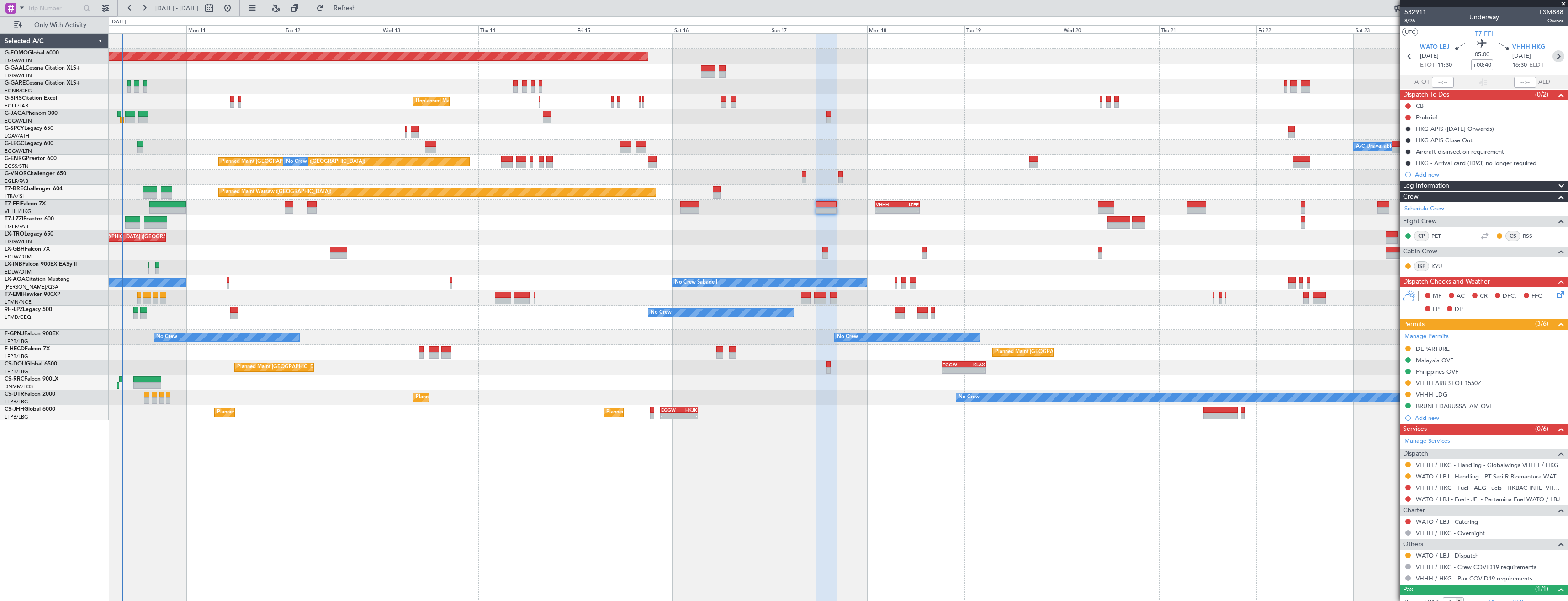
click at [1554, 58] on icon at bounding box center [1558, 56] width 12 height 12
type input "+01:05"
type input "2"
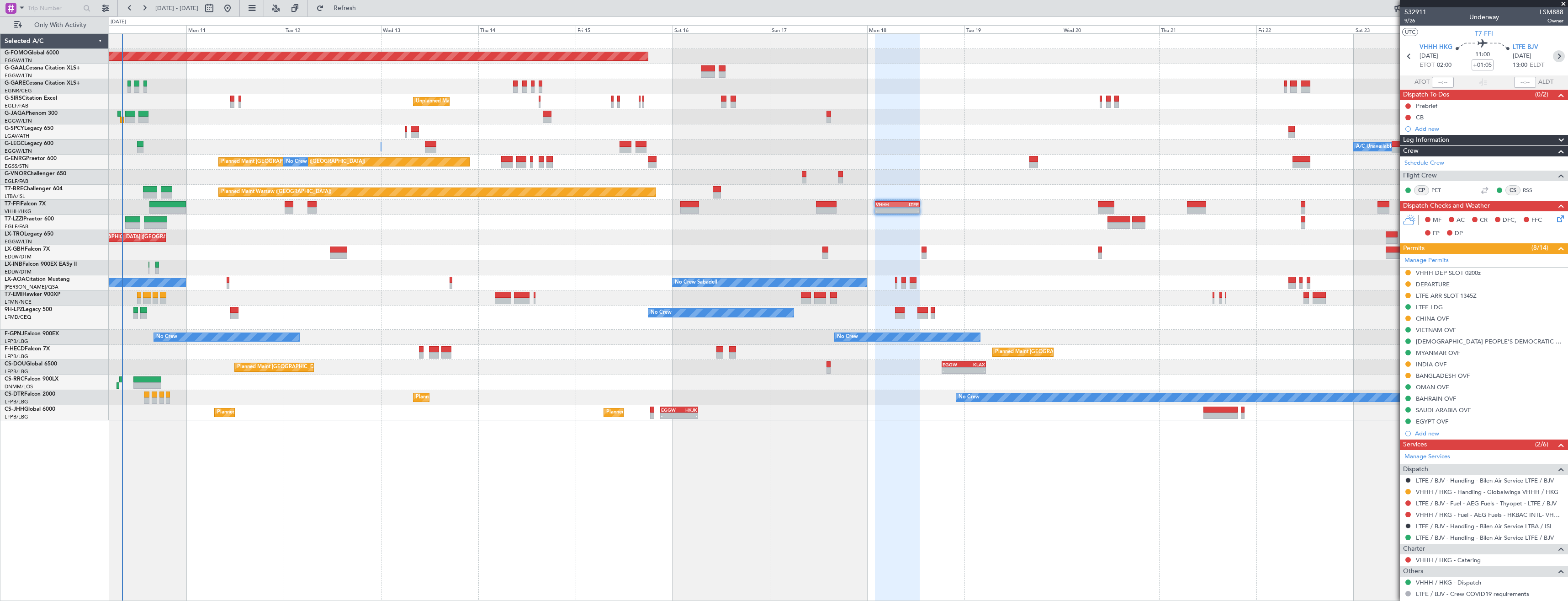
click at [1555, 55] on icon at bounding box center [1558, 56] width 12 height 12
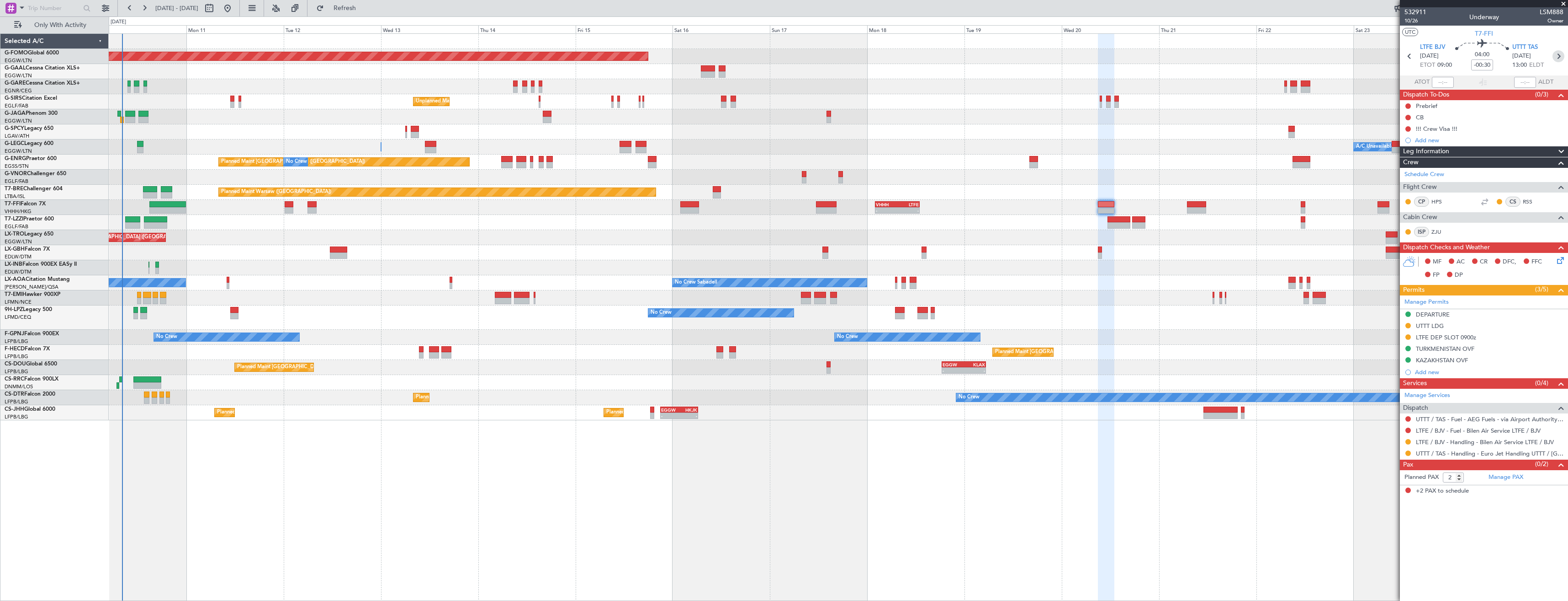
click at [1562, 58] on icon at bounding box center [1558, 56] width 12 height 12
type input "+00:15"
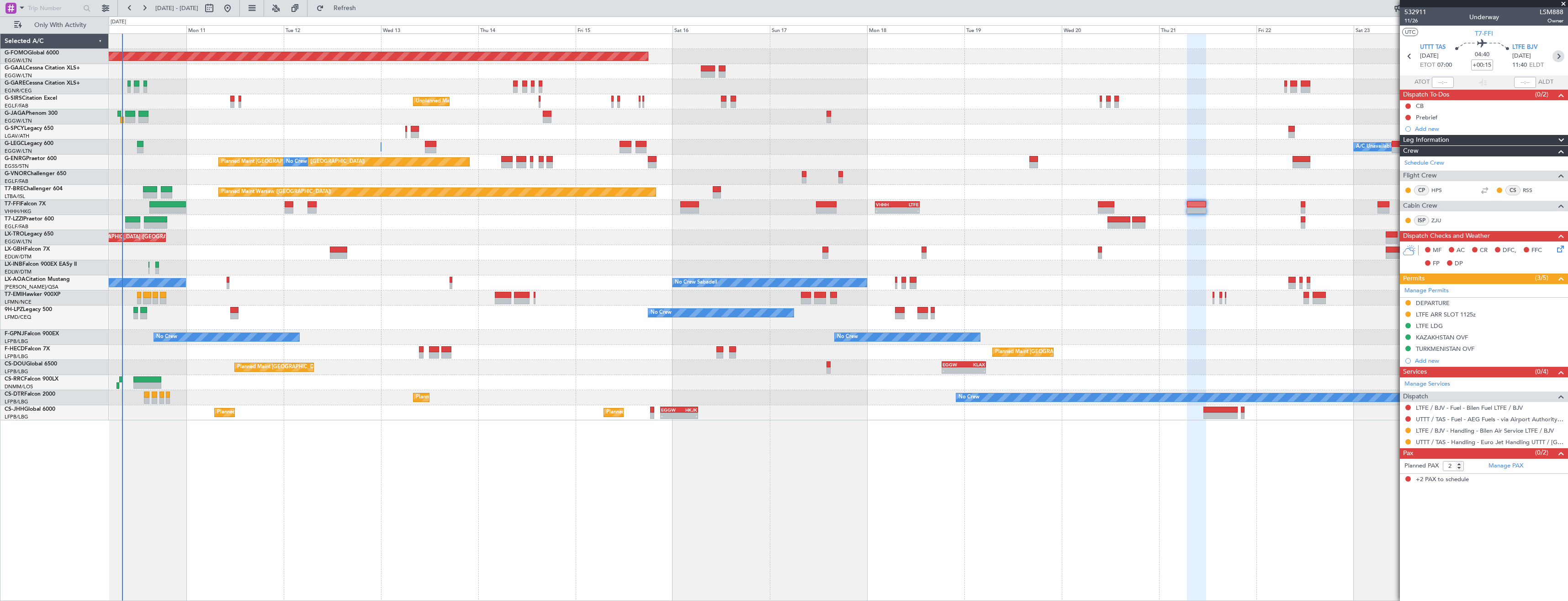
click at [1563, 57] on icon at bounding box center [1558, 56] width 12 height 12
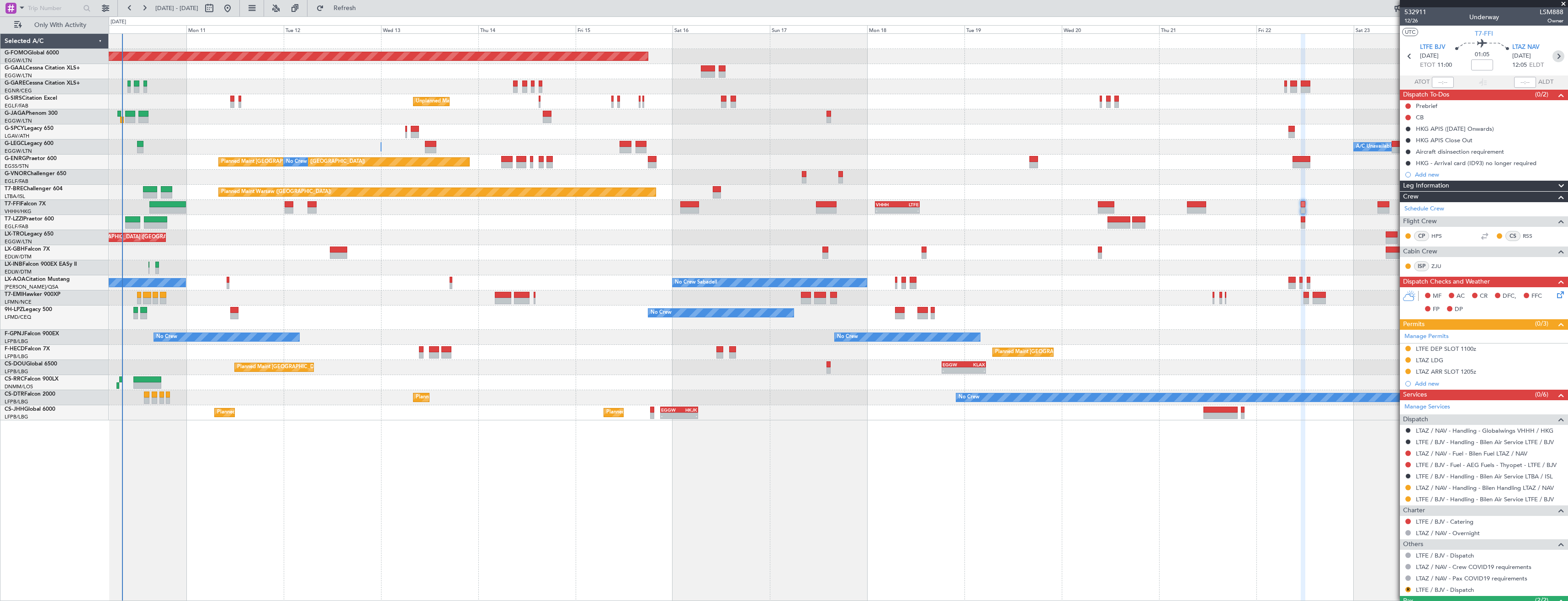
click at [1555, 55] on icon at bounding box center [1558, 56] width 12 height 12
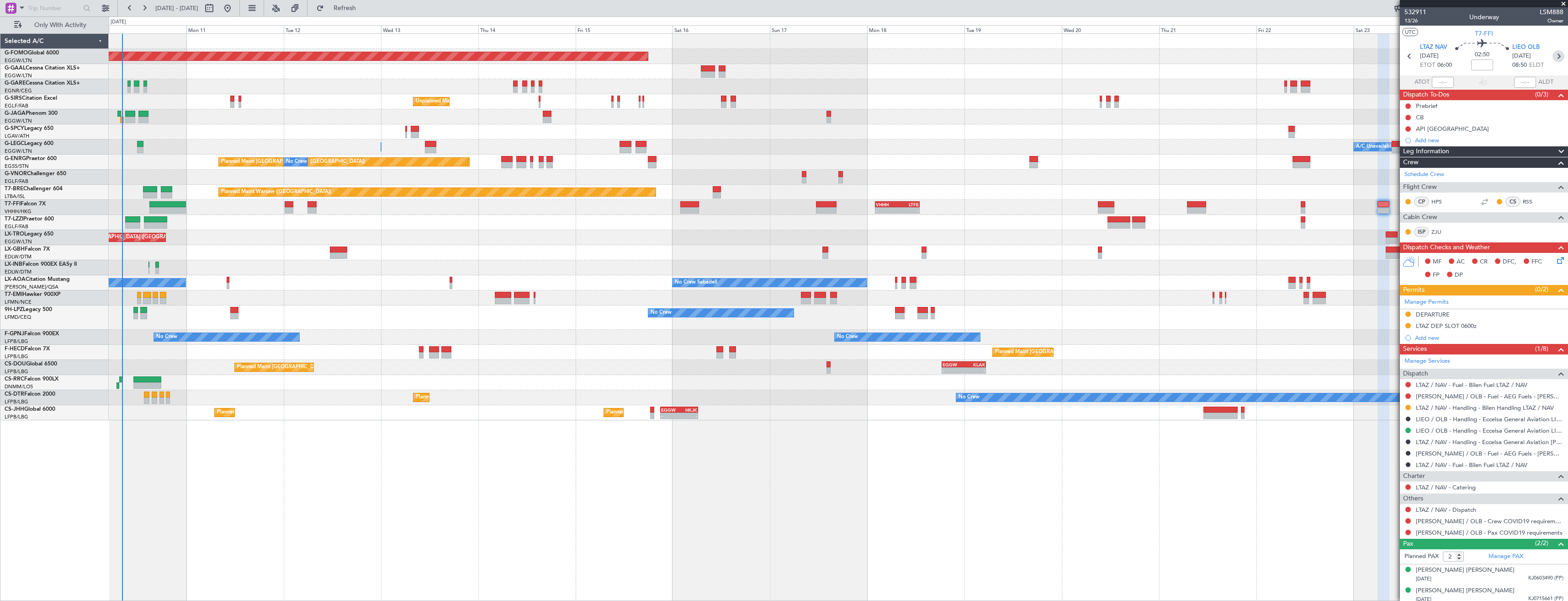
click at [1554, 56] on icon at bounding box center [1558, 56] width 12 height 12
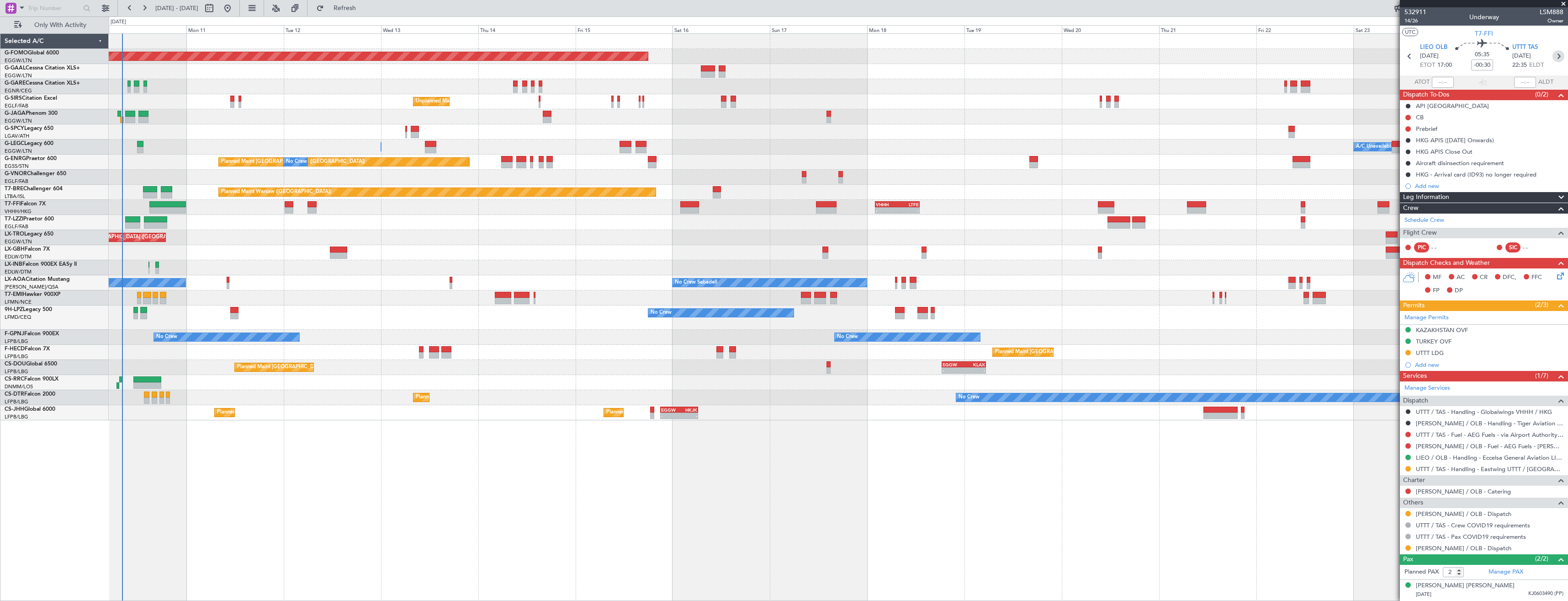
click at [1553, 56] on icon at bounding box center [1558, 56] width 12 height 12
type input "+00:15"
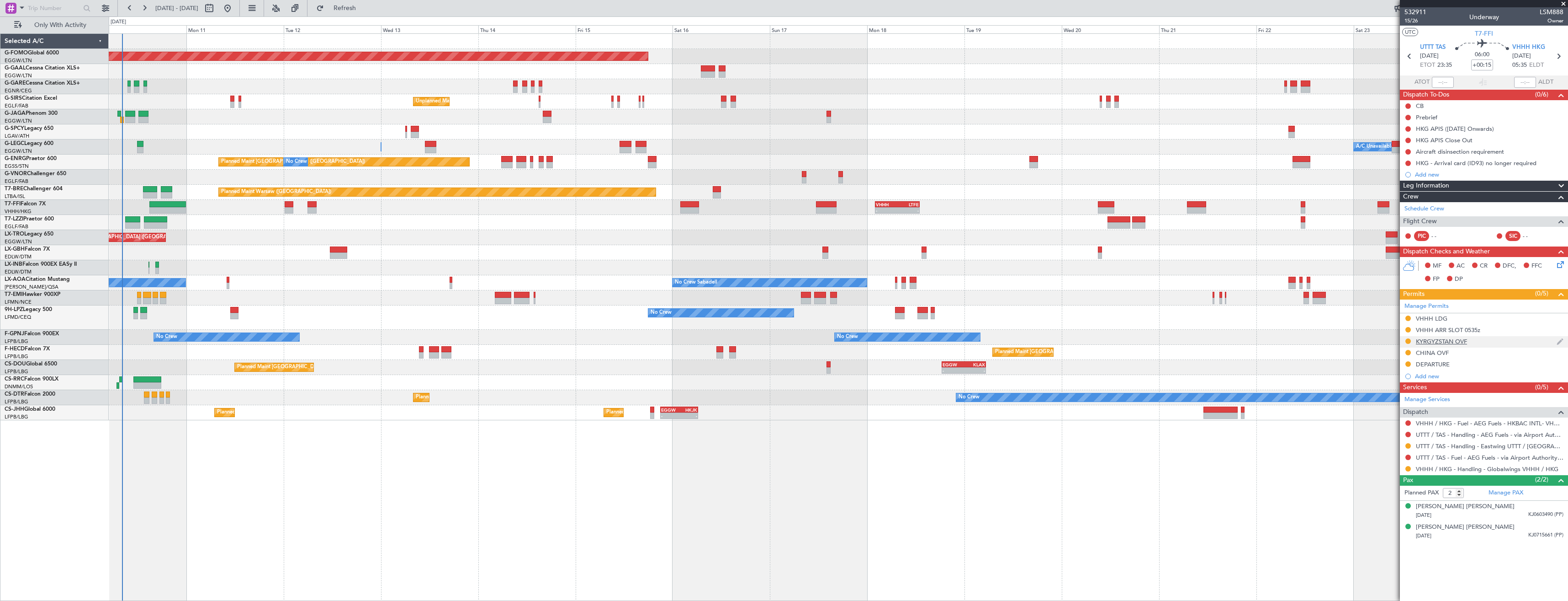
click at [1495, 342] on div "KYRGYZSTAN OVF" at bounding box center [1484, 342] width 168 height 11
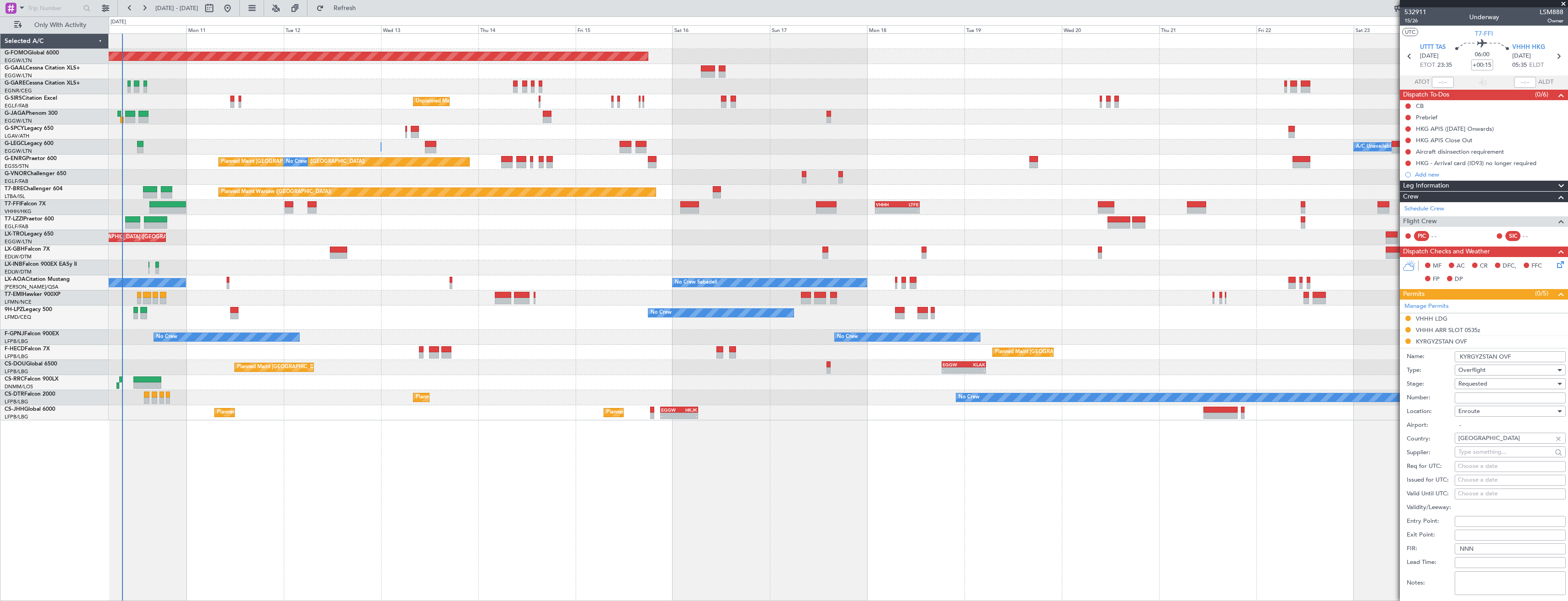
click at [1484, 398] on input "Number:" at bounding box center [1510, 398] width 111 height 11
paste input "90/3007/GCE"
type input "90/3007/GCE"
click at [1481, 381] on span "Requested" at bounding box center [1473, 384] width 29 height 8
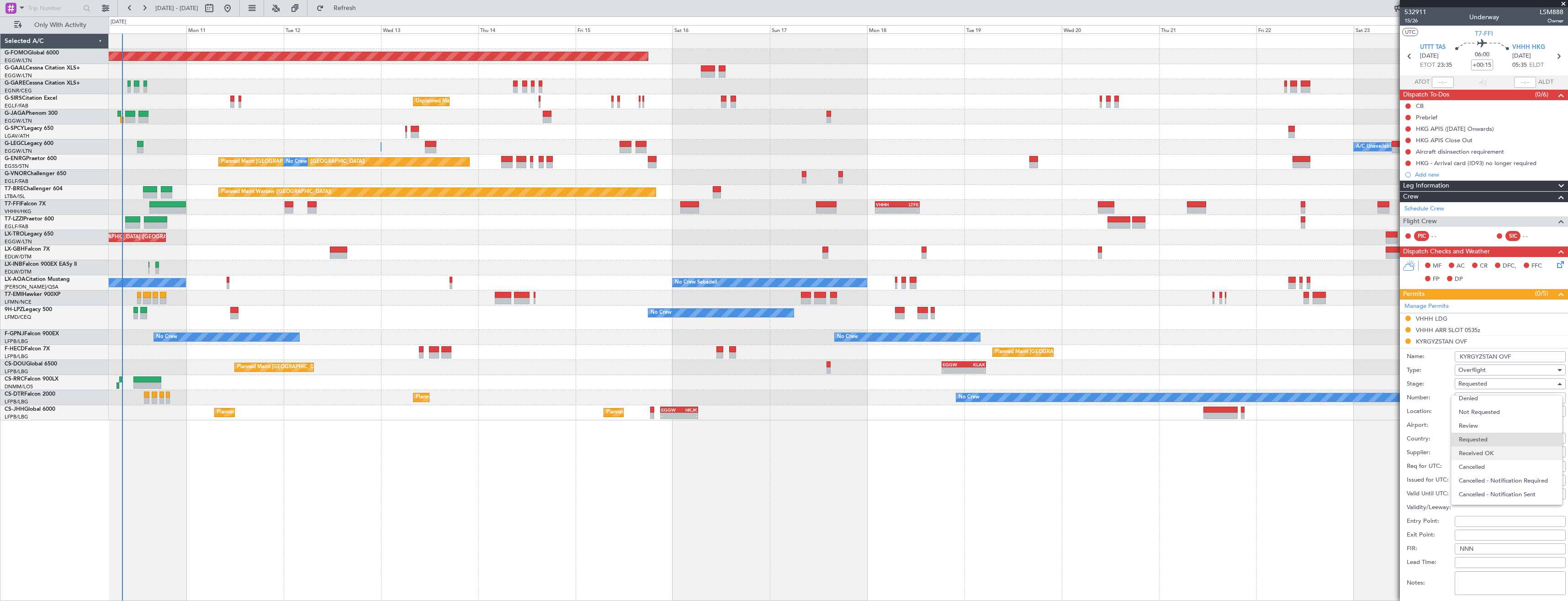
click at [1476, 449] on span "Received OK" at bounding box center [1507, 453] width 96 height 14
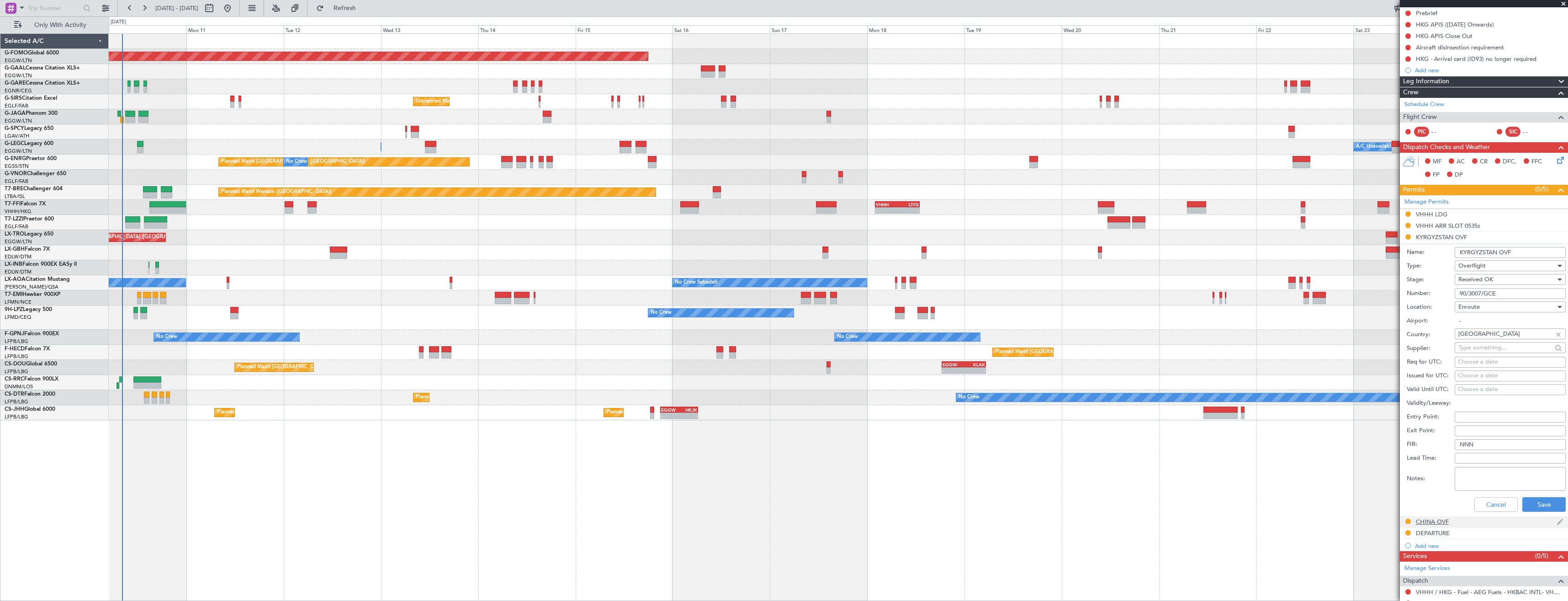
scroll to position [213, 0]
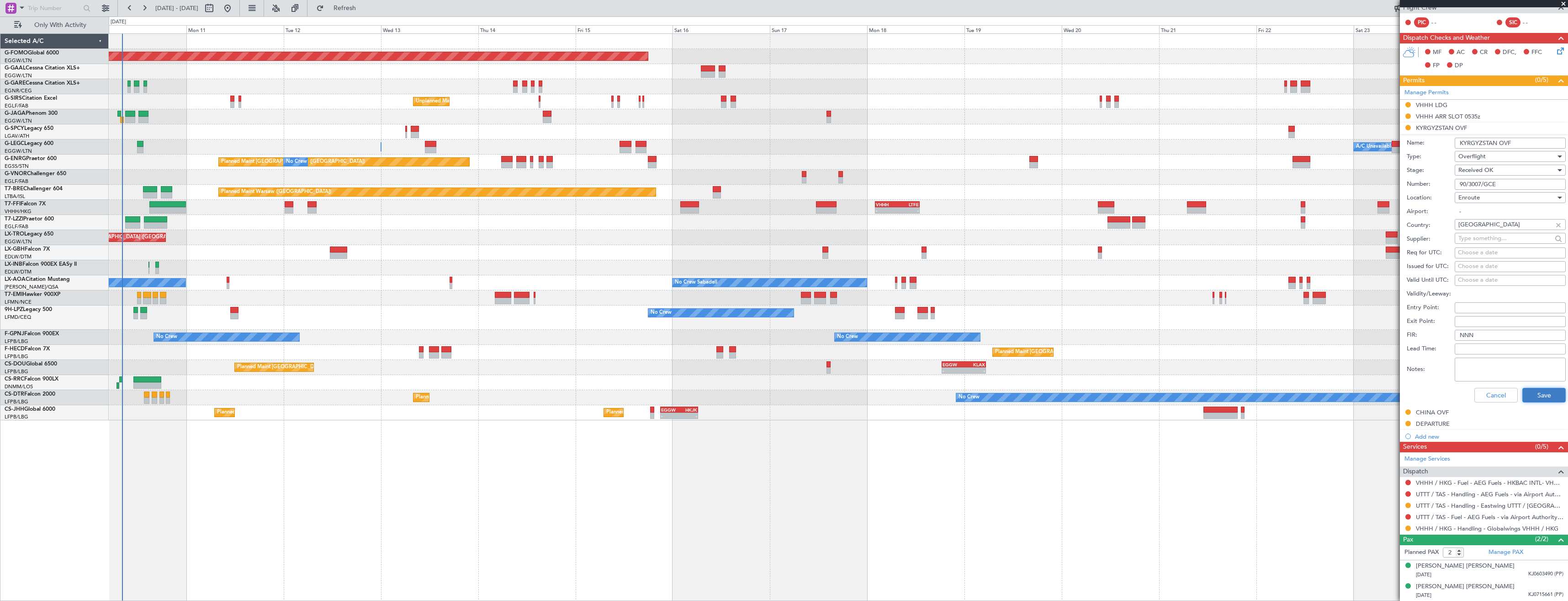
click at [1522, 392] on button "Save" at bounding box center [1544, 395] width 43 height 14
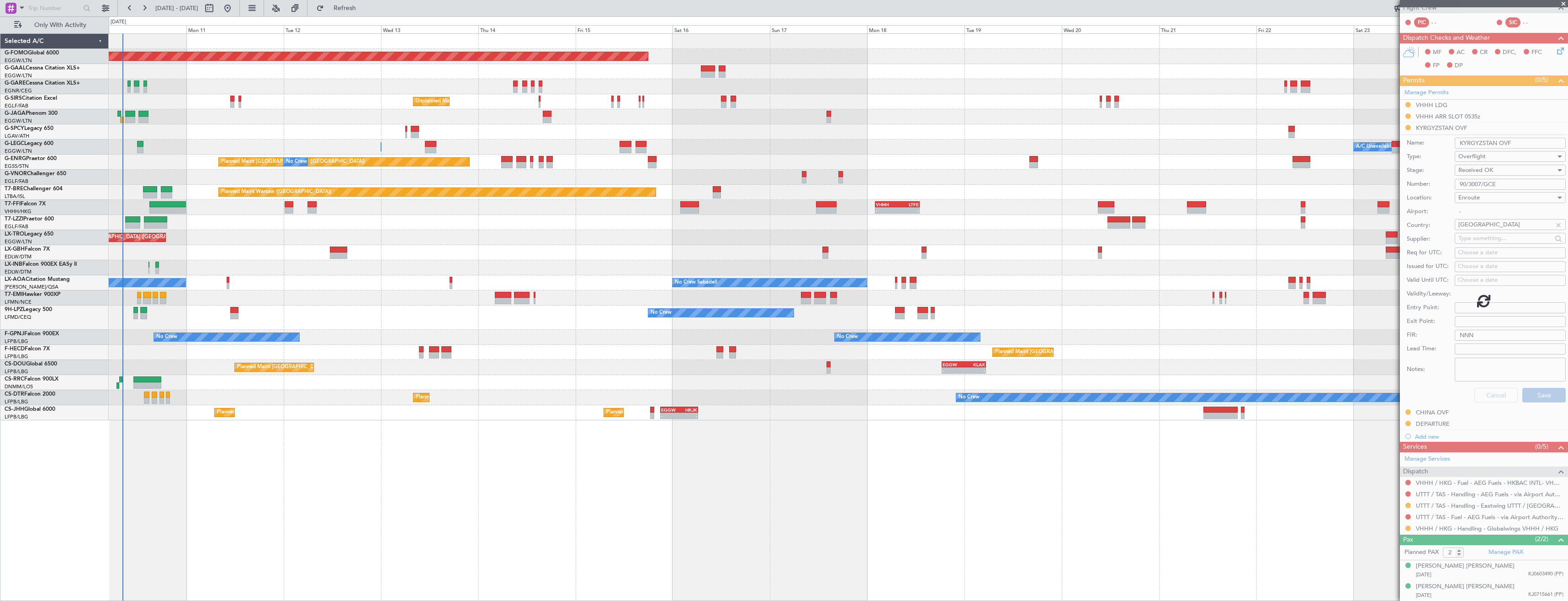
scroll to position [0, 0]
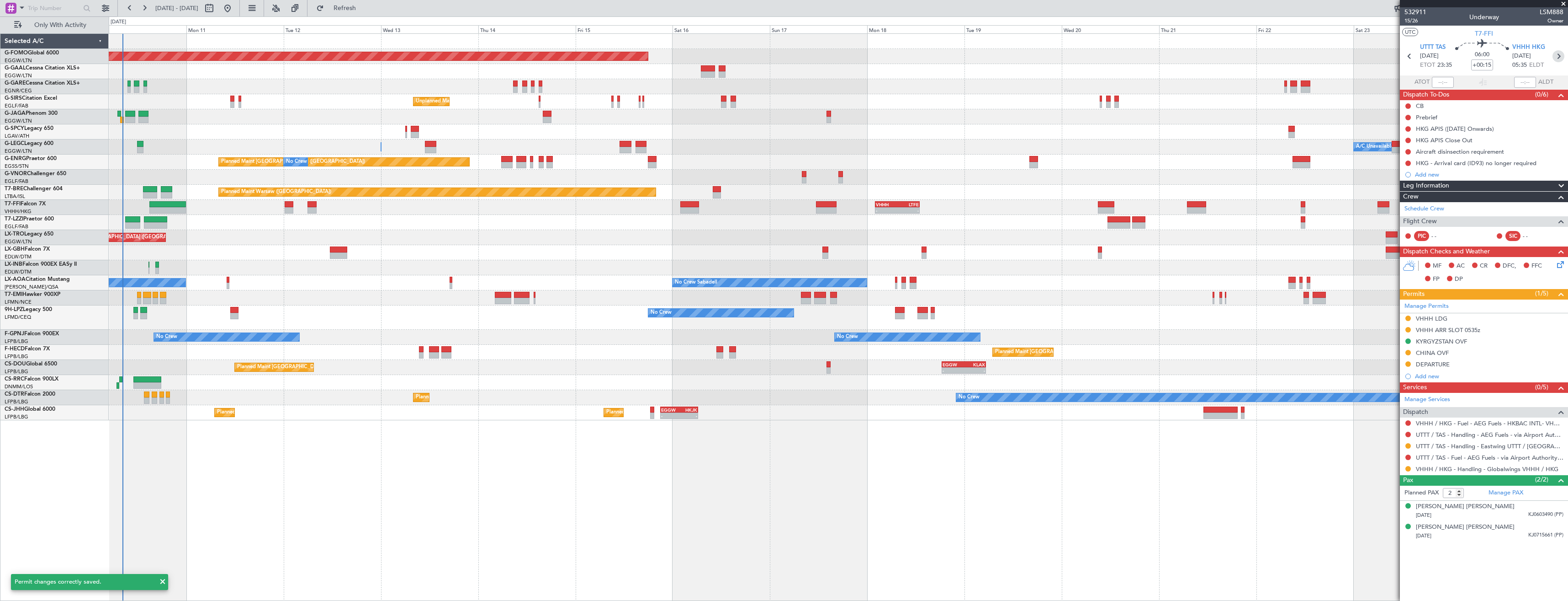
click at [1557, 58] on icon at bounding box center [1558, 56] width 12 height 12
type input "+00:10"
type input "0"
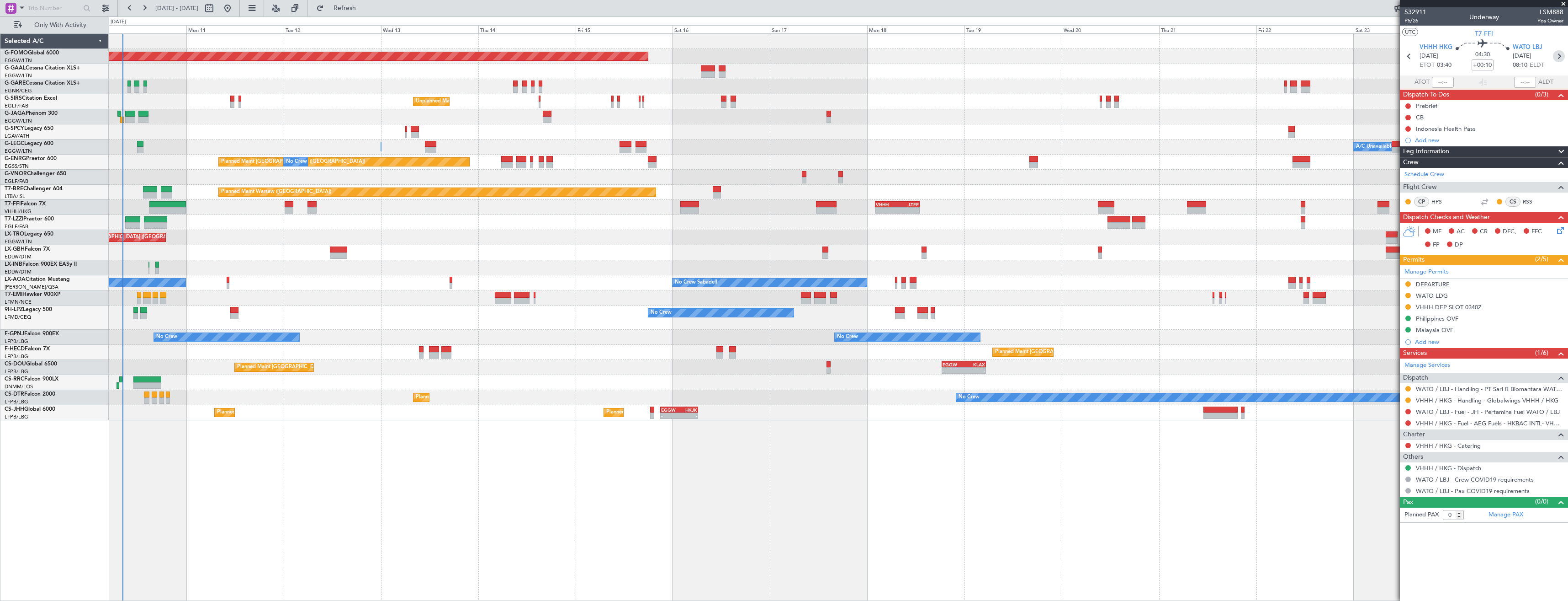
click at [1562, 55] on icon at bounding box center [1558, 56] width 12 height 12
type input "+00:40"
type input "11"
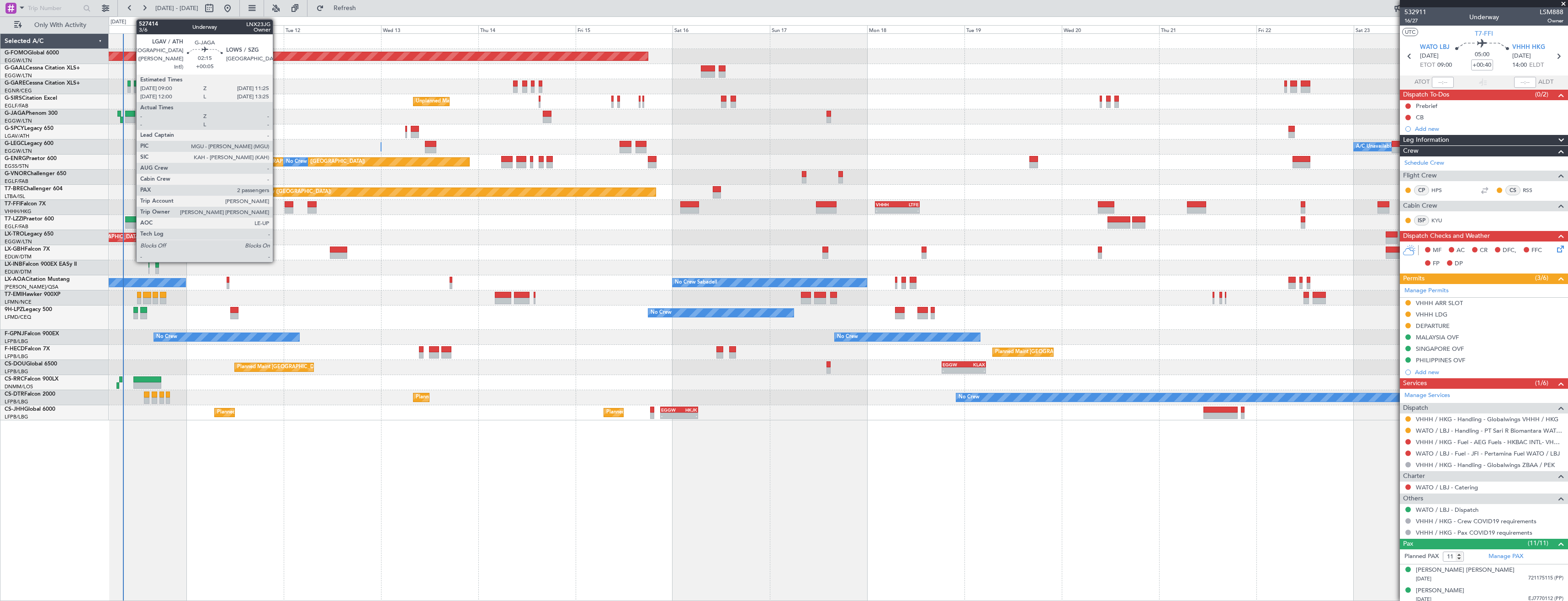
click at [132, 117] on div at bounding box center [130, 120] width 10 height 6
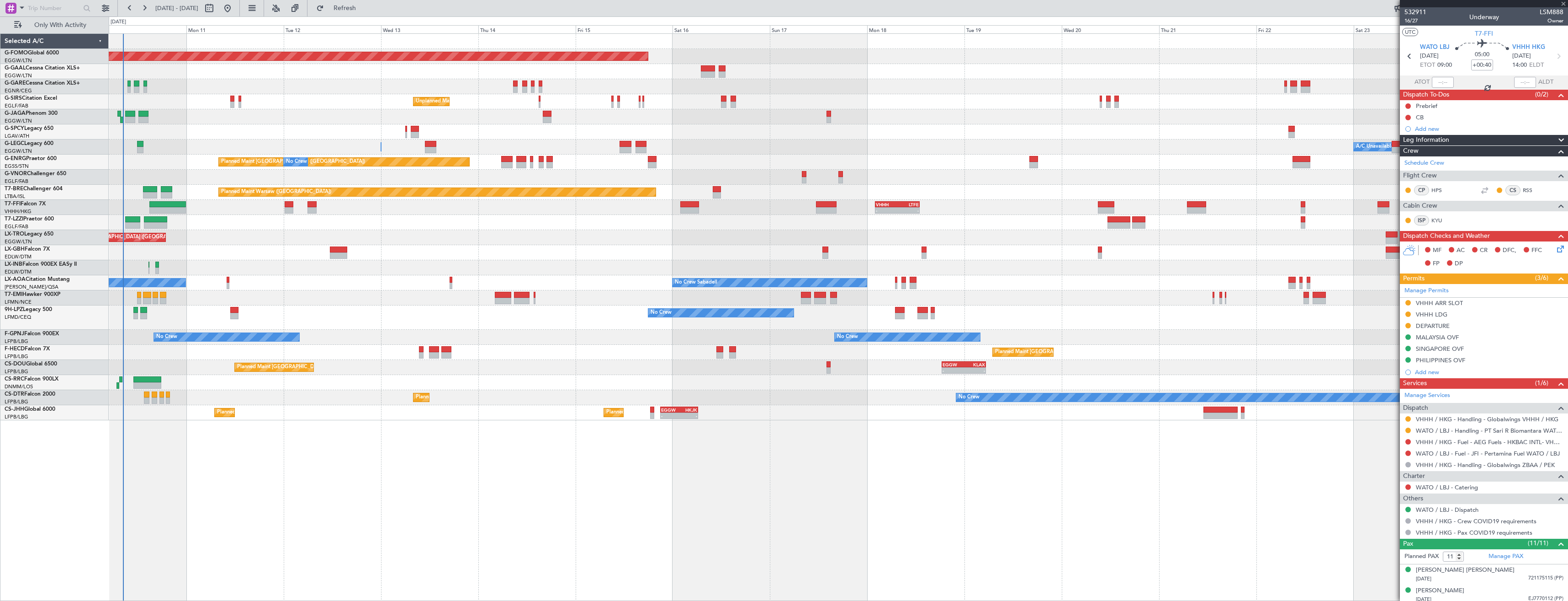
type input "+00:05"
type input "2"
